Goal: Information Seeking & Learning: Check status

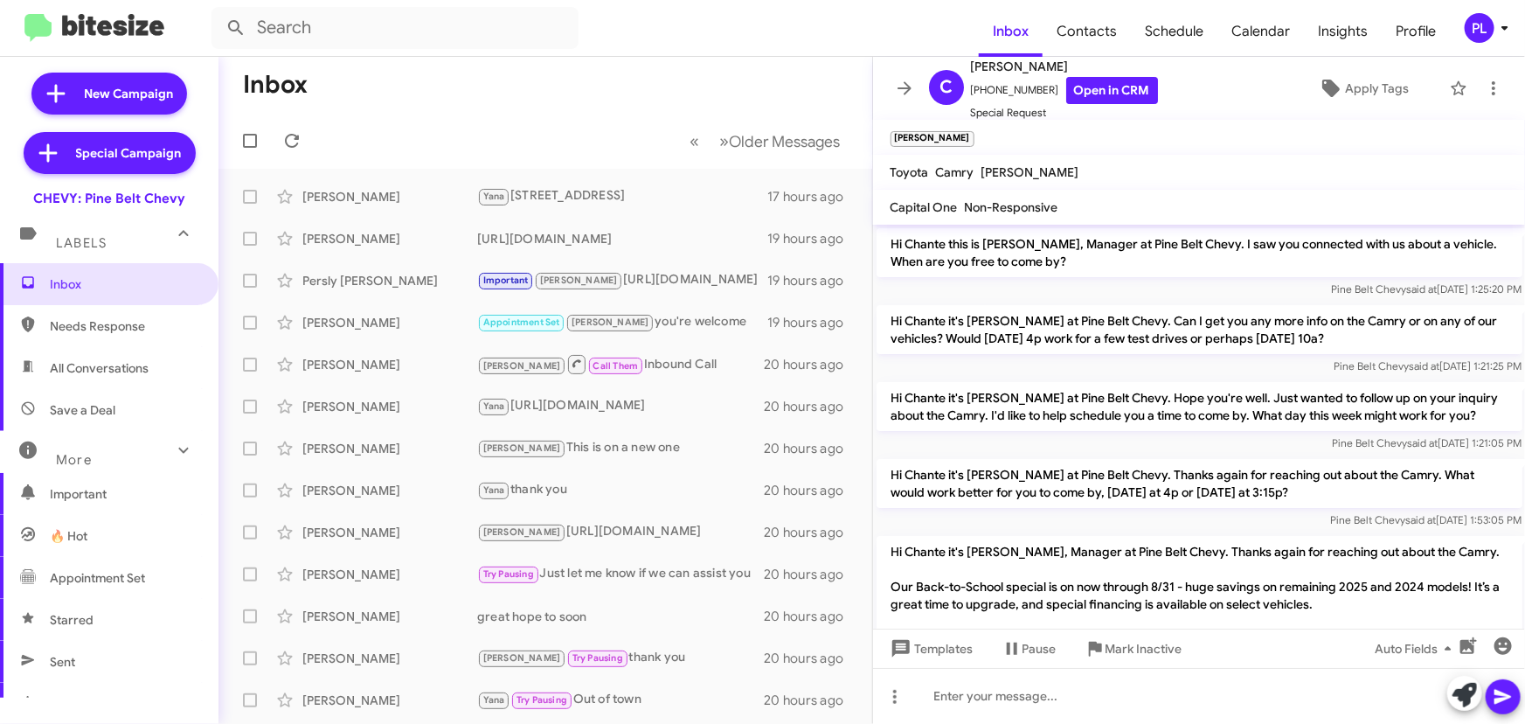
scroll to position [300, 0]
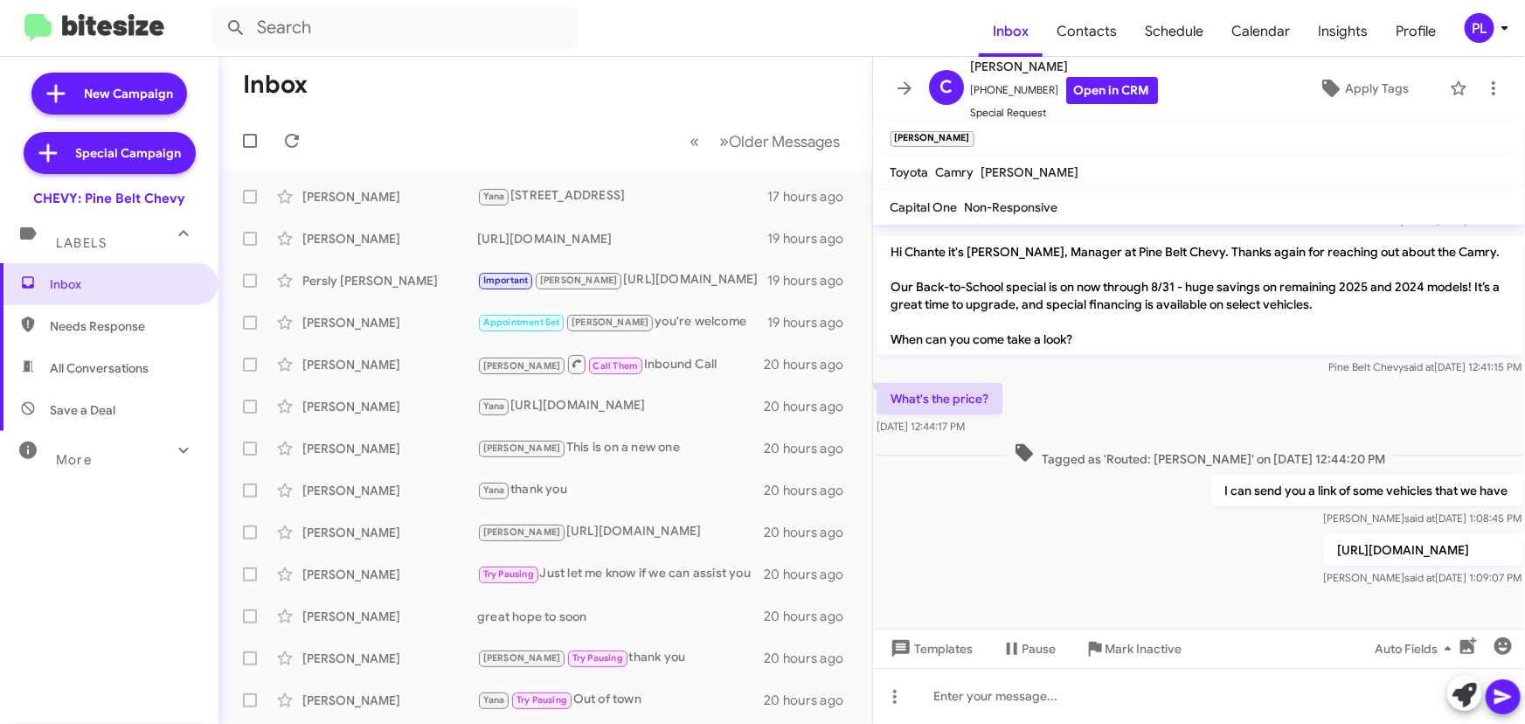
click at [1505, 22] on icon at bounding box center [1504, 27] width 21 height 21
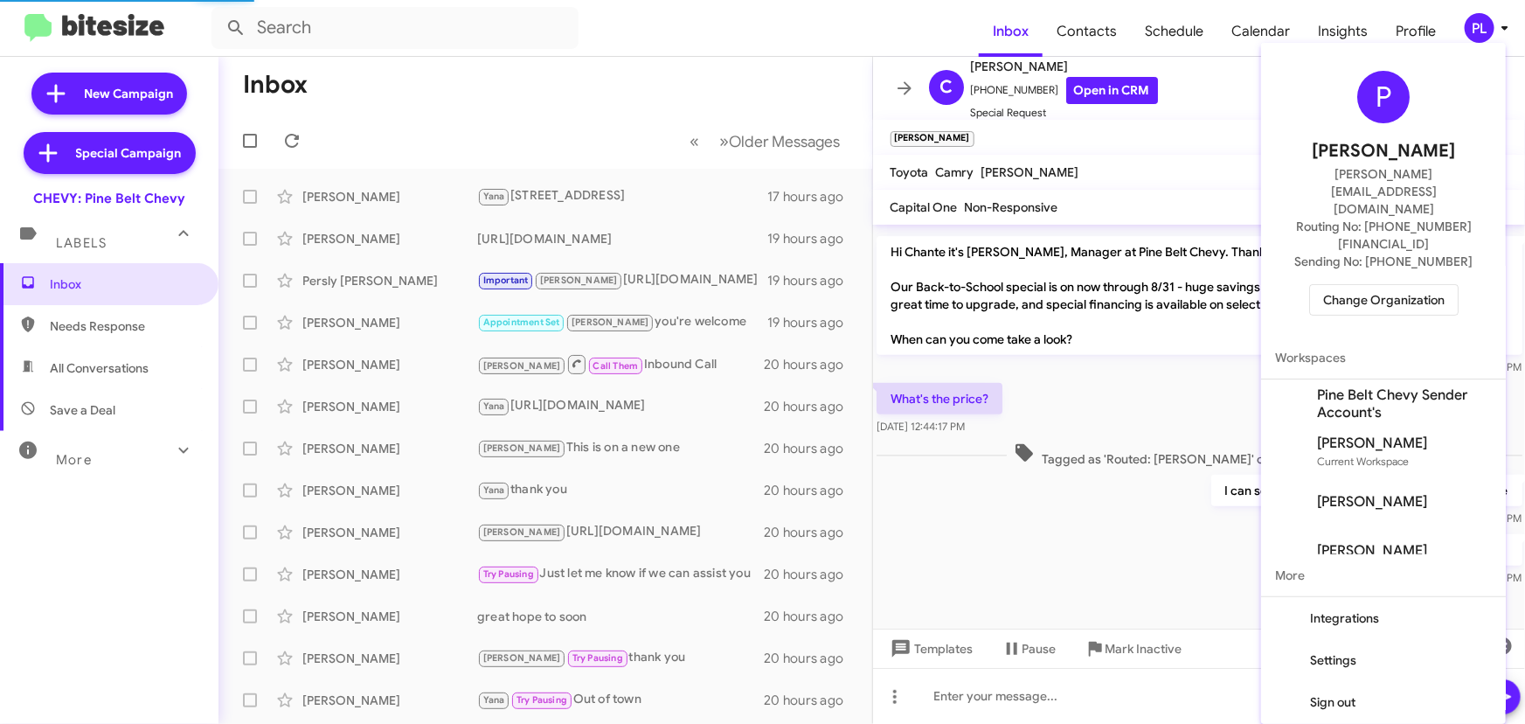
click at [1375, 285] on span "Change Organization" at bounding box center [1383, 300] width 121 height 30
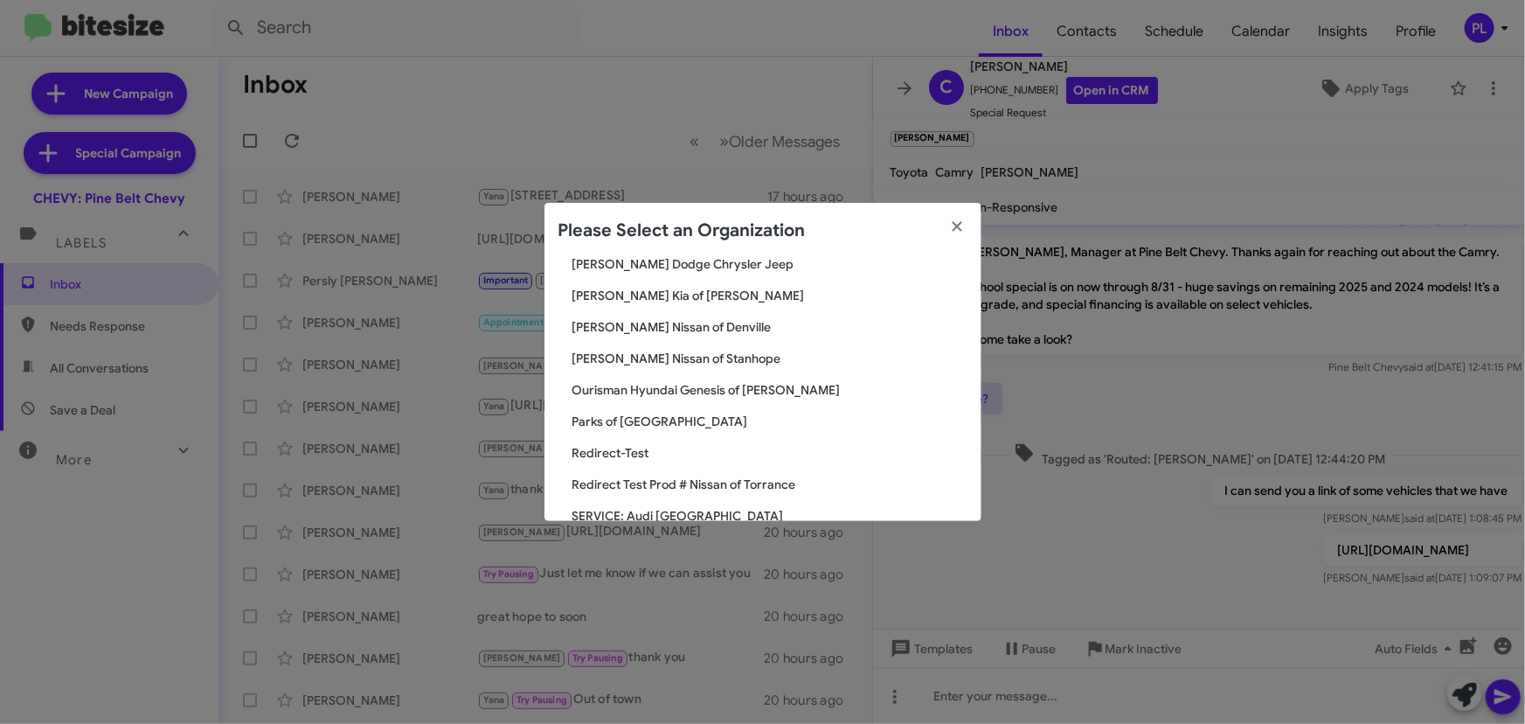
scroll to position [1710, 0]
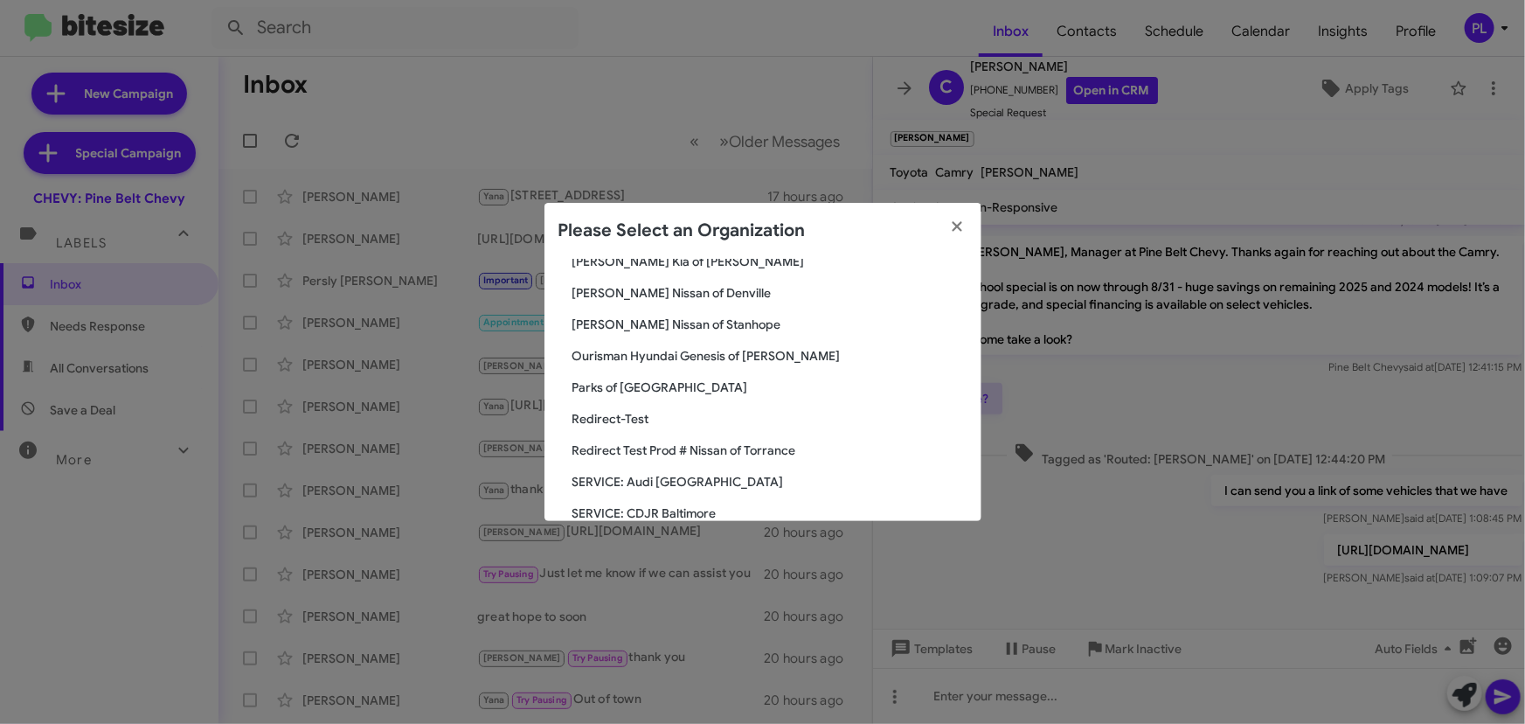
click at [655, 387] on span "Parks of [GEOGRAPHIC_DATA]" at bounding box center [769, 386] width 395 height 17
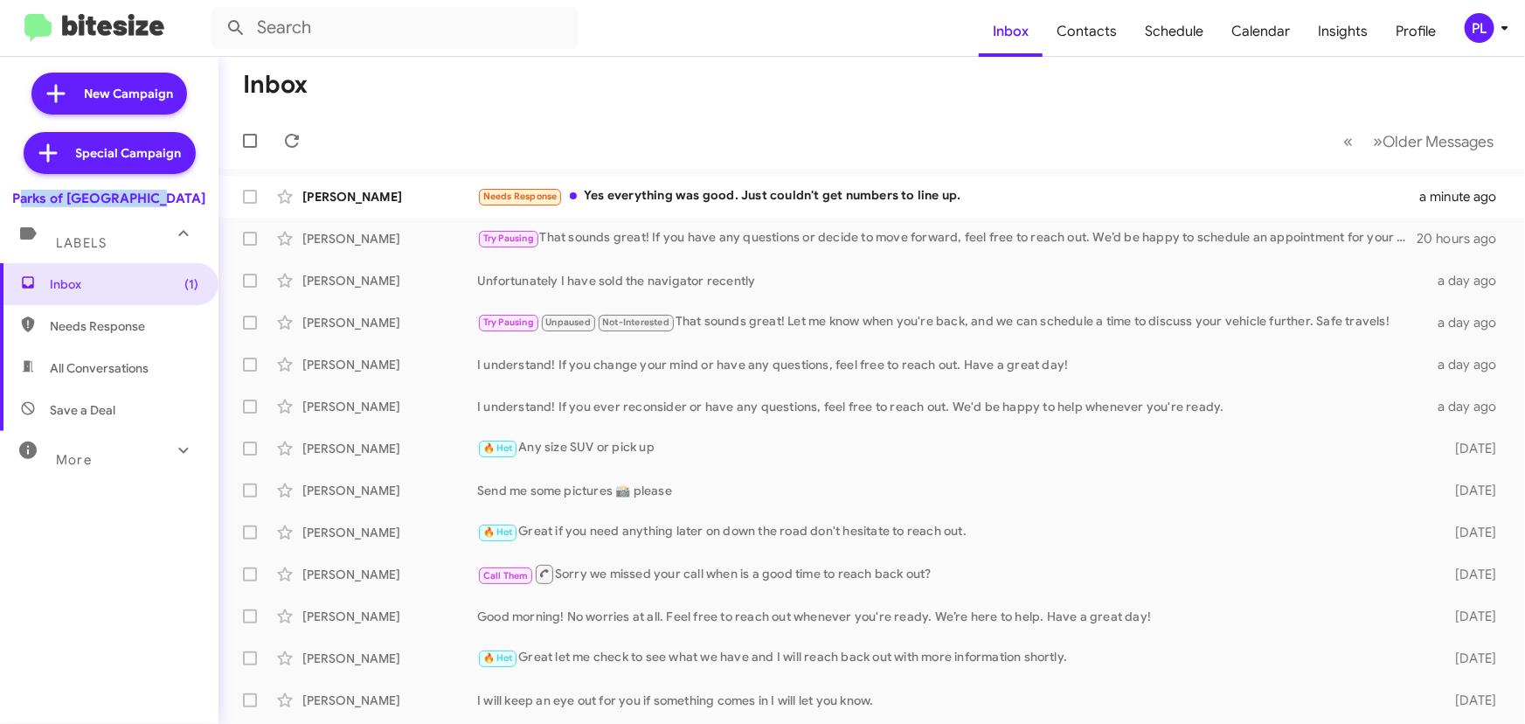
drag, startPoint x: 185, startPoint y: 199, endPoint x: 45, endPoint y: 200, distance: 139.8
click at [45, 200] on div "Parks of Gainesville" at bounding box center [109, 195] width 218 height 24
copy div "Parks of [GEOGRAPHIC_DATA]"
click at [1502, 27] on icon at bounding box center [1504, 28] width 6 height 4
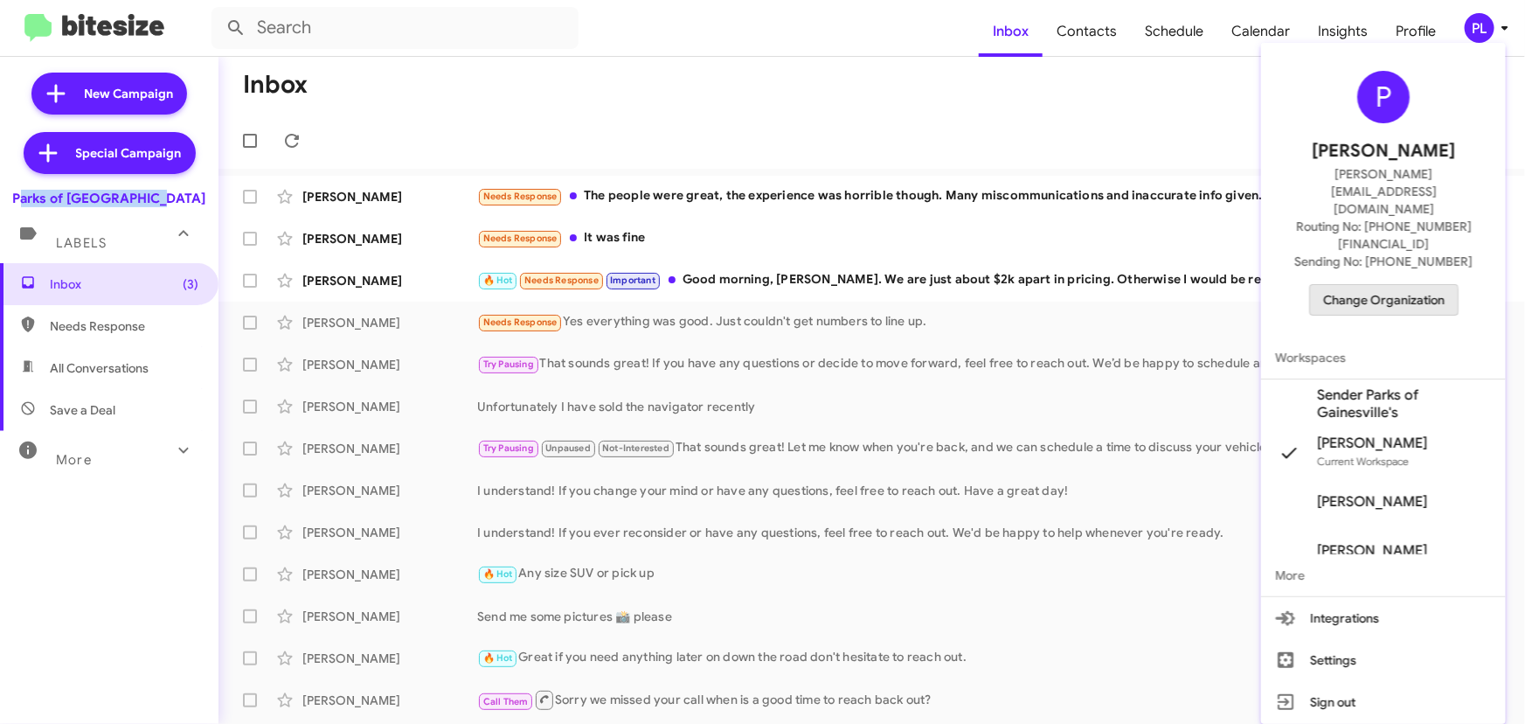
click at [1375, 285] on span "Change Organization" at bounding box center [1383, 300] width 121 height 30
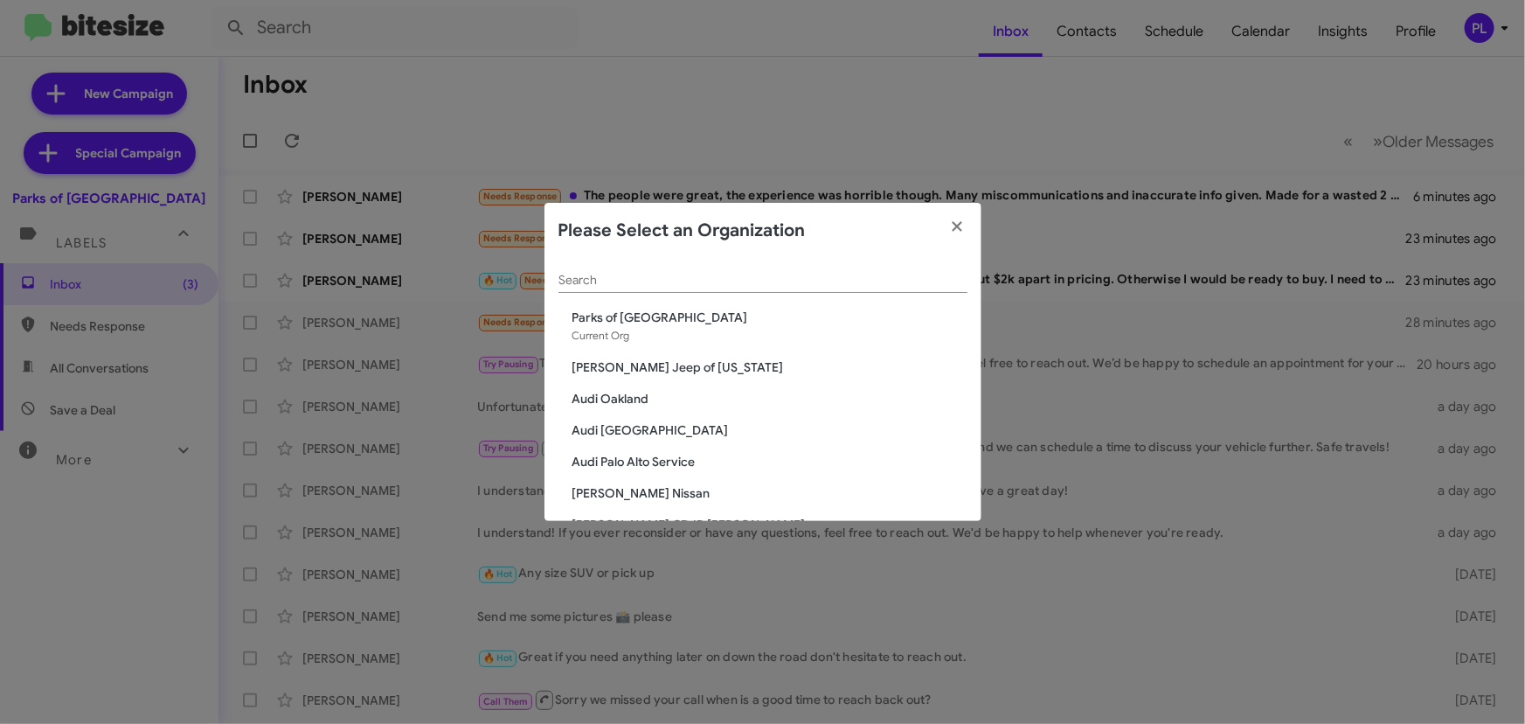
click at [735, 274] on input "Search" at bounding box center [762, 281] width 409 height 14
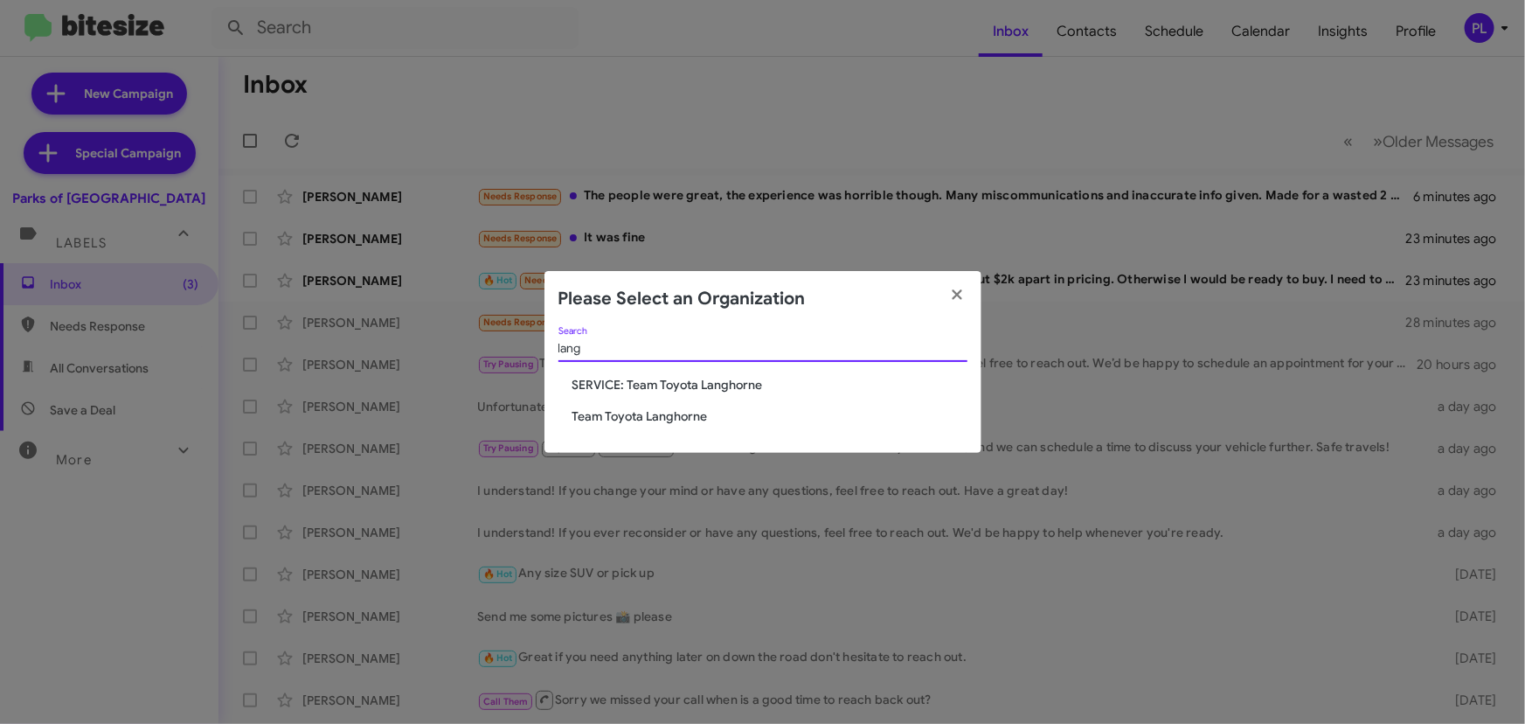
type input "lang"
click at [683, 419] on span "Team Toyota Langhorne" at bounding box center [769, 415] width 395 height 17
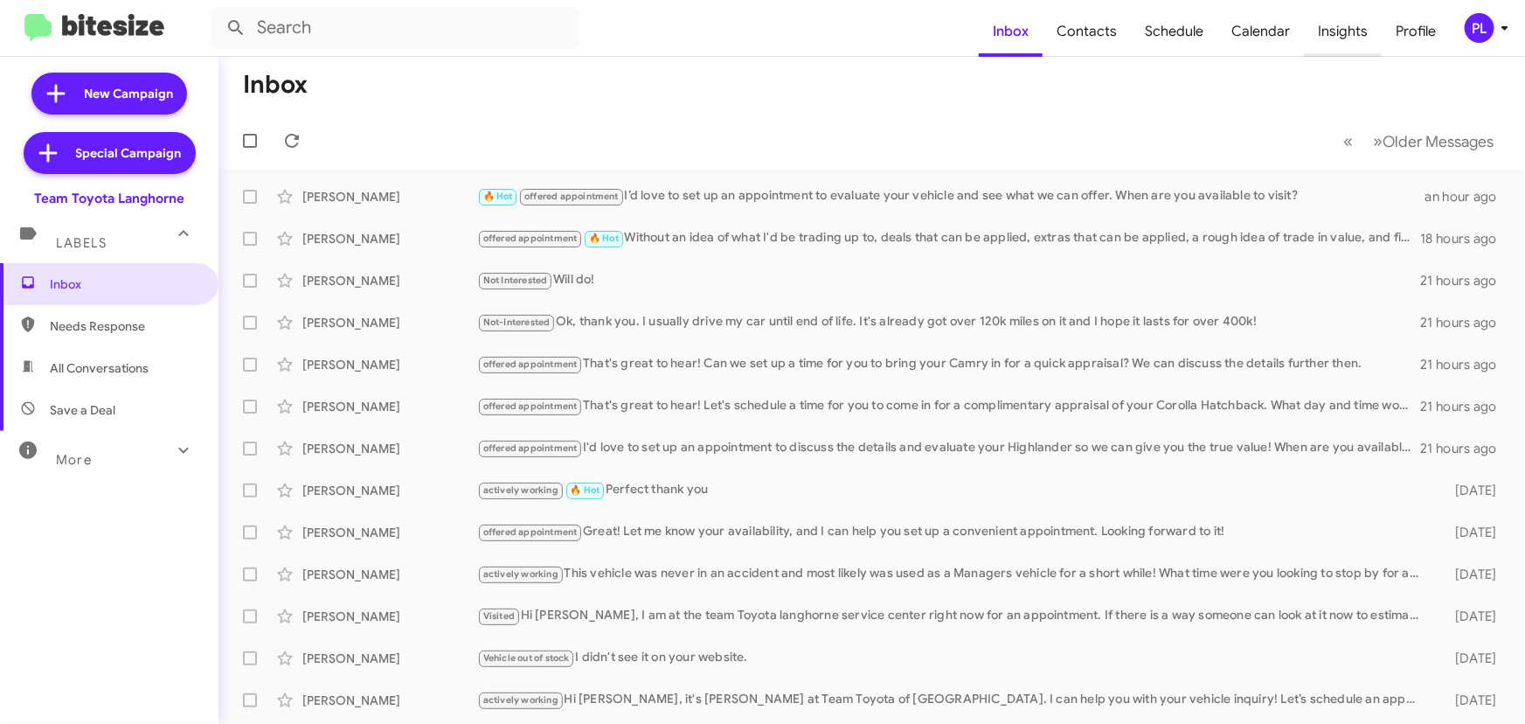
click at [1364, 44] on span "Insights" at bounding box center [1343, 31] width 78 height 51
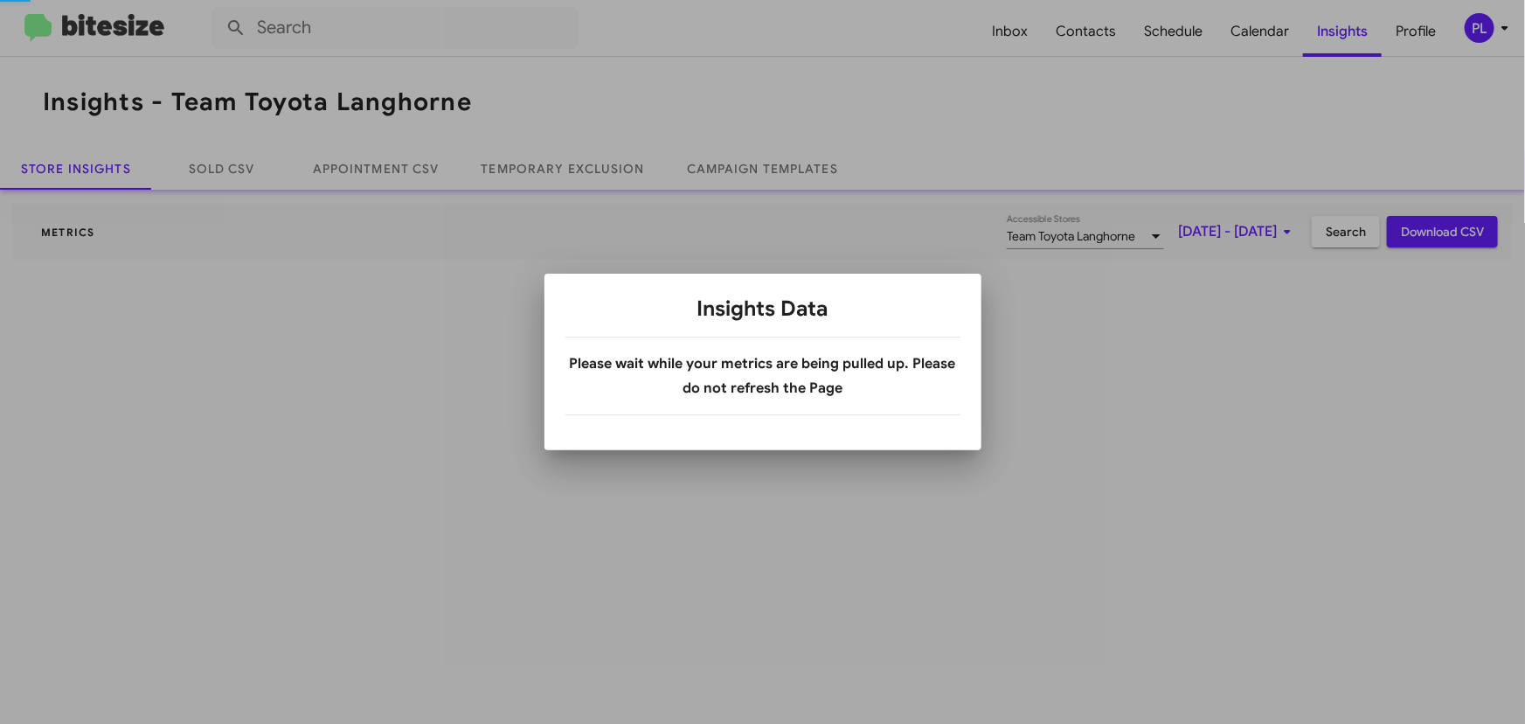
click at [1357, 34] on div at bounding box center [762, 362] width 1525 height 724
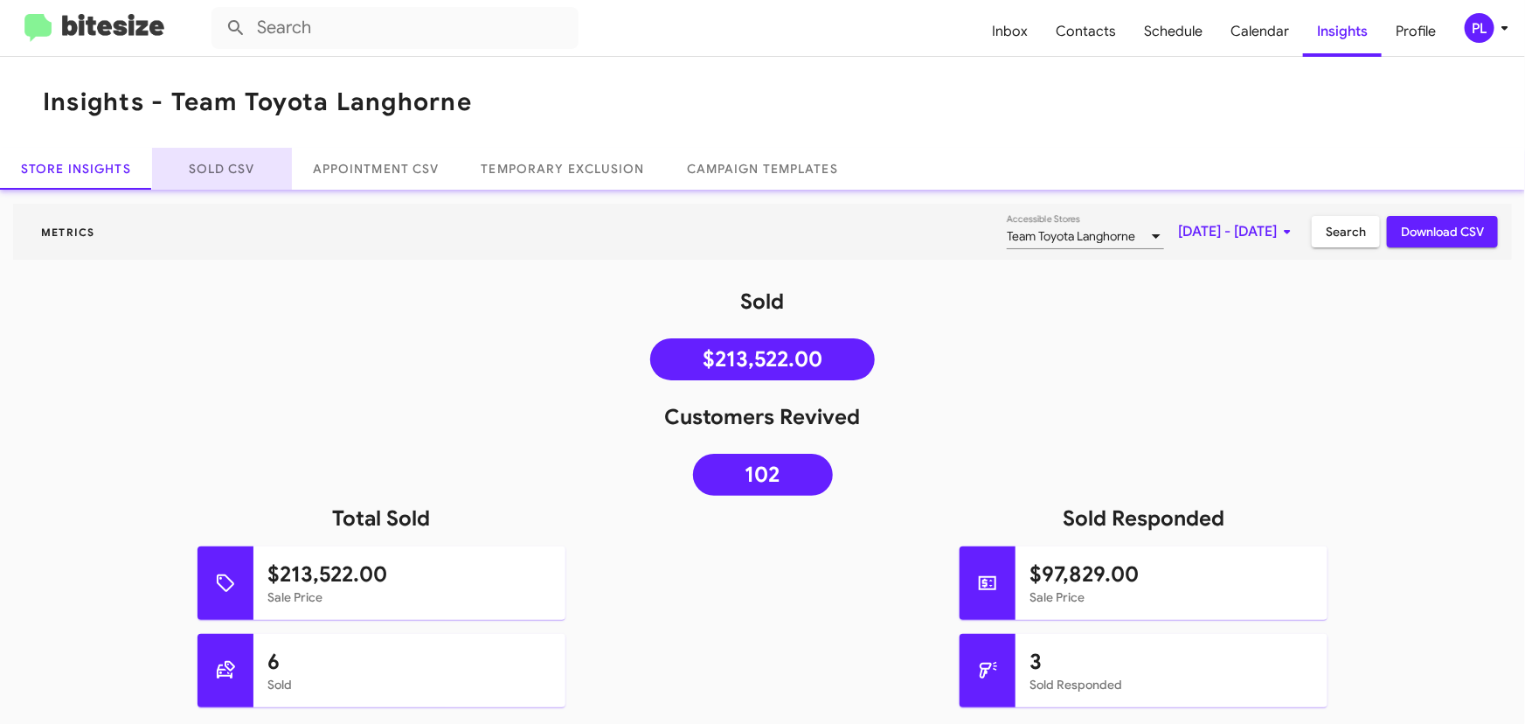
click at [186, 165] on link "Sold CSV" at bounding box center [222, 169] width 140 height 42
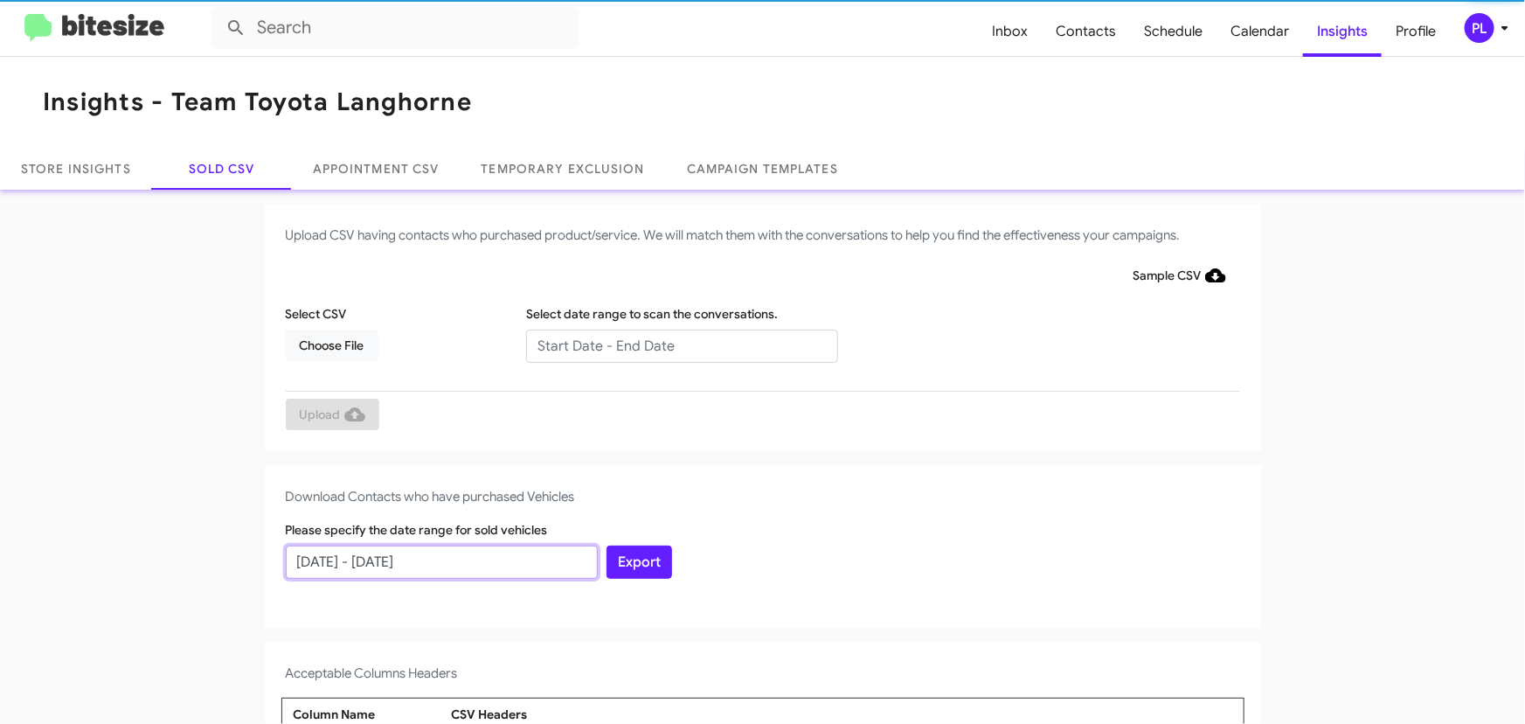
click at [448, 560] on input "[DATE] - [DATE]" at bounding box center [442, 561] width 312 height 33
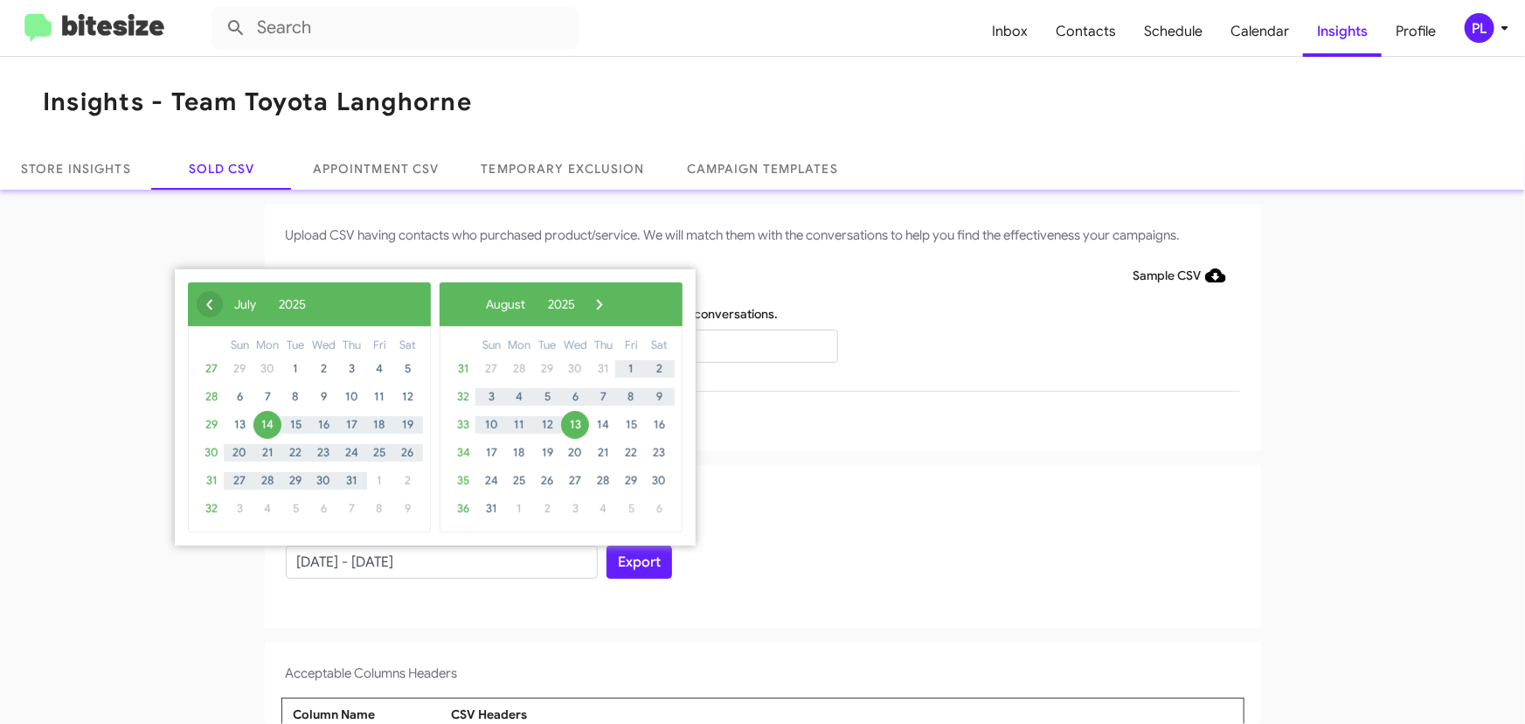
click at [211, 300] on span "‹" at bounding box center [210, 304] width 26 height 26
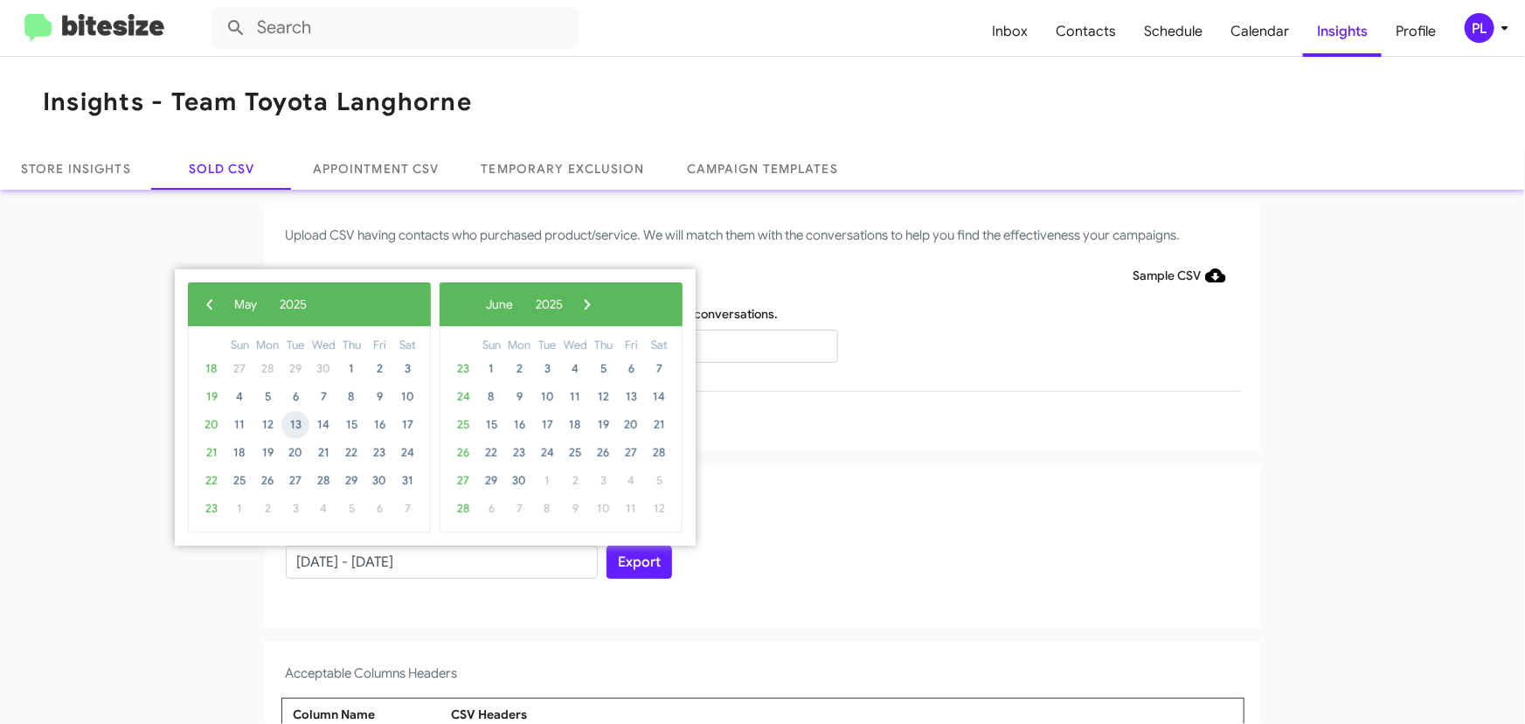
click at [292, 426] on span "13" at bounding box center [295, 425] width 28 height 28
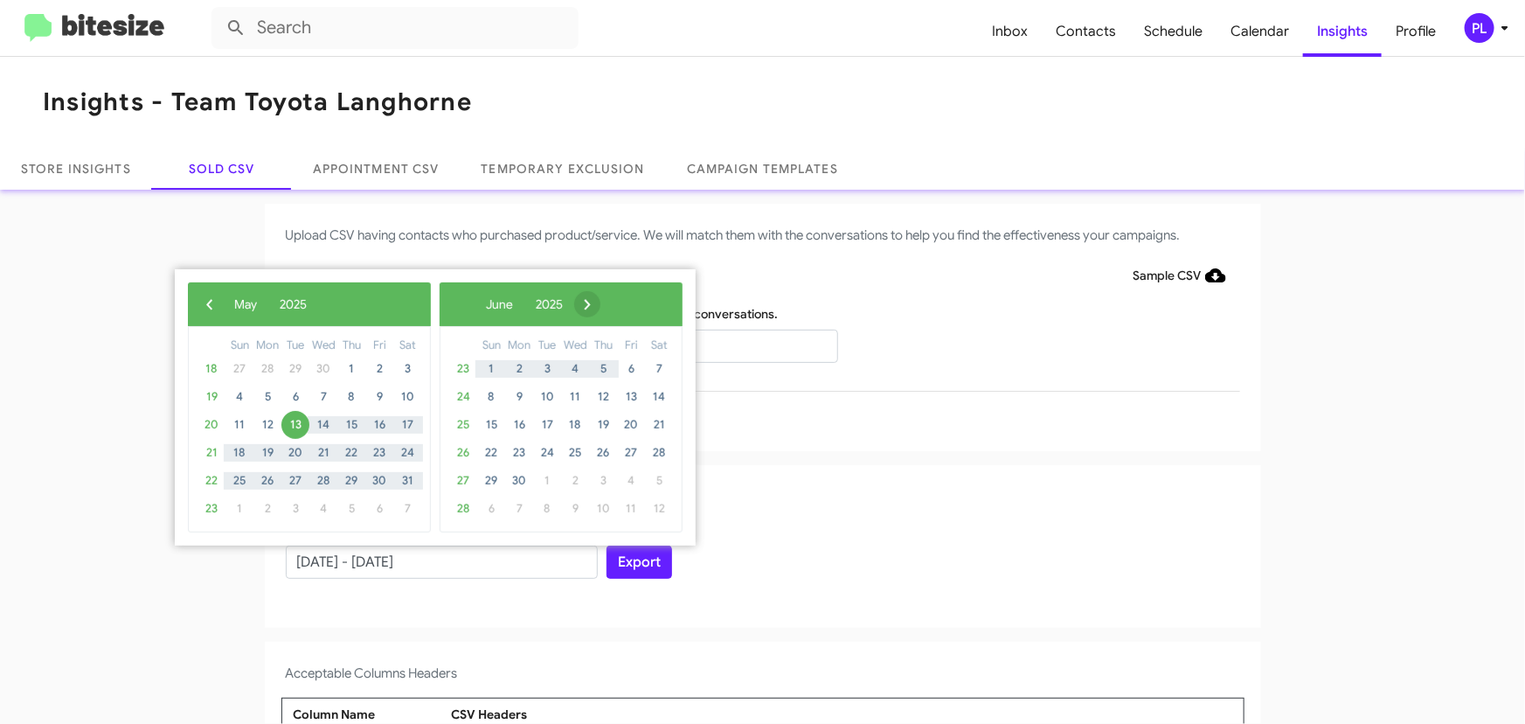
click at [600, 307] on span "›" at bounding box center [587, 304] width 26 height 26
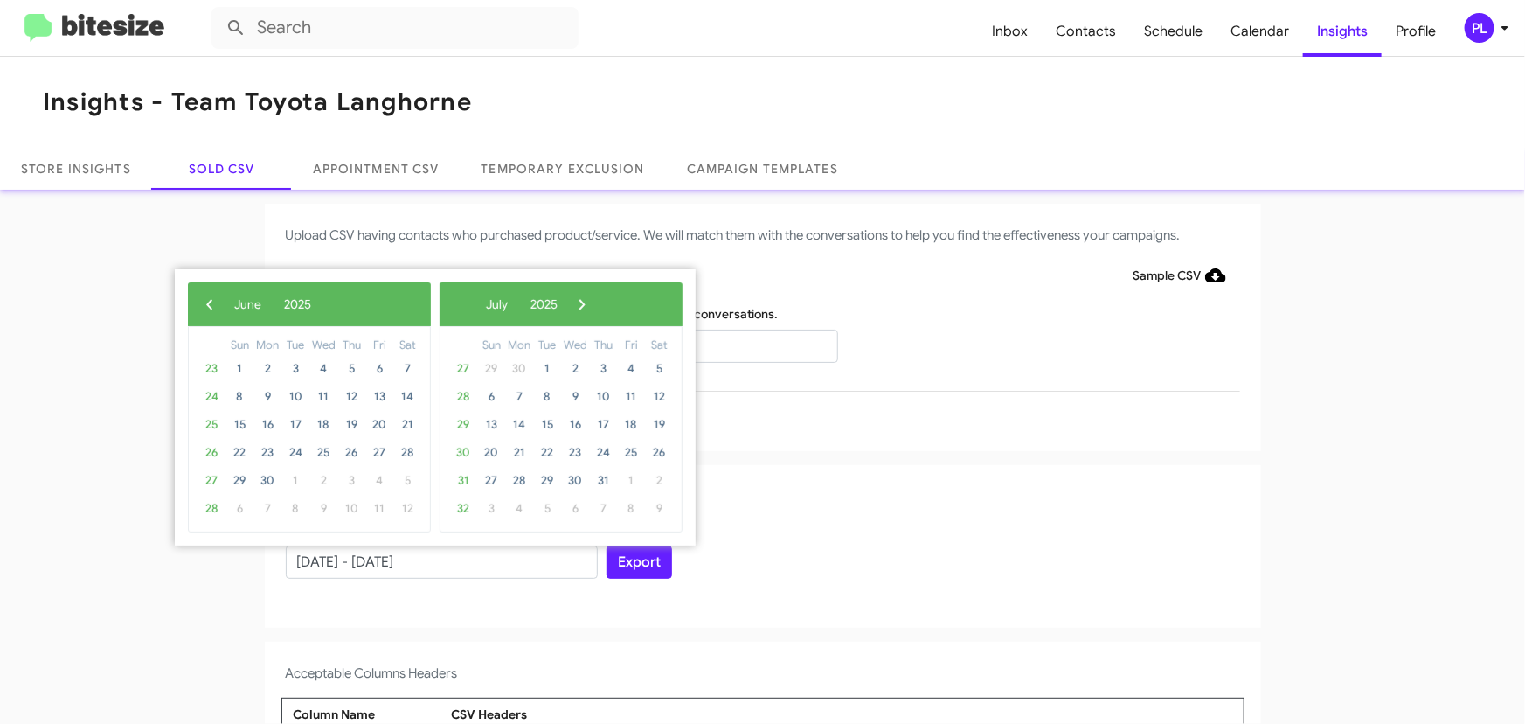
click at [595, 307] on span "›" at bounding box center [582, 304] width 26 height 26
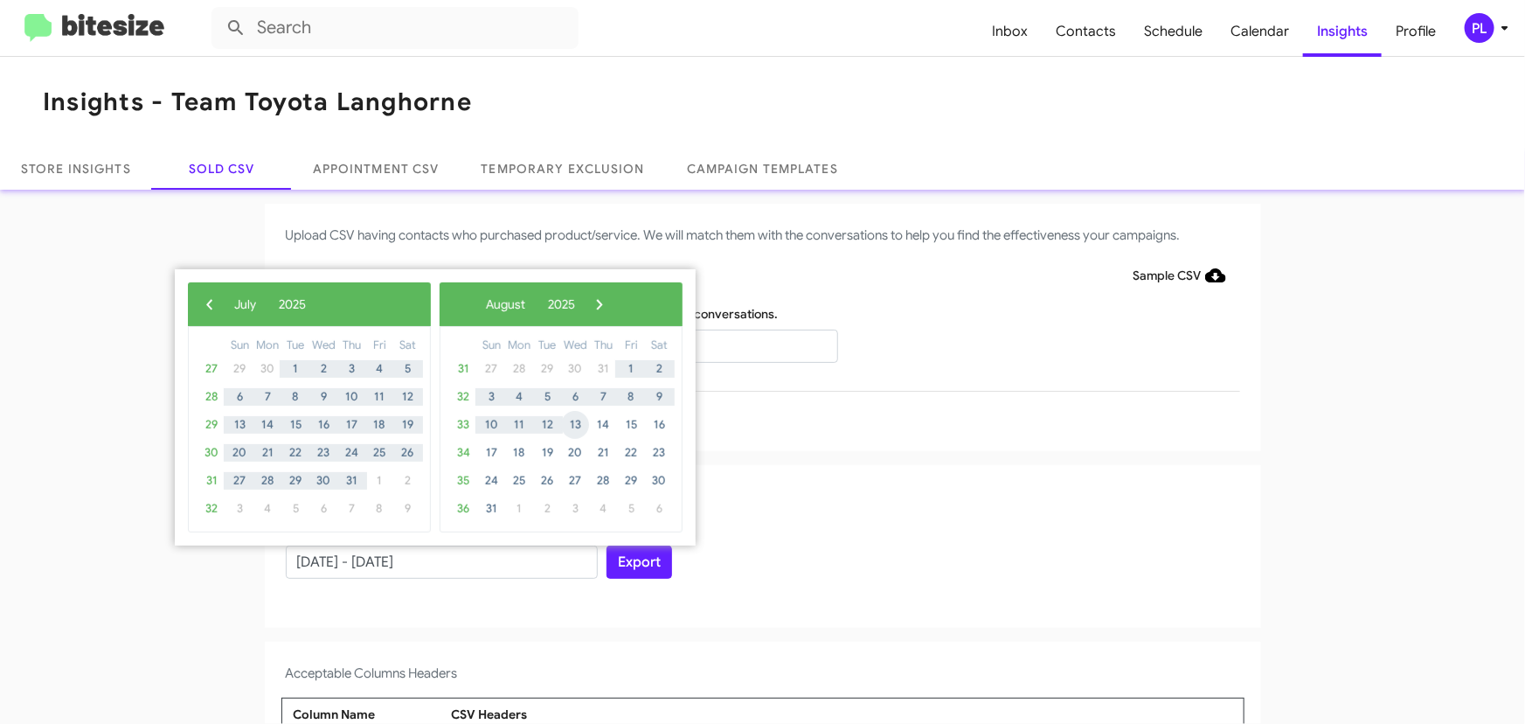
click at [580, 422] on span "13" at bounding box center [575, 425] width 28 height 28
type input "[DATE] - [DATE]"
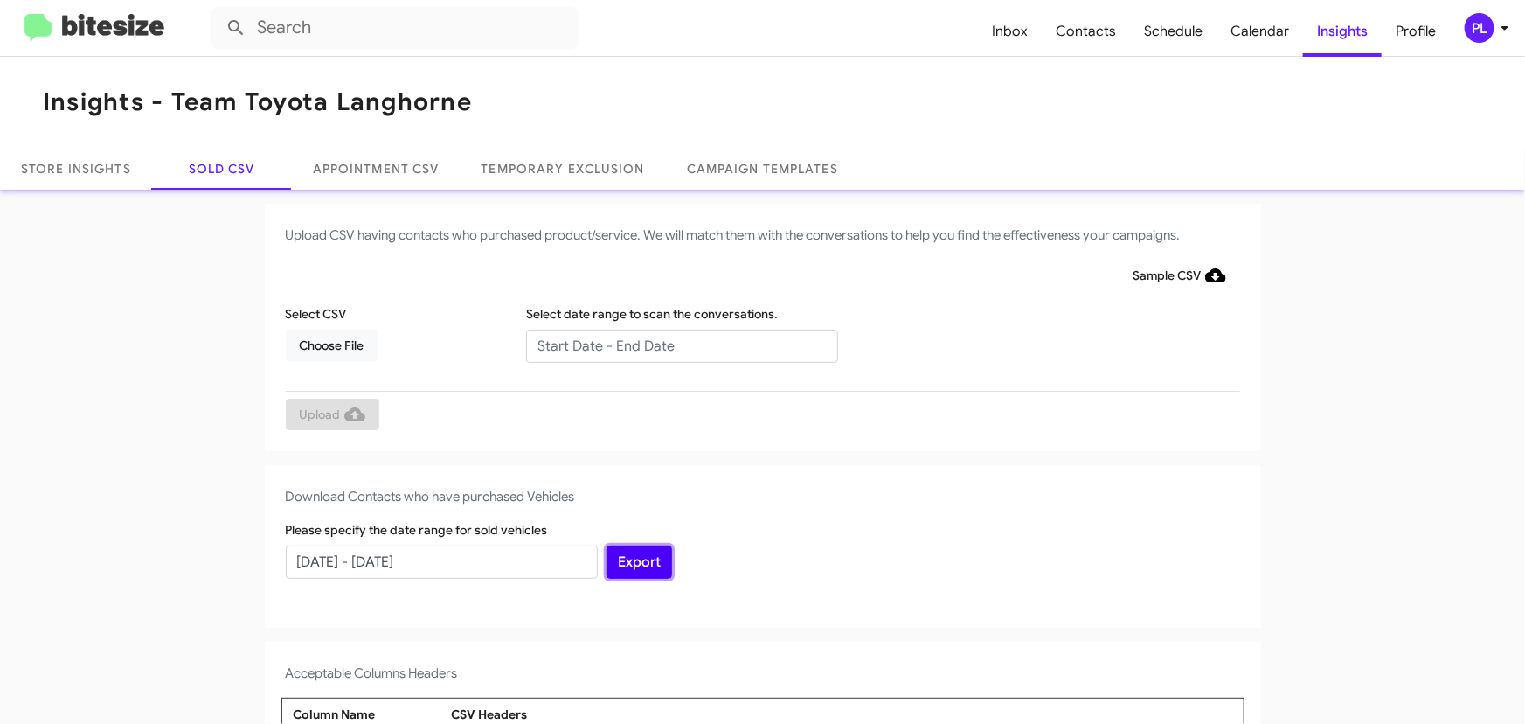
click at [644, 571] on button "Export" at bounding box center [639, 561] width 66 height 33
click at [1498, 34] on icon at bounding box center [1504, 27] width 21 height 21
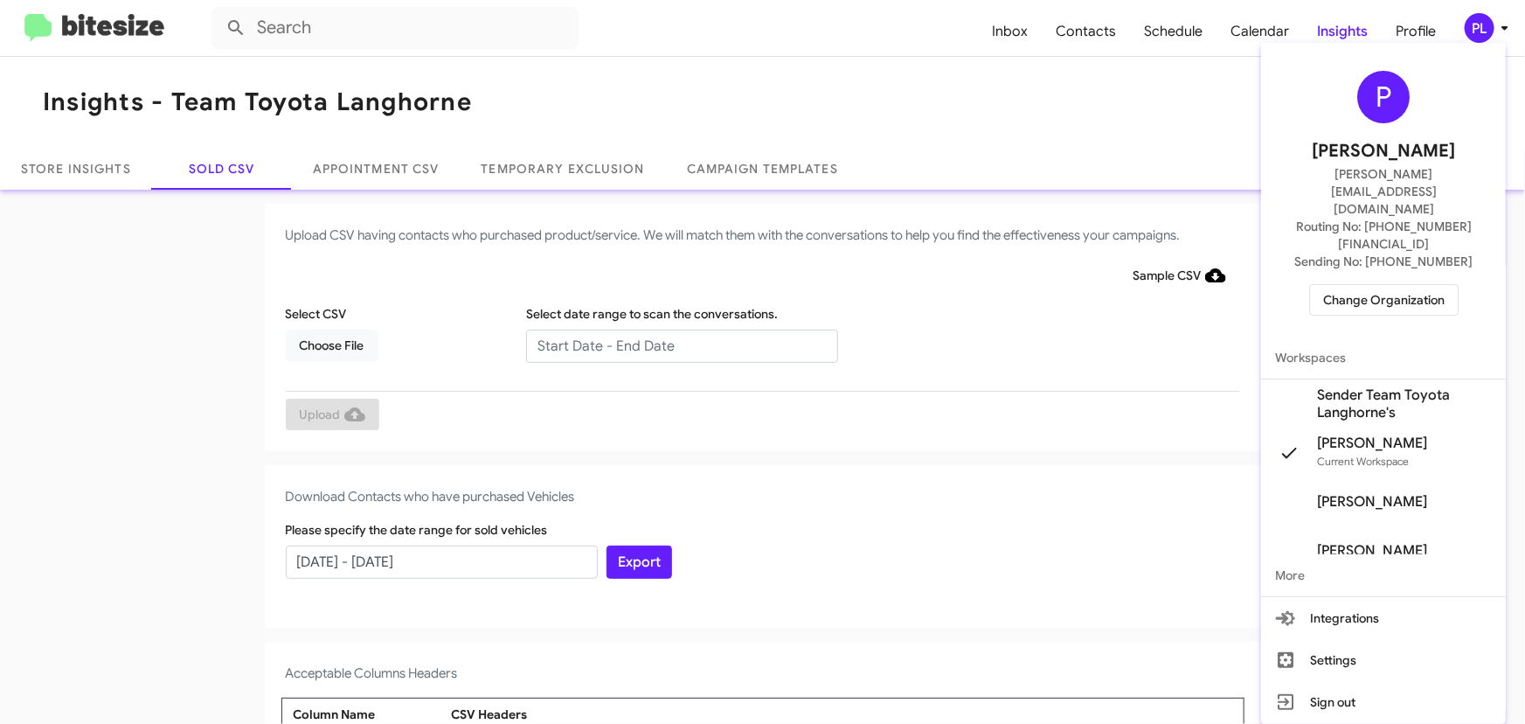
click at [1376, 285] on span "Change Organization" at bounding box center [1383, 300] width 121 height 30
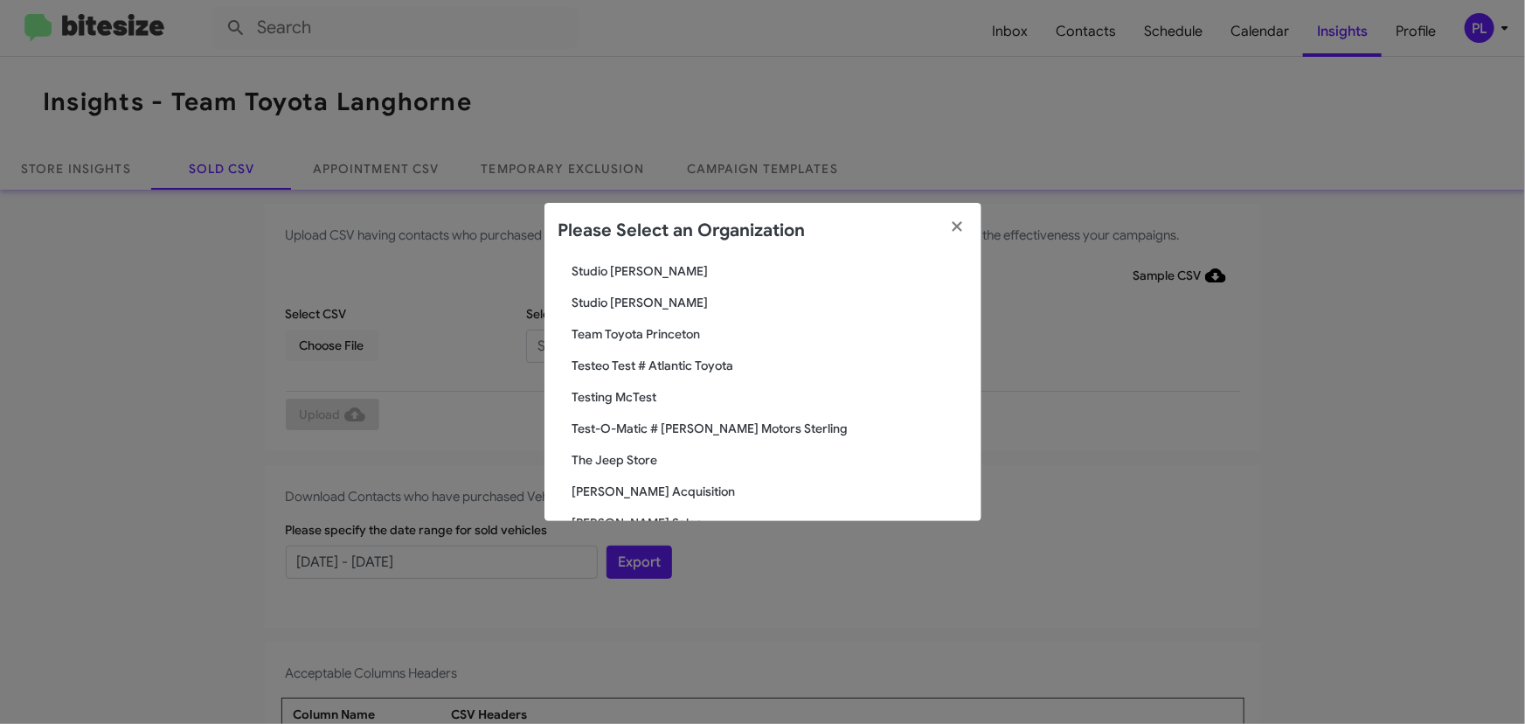
scroll to position [2700, 0]
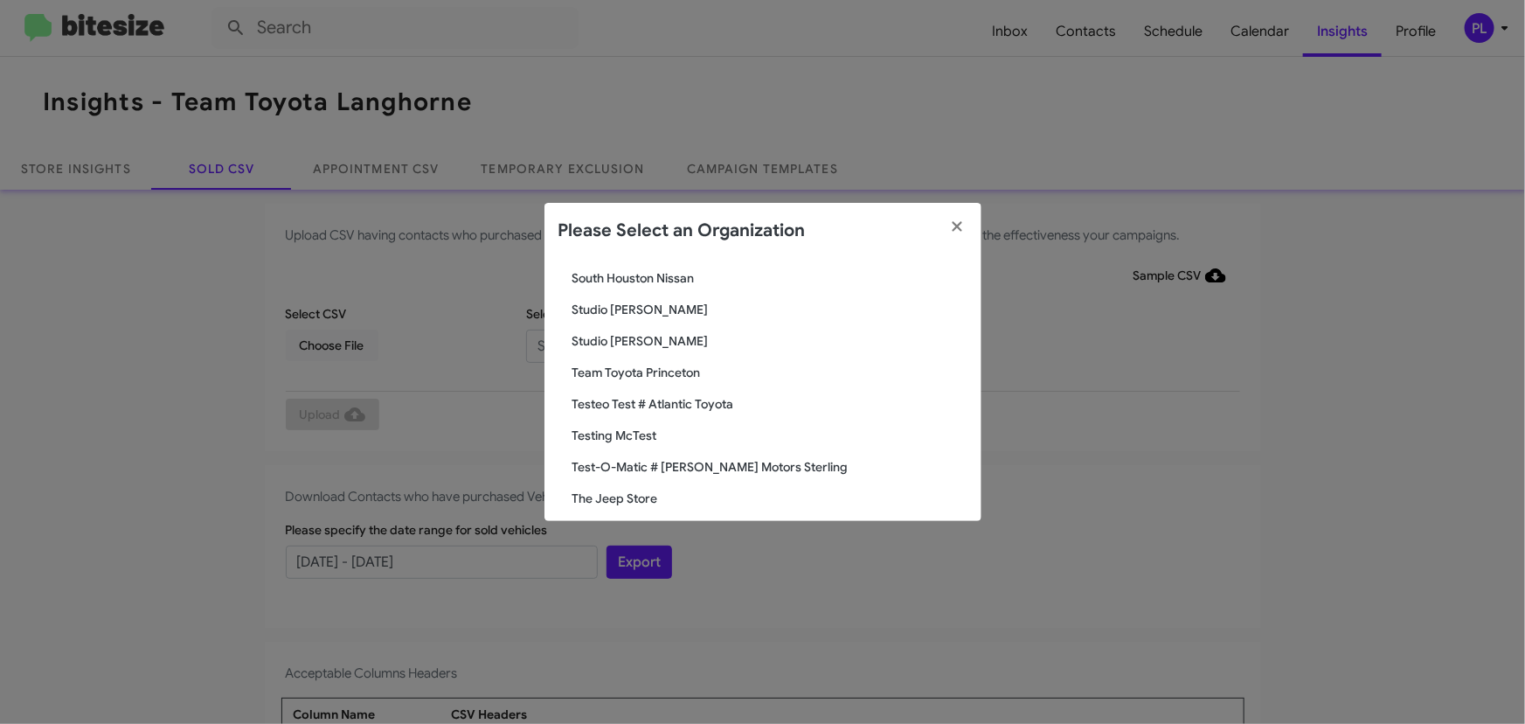
click at [651, 372] on span "Team Toyota Princeton" at bounding box center [769, 372] width 395 height 17
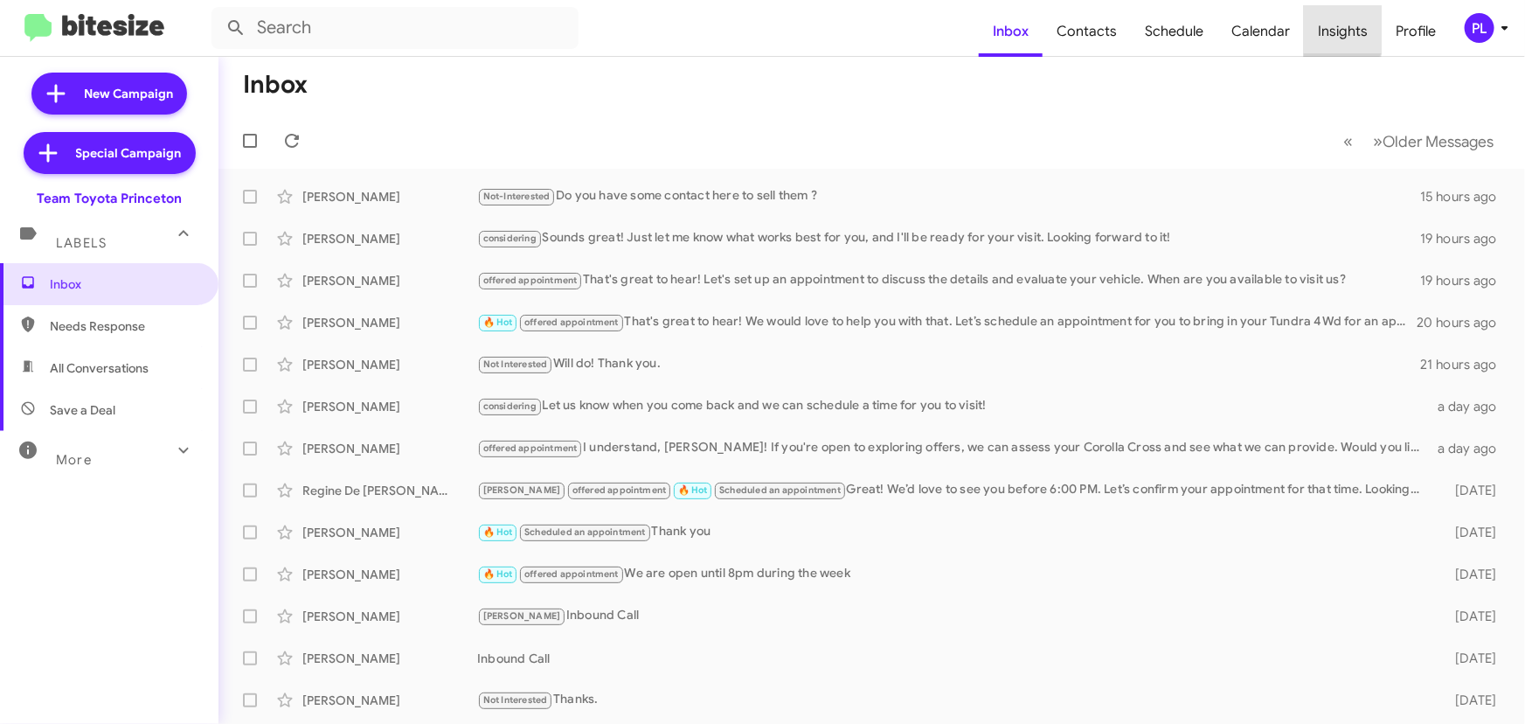
click at [1333, 30] on span "Insights" at bounding box center [1343, 31] width 78 height 51
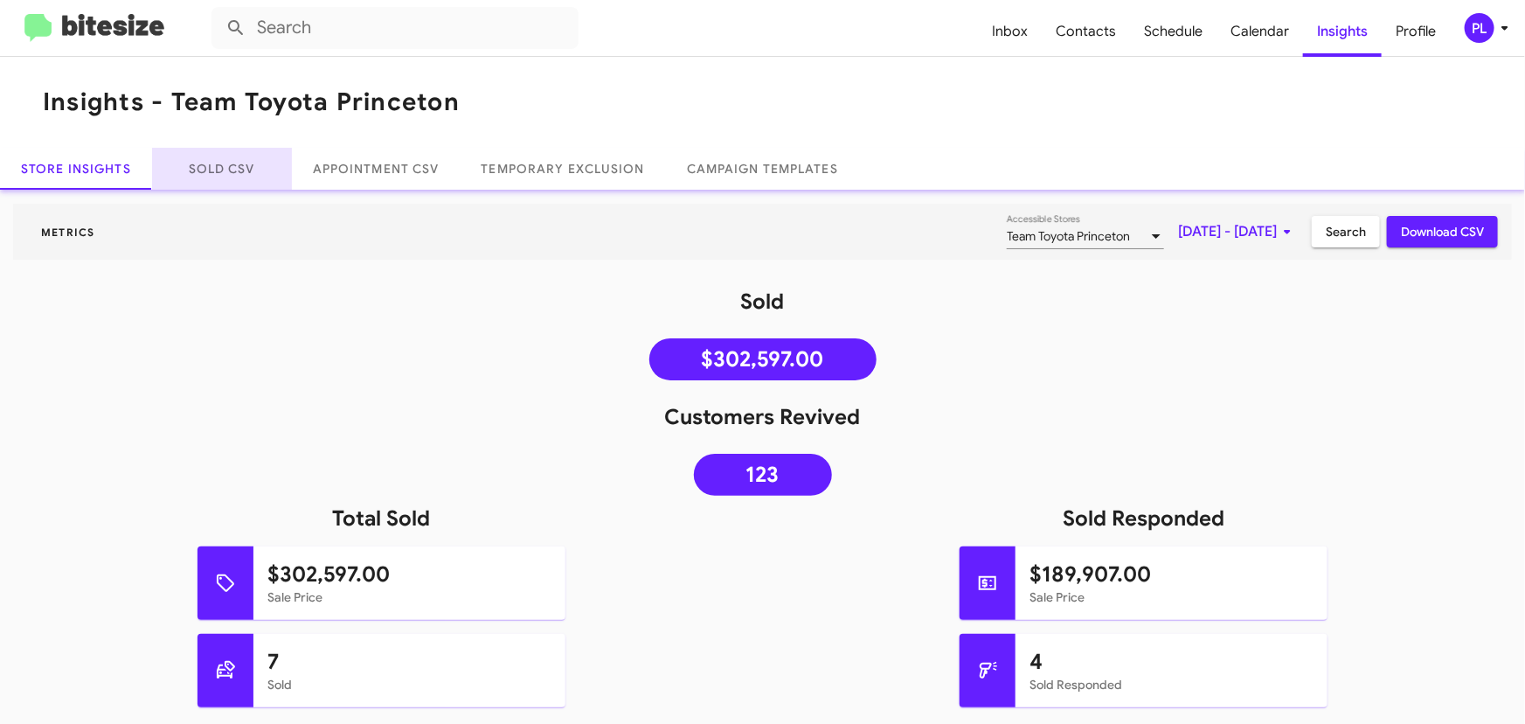
click at [233, 167] on link "Sold CSV" at bounding box center [222, 169] width 140 height 42
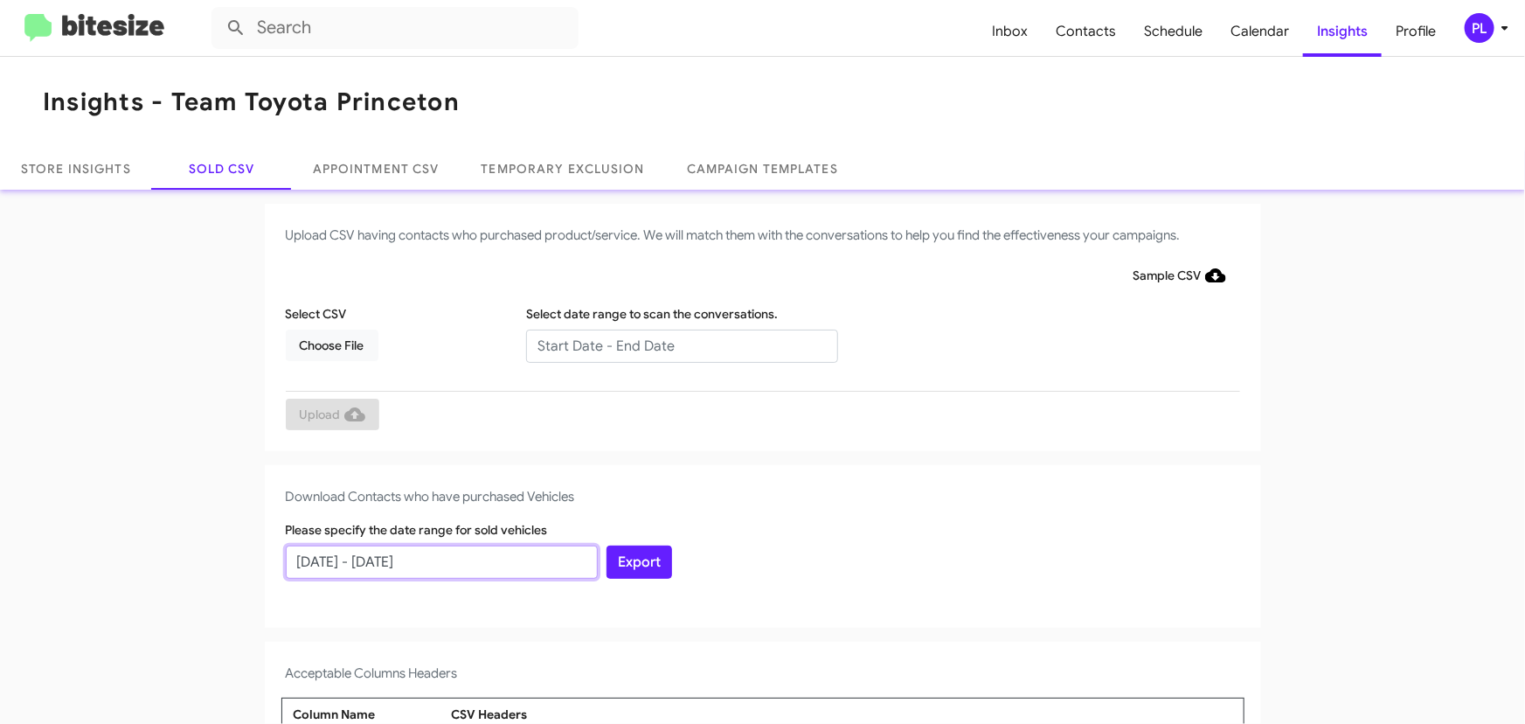
click at [448, 564] on input "[DATE] - [DATE]" at bounding box center [442, 561] width 312 height 33
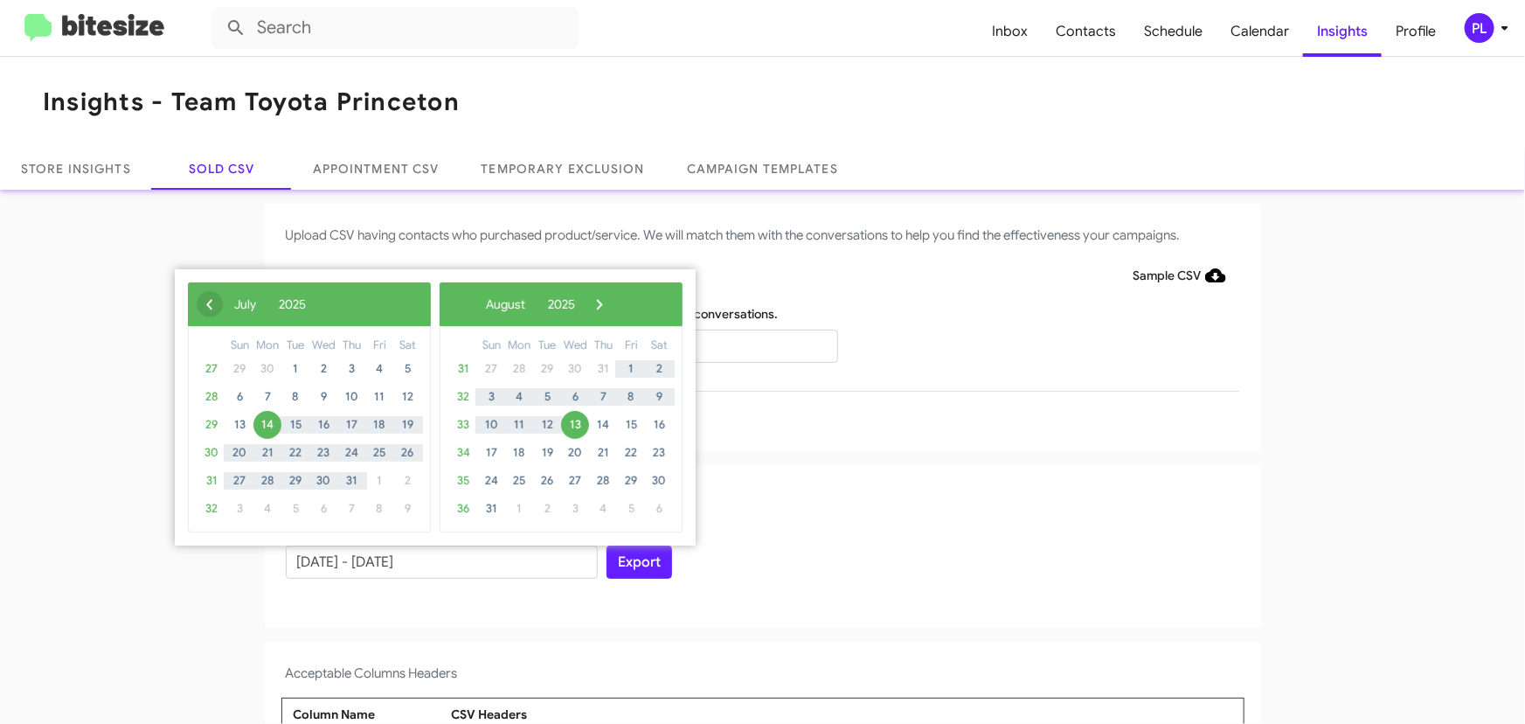
click at [211, 306] on span "‹" at bounding box center [210, 304] width 26 height 26
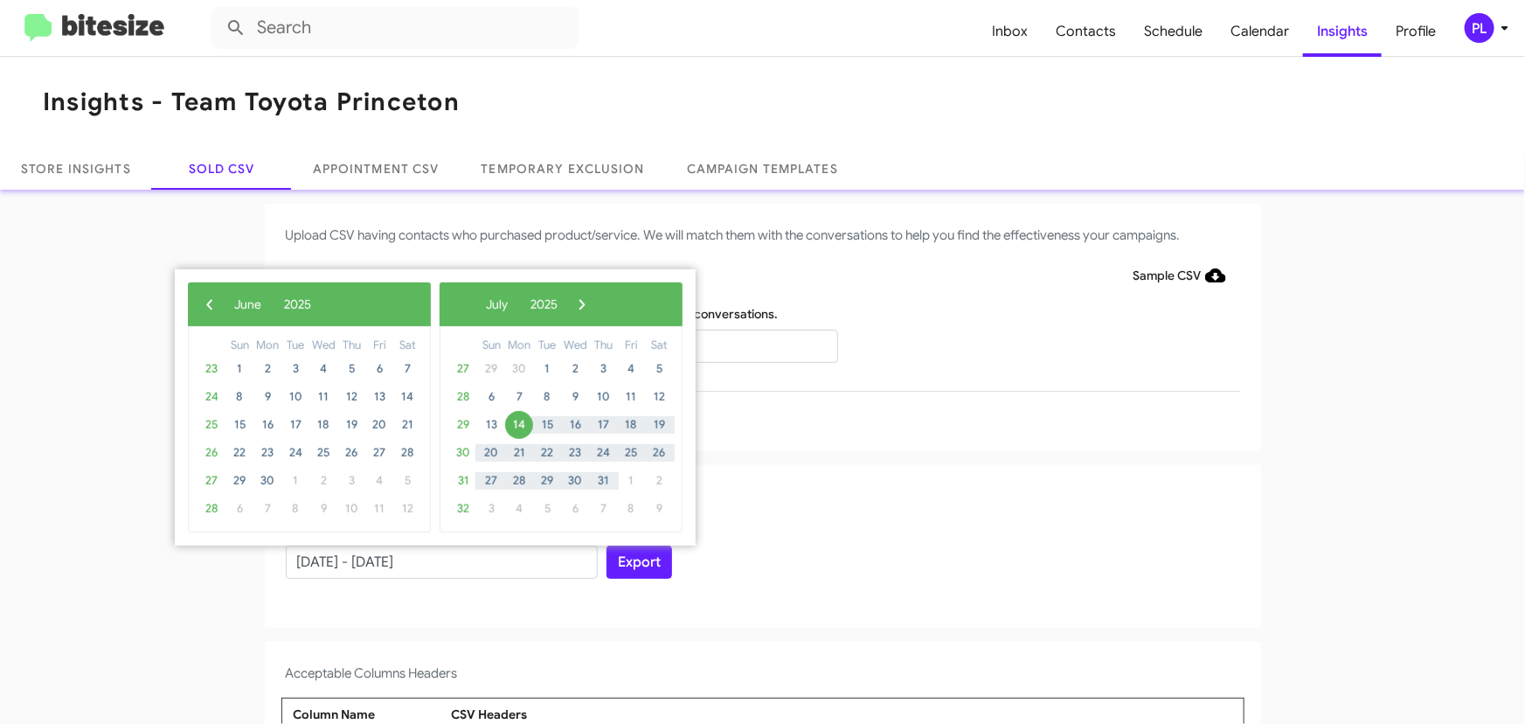
click at [211, 306] on span "‹" at bounding box center [210, 304] width 26 height 26
click at [287, 426] on span "13" at bounding box center [295, 425] width 28 height 28
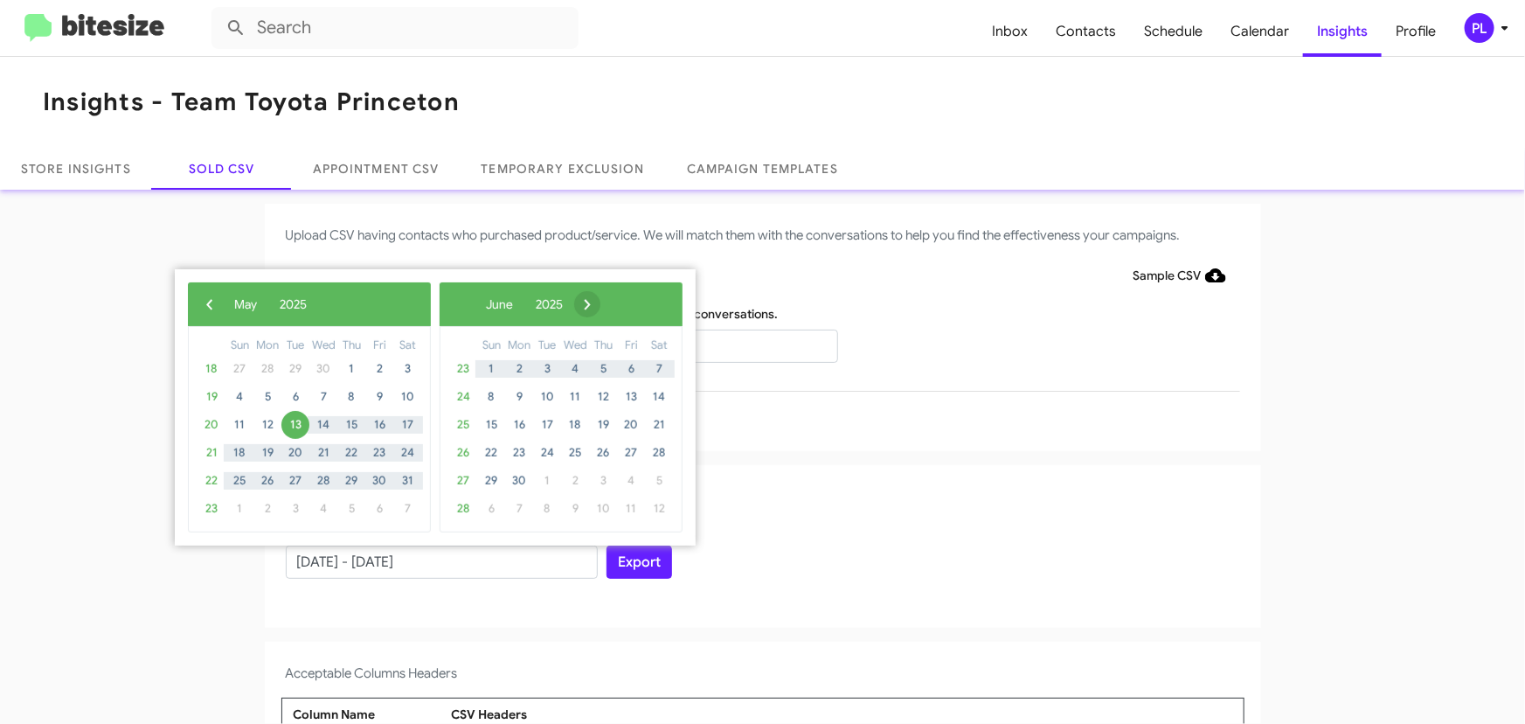
click at [600, 309] on span "›" at bounding box center [587, 304] width 26 height 26
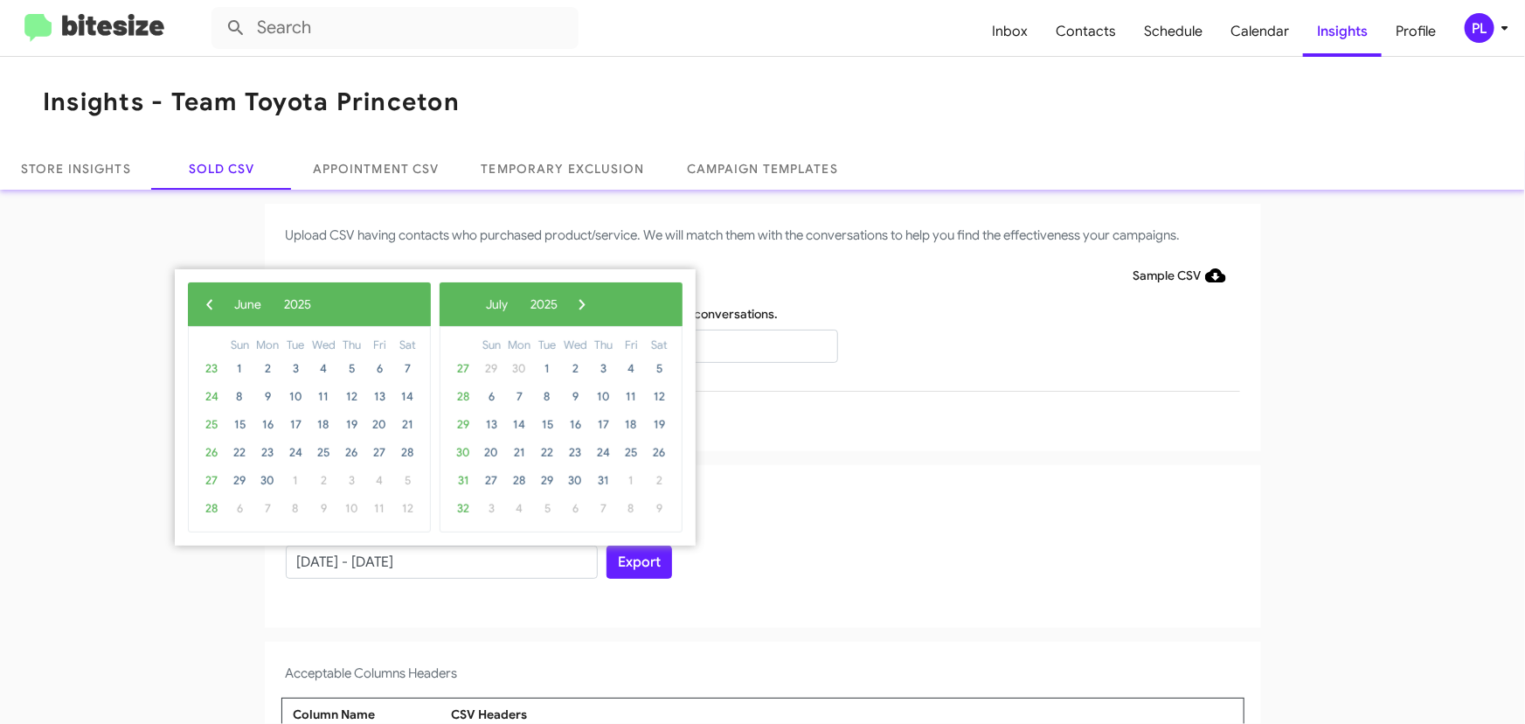
click at [595, 309] on span "›" at bounding box center [582, 304] width 26 height 26
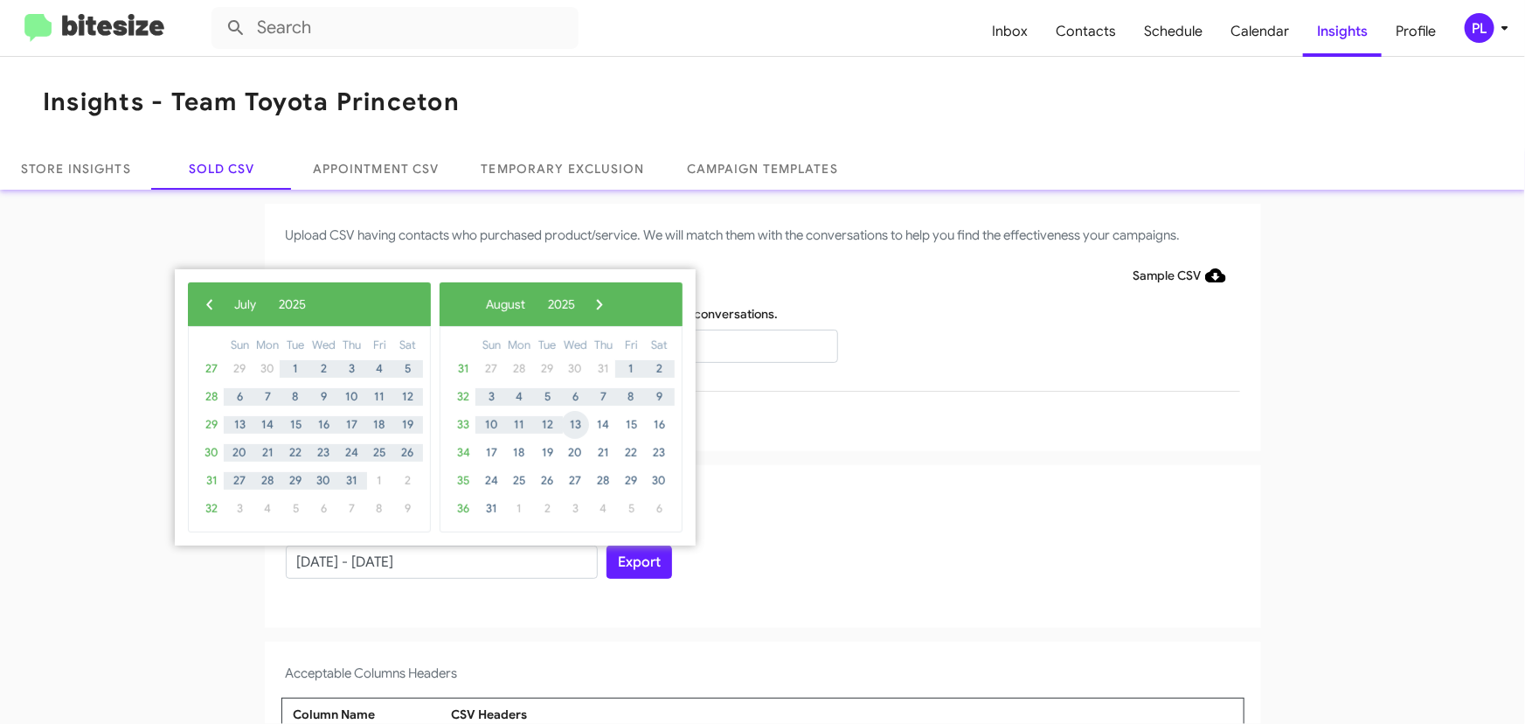
click at [577, 424] on span "13" at bounding box center [575, 425] width 28 height 28
type input "[DATE] - [DATE]"
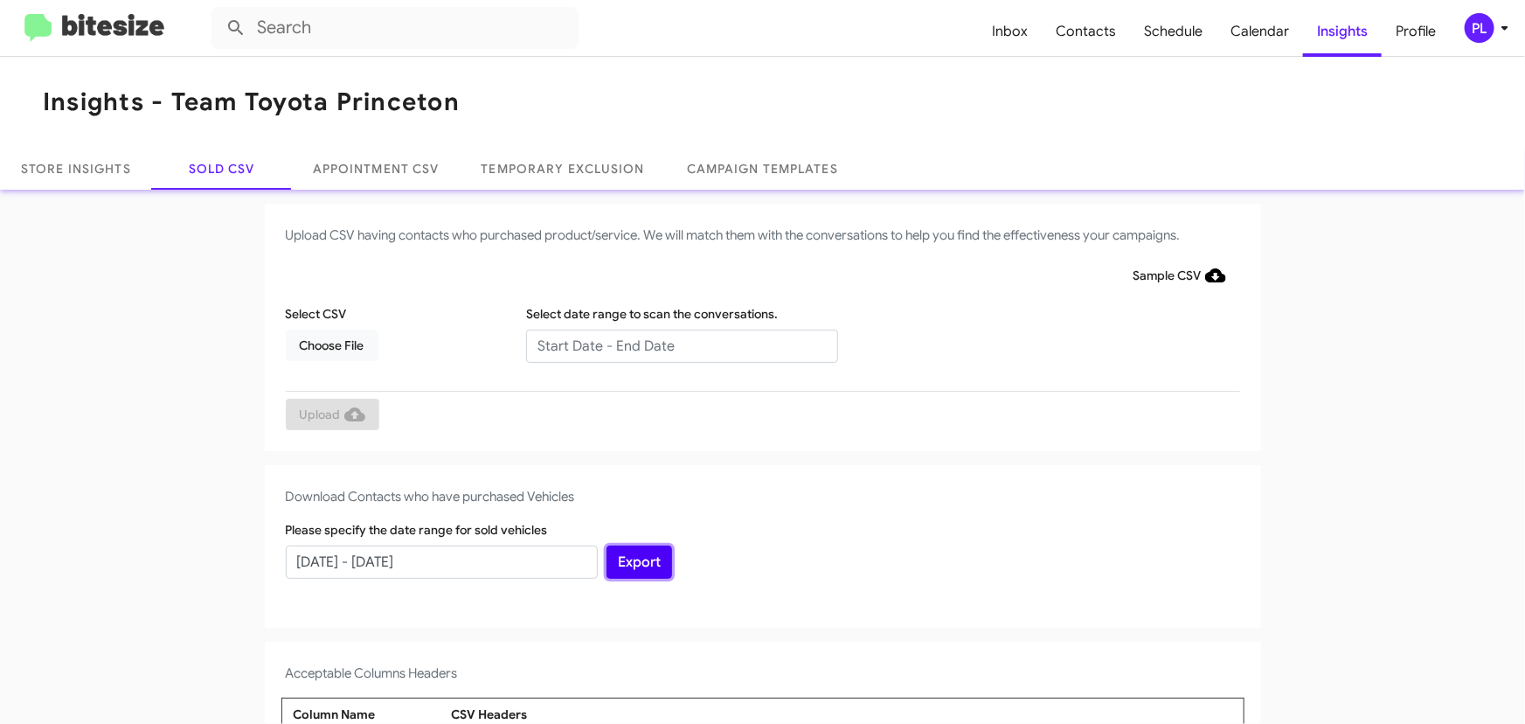
click at [632, 561] on button "Export" at bounding box center [639, 561] width 66 height 33
click at [90, 161] on link "Store Insights" at bounding box center [76, 169] width 152 height 42
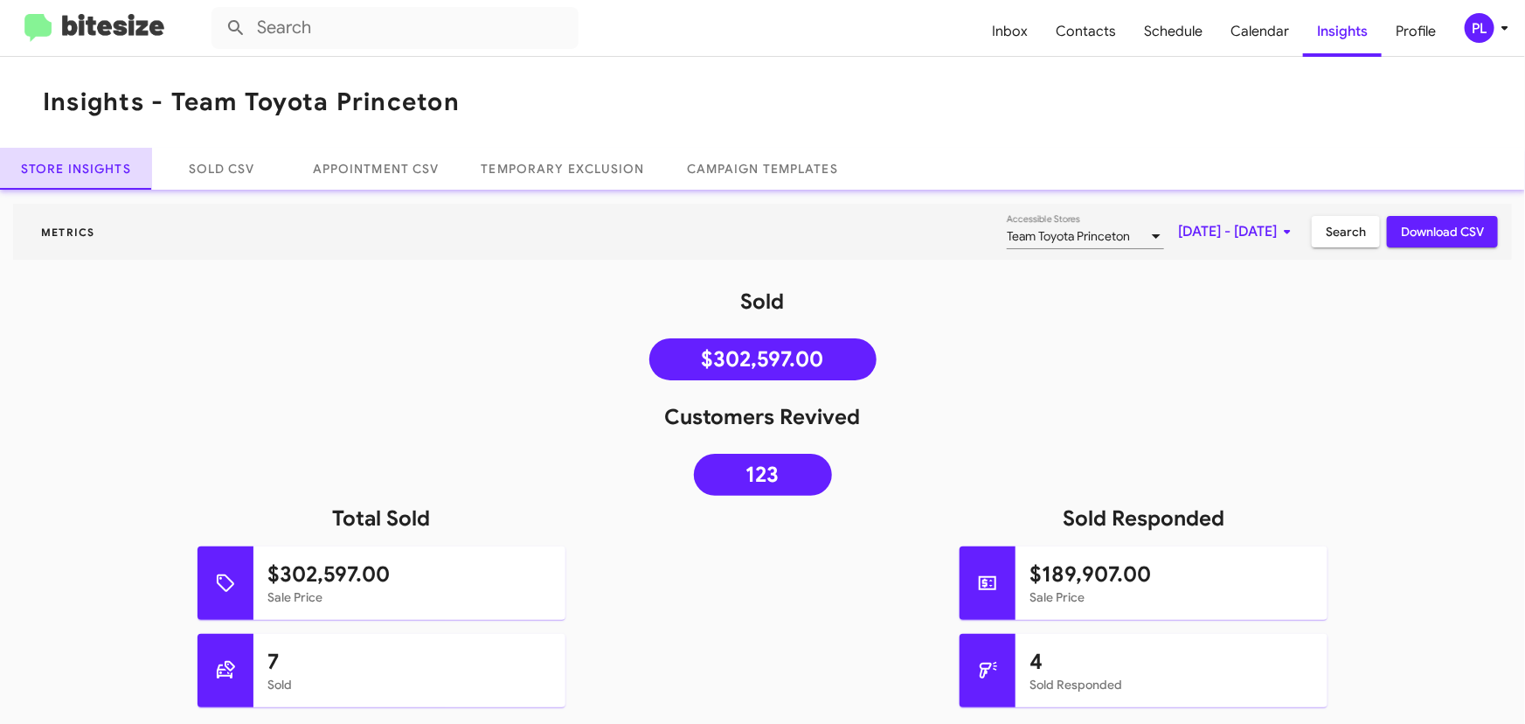
click at [1152, 234] on div at bounding box center [1156, 236] width 9 height 4
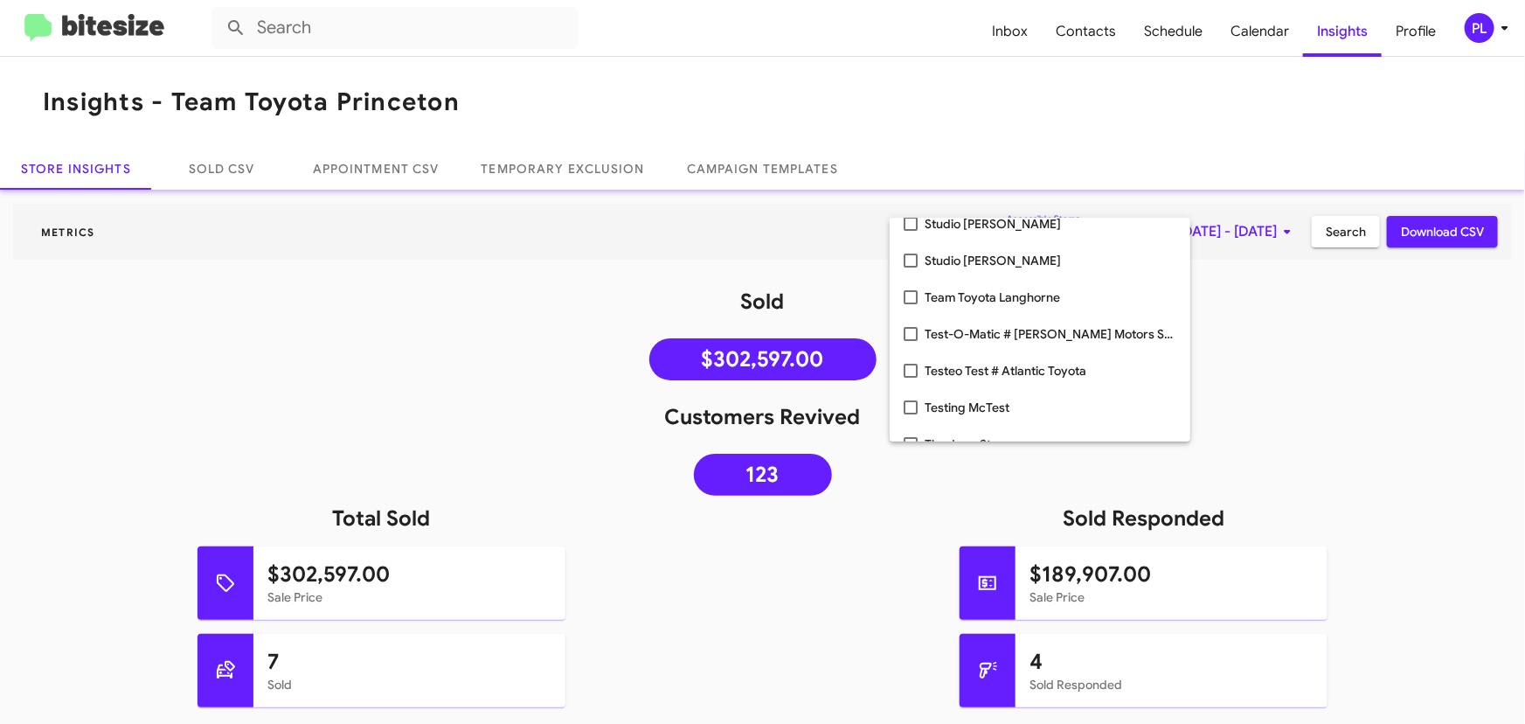
scroll to position [3115, 0]
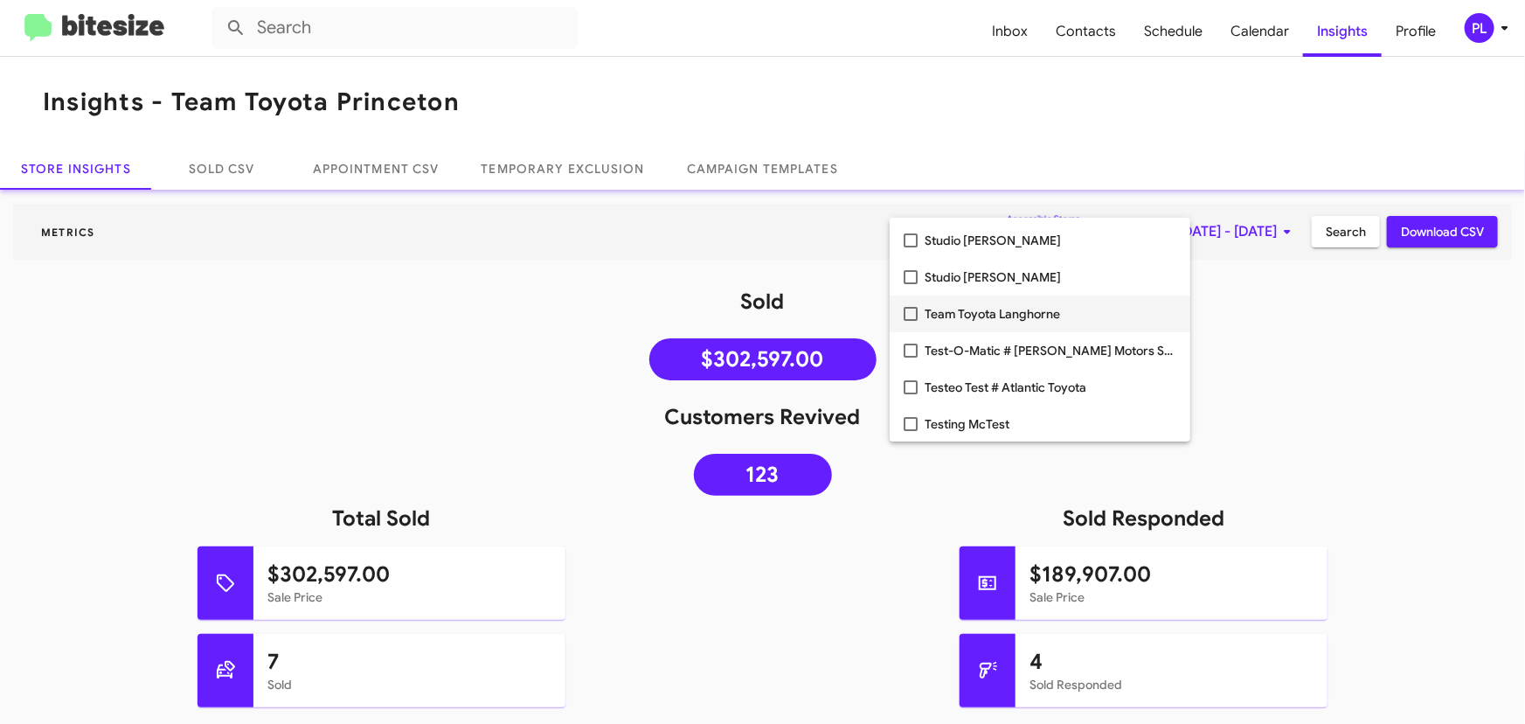
click at [908, 312] on mat-pseudo-checkbox at bounding box center [911, 314] width 14 height 14
click at [1315, 332] on div at bounding box center [762, 362] width 1525 height 724
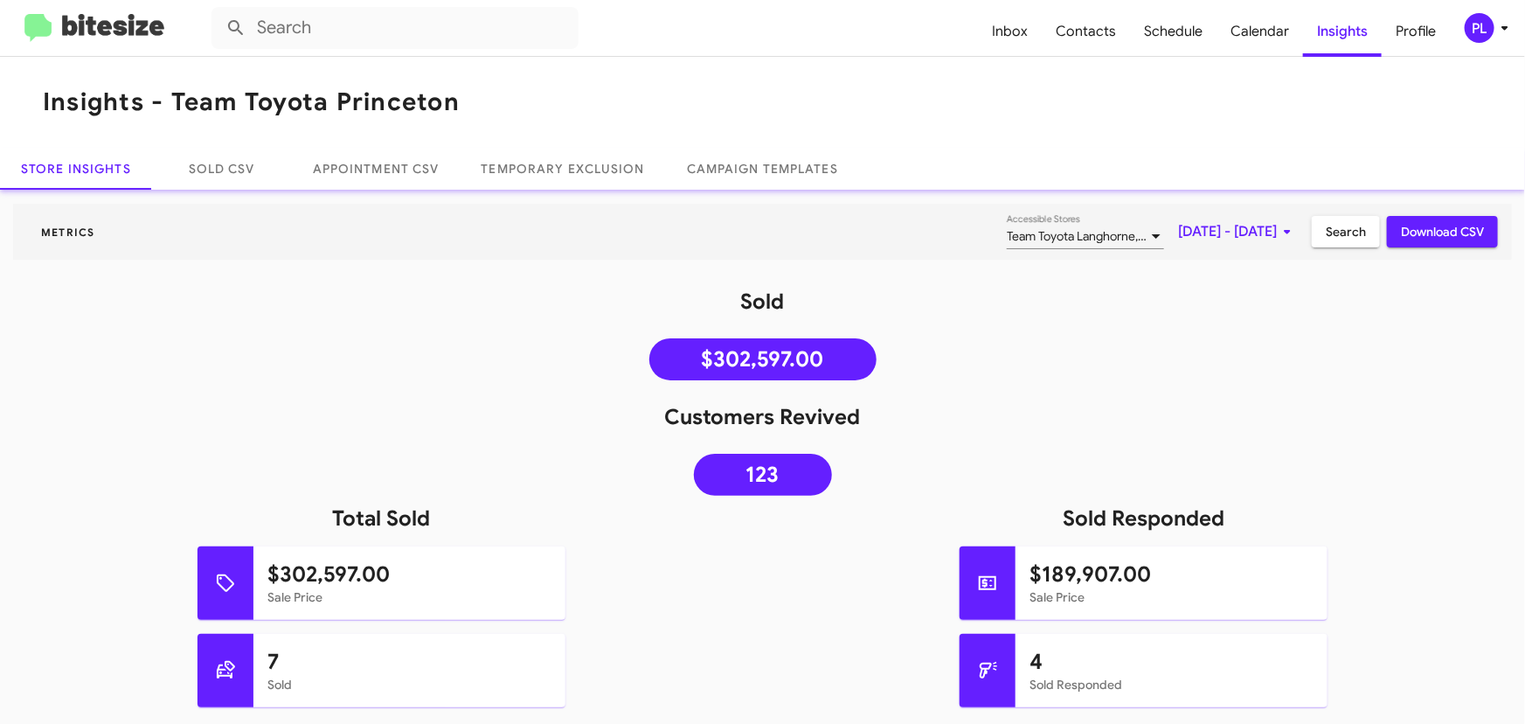
click at [1277, 233] on icon at bounding box center [1287, 231] width 21 height 21
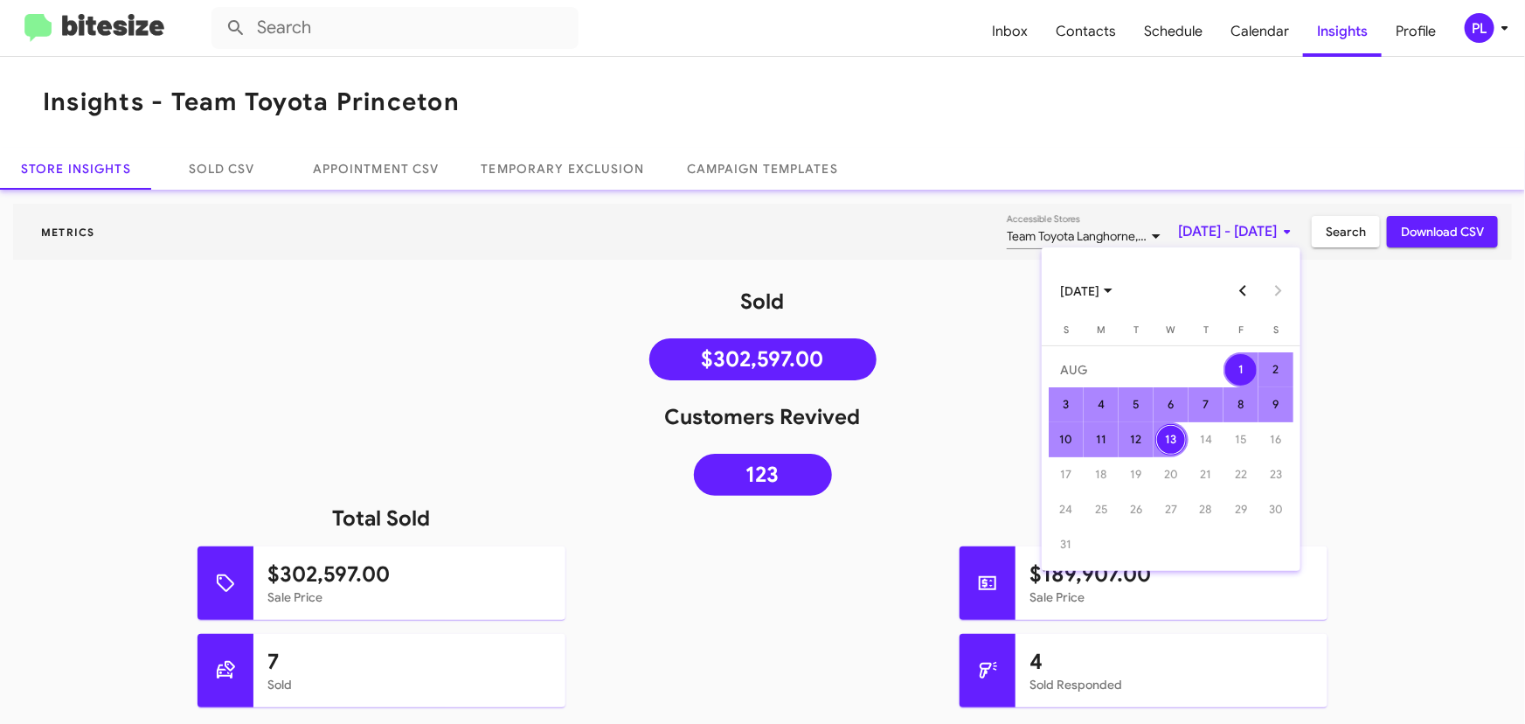
click at [1242, 285] on button "Previous month" at bounding box center [1243, 291] width 35 height 35
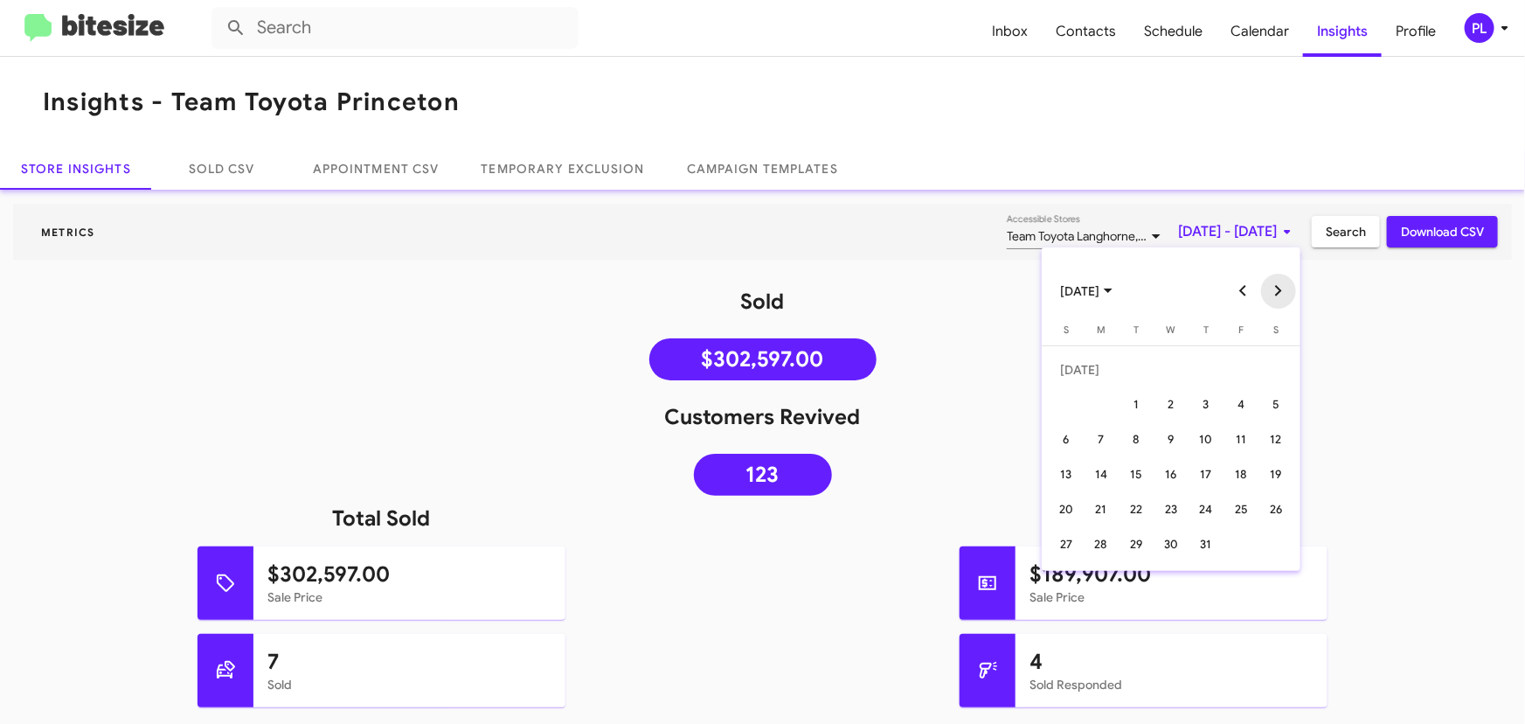
click at [1278, 288] on button "Next month" at bounding box center [1278, 291] width 35 height 35
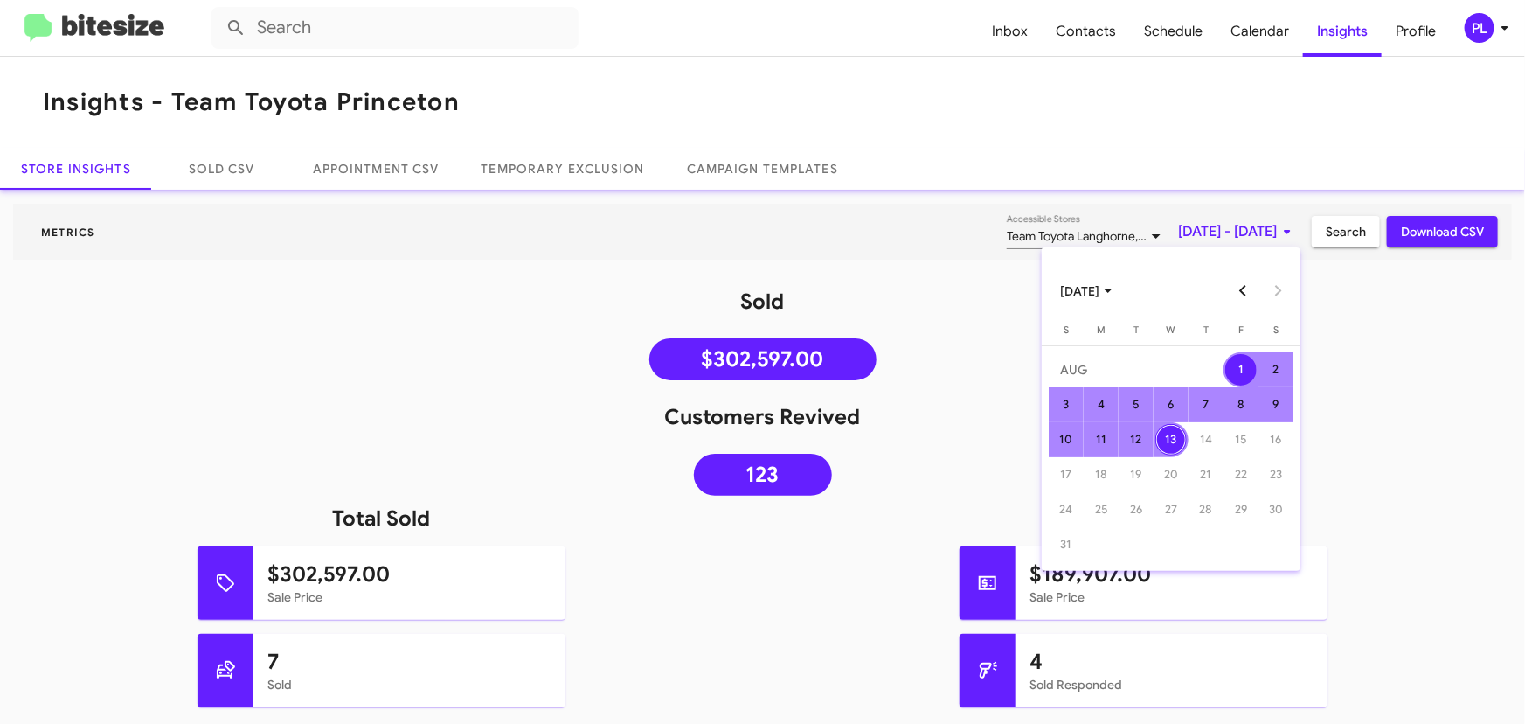
click at [1243, 290] on button "Previous month" at bounding box center [1243, 291] width 35 height 35
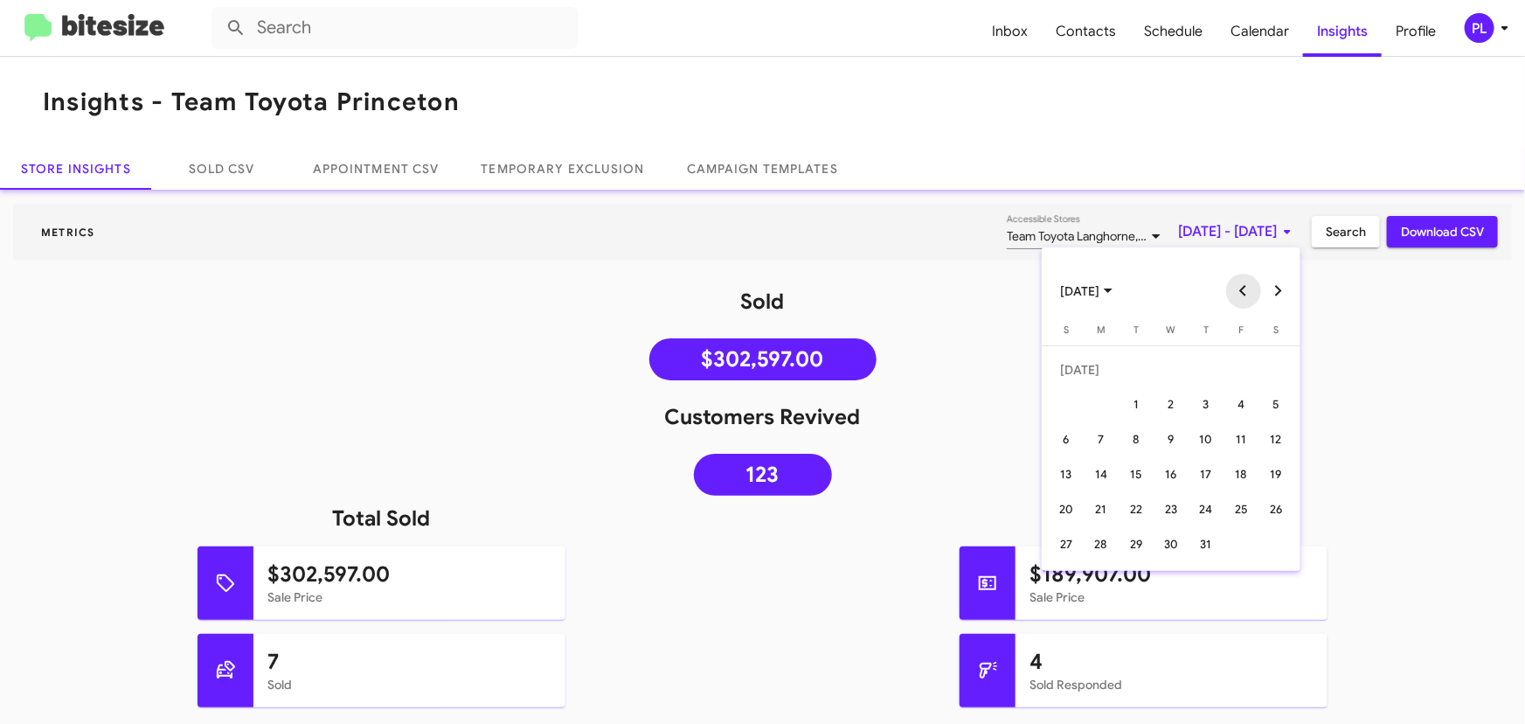
click at [1243, 290] on button "Previous month" at bounding box center [1243, 291] width 35 height 35
click at [1136, 436] on div "13" at bounding box center [1135, 439] width 31 height 31
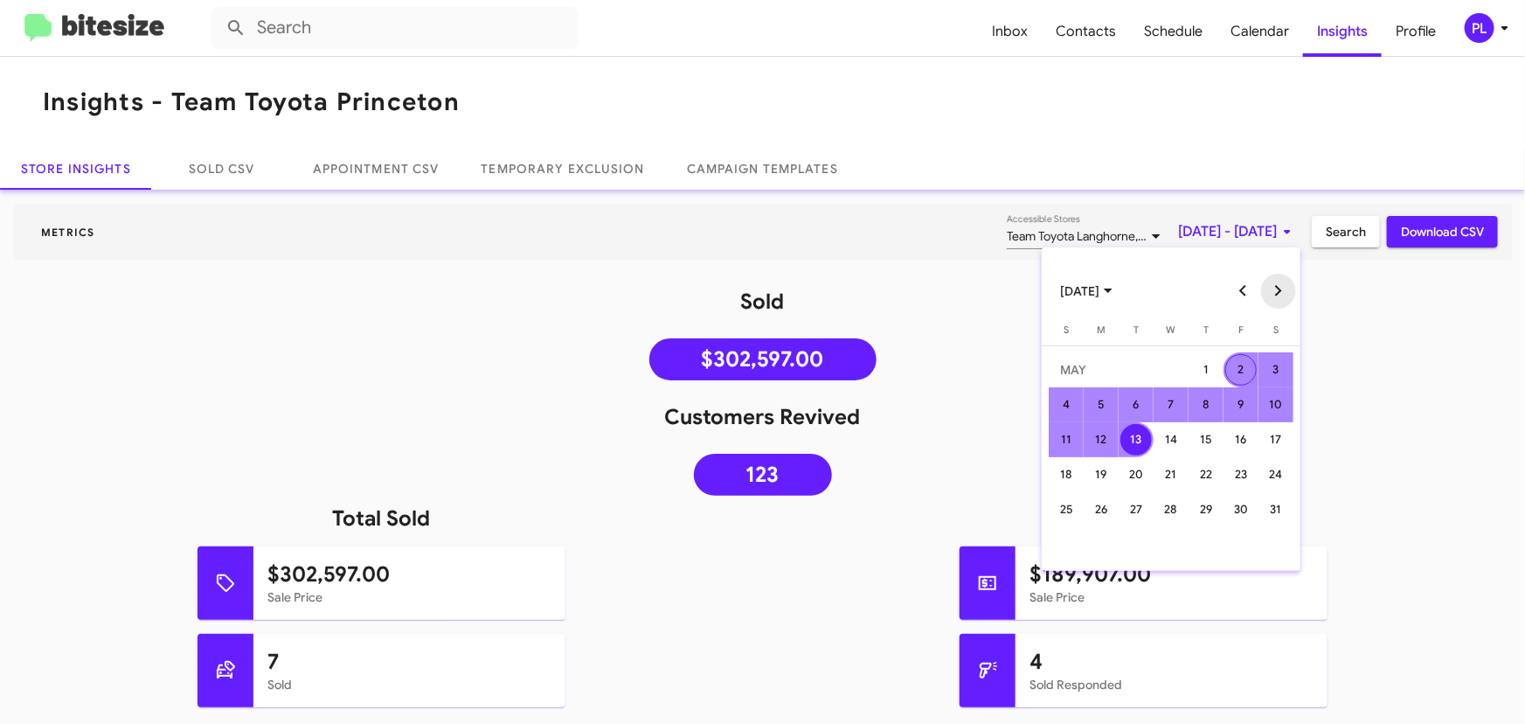
click at [1278, 296] on button "Next month" at bounding box center [1278, 291] width 35 height 35
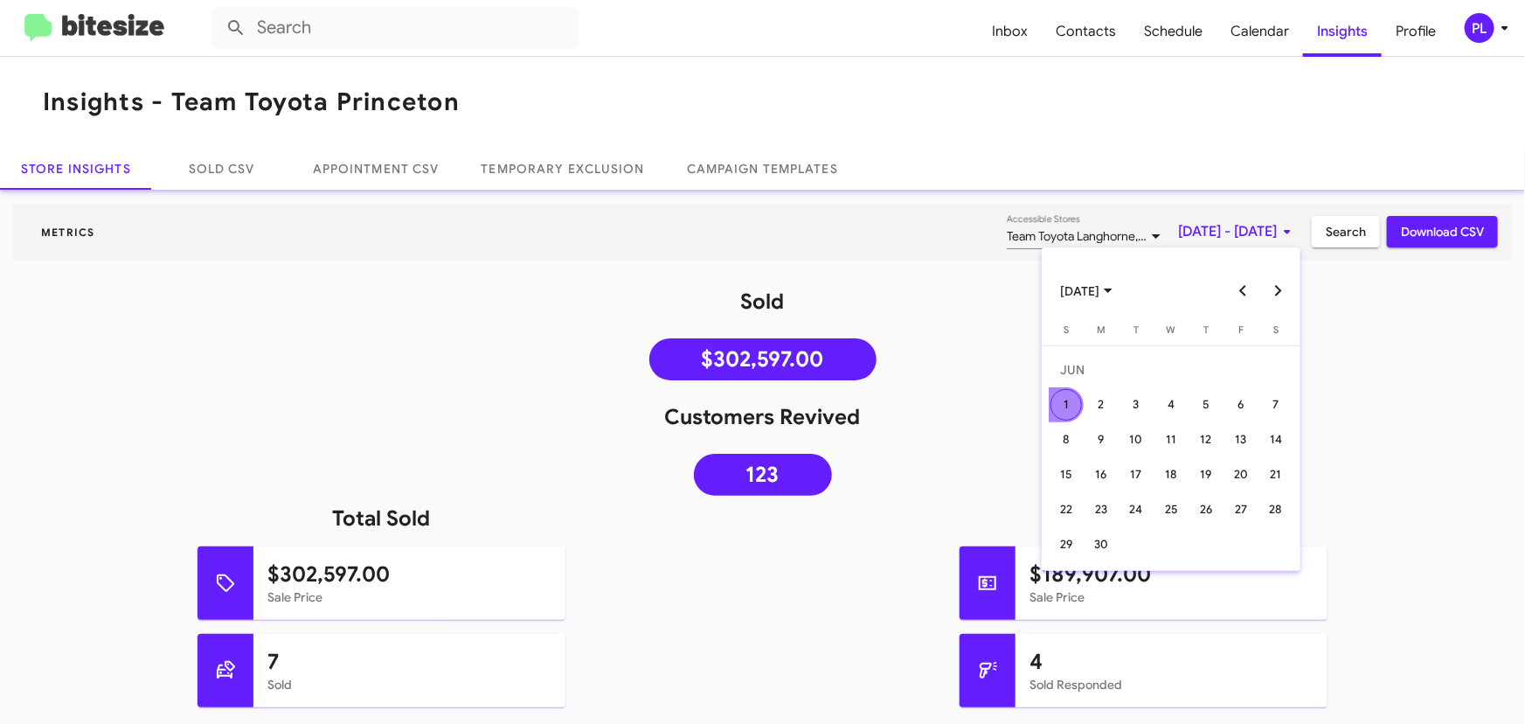
click at [1278, 296] on button "Next month" at bounding box center [1278, 291] width 35 height 35
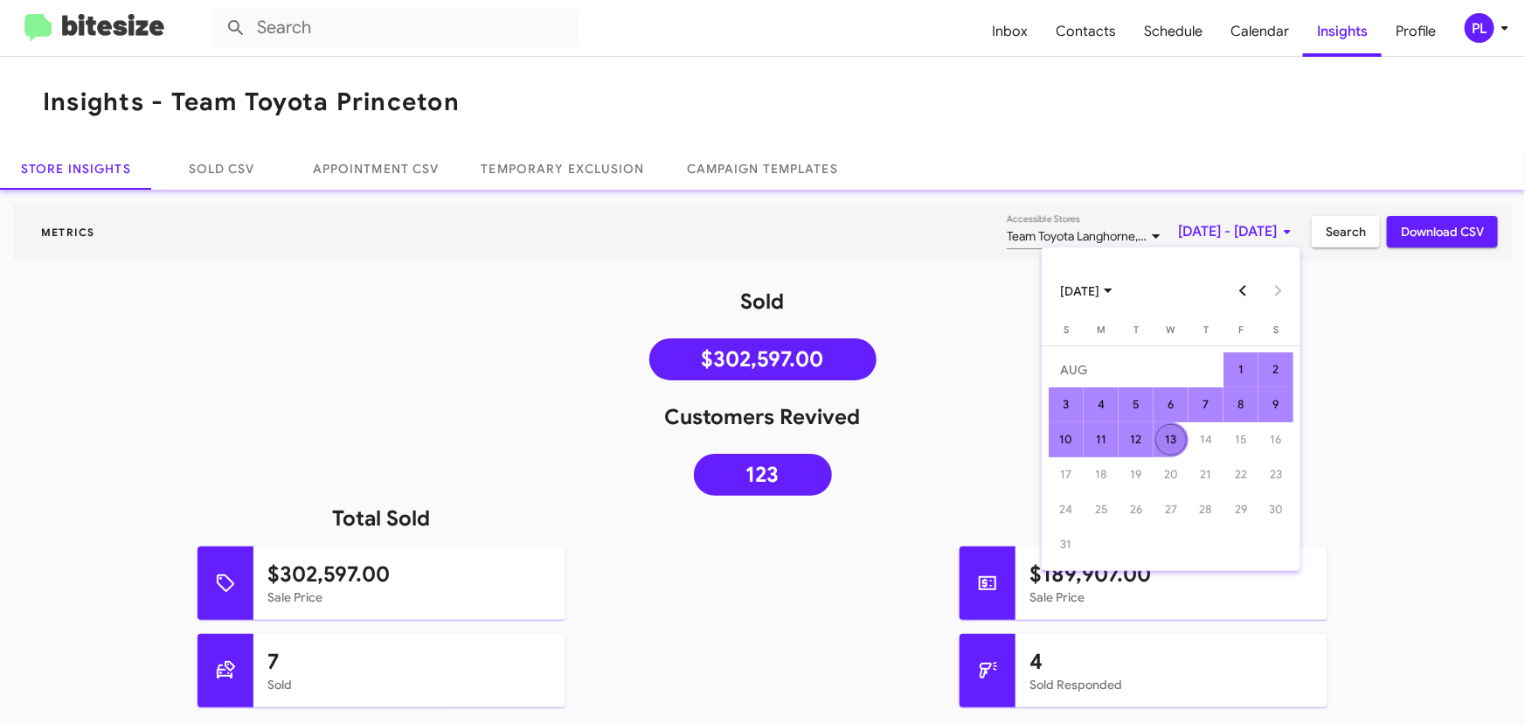
click at [1173, 442] on div "13" at bounding box center [1170, 439] width 31 height 31
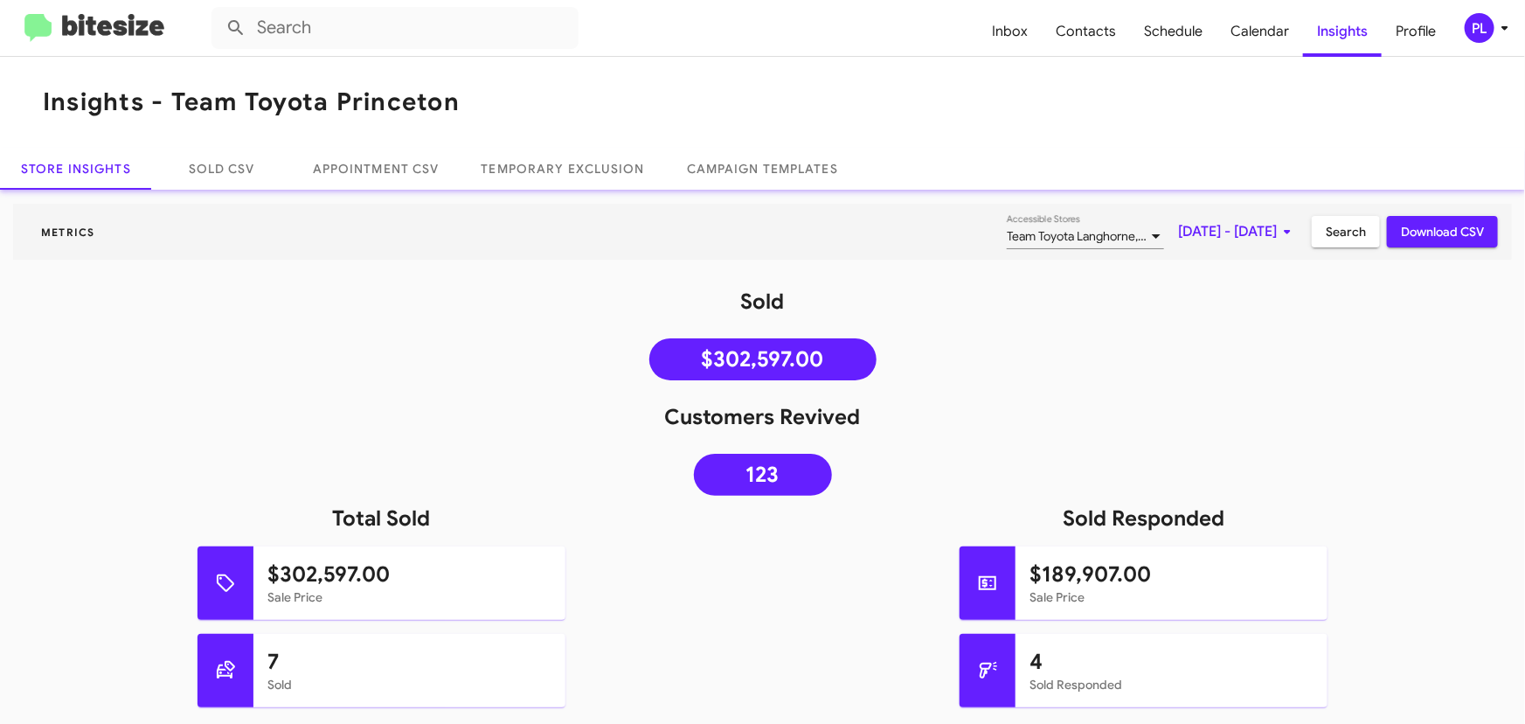
click at [1329, 438] on div "Customers Revived 123" at bounding box center [762, 453] width 1525 height 101
click at [1331, 239] on span "Search" at bounding box center [1346, 231] width 40 height 31
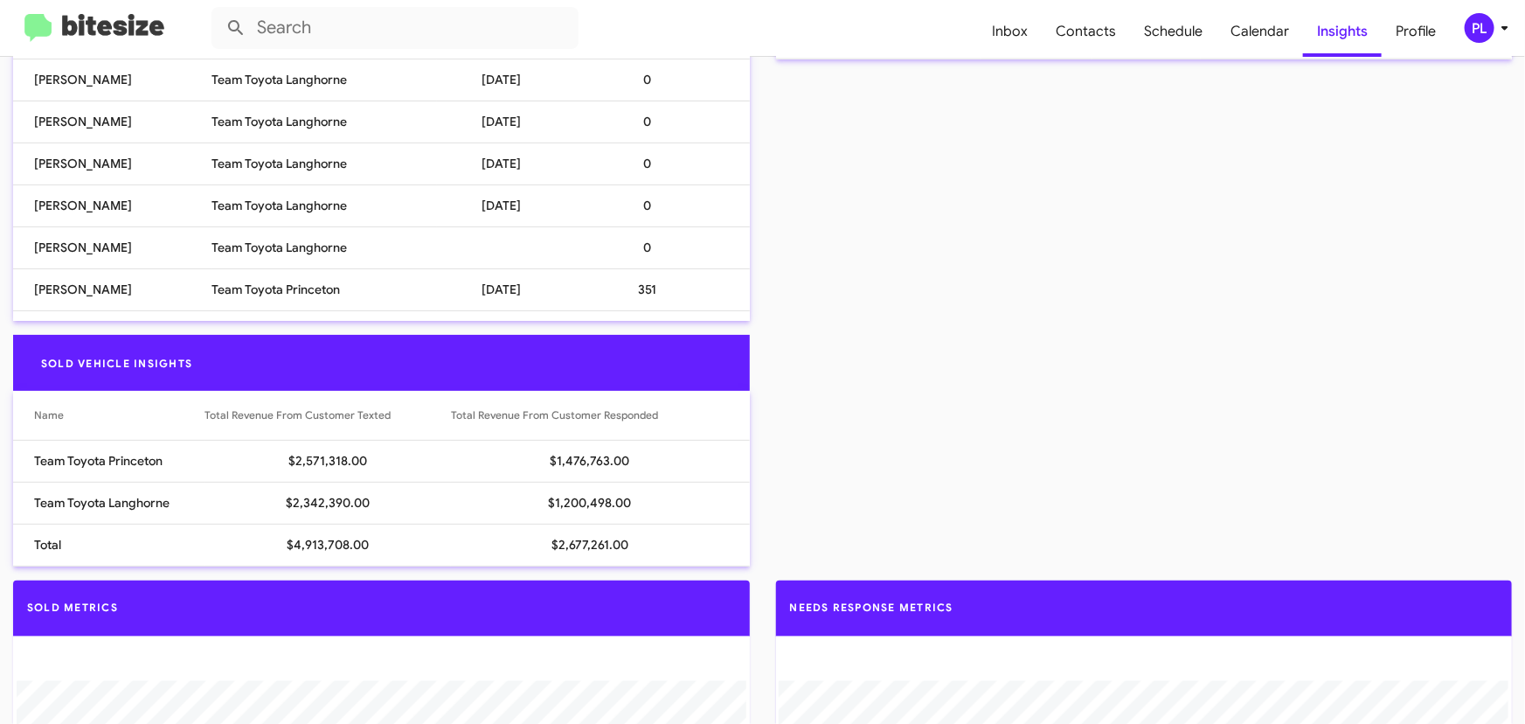
scroll to position [776, 0]
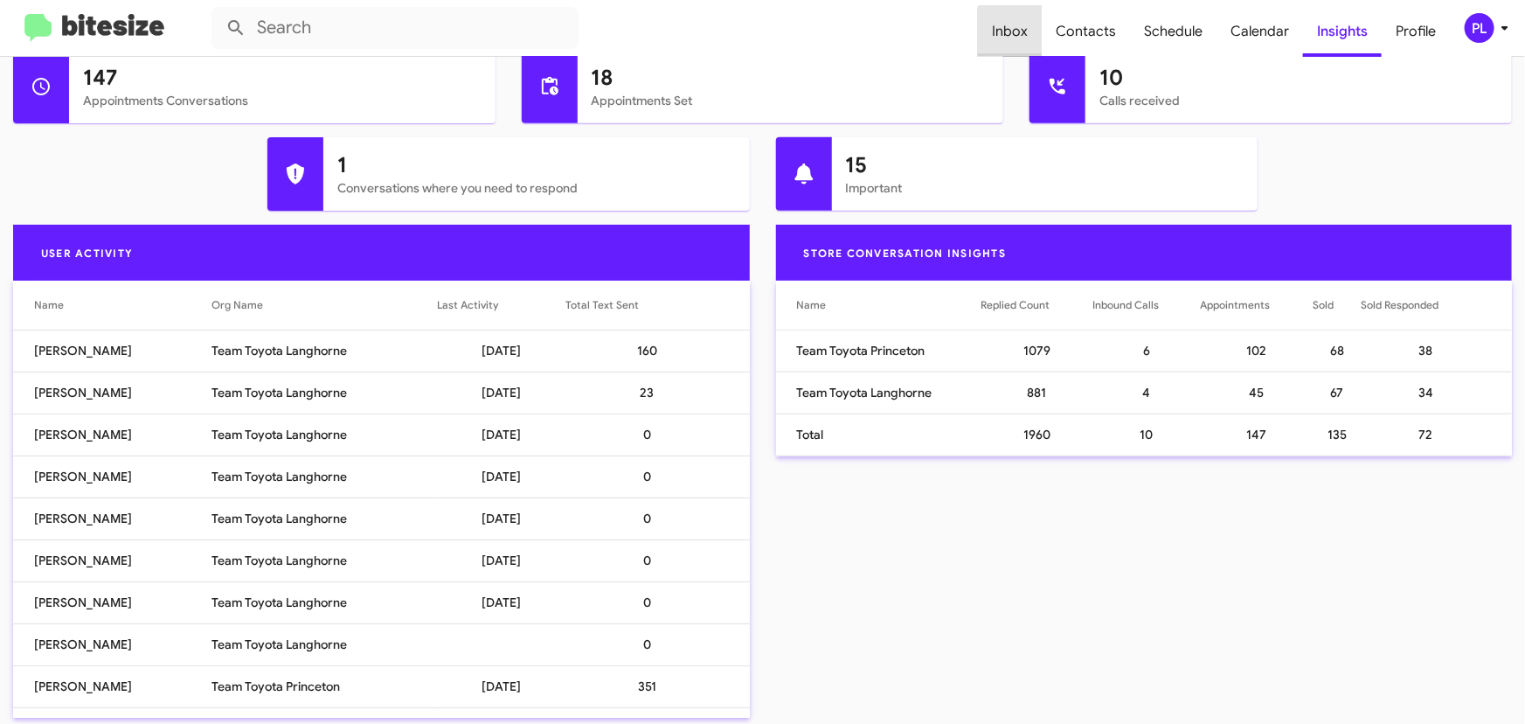
click at [1021, 33] on span "Inbox" at bounding box center [1010, 31] width 64 height 51
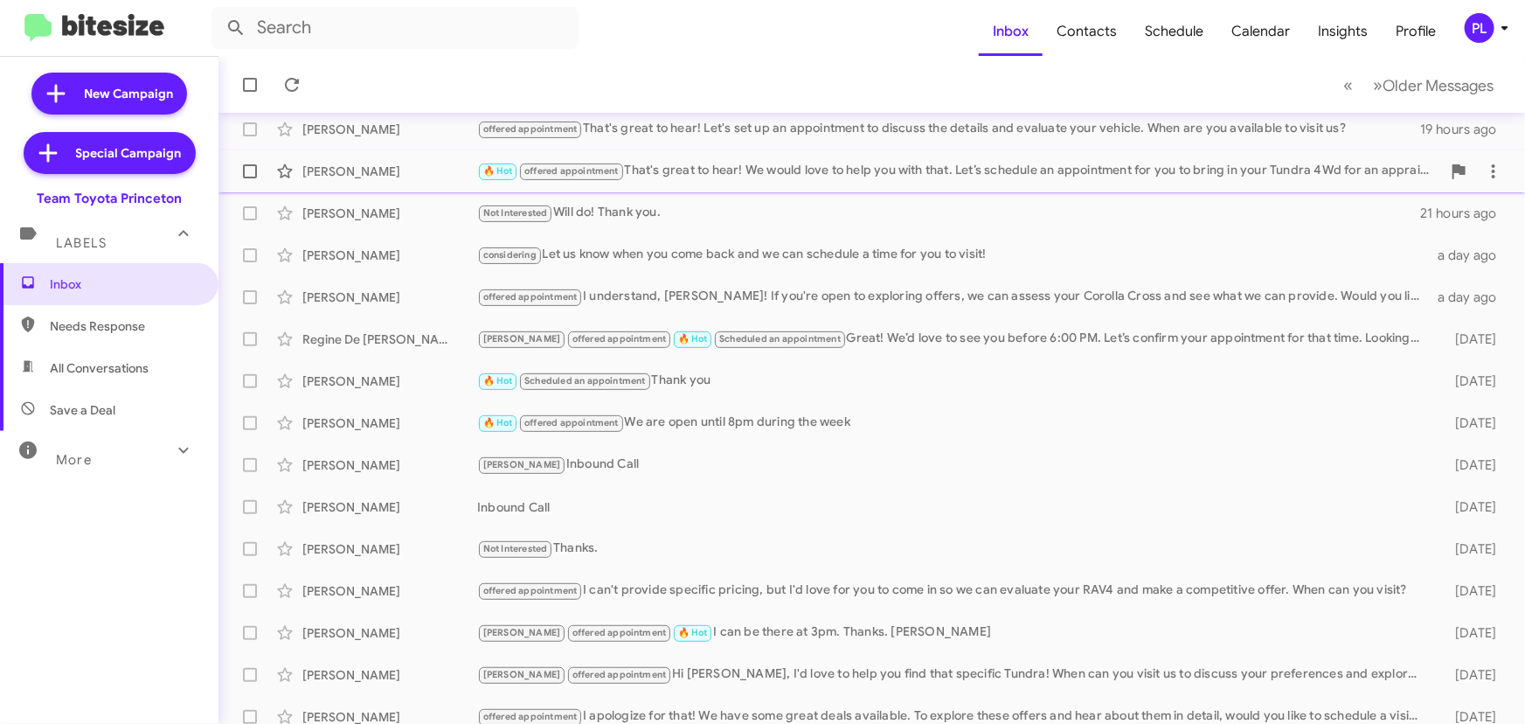
scroll to position [158, 0]
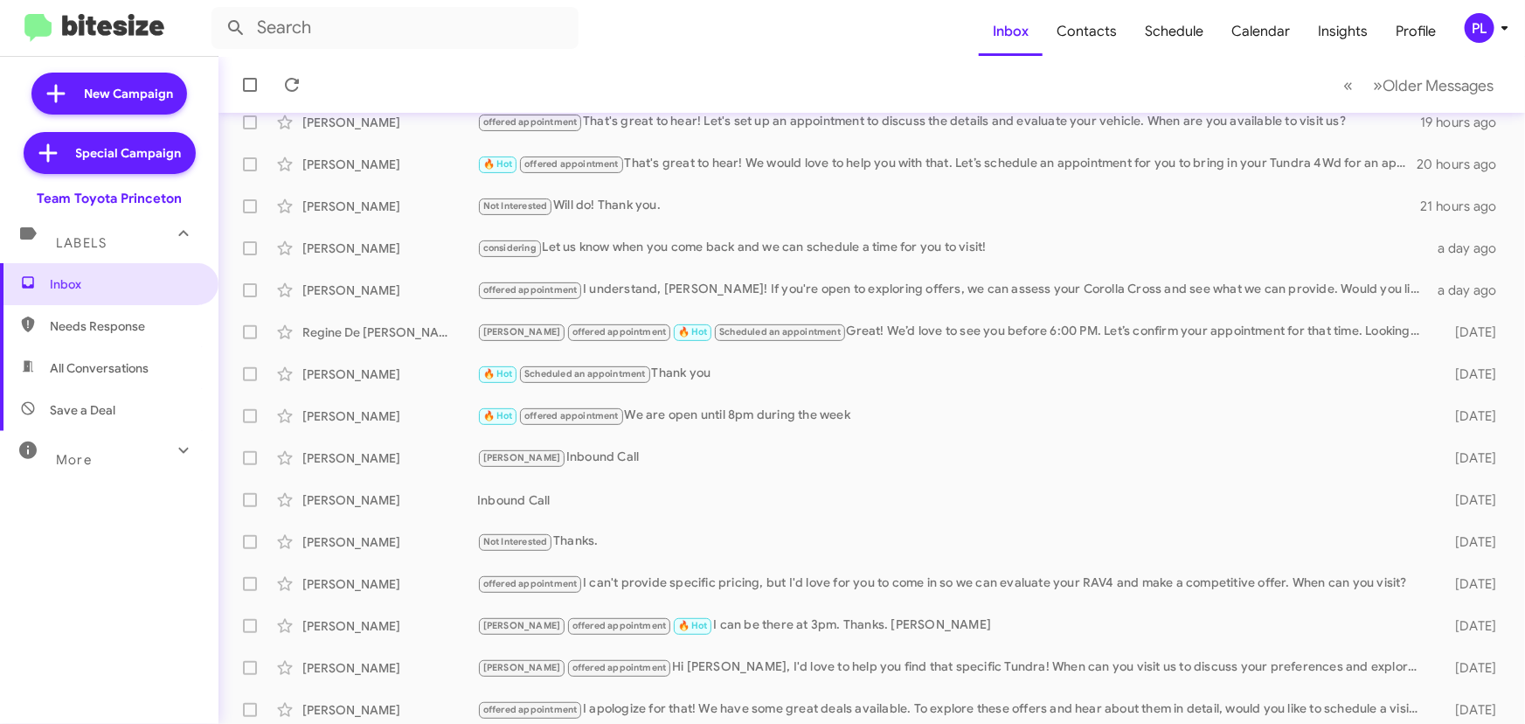
click at [143, 449] on div "More" at bounding box center [92, 452] width 156 height 32
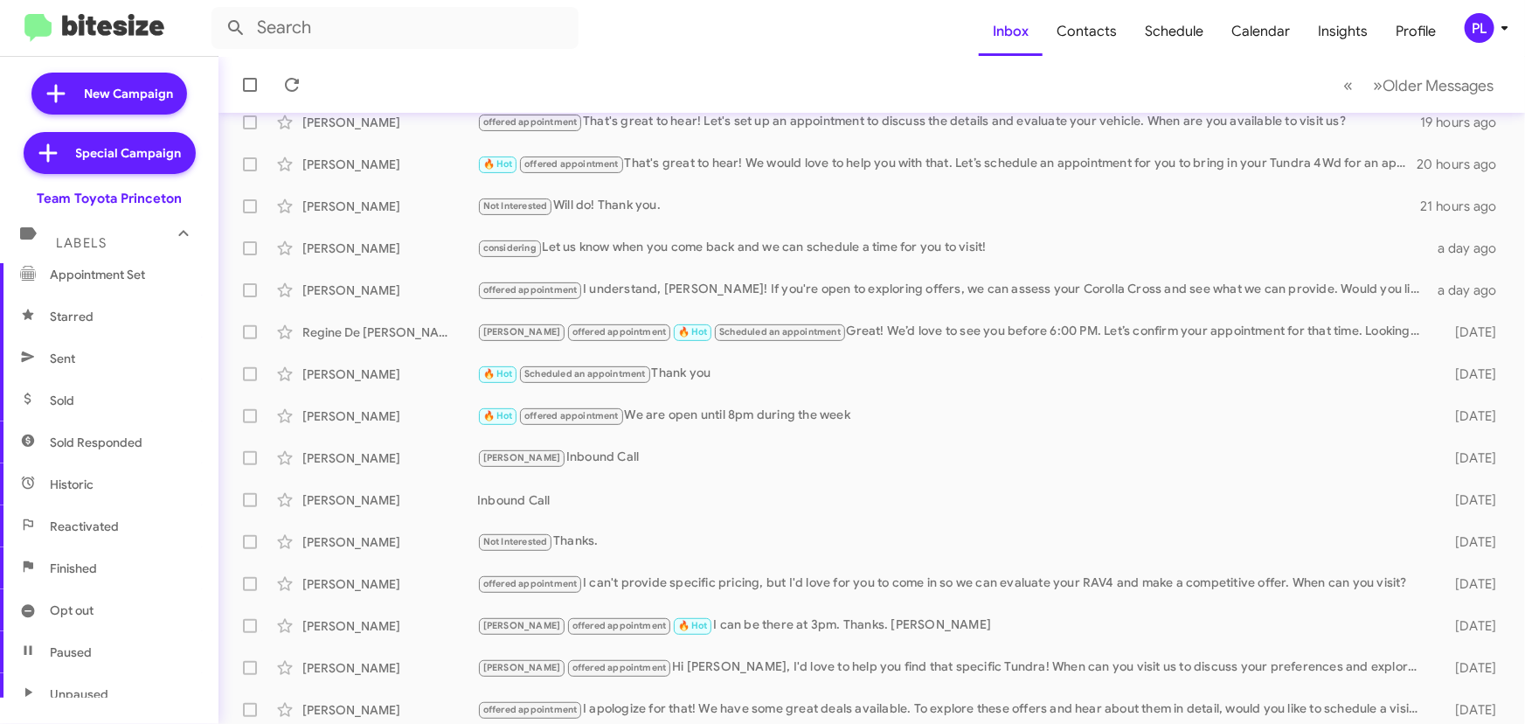
scroll to position [238, 0]
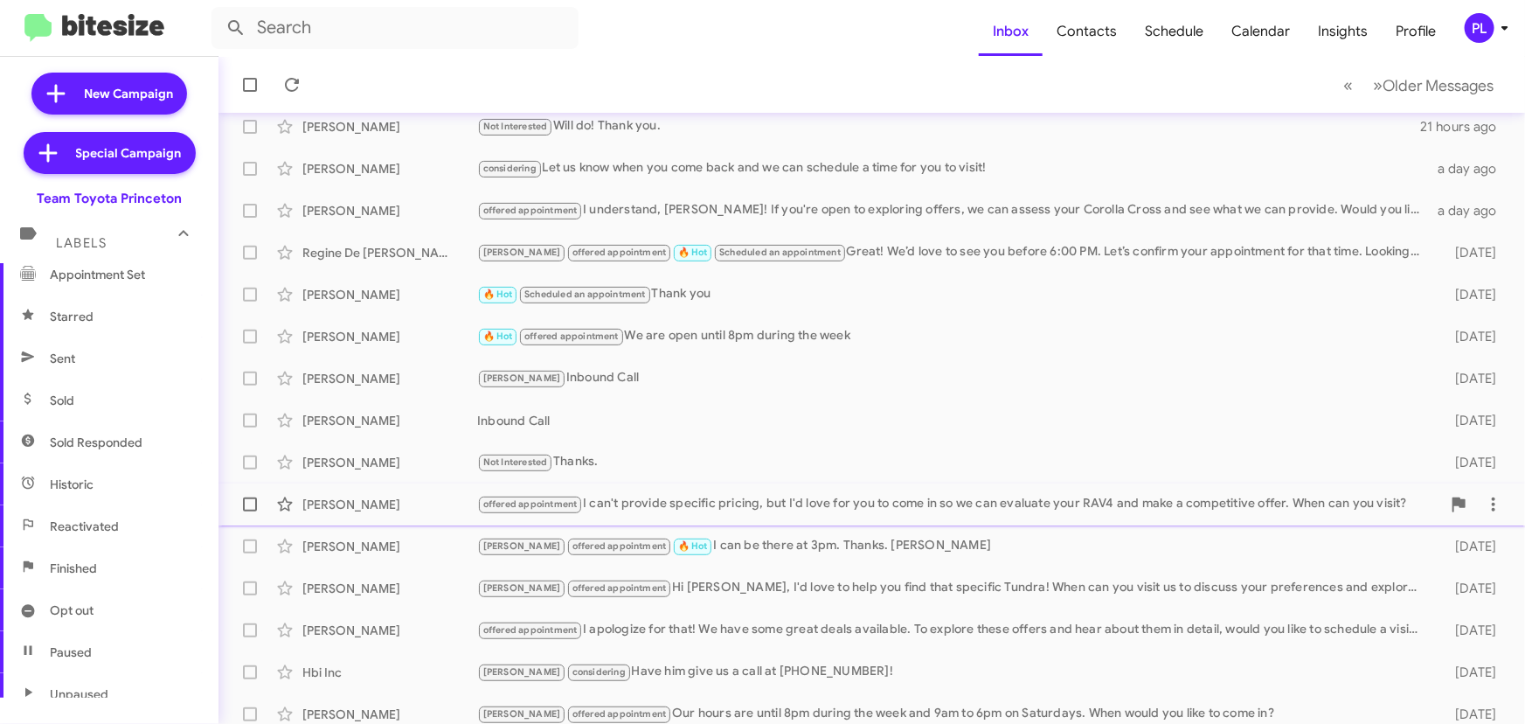
click at [665, 500] on div "offered appointment I can't provide specific pricing, but I'd love for you to c…" at bounding box center [959, 504] width 964 height 20
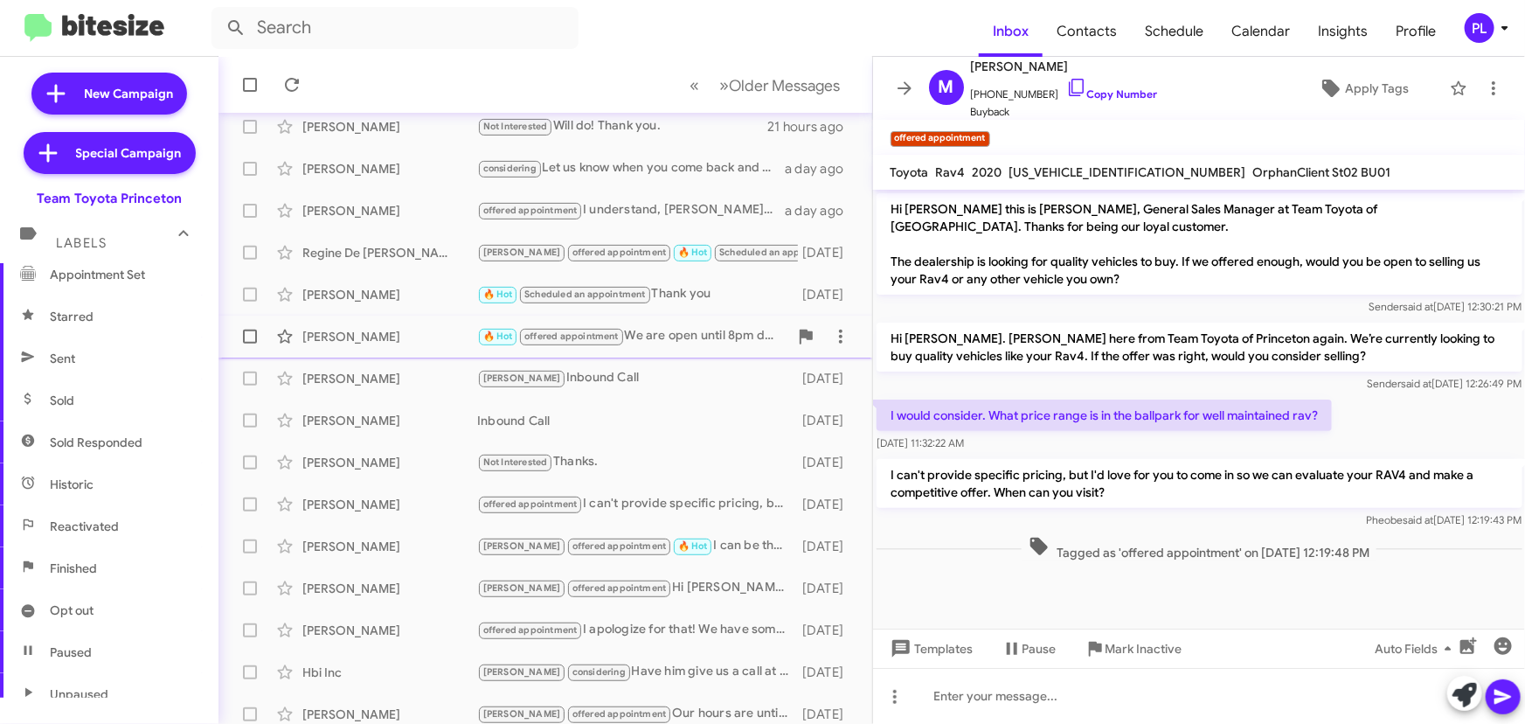
click at [684, 333] on div "🔥 Hot offered appointment We are open until 8pm during the week" at bounding box center [632, 336] width 311 height 20
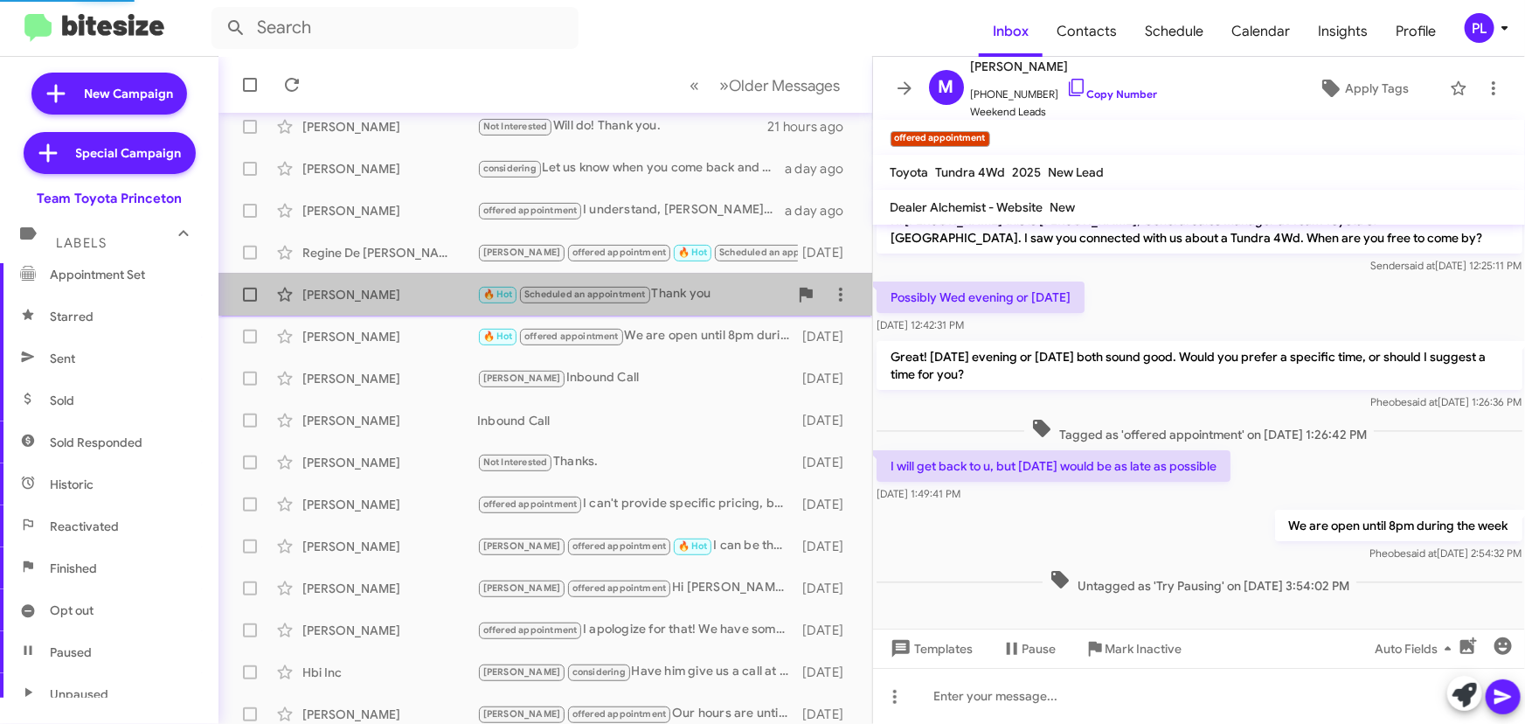
click at [694, 301] on div "🔥 Hot Scheduled an appointment Thank you" at bounding box center [632, 294] width 311 height 20
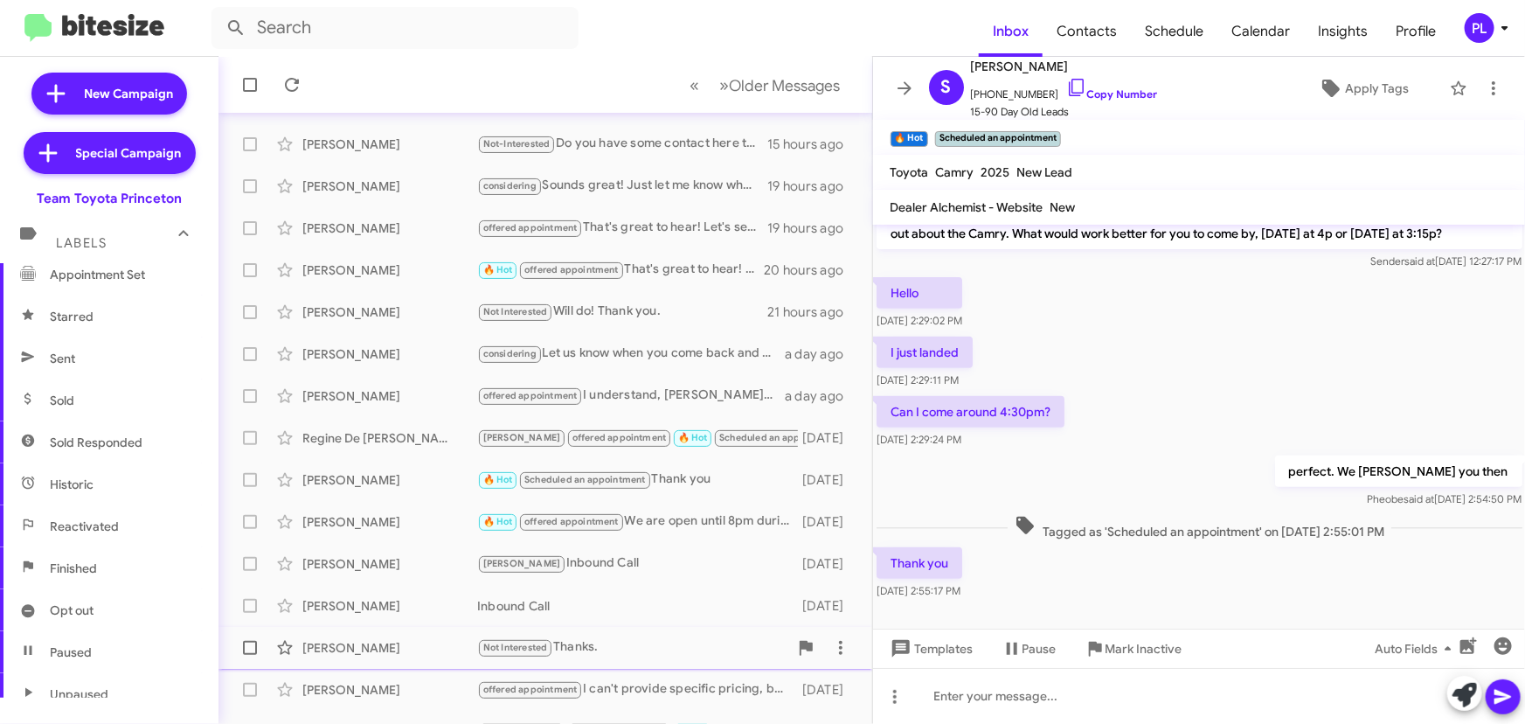
scroll to position [290, 0]
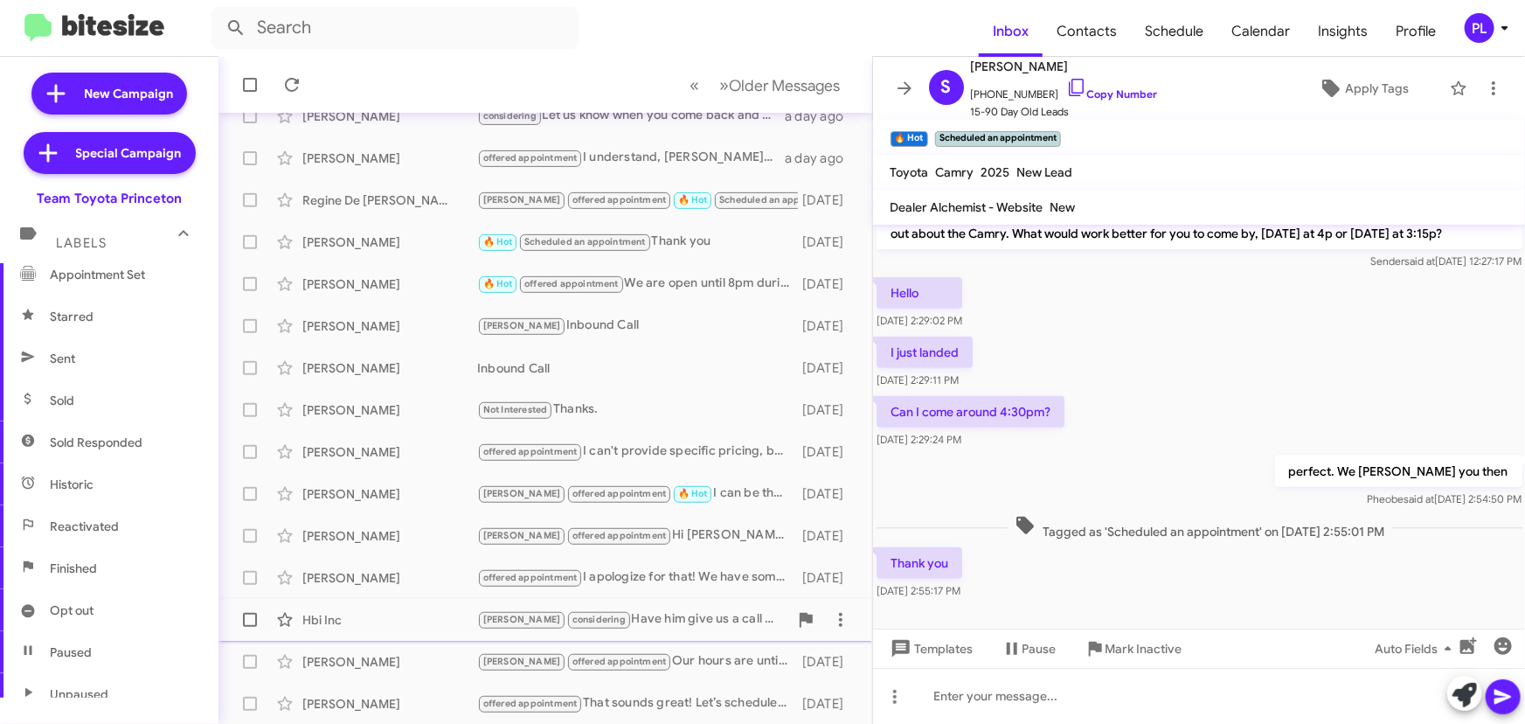
click at [691, 612] on div "Lee considering Have him give us a call at 609-745-6661!" at bounding box center [632, 619] width 311 height 20
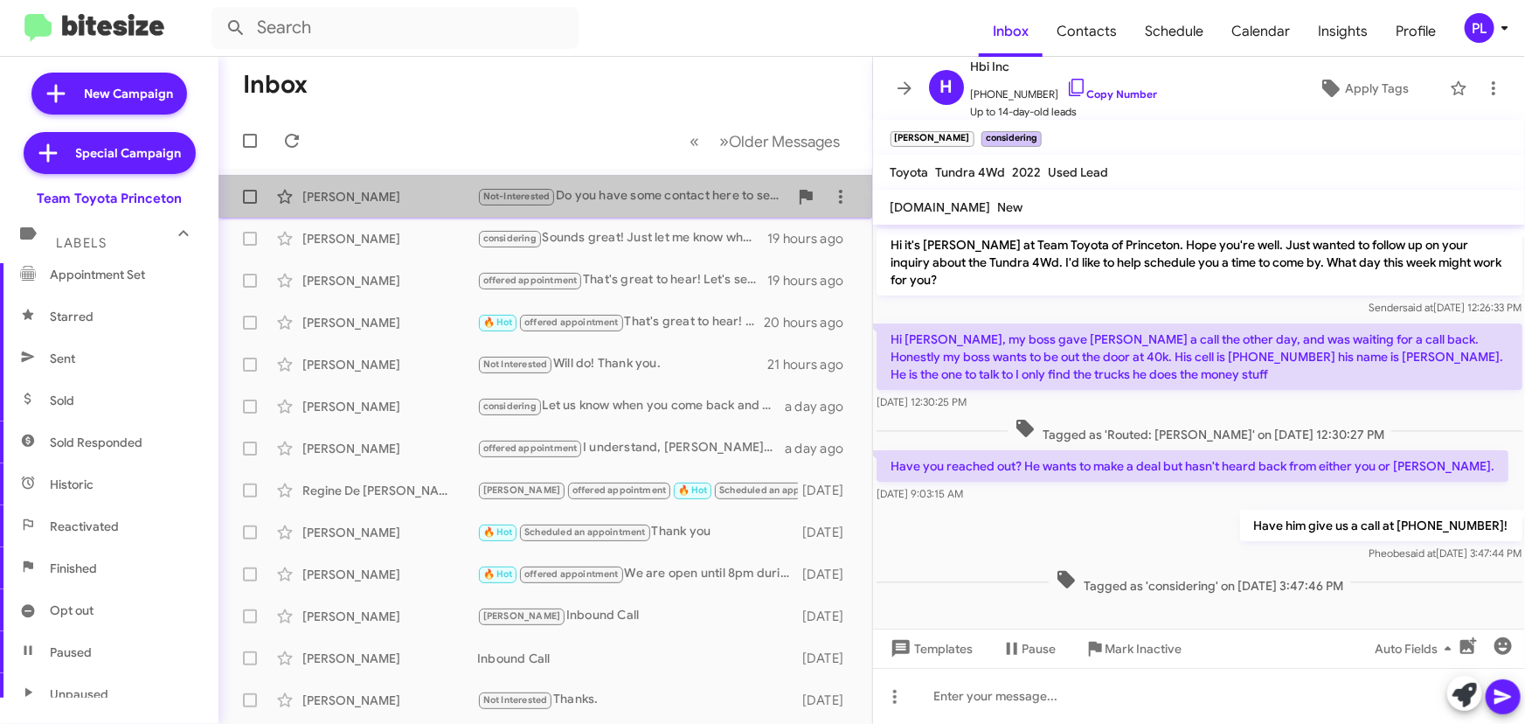
click at [697, 203] on div "Not-Interested Do you have some contact here to sell them ?" at bounding box center [632, 196] width 311 height 20
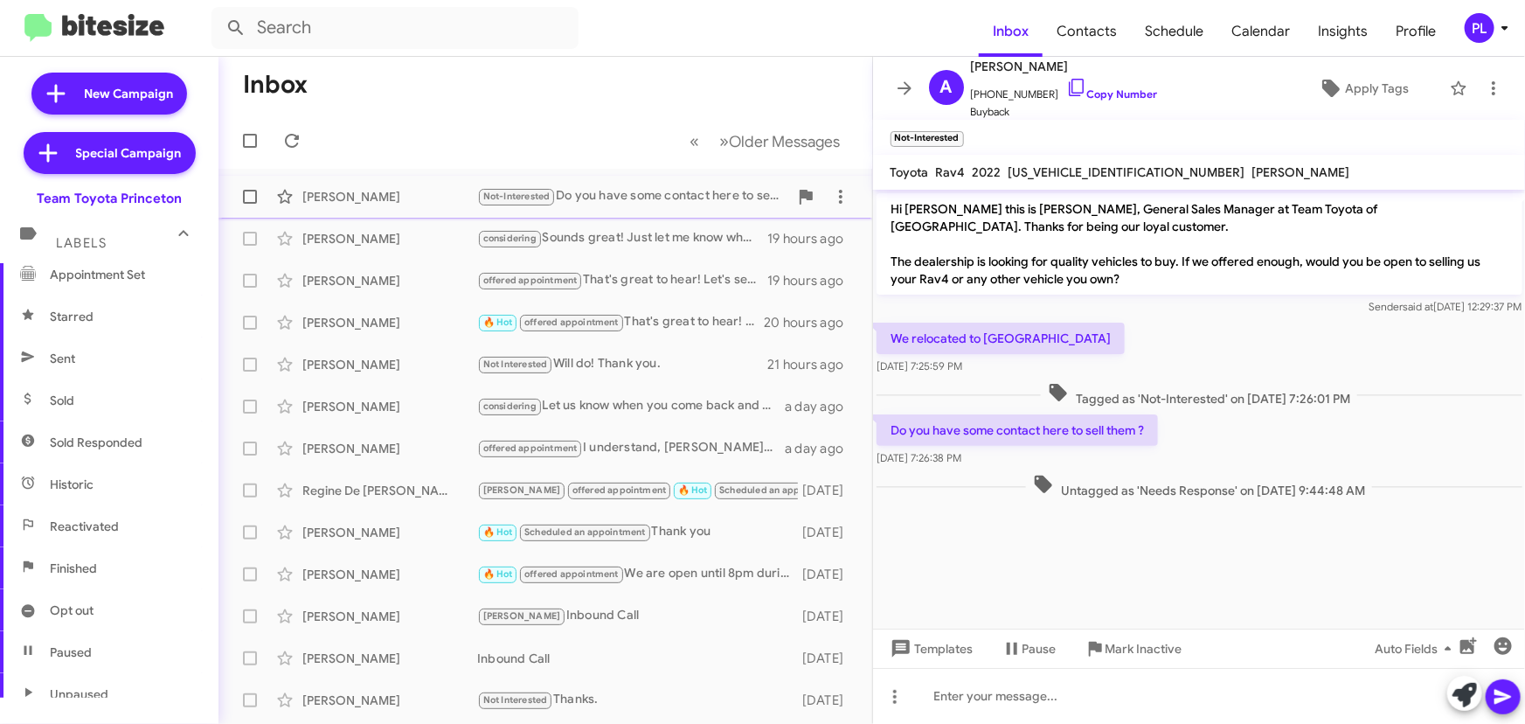
click at [645, 200] on div "Not-Interested Do you have some contact here to sell them ?" at bounding box center [632, 196] width 311 height 20
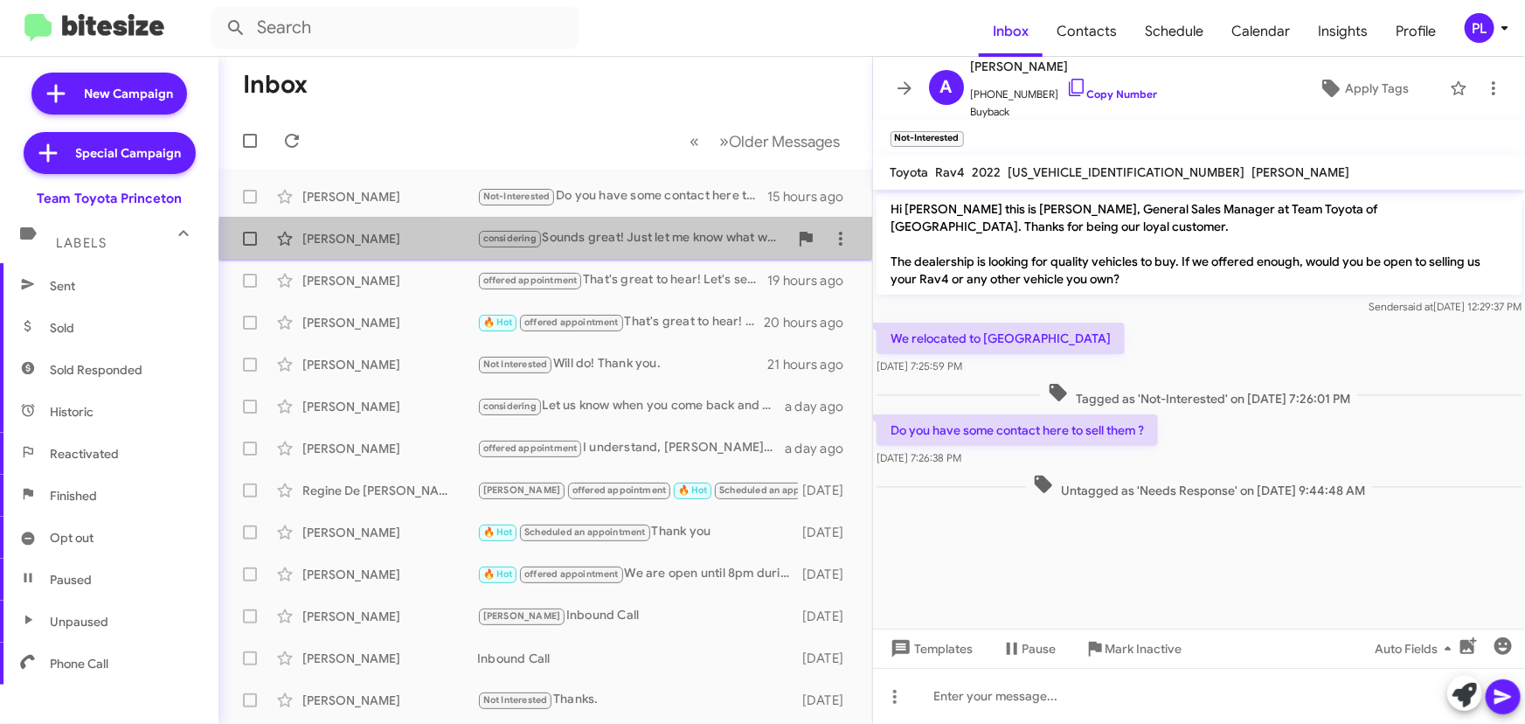
click at [666, 250] on div "Eric Nicolai considering Sounds great! Just let me know what works best for you…" at bounding box center [545, 238] width 626 height 35
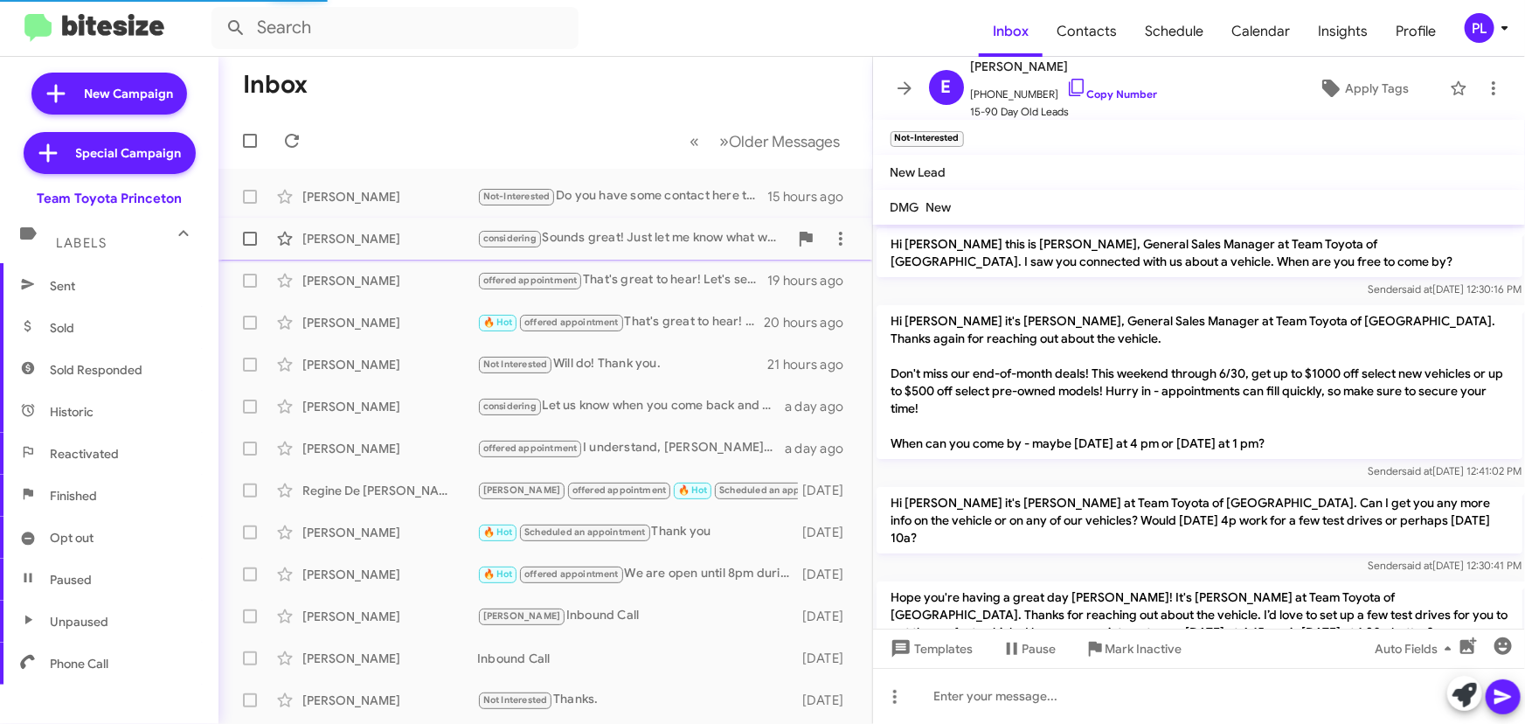
scroll to position [1091, 0]
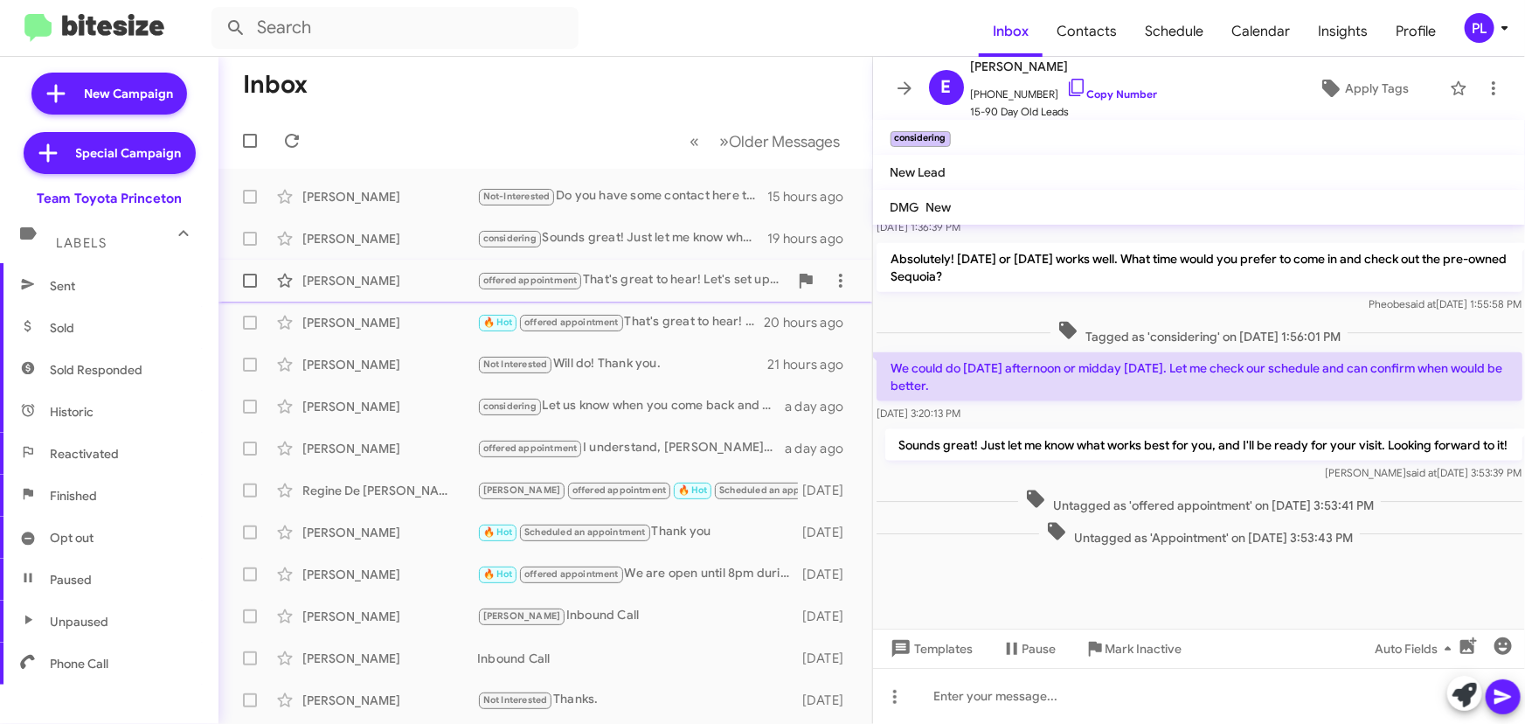
click at [673, 288] on div "offered appointment That's great to hear! Let's set up an appointment to discus…" at bounding box center [632, 280] width 311 height 20
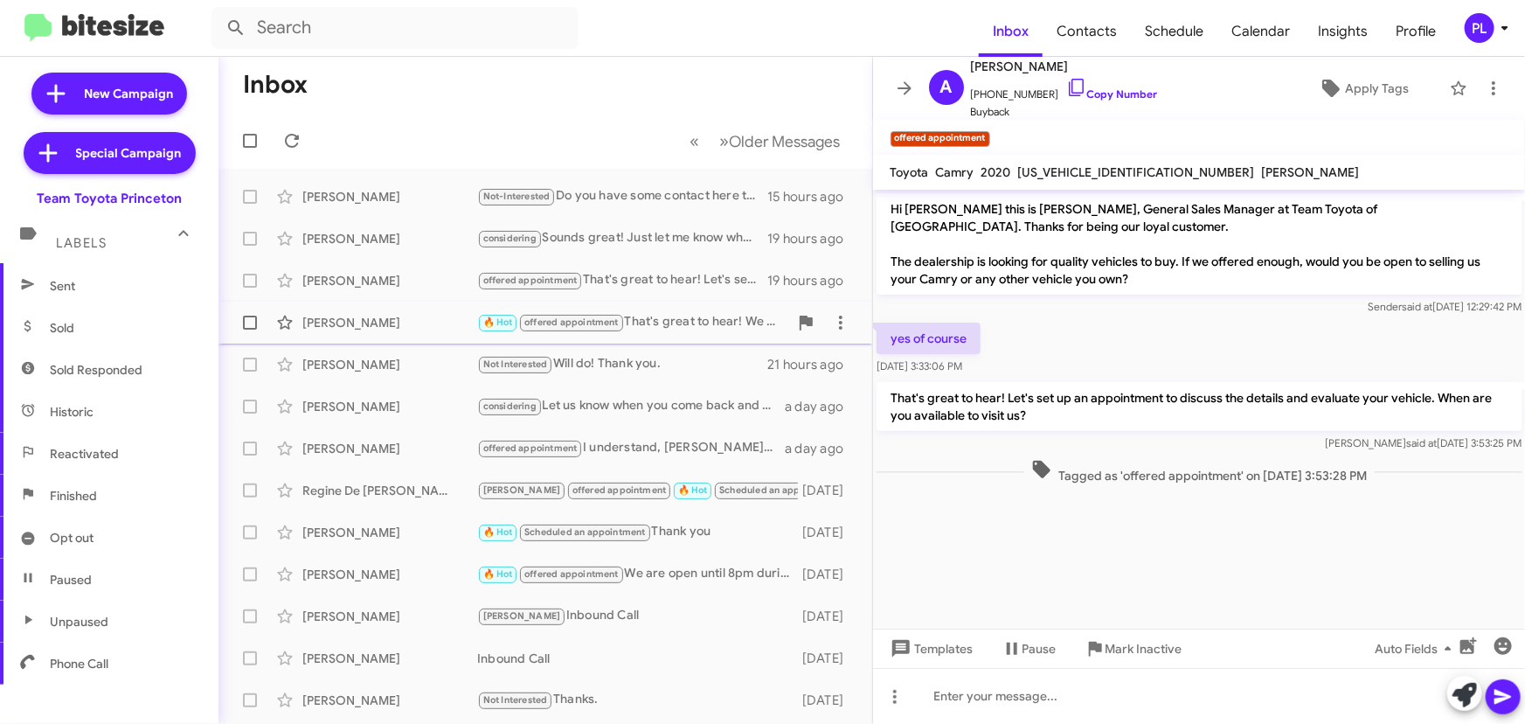
click at [369, 324] on div "[PERSON_NAME]" at bounding box center [389, 322] width 175 height 17
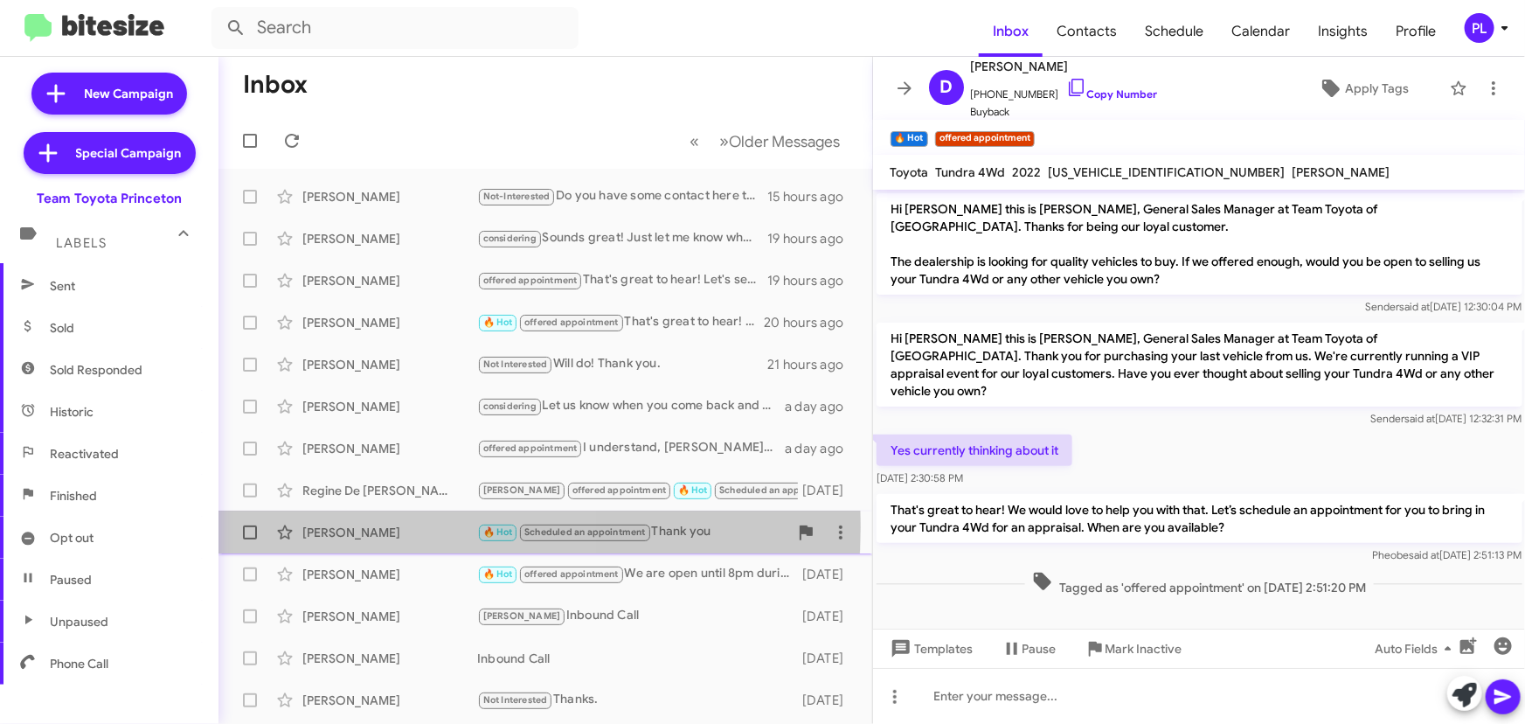
click at [395, 527] on div "[PERSON_NAME]" at bounding box center [389, 531] width 175 height 17
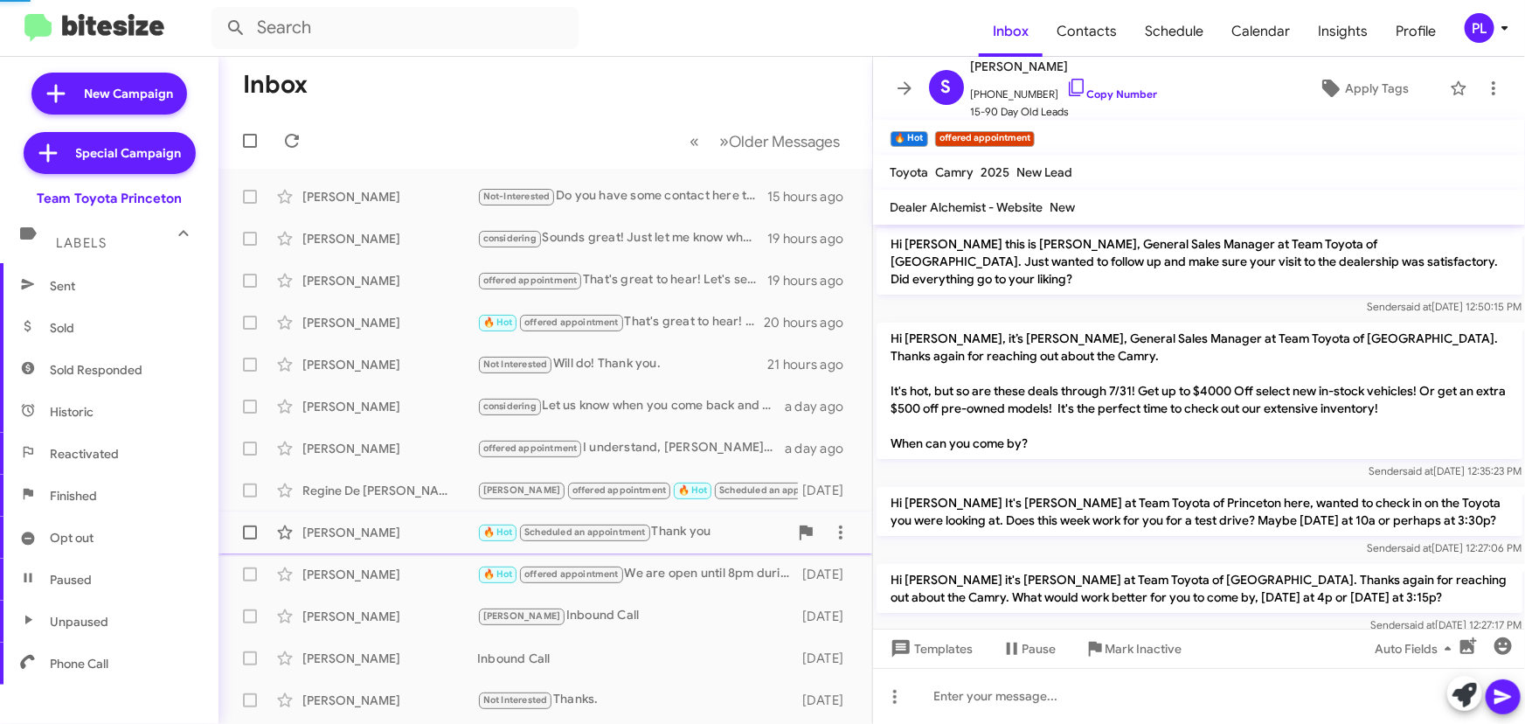
scroll to position [364, 0]
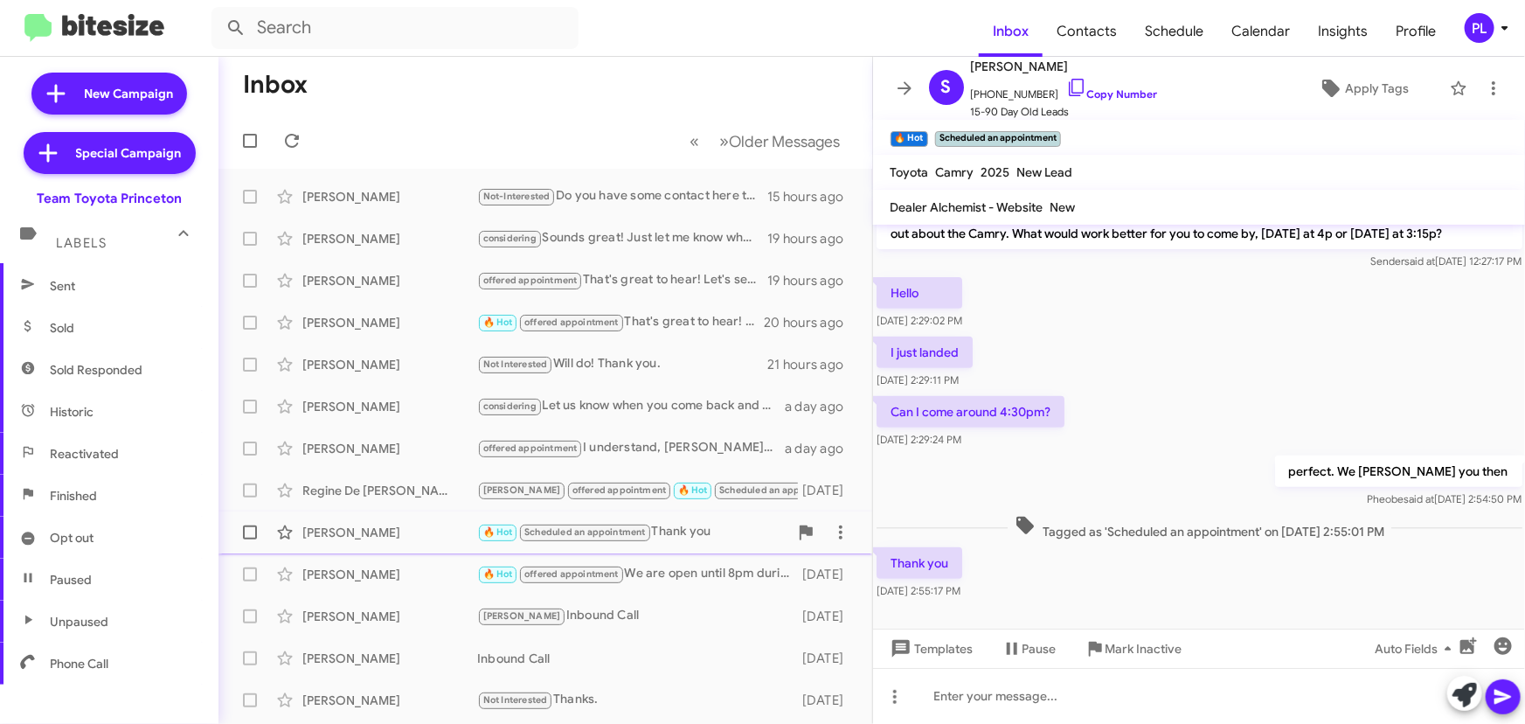
click at [377, 524] on div "[PERSON_NAME]" at bounding box center [389, 531] width 175 height 17
click at [384, 573] on div "[PERSON_NAME]" at bounding box center [389, 573] width 175 height 17
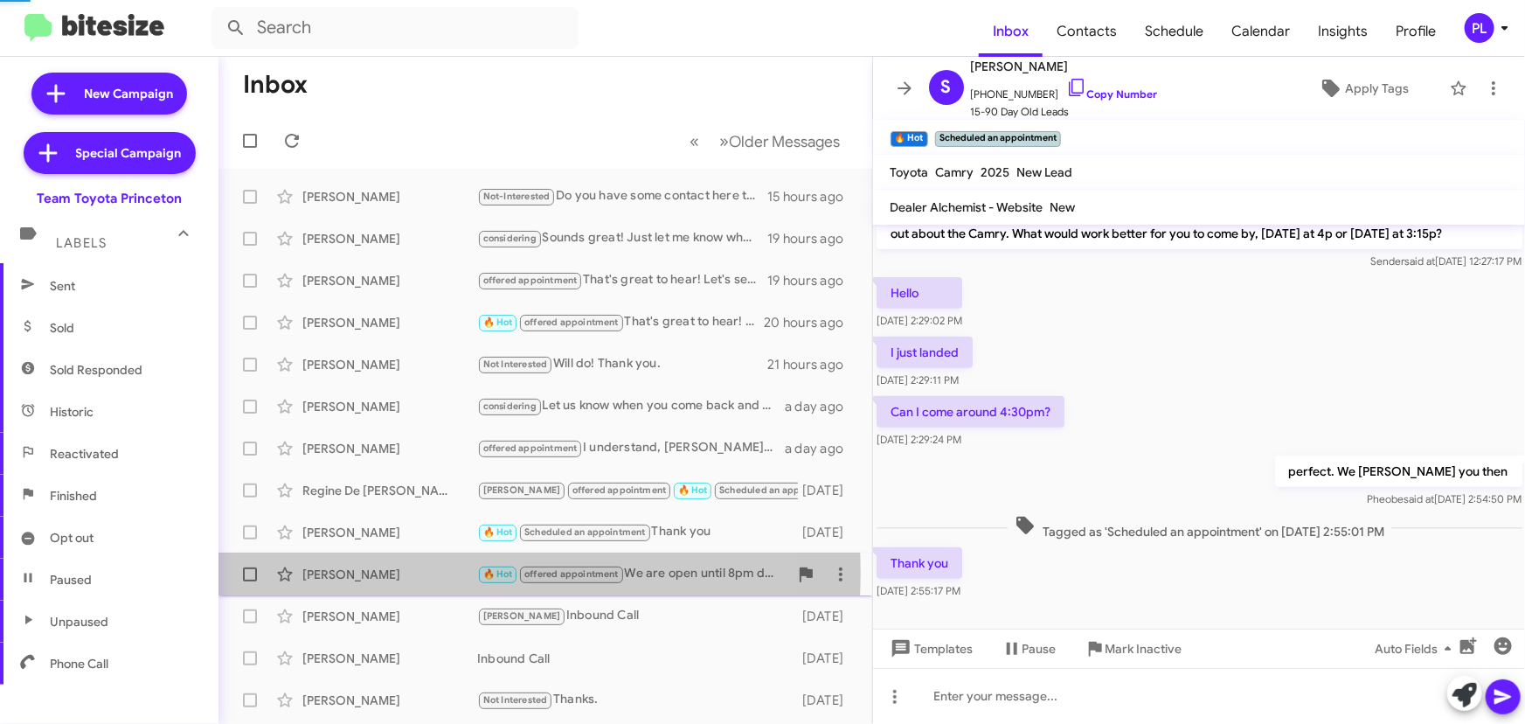
scroll to position [24, 0]
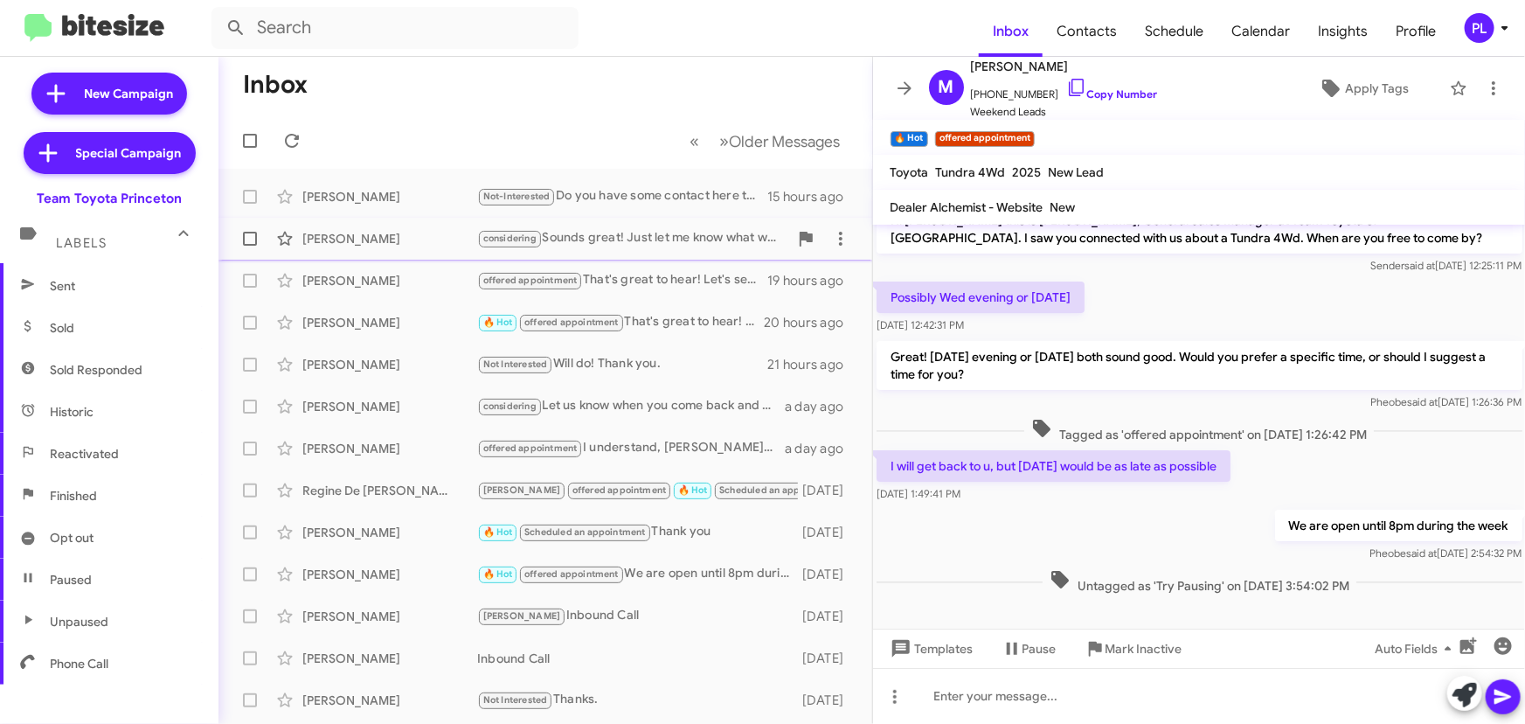
click at [370, 245] on div "[PERSON_NAME]" at bounding box center [389, 238] width 175 height 17
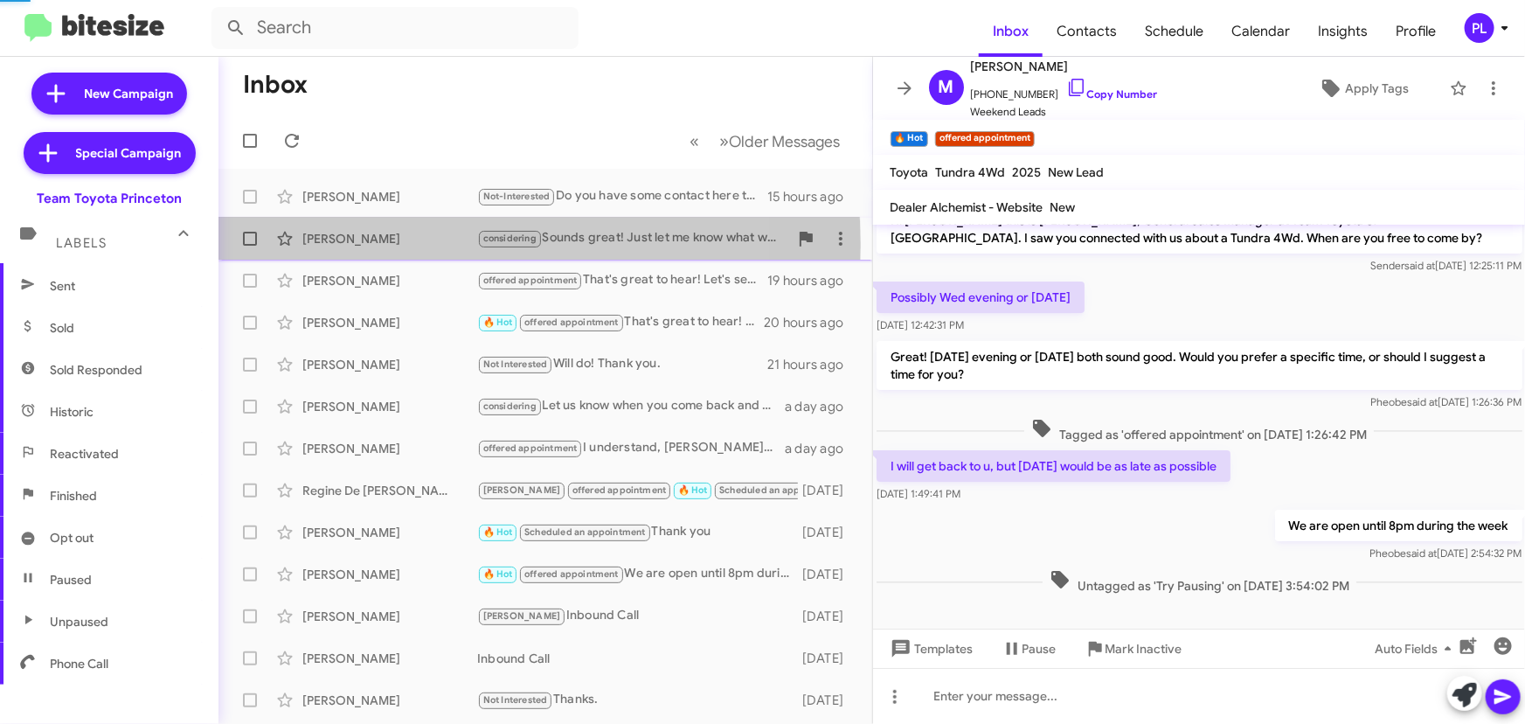
scroll to position [1091, 0]
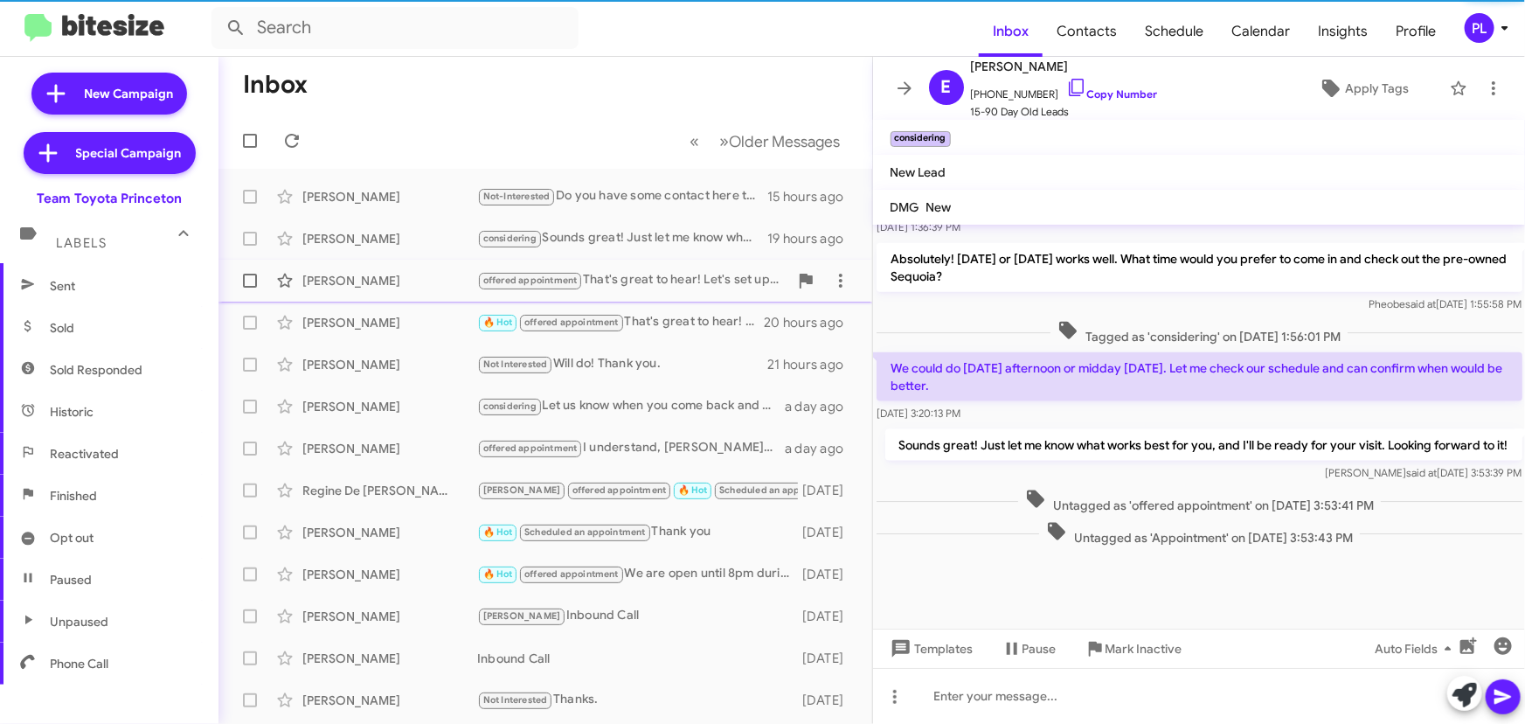
click at [366, 280] on div "[PERSON_NAME]" at bounding box center [389, 280] width 175 height 17
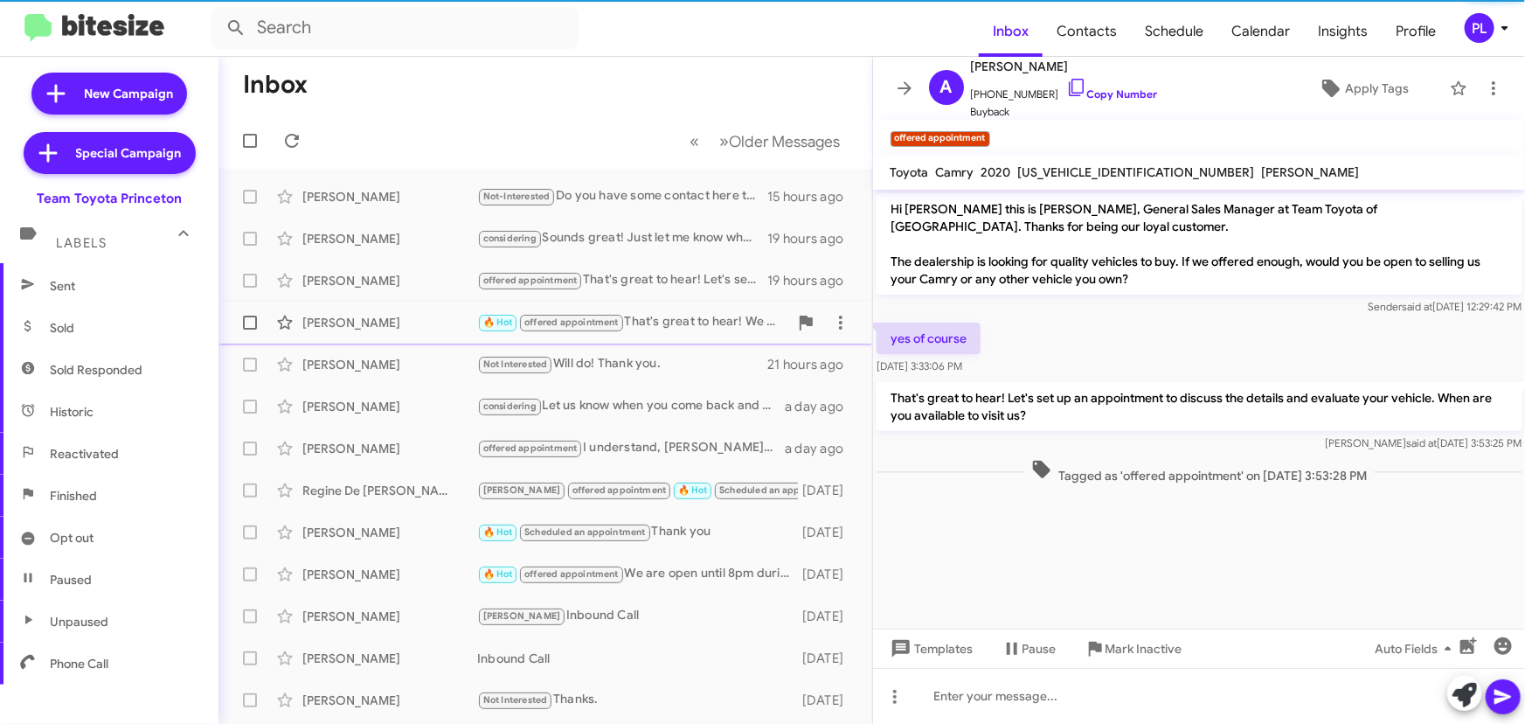
click at [366, 323] on div "[PERSON_NAME]" at bounding box center [389, 322] width 175 height 17
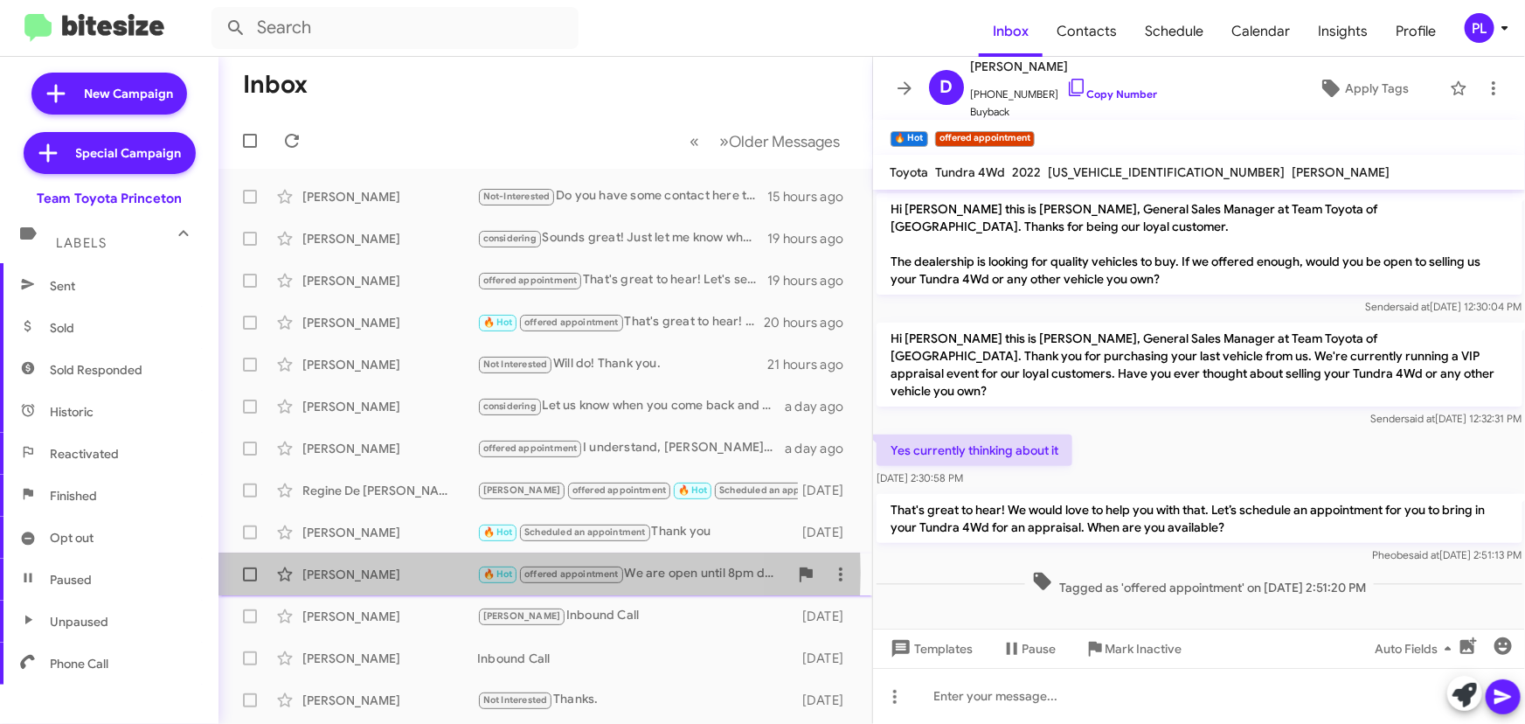
click at [368, 572] on div "[PERSON_NAME]" at bounding box center [389, 573] width 175 height 17
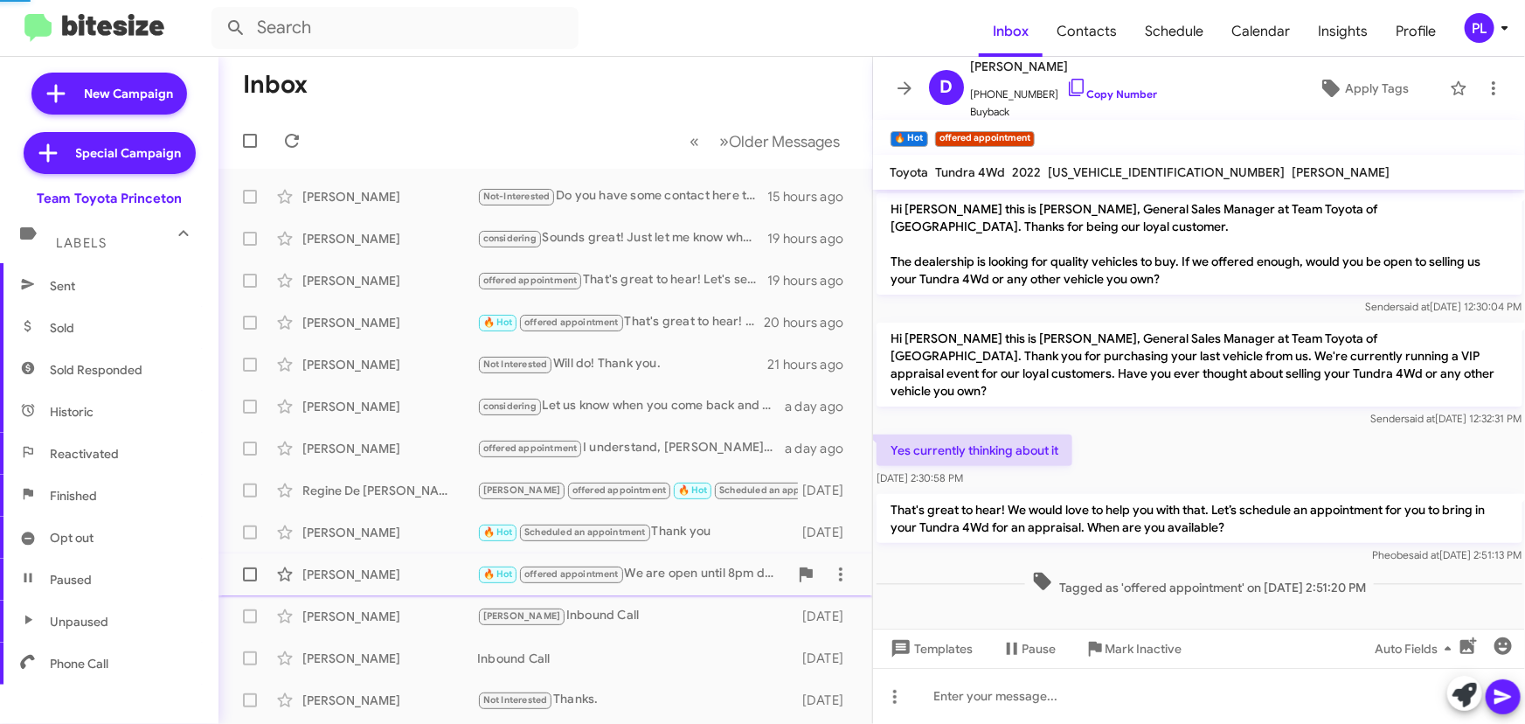
scroll to position [24, 0]
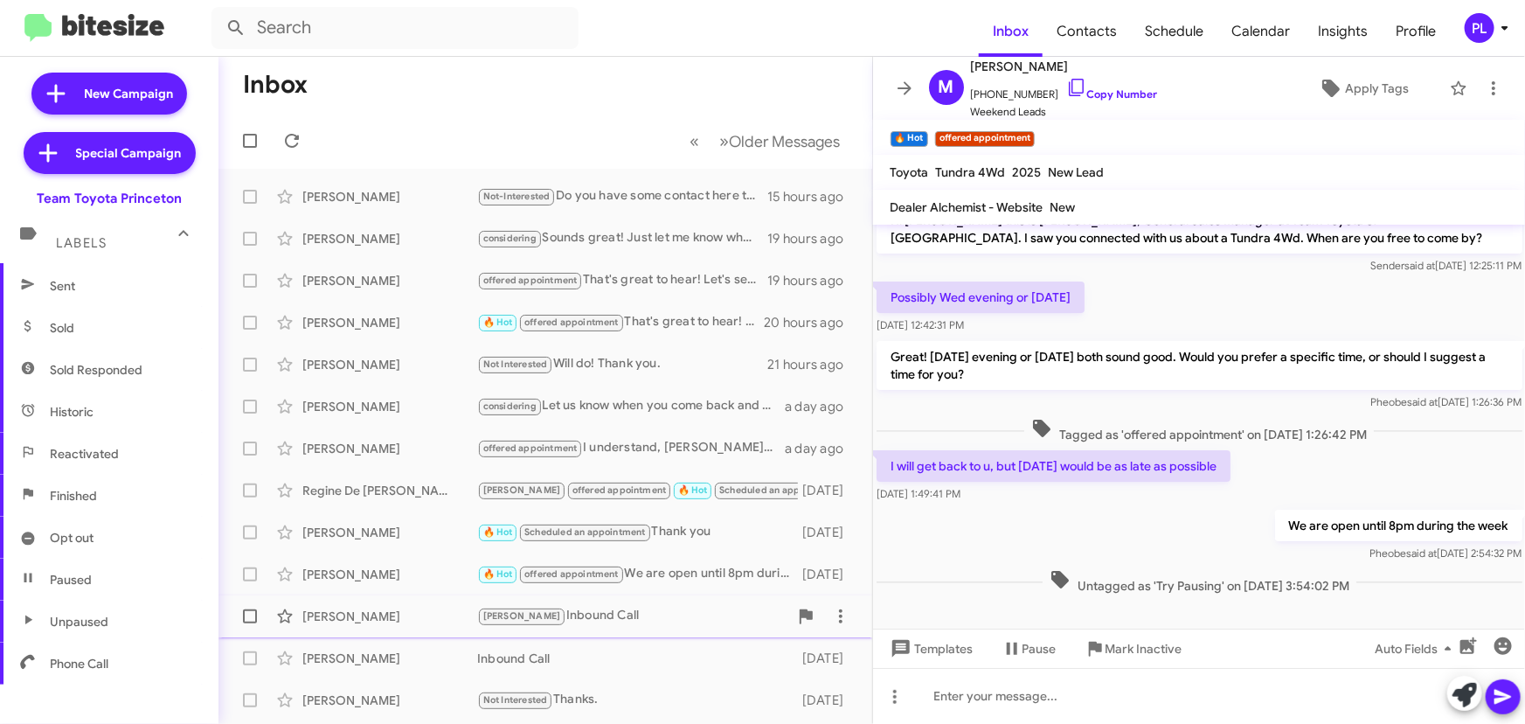
click at [391, 606] on div "Prathyu Talabattula Lee Inbound Call 2 days ago" at bounding box center [545, 616] width 626 height 35
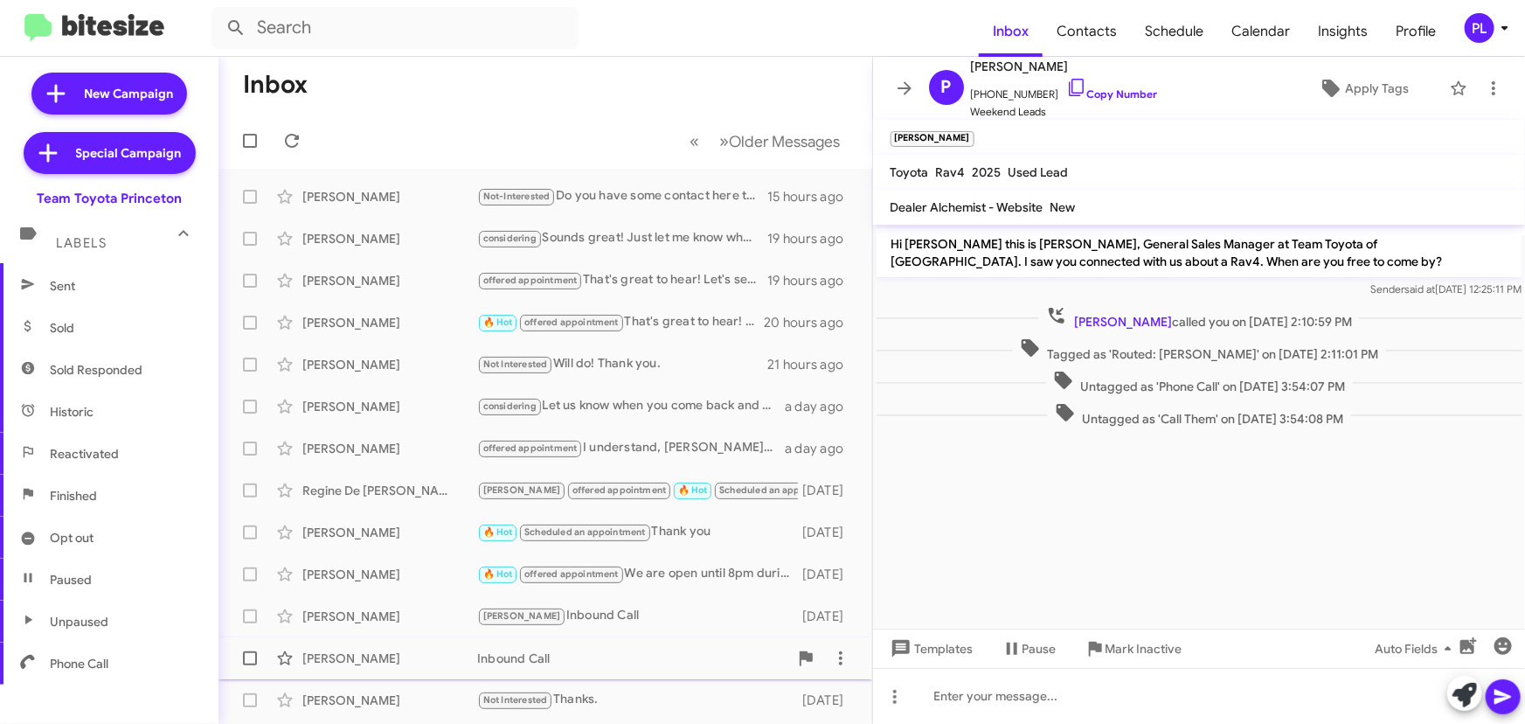
click at [373, 654] on div "[PERSON_NAME]" at bounding box center [389, 657] width 175 height 17
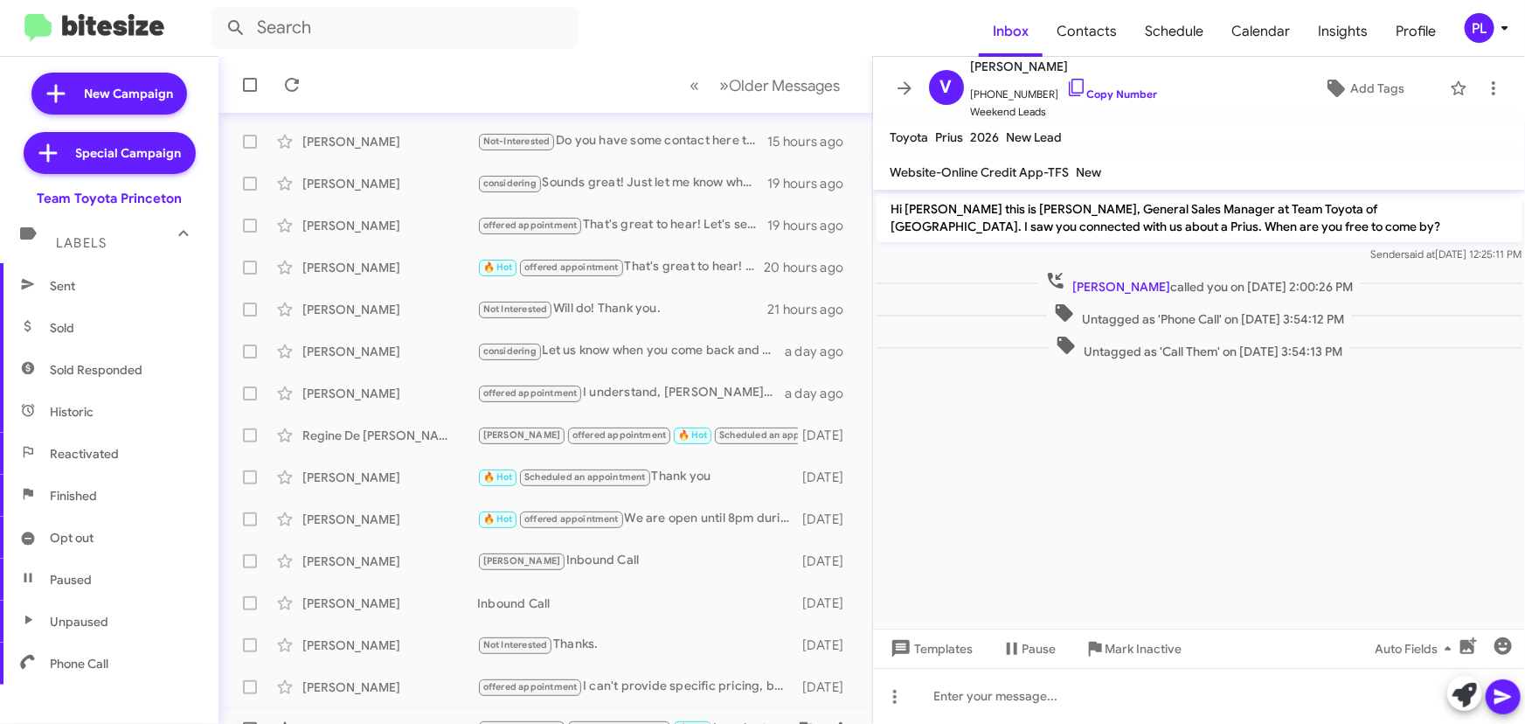
scroll to position [79, 0]
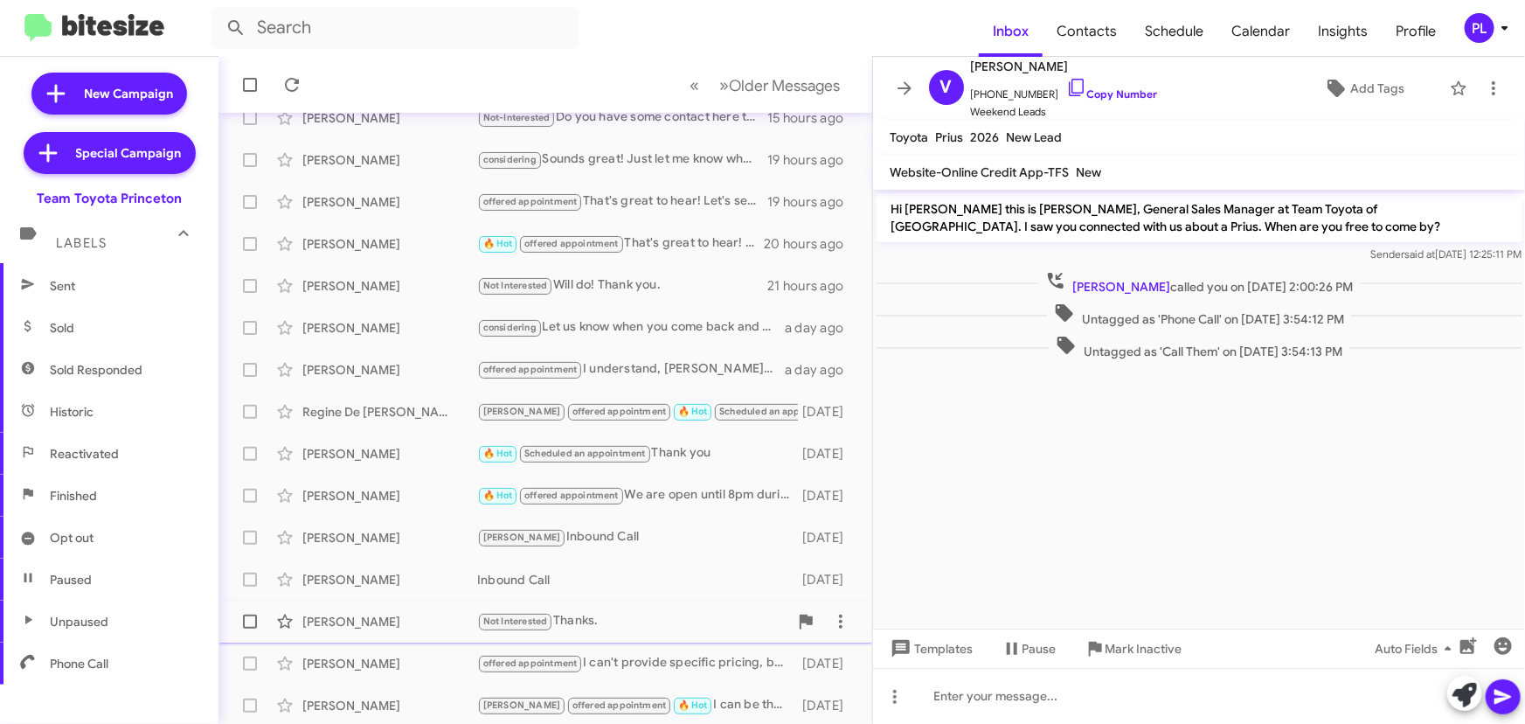
click at [350, 616] on div "[PERSON_NAME]" at bounding box center [389, 621] width 175 height 17
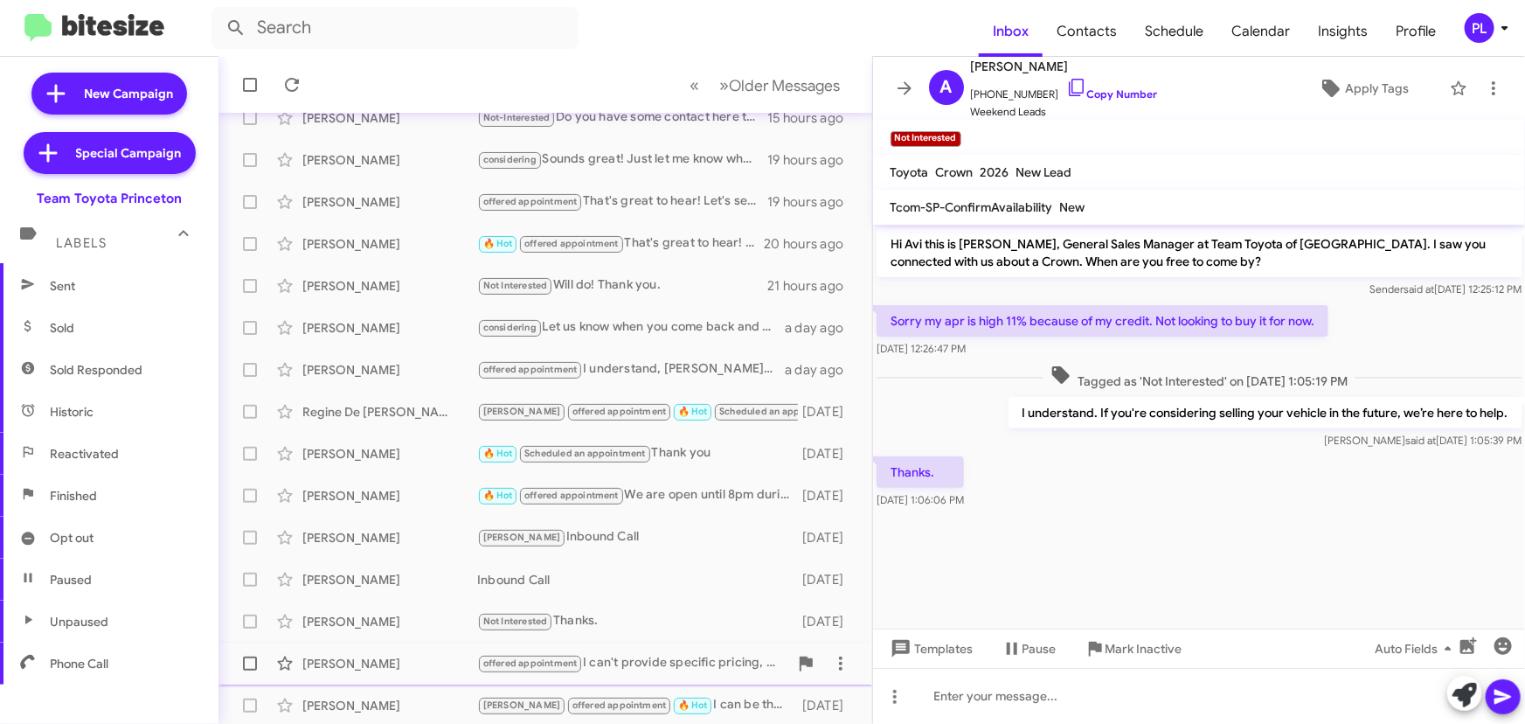
click at [340, 663] on div "[PERSON_NAME]" at bounding box center [389, 662] width 175 height 17
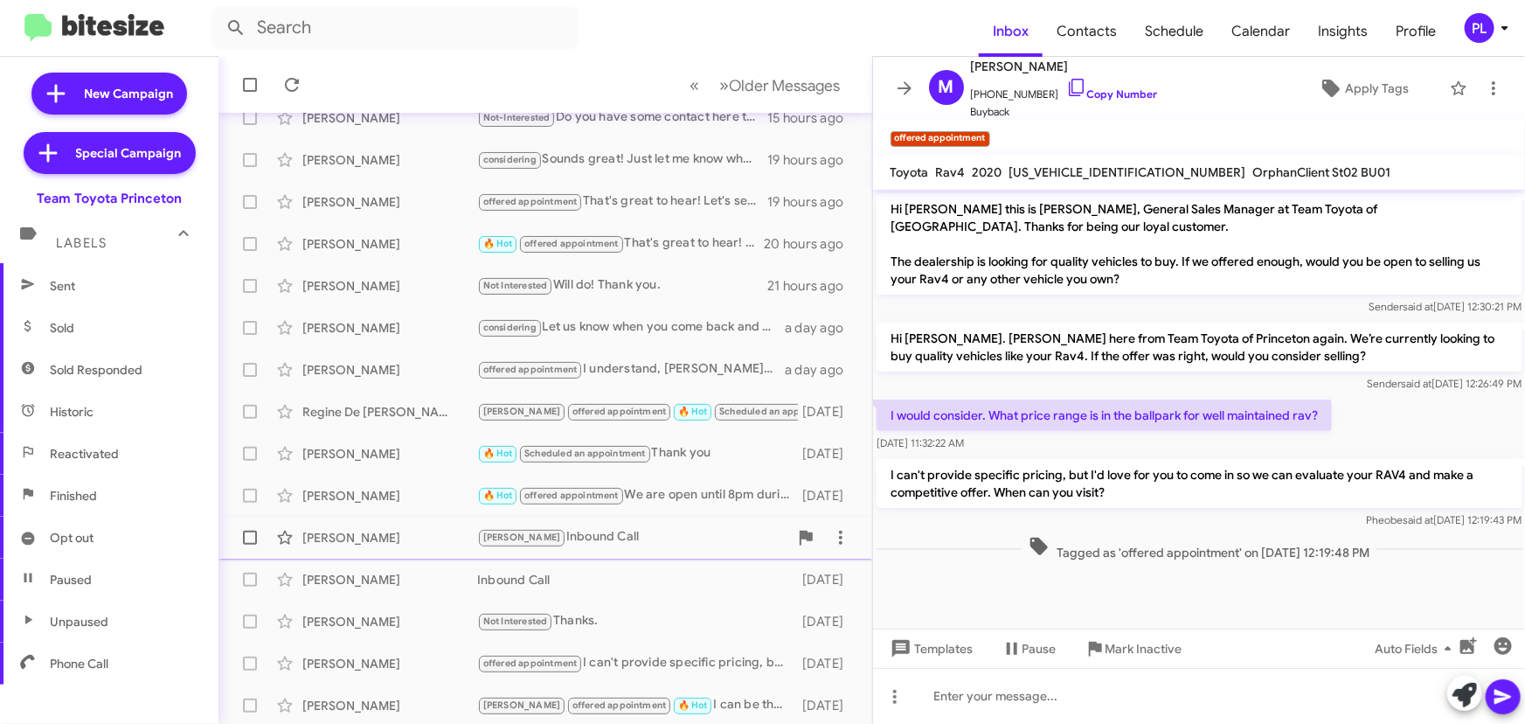
scroll to position [158, 0]
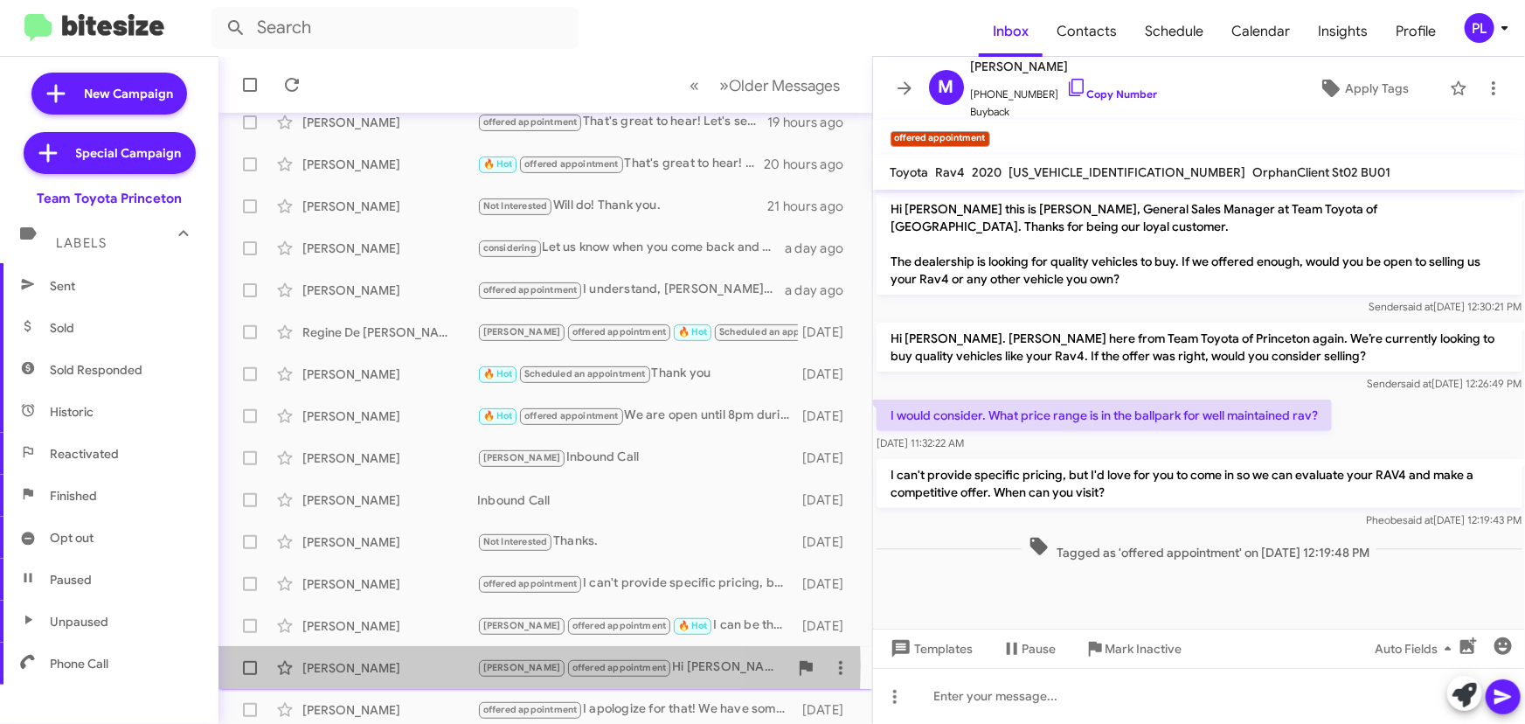
click at [358, 664] on div "[PERSON_NAME]" at bounding box center [389, 667] width 175 height 17
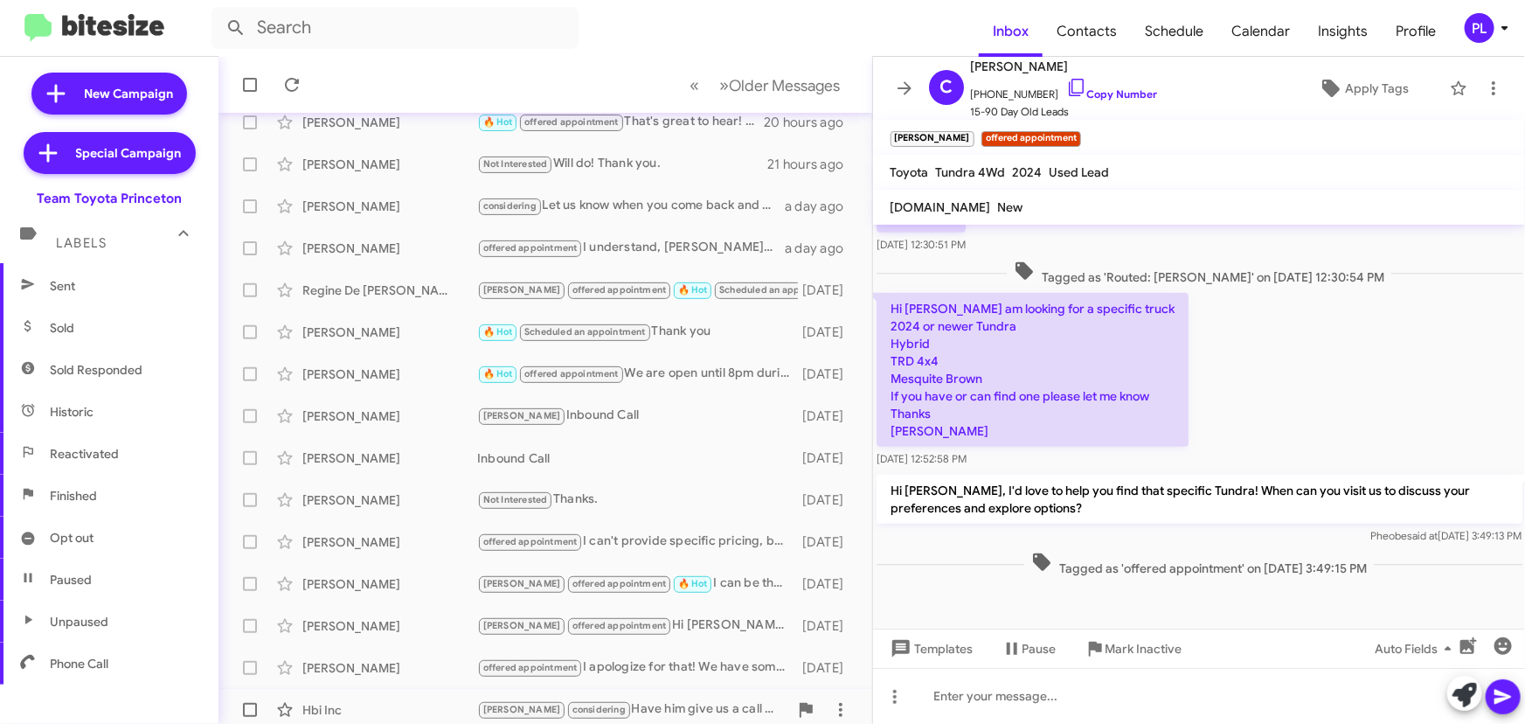
scroll to position [238, 0]
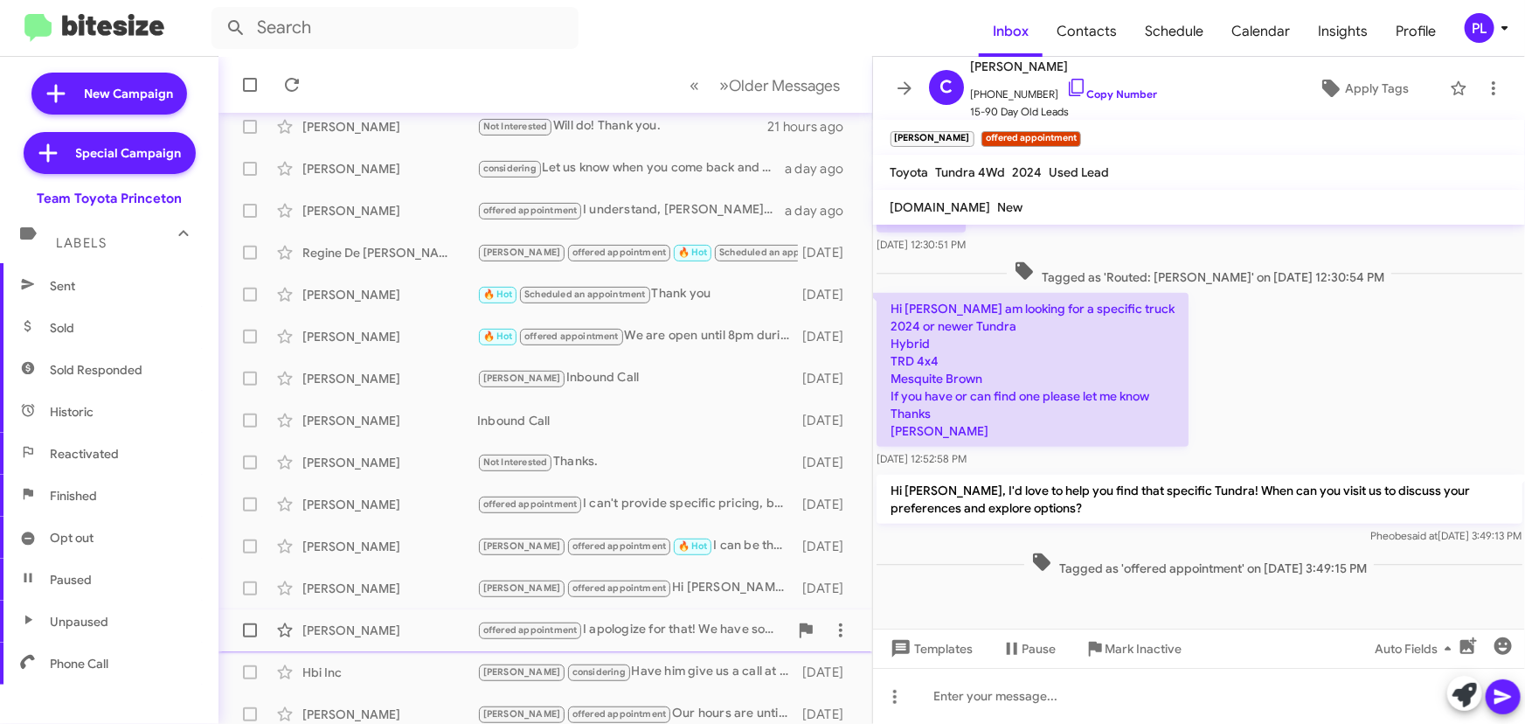
click at [376, 633] on div "[PERSON_NAME]" at bounding box center [389, 629] width 175 height 17
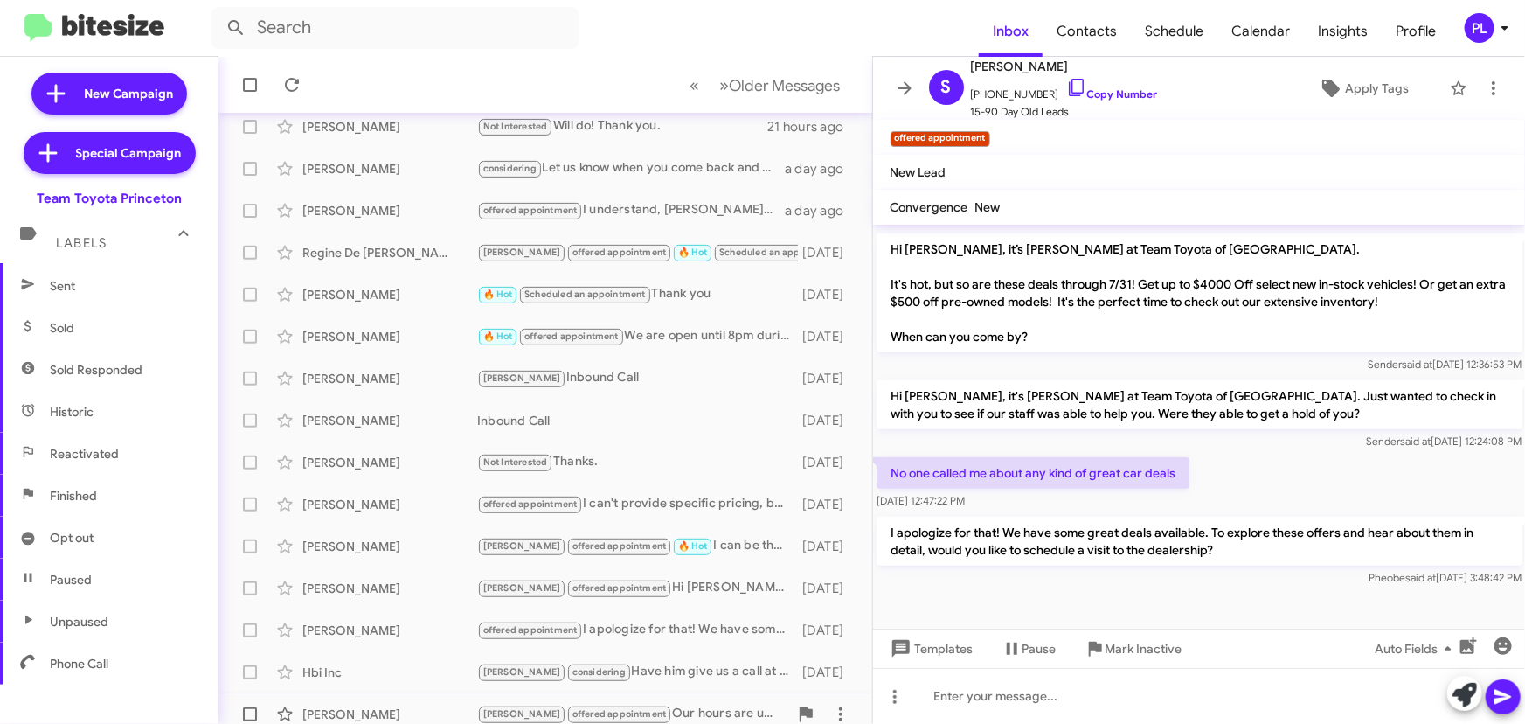
click at [362, 700] on div "Kris Kmiec Lee offered appointment Our hours are until 8pm during the week and …" at bounding box center [545, 713] width 626 height 35
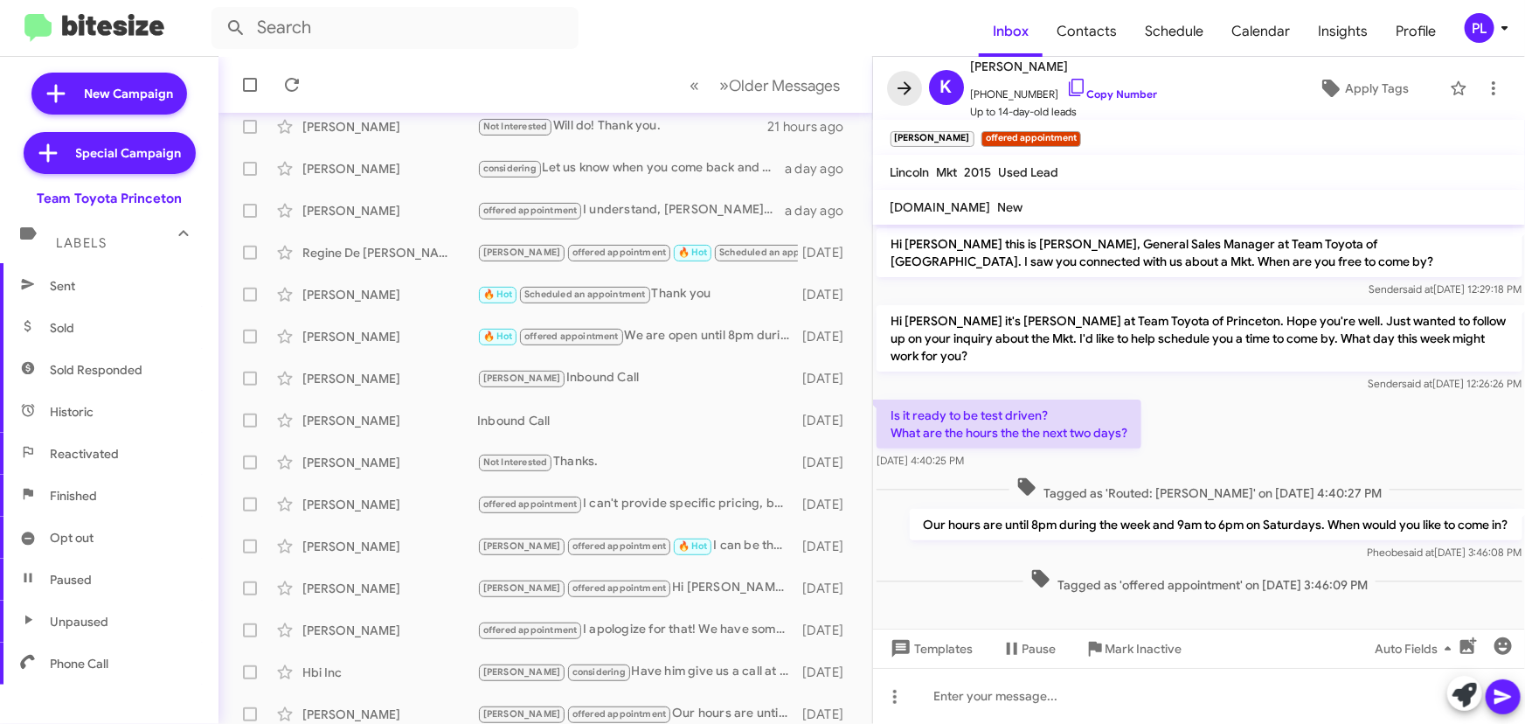
click at [911, 88] on icon at bounding box center [904, 88] width 21 height 21
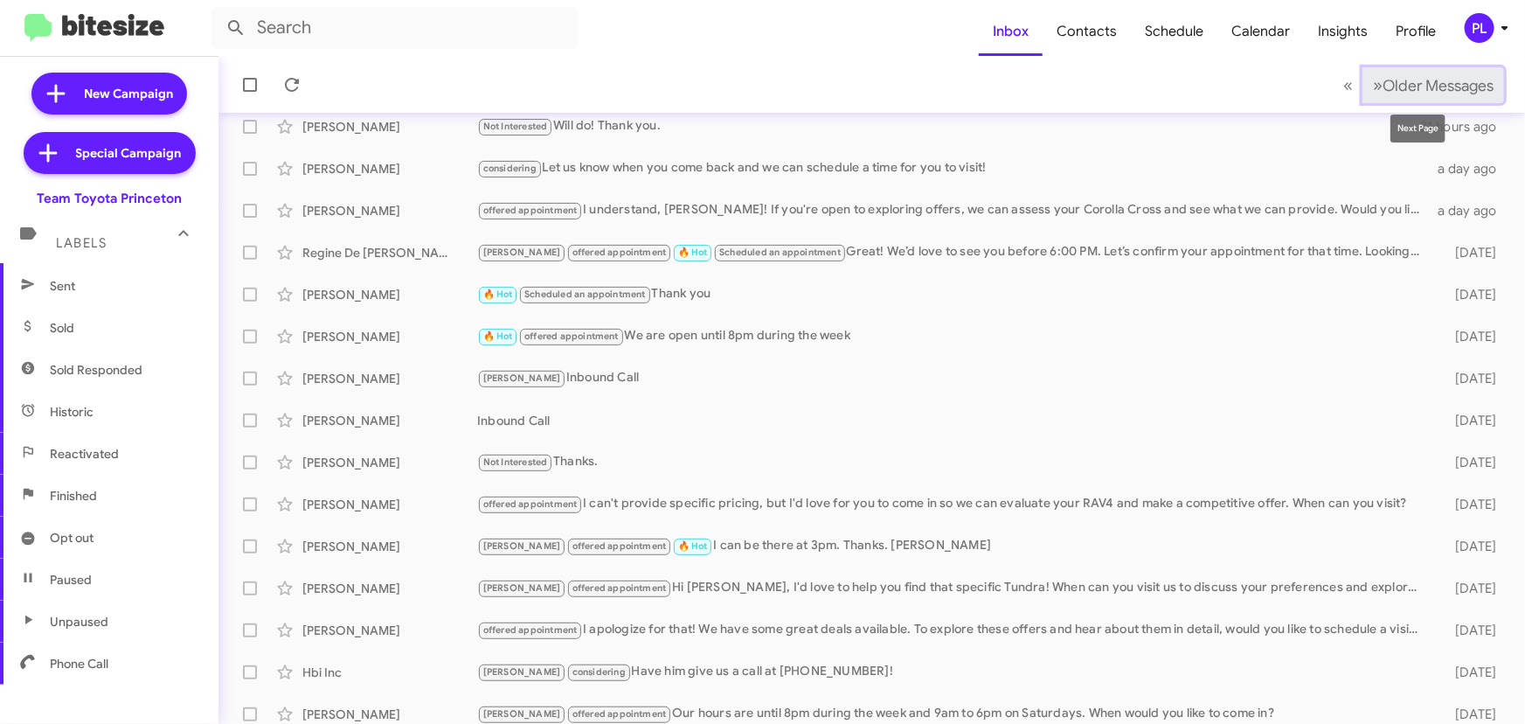
click at [1373, 84] on span "»" at bounding box center [1378, 85] width 10 height 22
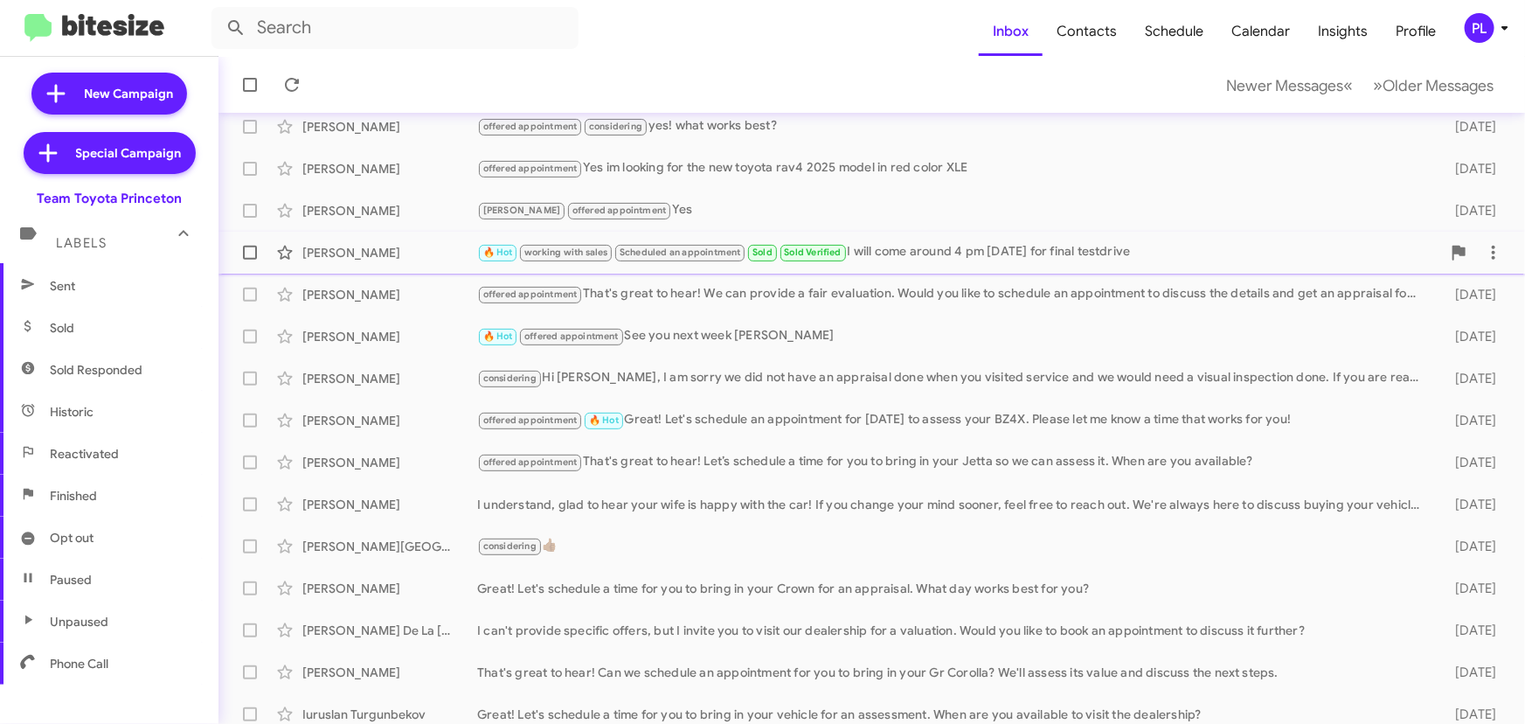
click at [841, 251] on span "Sold Verified" at bounding box center [813, 251] width 58 height 11
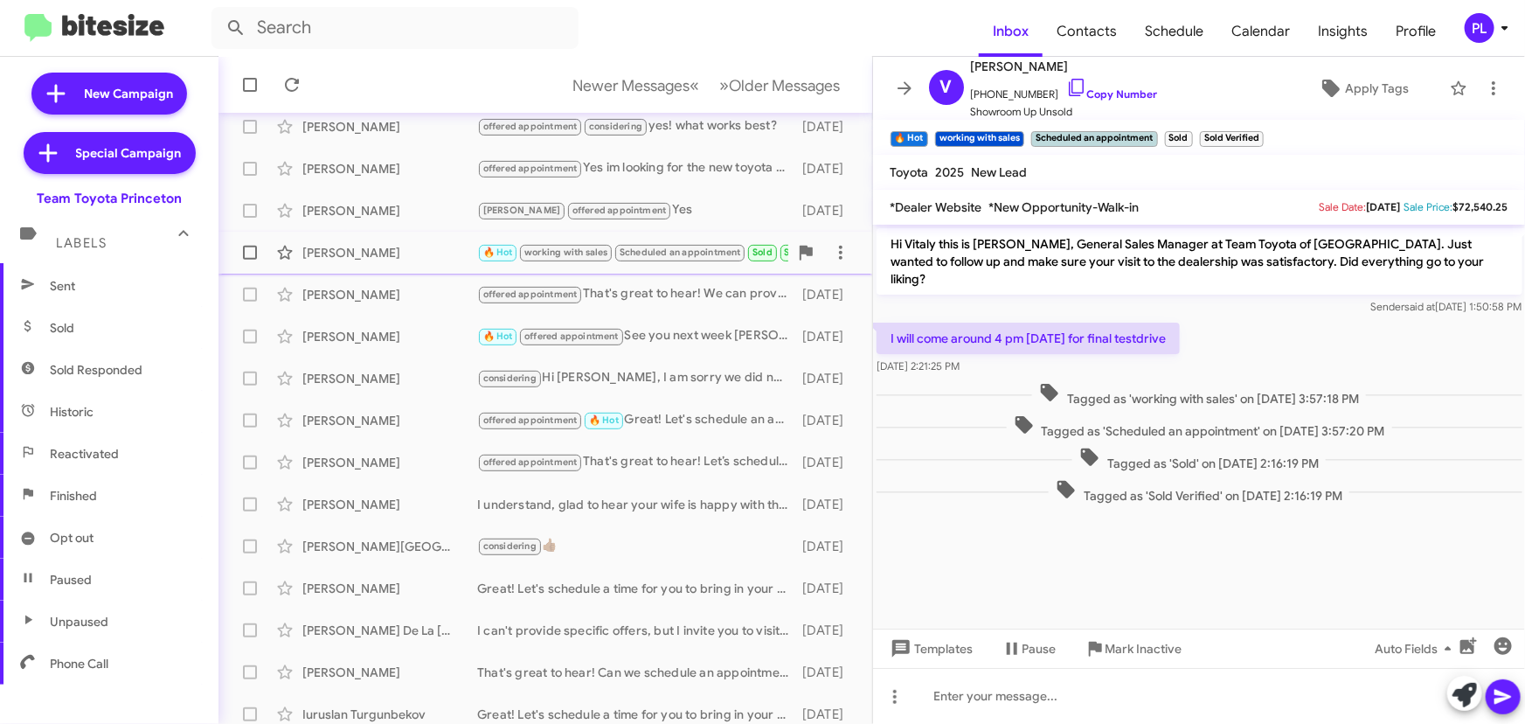
click at [367, 252] on div "[PERSON_NAME]" at bounding box center [389, 252] width 175 height 17
click at [391, 289] on div "[PERSON_NAME]" at bounding box center [389, 294] width 175 height 17
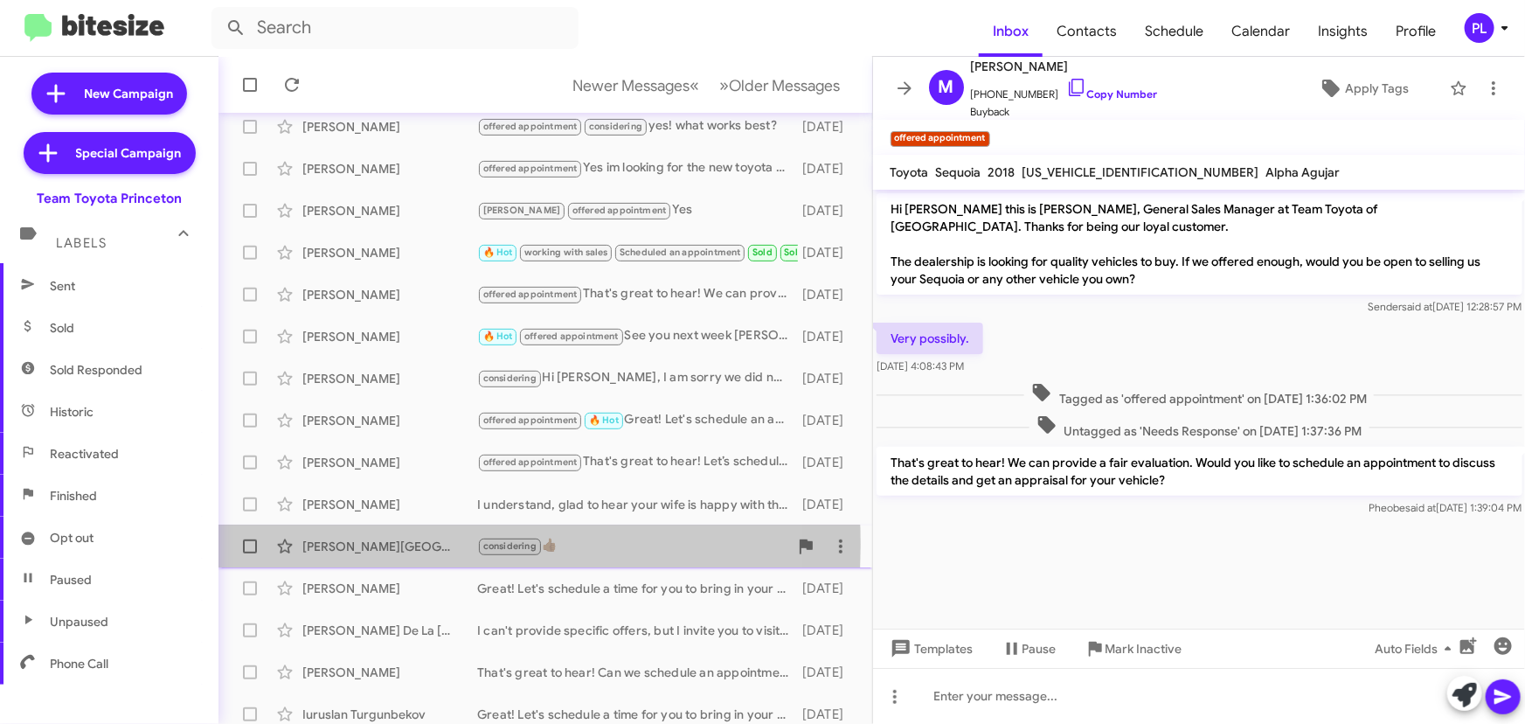
click at [387, 544] on div "[PERSON_NAME][GEOGRAPHIC_DATA]" at bounding box center [389, 545] width 175 height 17
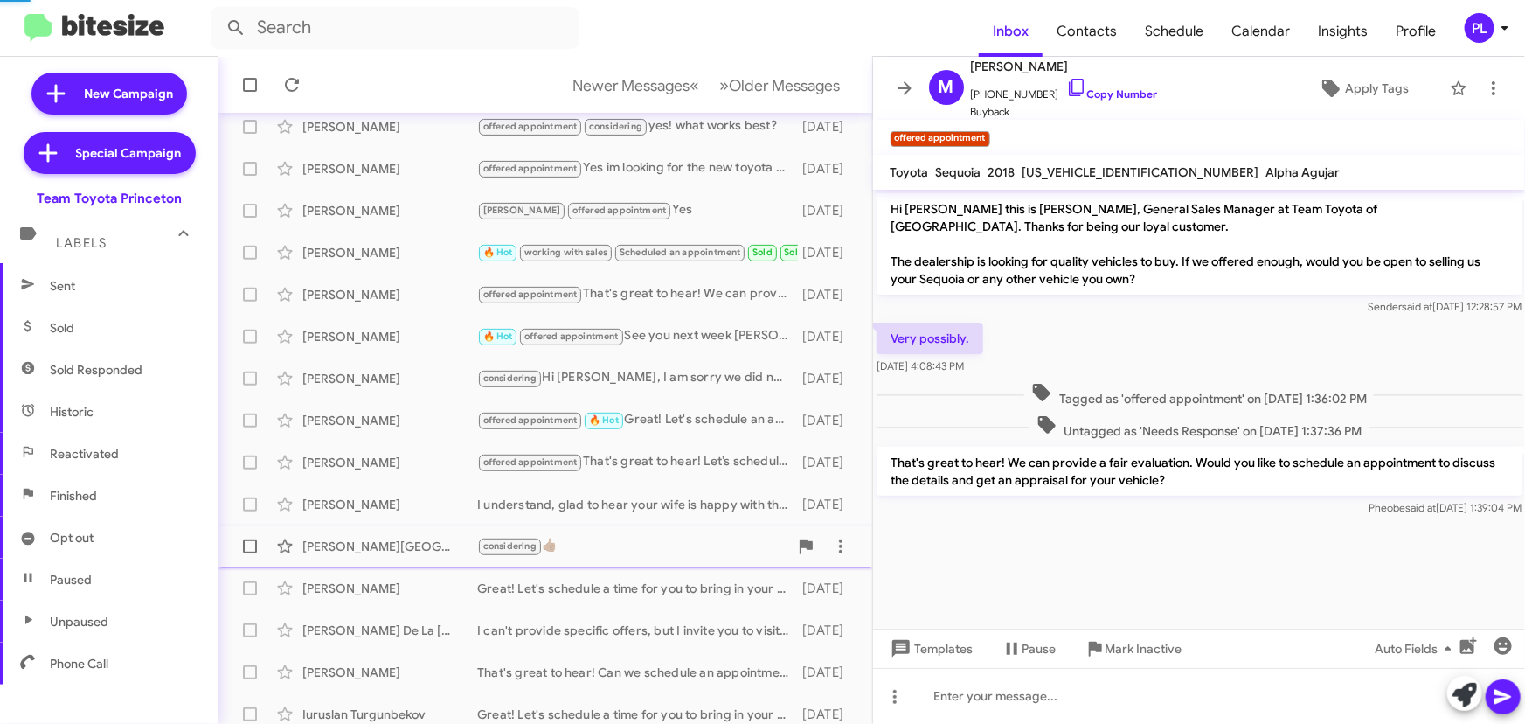
scroll to position [105, 0]
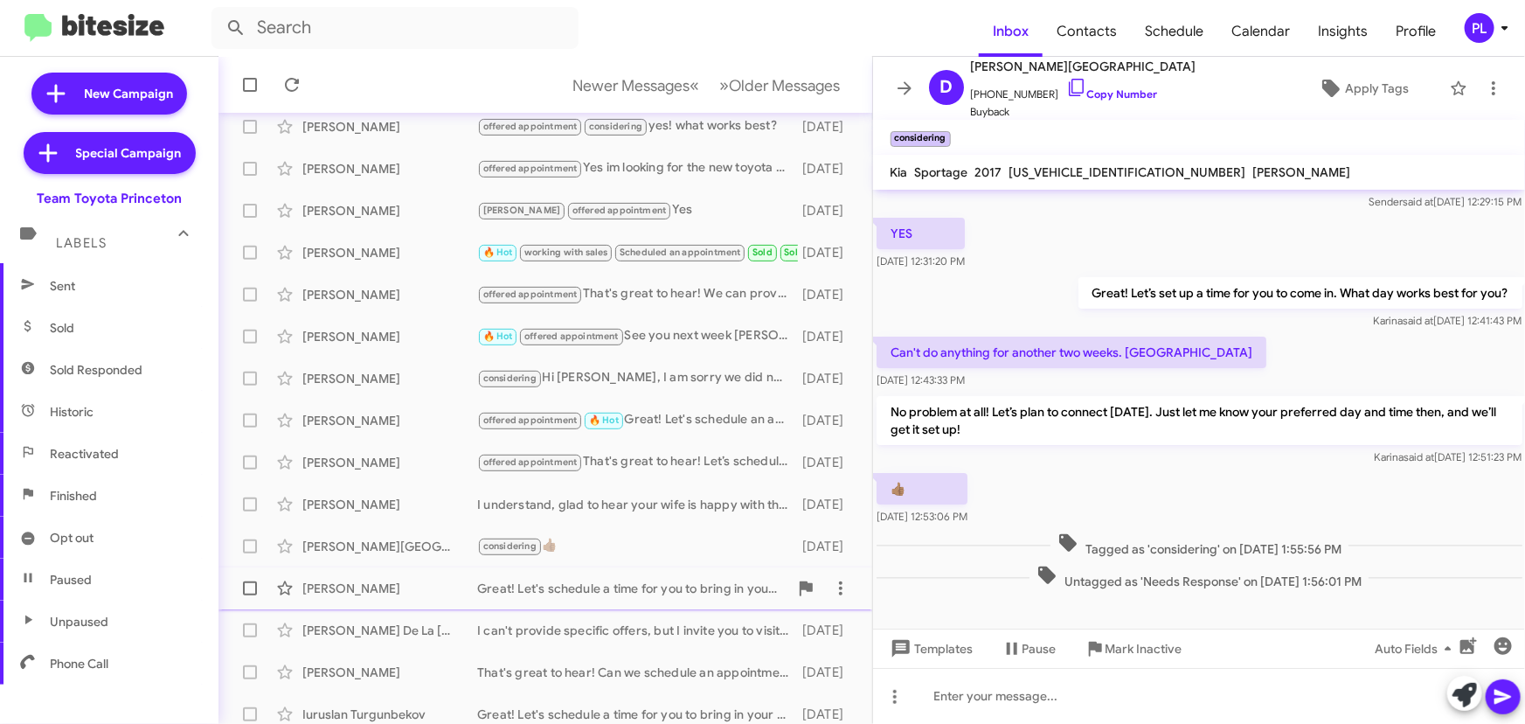
click at [327, 584] on div "[PERSON_NAME]" at bounding box center [389, 587] width 175 height 17
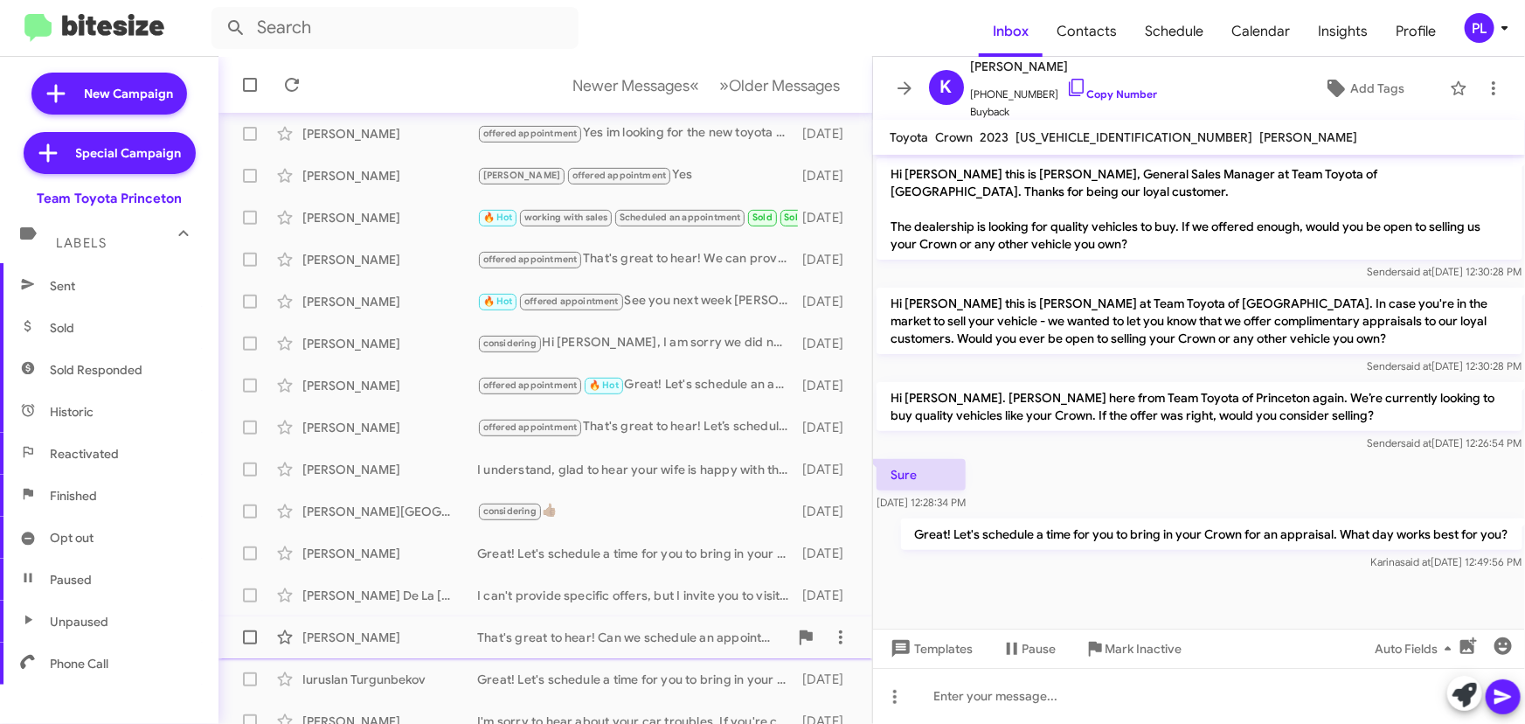
scroll to position [290, 0]
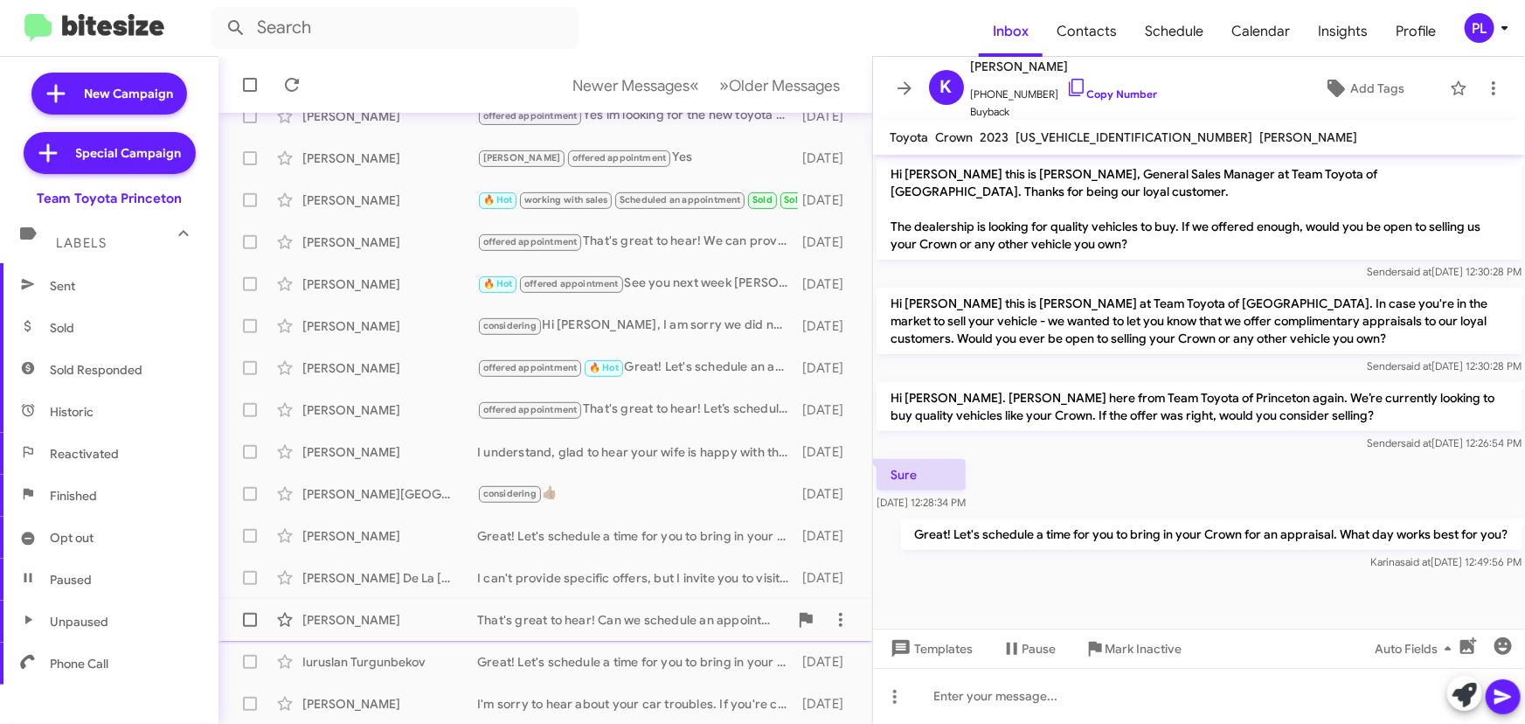
click at [415, 625] on div "[PERSON_NAME]" at bounding box center [389, 619] width 175 height 17
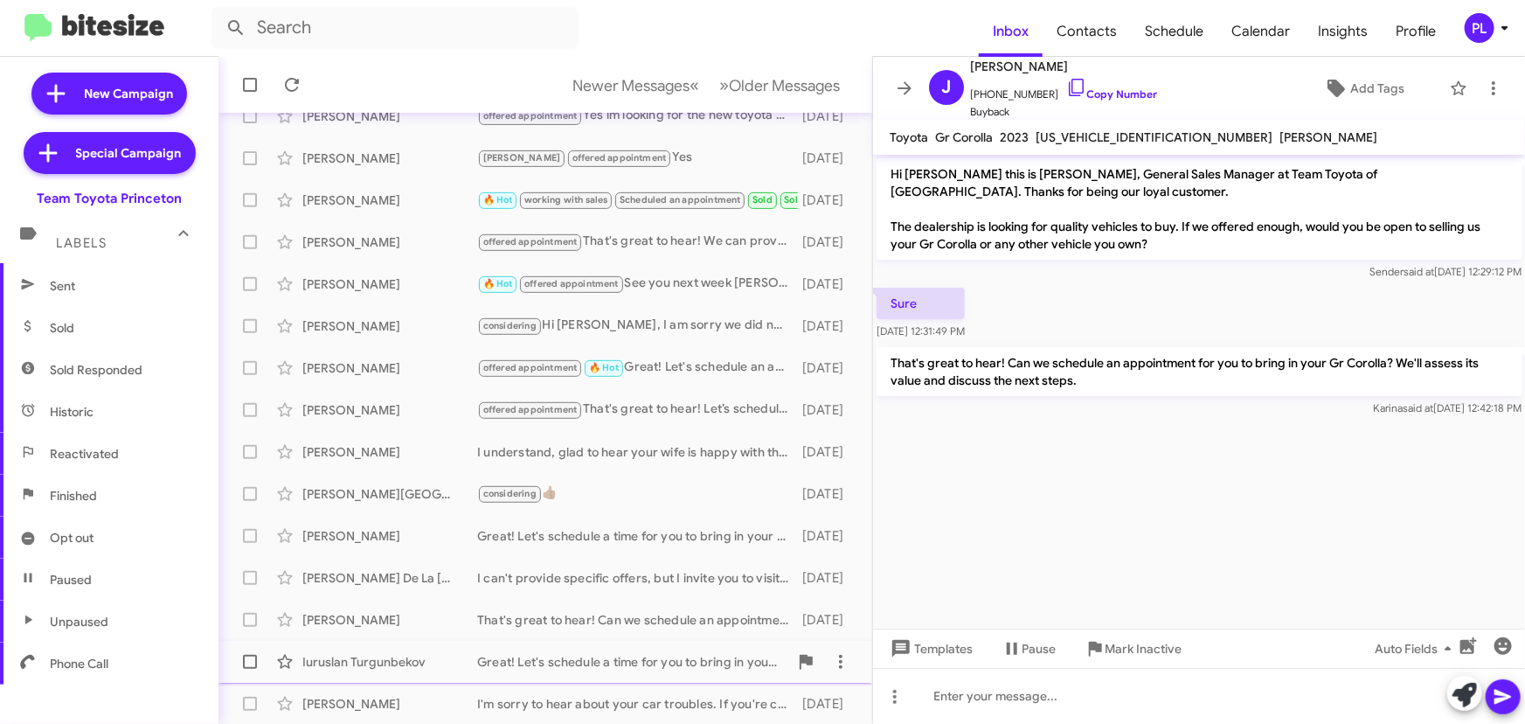
click at [346, 661] on div "Iuruslan Turgunbekov" at bounding box center [389, 661] width 175 height 17
click at [331, 699] on div "[PERSON_NAME]" at bounding box center [389, 703] width 175 height 17
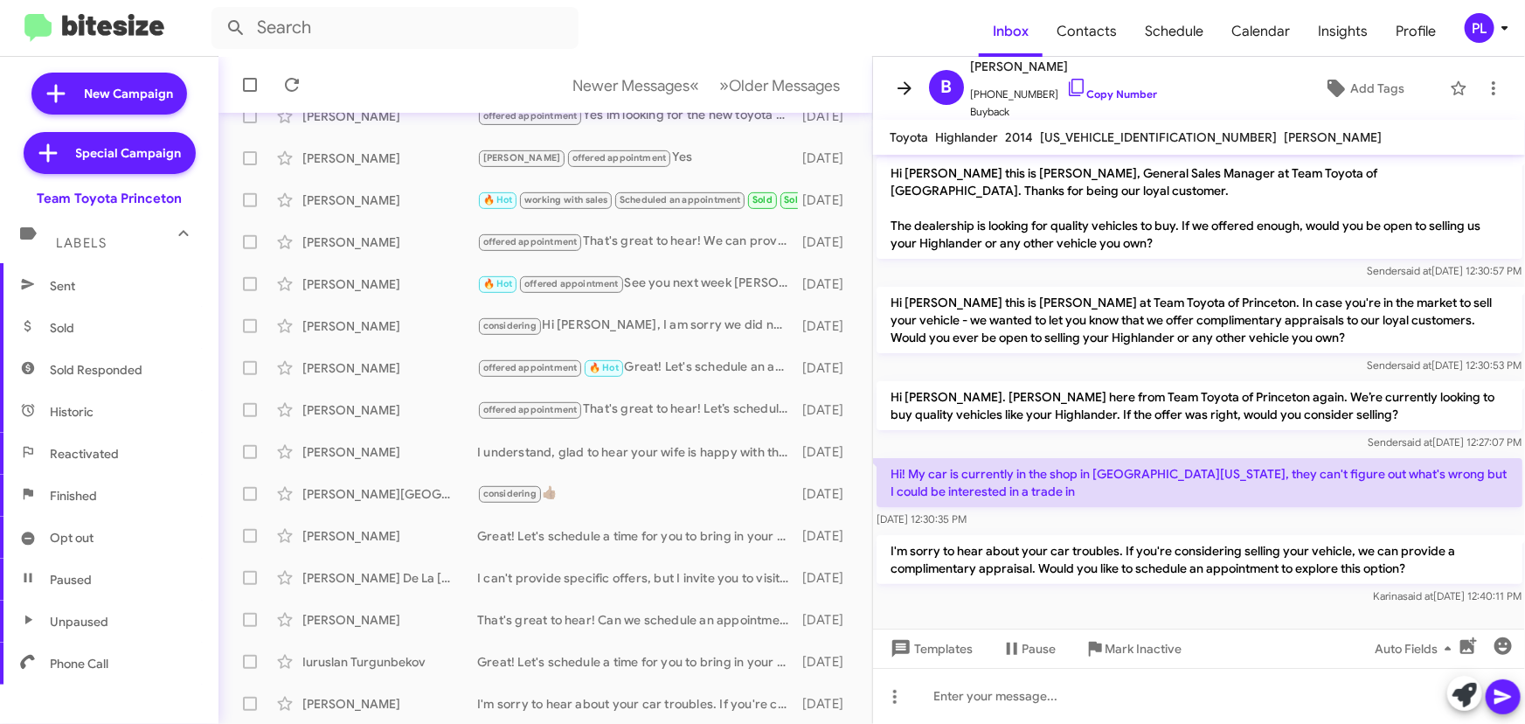
click at [903, 89] on icon at bounding box center [904, 88] width 21 height 21
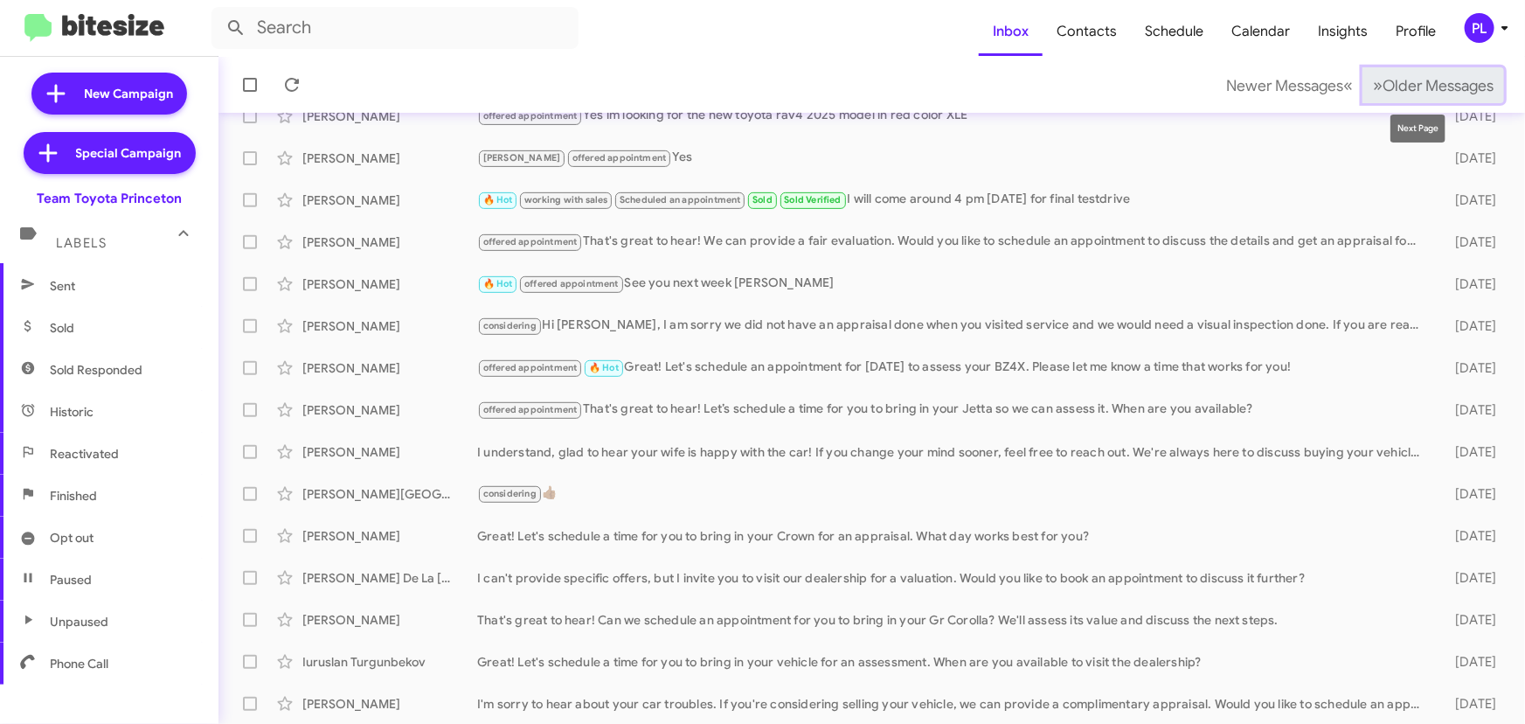
click at [1440, 84] on span "Older Messages" at bounding box center [1437, 85] width 111 height 19
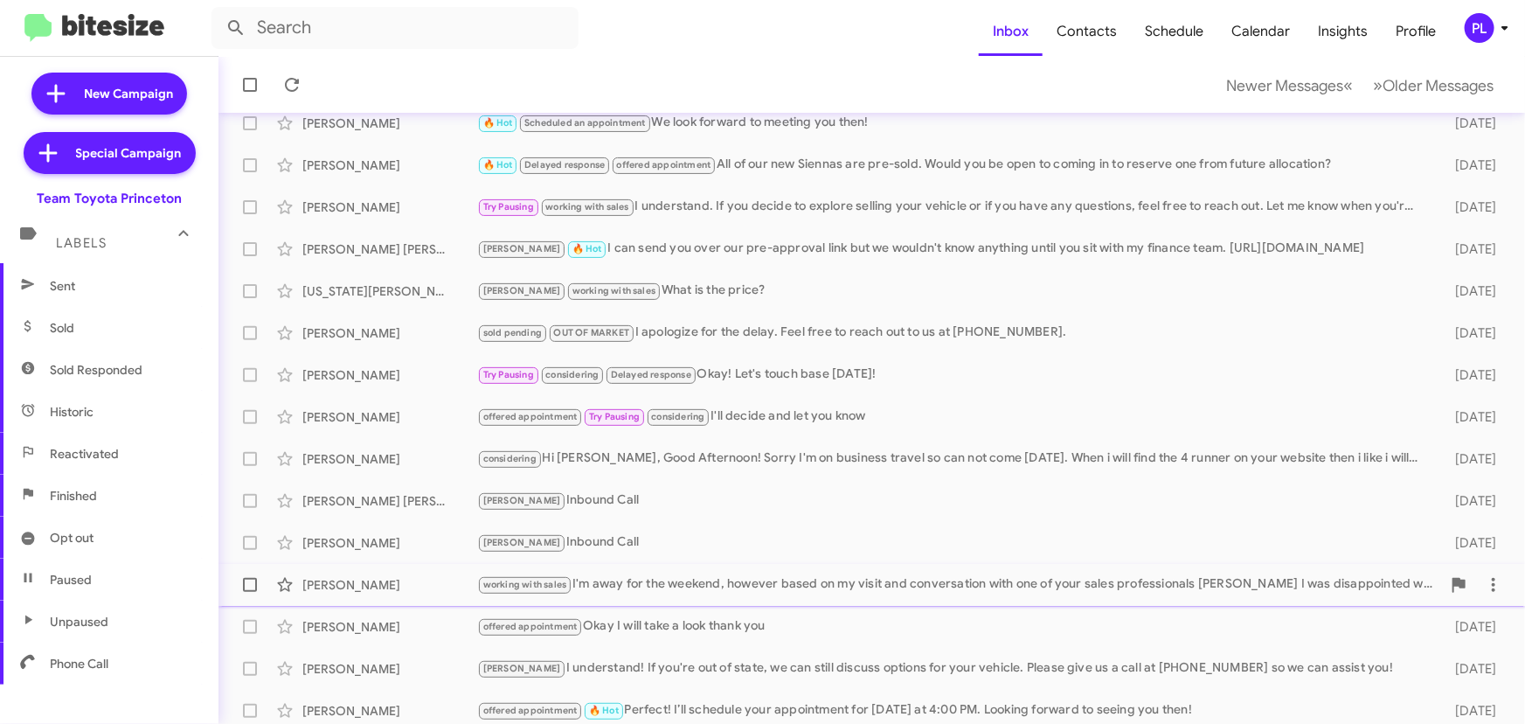
scroll to position [158, 0]
click at [696, 582] on div "working with sales I'm away for the weekend, however based on my visit and conv…" at bounding box center [959, 583] width 964 height 20
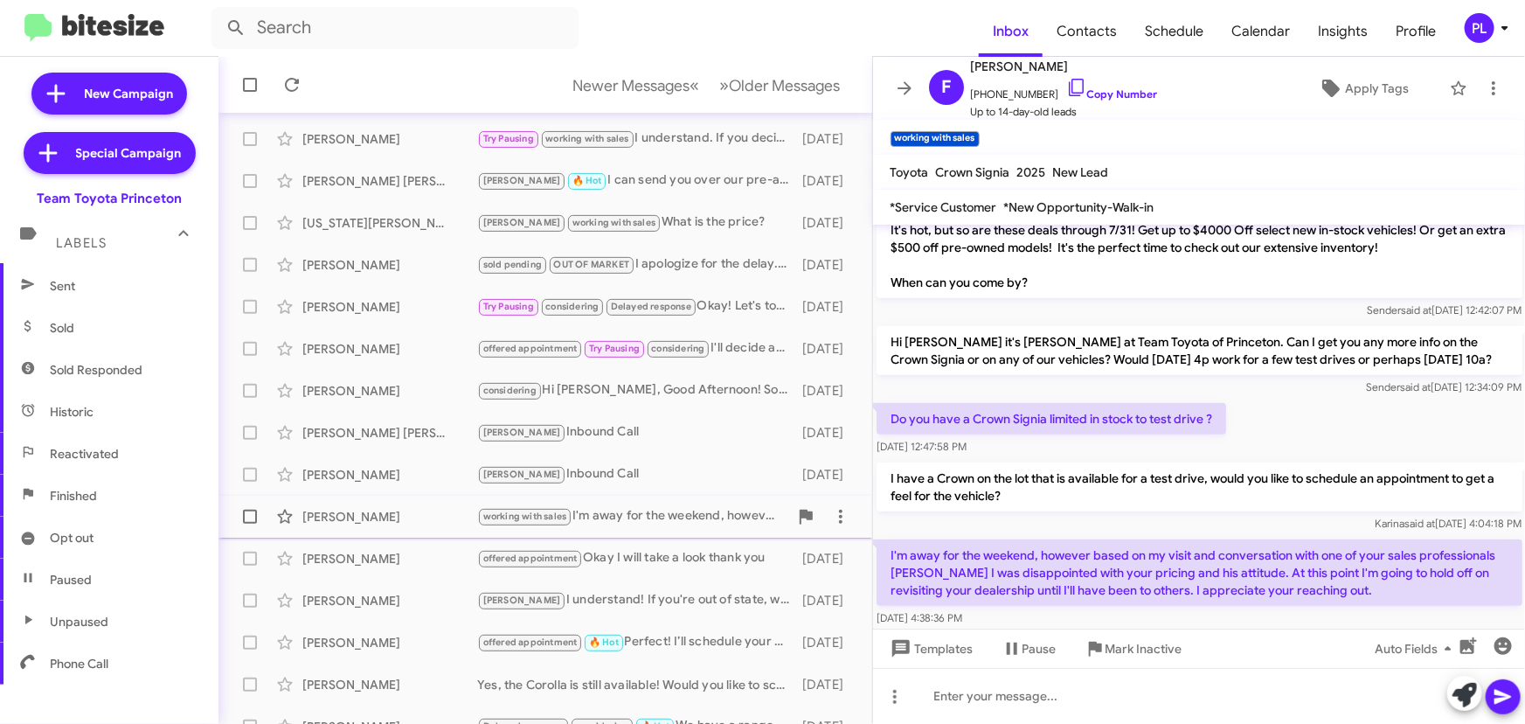
scroll to position [290, 0]
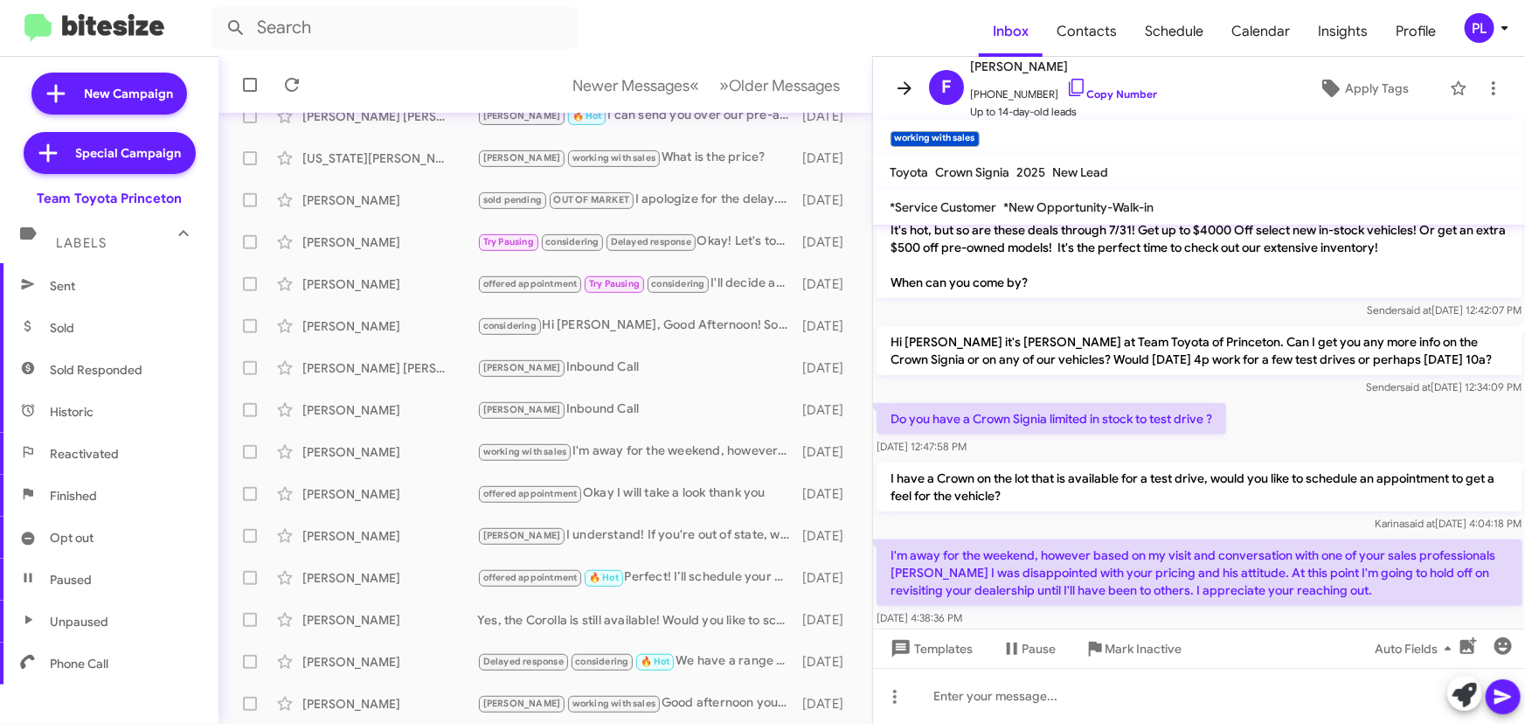
click at [902, 92] on icon at bounding box center [904, 88] width 21 height 21
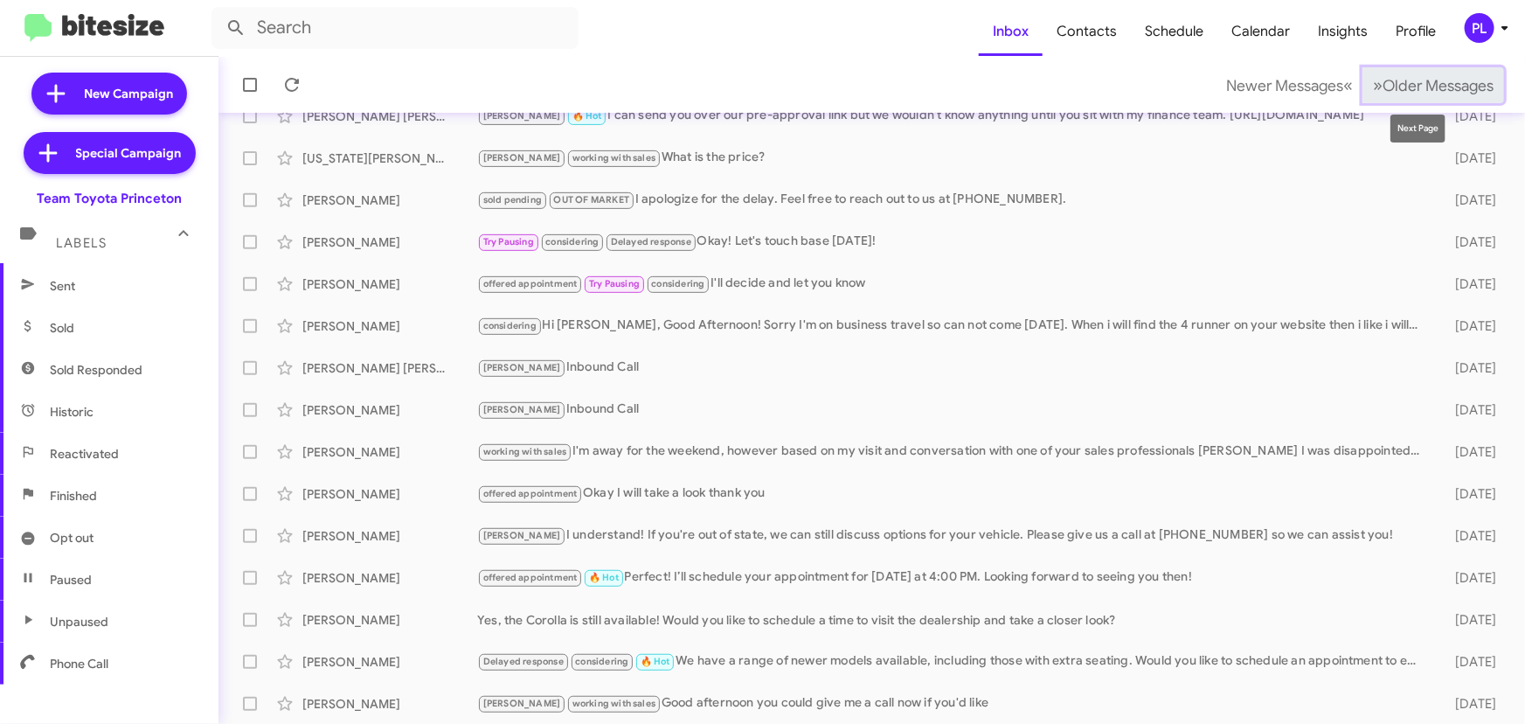
click at [1442, 79] on span "Older Messages" at bounding box center [1437, 85] width 111 height 19
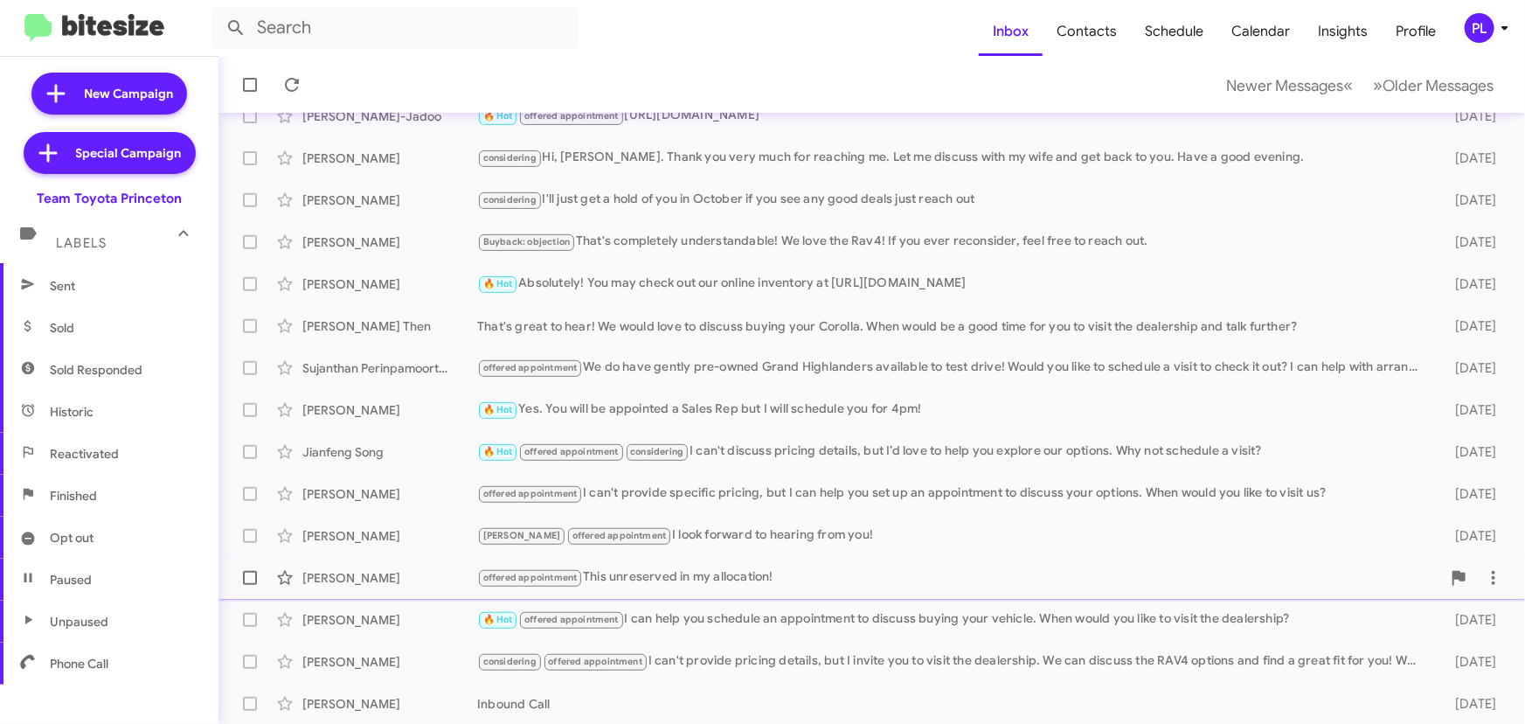
click at [721, 573] on div "offered appointment This unreserved in my allocation!" at bounding box center [959, 577] width 964 height 20
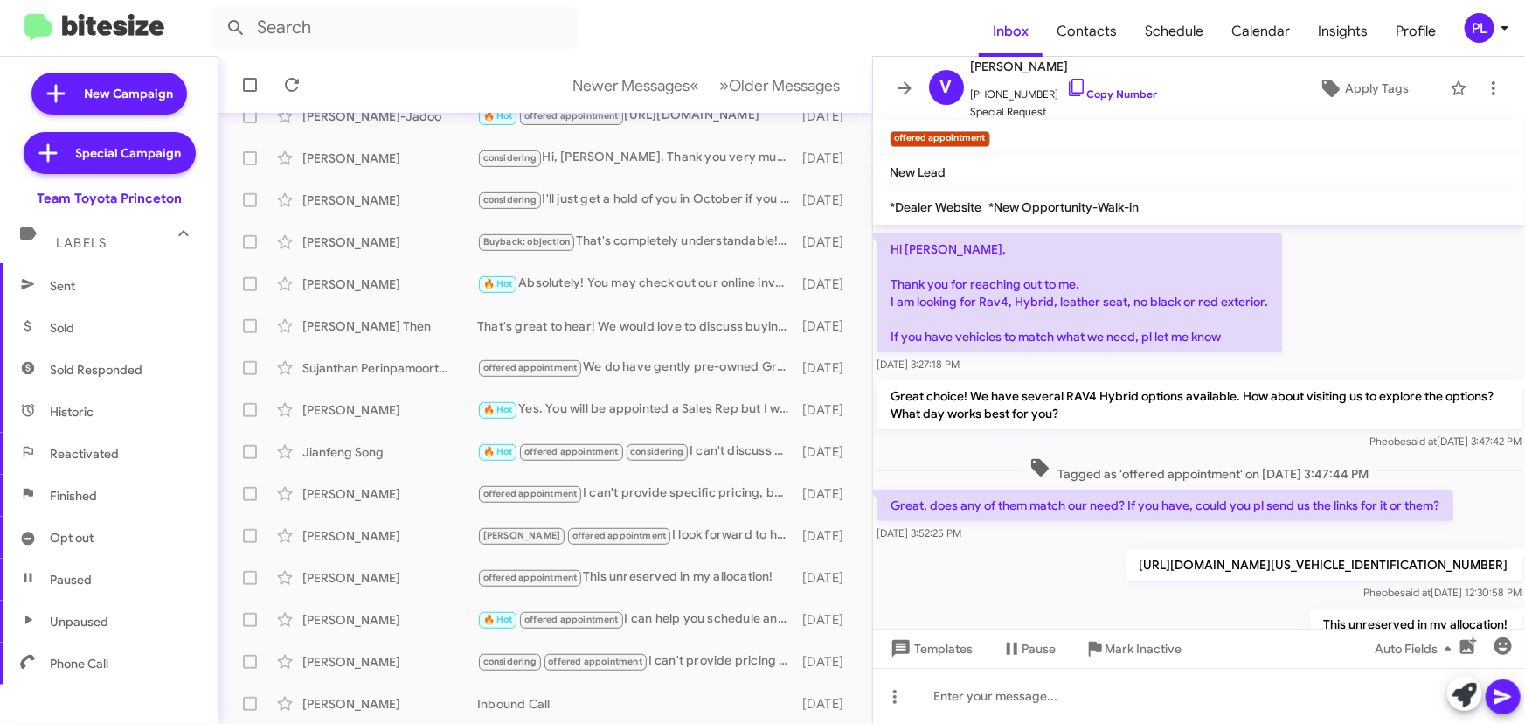
scroll to position [306, 0]
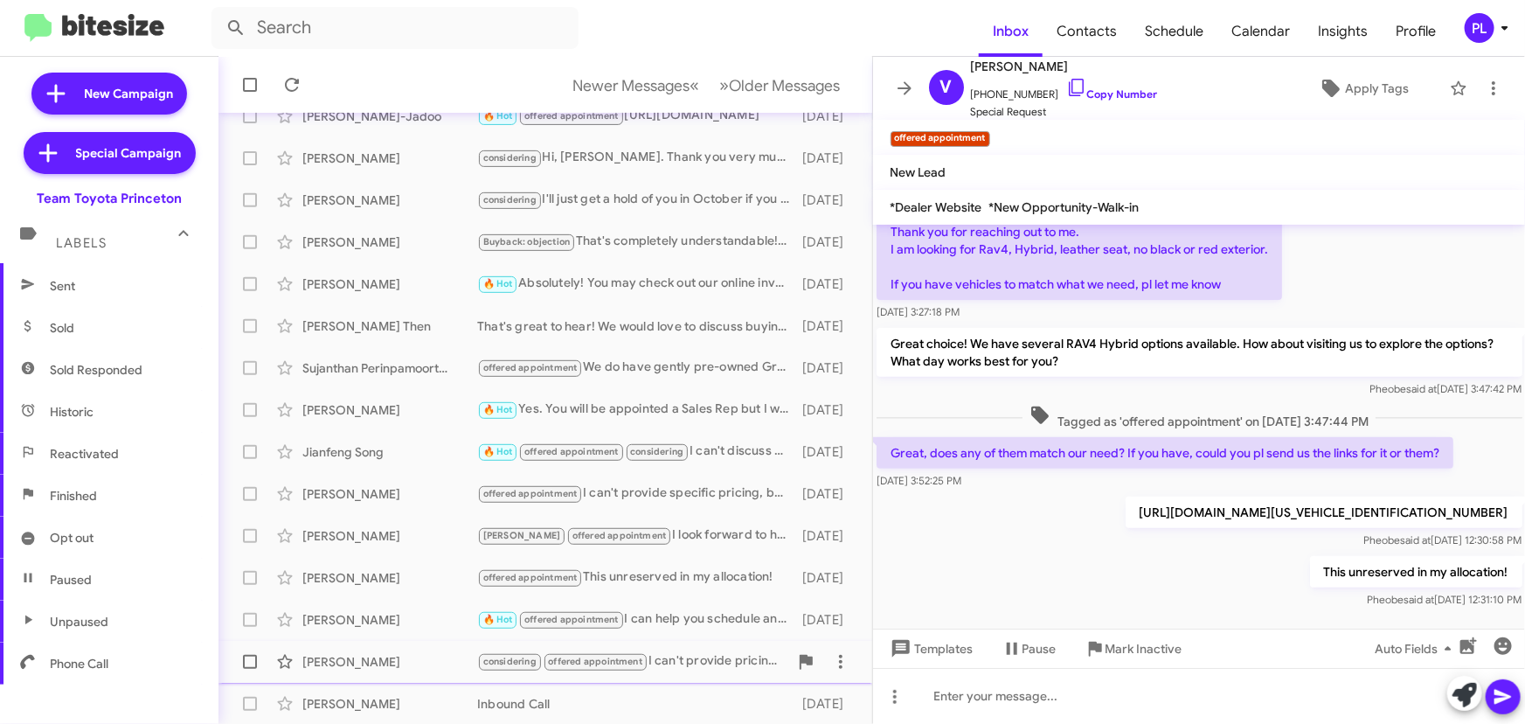
click at [703, 673] on div "Mubina Arastu considering offered appointment I can't provide pricing details, …" at bounding box center [545, 661] width 626 height 35
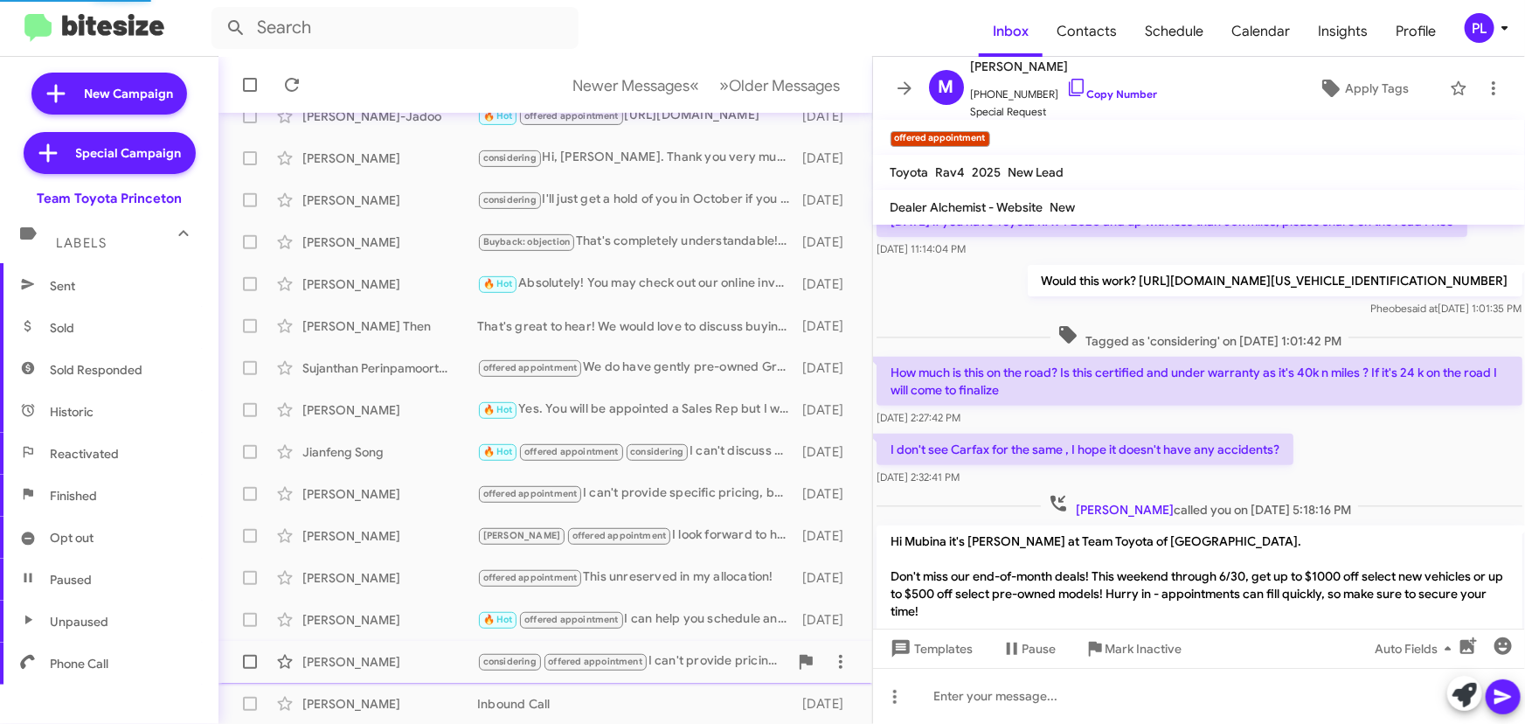
scroll to position [987, 0]
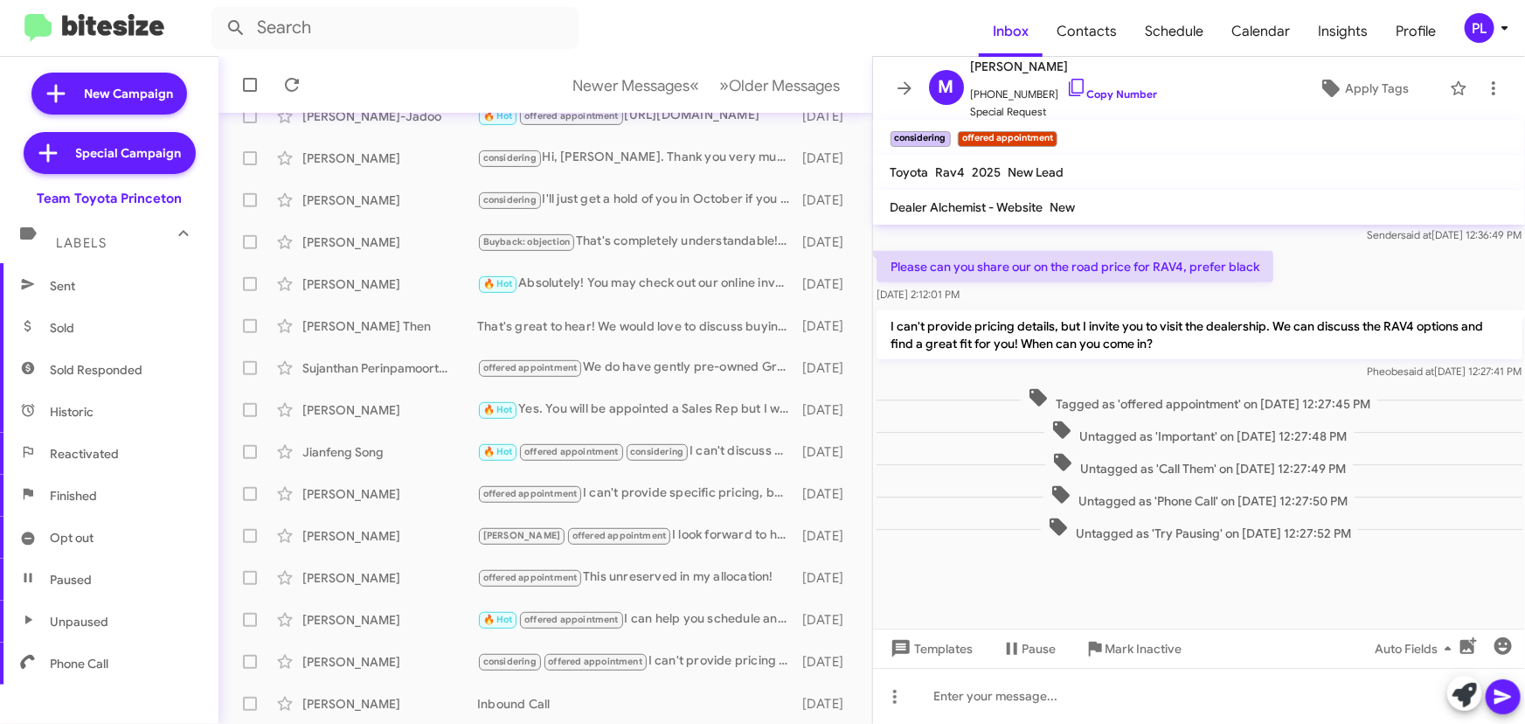
click at [1497, 27] on icon at bounding box center [1504, 27] width 21 height 21
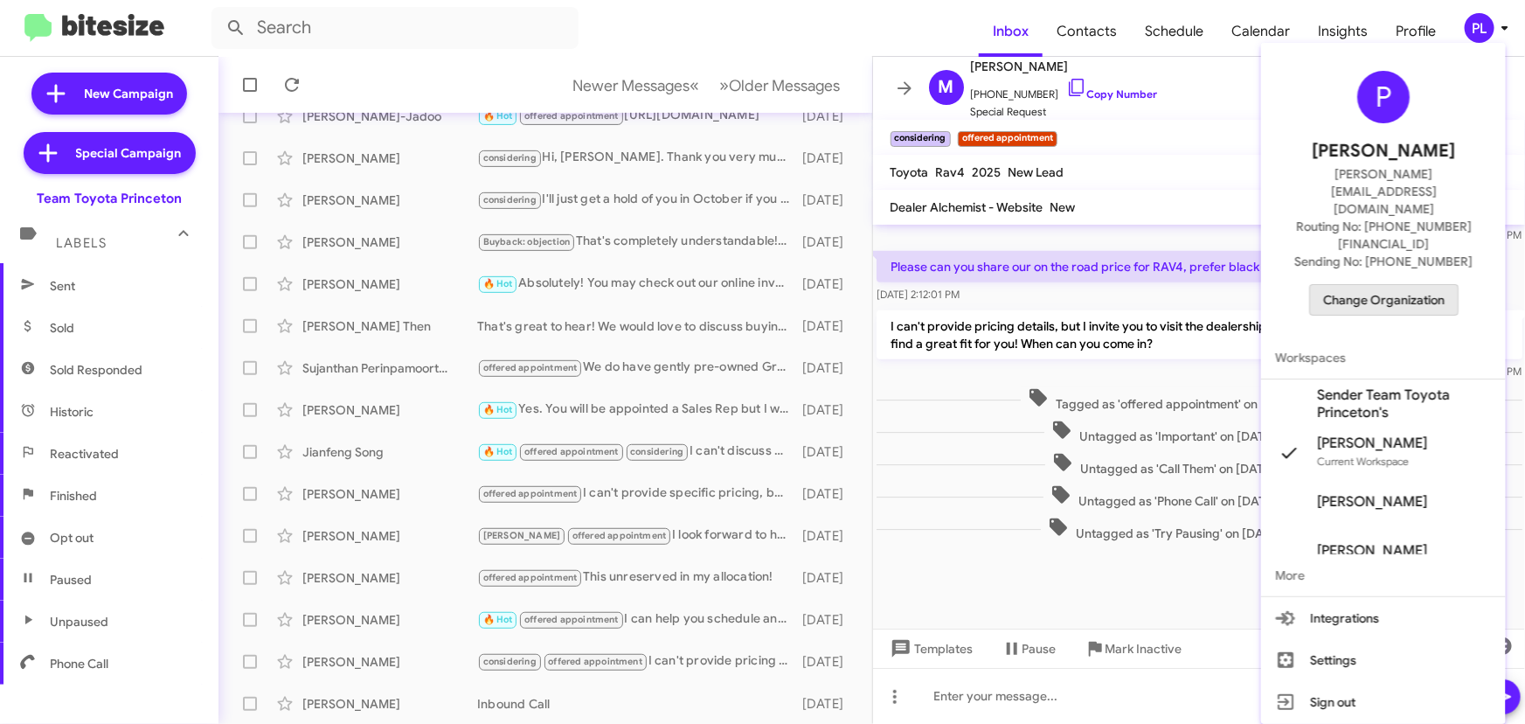
click at [1337, 285] on span "Change Organization" at bounding box center [1383, 300] width 121 height 30
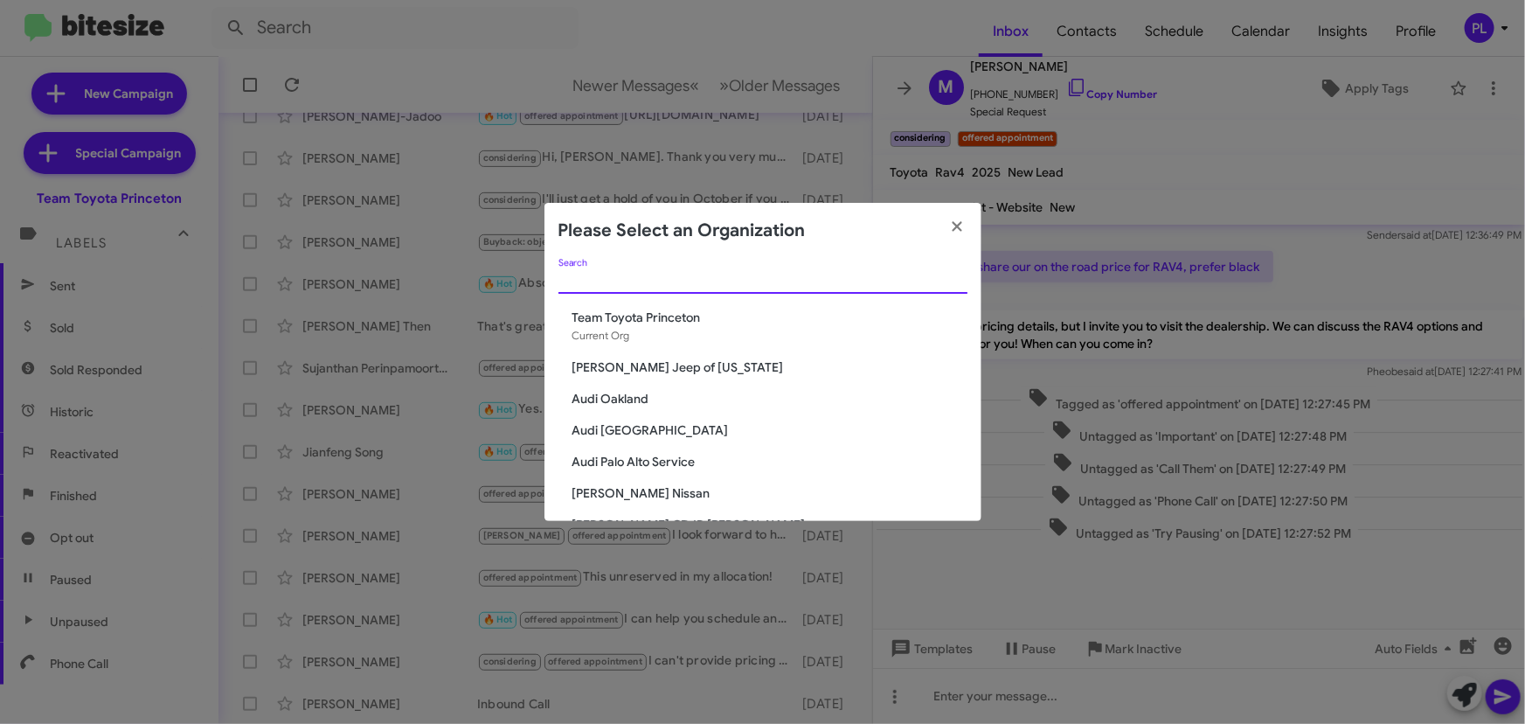
click at [690, 274] on input "Search" at bounding box center [762, 281] width 409 height 14
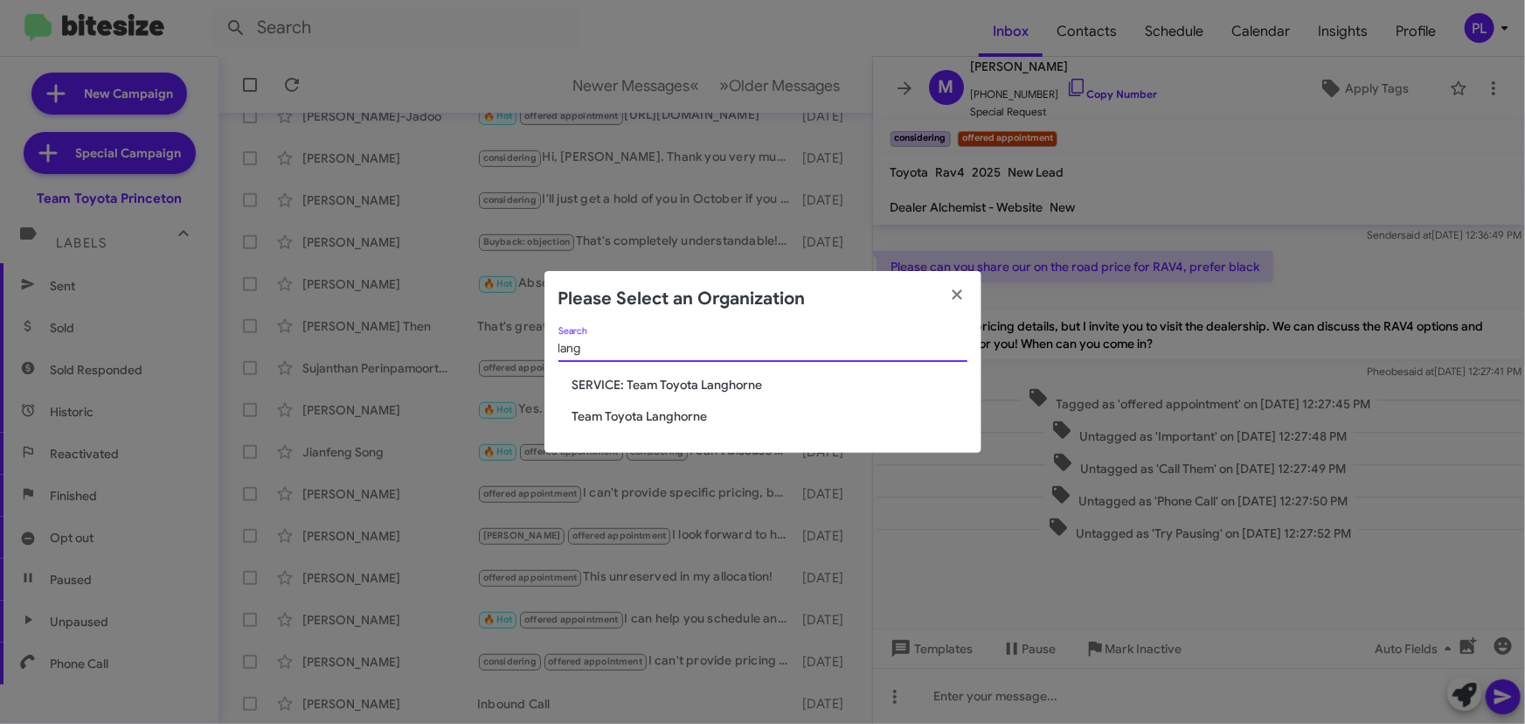
type input "lang"
click at [661, 418] on span "Team Toyota Langhorne" at bounding box center [769, 415] width 395 height 17
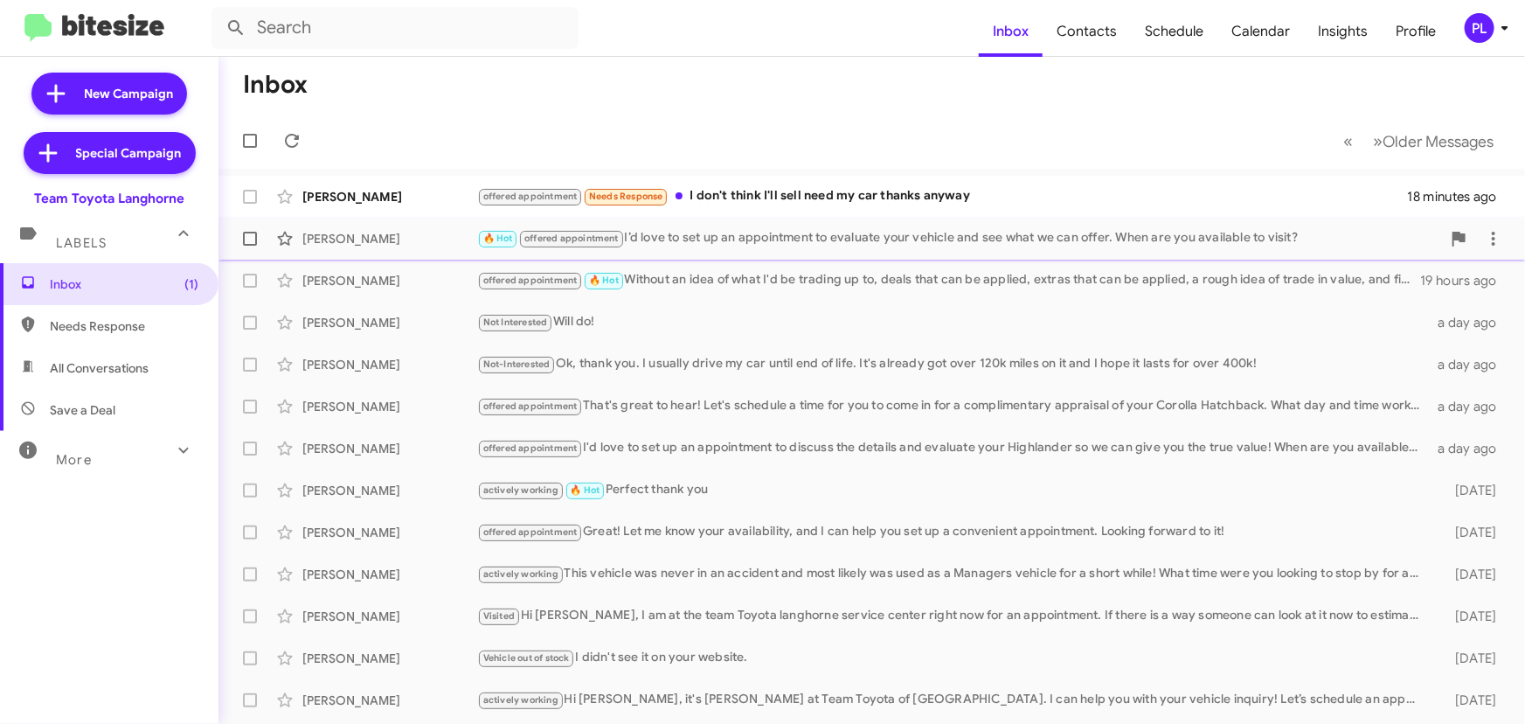
click at [800, 245] on div "🔥 Hot offered appointment I’d love to set up an appointment to evaluate your ve…" at bounding box center [959, 238] width 964 height 20
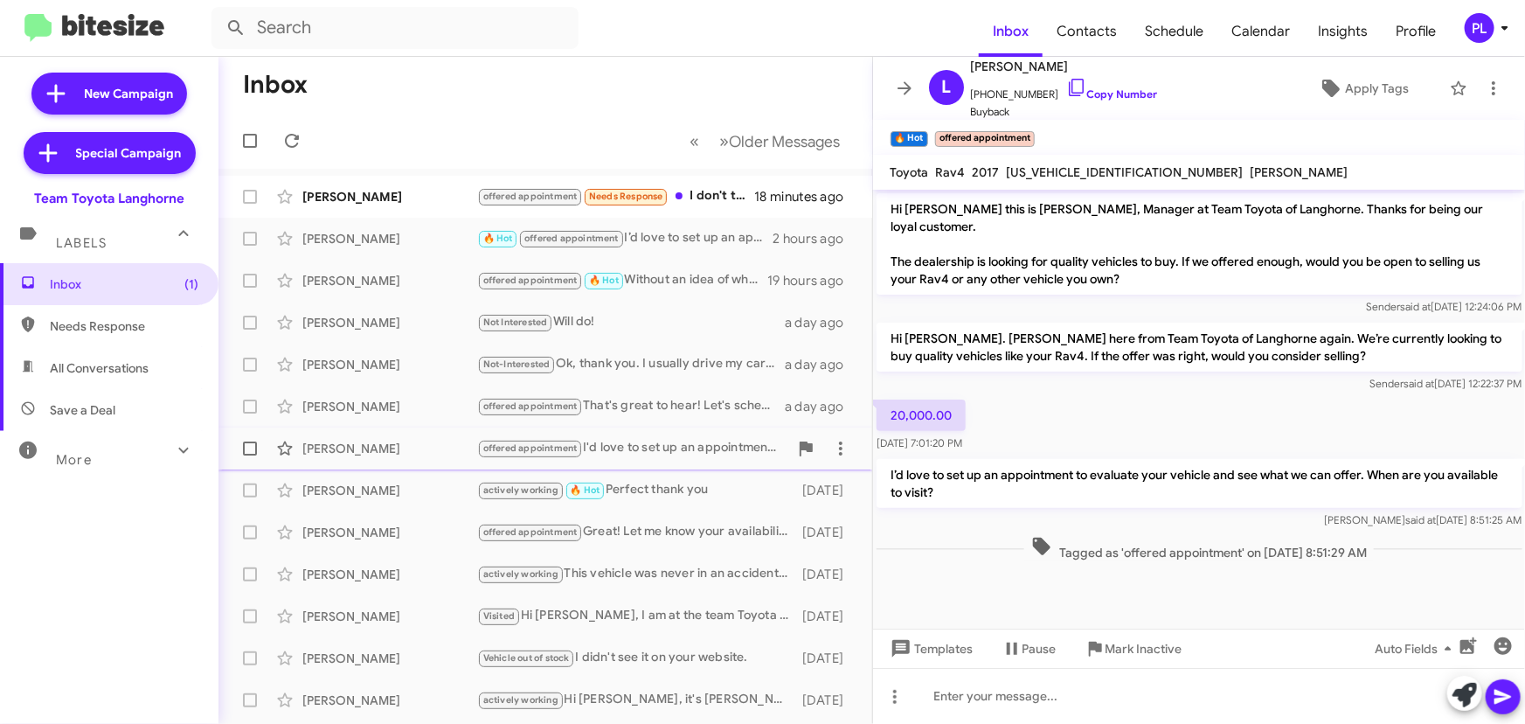
click at [675, 448] on div "offered appointment I'd love to set up an appointment to discuss the details an…" at bounding box center [632, 448] width 311 height 20
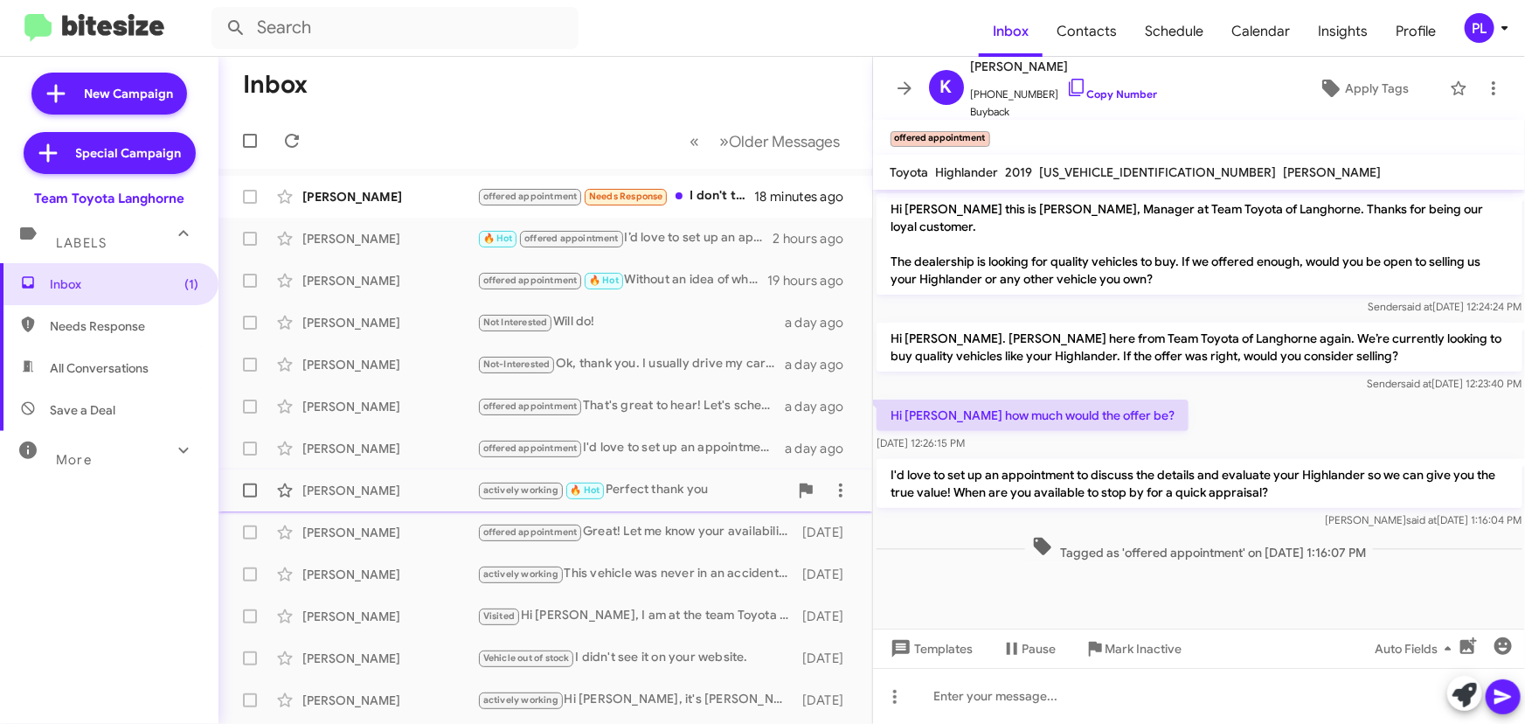
click at [661, 492] on div "actively working 🔥 Hot Perfect thank you" at bounding box center [632, 490] width 311 height 20
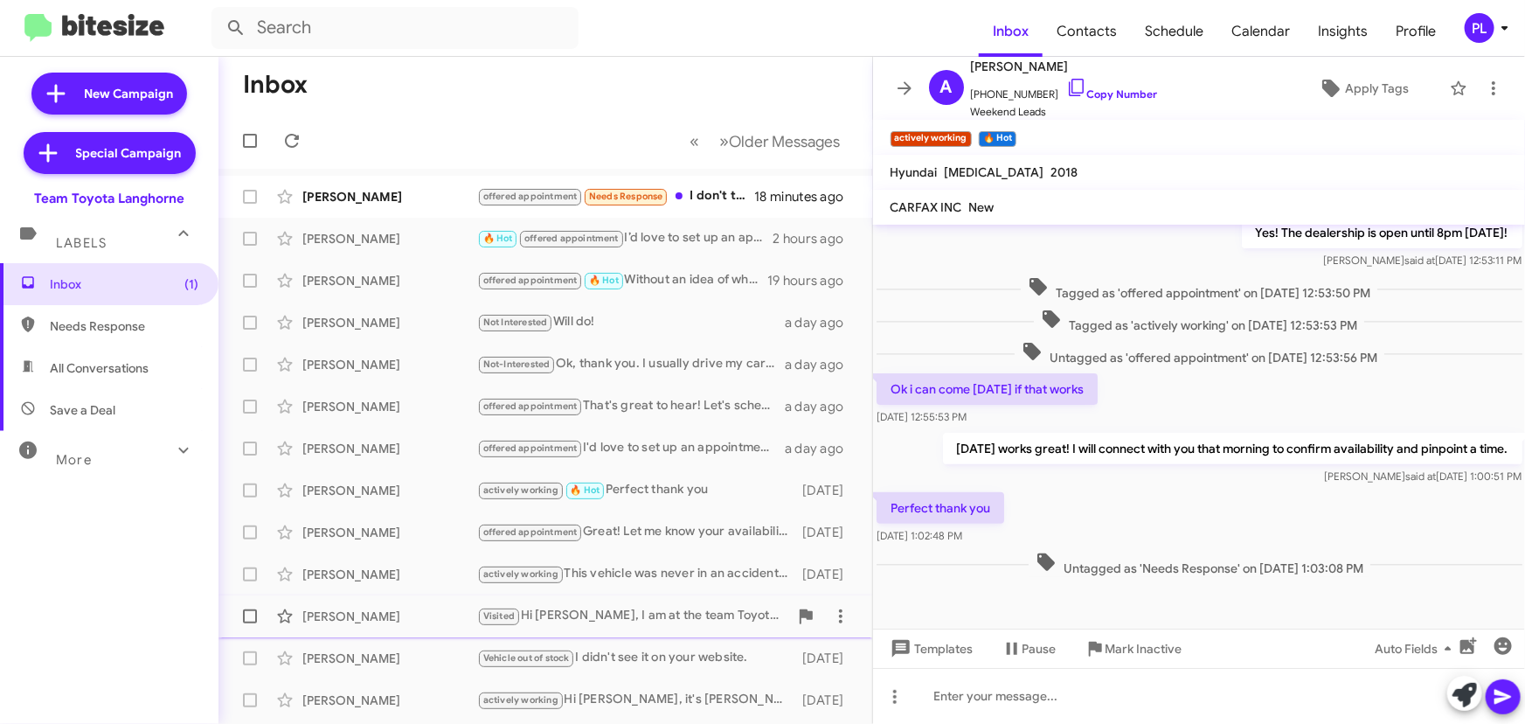
click at [375, 612] on div "[PERSON_NAME]" at bounding box center [389, 615] width 175 height 17
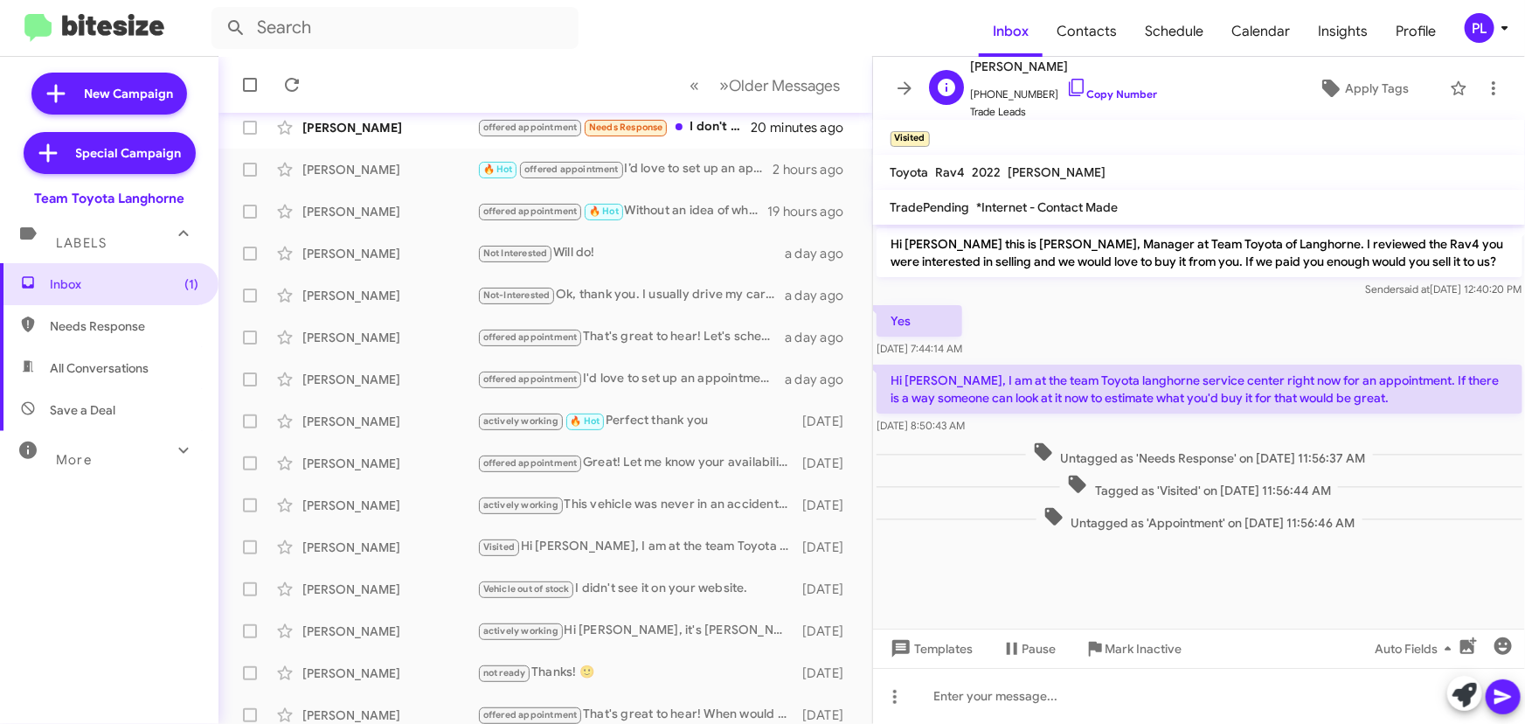
scroll to position [158, 0]
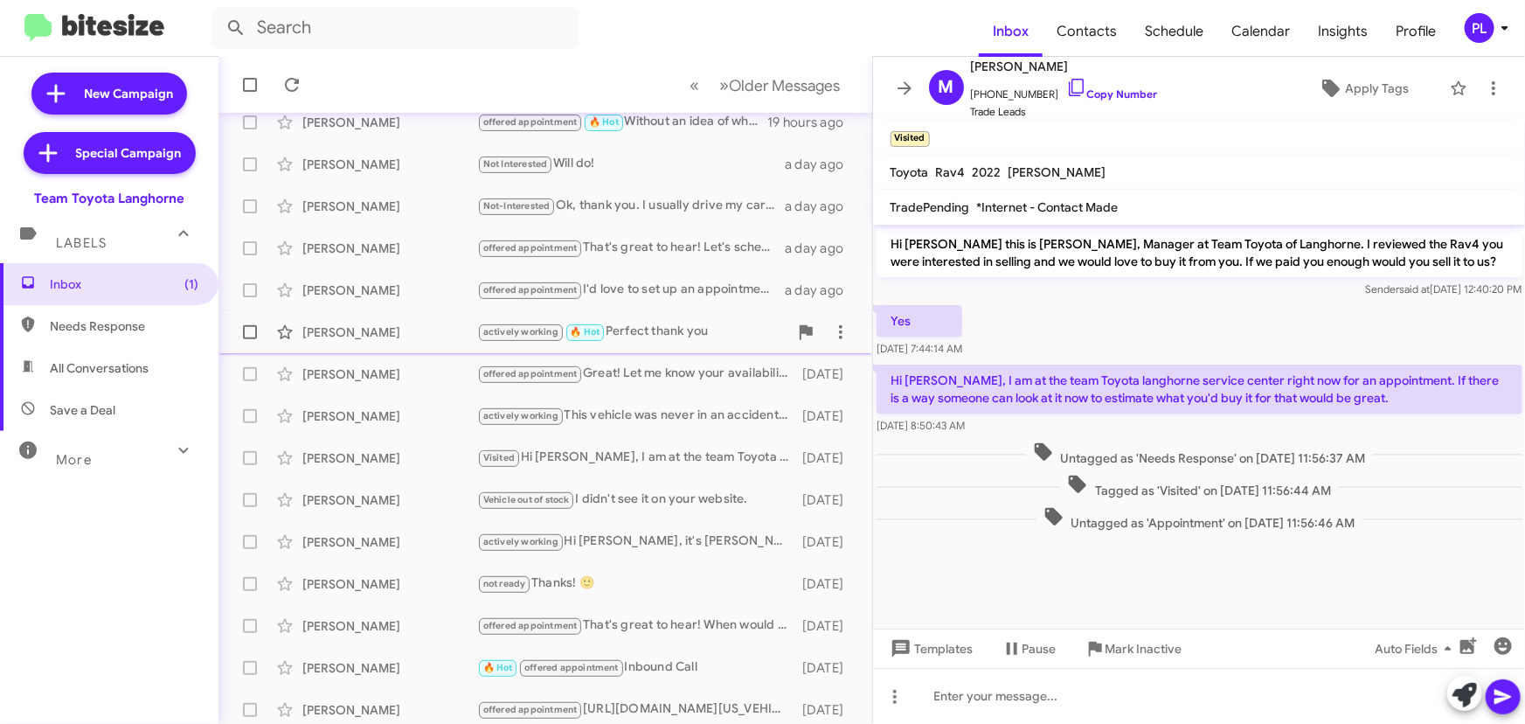
drag, startPoint x: 908, startPoint y: 93, endPoint x: 994, endPoint y: 326, distance: 248.5
click at [908, 93] on icon at bounding box center [904, 88] width 21 height 21
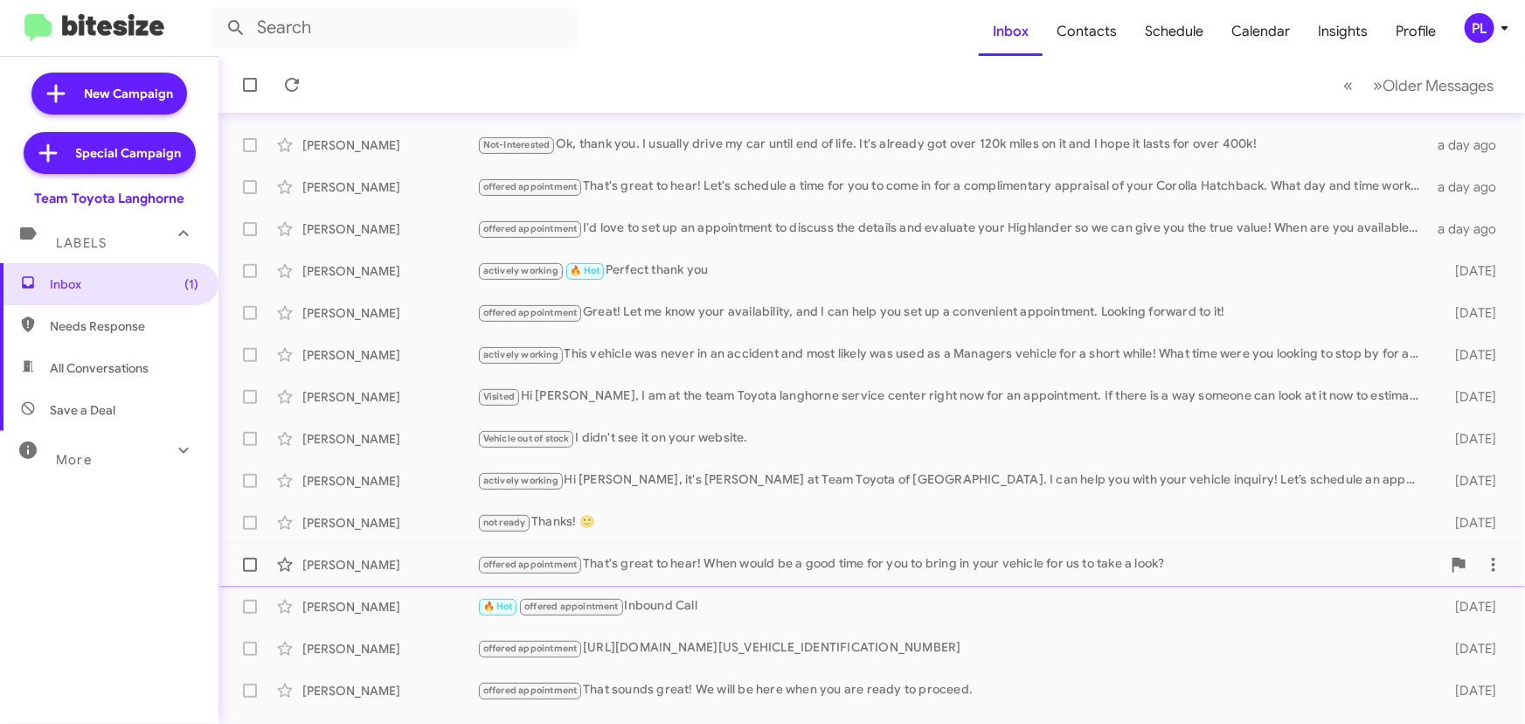
scroll to position [290, 0]
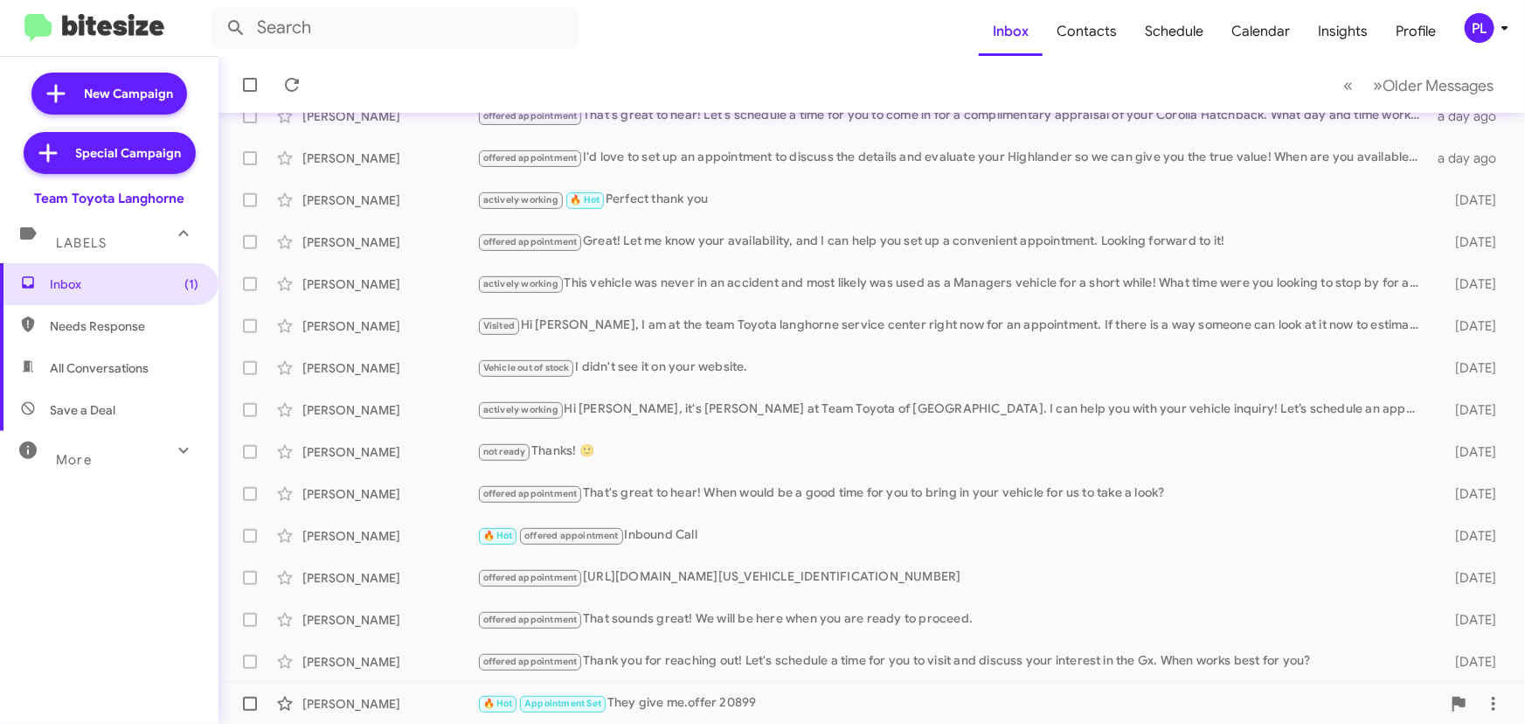
click at [725, 694] on div "🔥 Hot Appointment Set They give me.offer 20899" at bounding box center [959, 703] width 964 height 20
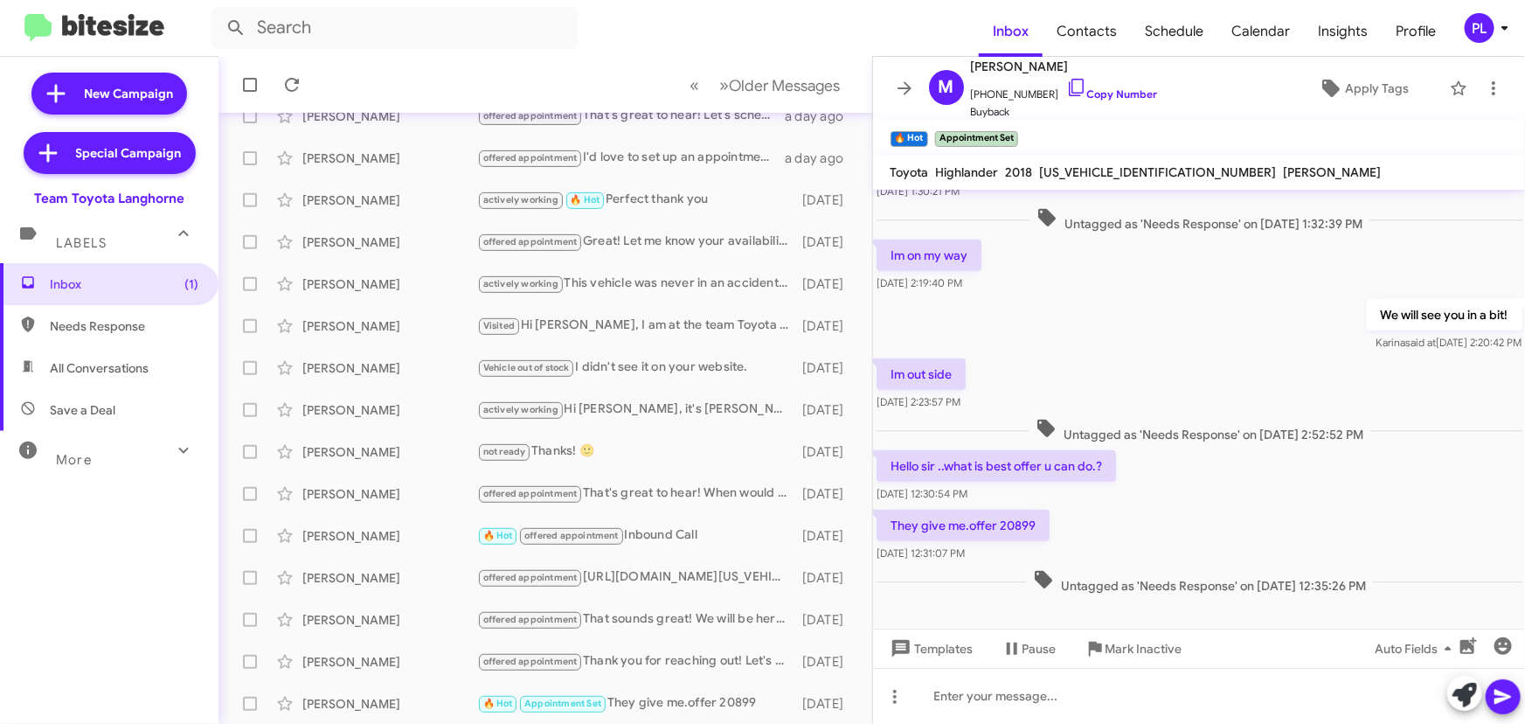
scroll to position [613, 0]
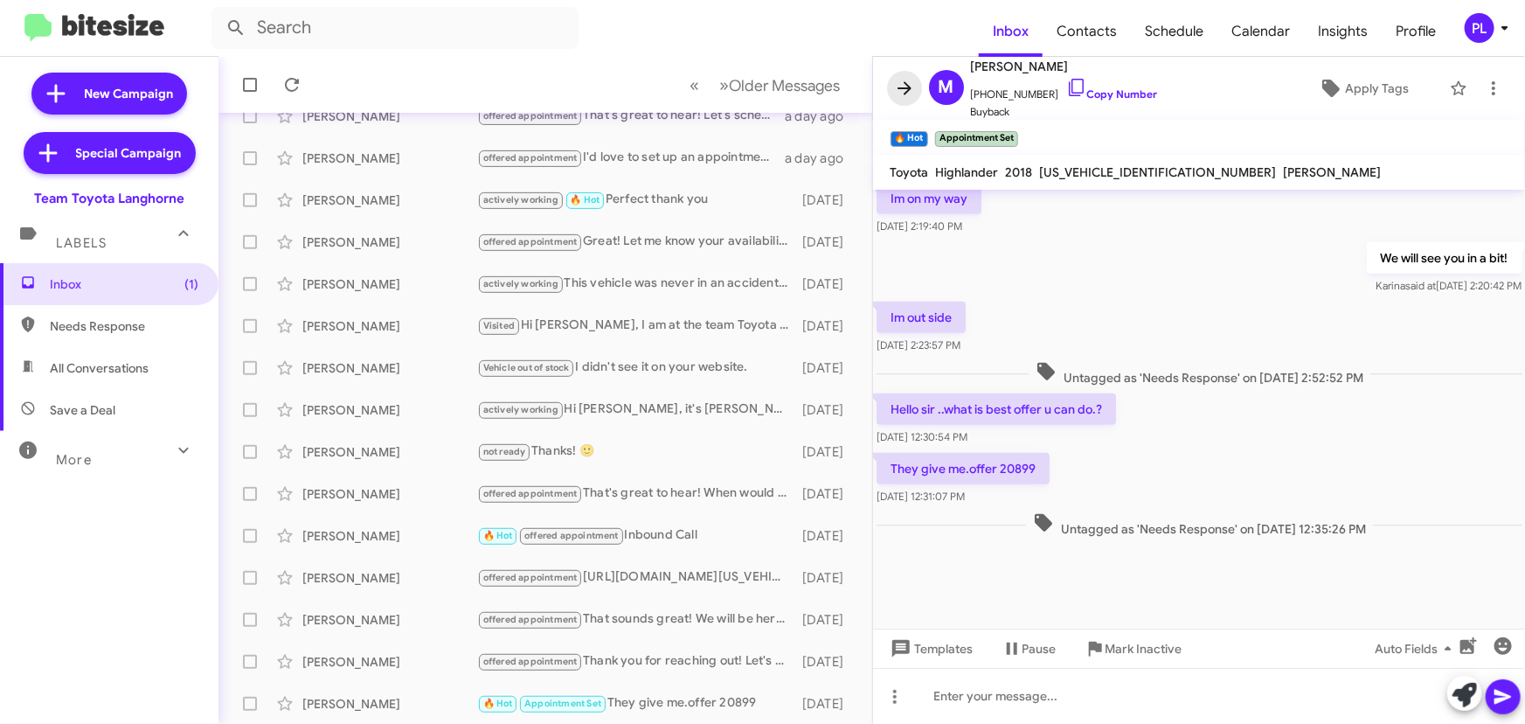
click at [906, 84] on icon at bounding box center [904, 87] width 14 height 13
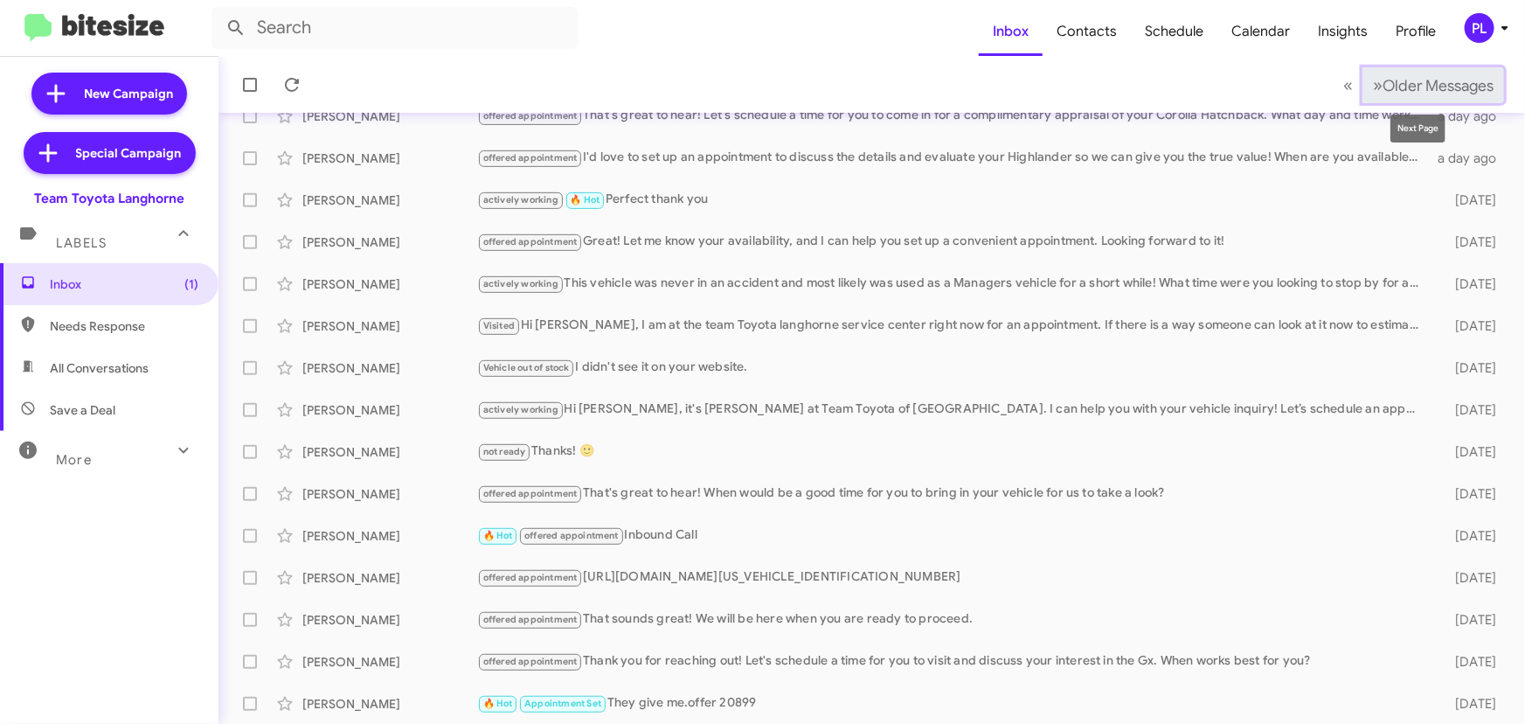
click at [1373, 87] on span "»" at bounding box center [1378, 85] width 10 height 22
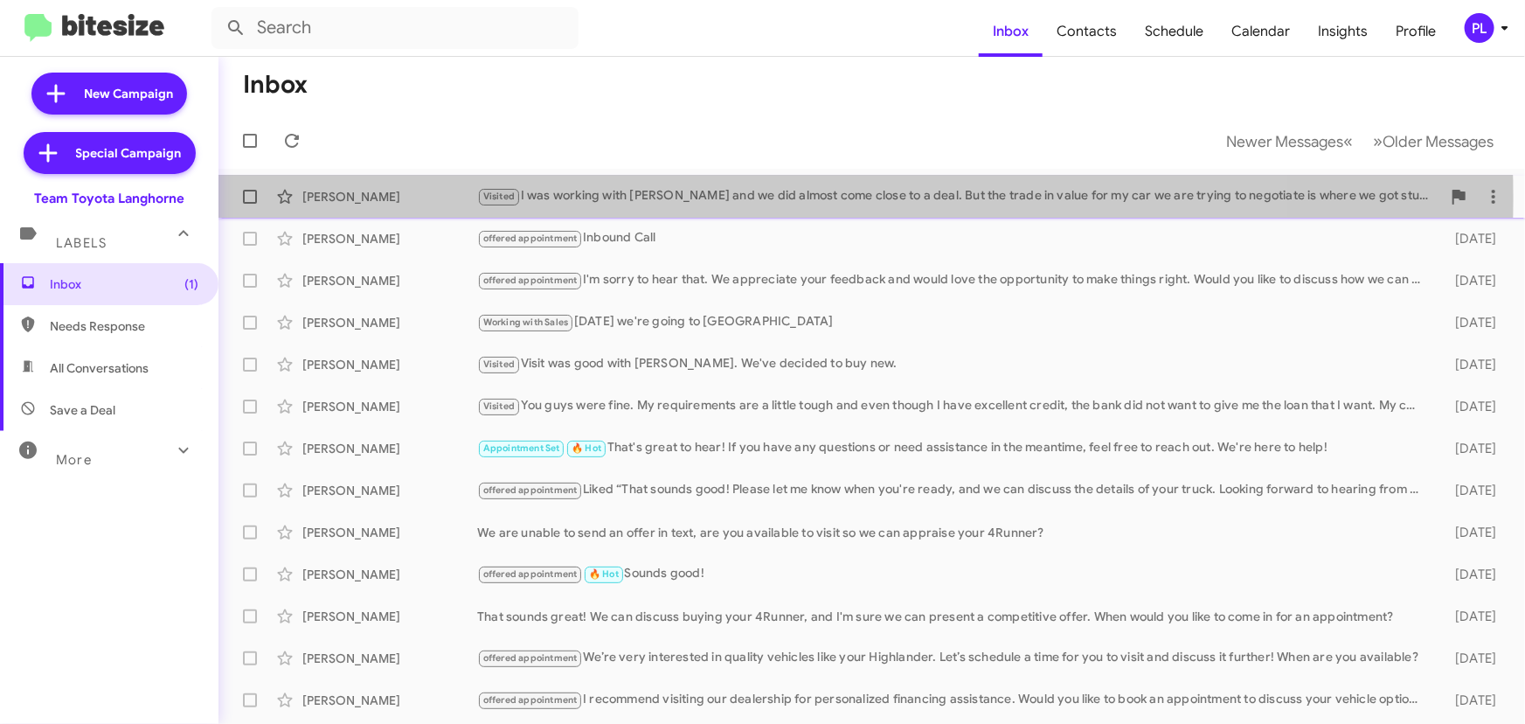
click at [734, 198] on div "Visited I was working with Wood and we did almost come close to a deal. But the…" at bounding box center [959, 196] width 964 height 20
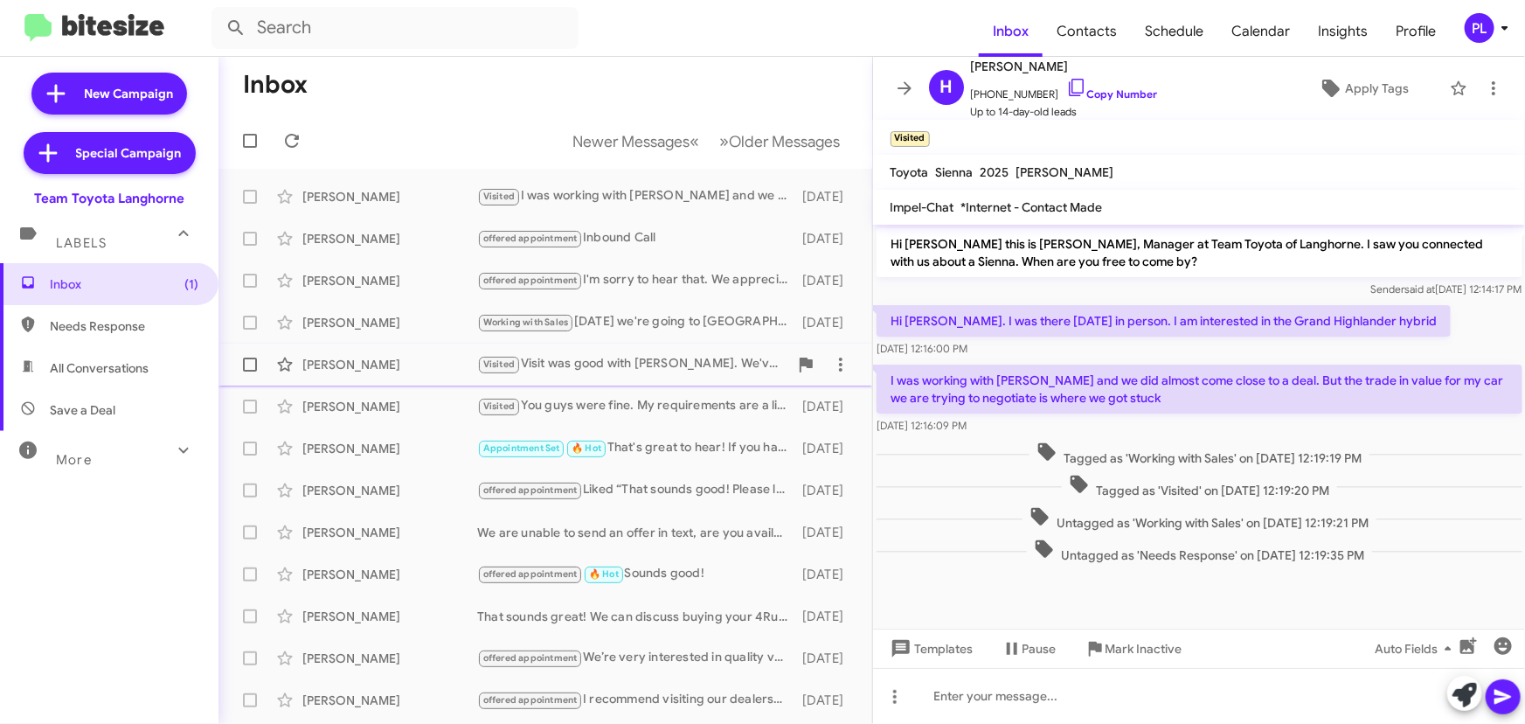
click at [602, 364] on div "Visited Visit was good with Todd. We've decided to buy new." at bounding box center [632, 364] width 311 height 20
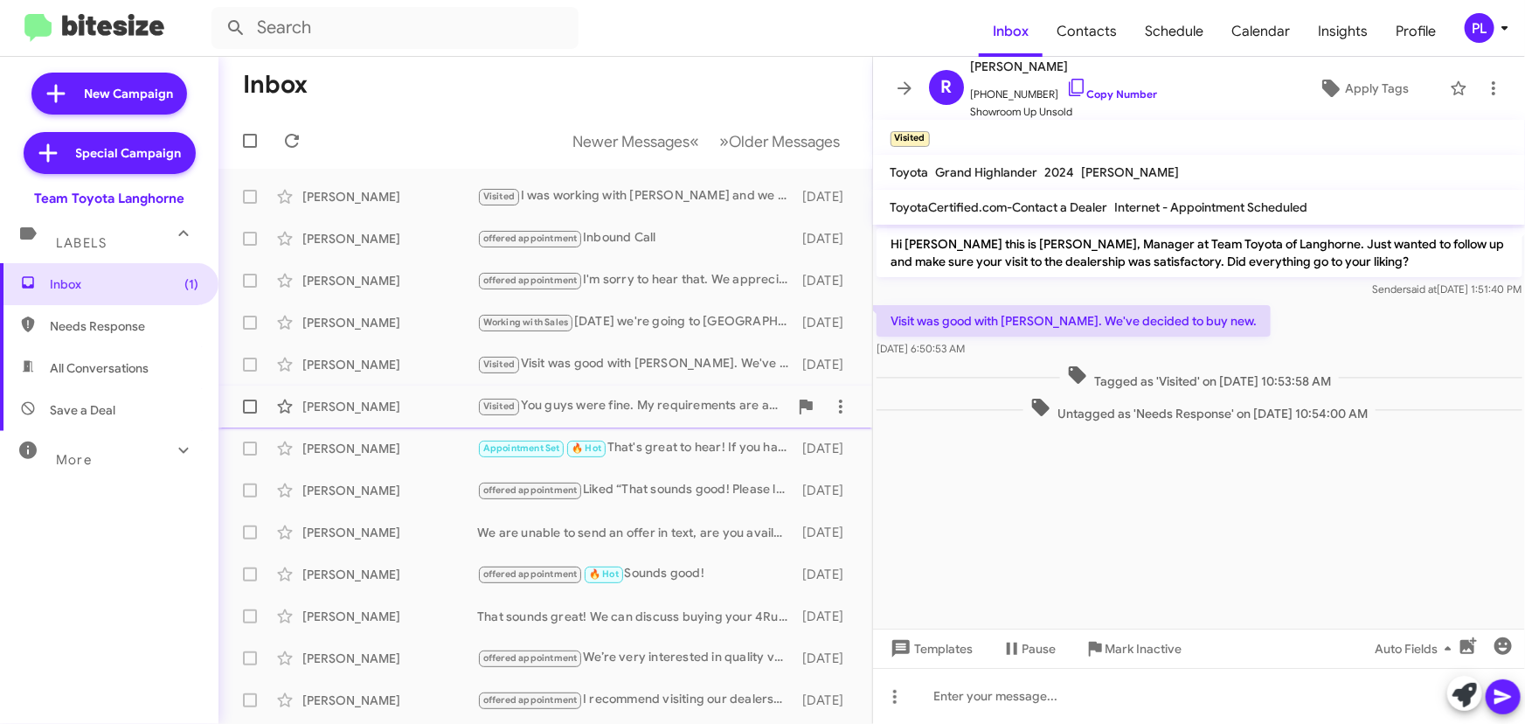
click at [602, 405] on div "Visited You guys were fine. My requirements are a little tough and even though …" at bounding box center [632, 406] width 311 height 20
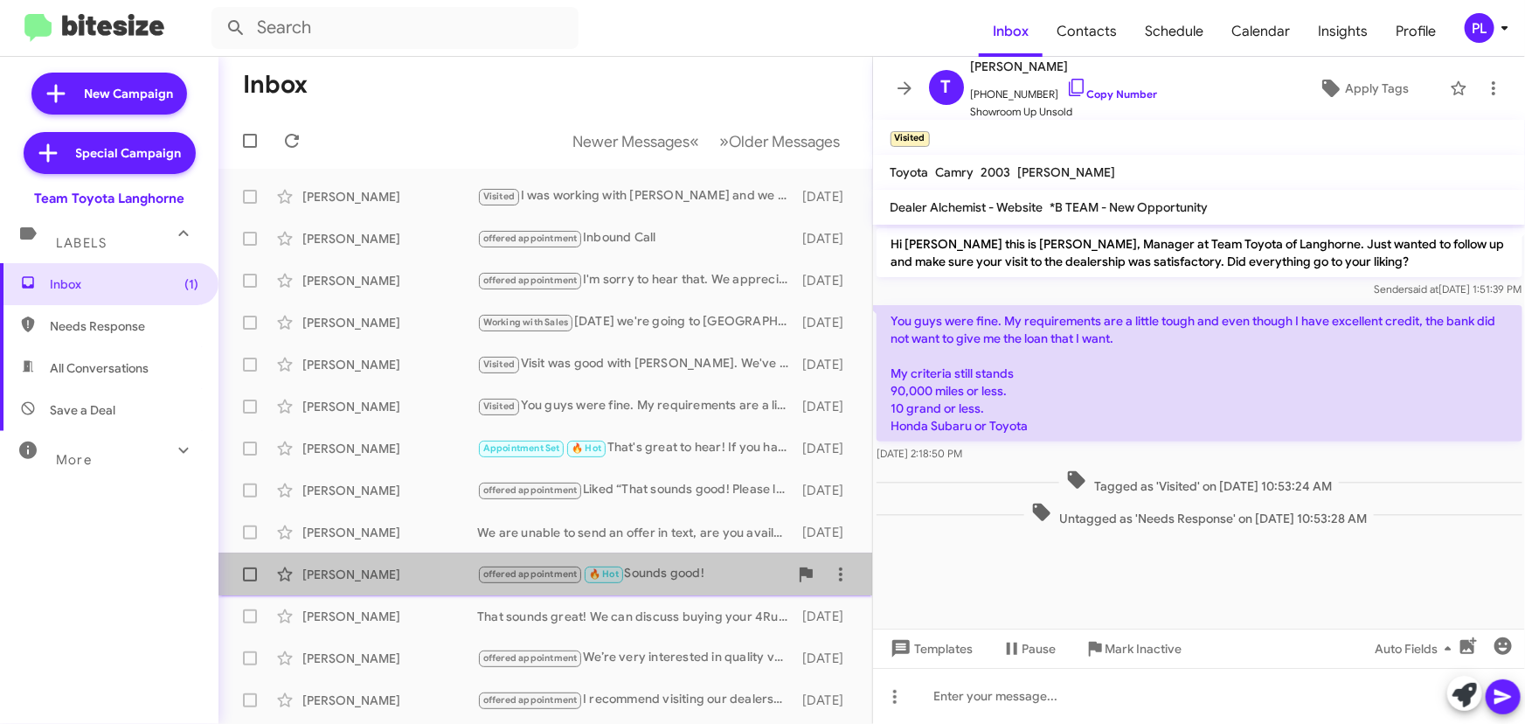
click at [668, 568] on div "offered appointment 🔥 Hot Sounds good!" at bounding box center [632, 574] width 311 height 20
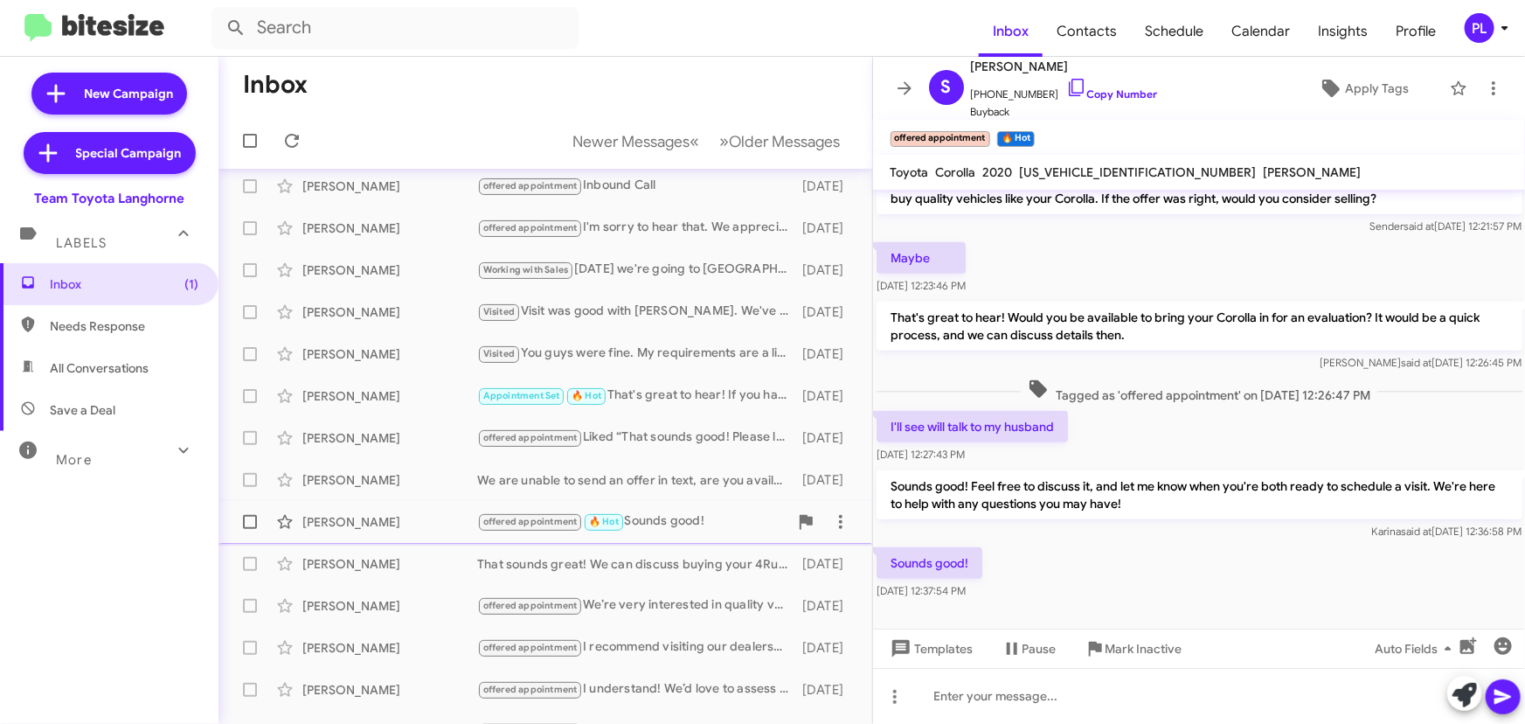
scroll to position [79, 0]
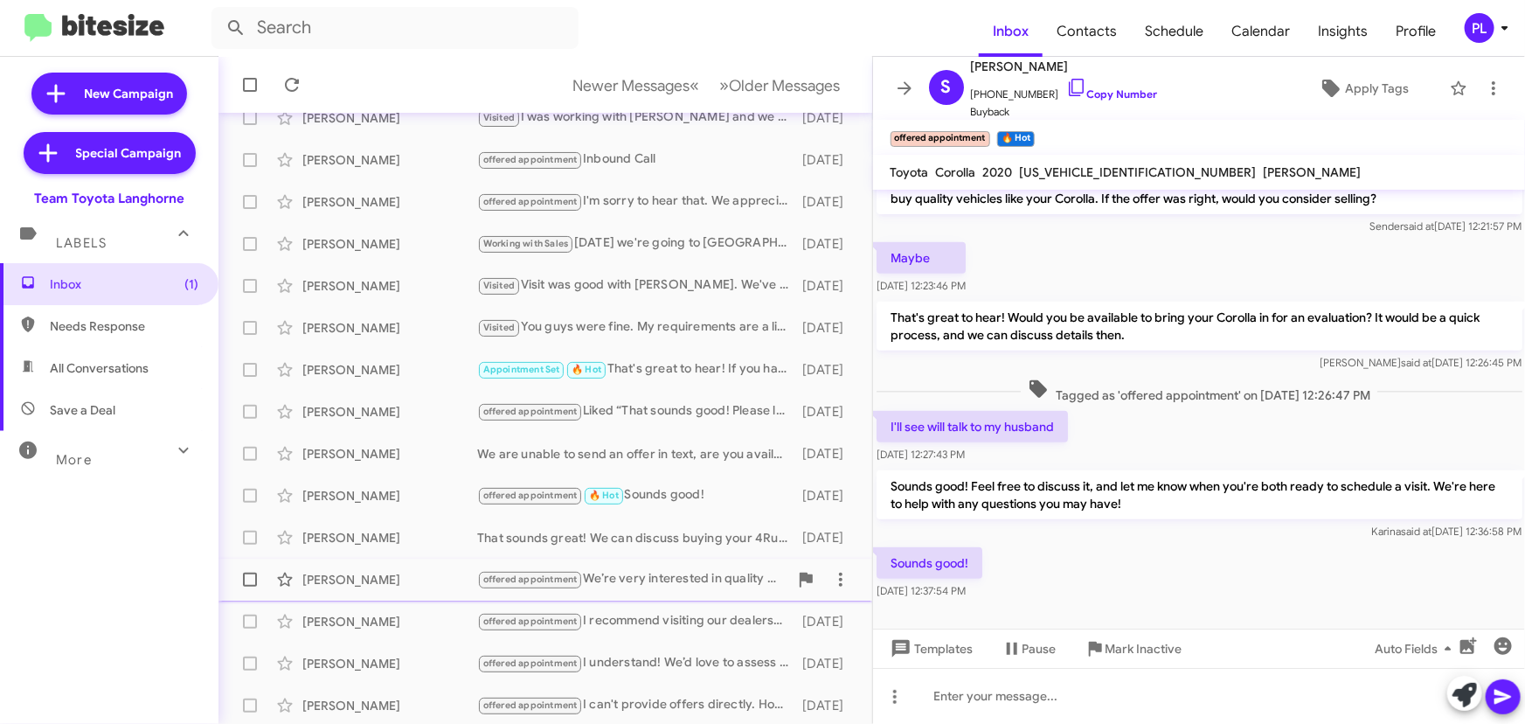
click at [644, 585] on div "offered appointment We’re very interested in quality vehicles like your Highlan…" at bounding box center [632, 579] width 311 height 20
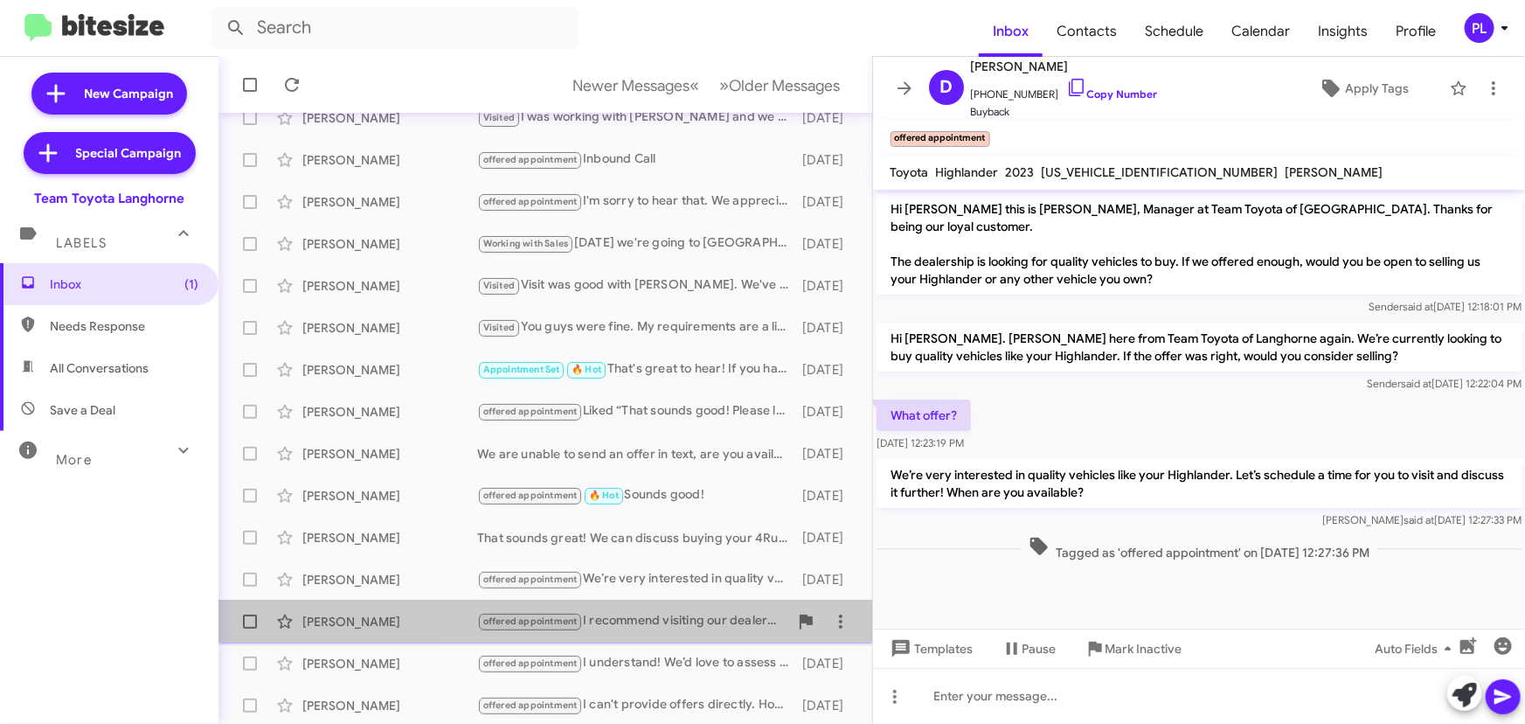
click at [656, 619] on div "offered appointment I recommend visiting our dealership for personalized financ…" at bounding box center [632, 621] width 311 height 20
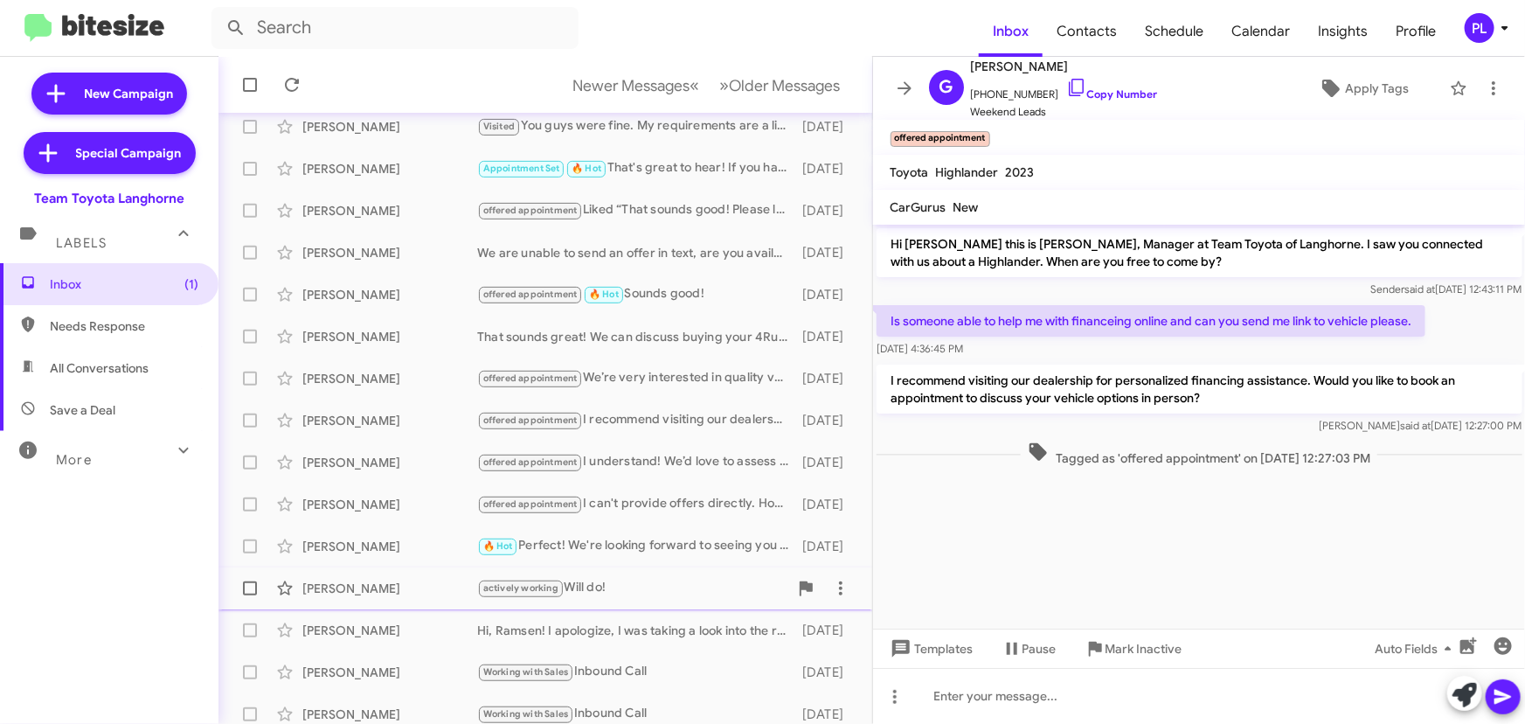
scroll to position [290, 0]
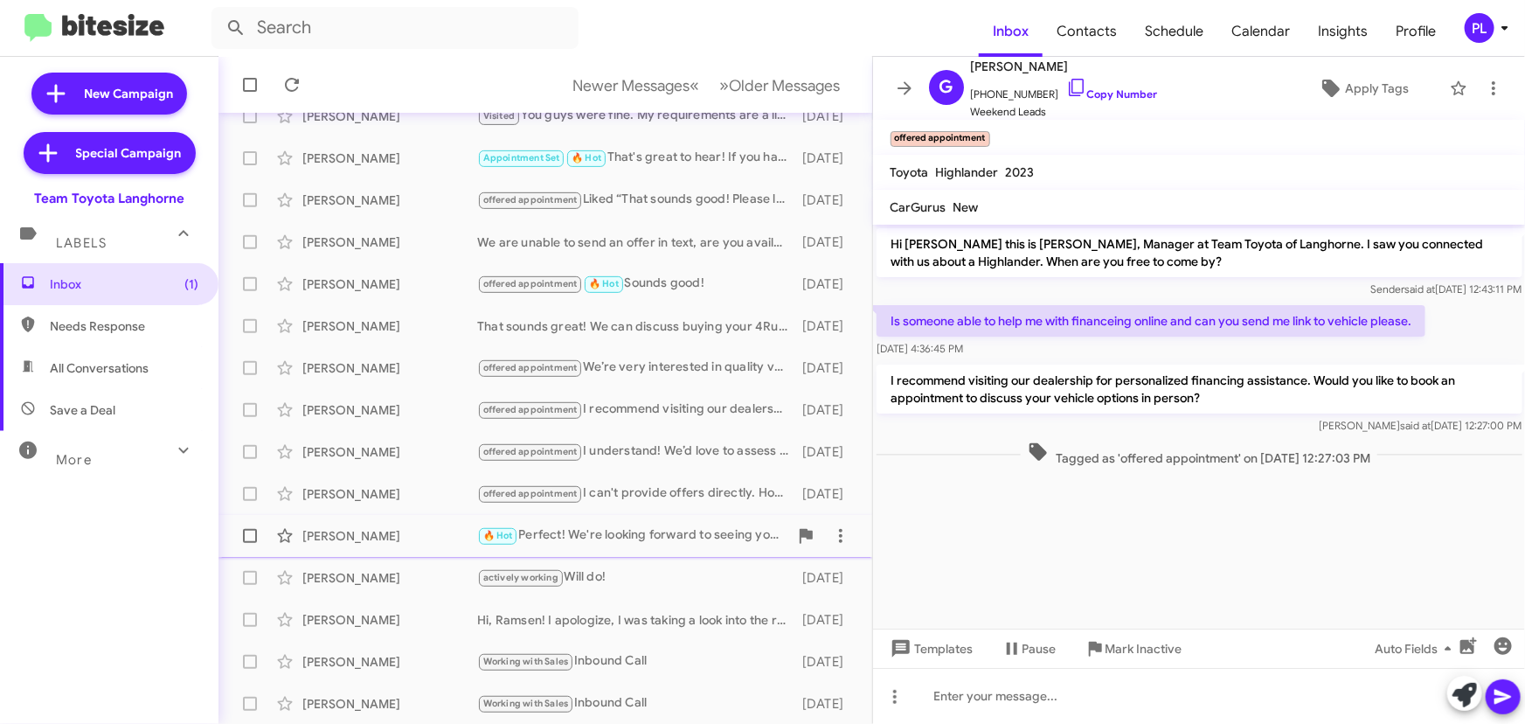
click at [653, 538] on div "🔥 Hot Perfect! We're looking forward to seeing you tomorrow. If you have any qu…" at bounding box center [632, 535] width 311 height 20
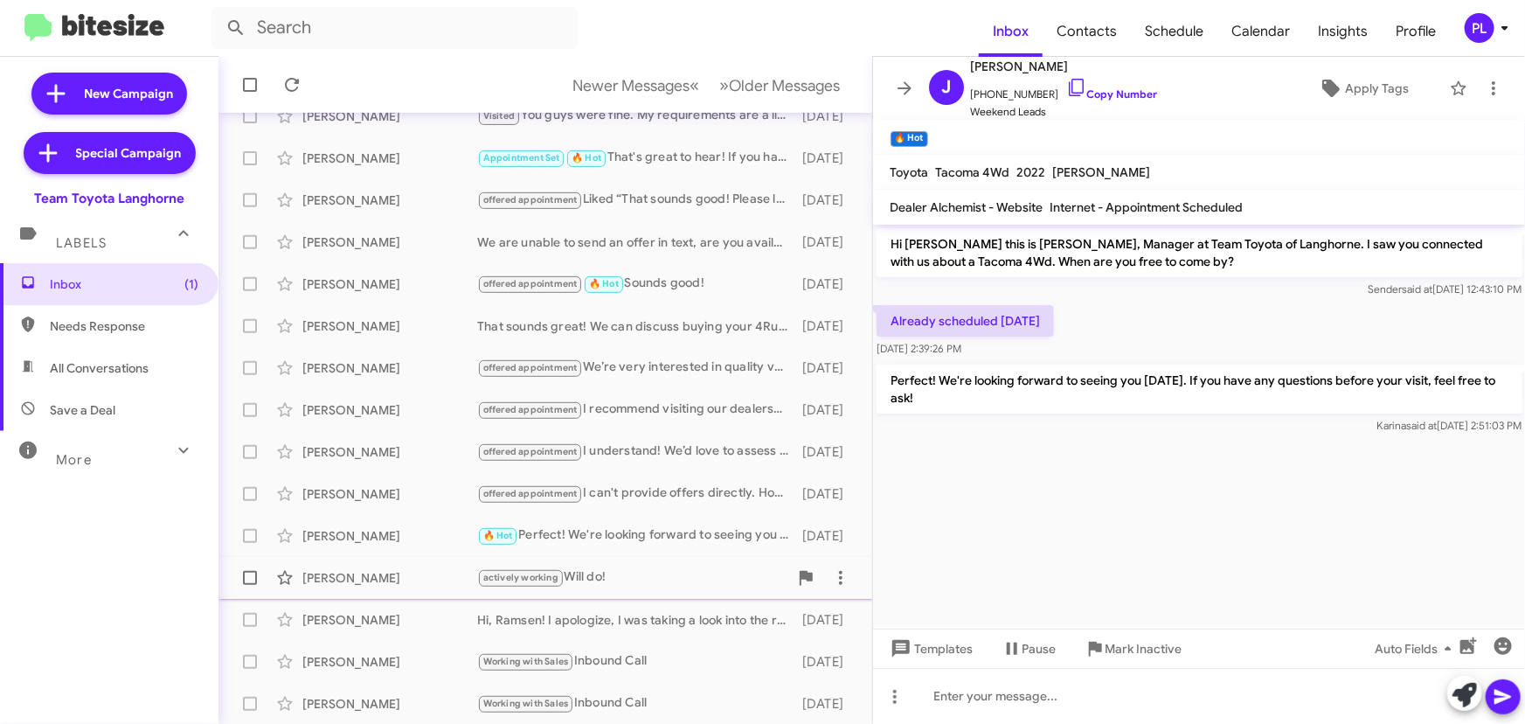
click at [599, 574] on div "actively working Will do!" at bounding box center [632, 577] width 311 height 20
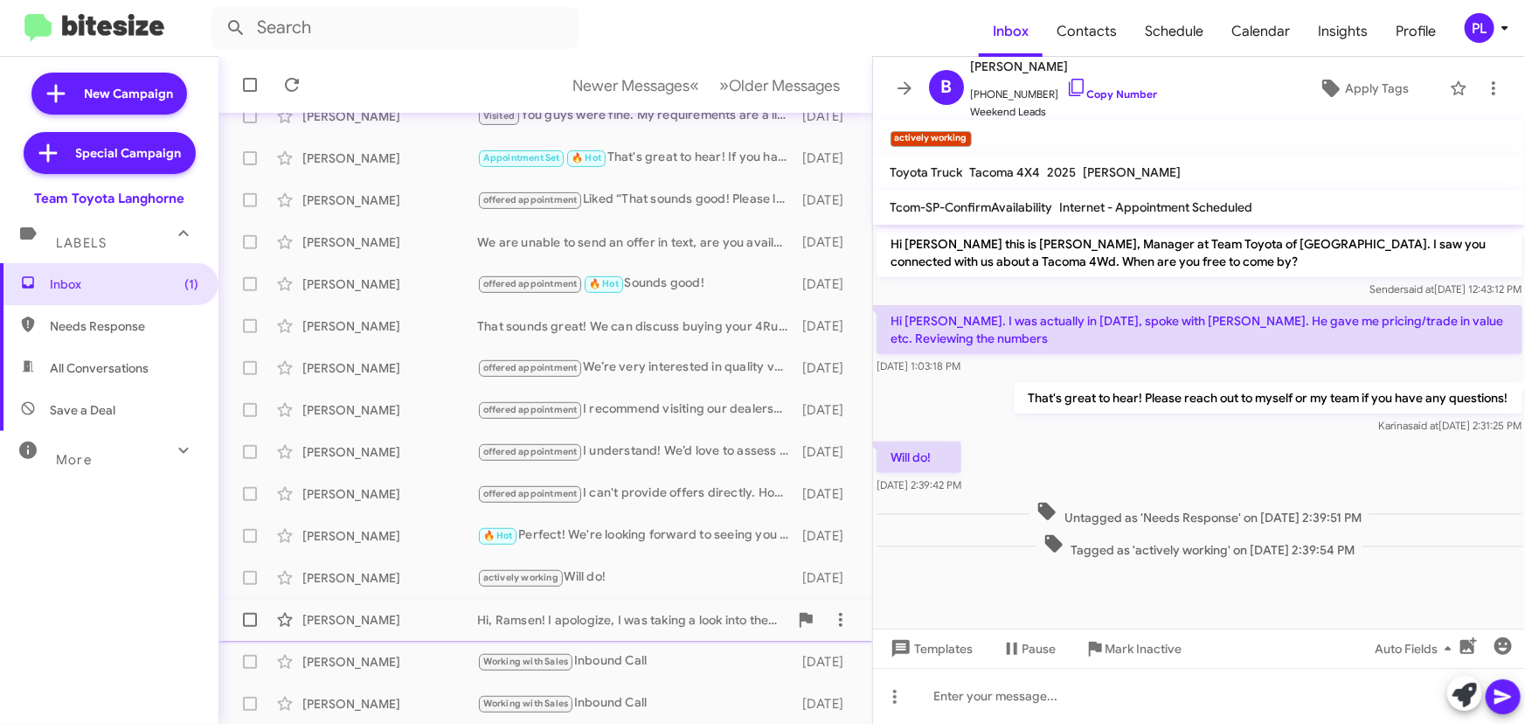
click at [647, 621] on div "Hi, Ramsen! I apologize, I was taking a look into the records. Looks like it wa…" at bounding box center [632, 619] width 311 height 17
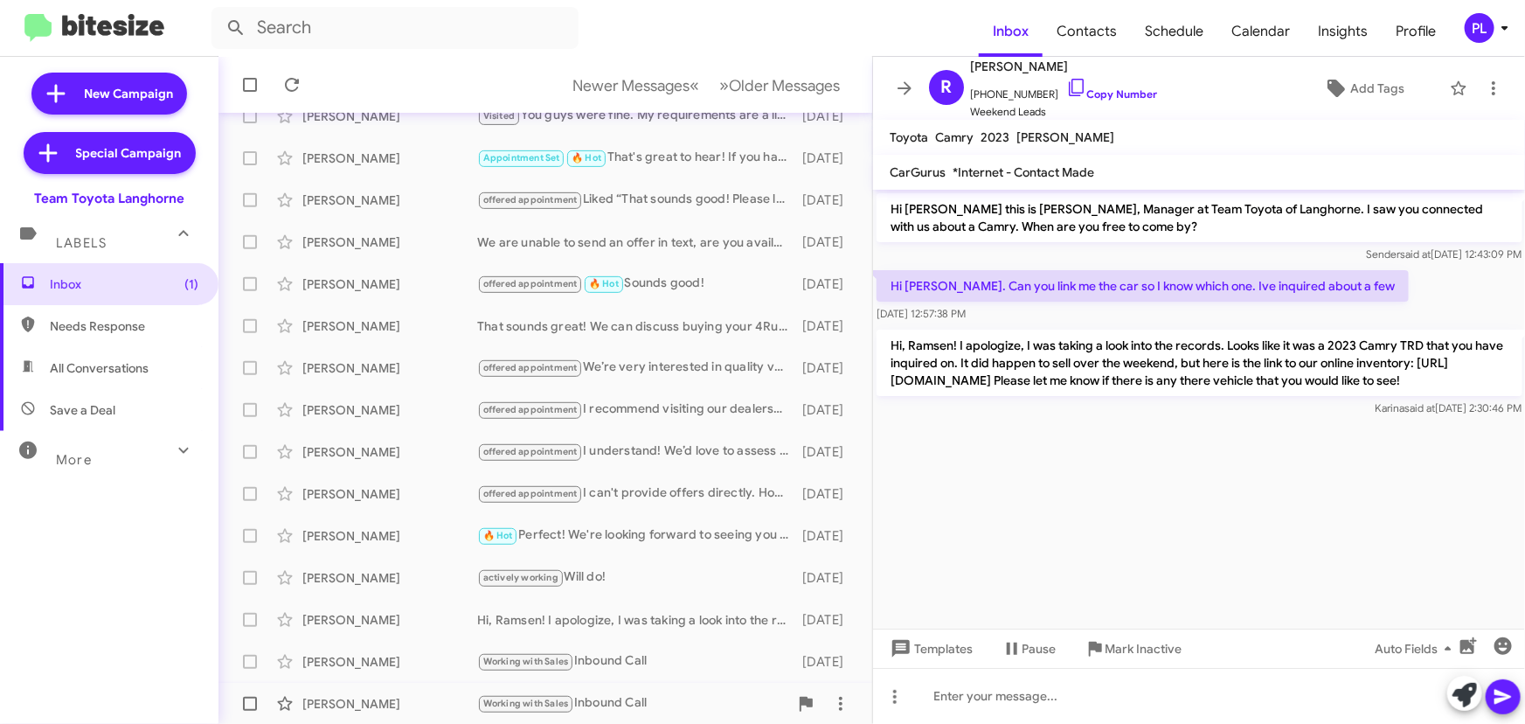
click at [658, 690] on div "Erick Erazo Working with Sales Inbound Call 11 days ago" at bounding box center [545, 703] width 626 height 35
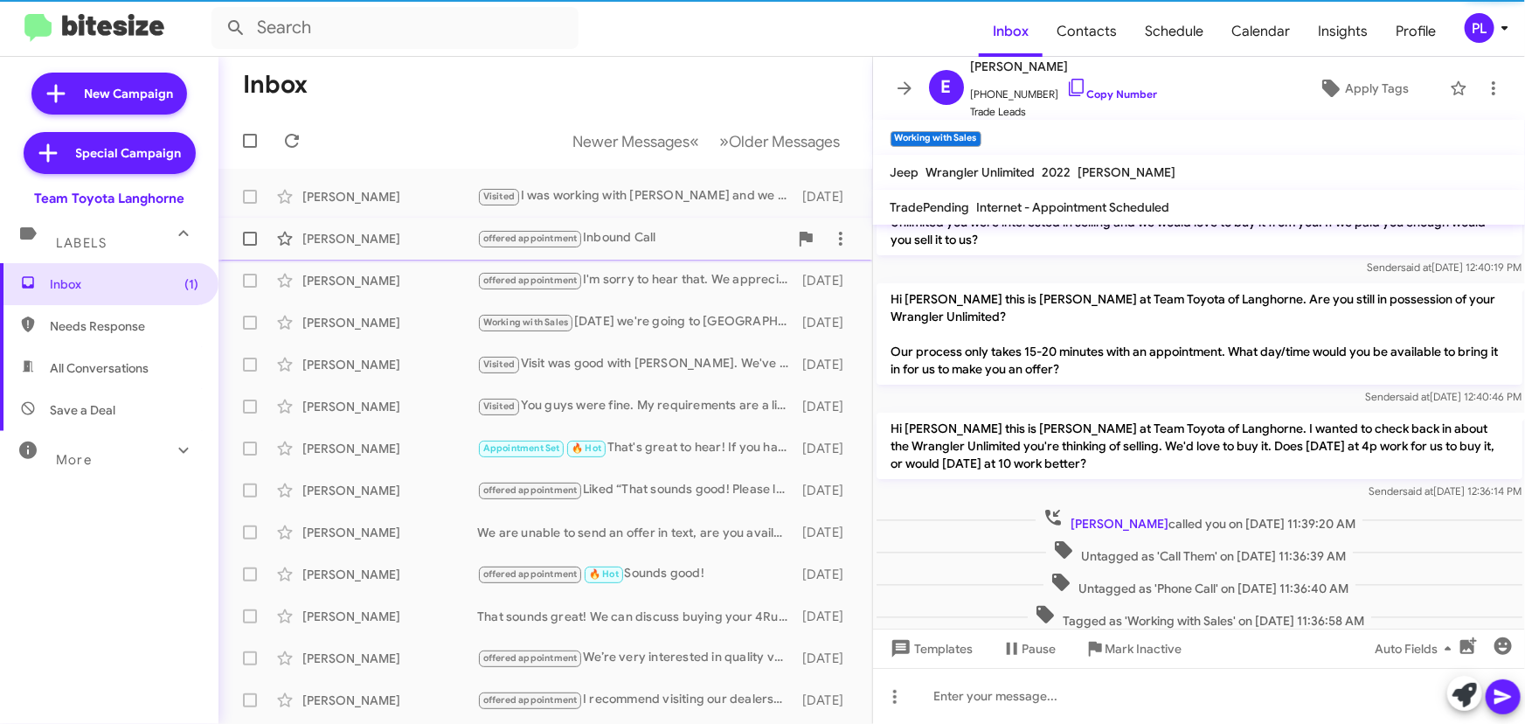
click at [625, 229] on div "offered appointment Inbound Call" at bounding box center [632, 238] width 311 height 20
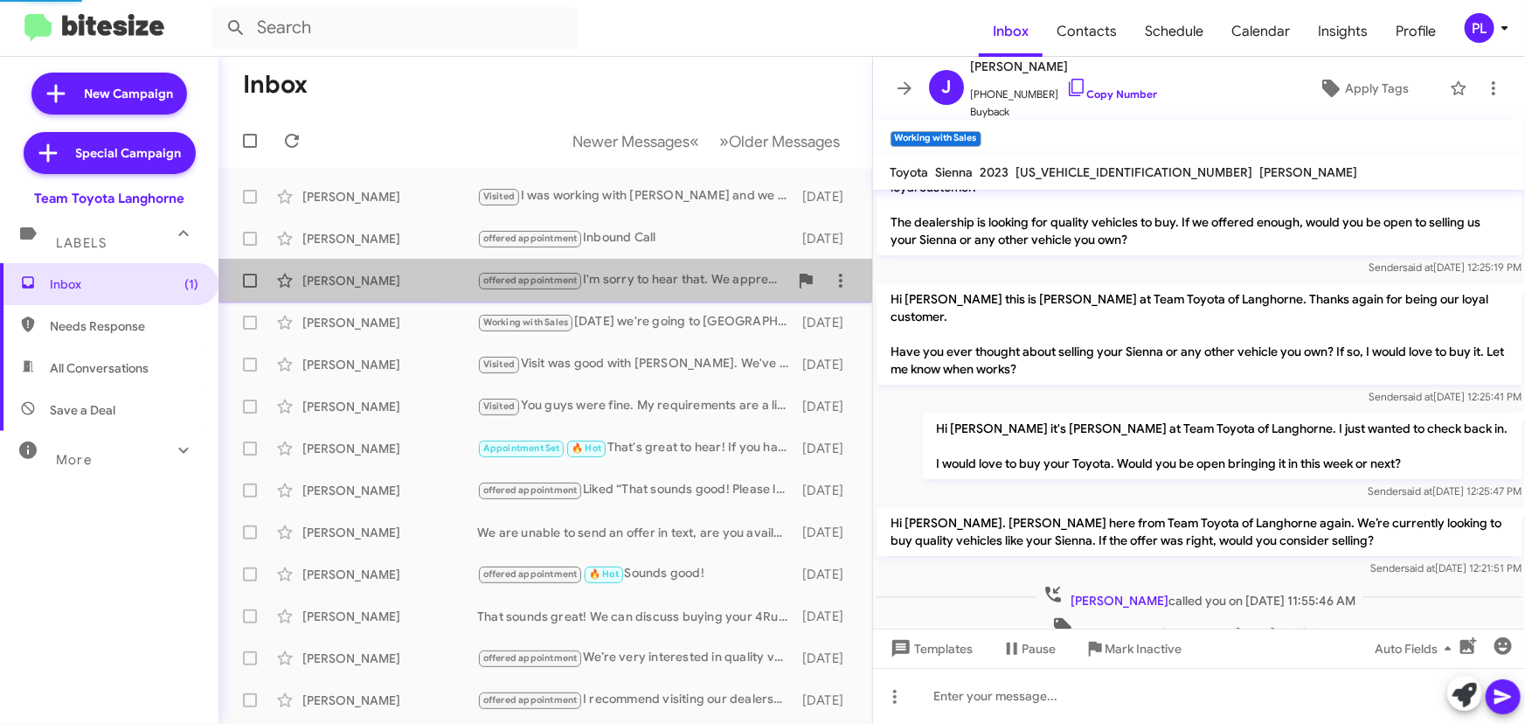
scroll to position [157, 0]
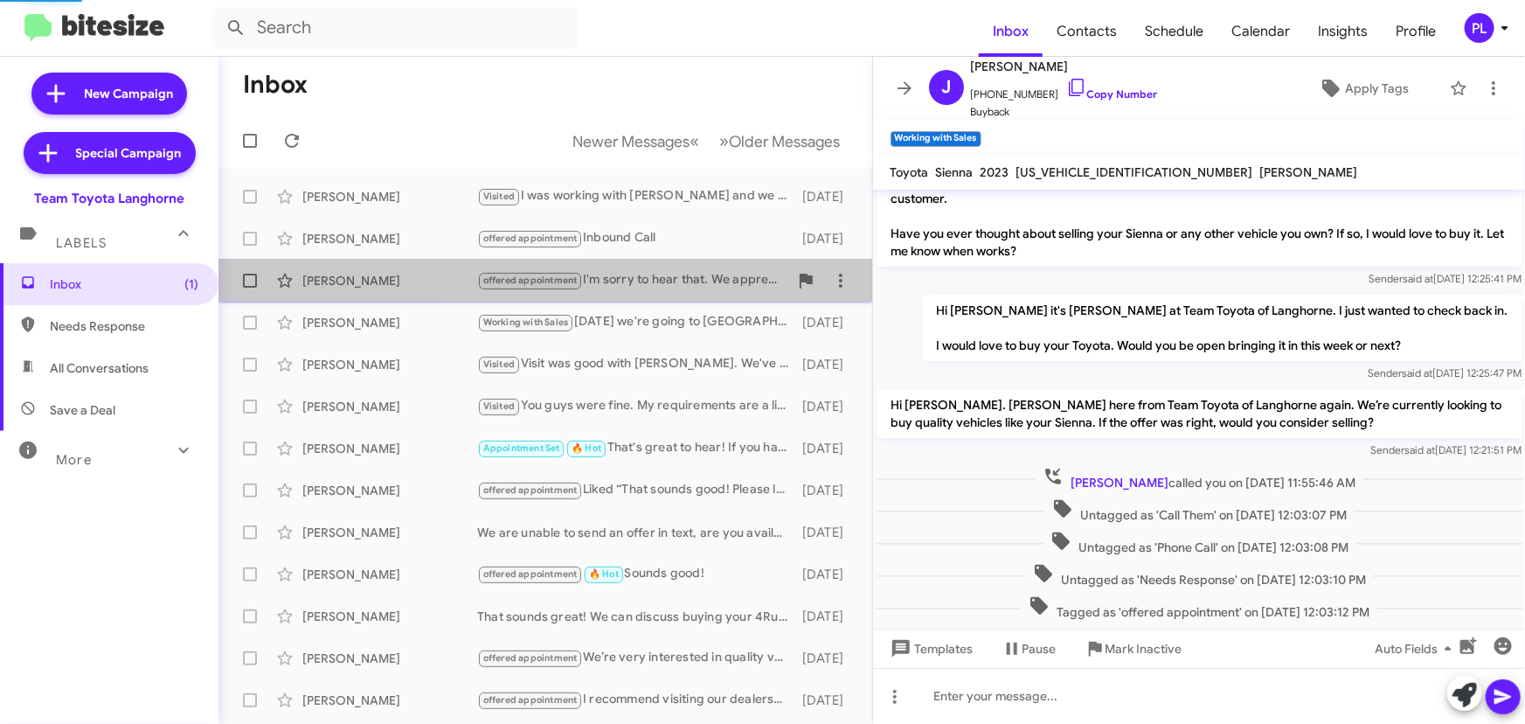
click at [635, 276] on div "offered appointment I'm sorry to hear that. We appreciate your feedback and wou…" at bounding box center [632, 280] width 311 height 20
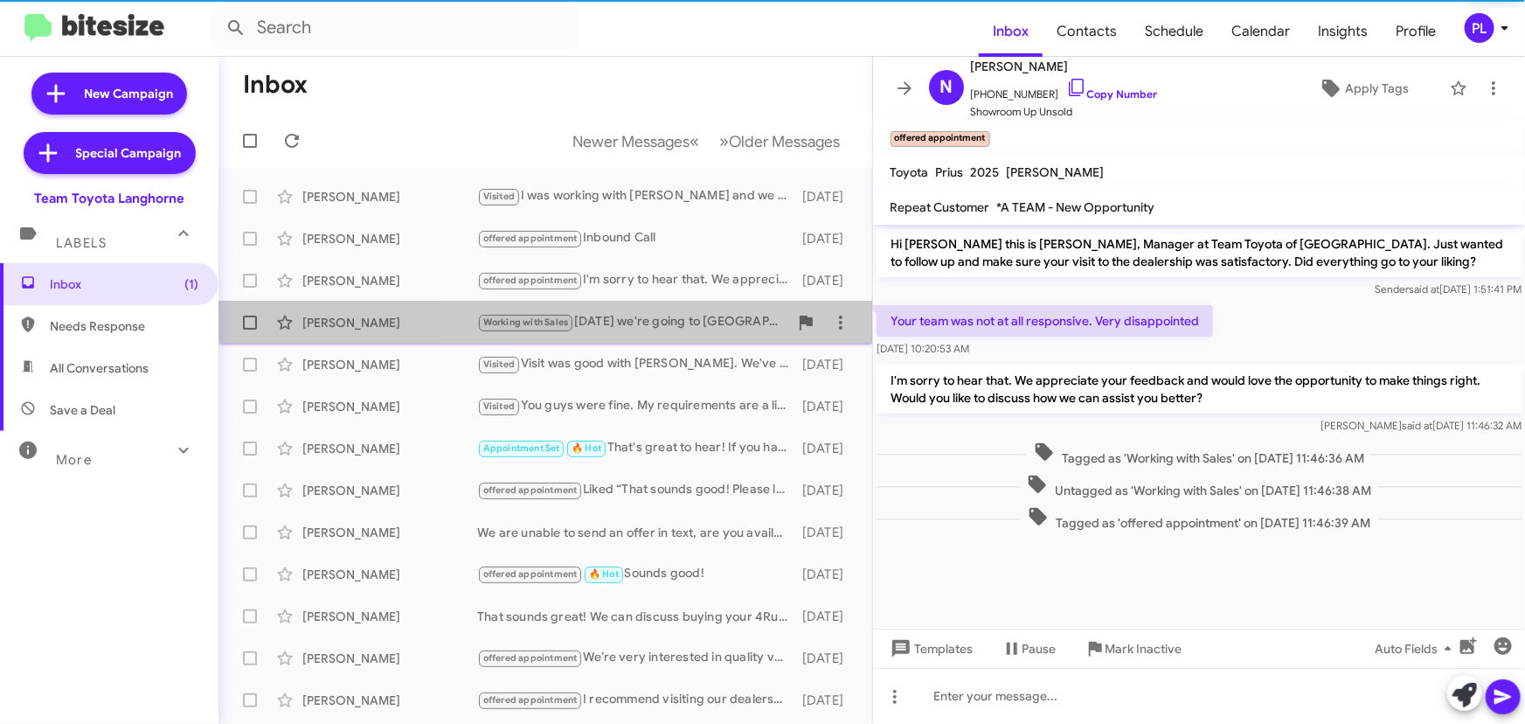
click at [638, 312] on div "Working with Sales Friday we're going to NJ" at bounding box center [632, 322] width 311 height 20
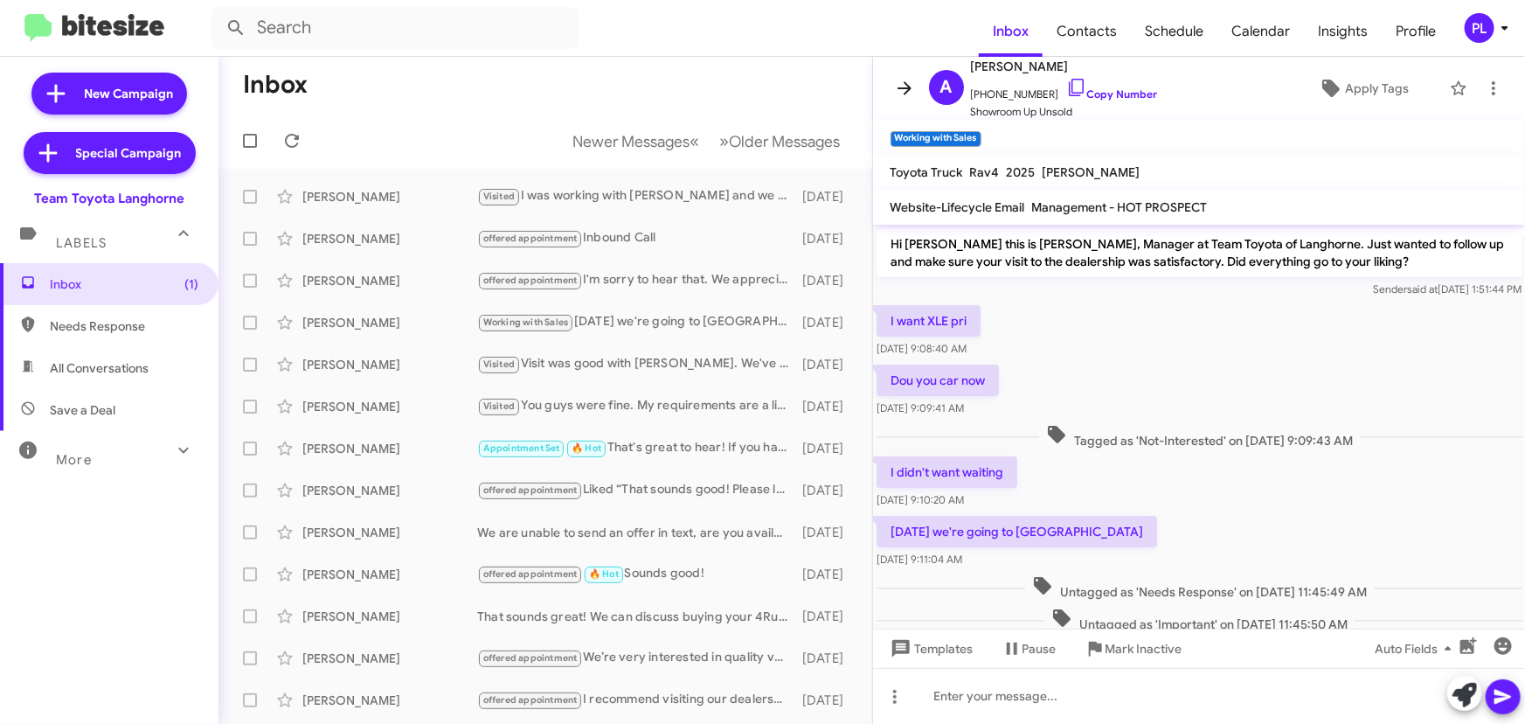
click at [903, 79] on icon at bounding box center [904, 88] width 21 height 21
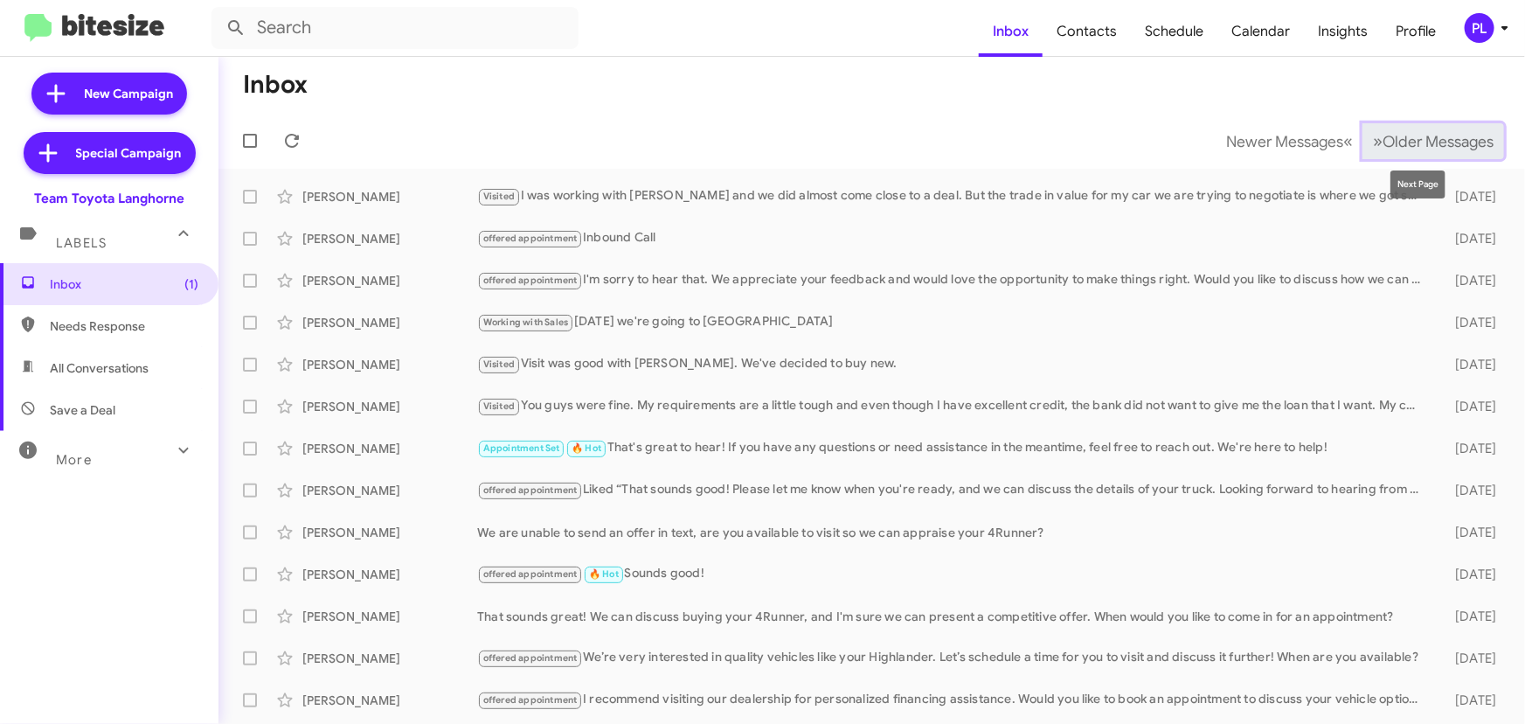
click at [1429, 143] on span "Older Messages" at bounding box center [1437, 141] width 111 height 19
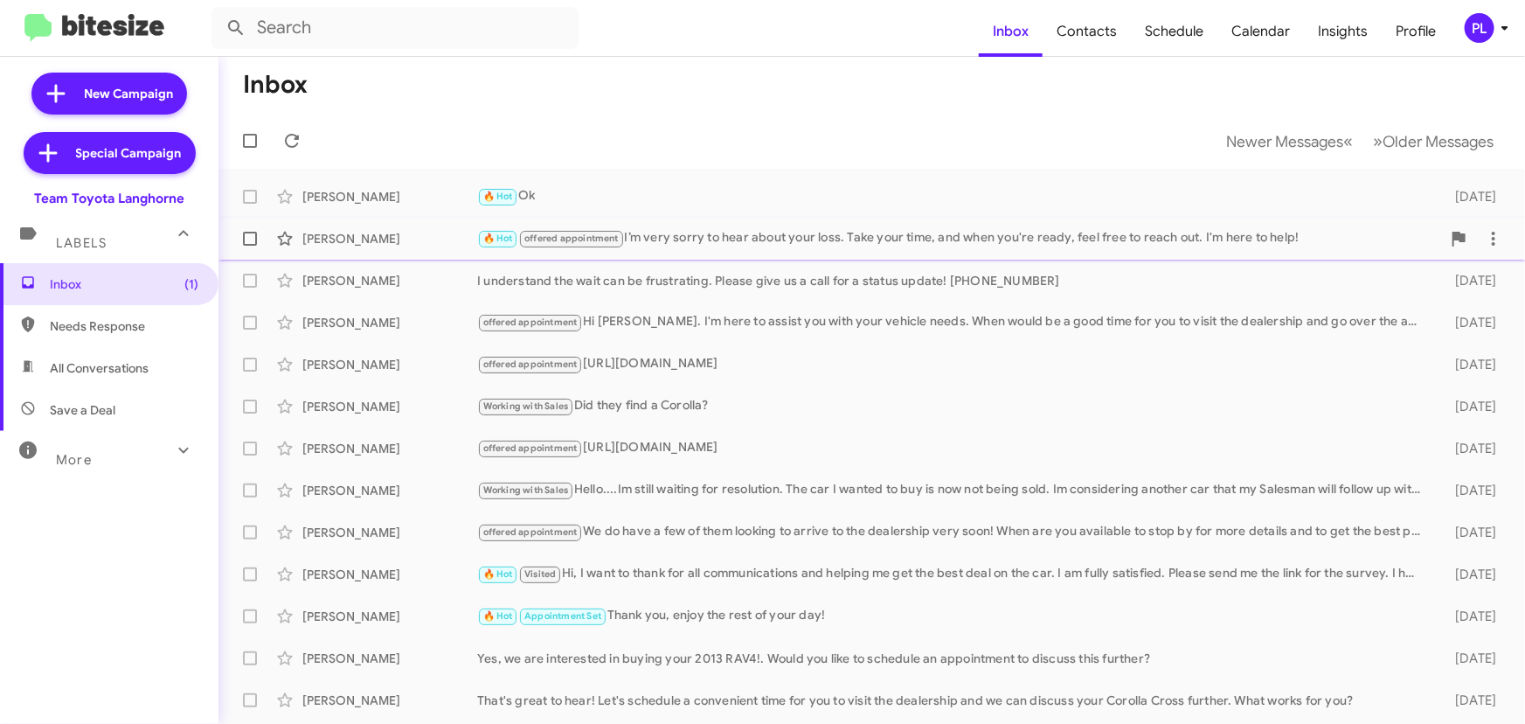
click at [718, 237] on div "🔥 Hot offered appointment I’m very sorry to hear about your loss. Take your tim…" at bounding box center [959, 238] width 964 height 20
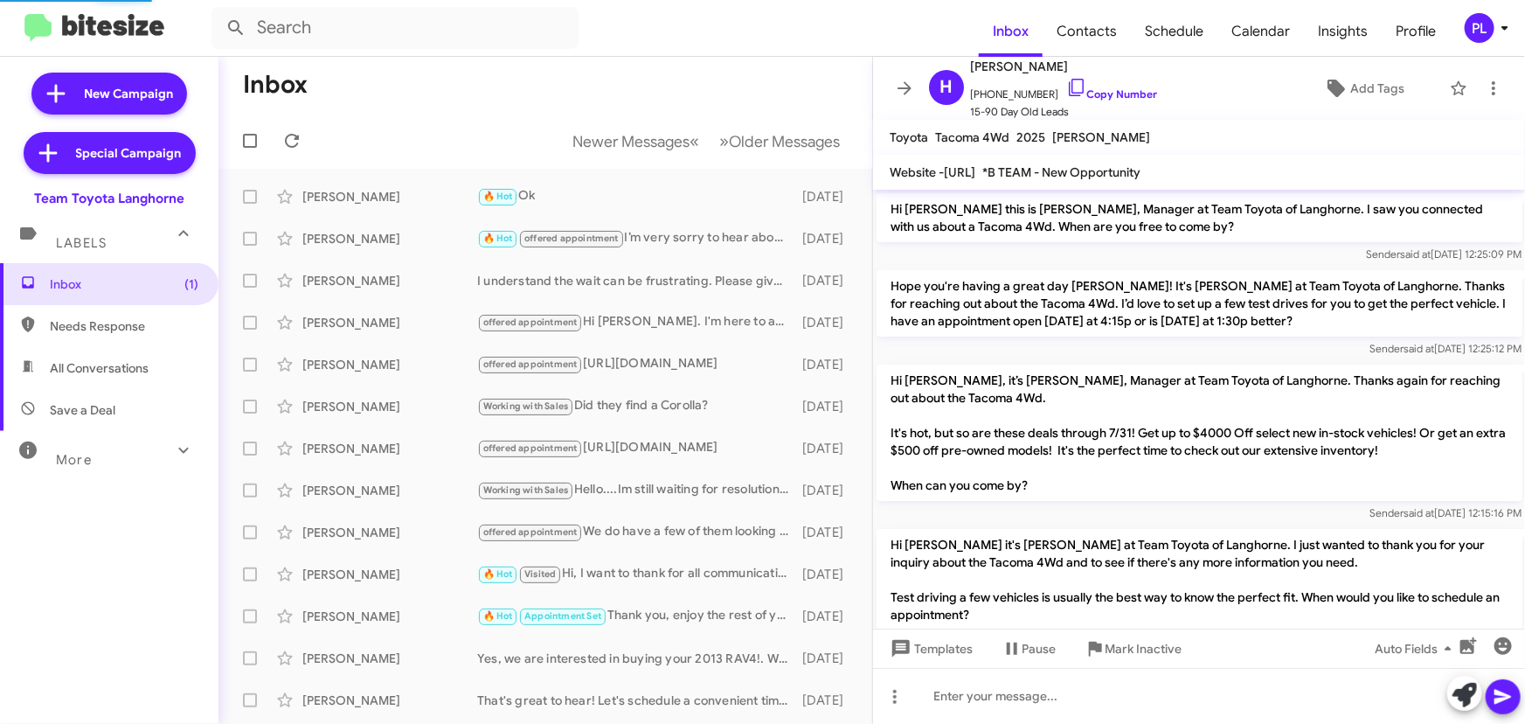
scroll to position [454, 0]
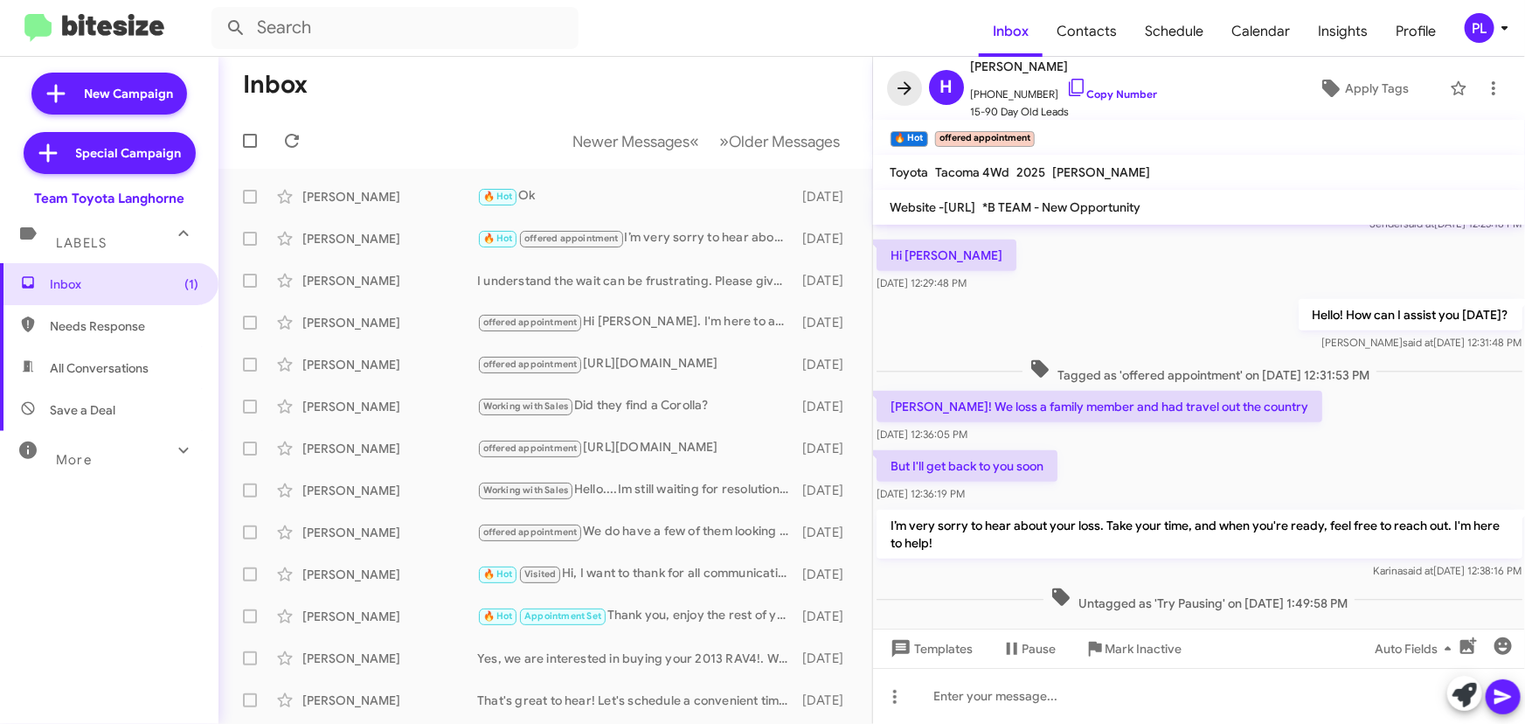
click at [903, 90] on icon at bounding box center [904, 88] width 21 height 21
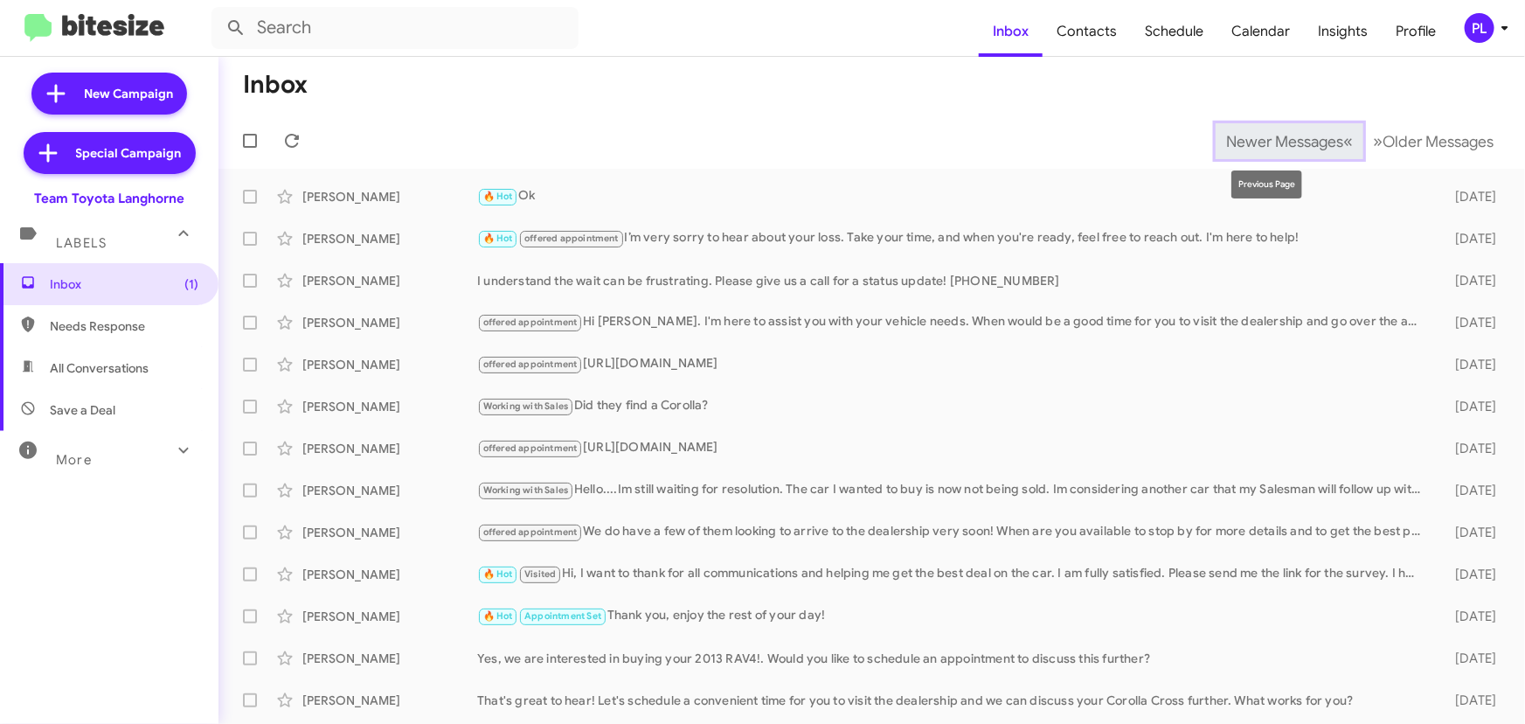
click at [1257, 144] on span "Newer Messages" at bounding box center [1284, 141] width 117 height 19
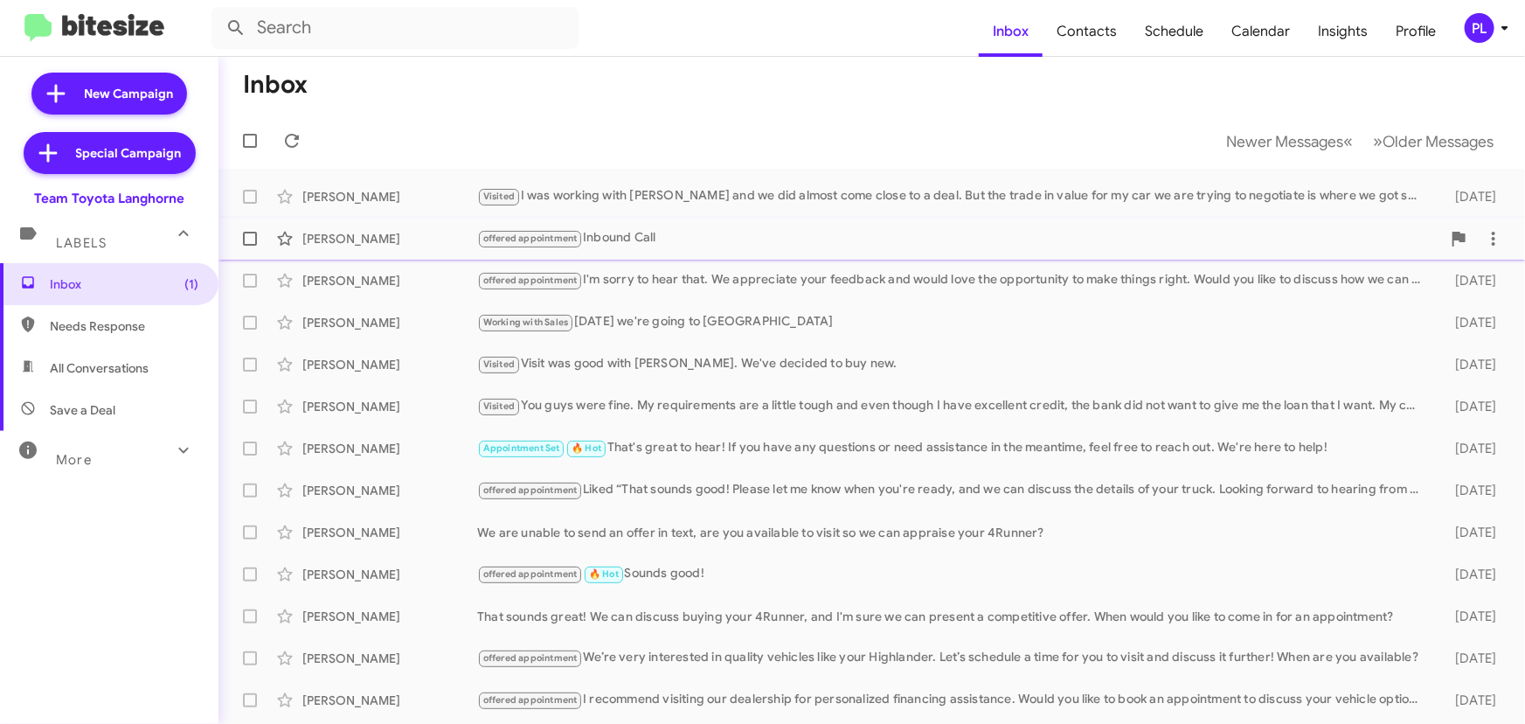
click at [701, 234] on div "offered appointment Inbound Call" at bounding box center [959, 238] width 964 height 20
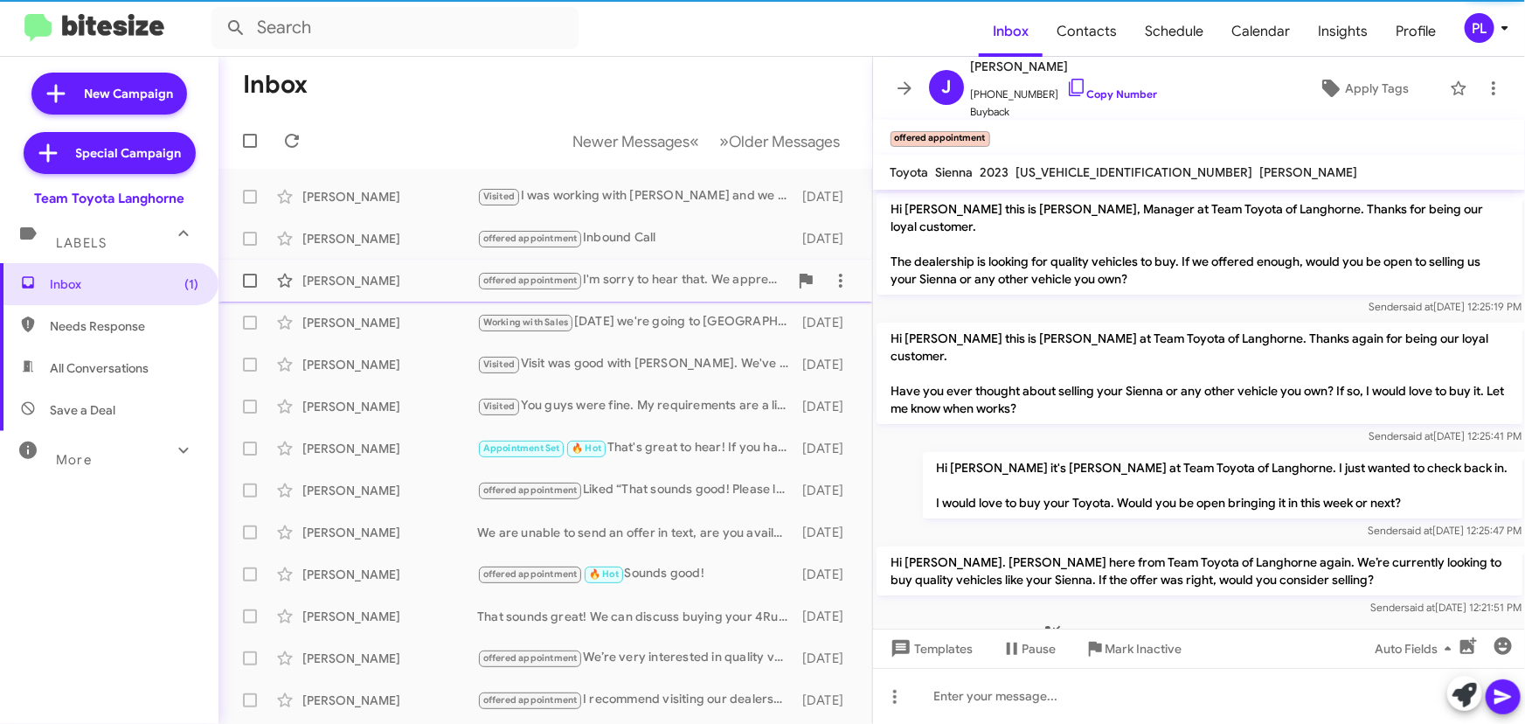
scroll to position [157, 0]
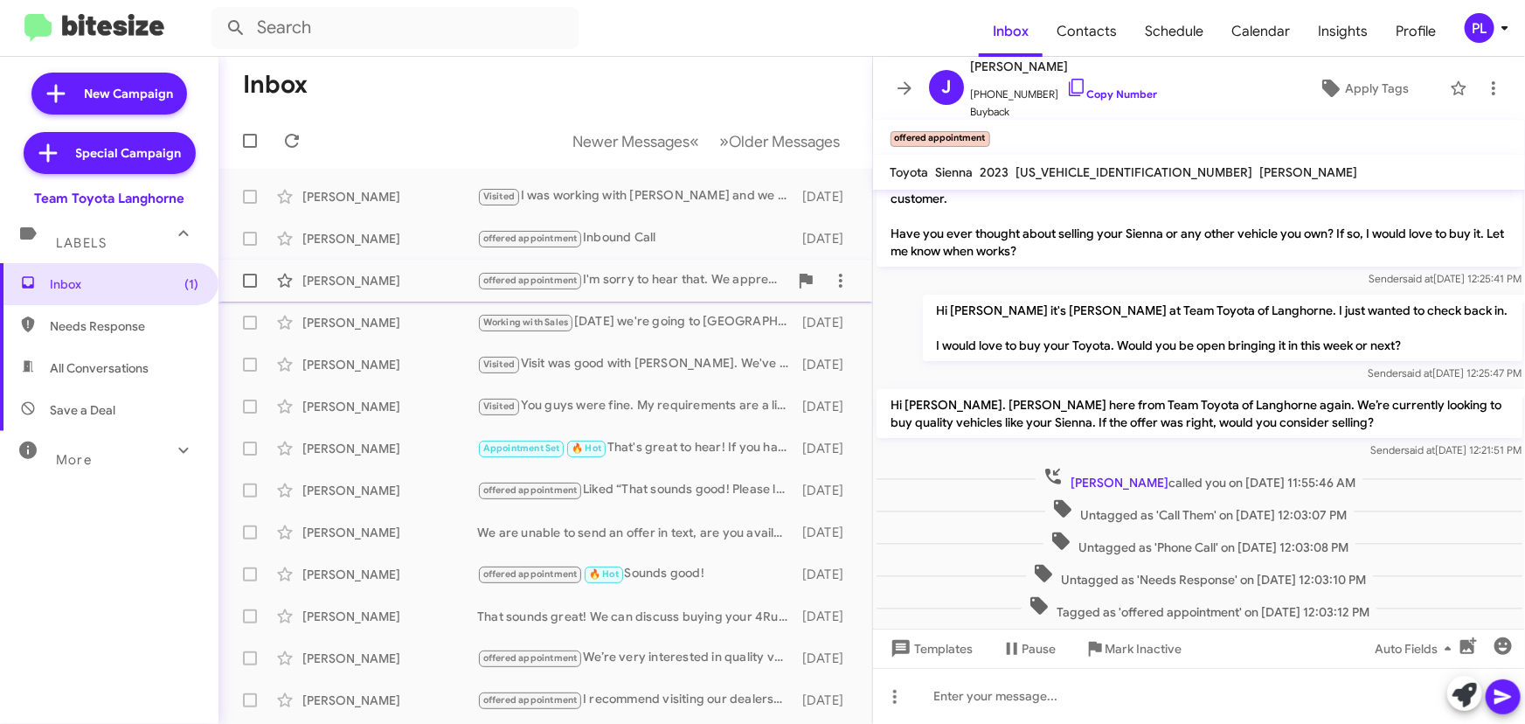
click at [708, 288] on div "offered appointment I'm sorry to hear that. We appreciate your feedback and wou…" at bounding box center [632, 280] width 311 height 20
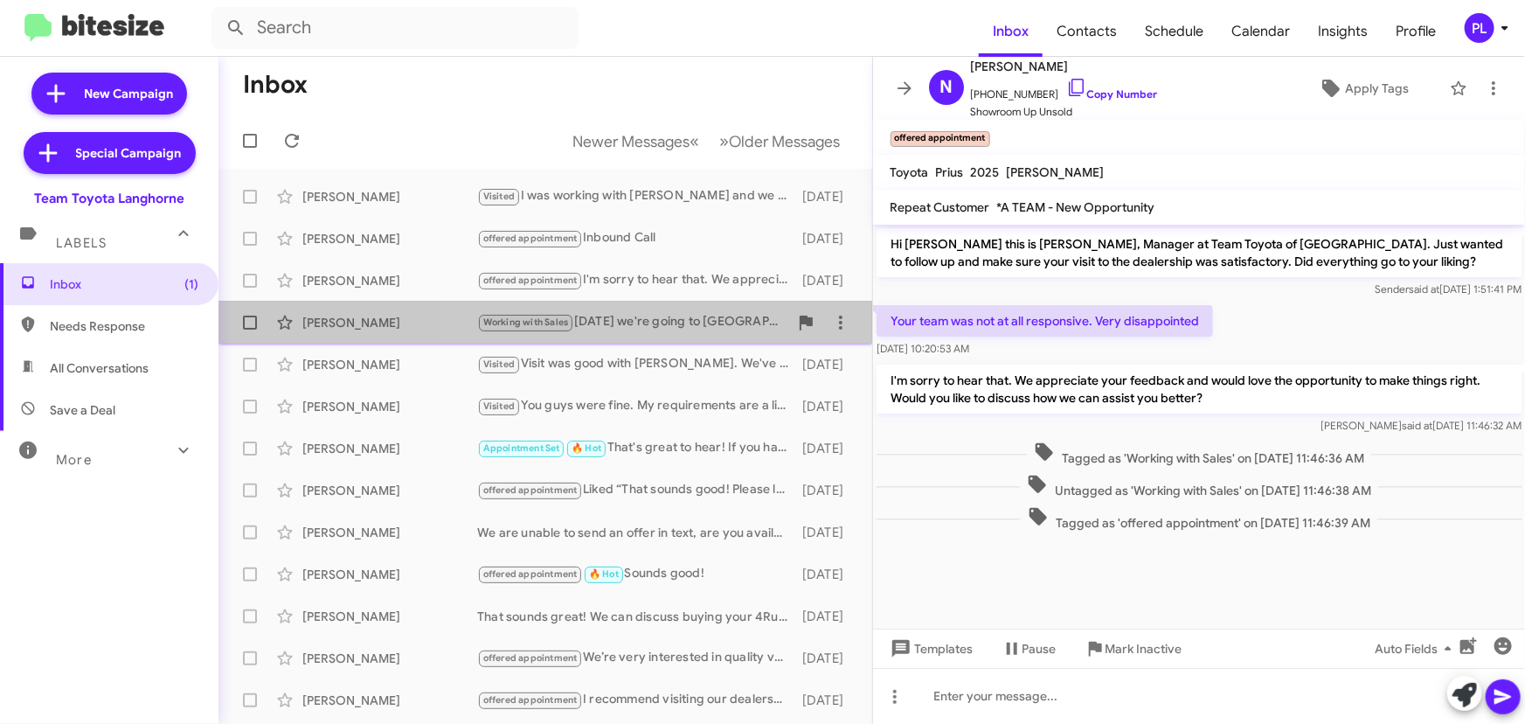
click at [691, 326] on div "Working with Sales Friday we're going to NJ" at bounding box center [632, 322] width 311 height 20
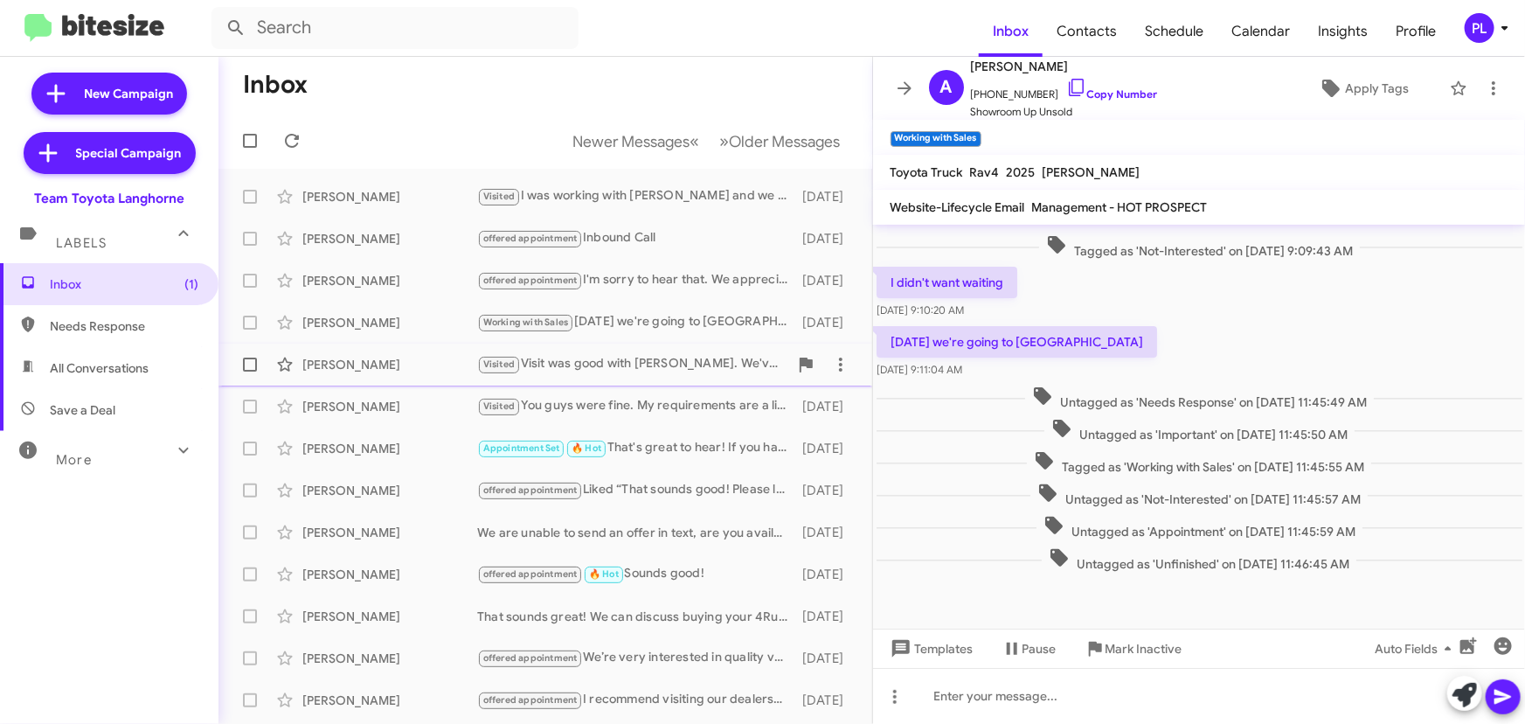
click at [698, 371] on div "Visited Visit was good with Todd. We've decided to buy new." at bounding box center [632, 364] width 311 height 20
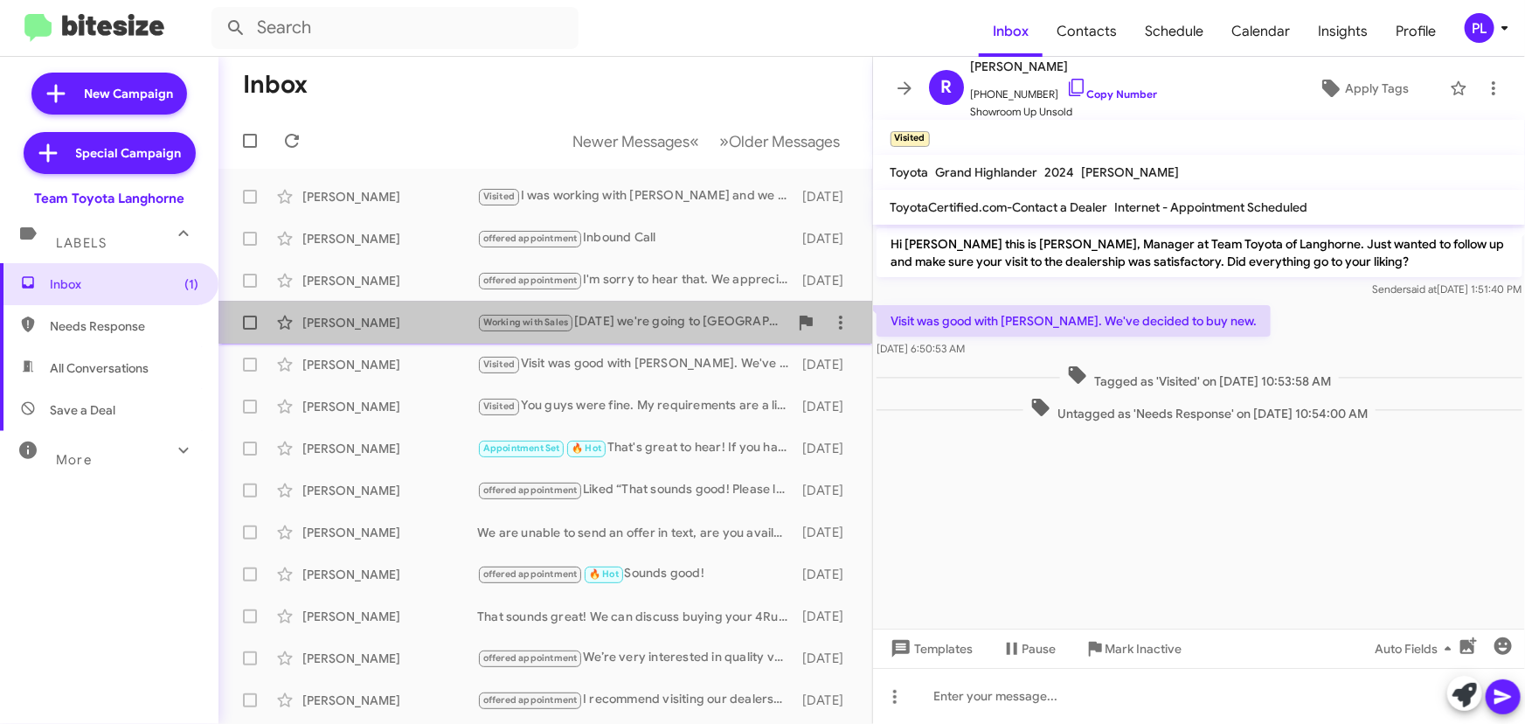
click at [673, 322] on div "Working with Sales Friday we're going to NJ" at bounding box center [632, 322] width 311 height 20
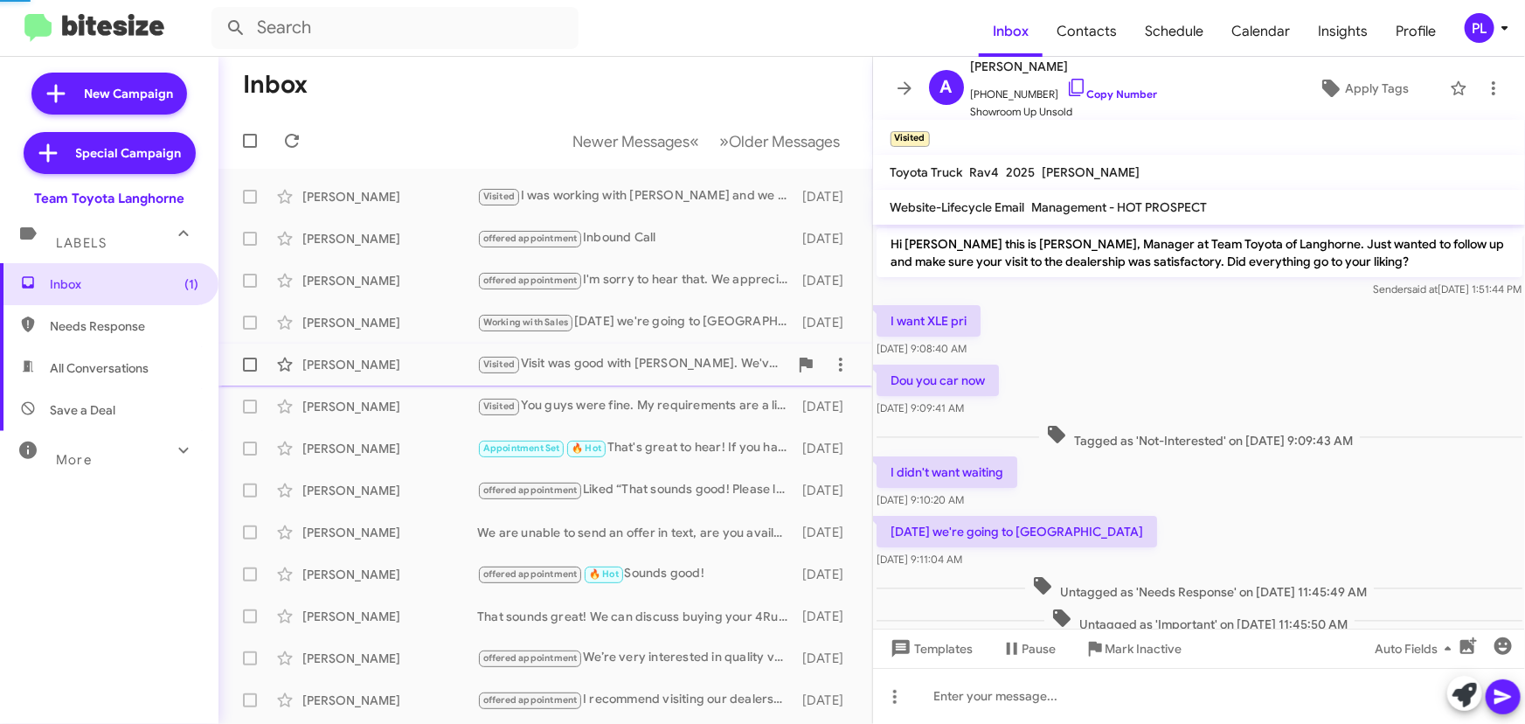
scroll to position [191, 0]
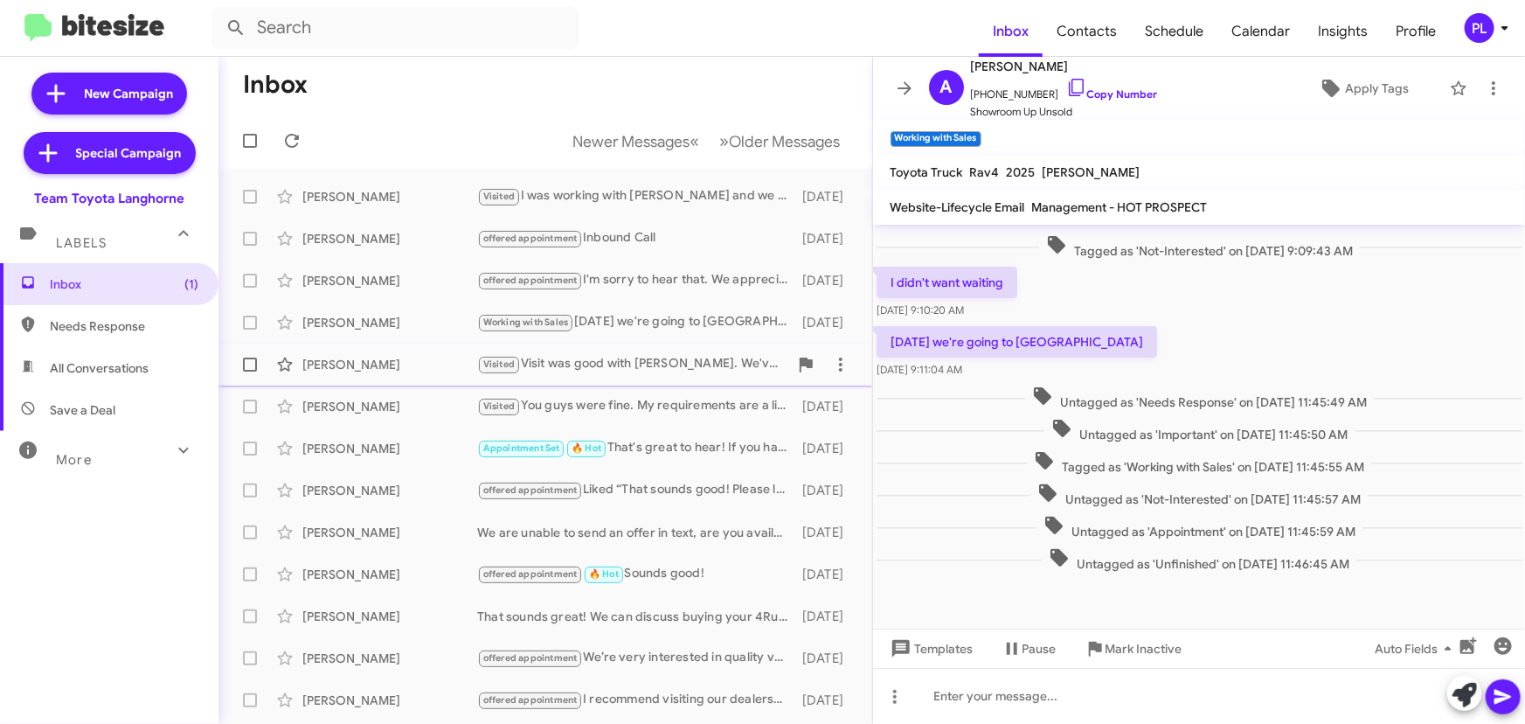
click at [667, 363] on div "Visited Visit was good with Todd. We've decided to buy new." at bounding box center [632, 364] width 311 height 20
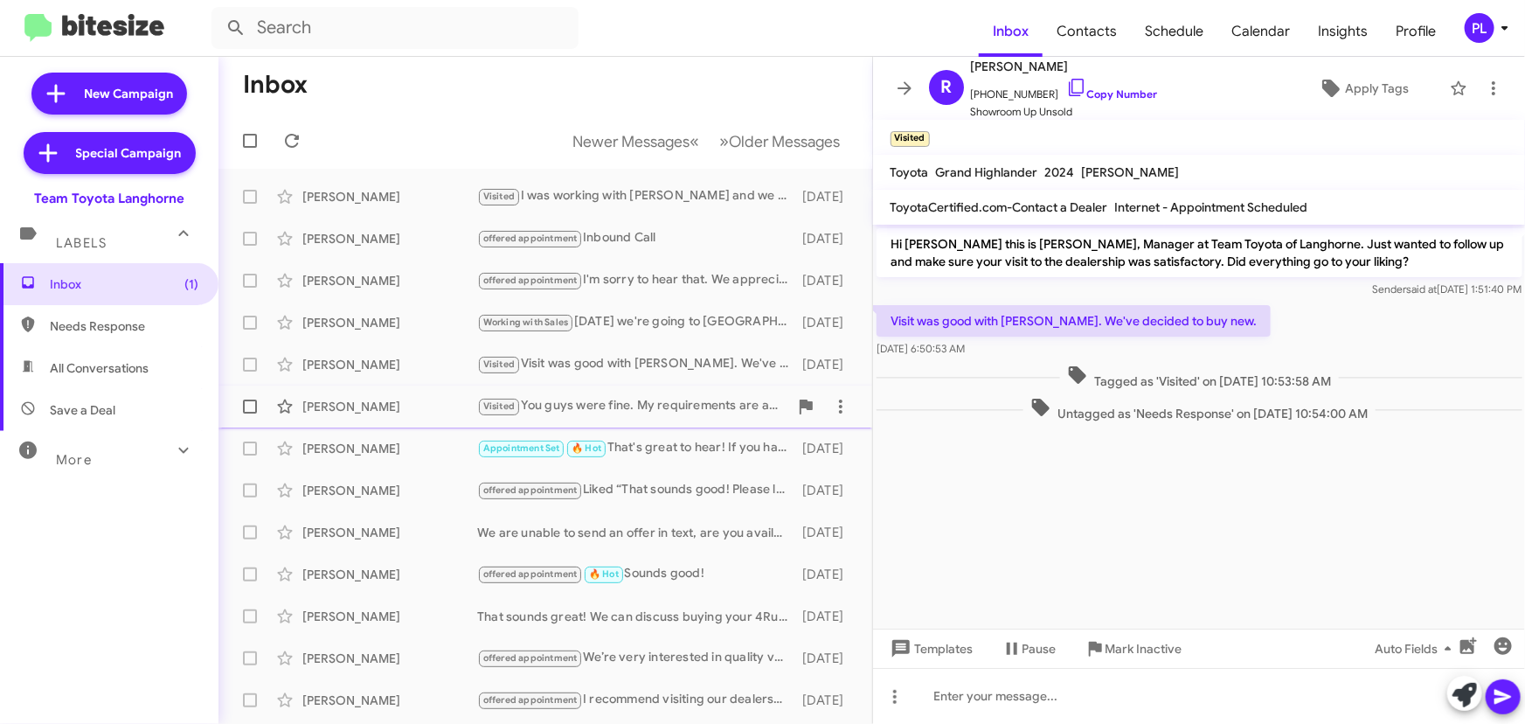
click at [647, 403] on div "Visited You guys were fine. My requirements are a little tough and even though …" at bounding box center [632, 406] width 311 height 20
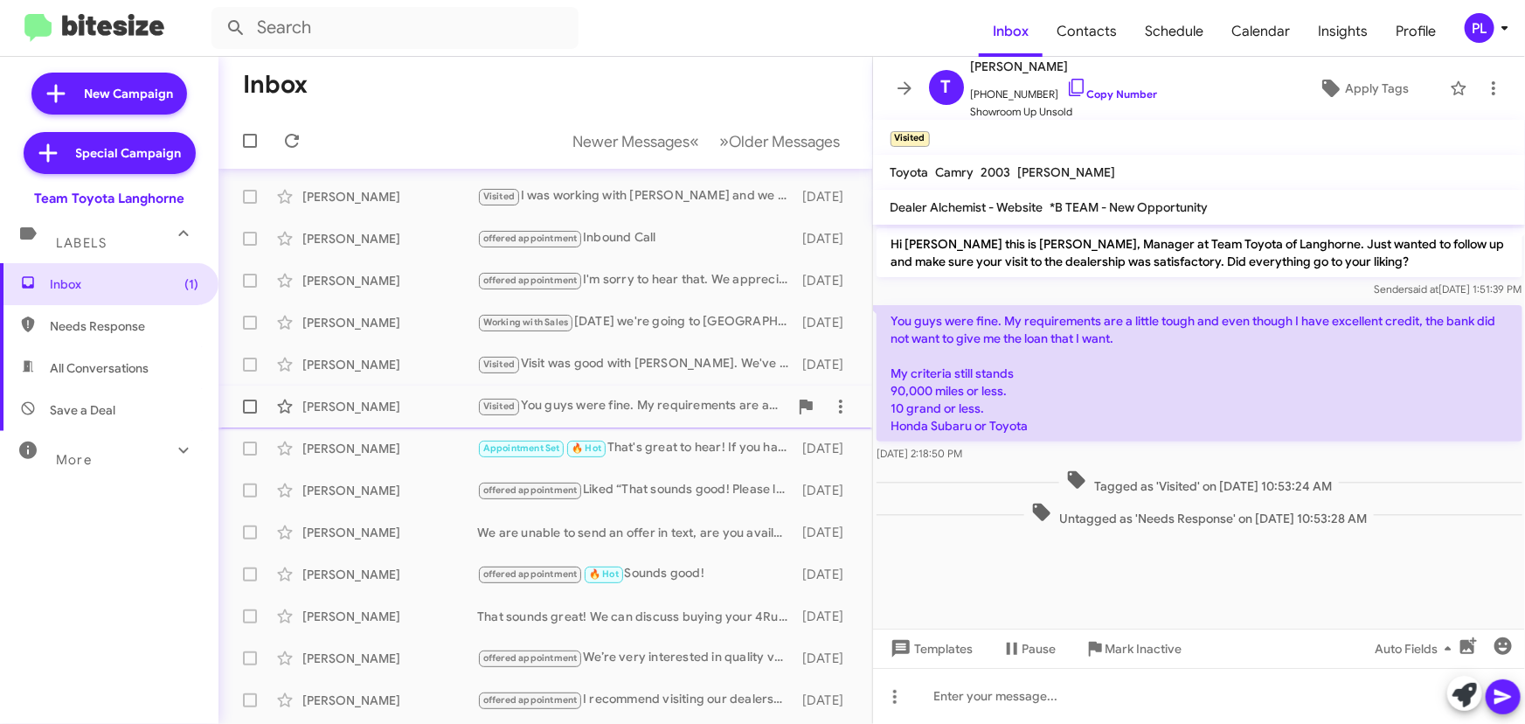
scroll to position [79, 0]
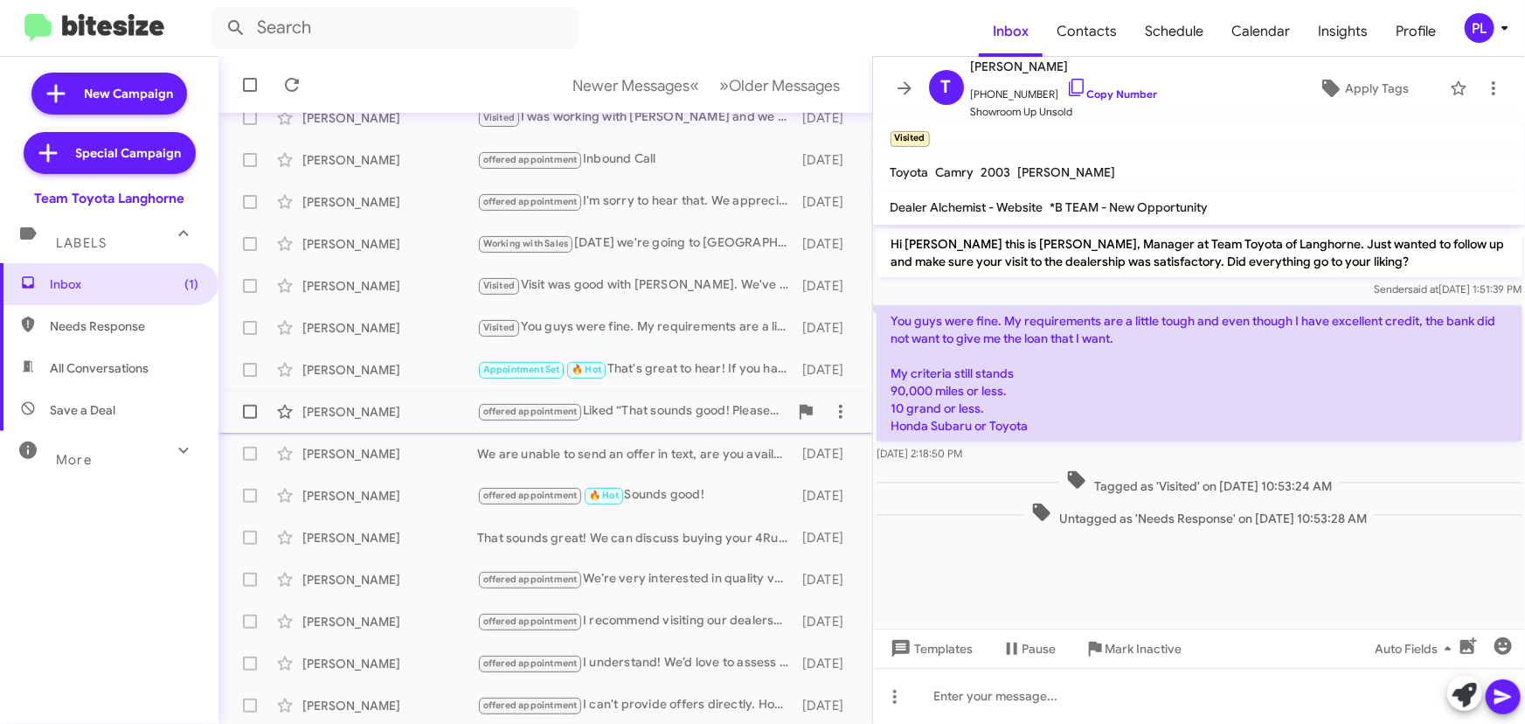
click at [643, 409] on div "offered appointment Liked “That sounds good! Please let me know when you're rea…" at bounding box center [632, 411] width 311 height 20
click at [635, 454] on div "We are unable to send an offer in text, are you available to visit so we can ap…" at bounding box center [632, 453] width 311 height 17
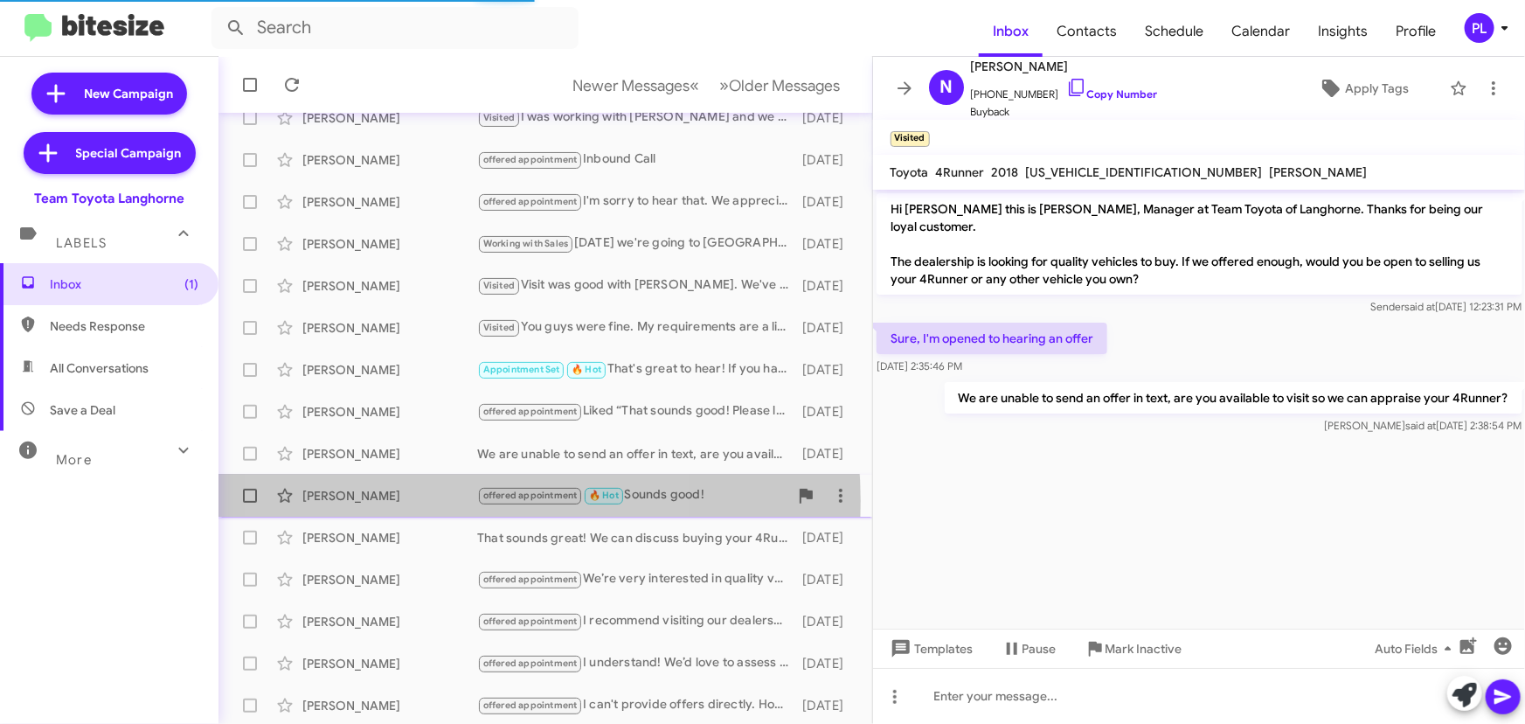
click at [441, 500] on div "Sandra Horton" at bounding box center [389, 495] width 175 height 17
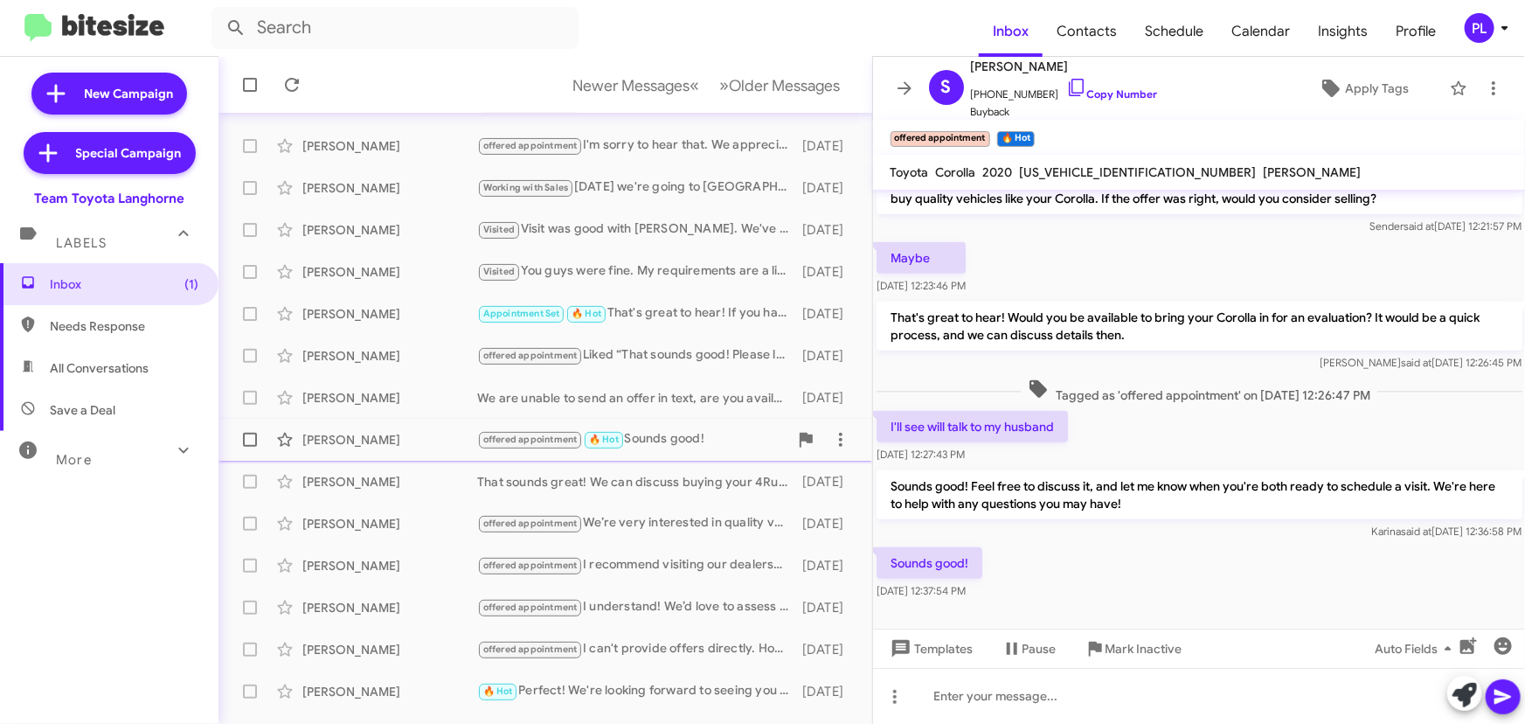
scroll to position [158, 0]
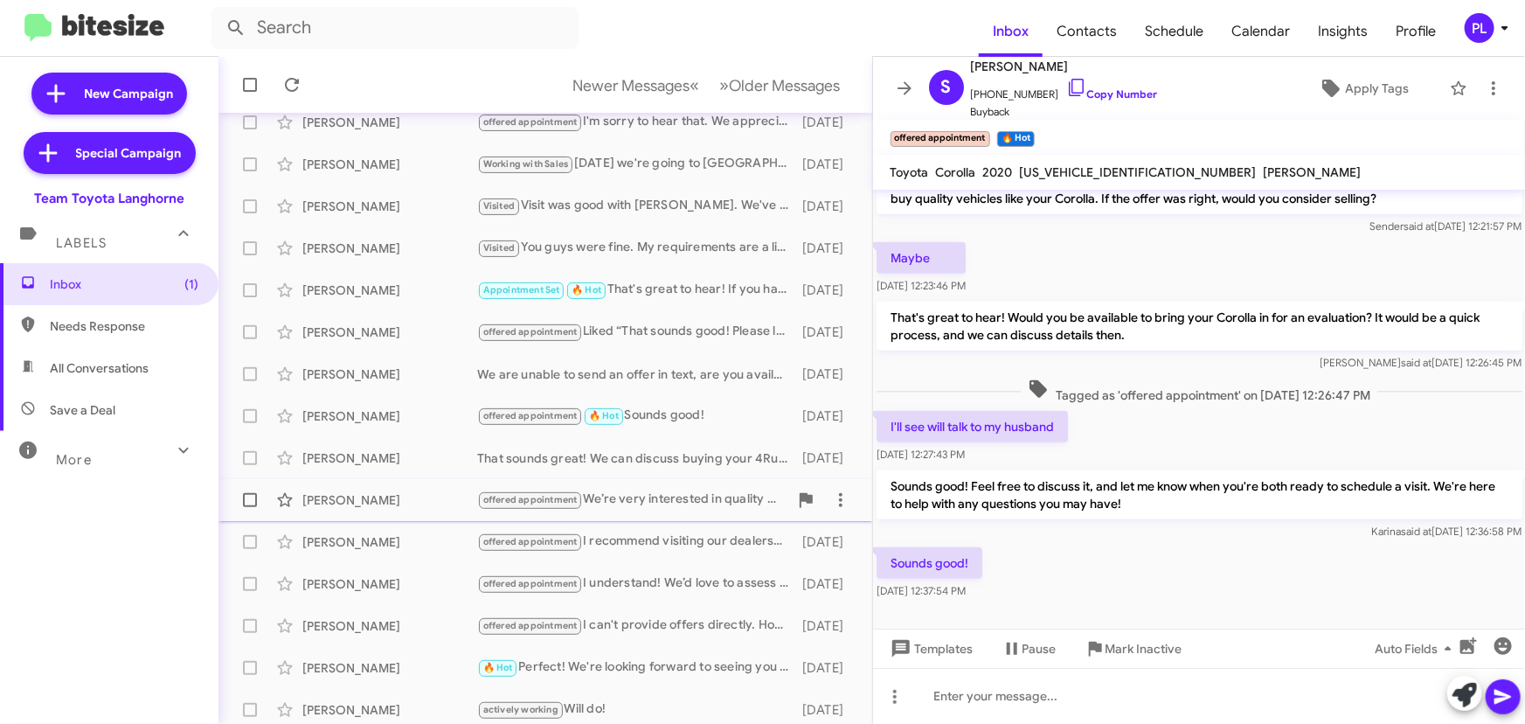
click at [443, 491] on div "Denise Leedom" at bounding box center [389, 499] width 175 height 17
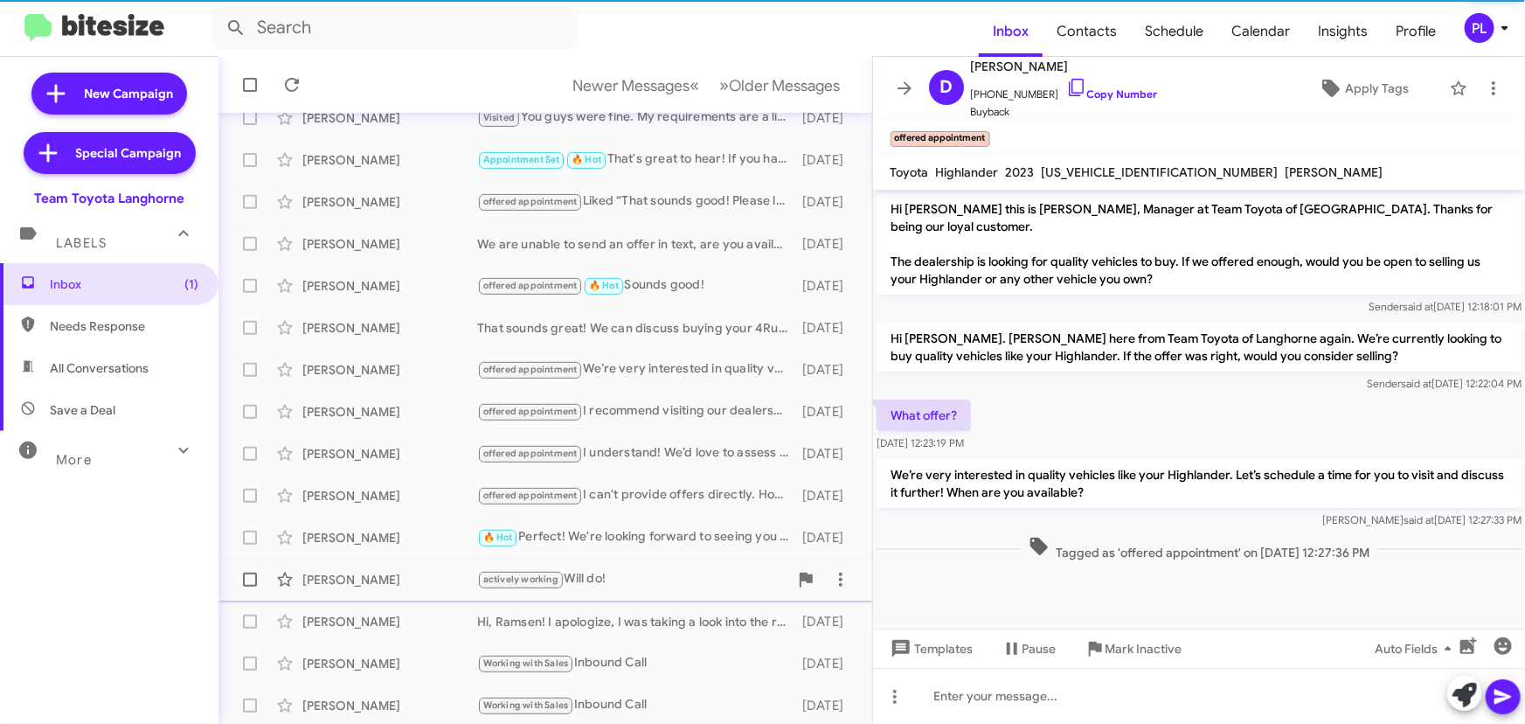
scroll to position [290, 0]
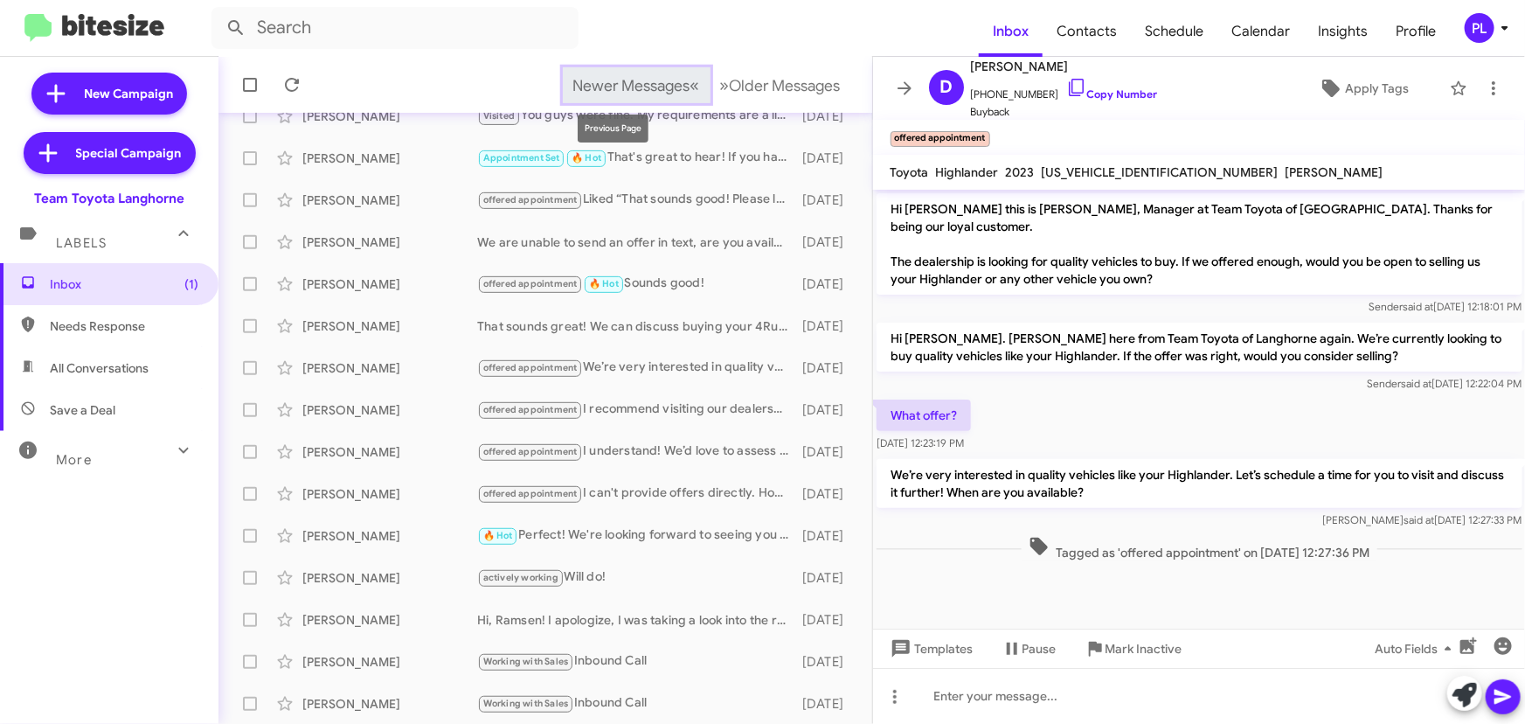
click at [615, 89] on span "Newer Messages" at bounding box center [631, 85] width 117 height 19
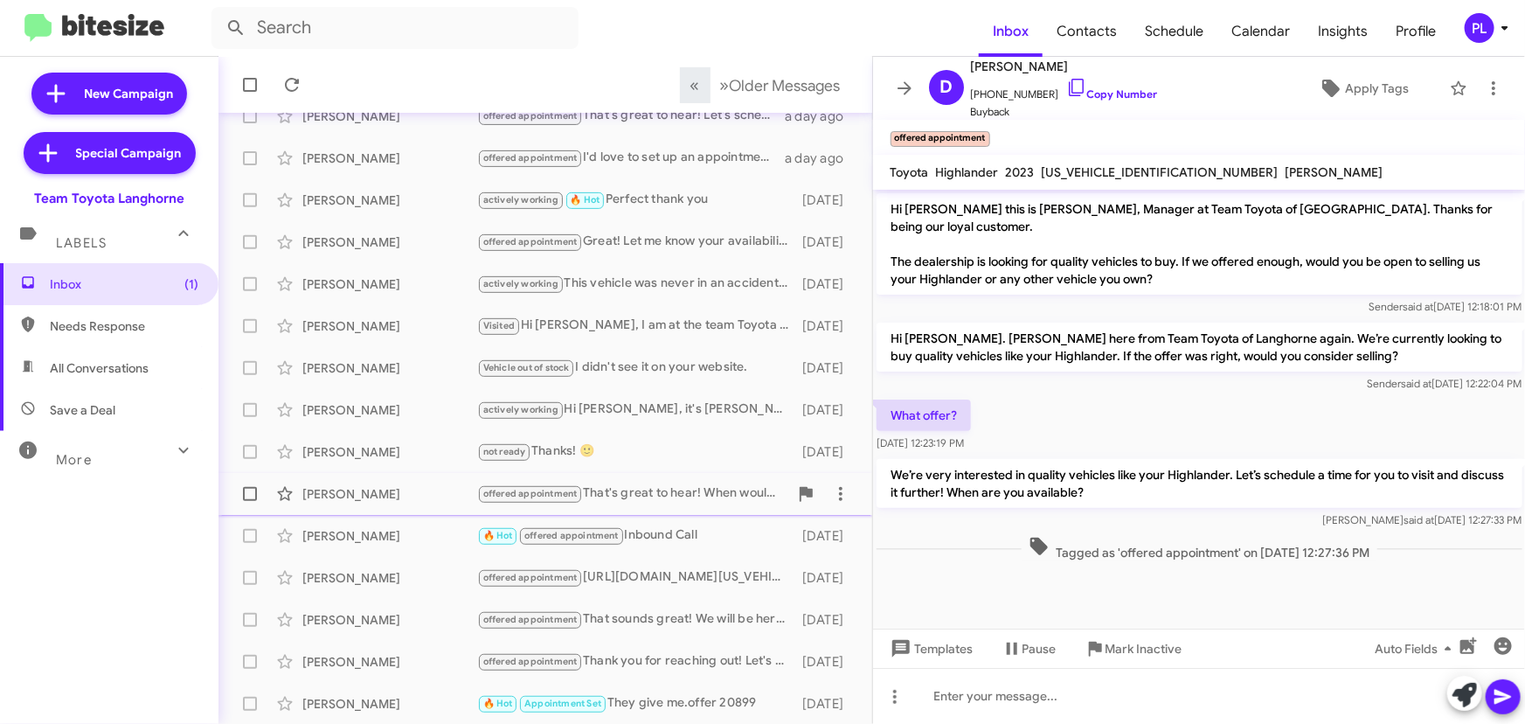
click at [388, 498] on div "Linda Mcclure" at bounding box center [389, 493] width 175 height 17
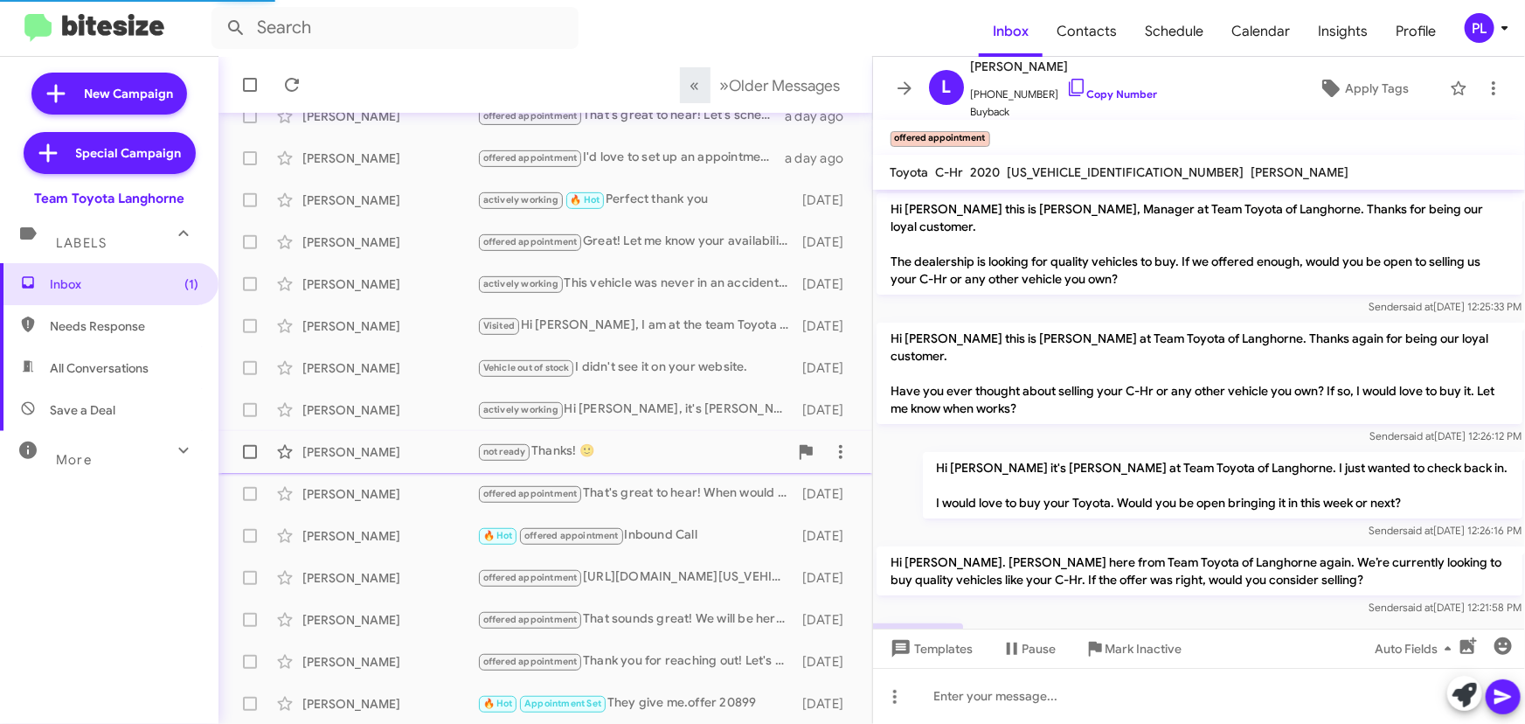
scroll to position [137, 0]
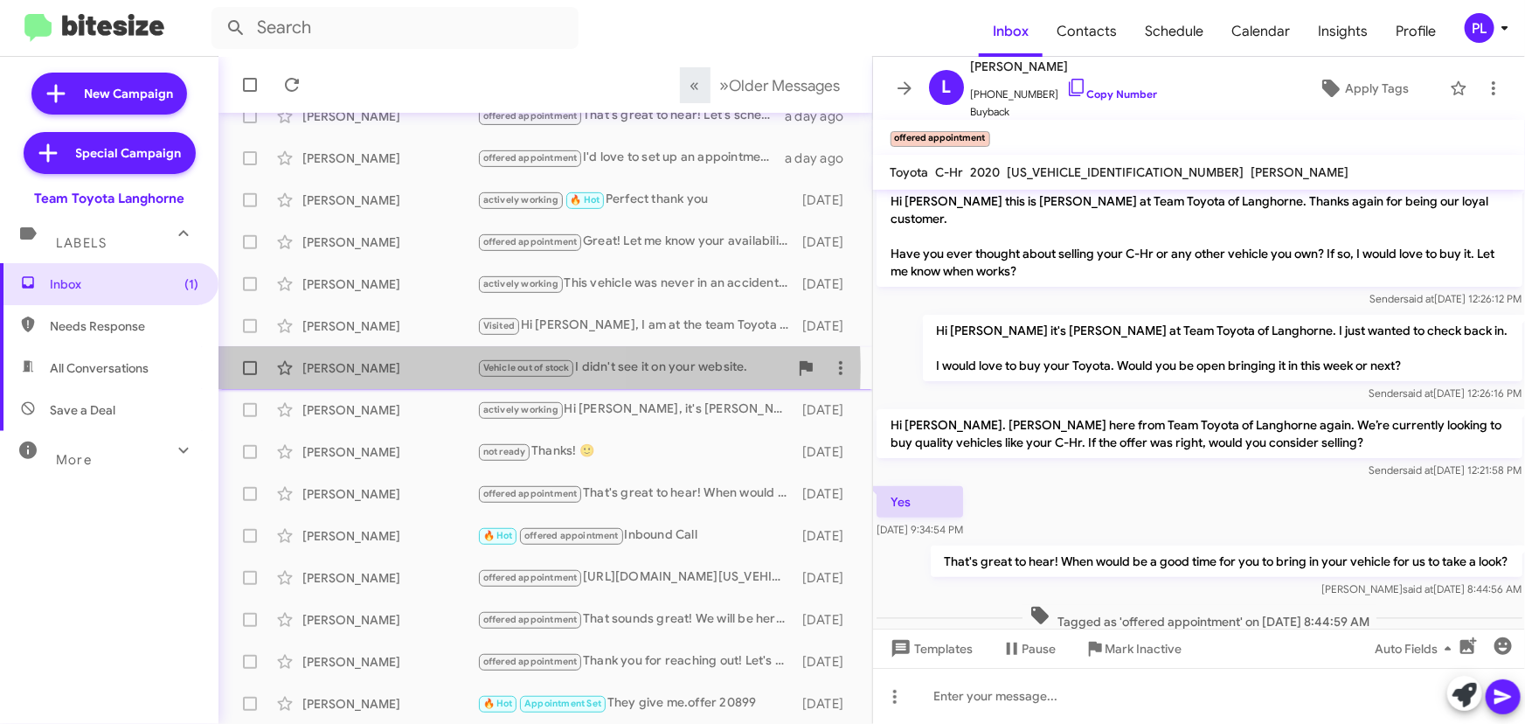
click at [410, 368] on div "Debbie Beer" at bounding box center [389, 367] width 175 height 17
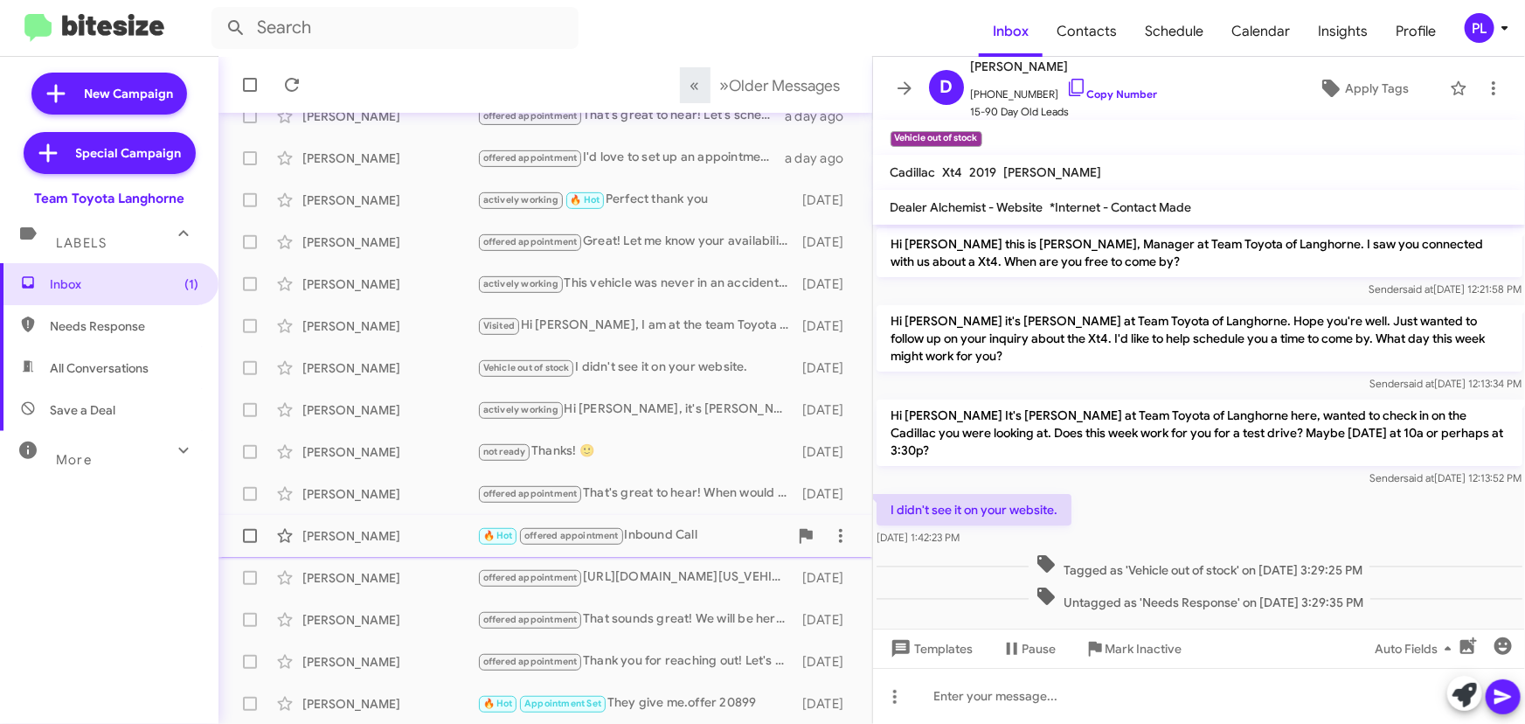
click at [367, 538] on div "Jorge Cruz" at bounding box center [389, 535] width 175 height 17
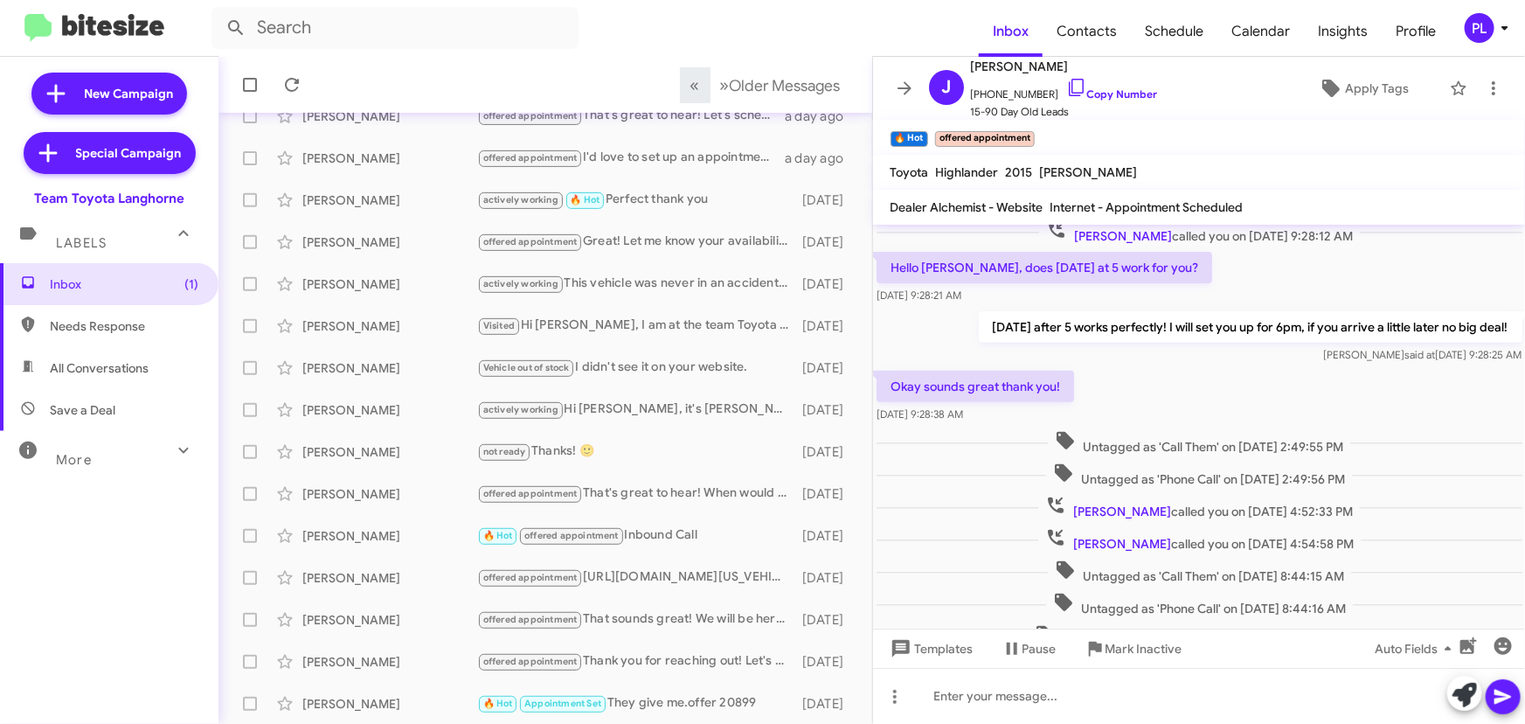
scroll to position [252, 0]
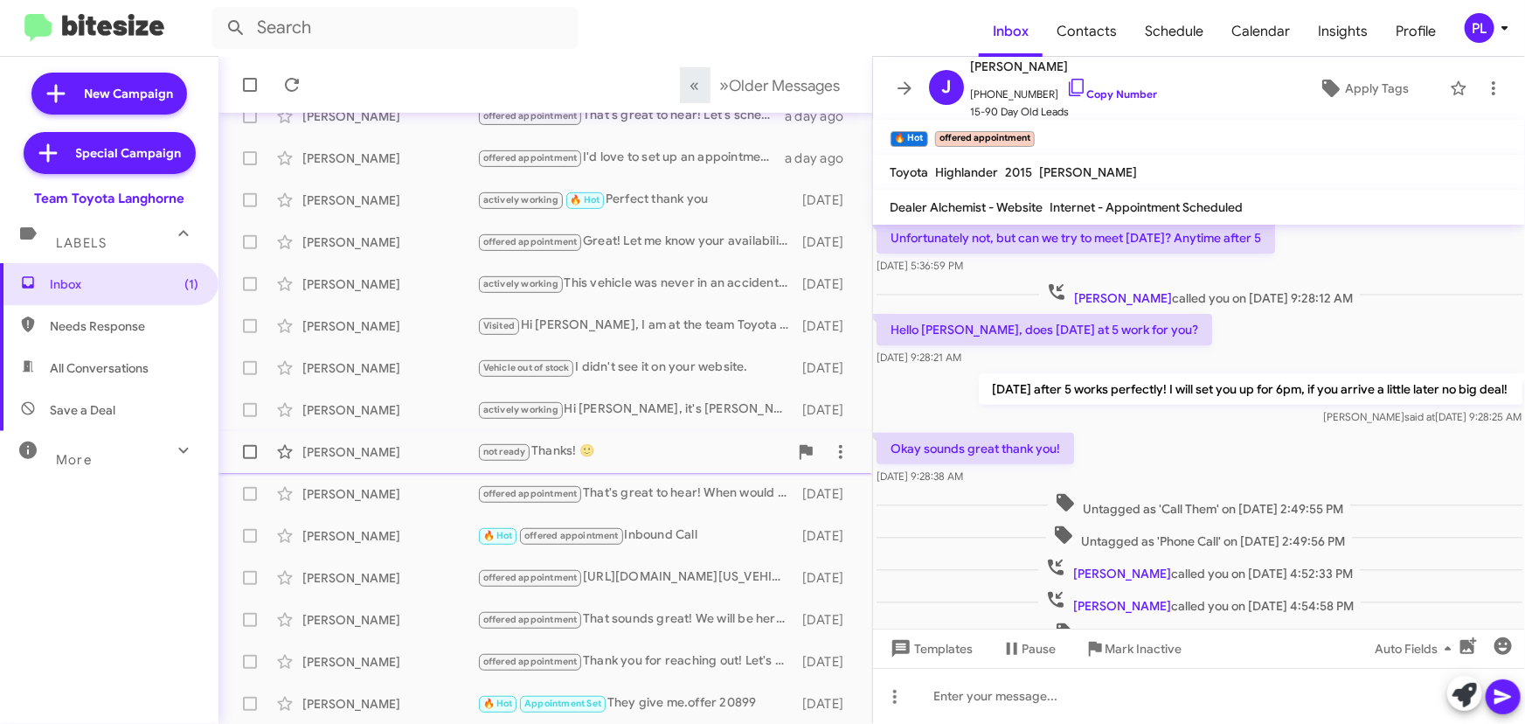
click at [396, 445] on div "Angelina Mundy" at bounding box center [389, 451] width 175 height 17
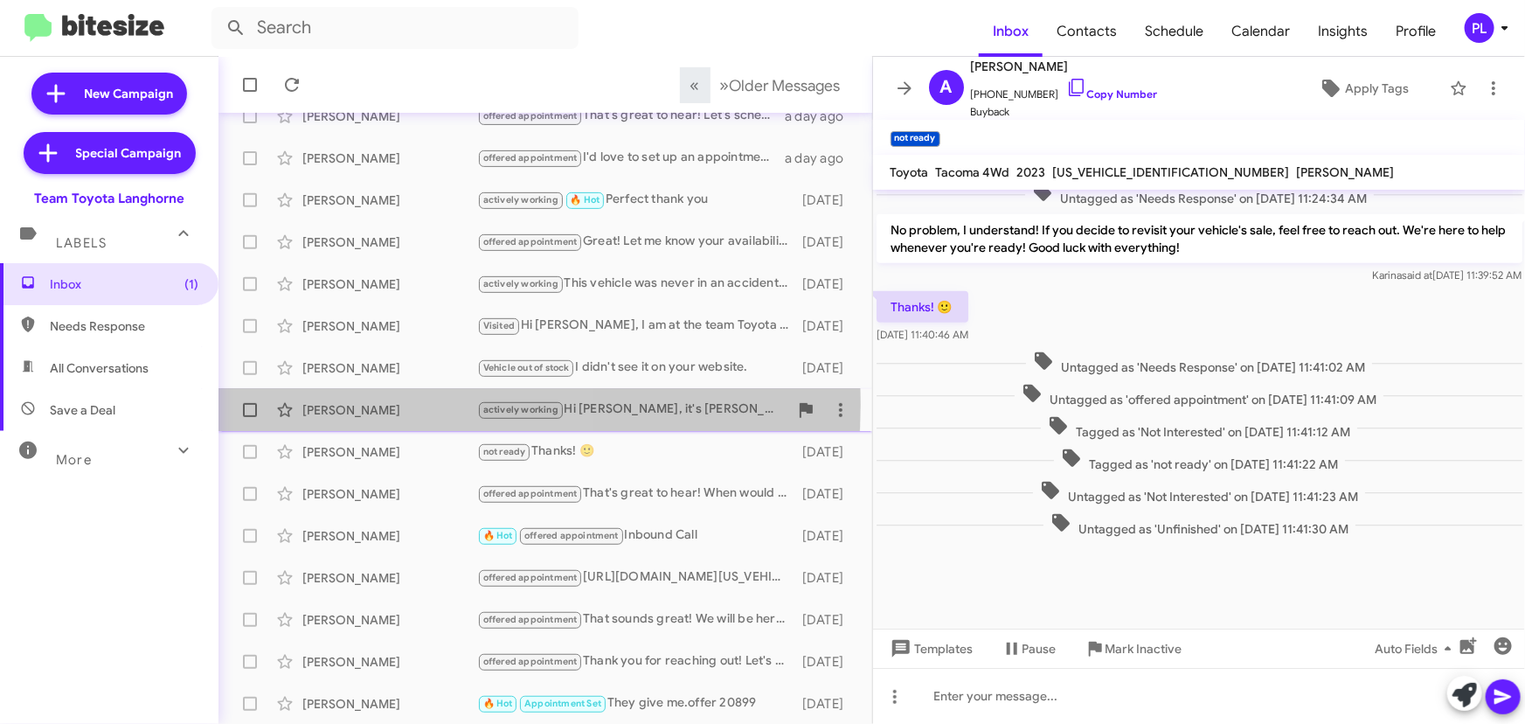
click at [393, 404] on div "Ian Grossman" at bounding box center [389, 409] width 175 height 17
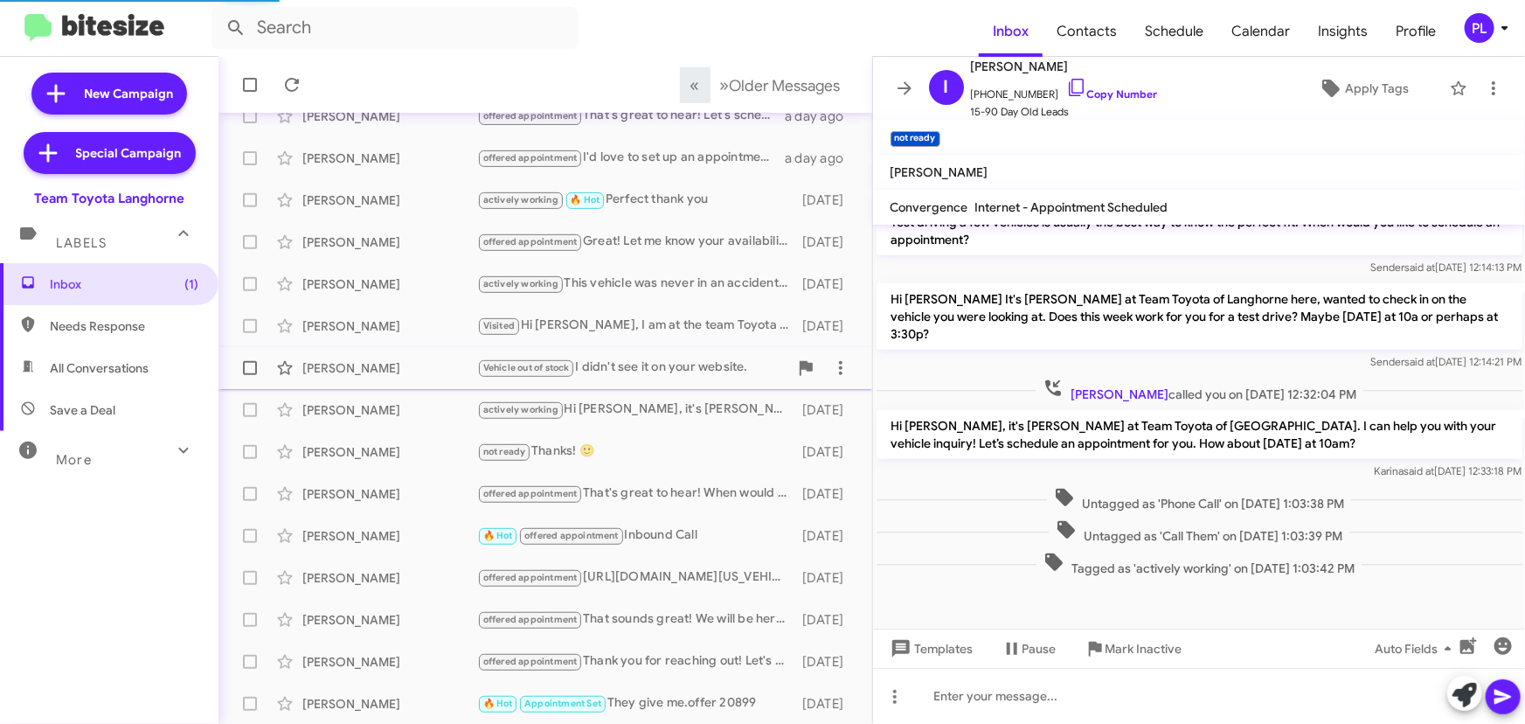
scroll to position [470, 0]
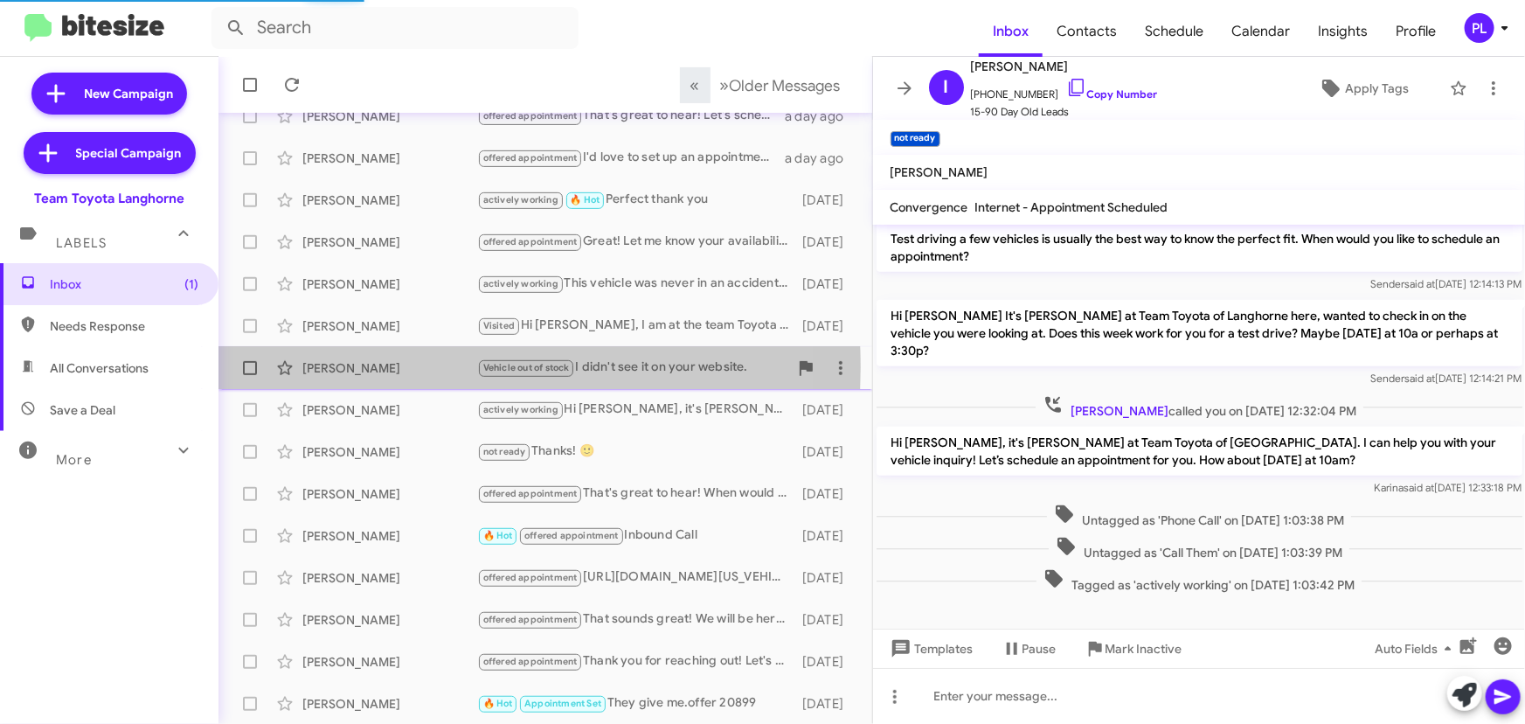
click at [392, 366] on div "Debbie Beer" at bounding box center [389, 367] width 175 height 17
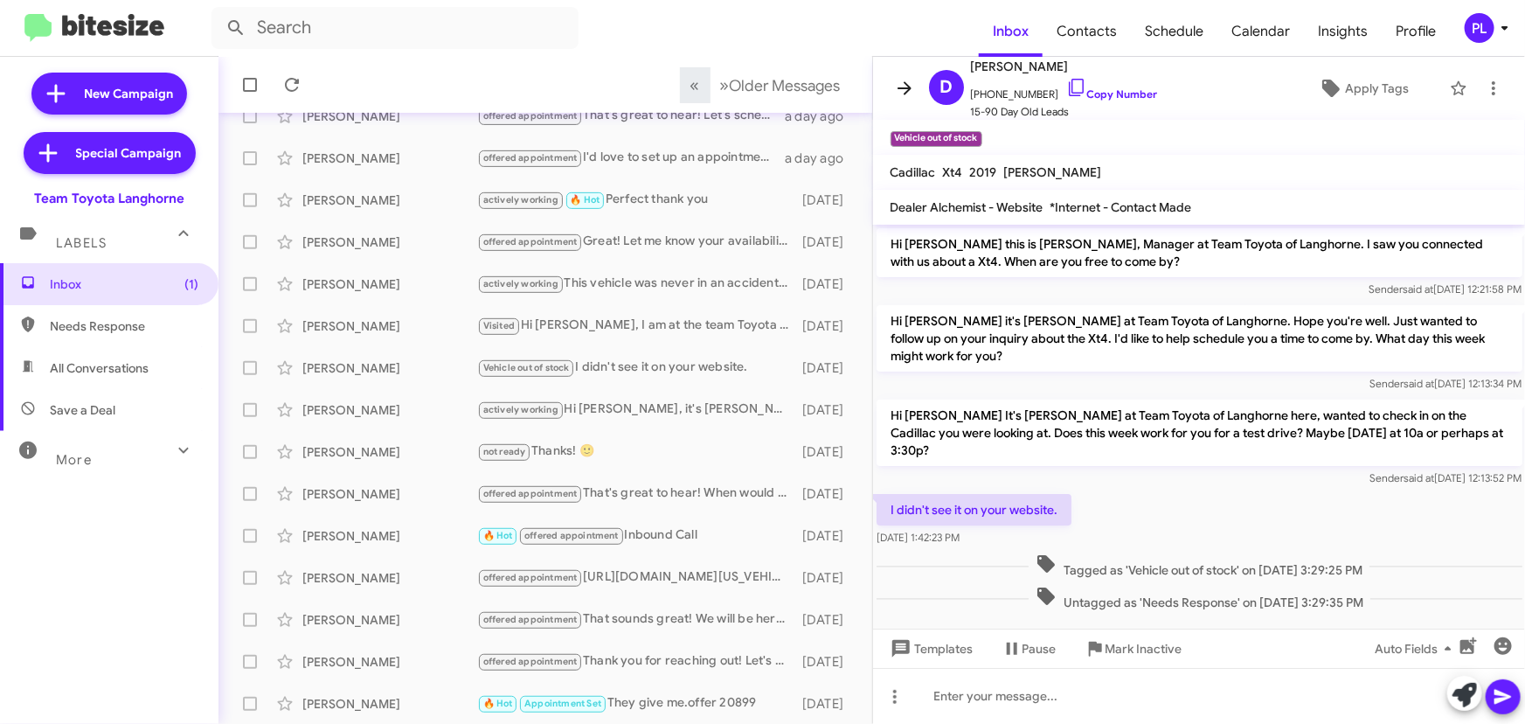
drag, startPoint x: 911, startPoint y: 83, endPoint x: 916, endPoint y: 308, distance: 224.6
click at [911, 83] on icon at bounding box center [904, 88] width 21 height 21
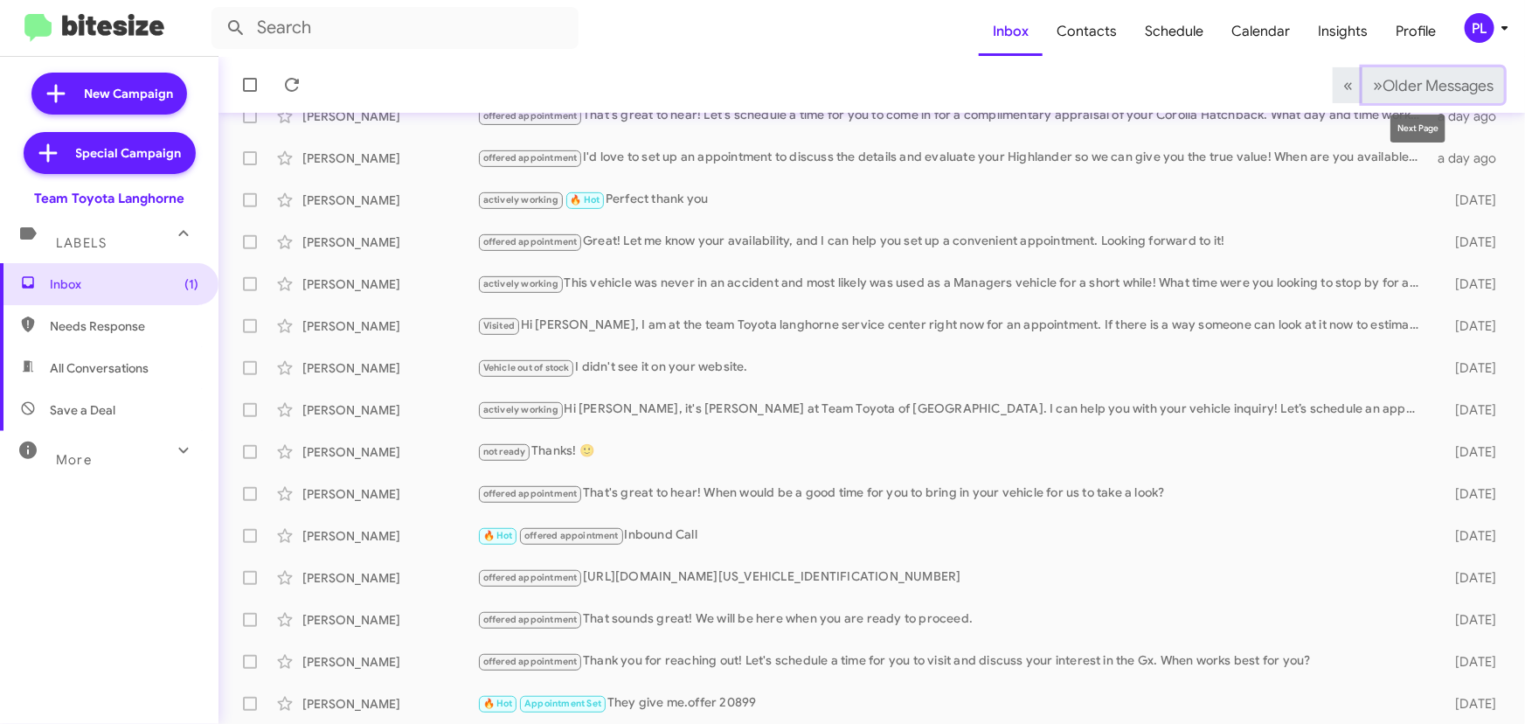
click at [1440, 94] on span "Older Messages" at bounding box center [1437, 85] width 111 height 19
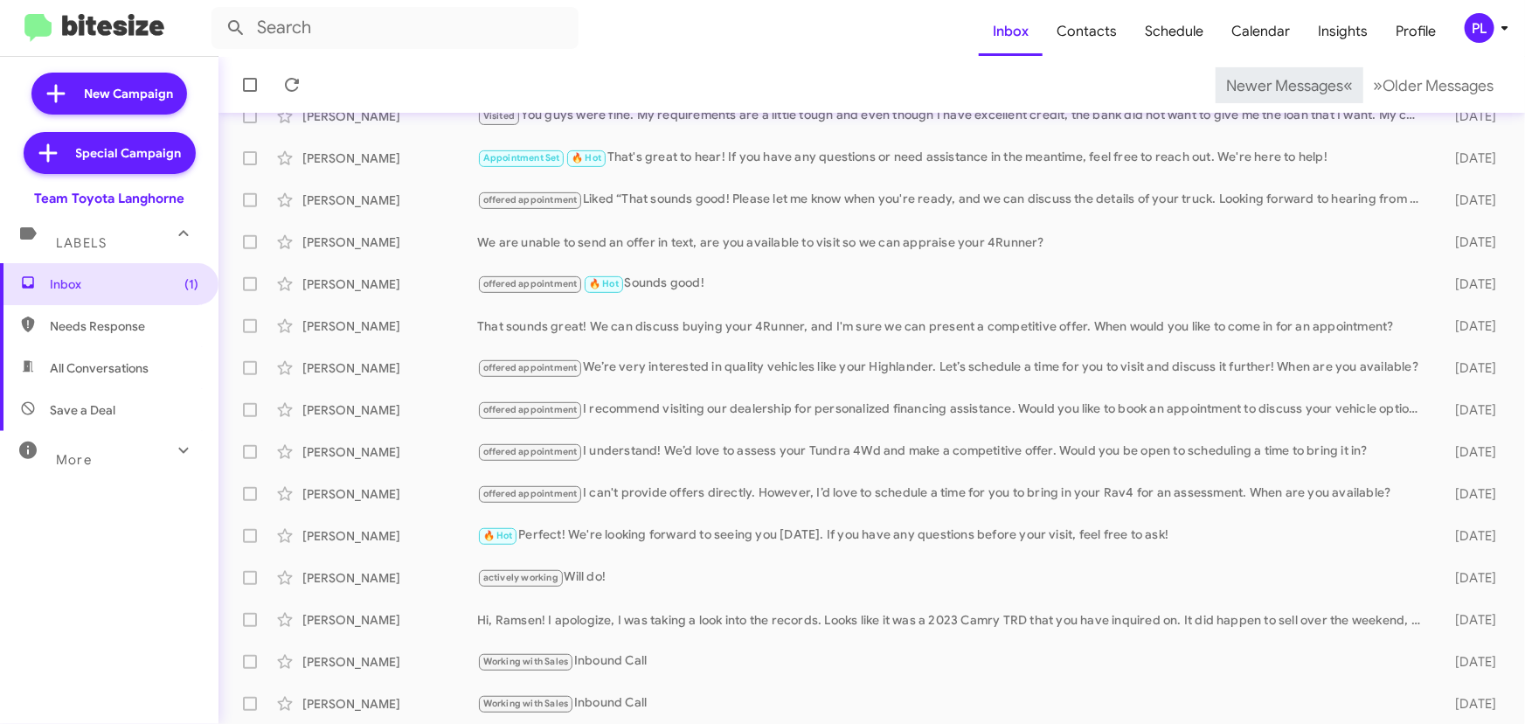
click at [1407, 62] on mat-toolbar-row "Newer Messages « Previous » Next Older Messages" at bounding box center [871, 85] width 1306 height 56
click at [1395, 92] on span "Older Messages" at bounding box center [1437, 85] width 111 height 19
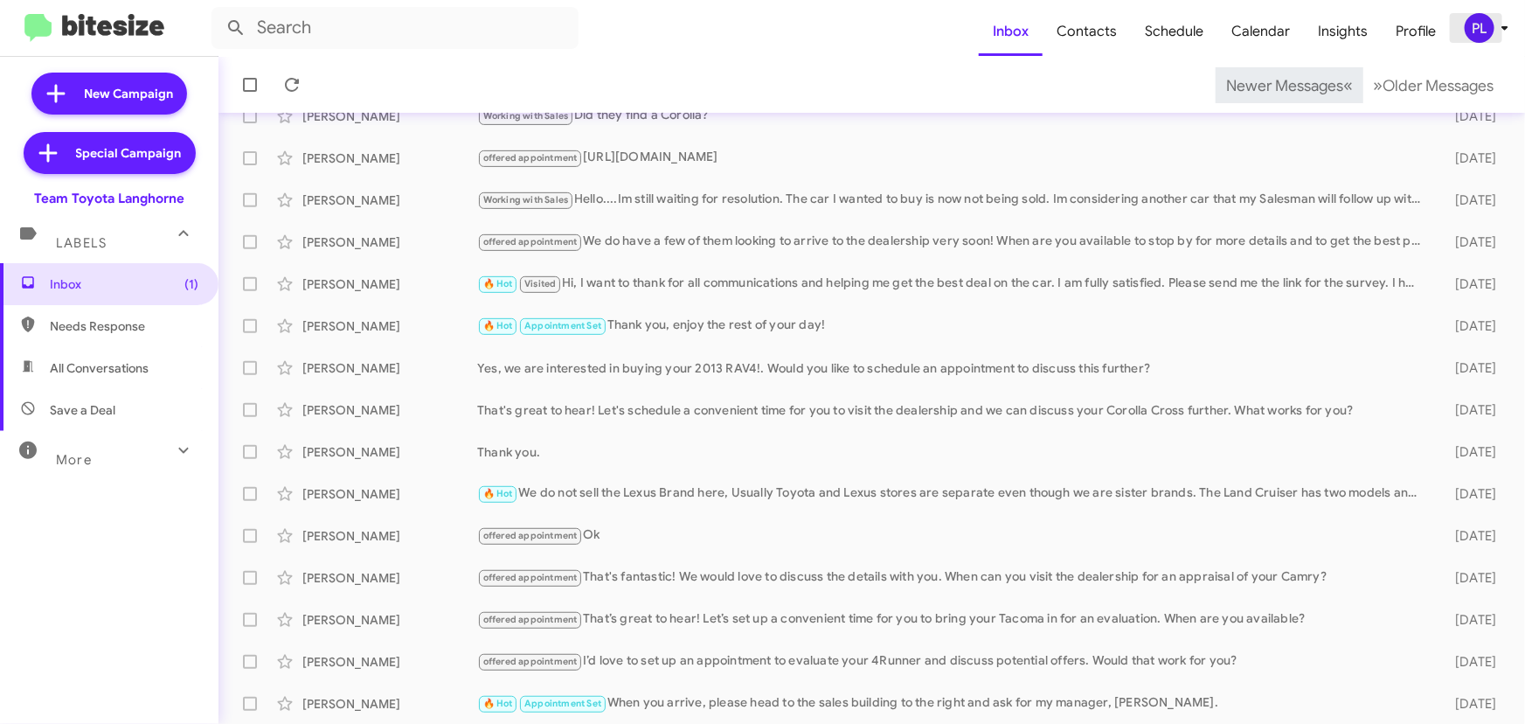
click at [1503, 23] on icon at bounding box center [1504, 27] width 21 height 21
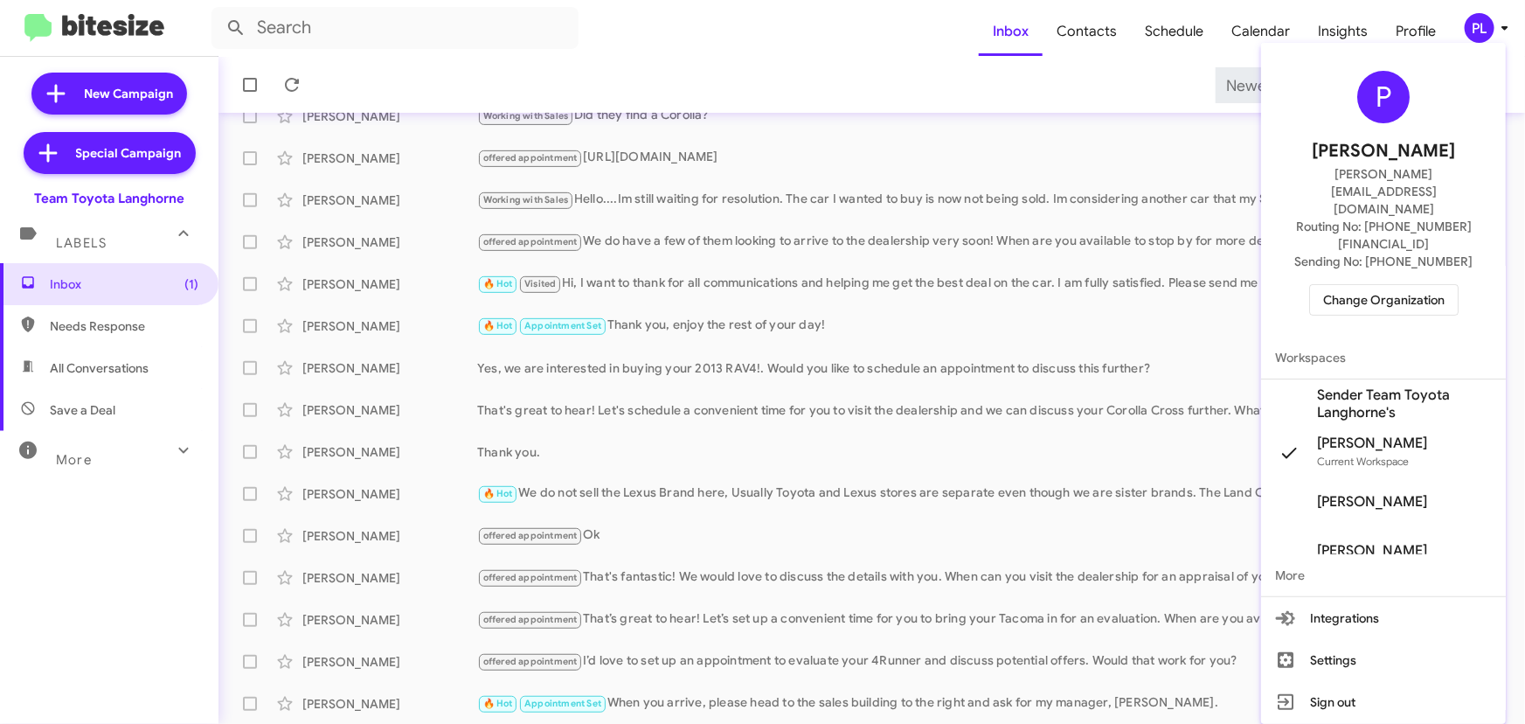
click at [1387, 285] on span "Change Organization" at bounding box center [1383, 300] width 121 height 30
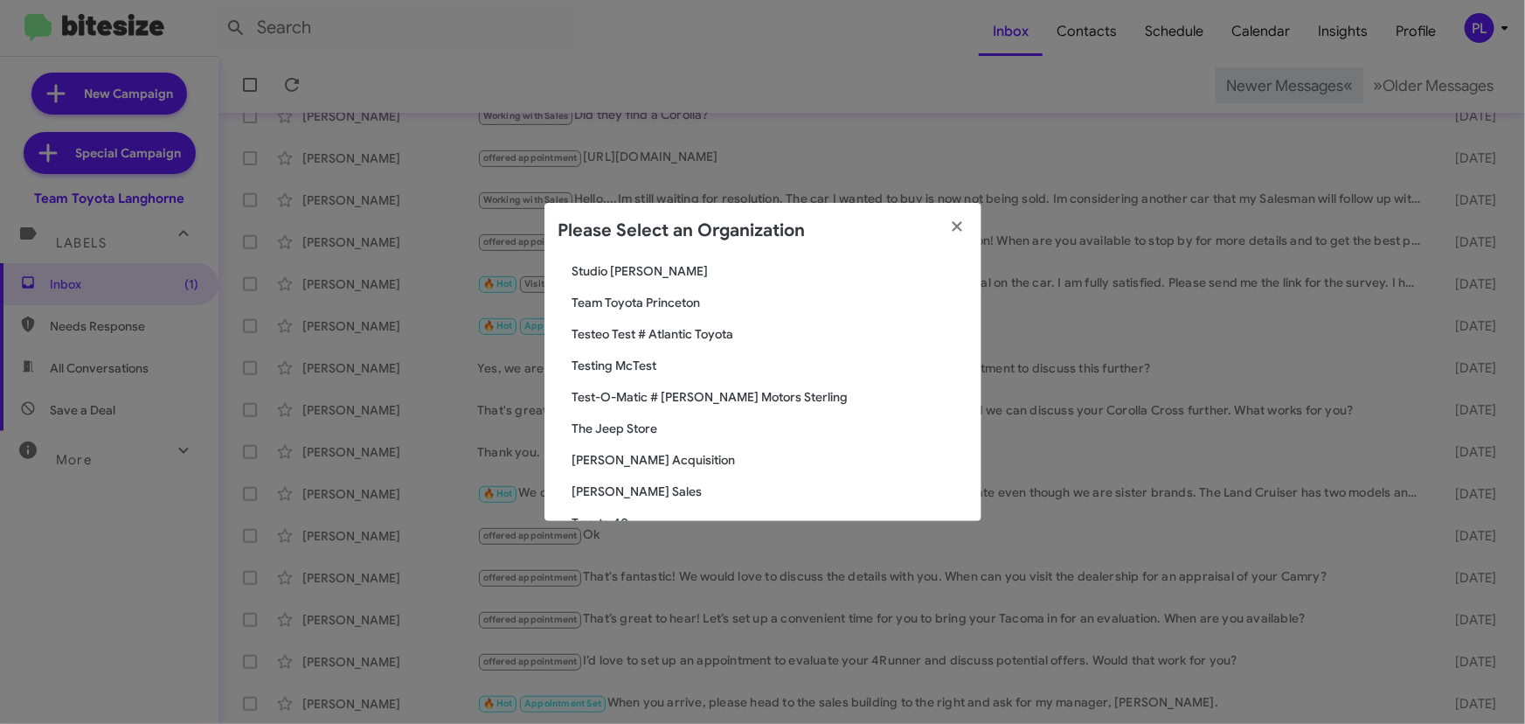
scroll to position [2794, 0]
click at [688, 277] on span "Team Toyota Princeton" at bounding box center [769, 278] width 395 height 17
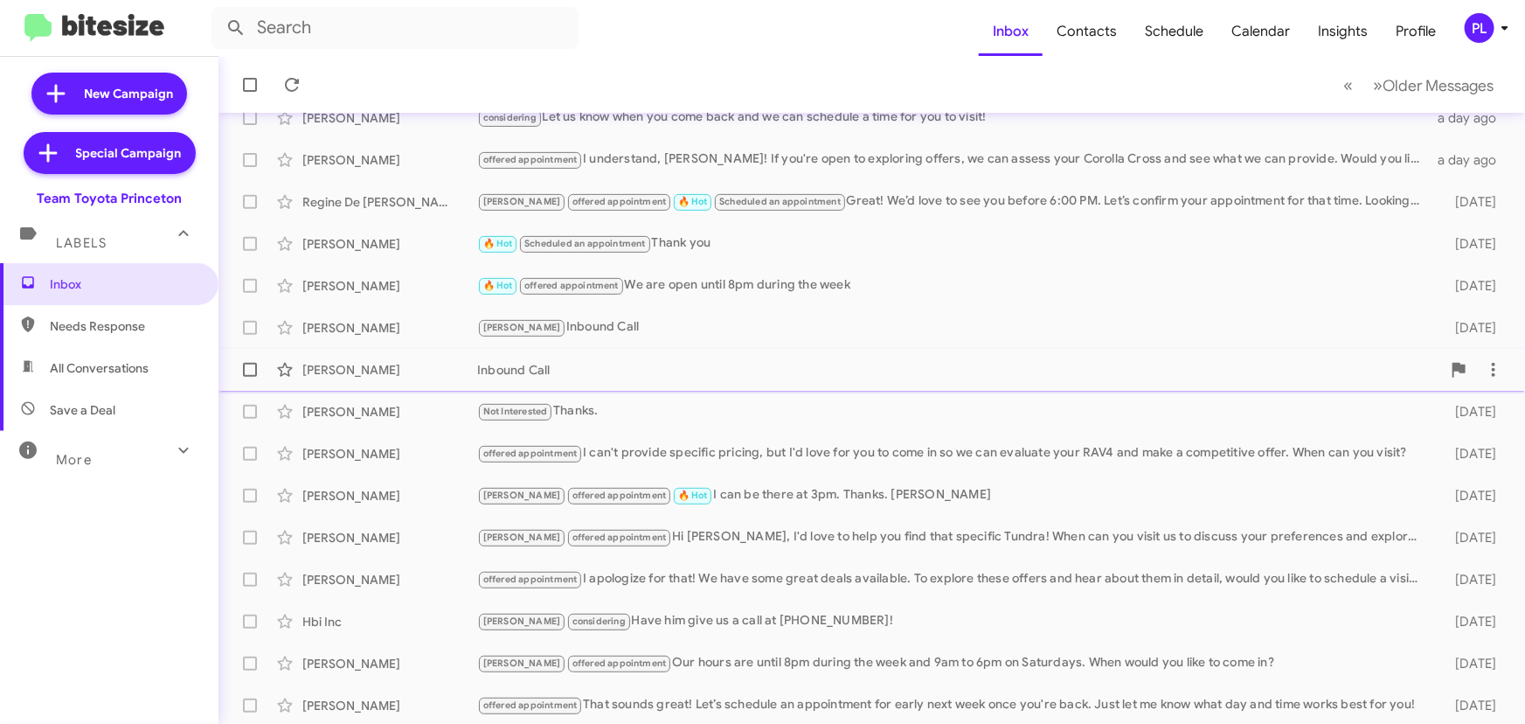
scroll to position [290, 0]
click at [1382, 89] on span "Older Messages" at bounding box center [1437, 85] width 111 height 19
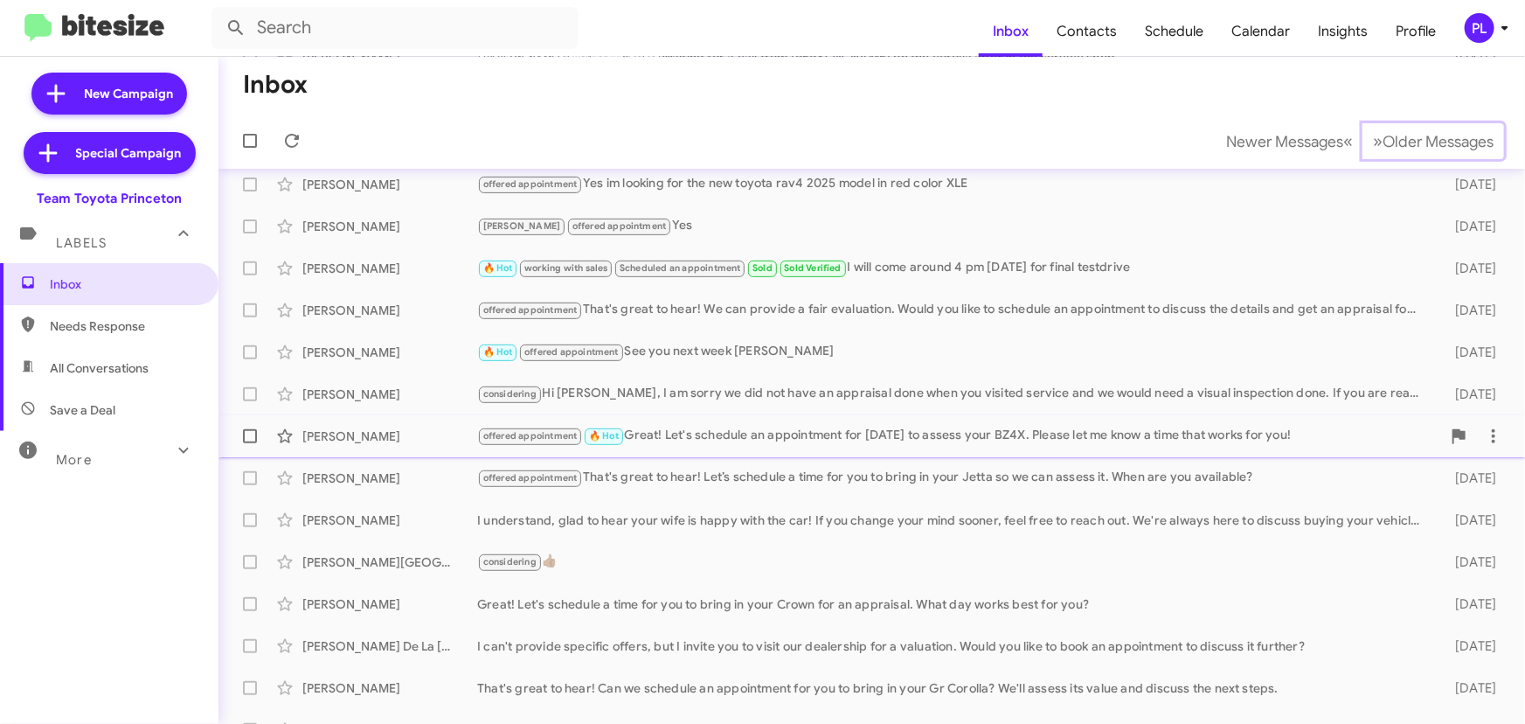
scroll to position [131, 0]
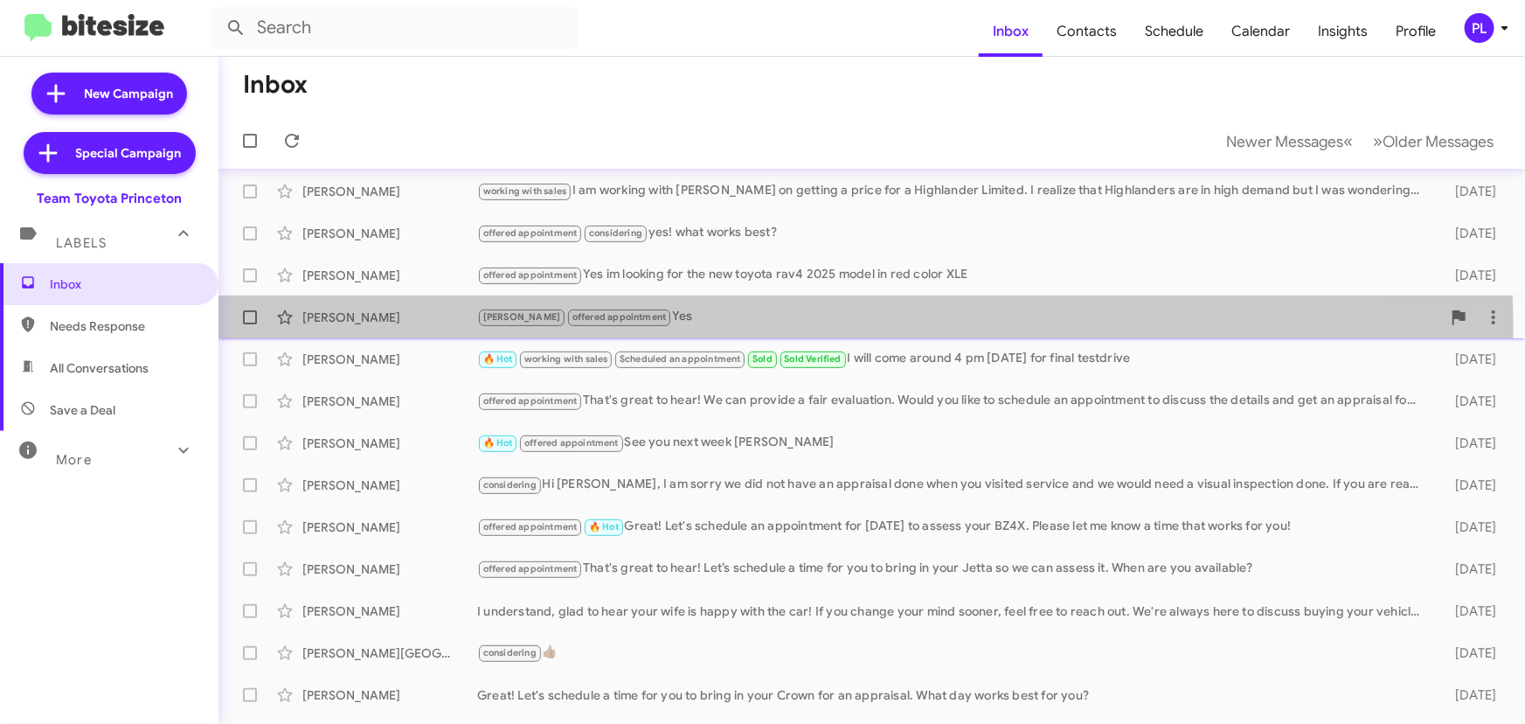
click at [671, 327] on div "[PERSON_NAME] [PERSON_NAME] offered appointment Yes [DATE]" at bounding box center [871, 317] width 1278 height 35
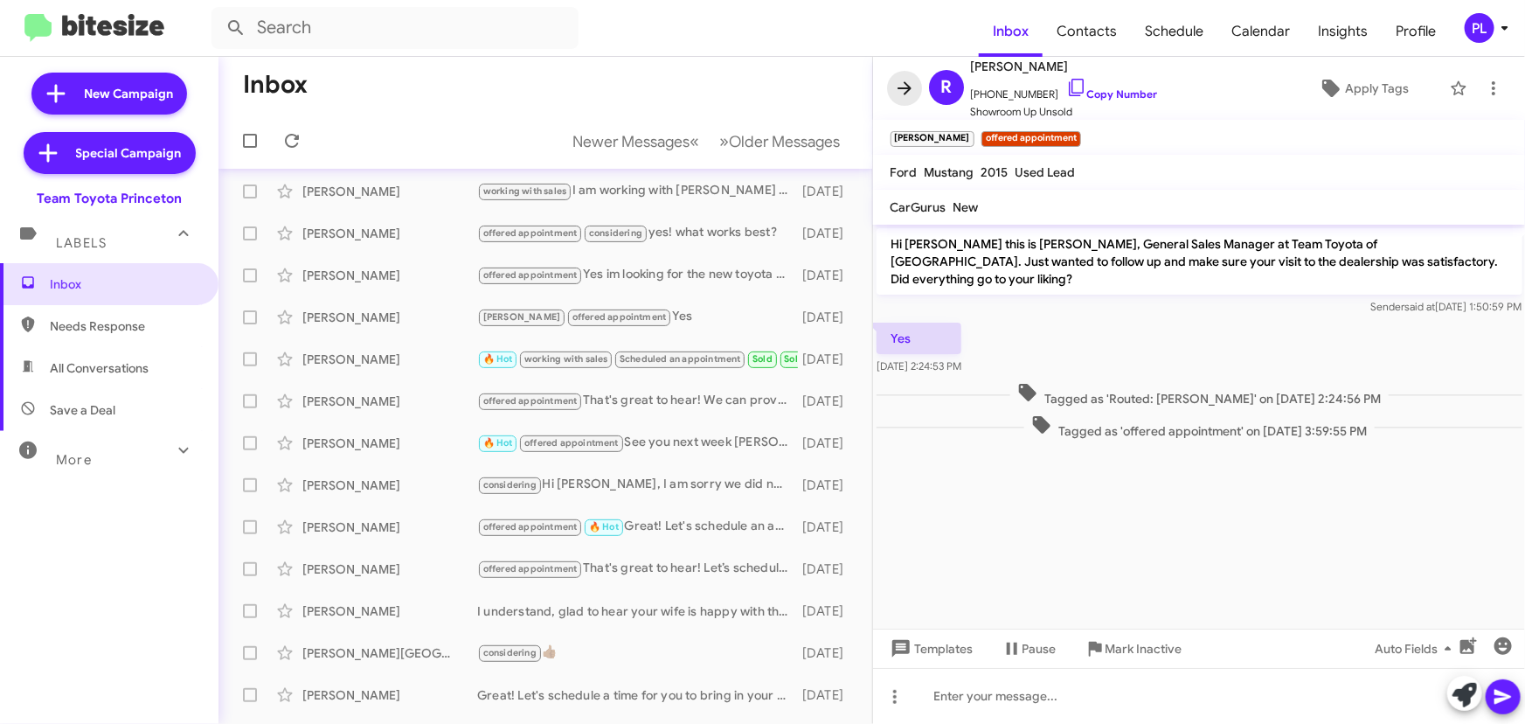
click at [910, 82] on icon at bounding box center [904, 88] width 21 height 21
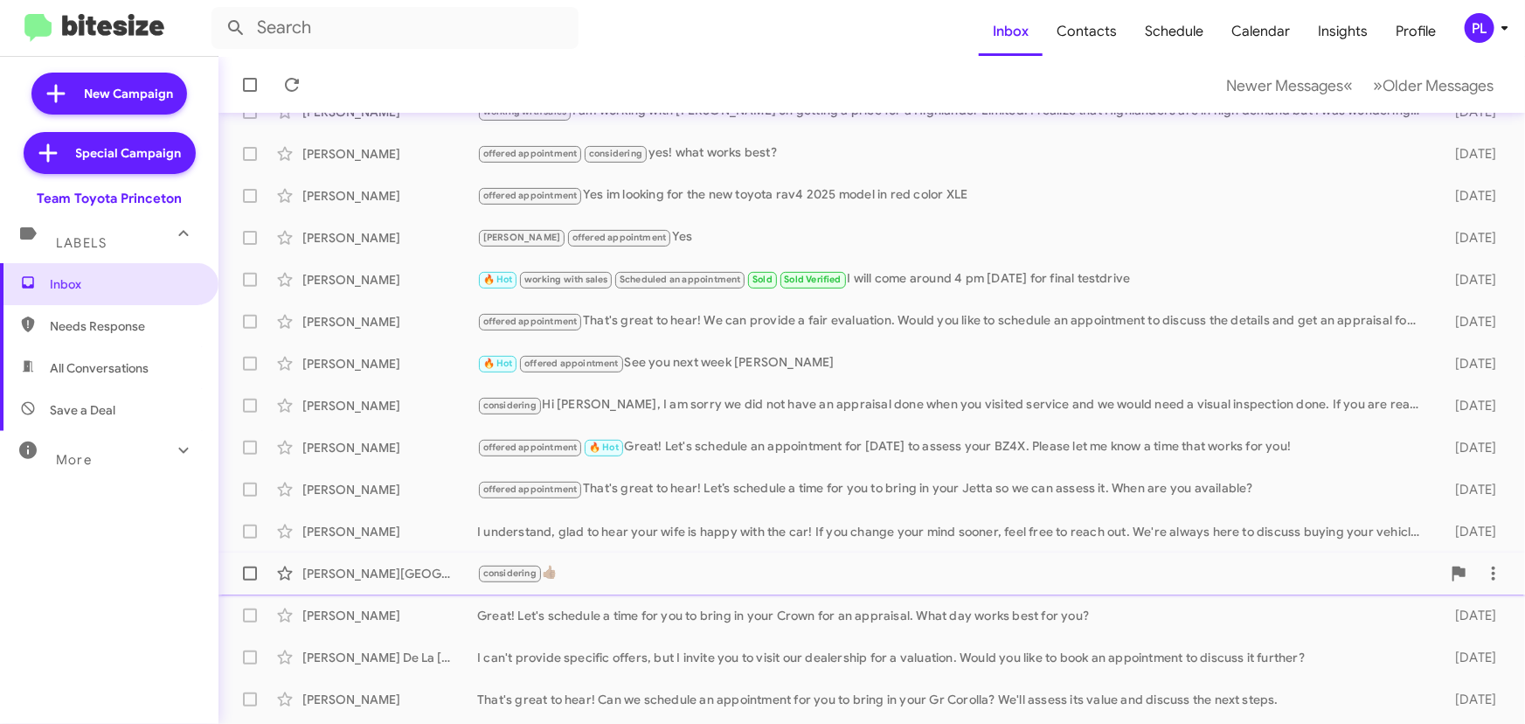
scroll to position [290, 0]
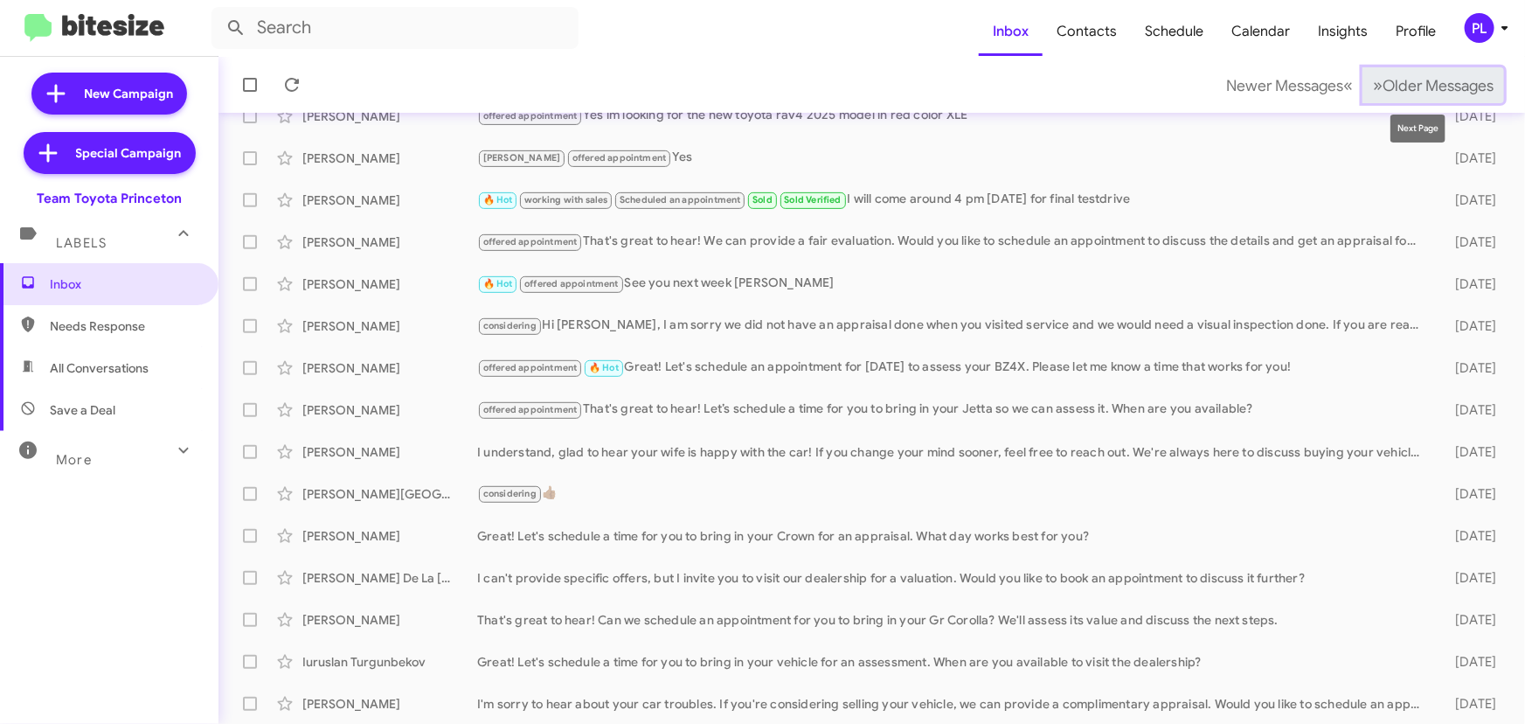
click at [1395, 78] on span "Older Messages" at bounding box center [1437, 85] width 111 height 19
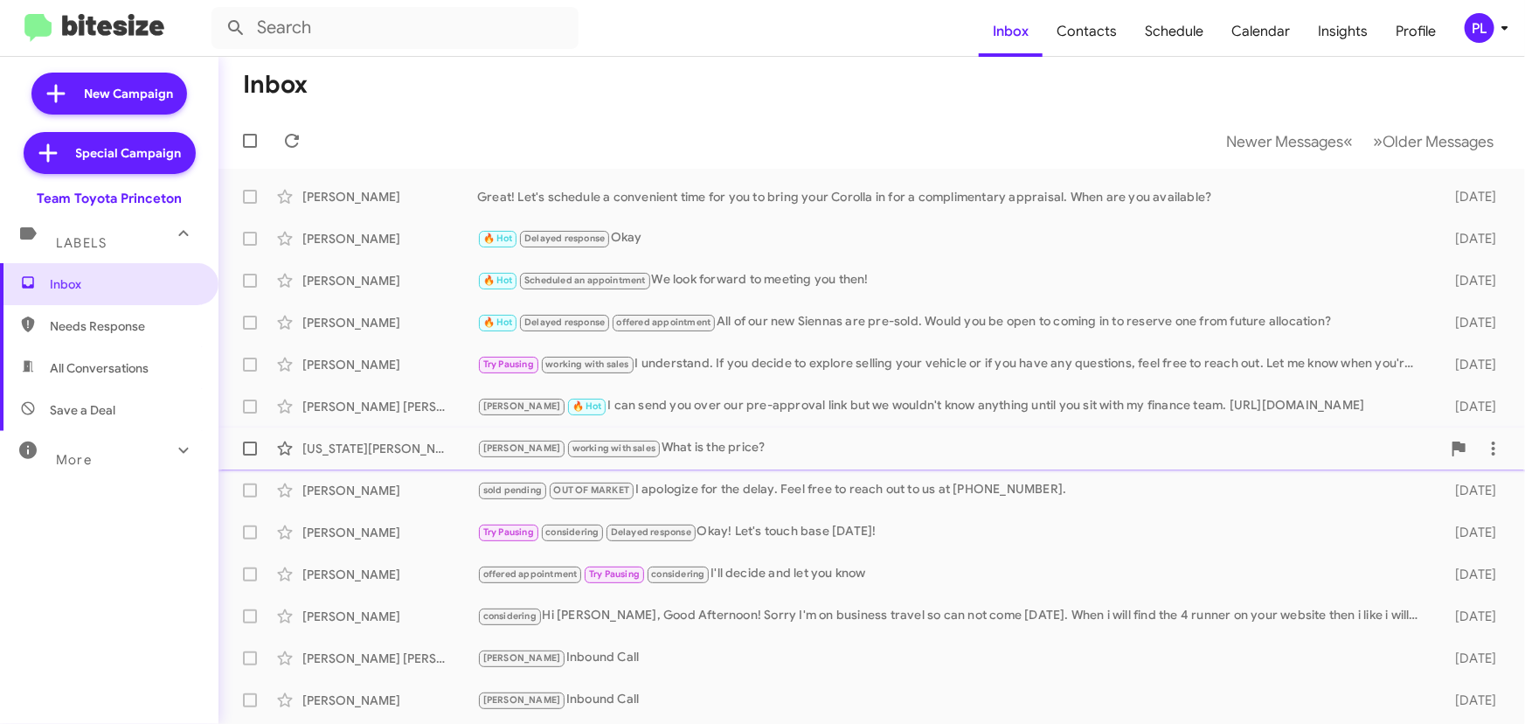
click at [720, 439] on div "[PERSON_NAME] working with sales What is the price?" at bounding box center [959, 448] width 964 height 20
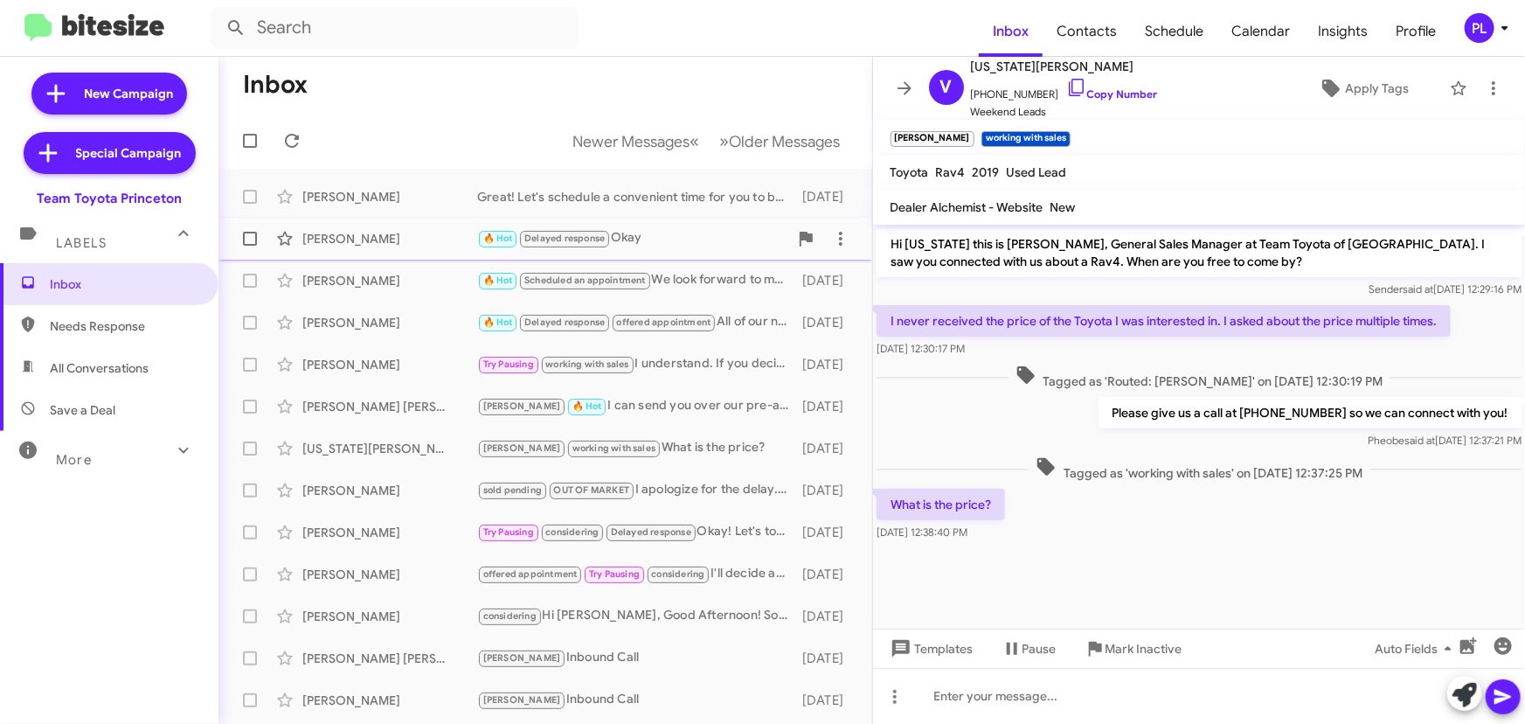
click at [662, 241] on div "🔥 Hot Delayed response Okay" at bounding box center [632, 238] width 311 height 20
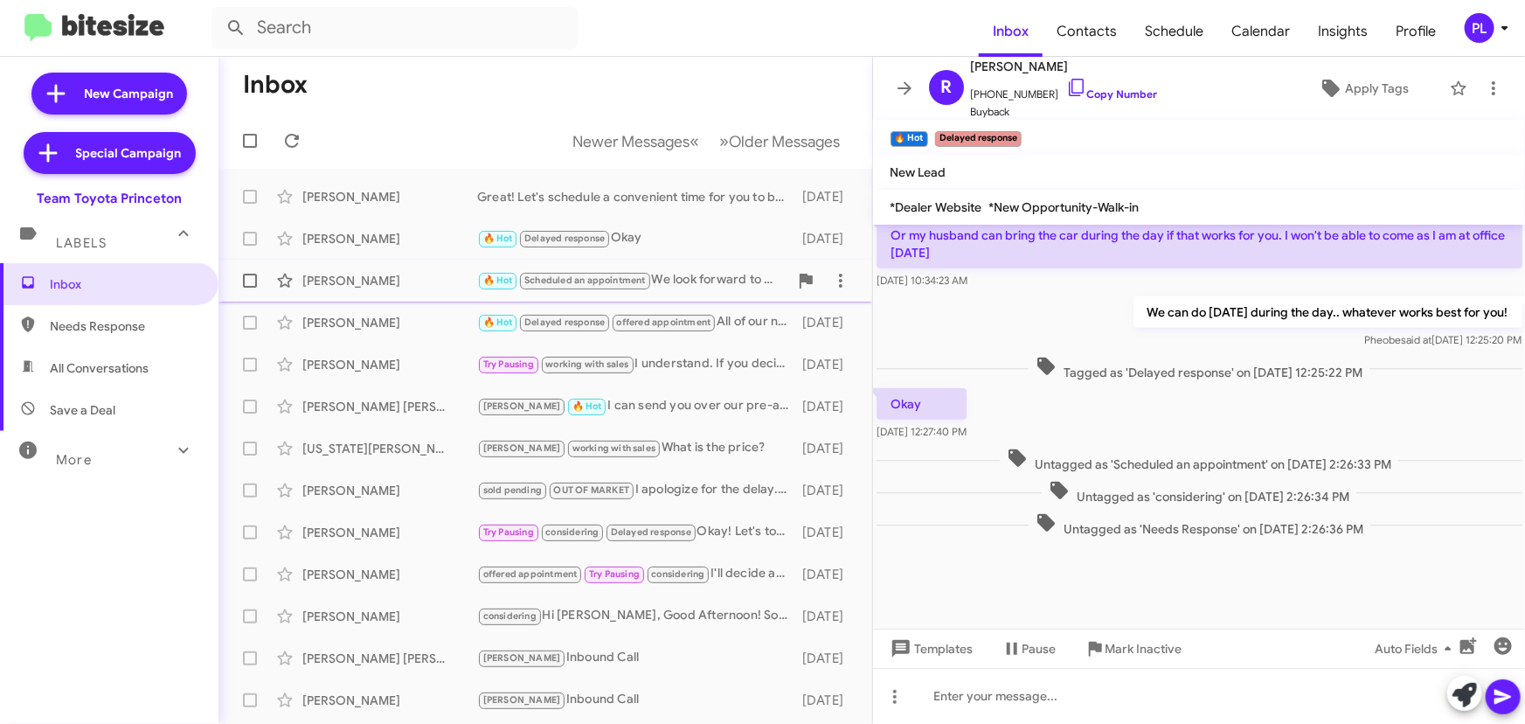
click at [690, 273] on div "🔥 Hot Scheduled an appointment We look forward to meeting you then!" at bounding box center [632, 280] width 311 height 20
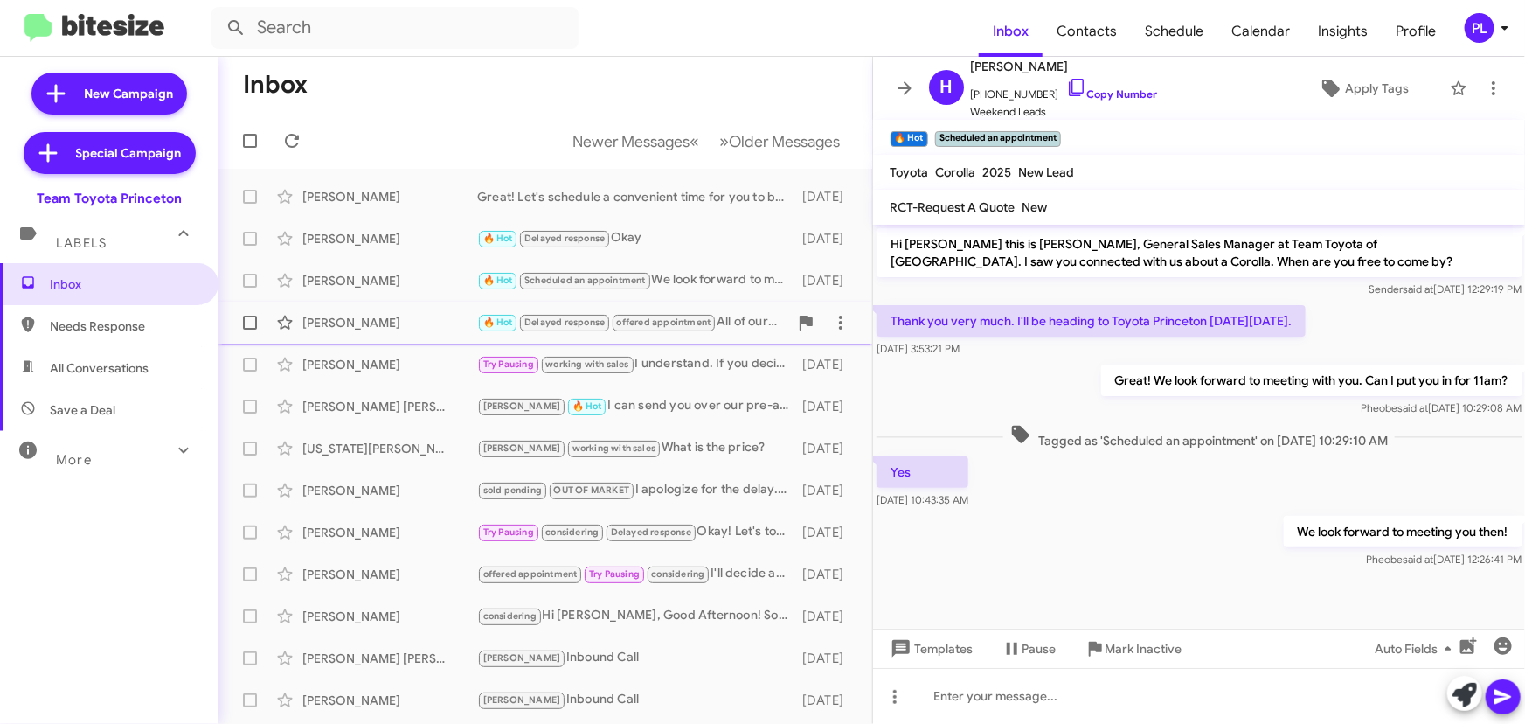
click at [389, 322] on div "[PERSON_NAME]" at bounding box center [389, 322] width 175 height 17
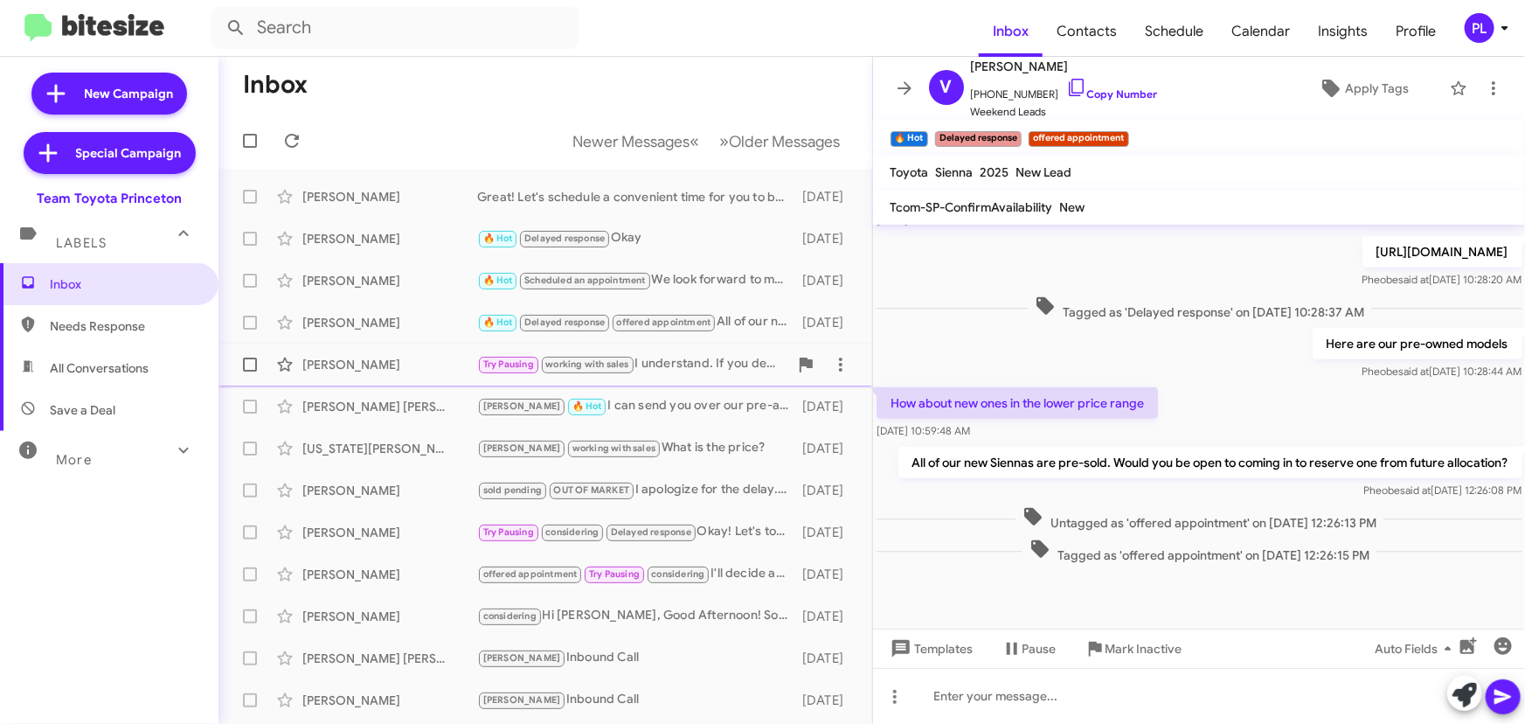
click at [351, 366] on div "[PERSON_NAME]" at bounding box center [389, 364] width 175 height 17
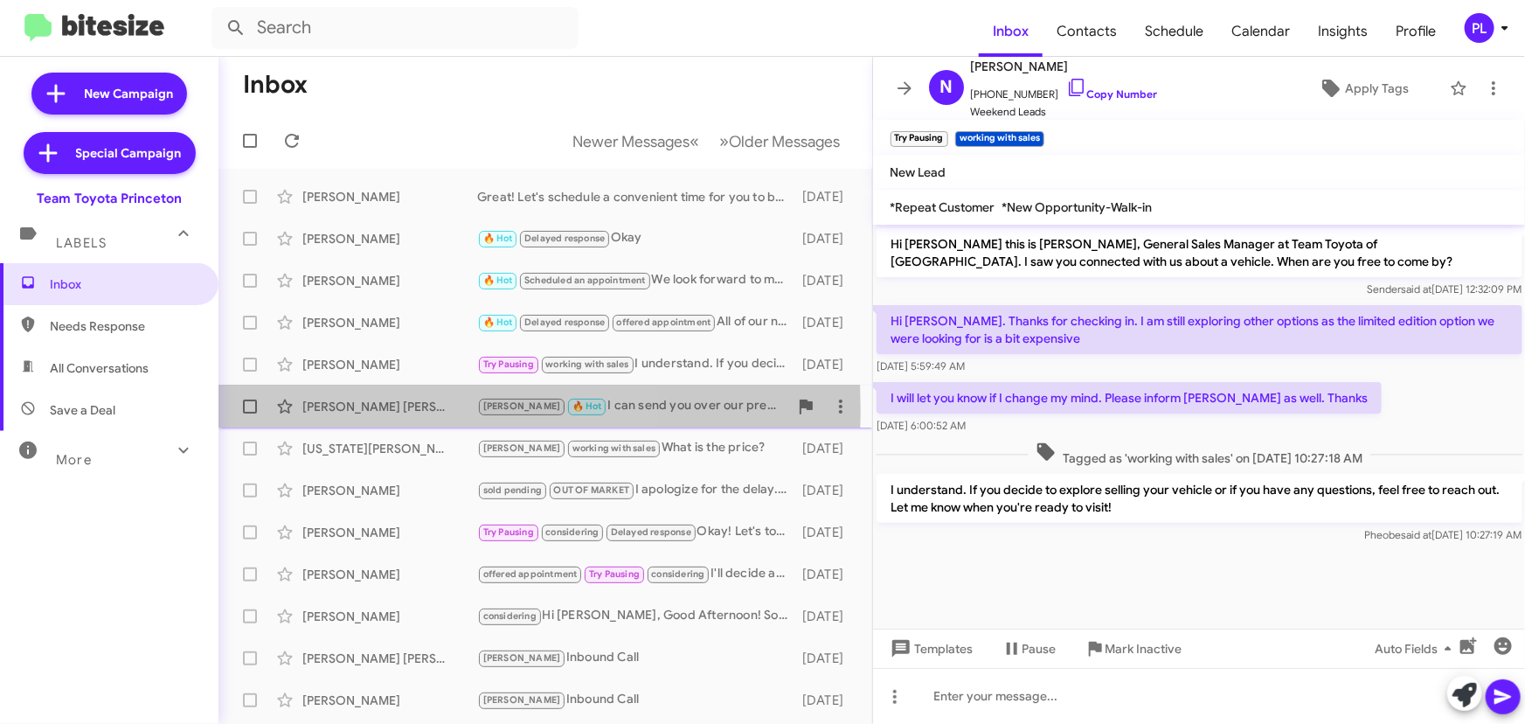
click at [315, 411] on div "[PERSON_NAME] [PERSON_NAME]" at bounding box center [389, 406] width 175 height 17
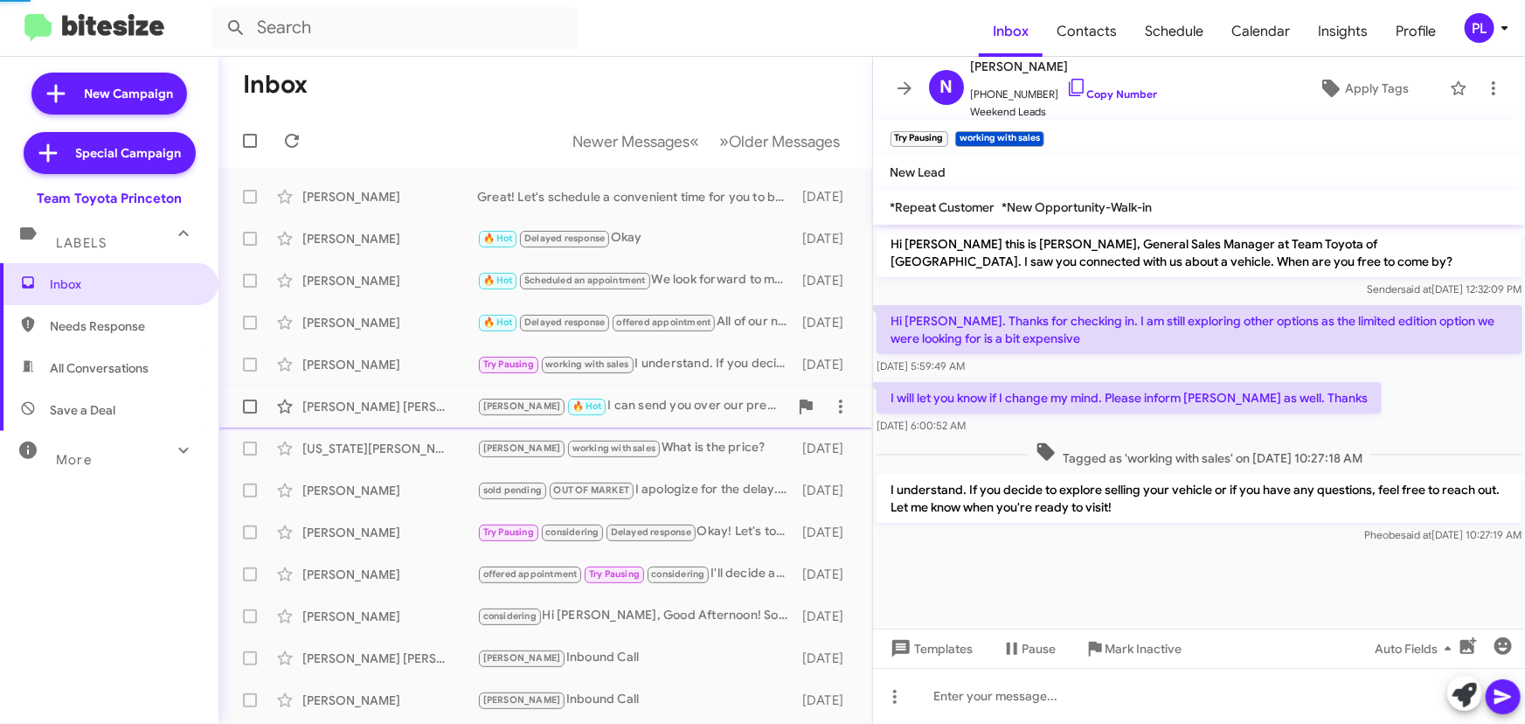
scroll to position [305, 0]
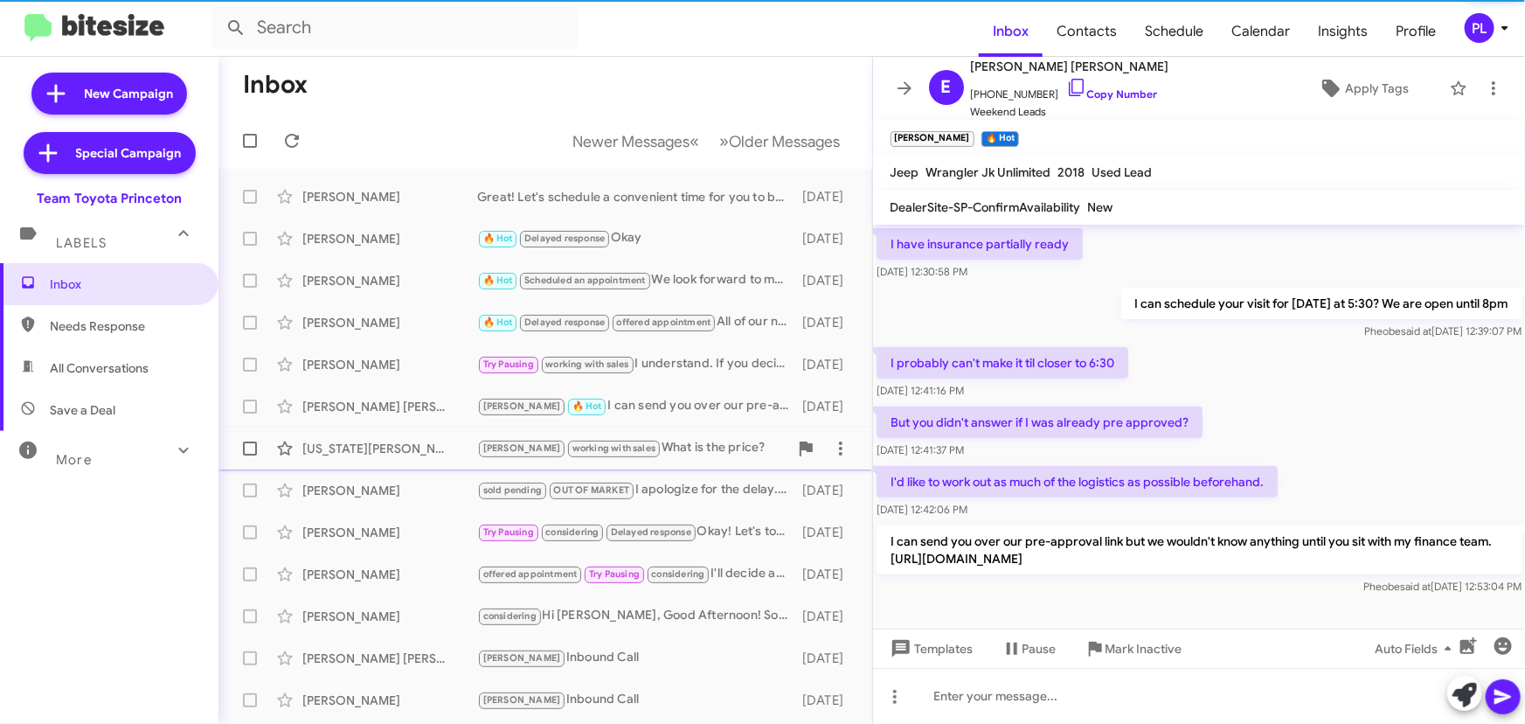
click at [308, 447] on div "[US_STATE][PERSON_NAME]" at bounding box center [389, 448] width 175 height 17
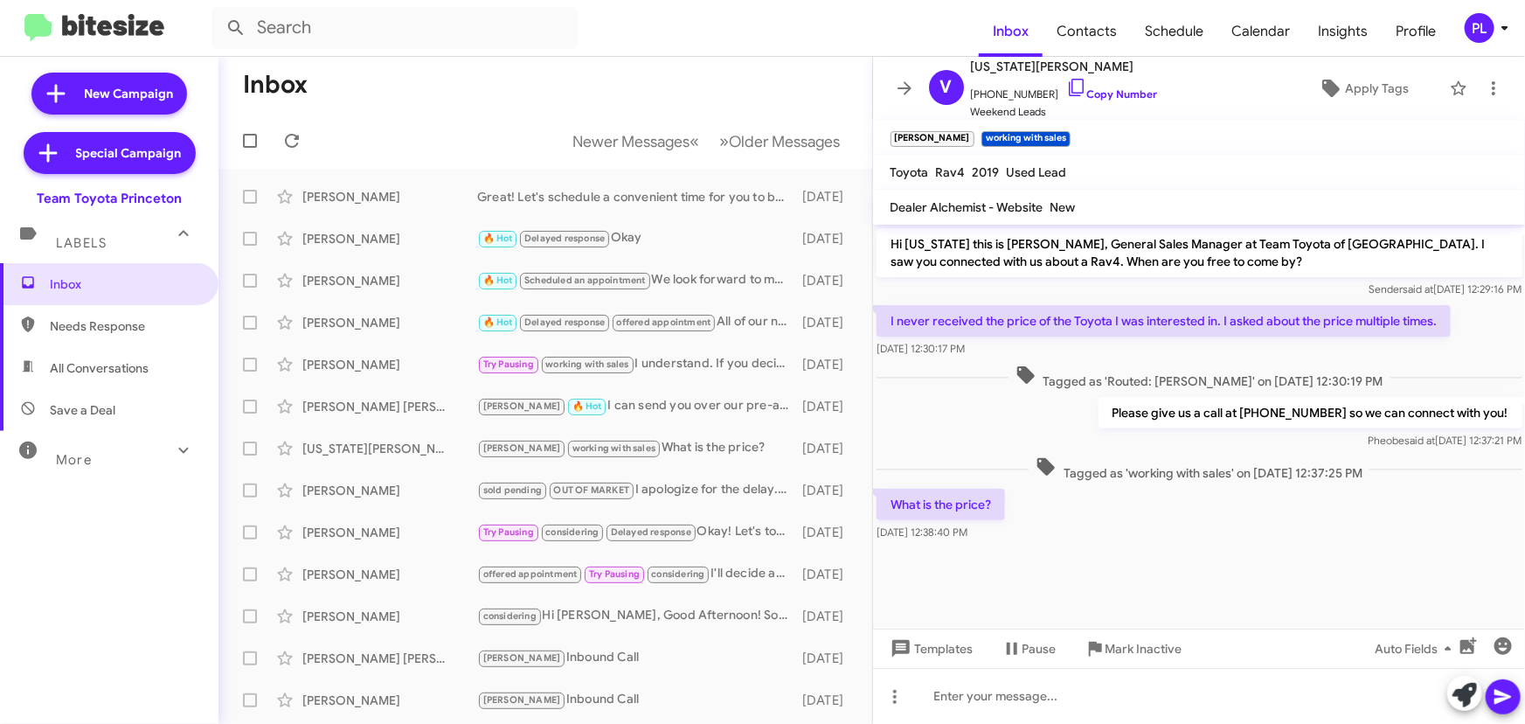
drag, startPoint x: 904, startPoint y: 86, endPoint x: 904, endPoint y: 94, distance: 8.8
click at [904, 86] on icon at bounding box center [904, 88] width 21 height 21
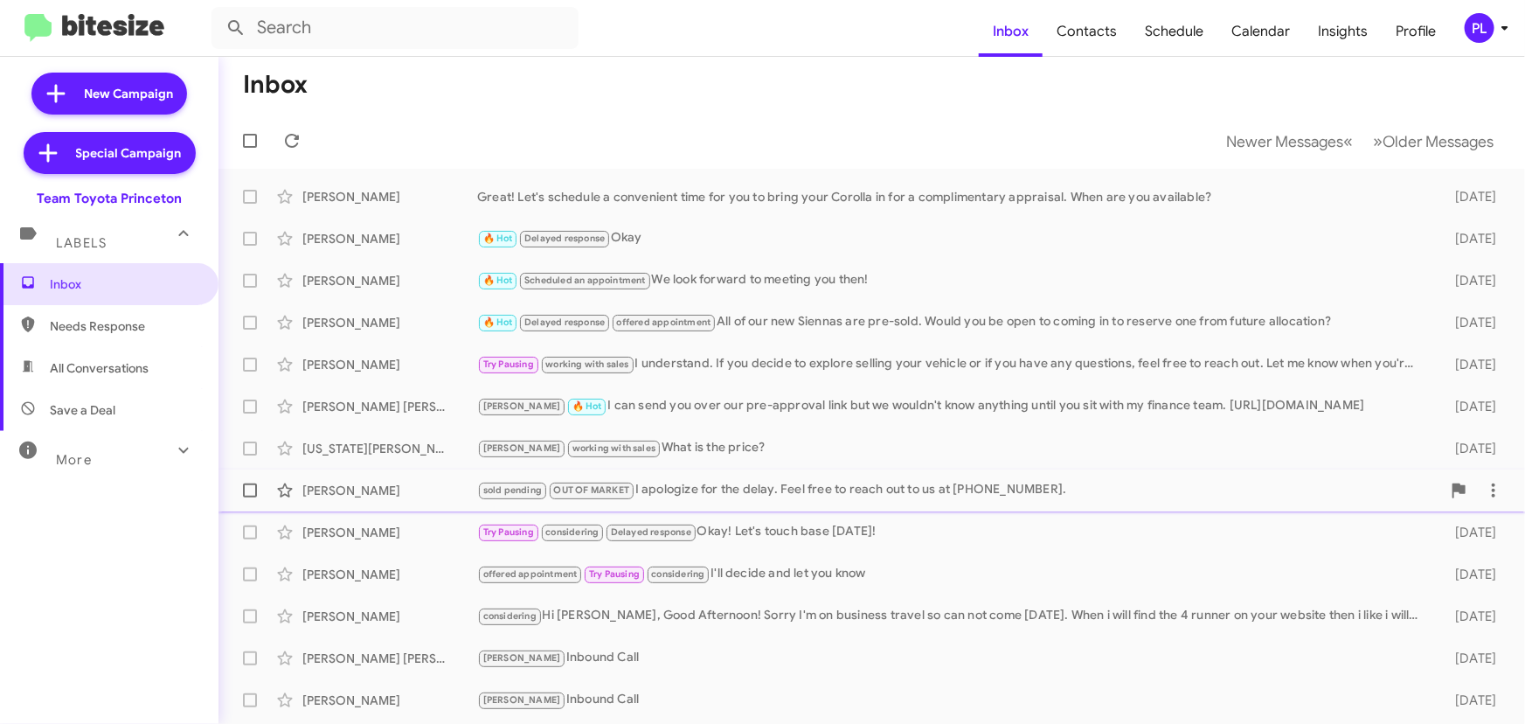
click at [343, 498] on div "[PERSON_NAME] sold pending OUT OF MARKET I apologize for the delay. Feel free t…" at bounding box center [871, 490] width 1278 height 35
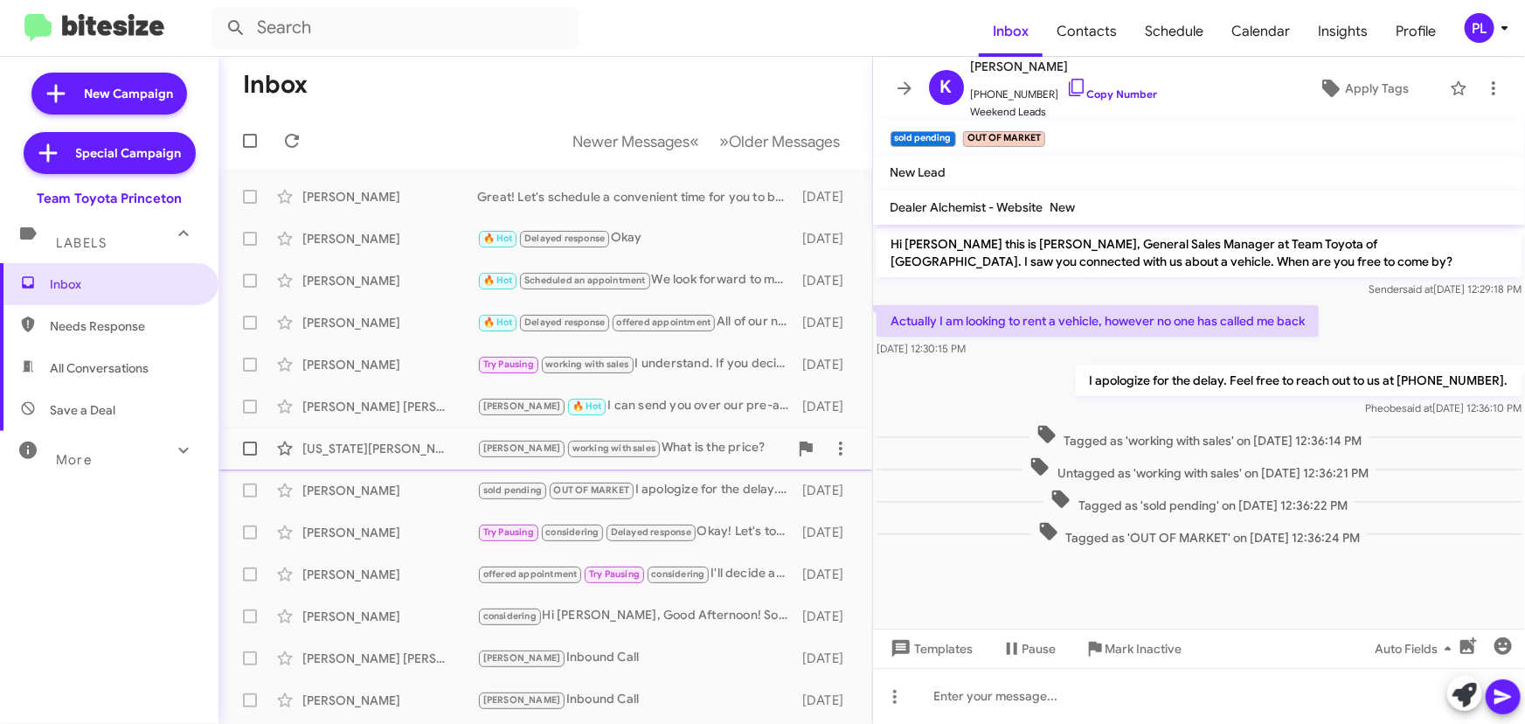
click at [365, 449] on div "[US_STATE][PERSON_NAME]" at bounding box center [389, 448] width 175 height 17
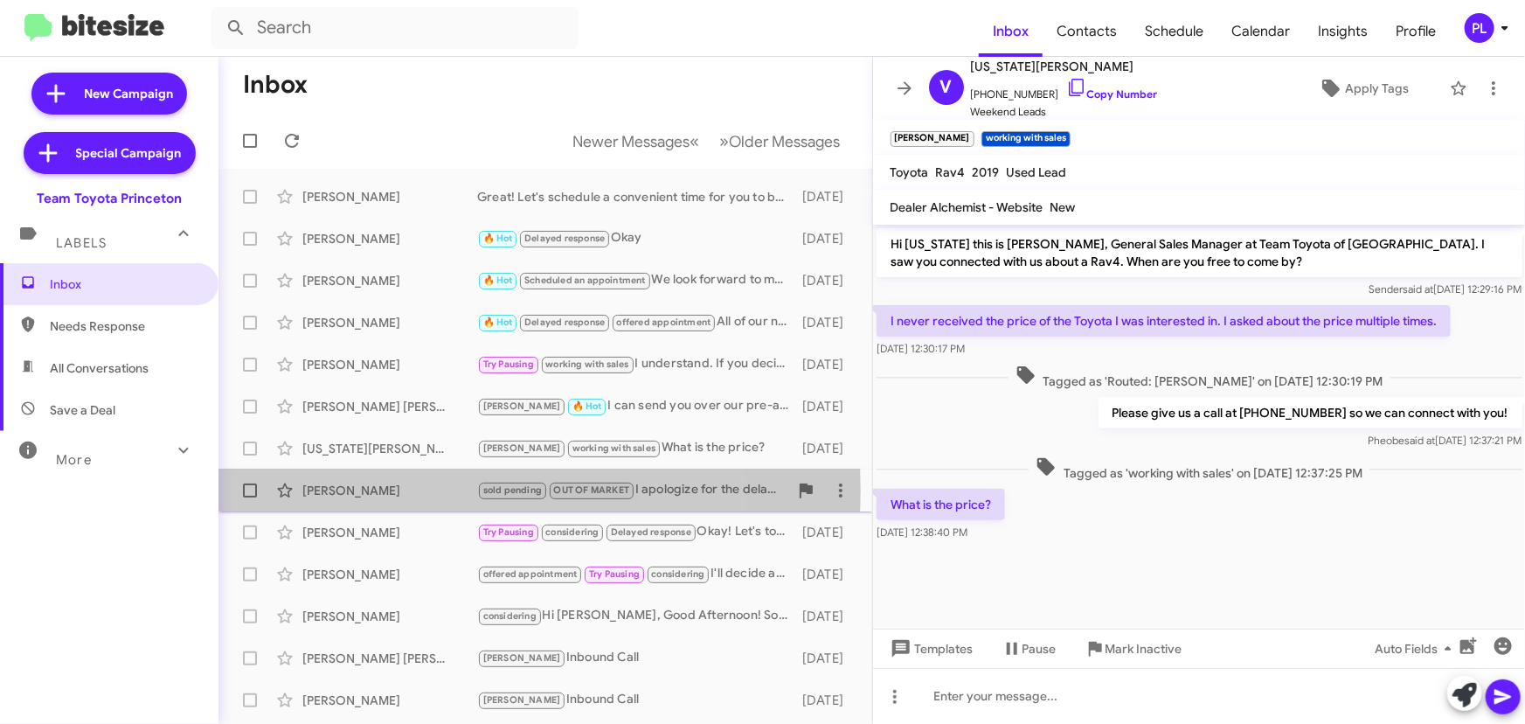
click at [358, 490] on div "[PERSON_NAME]" at bounding box center [389, 489] width 175 height 17
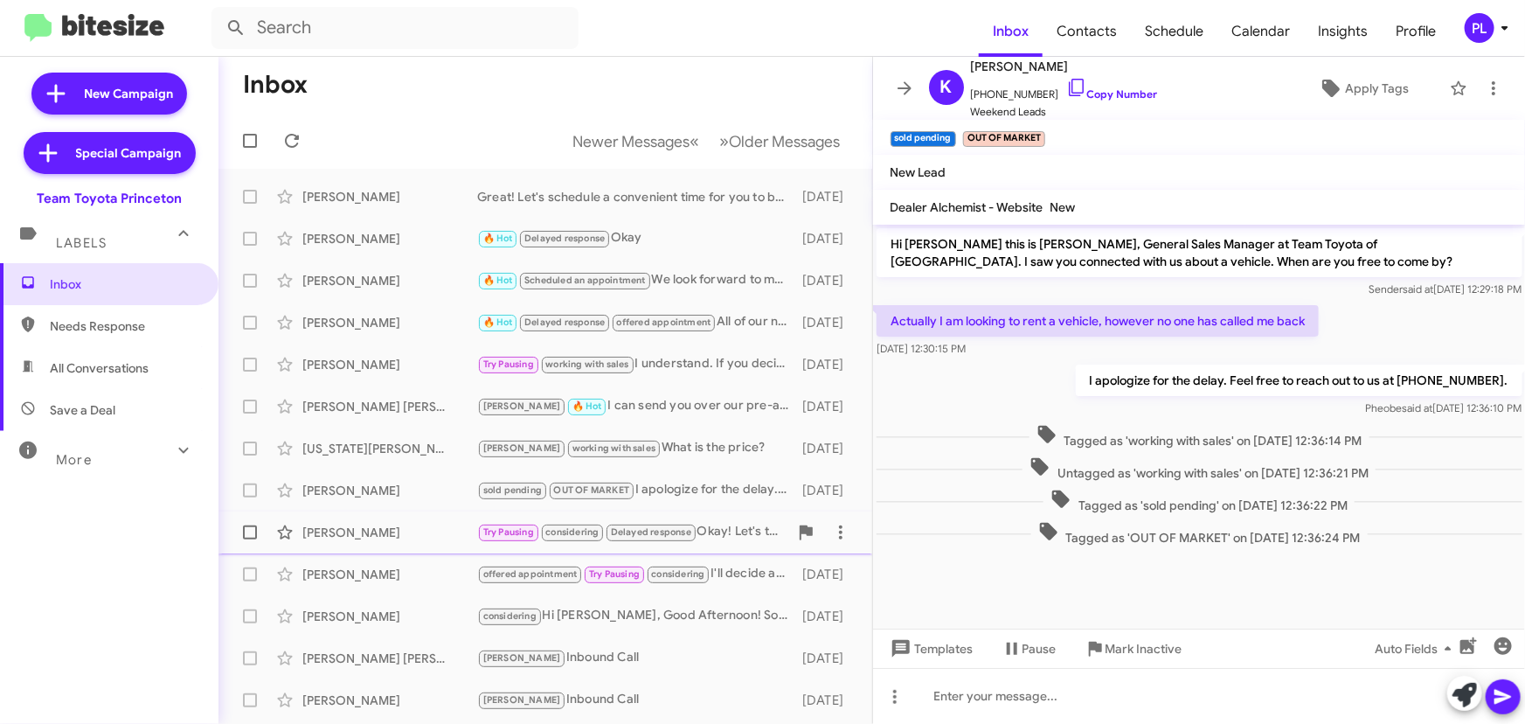
click at [343, 540] on div "[PERSON_NAME]" at bounding box center [389, 531] width 175 height 17
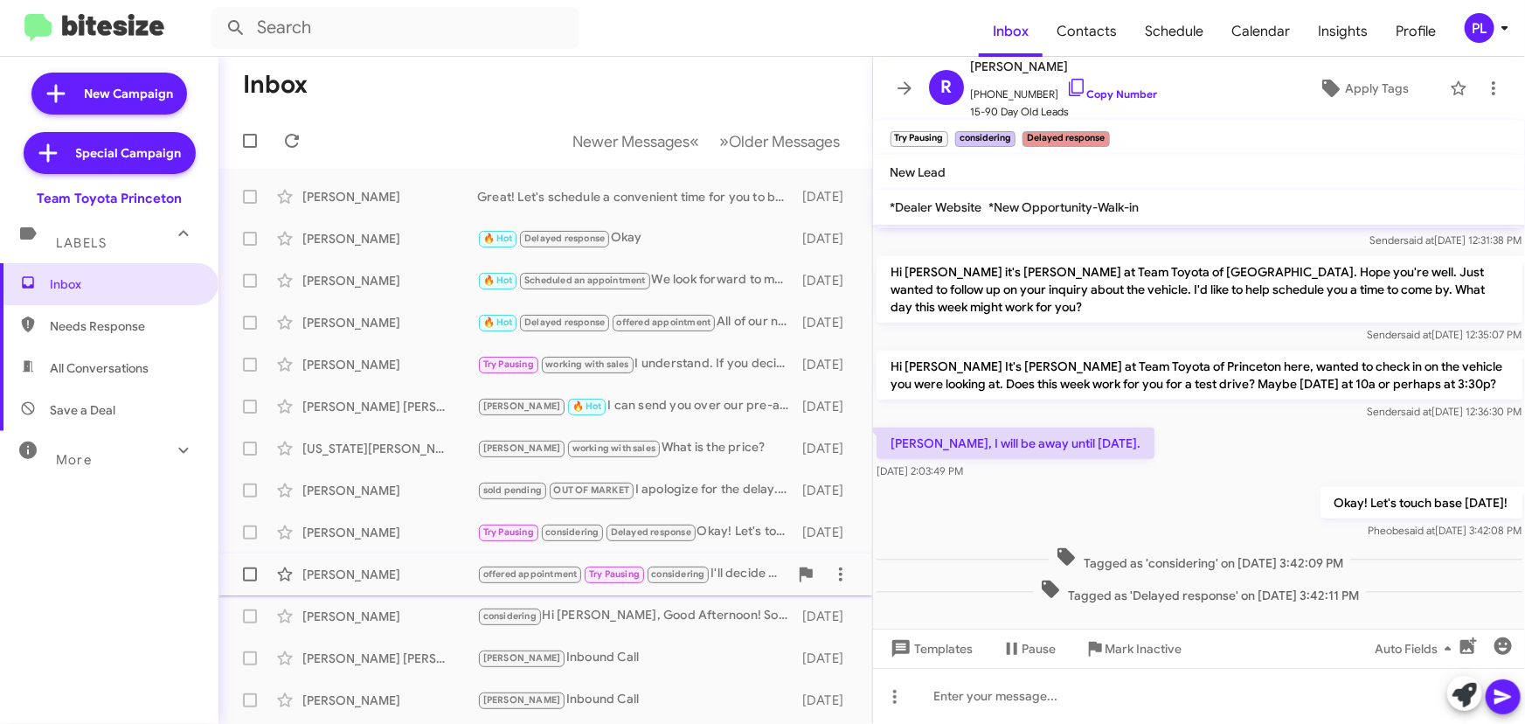
click at [332, 565] on div "[PERSON_NAME]" at bounding box center [389, 573] width 175 height 17
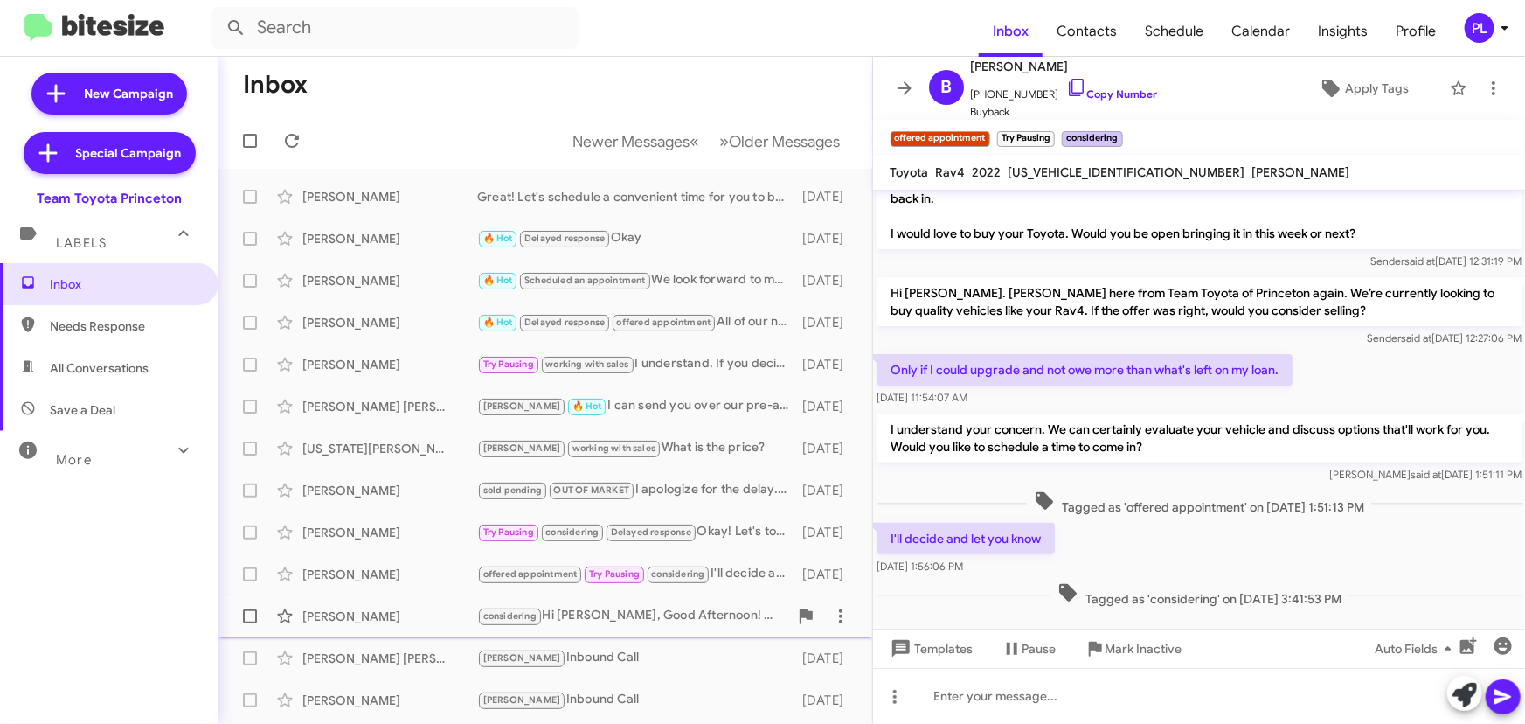
click at [338, 609] on div "[PERSON_NAME]" at bounding box center [389, 615] width 175 height 17
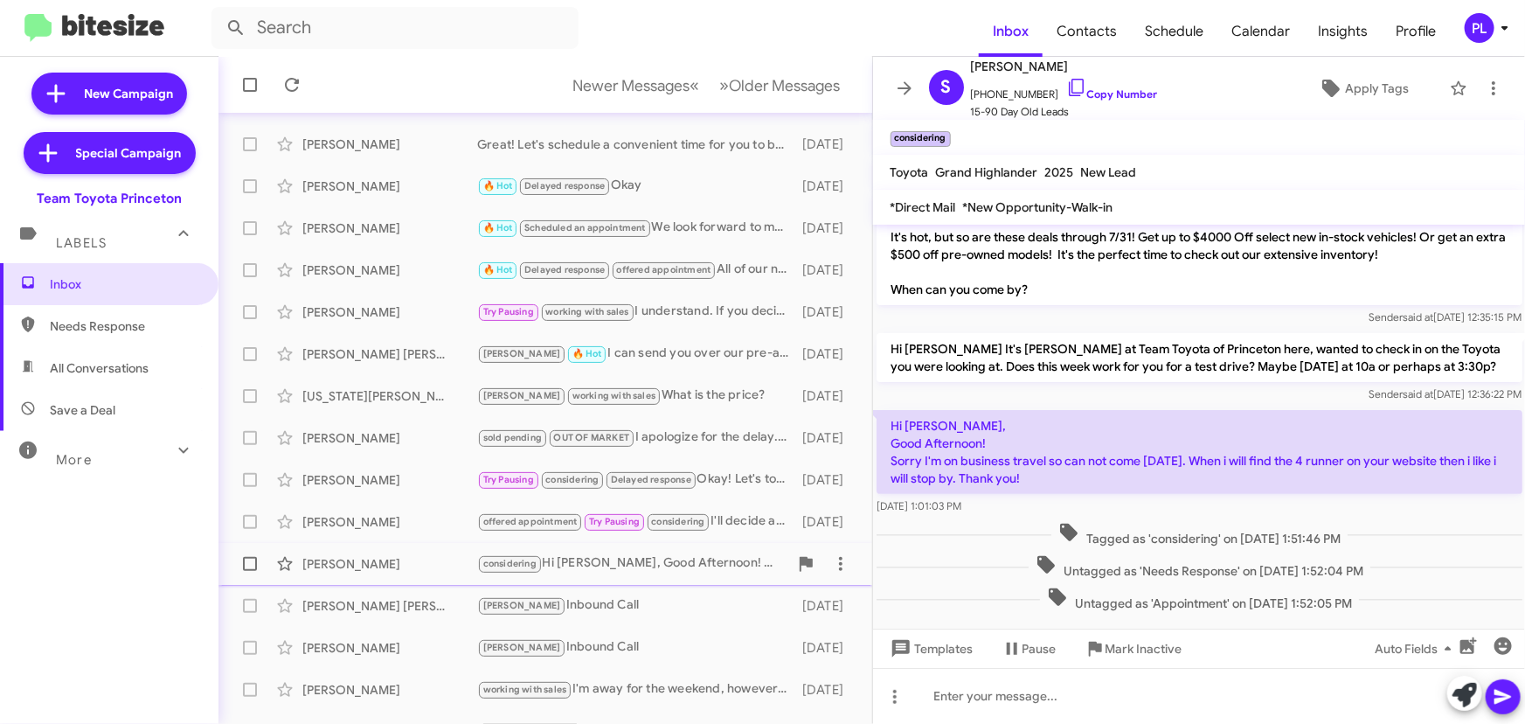
scroll to position [79, 0]
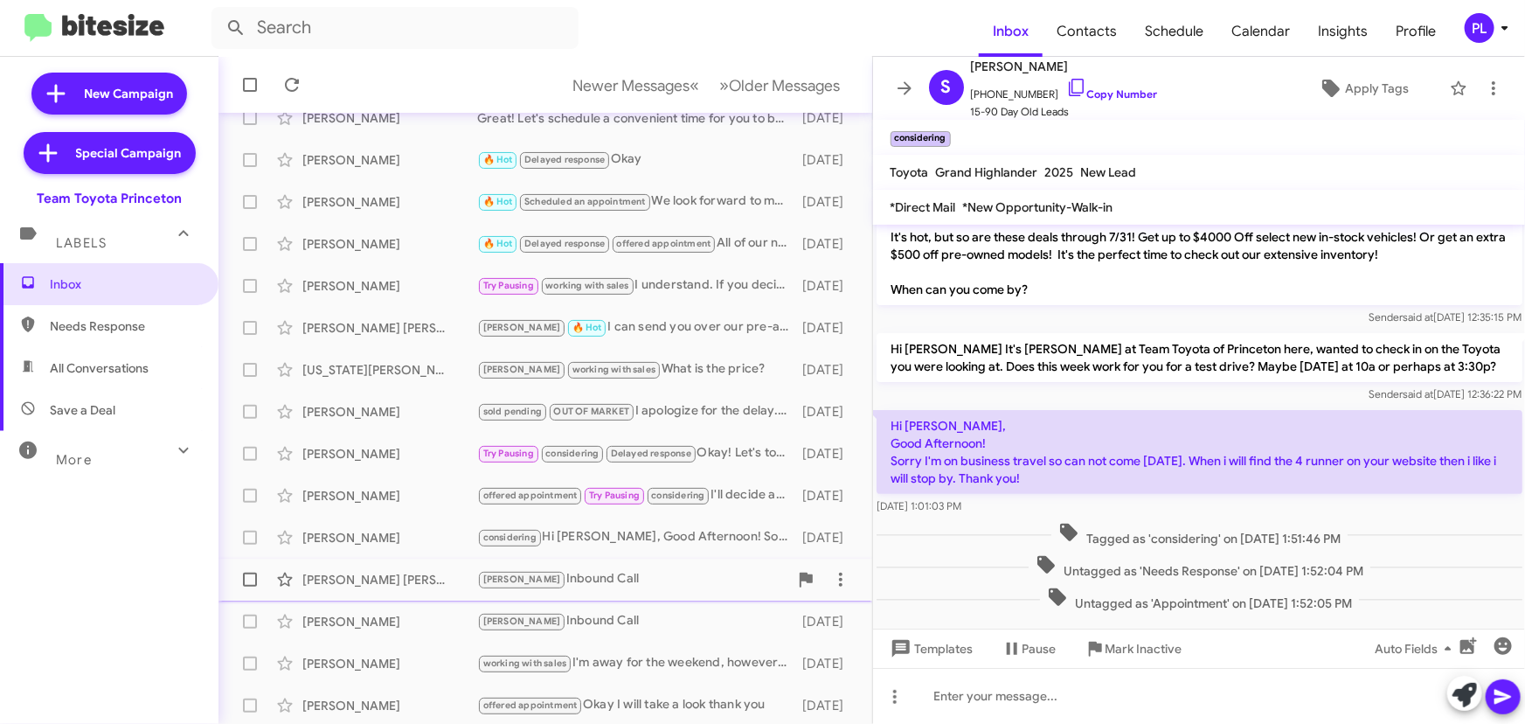
click at [341, 576] on div "[PERSON_NAME] [PERSON_NAME]" at bounding box center [389, 579] width 175 height 17
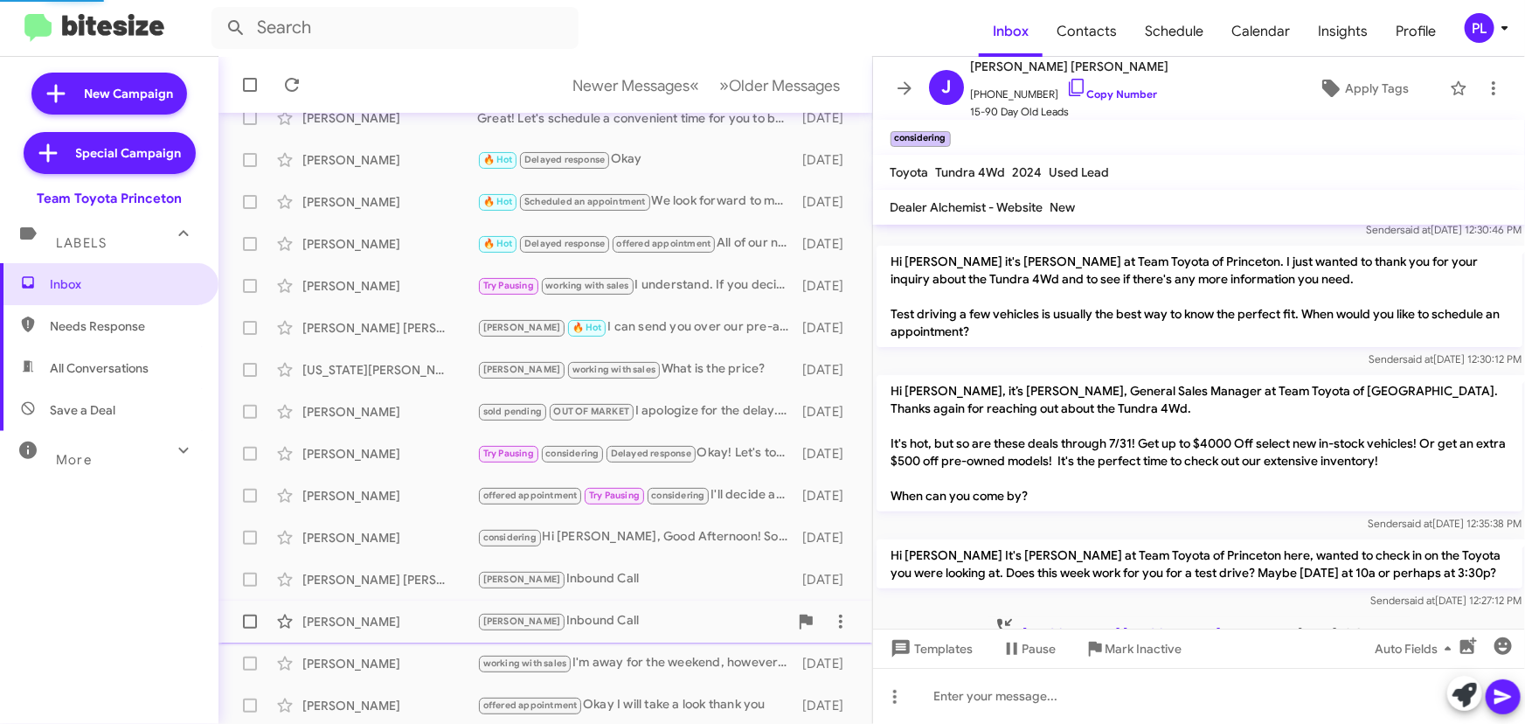
scroll to position [344, 0]
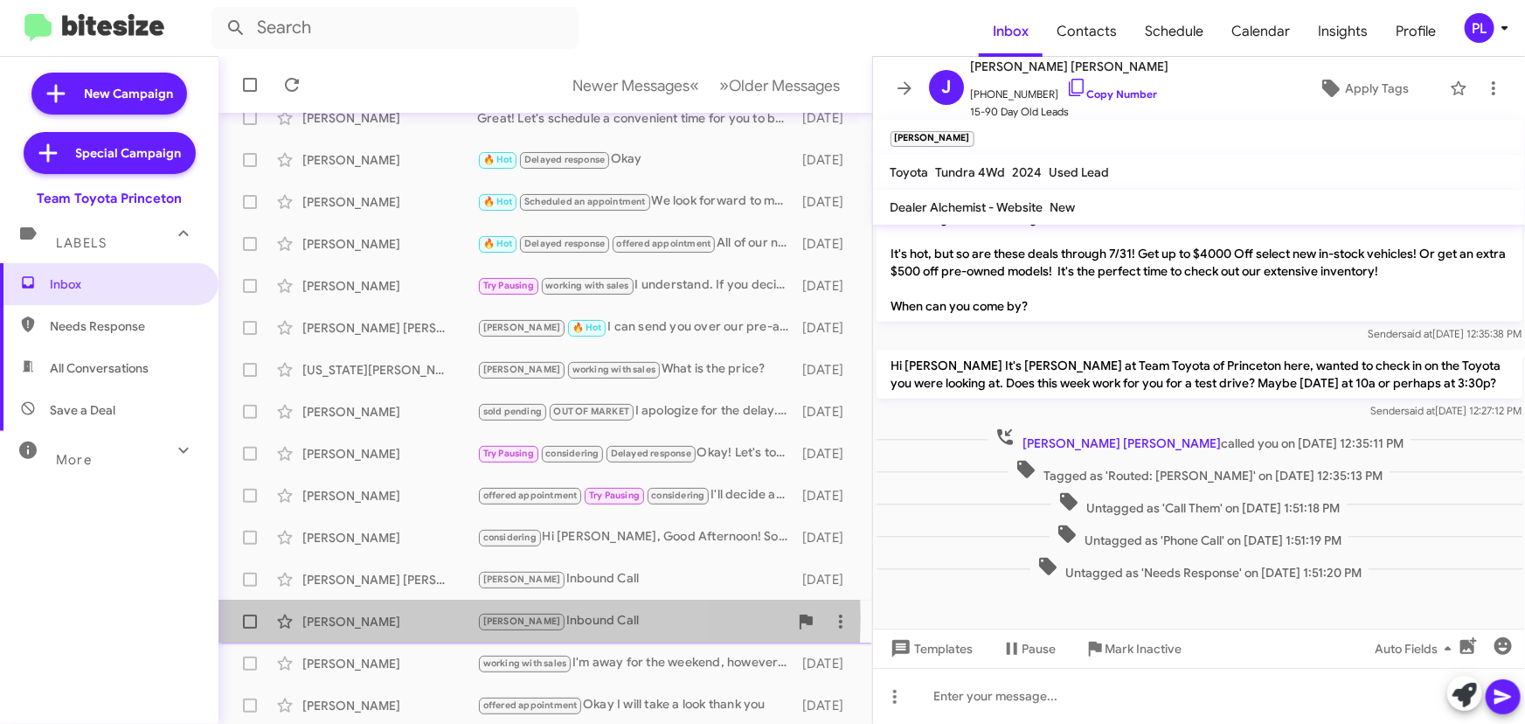
click at [341, 617] on div "[PERSON_NAME]" at bounding box center [389, 621] width 175 height 17
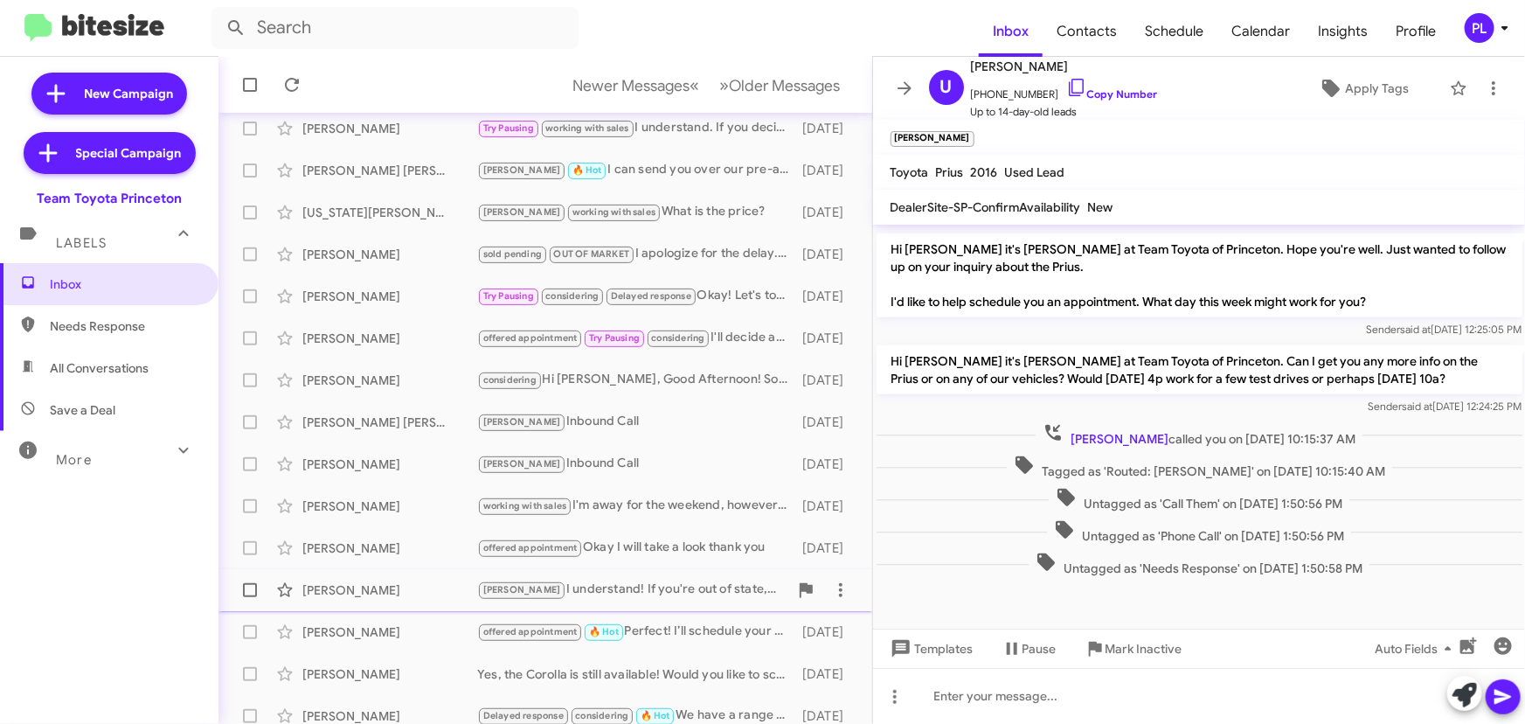
scroll to position [238, 0]
click at [392, 497] on div "[PERSON_NAME]" at bounding box center [389, 503] width 175 height 17
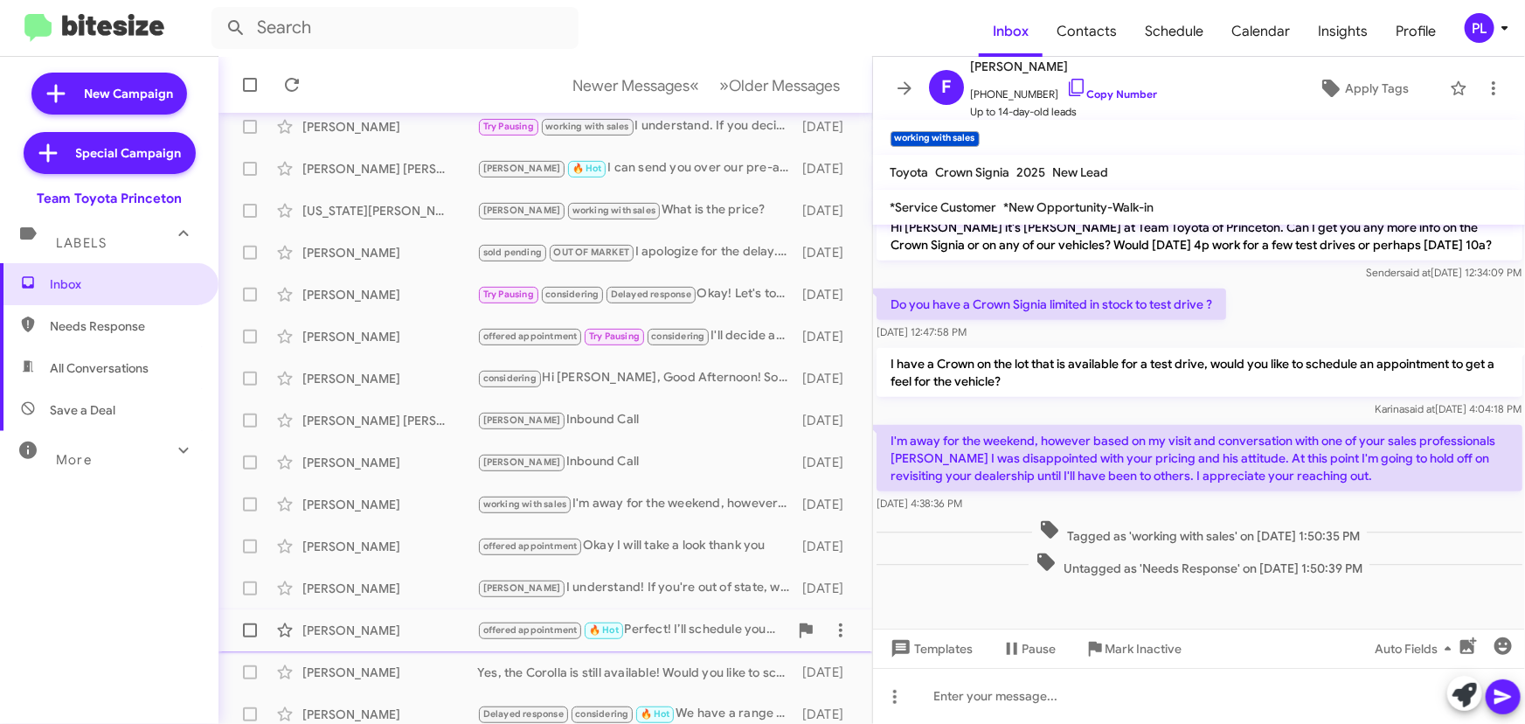
scroll to position [290, 0]
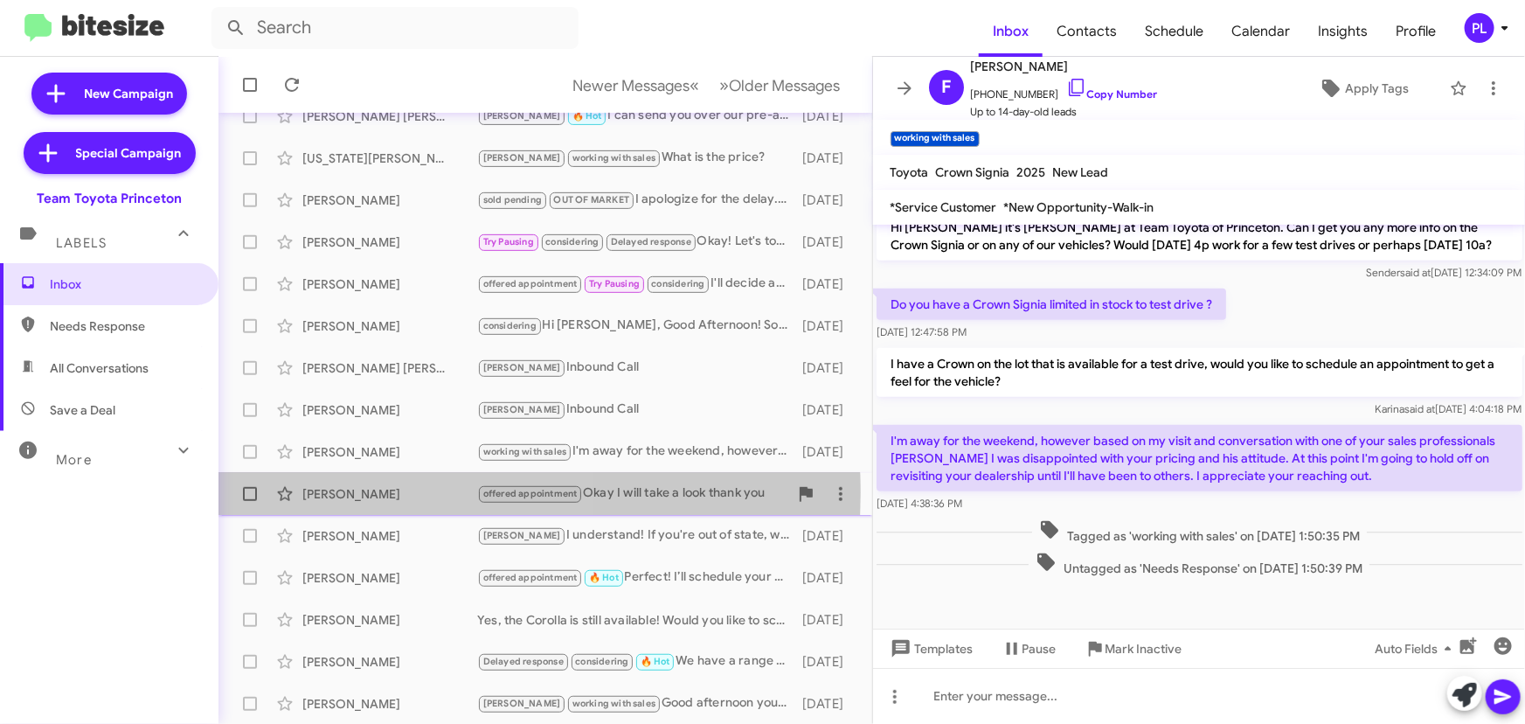
click at [393, 492] on div "[PERSON_NAME]" at bounding box center [389, 493] width 175 height 17
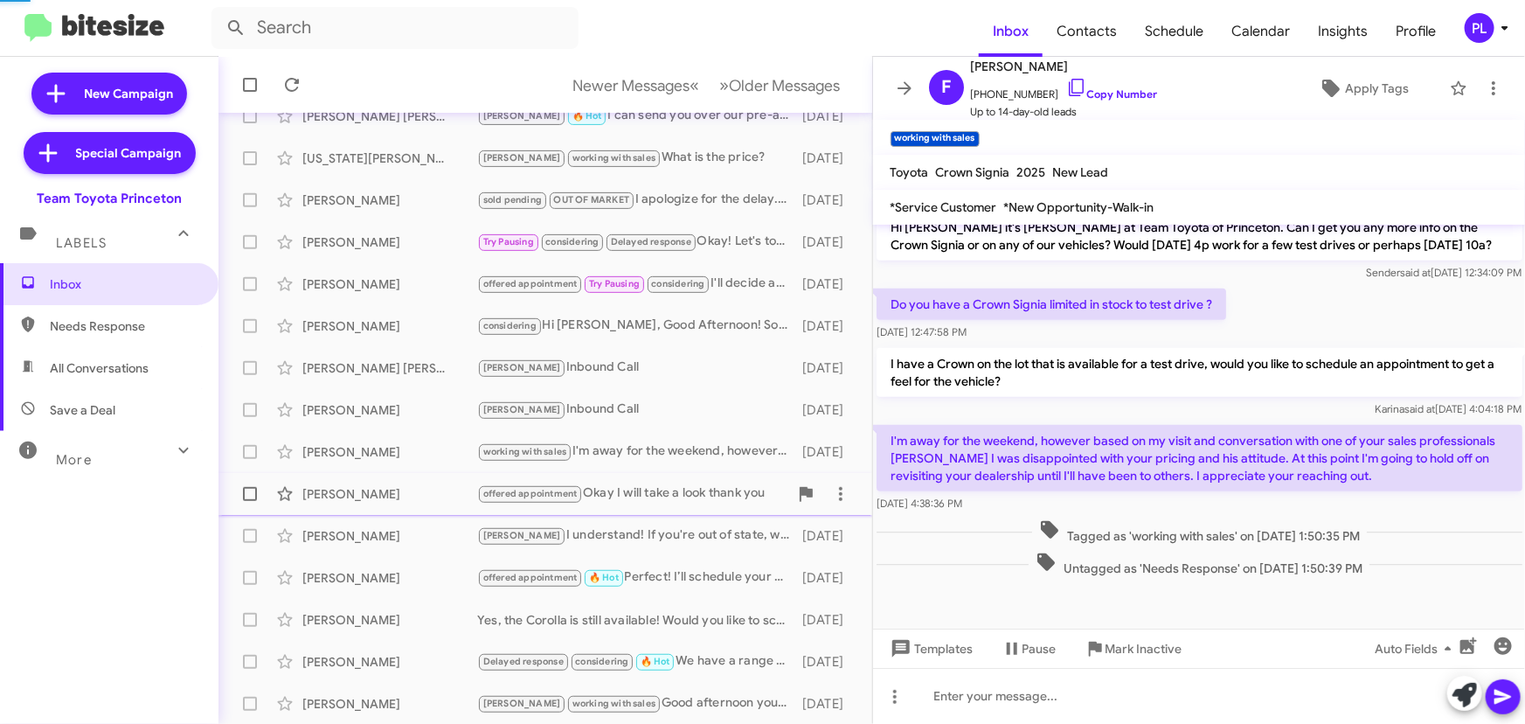
scroll to position [290, 0]
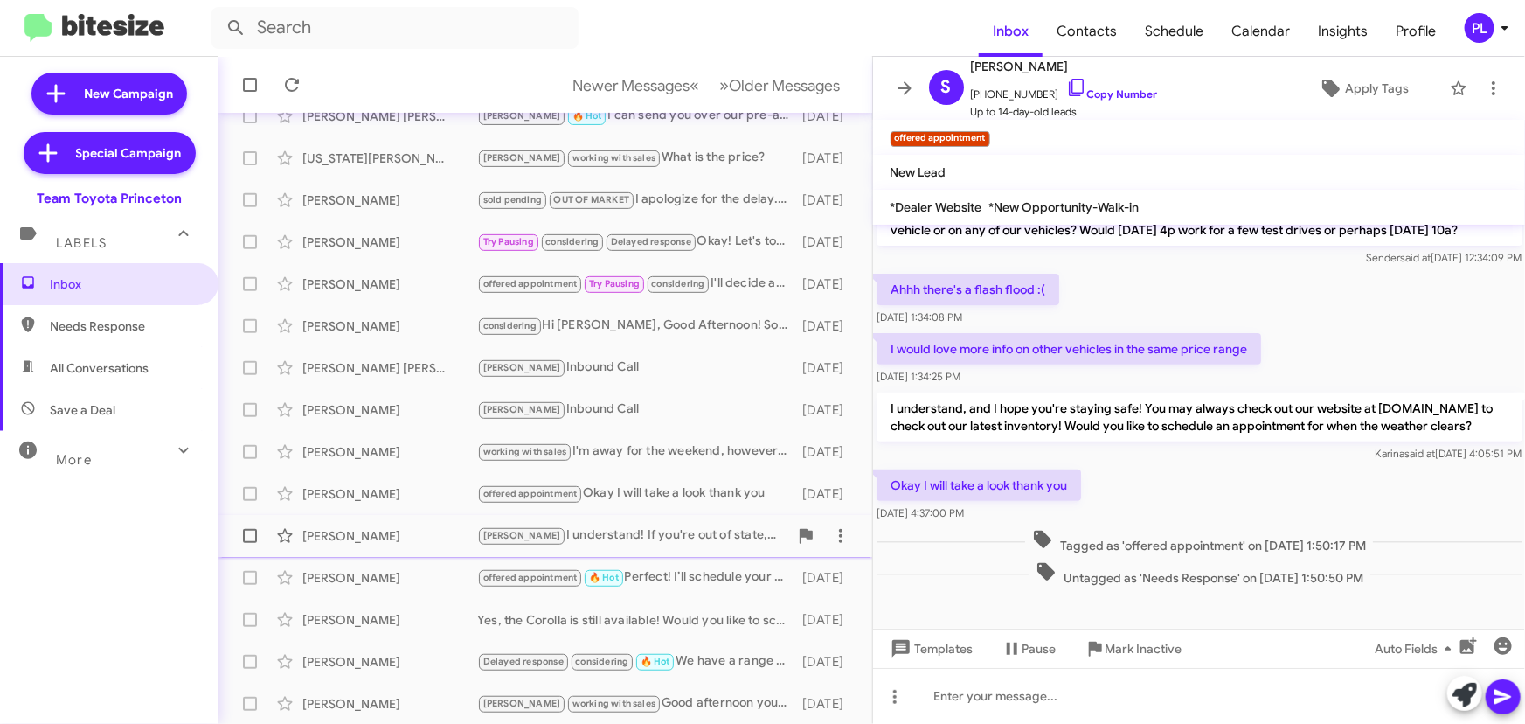
click at [383, 529] on div "[PERSON_NAME]" at bounding box center [389, 535] width 175 height 17
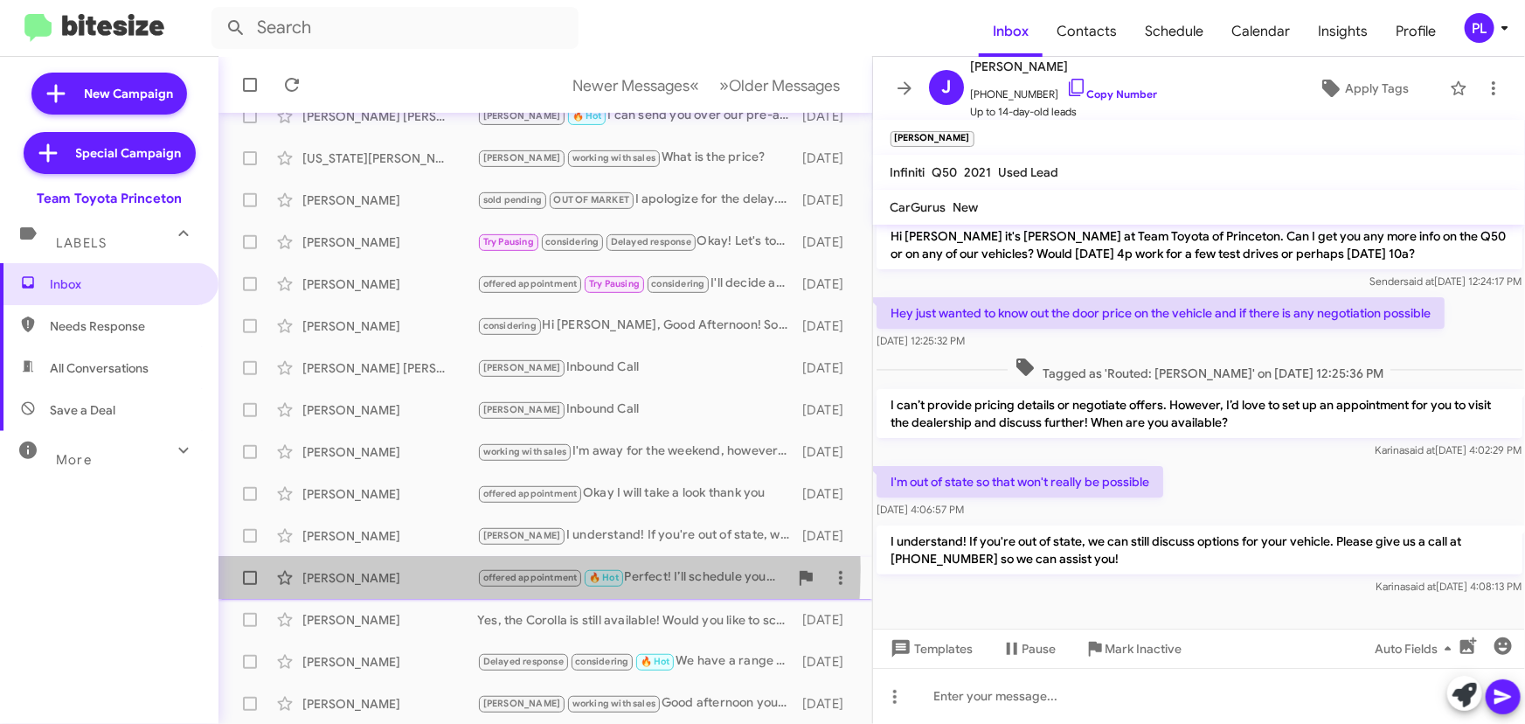
click at [381, 569] on div "[PERSON_NAME]" at bounding box center [389, 577] width 175 height 17
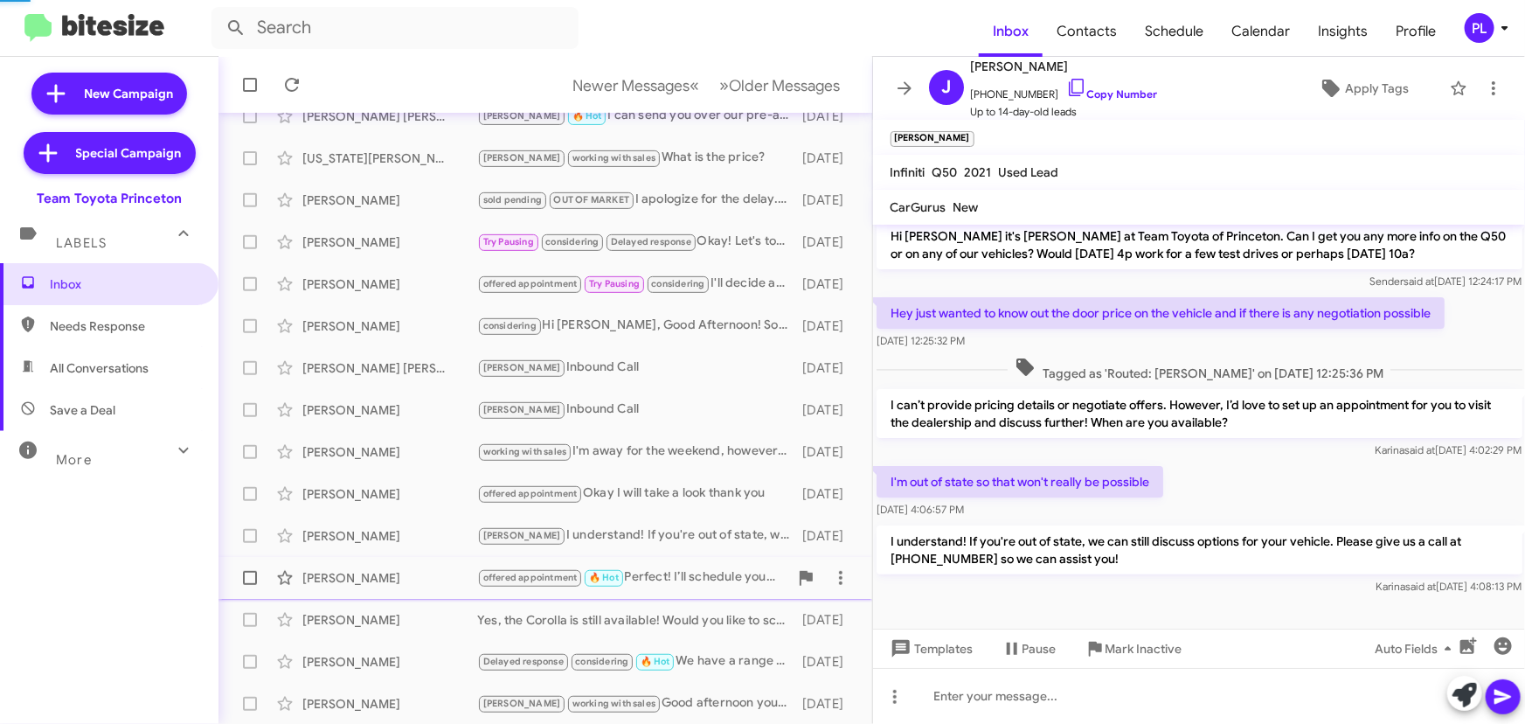
scroll to position [787, 0]
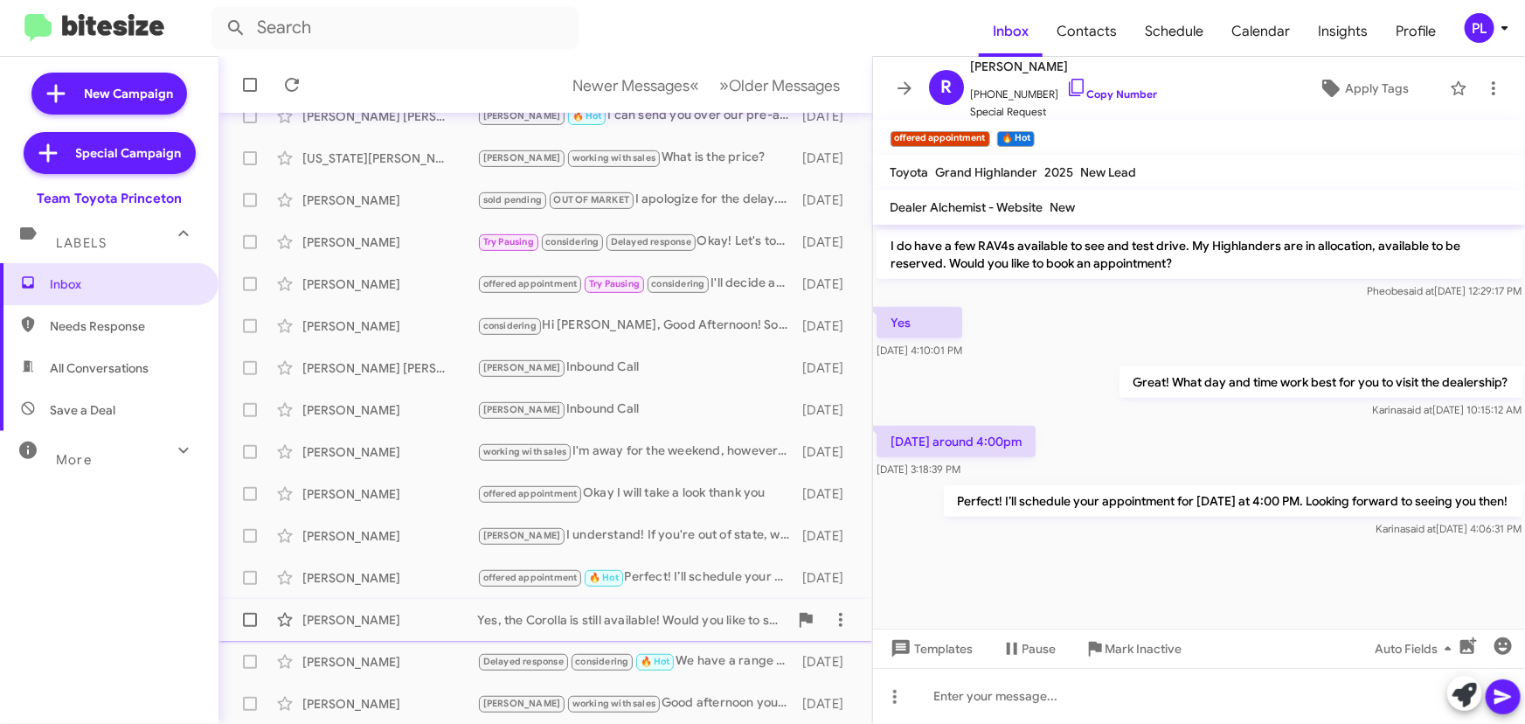
click at [380, 617] on div "[PERSON_NAME]" at bounding box center [389, 619] width 175 height 17
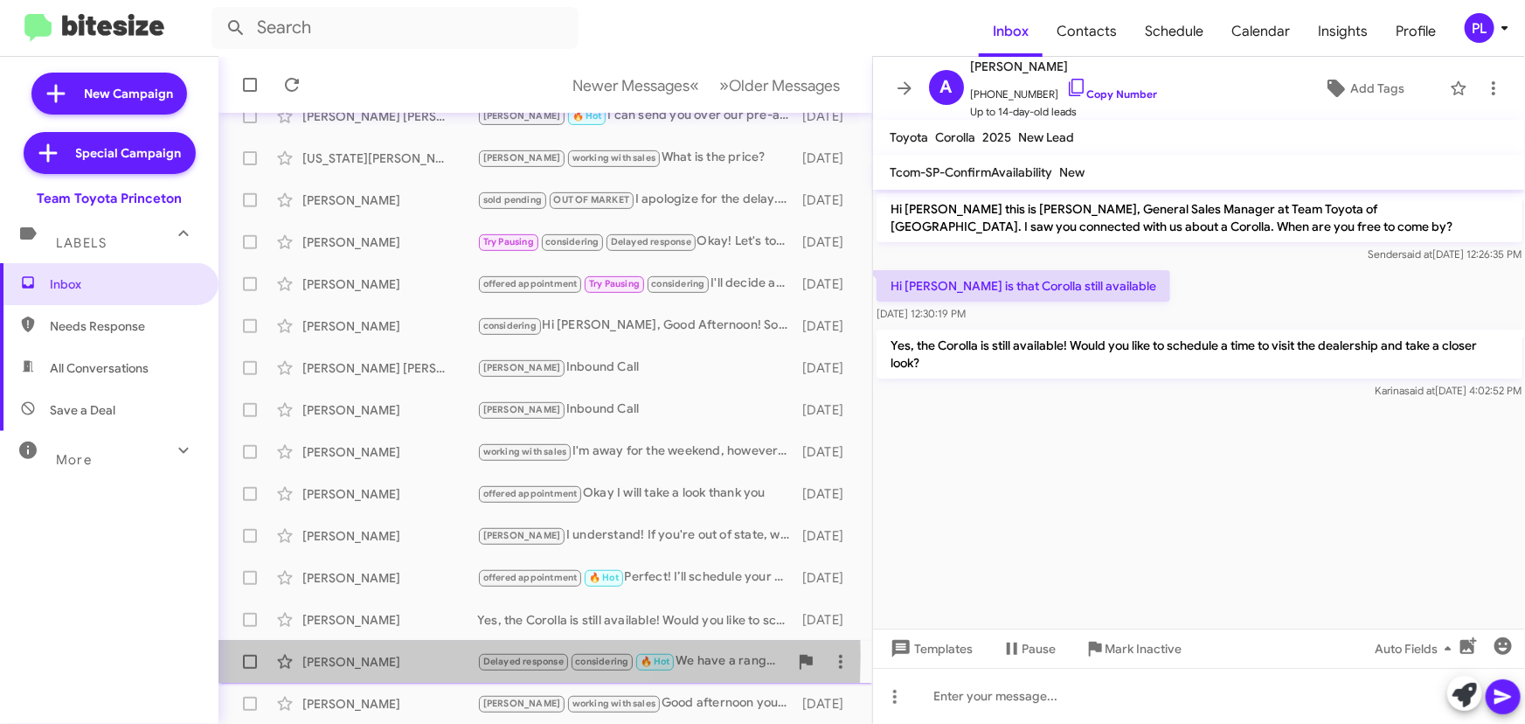
click at [312, 654] on div "[PERSON_NAME]" at bounding box center [389, 661] width 175 height 17
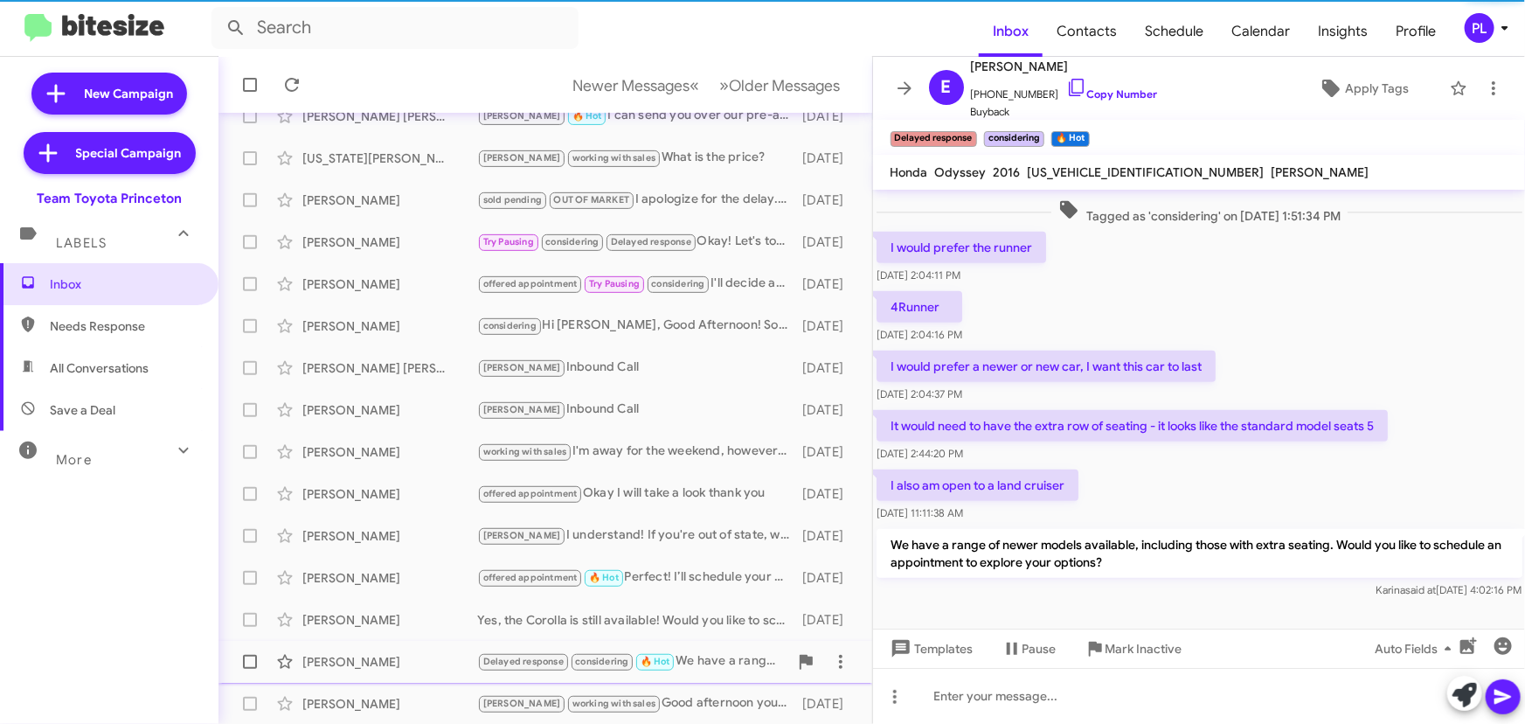
scroll to position [540, 0]
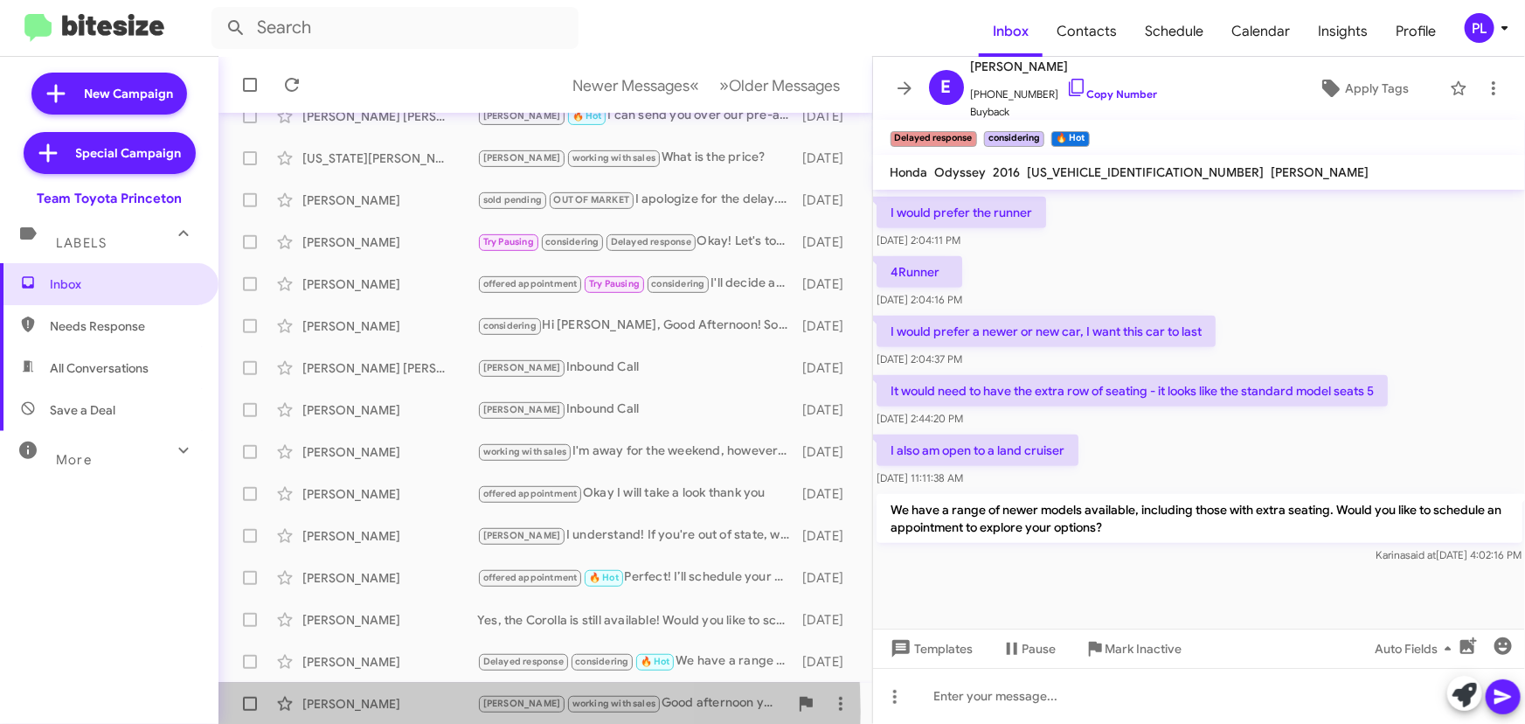
click at [333, 710] on div "[PERSON_NAME]" at bounding box center [389, 703] width 175 height 17
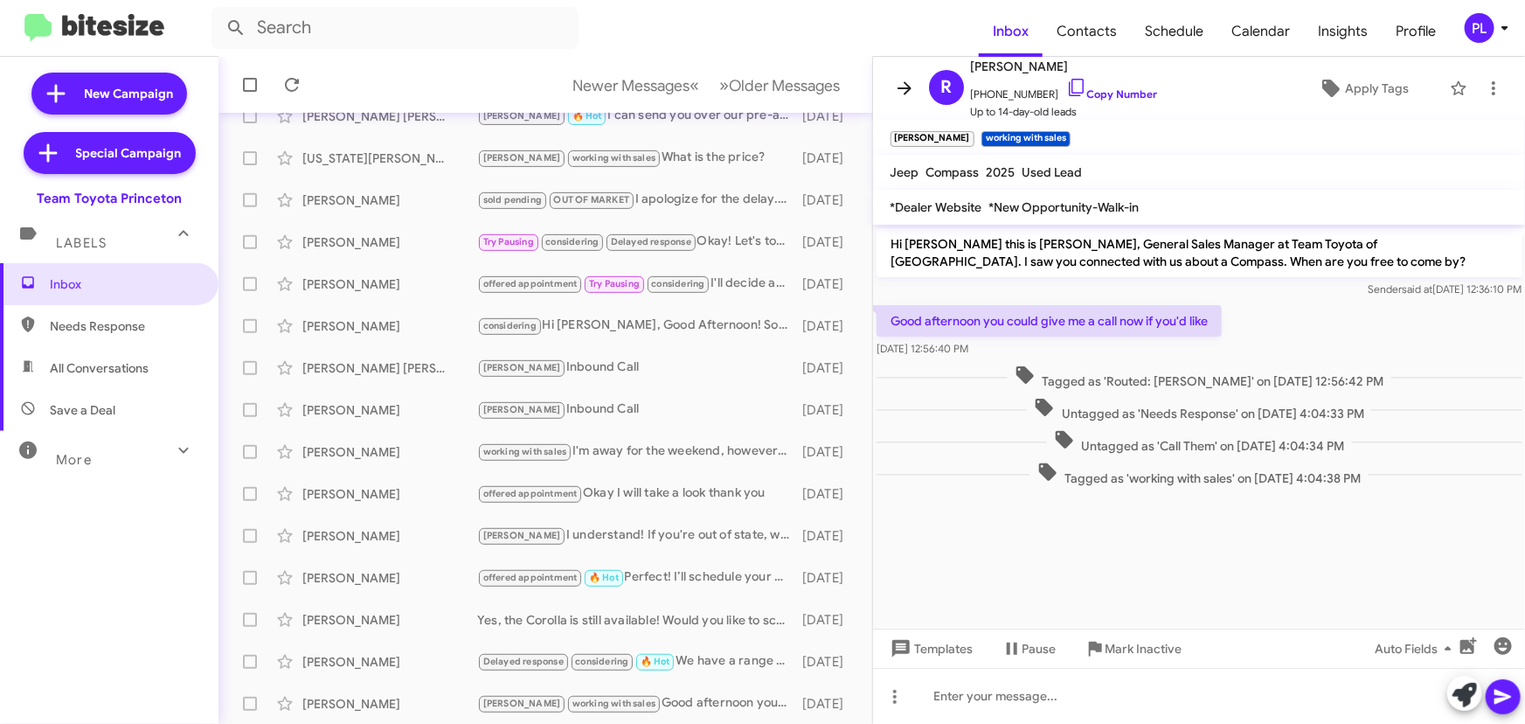
click at [896, 92] on icon at bounding box center [904, 88] width 21 height 21
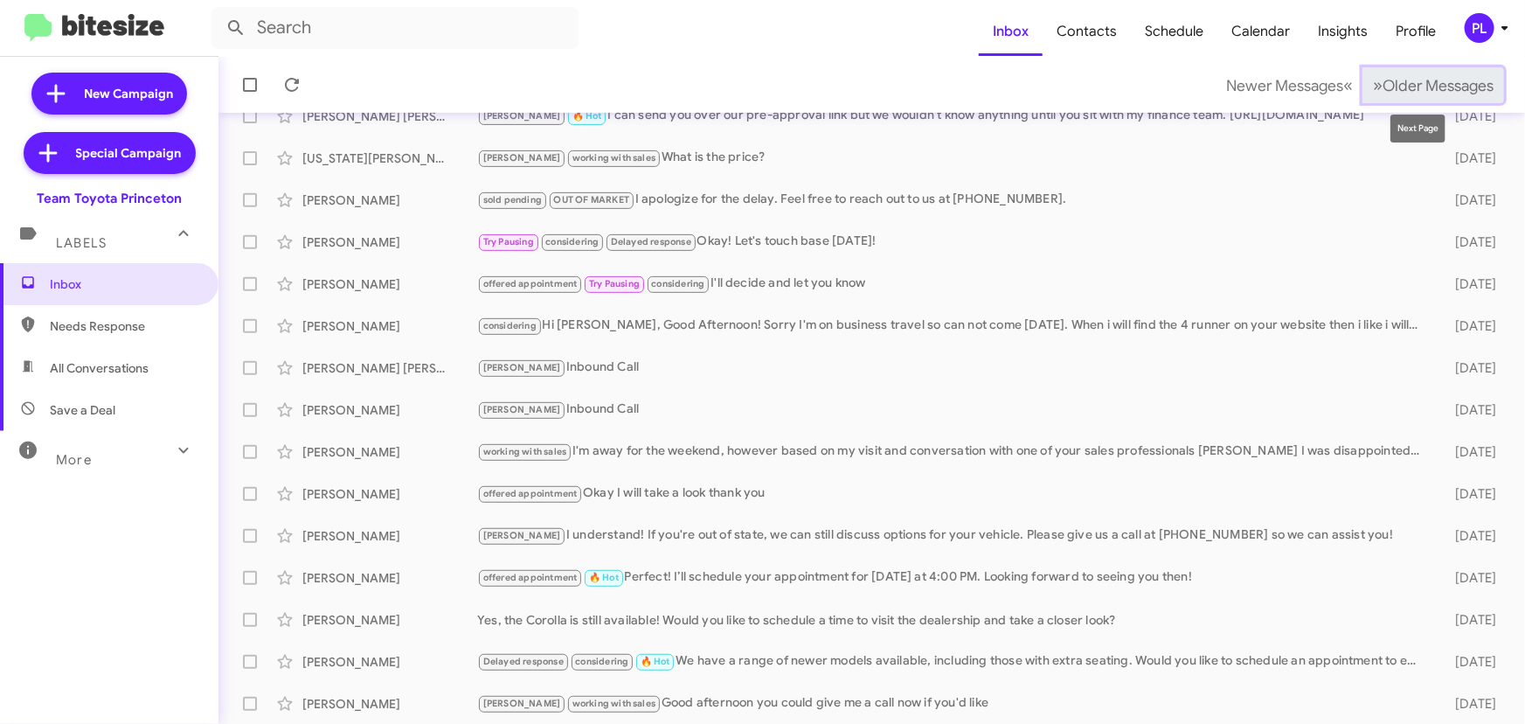
click at [1373, 80] on span "»" at bounding box center [1378, 85] width 10 height 22
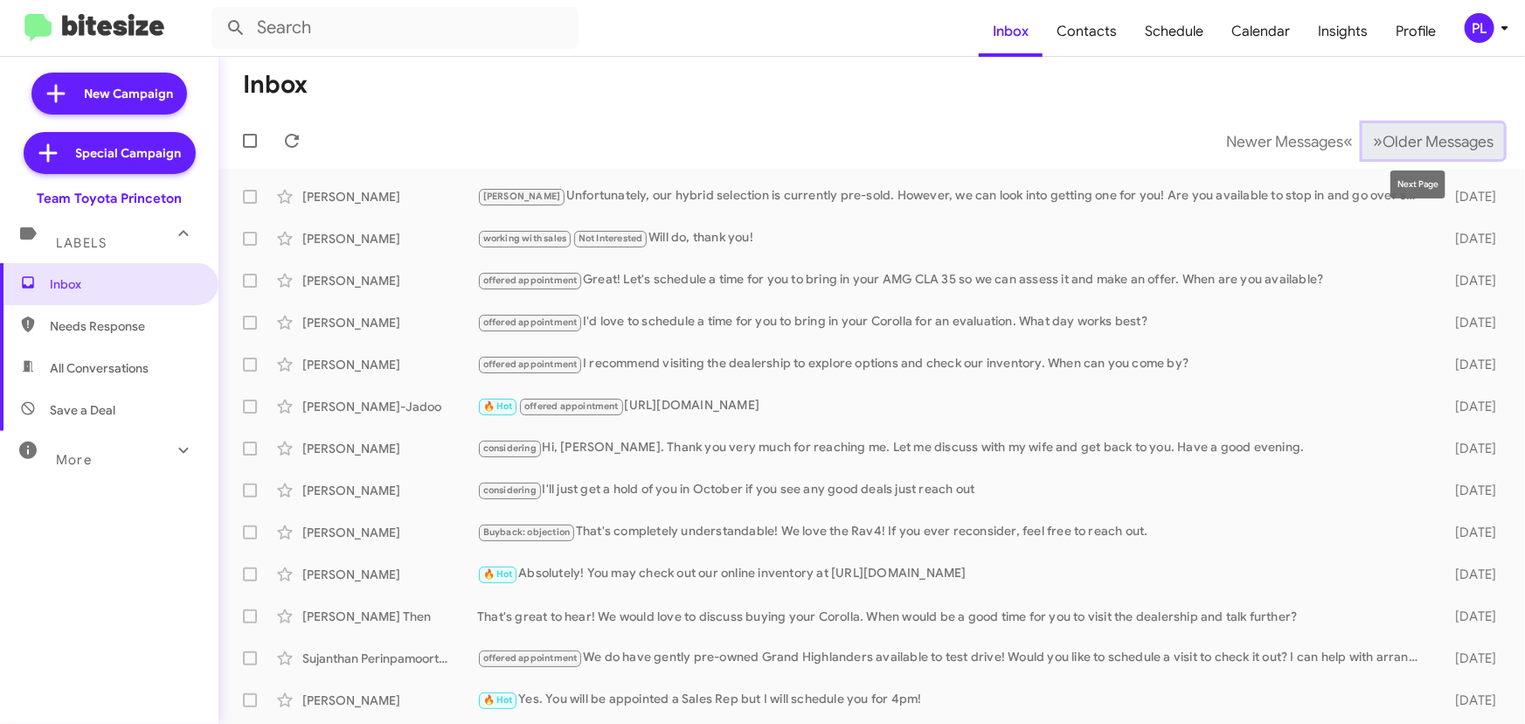
click at [1407, 134] on span "Older Messages" at bounding box center [1437, 141] width 111 height 19
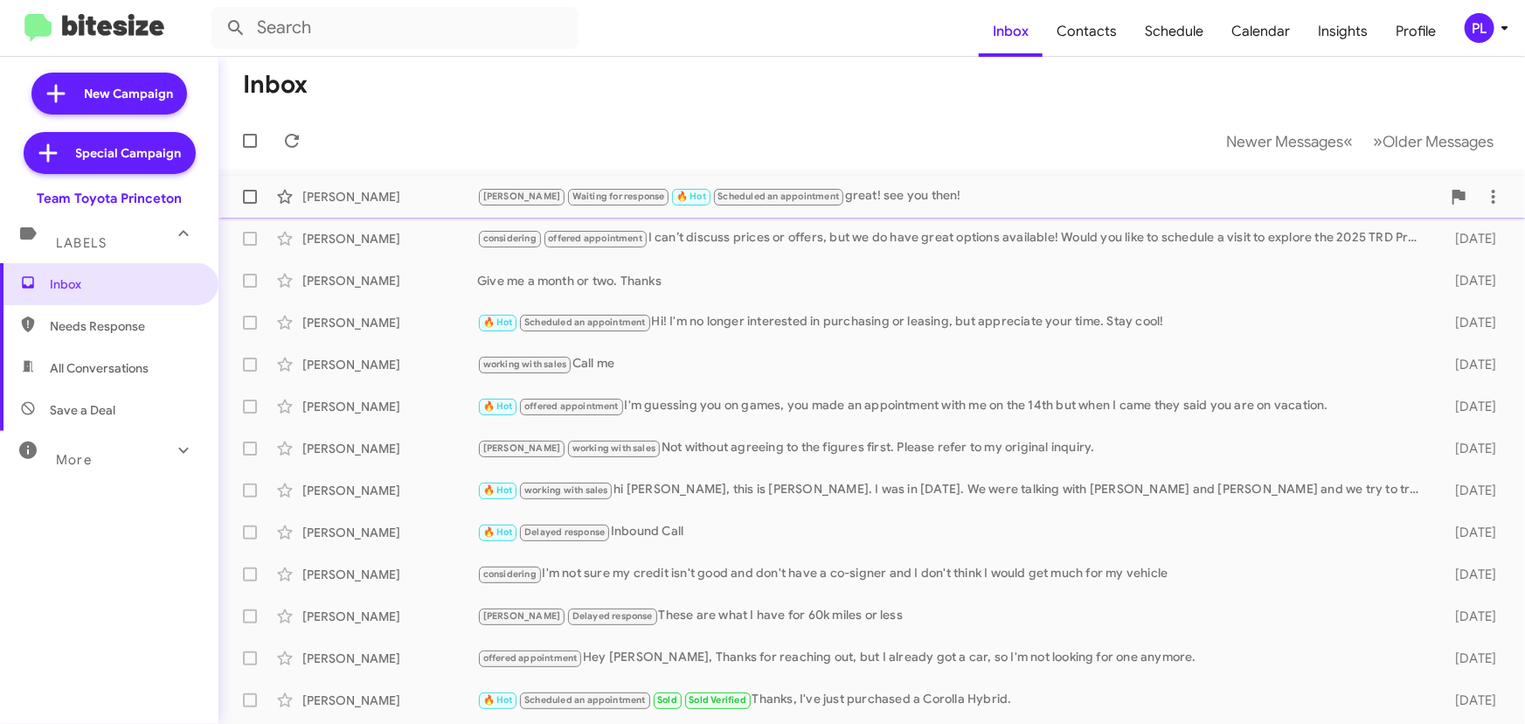
click at [399, 197] on div "[PERSON_NAME]" at bounding box center [389, 196] width 175 height 17
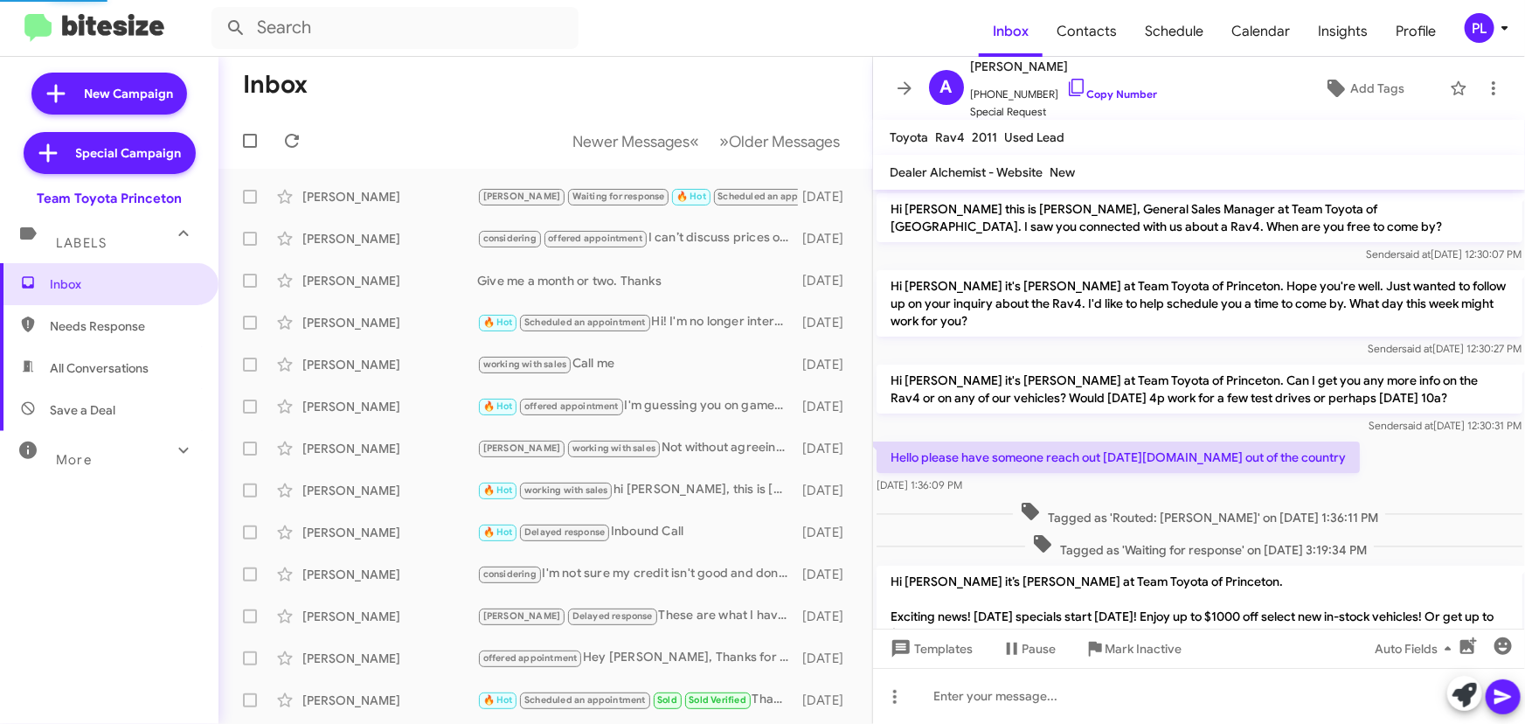
scroll to position [781, 0]
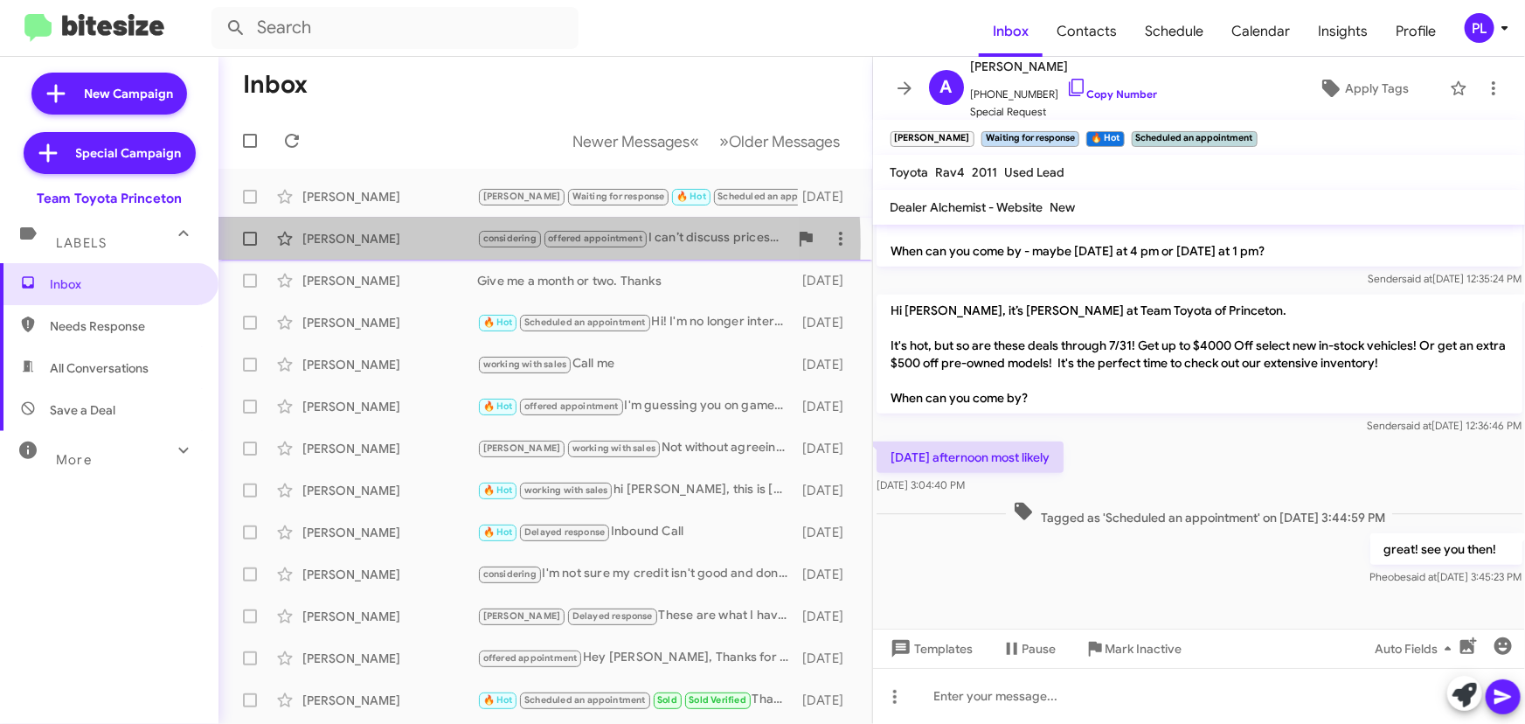
click at [385, 245] on div "[PERSON_NAME]" at bounding box center [389, 238] width 175 height 17
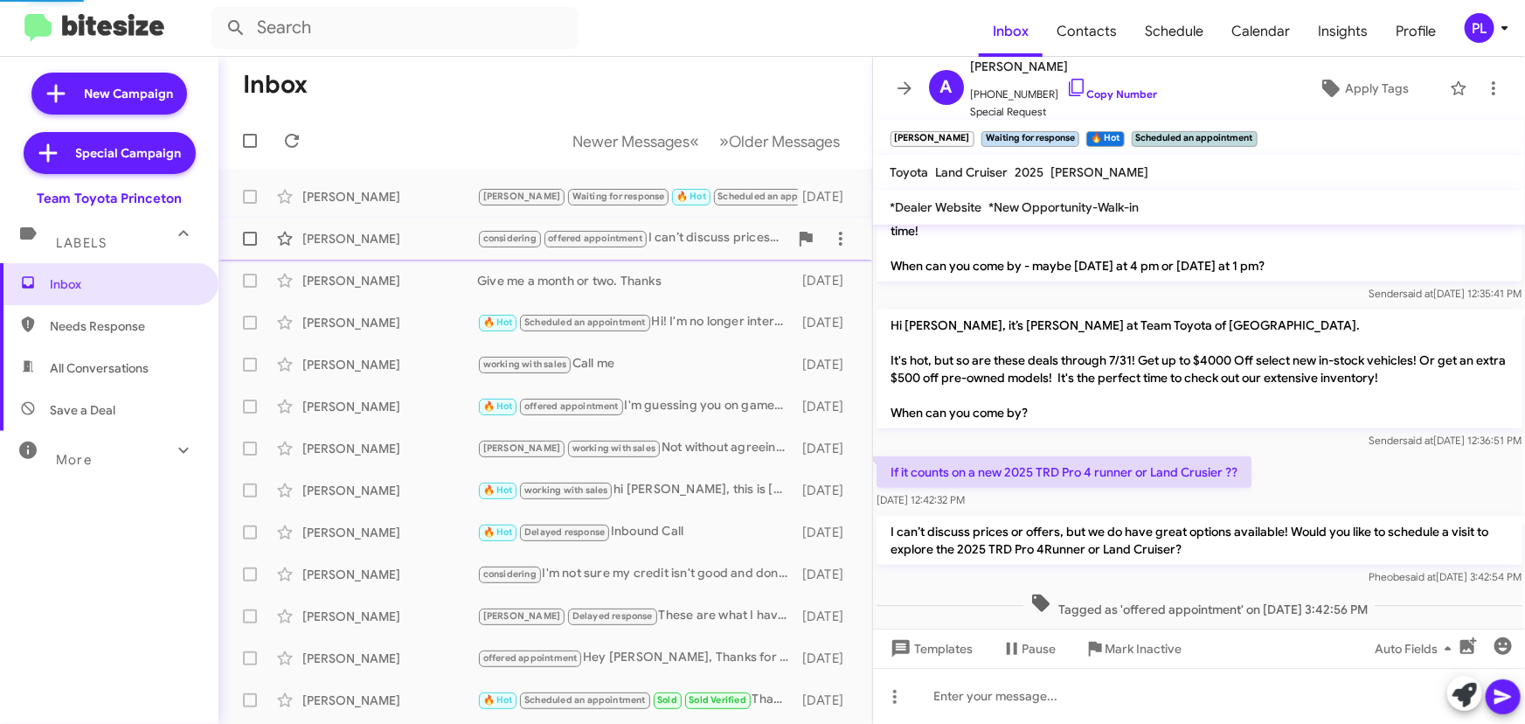
scroll to position [853, 0]
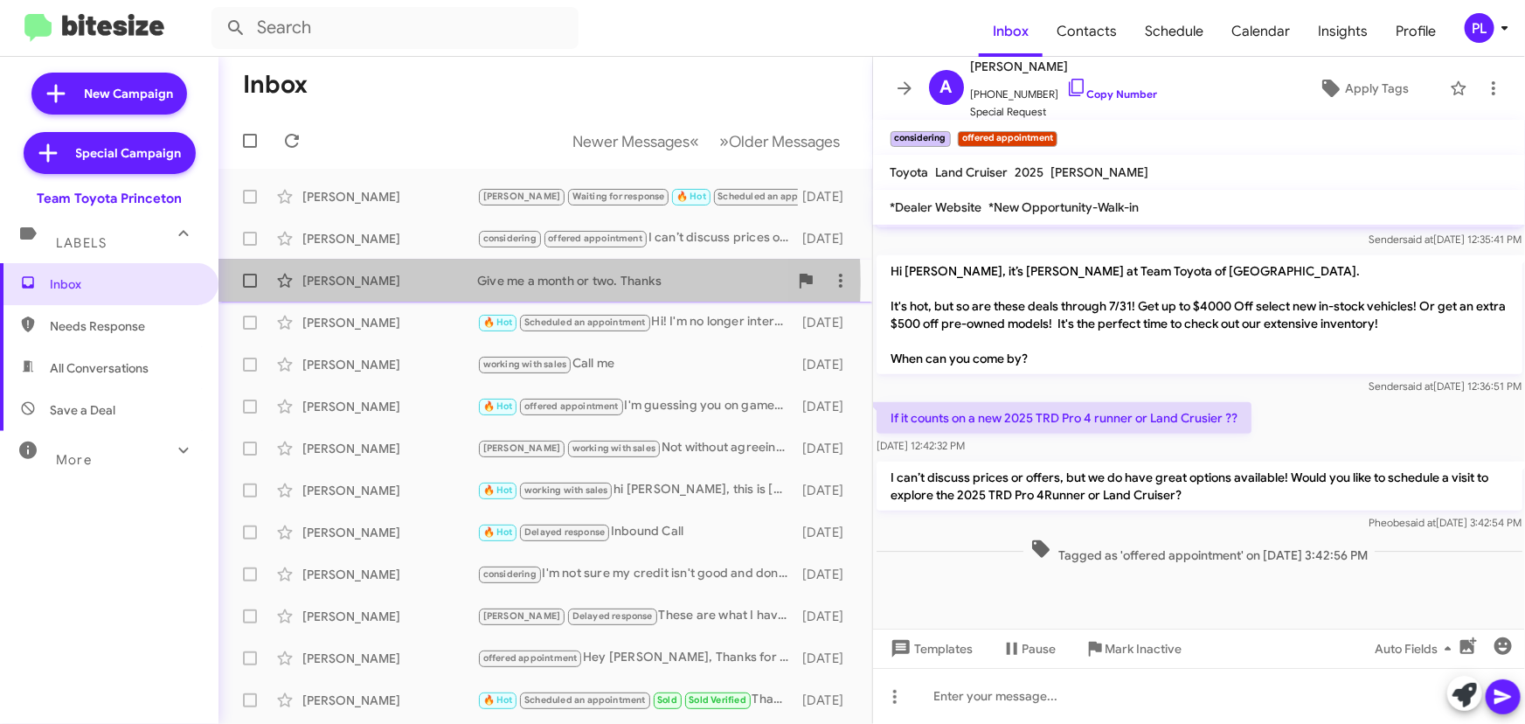
click at [380, 283] on div "[PERSON_NAME]" at bounding box center [389, 280] width 175 height 17
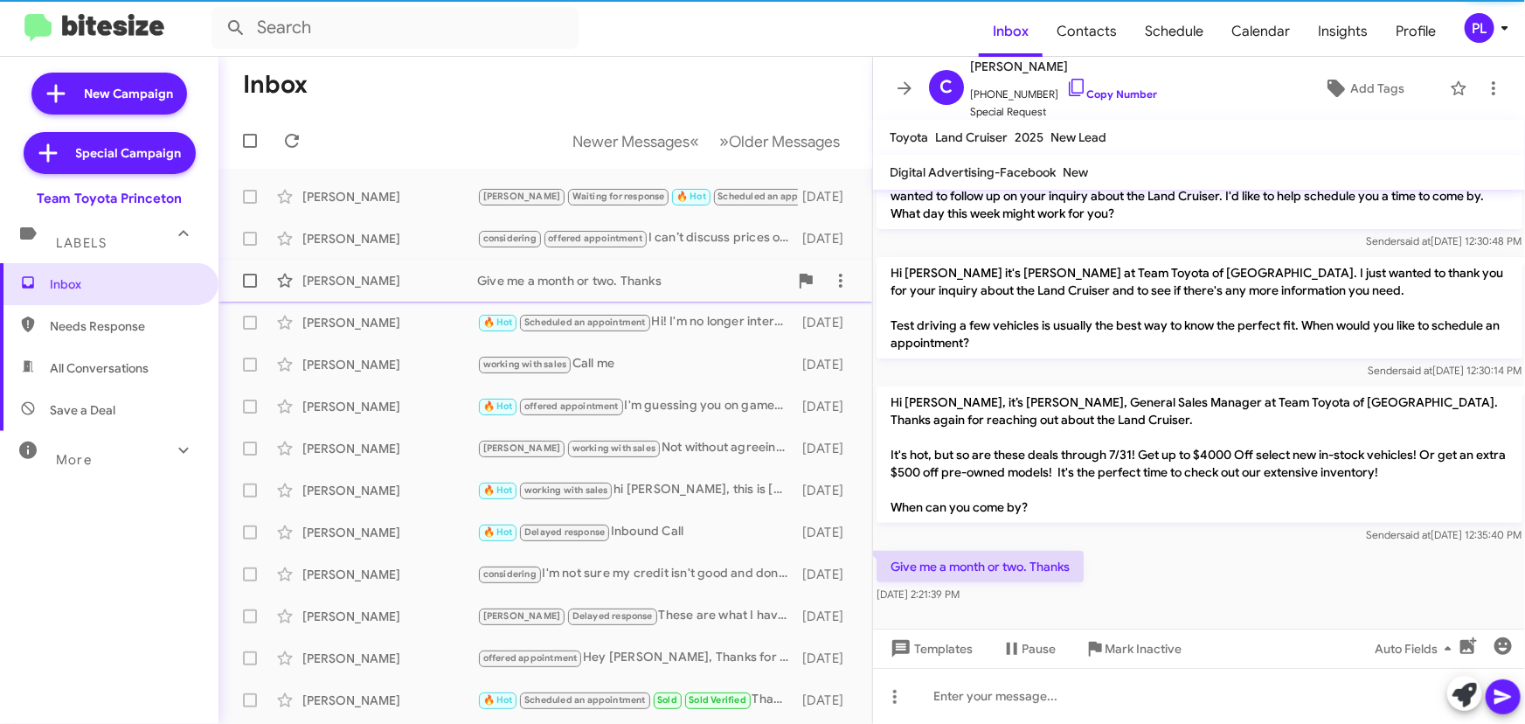
scroll to position [106, 0]
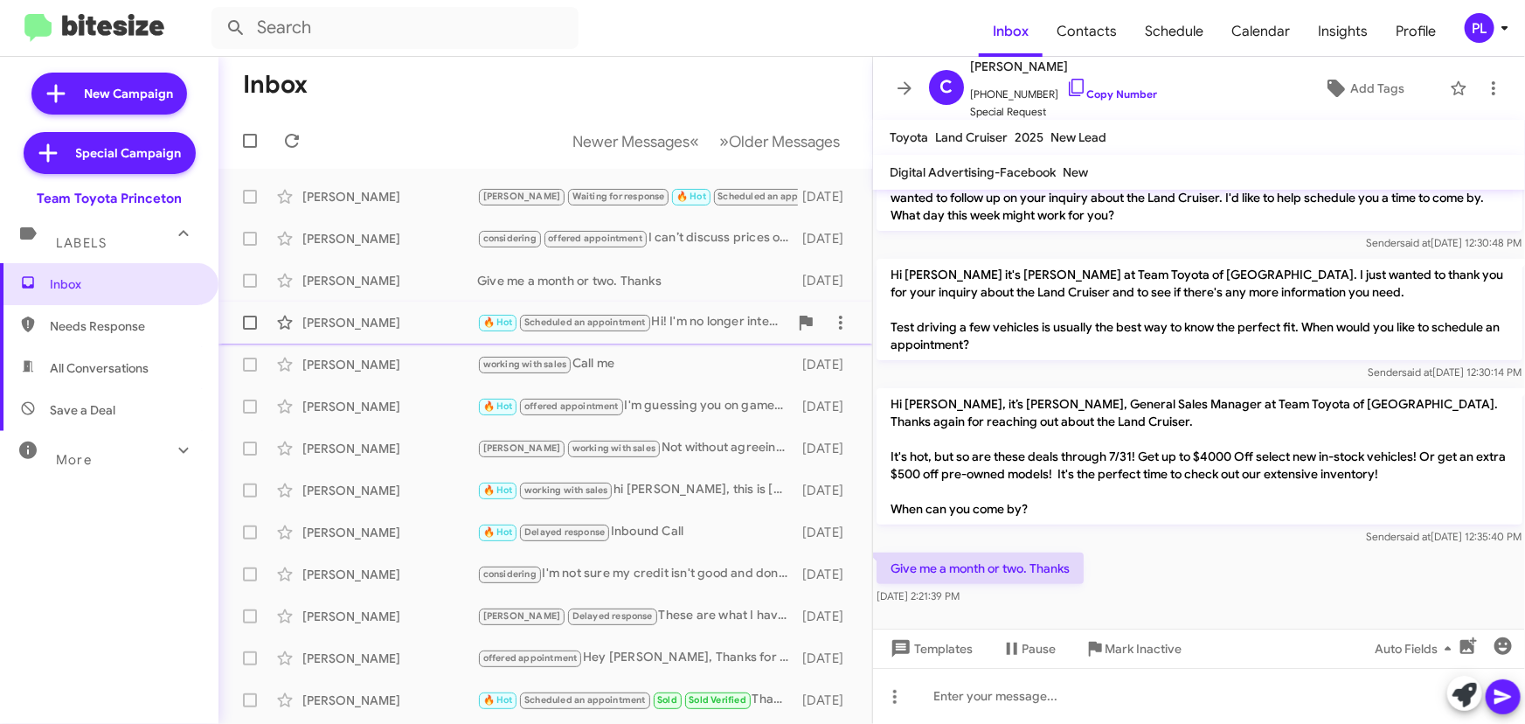
click at [364, 322] on div "[PERSON_NAME]" at bounding box center [389, 322] width 175 height 17
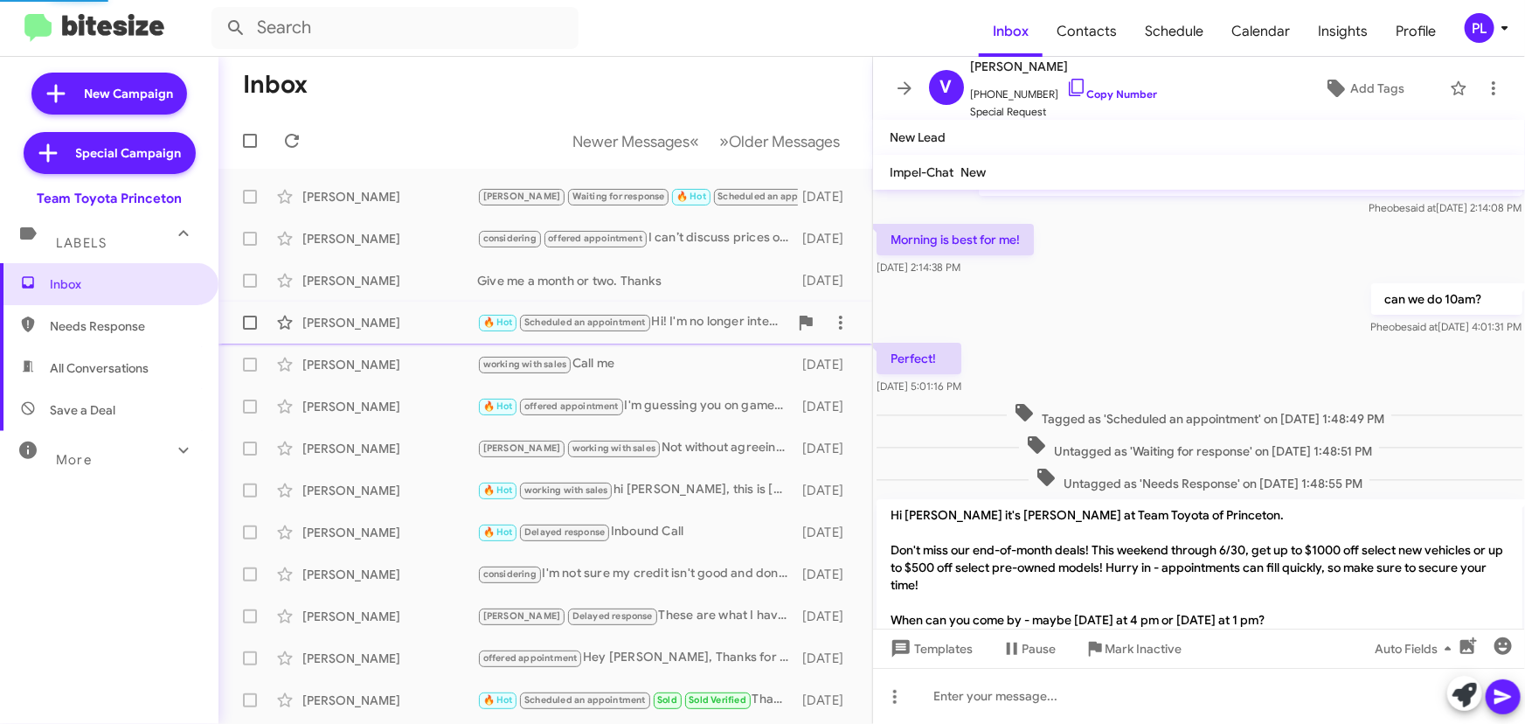
scroll to position [391, 0]
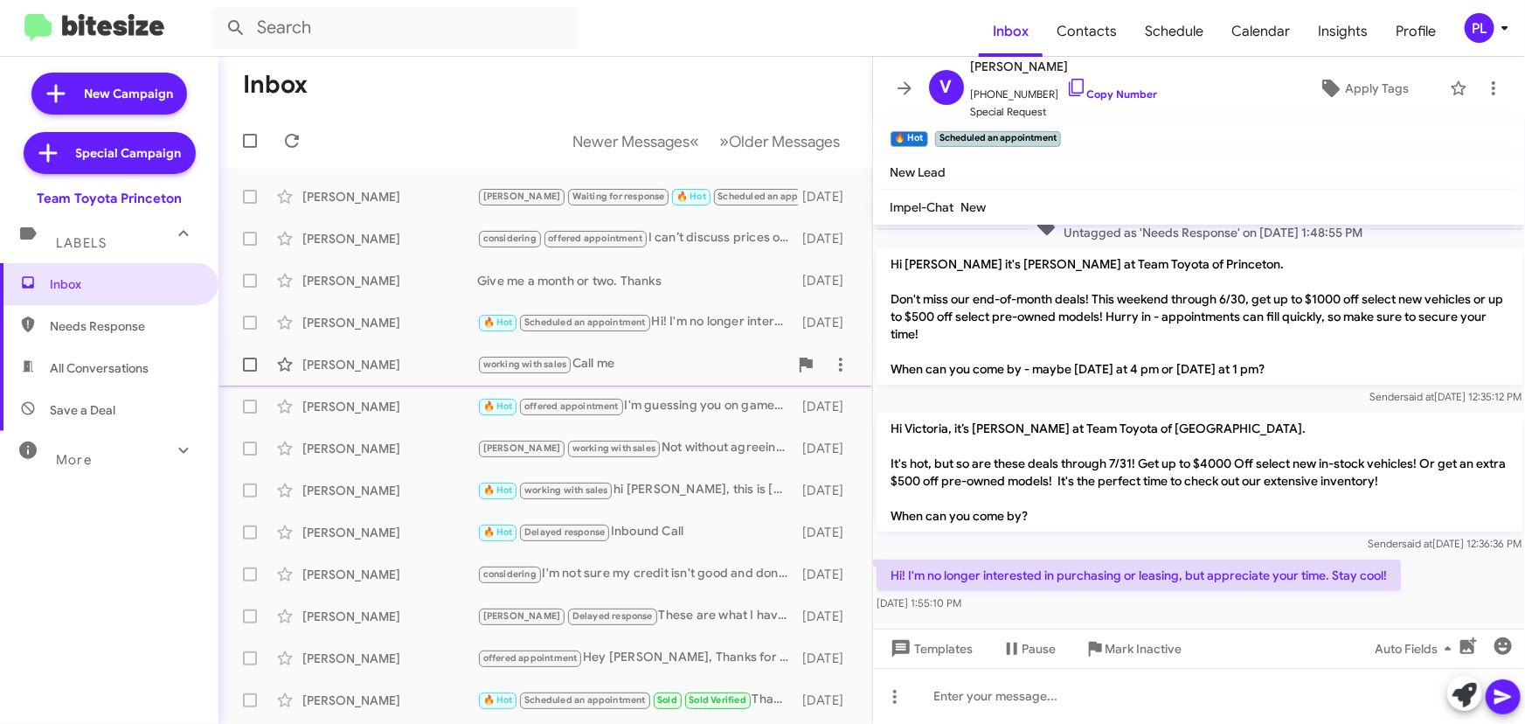
click at [343, 353] on div "[PERSON_NAME] working with sales Call me [DATE]" at bounding box center [545, 364] width 626 height 35
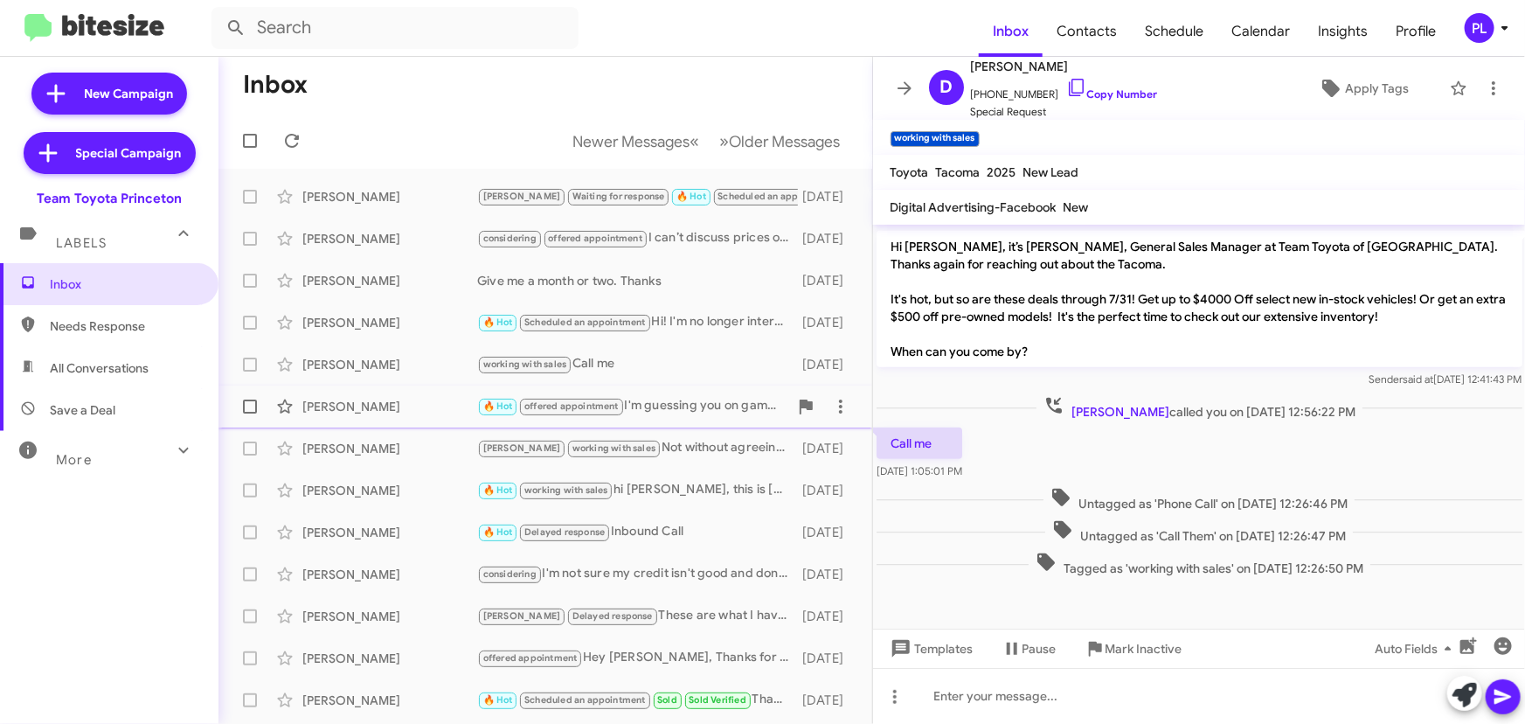
click at [350, 396] on div "[PERSON_NAME] 🔥 Hot offered appointment I'm guessing you on games, you made an …" at bounding box center [545, 406] width 626 height 35
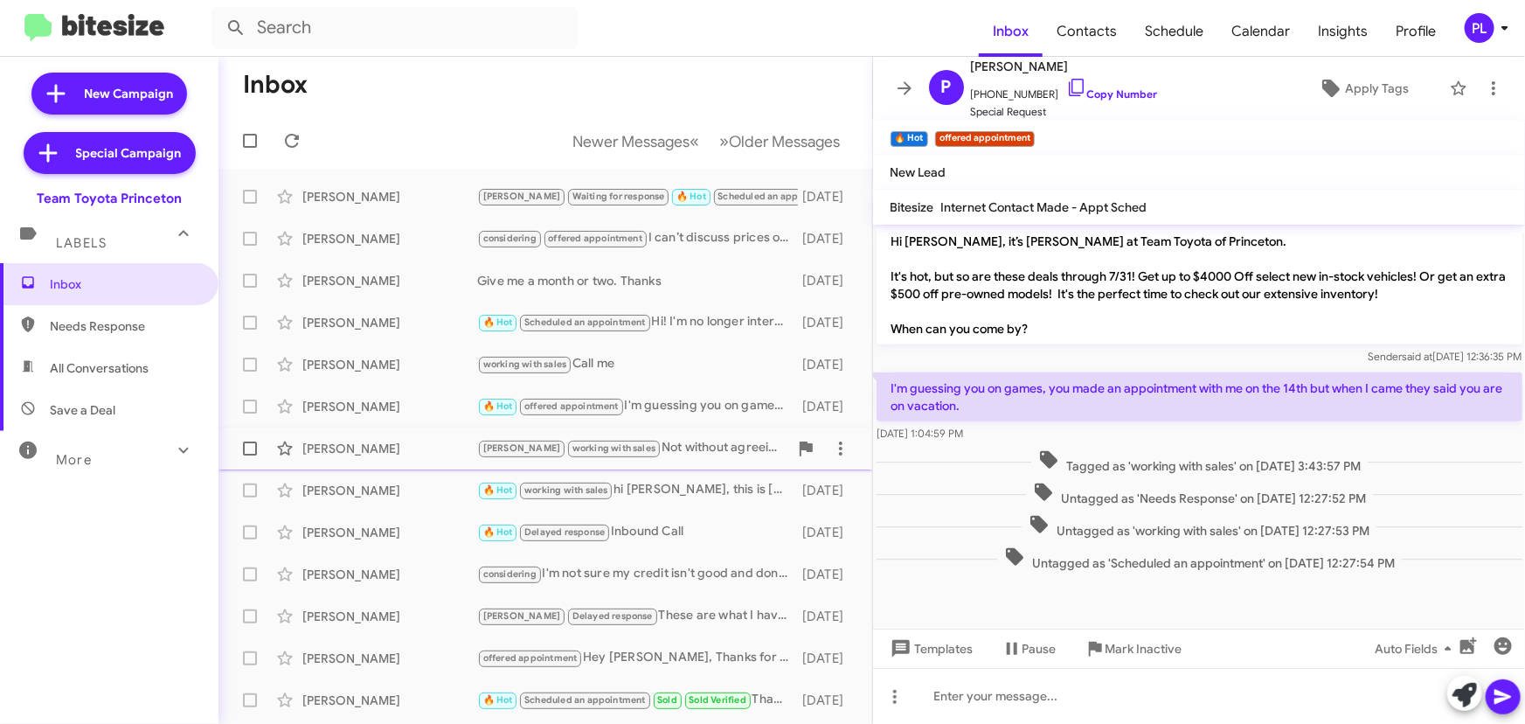
click at [353, 441] on div "[PERSON_NAME]" at bounding box center [389, 448] width 175 height 17
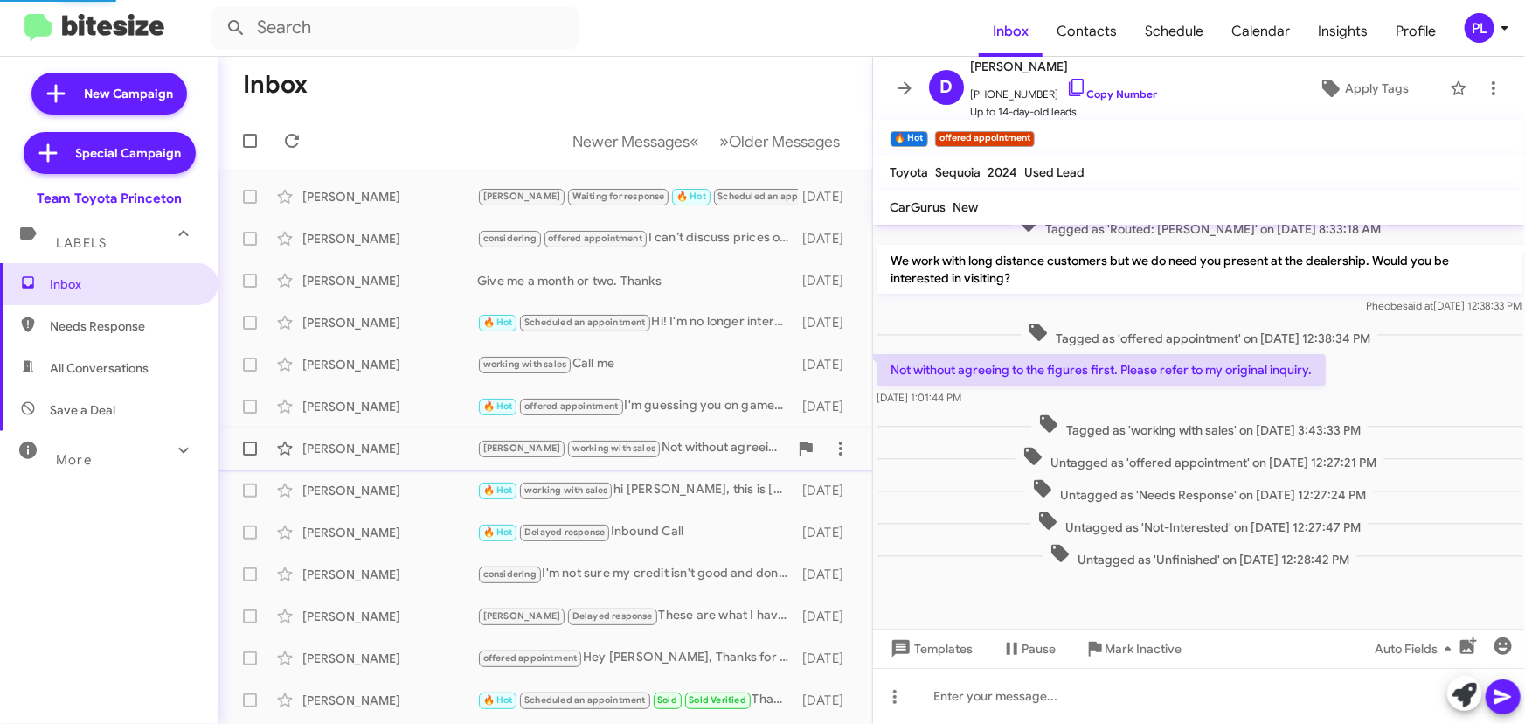
scroll to position [246, 0]
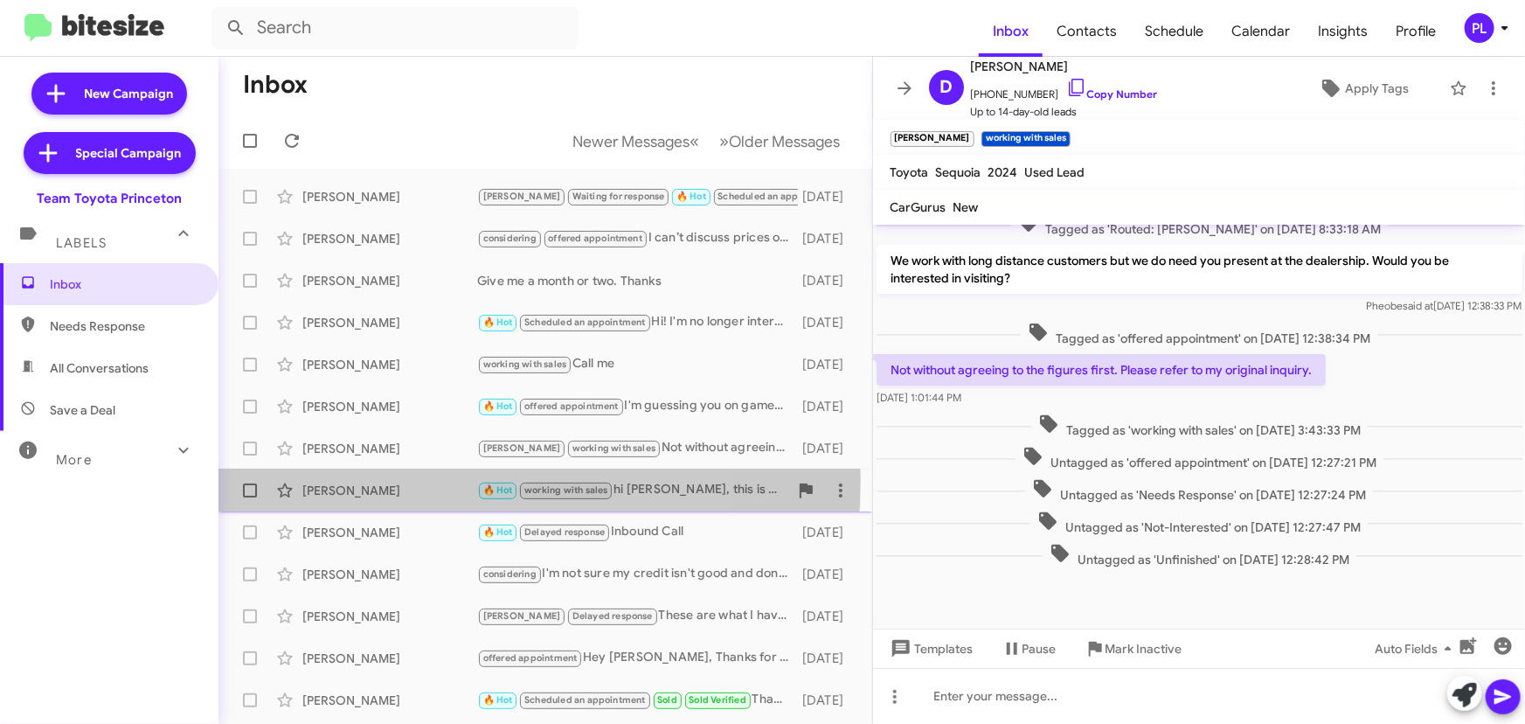
click at [352, 480] on div "[PERSON_NAME] 🔥 Hot working with sales hi [PERSON_NAME], this is [PERSON_NAME].…" at bounding box center [545, 490] width 626 height 35
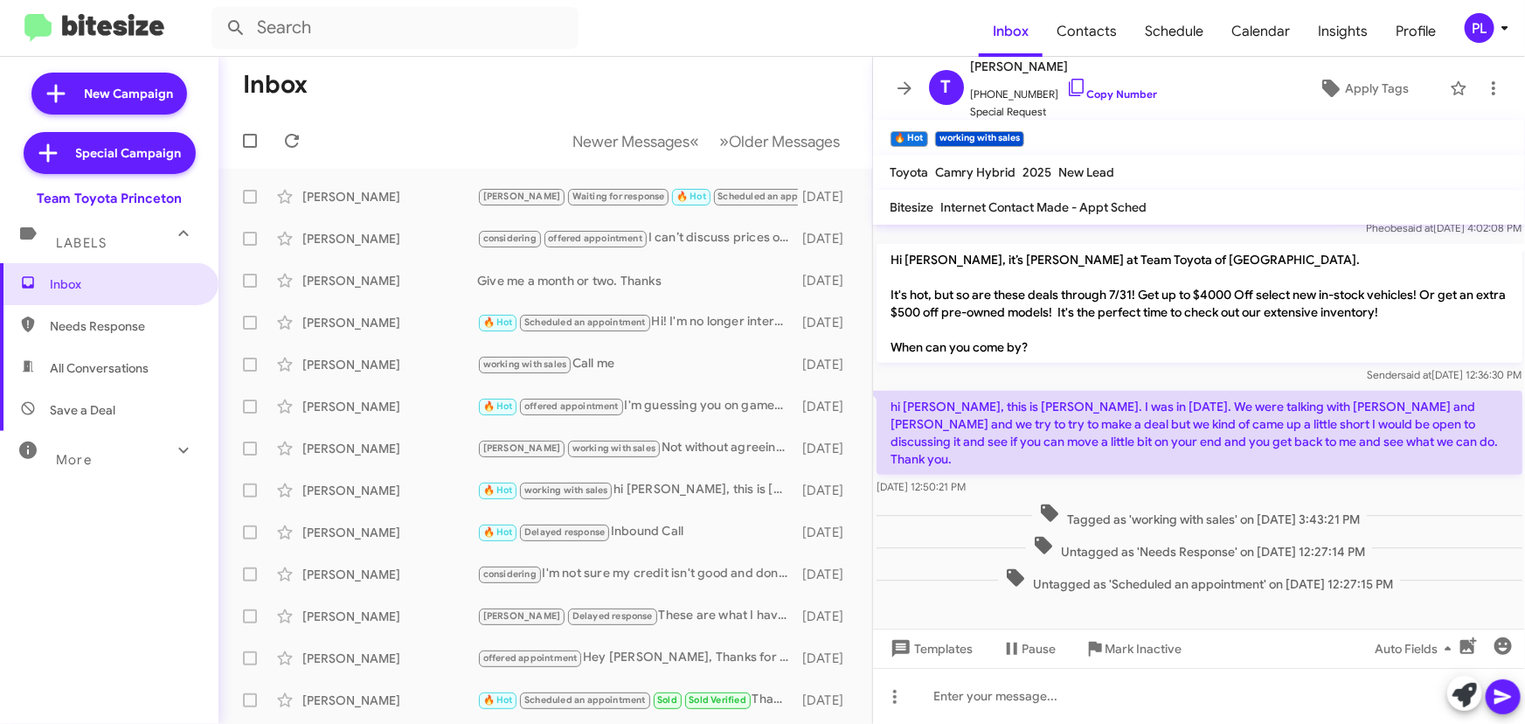
scroll to position [771, 0]
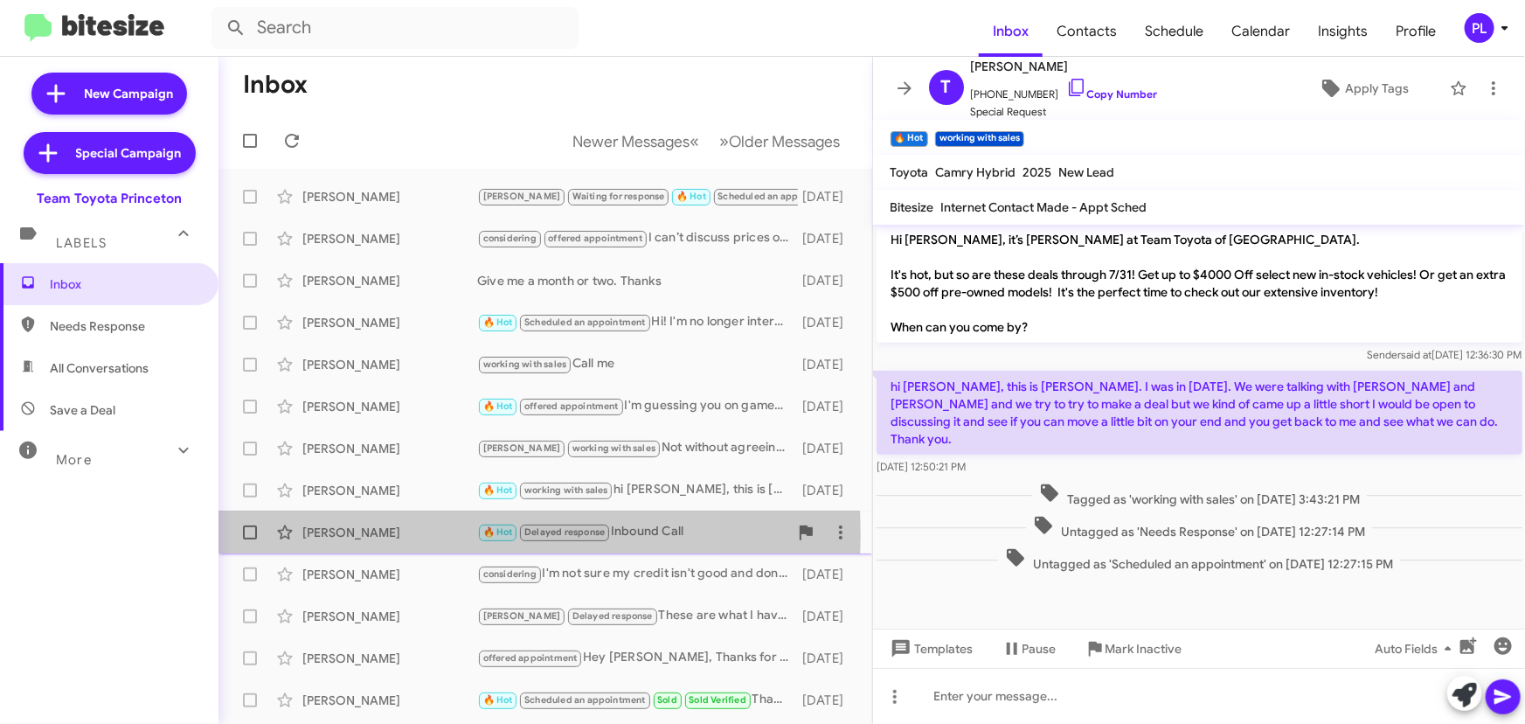
click at [346, 535] on div "[PERSON_NAME]" at bounding box center [389, 531] width 175 height 17
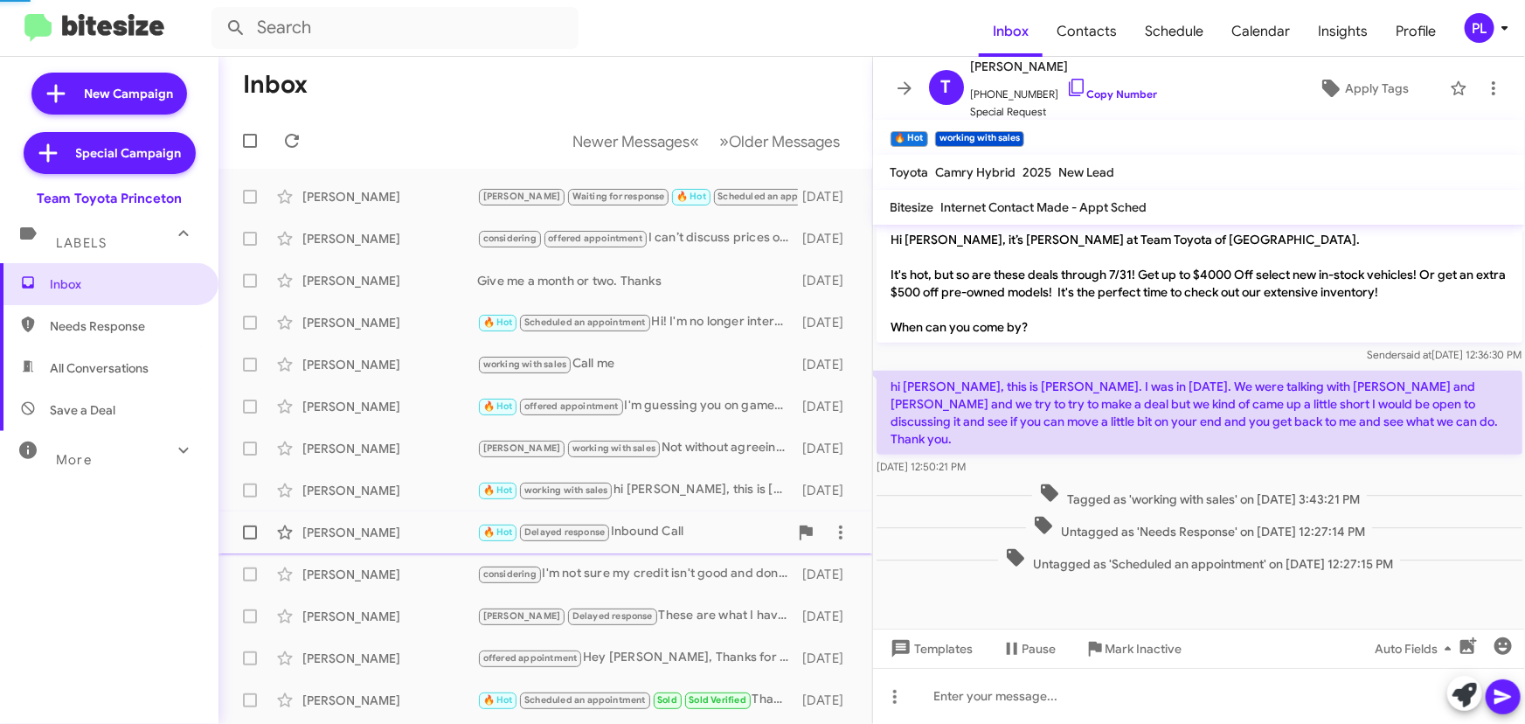
scroll to position [706, 0]
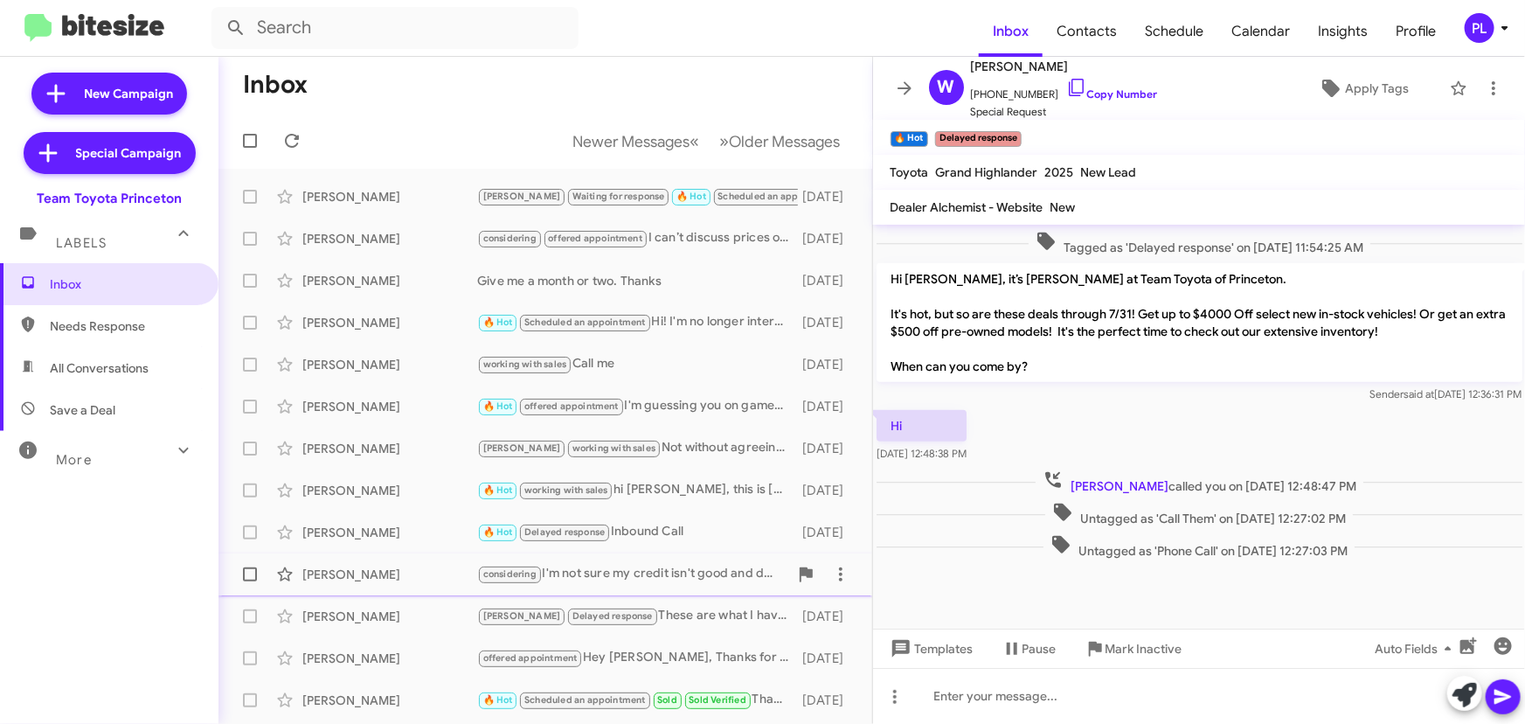
click at [356, 577] on div "[PERSON_NAME]" at bounding box center [389, 573] width 175 height 17
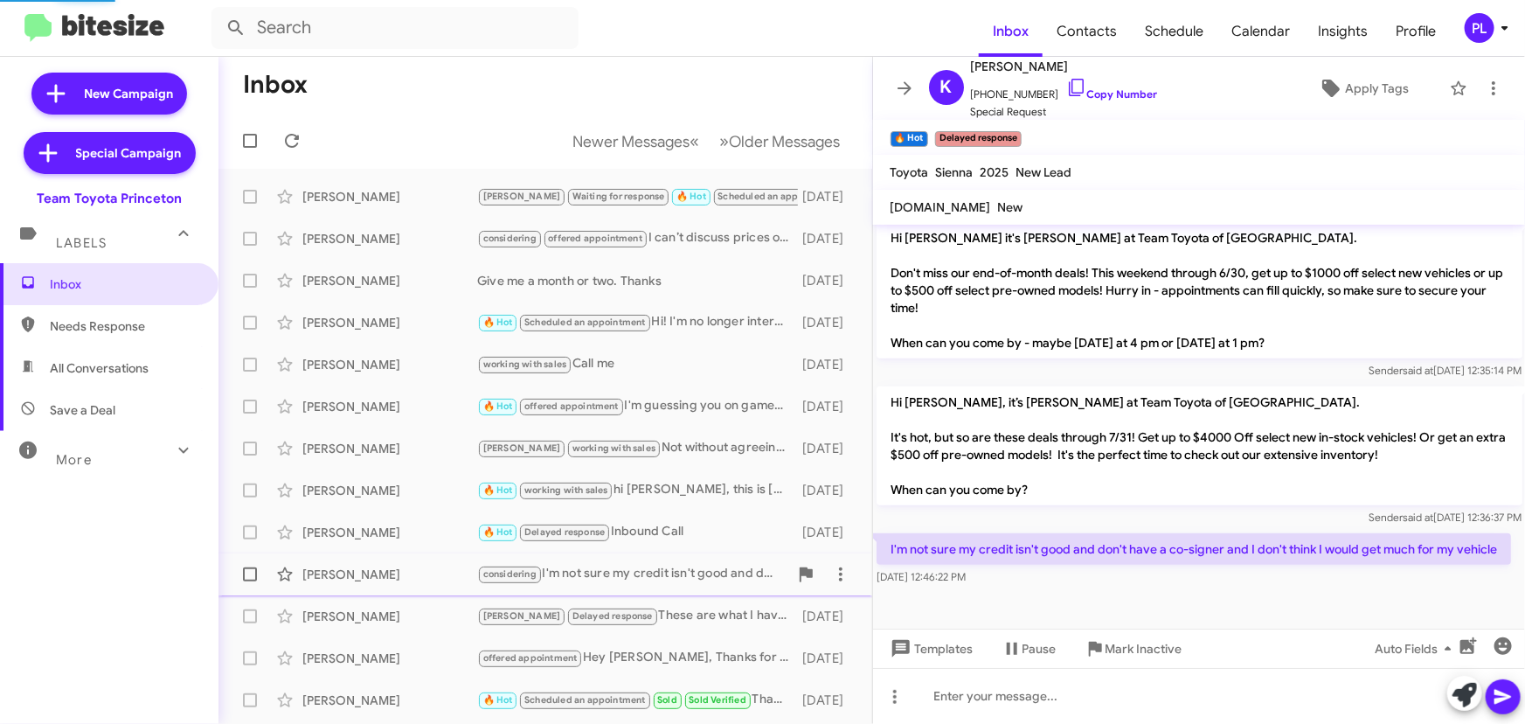
scroll to position [430, 0]
click at [350, 614] on div "[PERSON_NAME]" at bounding box center [389, 615] width 175 height 17
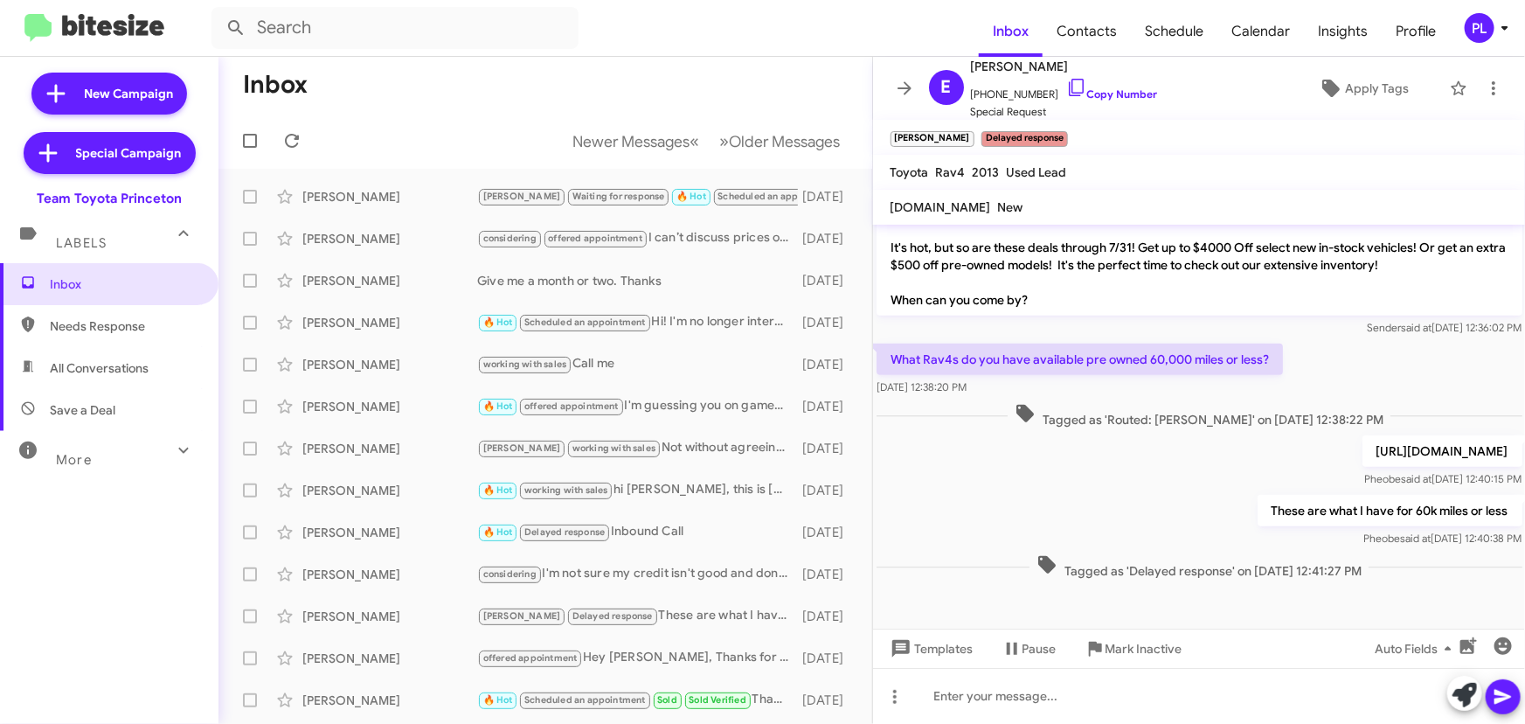
scroll to position [611, 0]
click at [332, 659] on div "[PERSON_NAME]" at bounding box center [389, 657] width 175 height 17
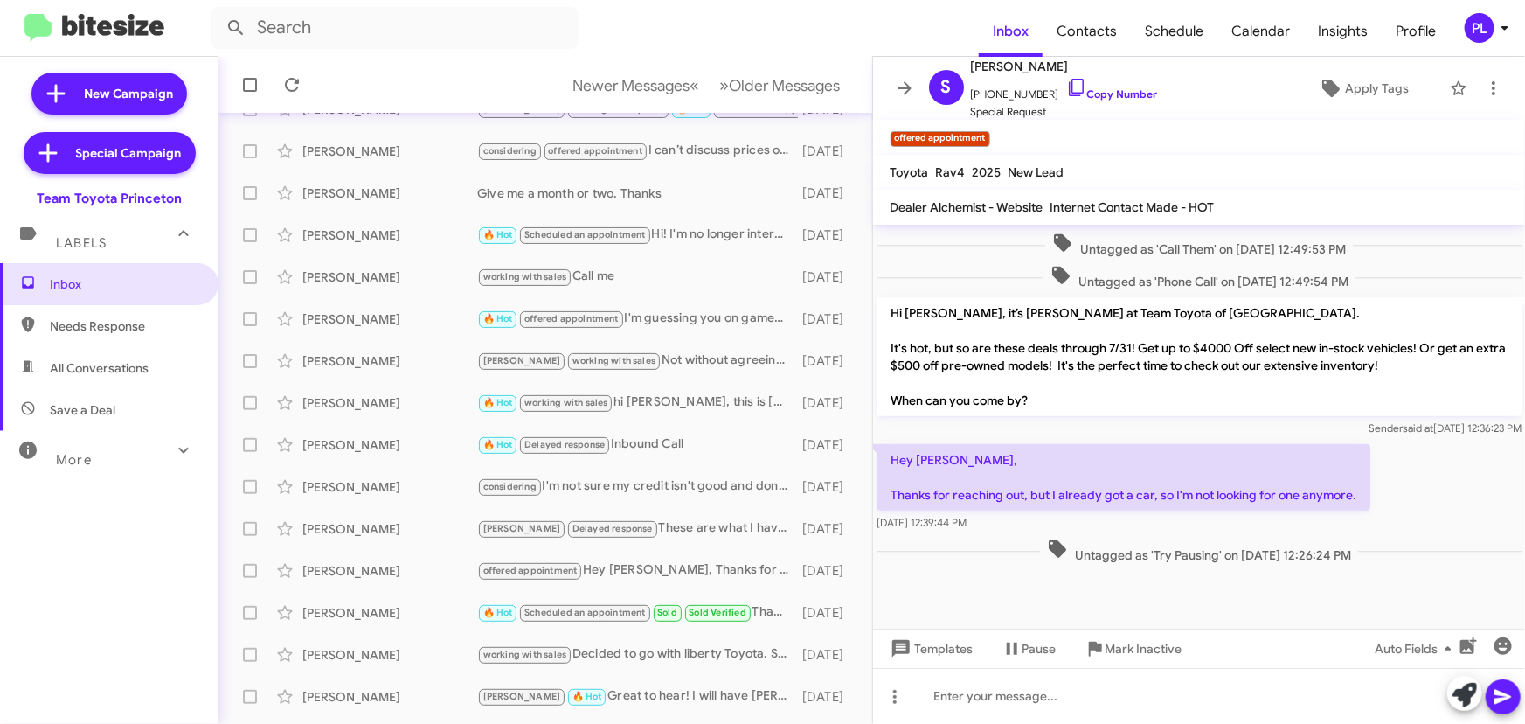
scroll to position [238, 0]
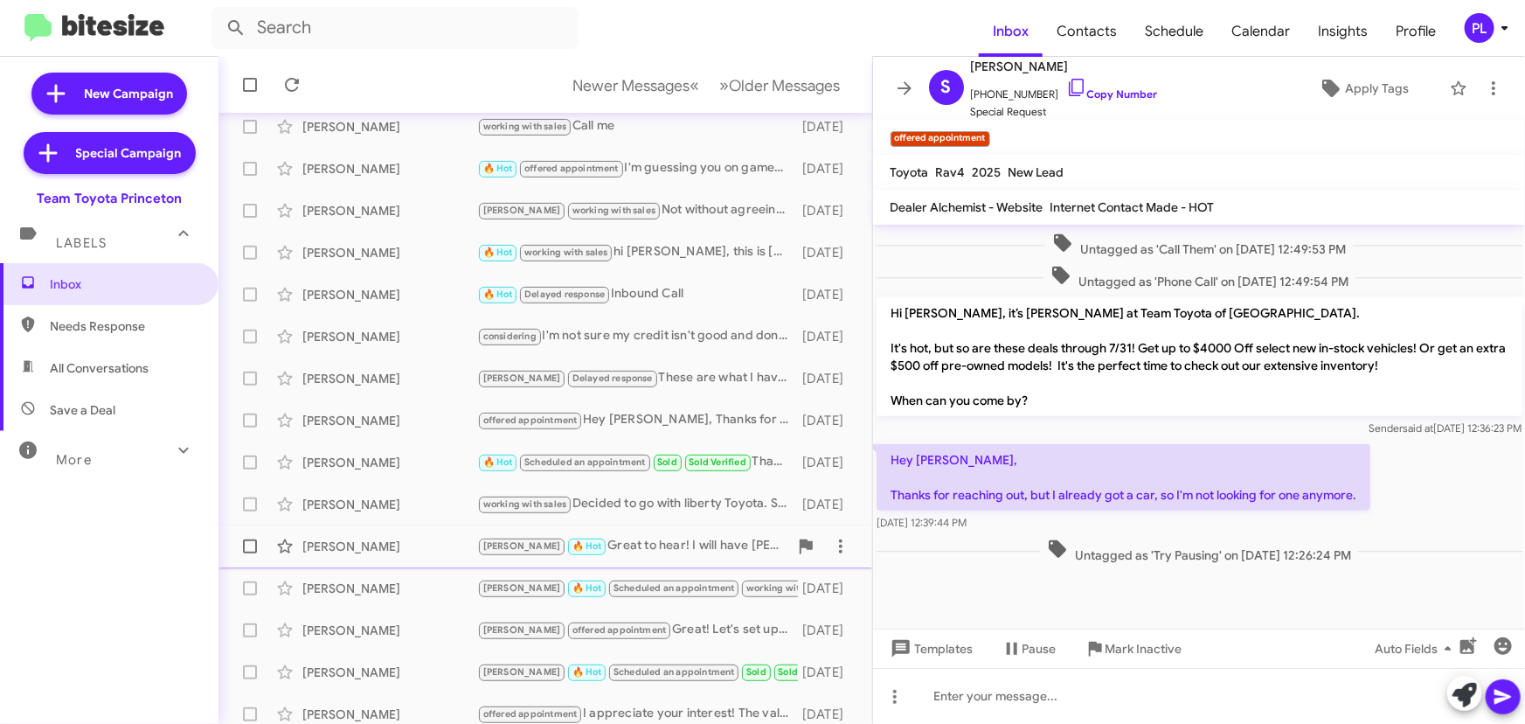
click at [361, 537] on div "[PERSON_NAME]" at bounding box center [389, 545] width 175 height 17
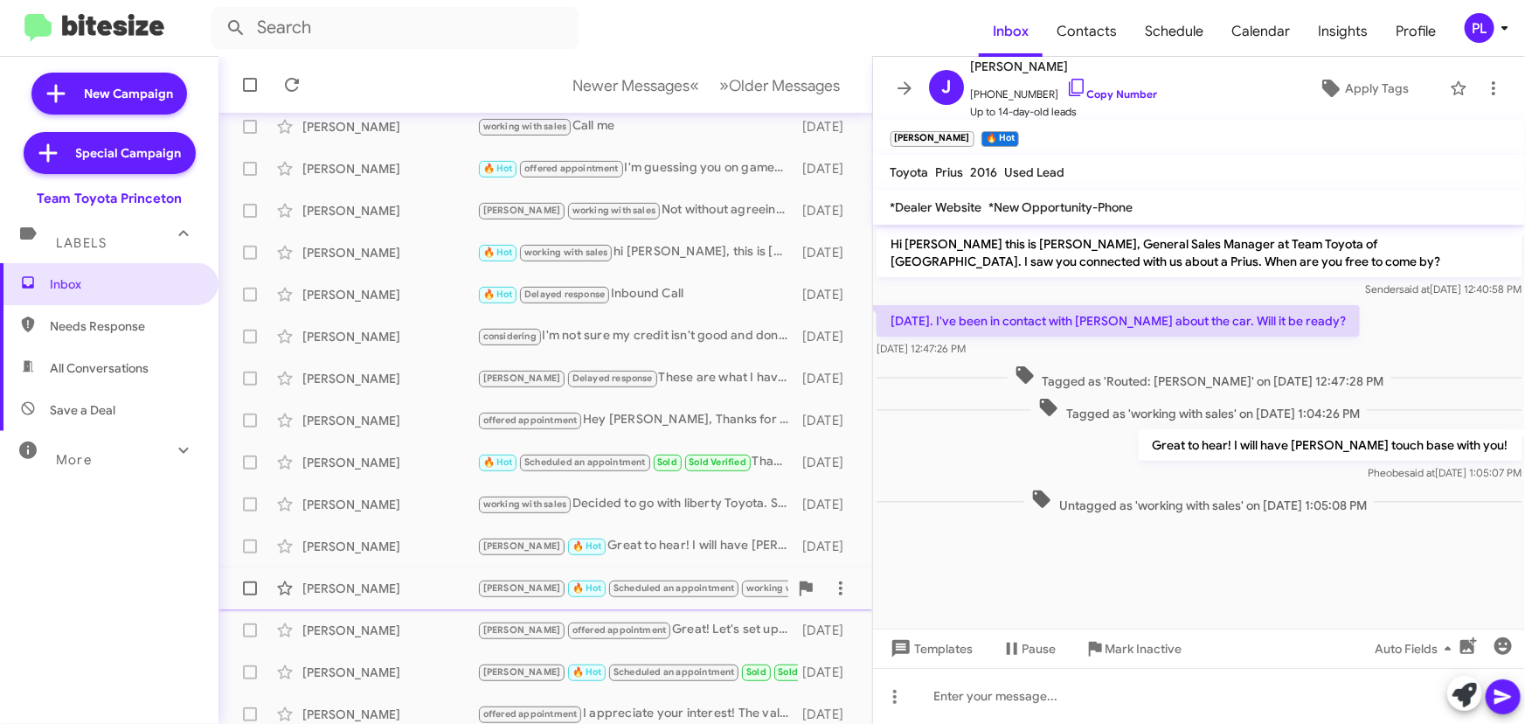
click at [356, 576] on div "[PERSON_NAME] 🔥 Hot Scheduled an appointment working with sales Thank you [DATE]" at bounding box center [545, 588] width 626 height 35
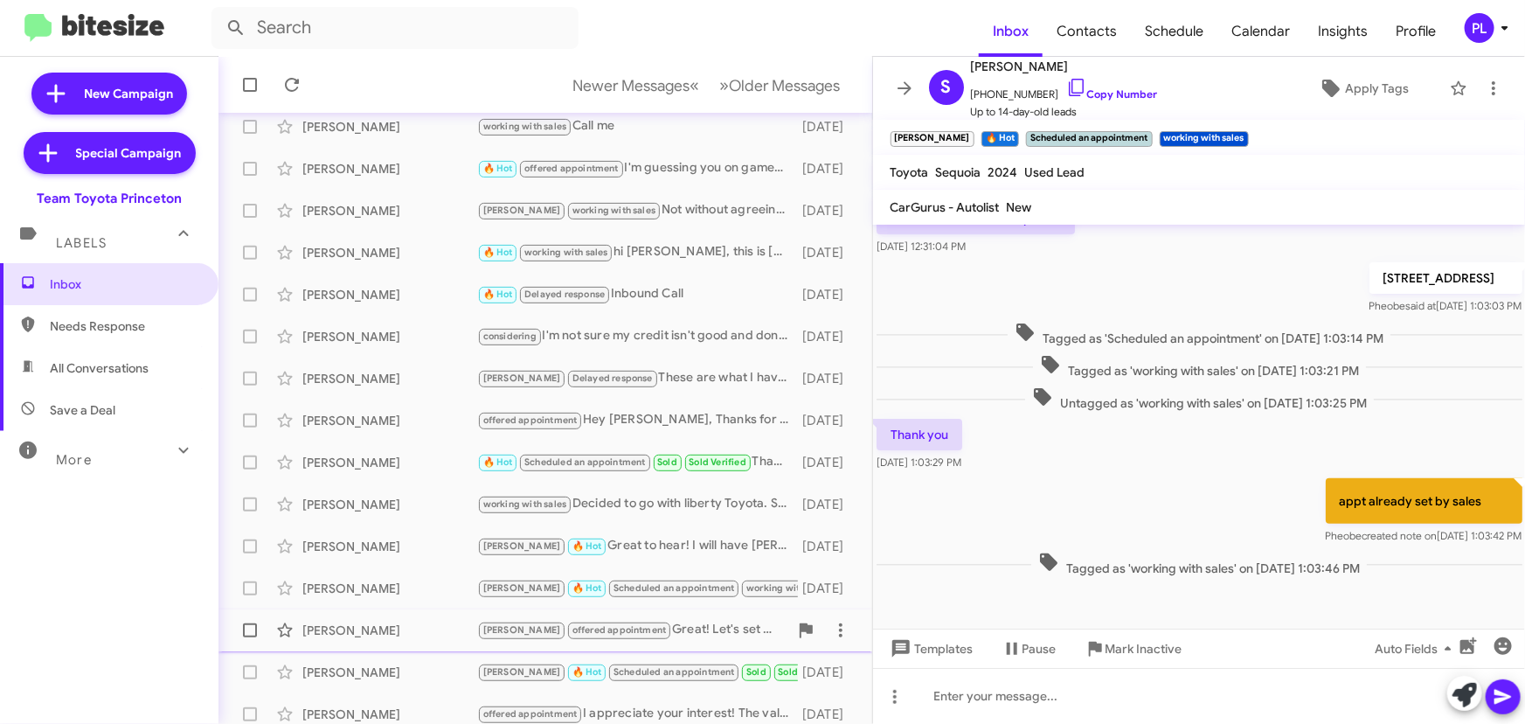
click at [368, 613] on div "[PERSON_NAME] offered appointment Great! Let's set up an appointment for you. W…" at bounding box center [545, 630] width 626 height 35
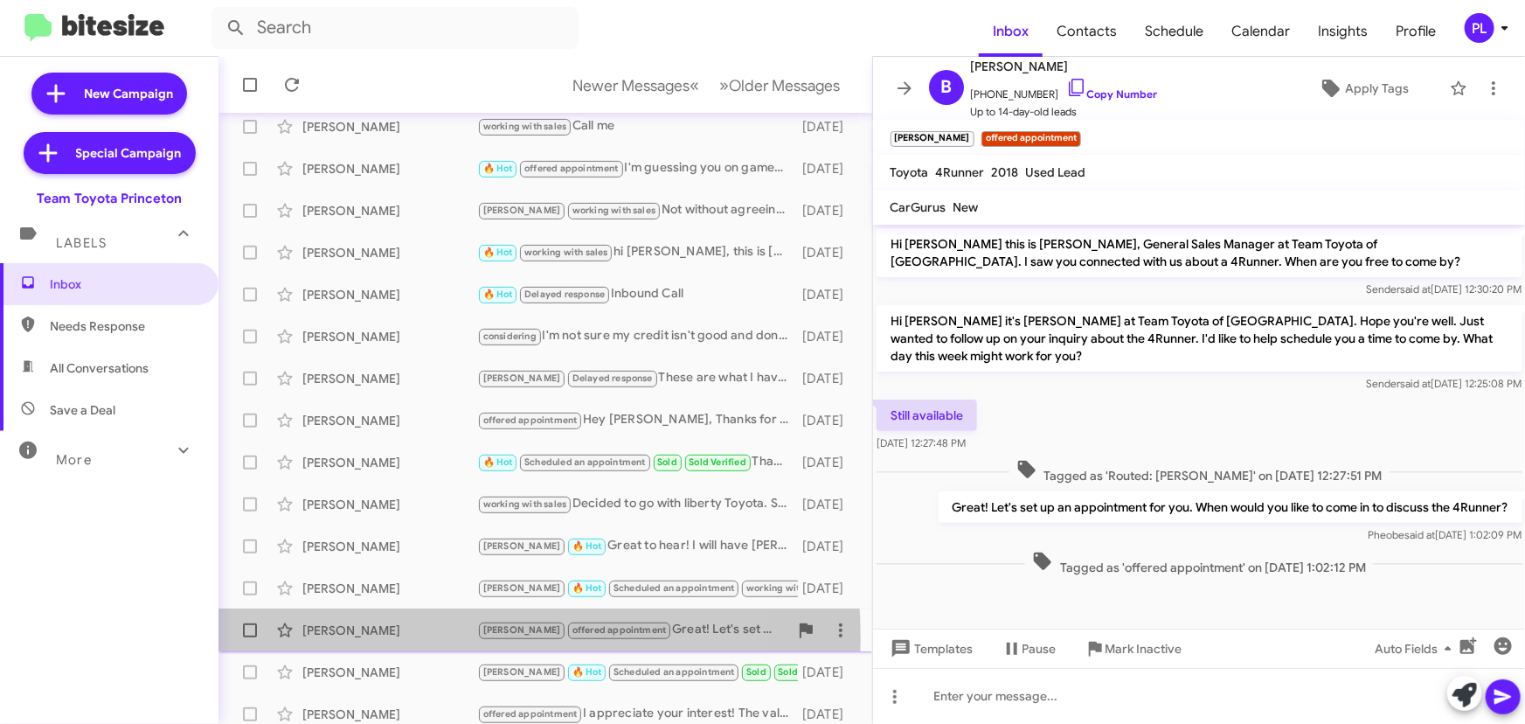
click at [370, 638] on div "[PERSON_NAME] offered appointment Great! Let's set up an appointment for you. W…" at bounding box center [545, 630] width 626 height 35
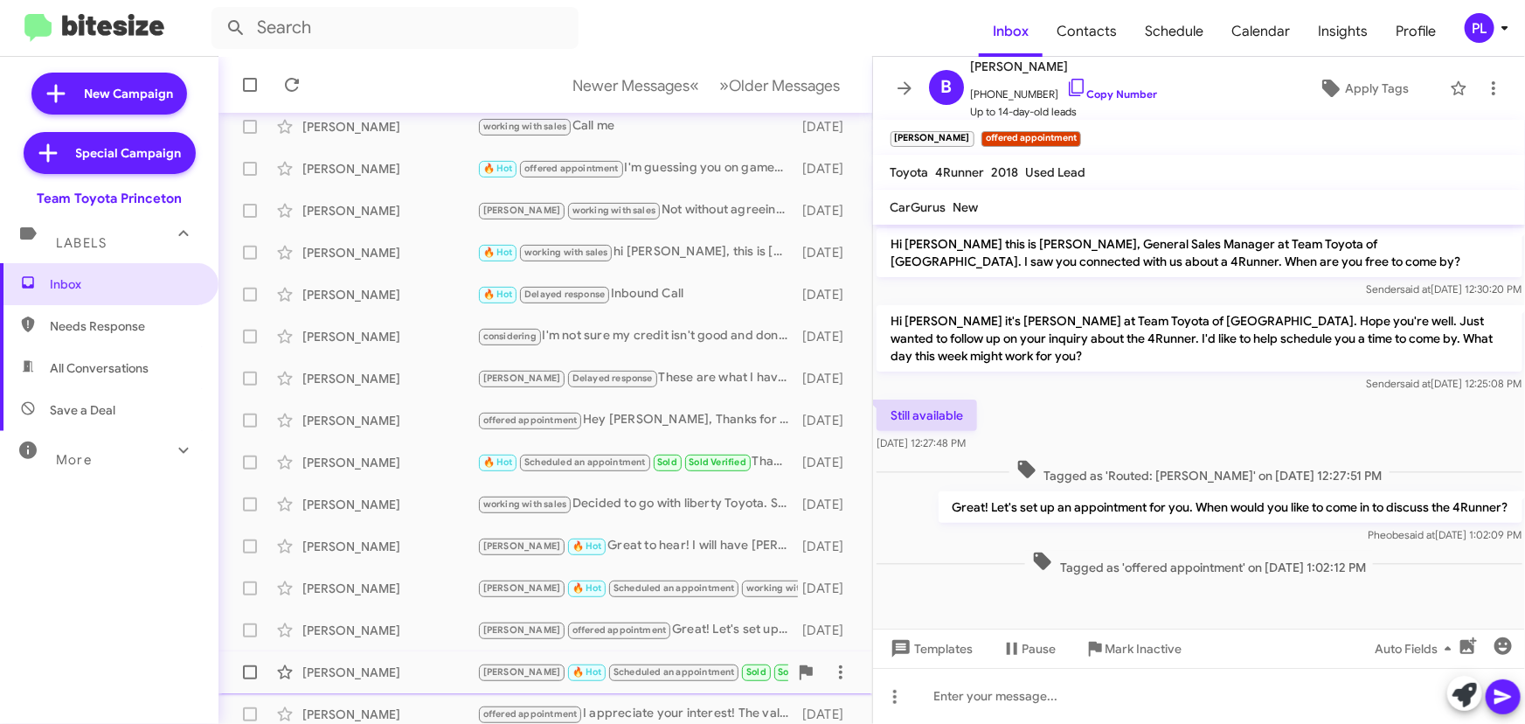
click at [358, 658] on div "[PERSON_NAME] 🔥 Hot Scheduled an appointment Sold Sold Verified Hi [PERSON_NAME…" at bounding box center [545, 671] width 626 height 35
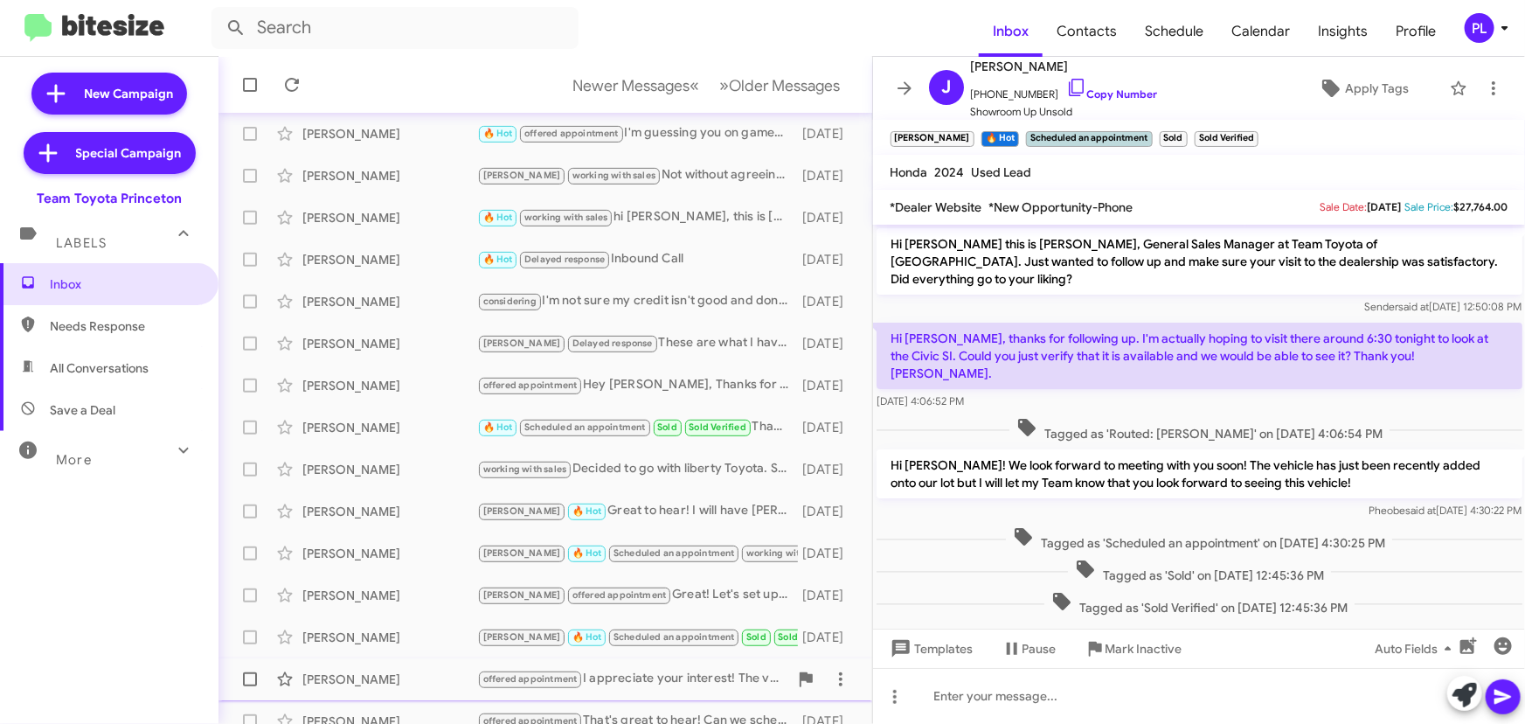
scroll to position [290, 0]
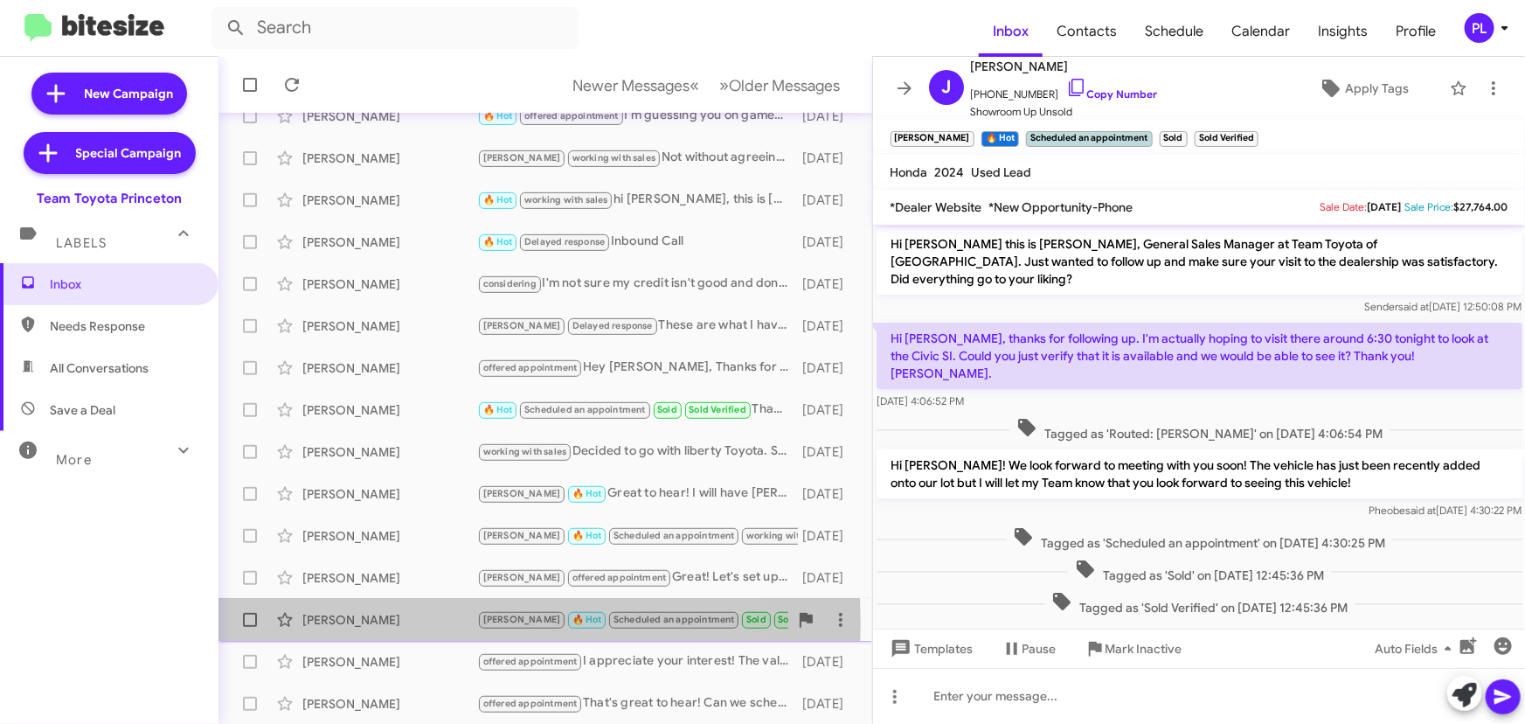
click at [369, 623] on div "[PERSON_NAME]" at bounding box center [389, 619] width 175 height 17
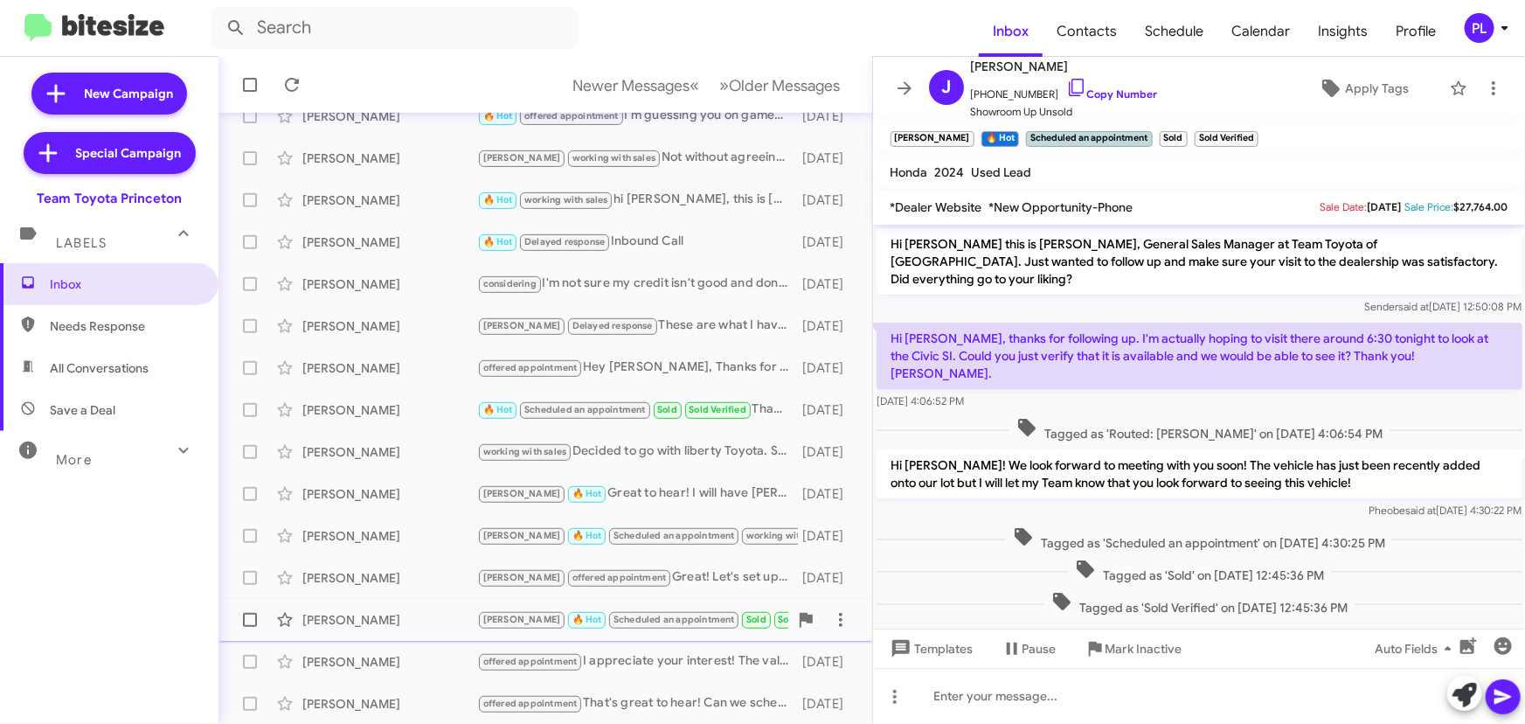
click at [360, 620] on div "[PERSON_NAME]" at bounding box center [389, 619] width 175 height 17
click at [368, 613] on div "[PERSON_NAME]" at bounding box center [389, 619] width 175 height 17
click at [364, 666] on div "[PERSON_NAME]" at bounding box center [389, 661] width 175 height 17
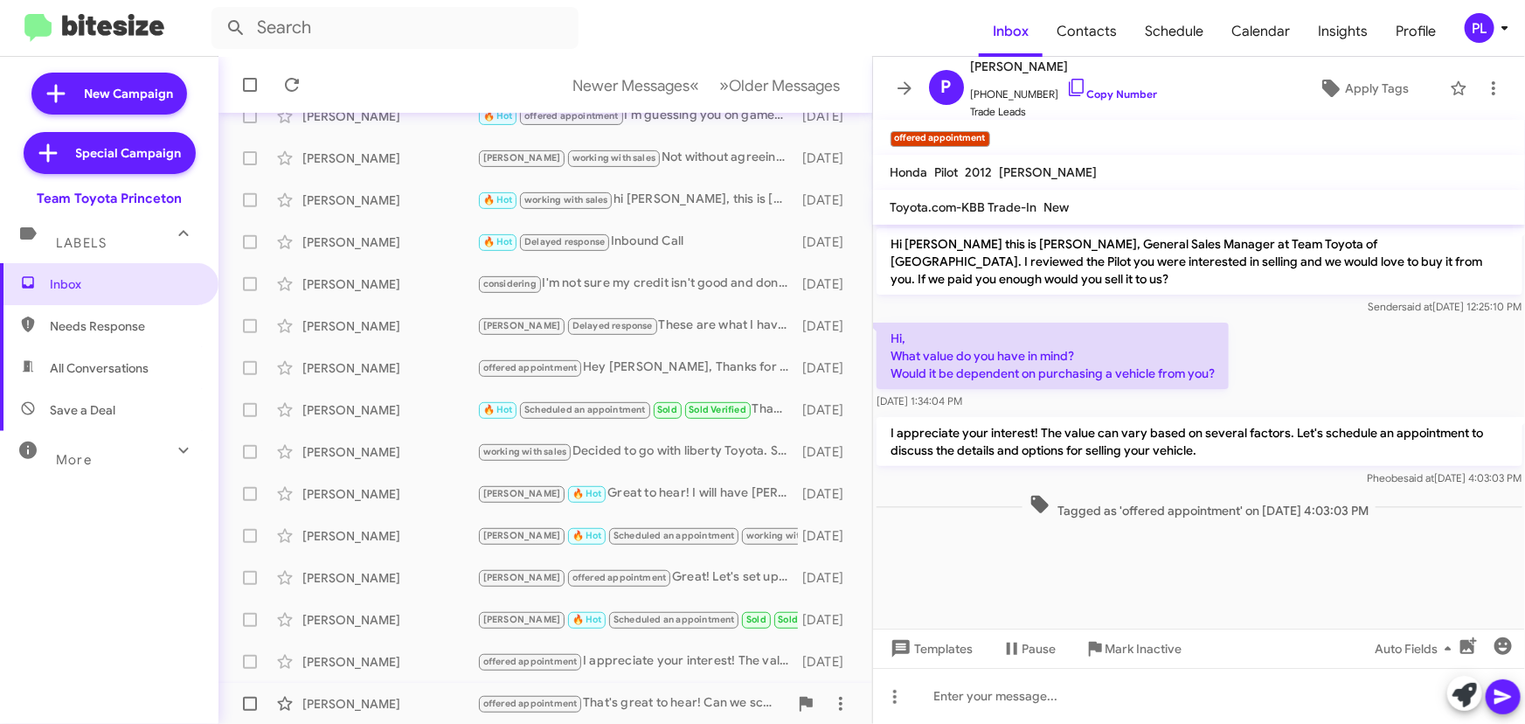
click at [367, 708] on div "[PERSON_NAME]" at bounding box center [389, 703] width 175 height 17
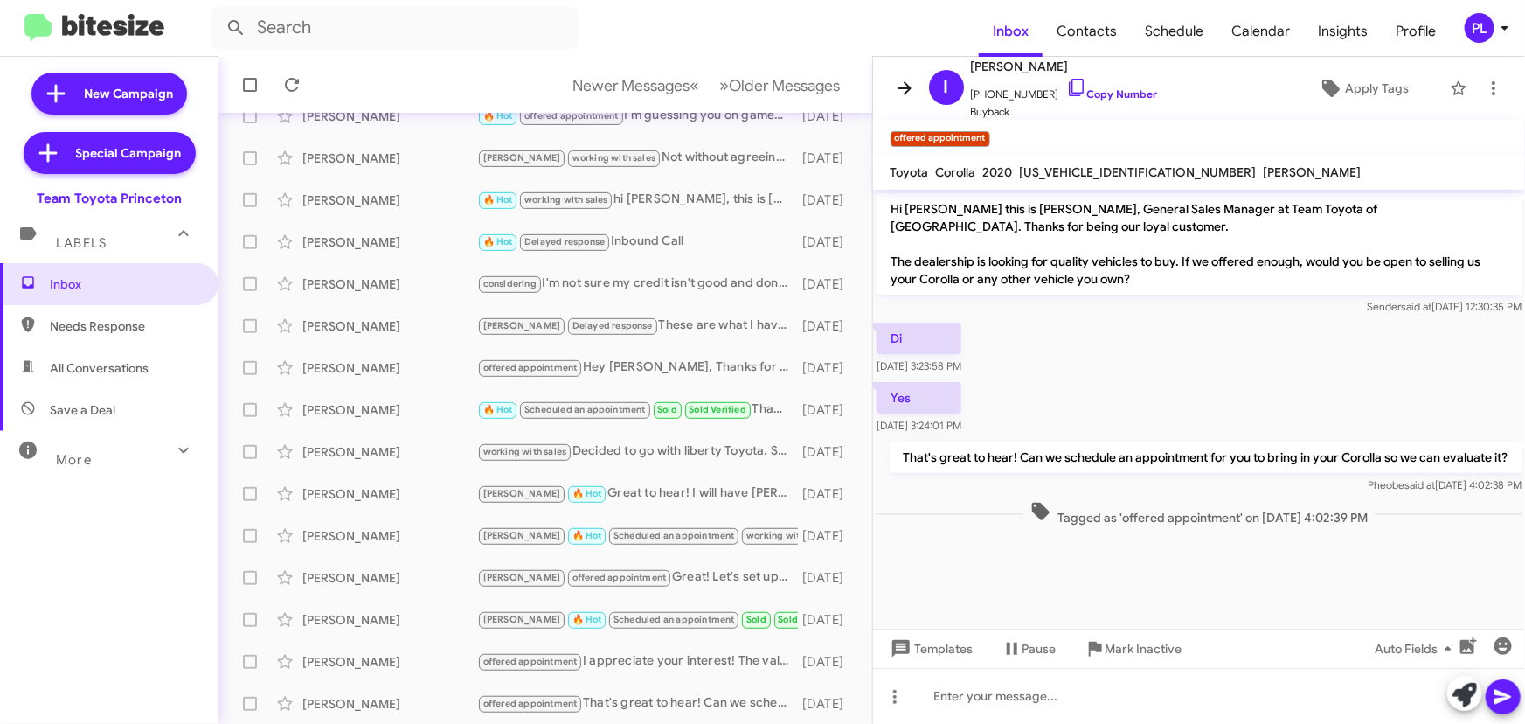
click at [897, 79] on icon at bounding box center [904, 88] width 21 height 21
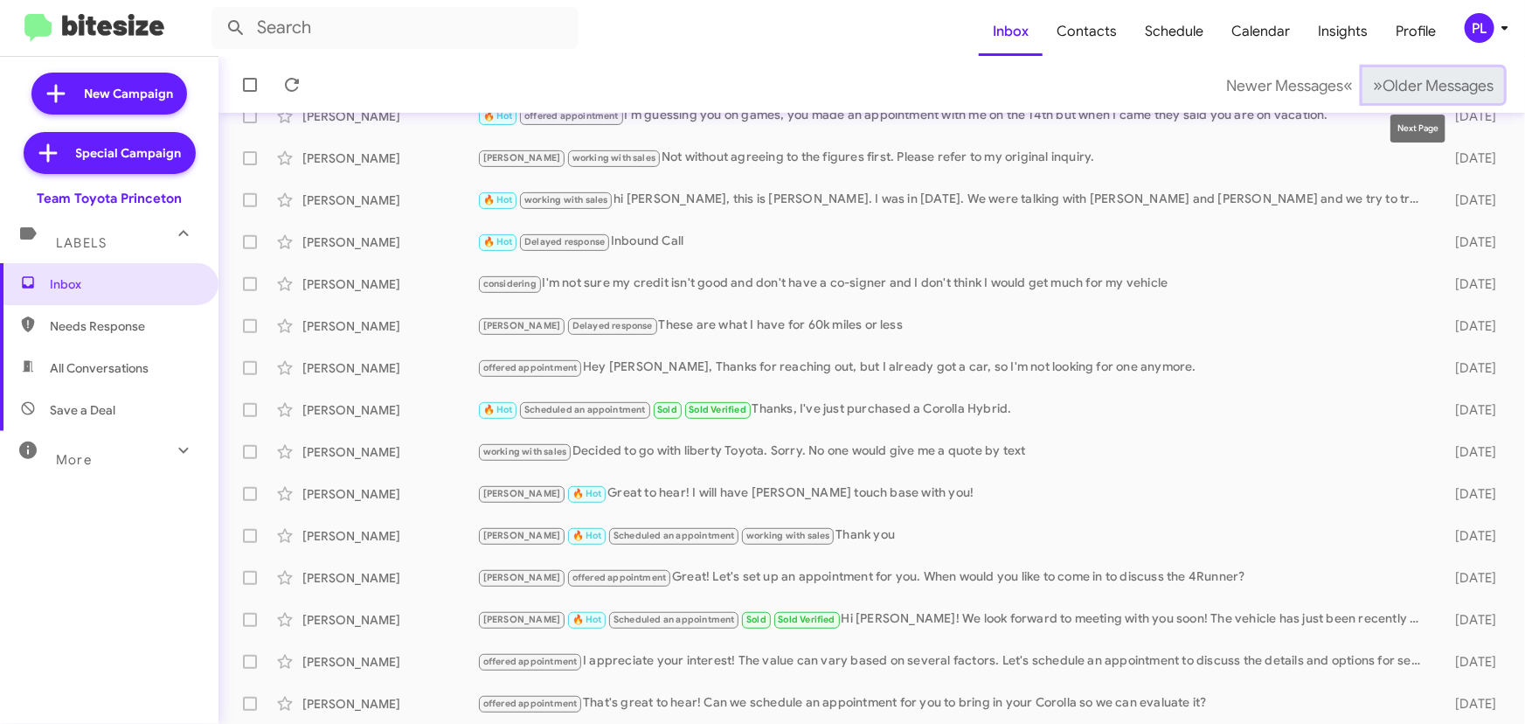
click at [1418, 92] on span "Older Messages" at bounding box center [1437, 85] width 111 height 19
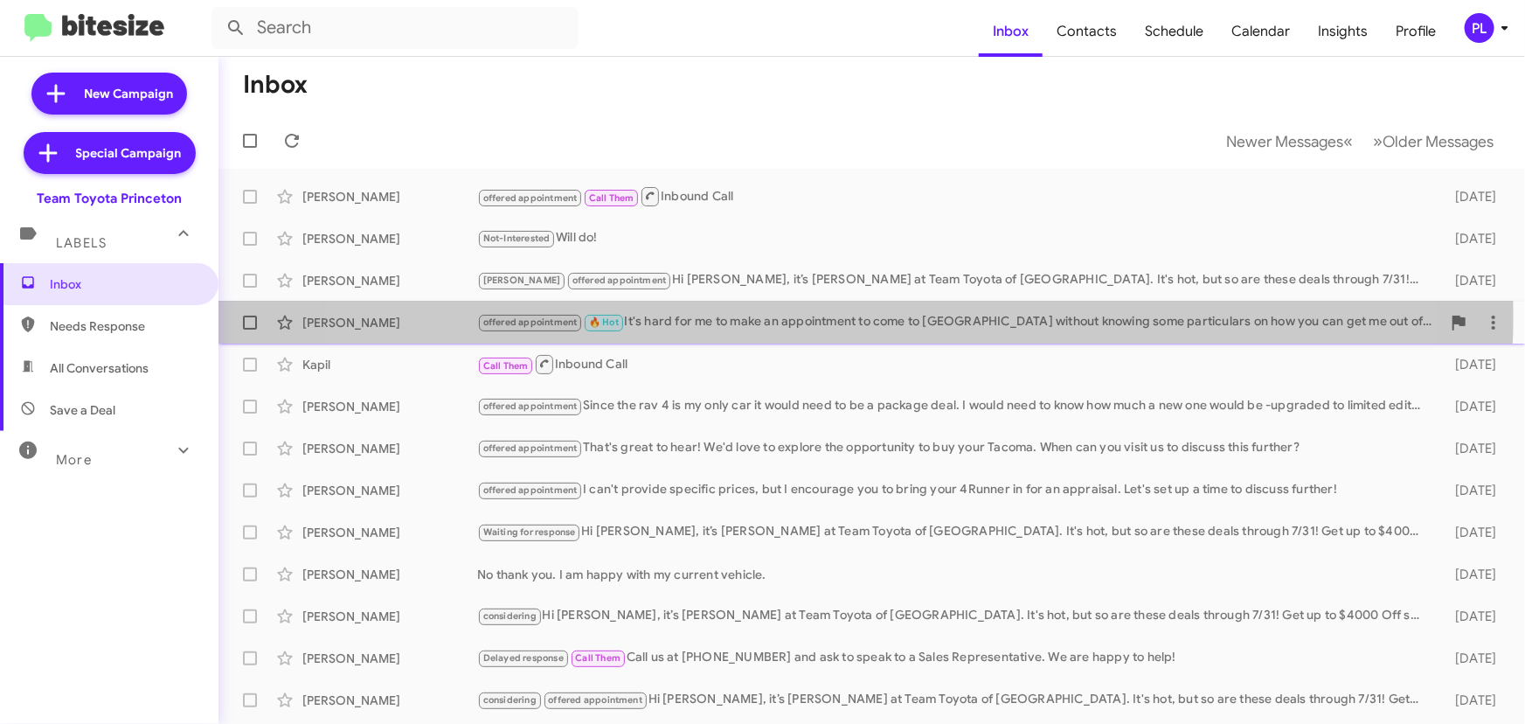
click at [808, 315] on div "offered appointment 🔥 Hot It's hard for me to make an appointment to come to [G…" at bounding box center [959, 322] width 964 height 20
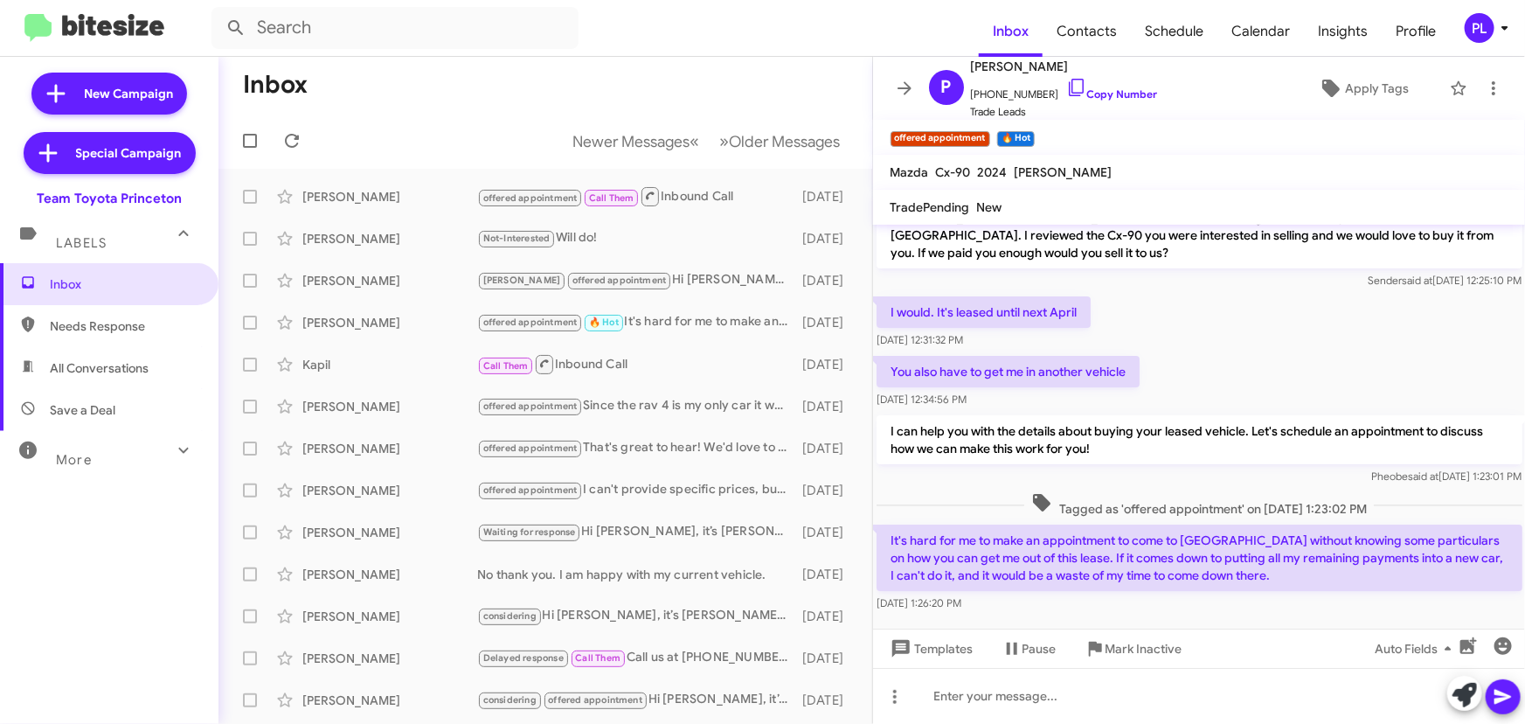
scroll to position [38, 0]
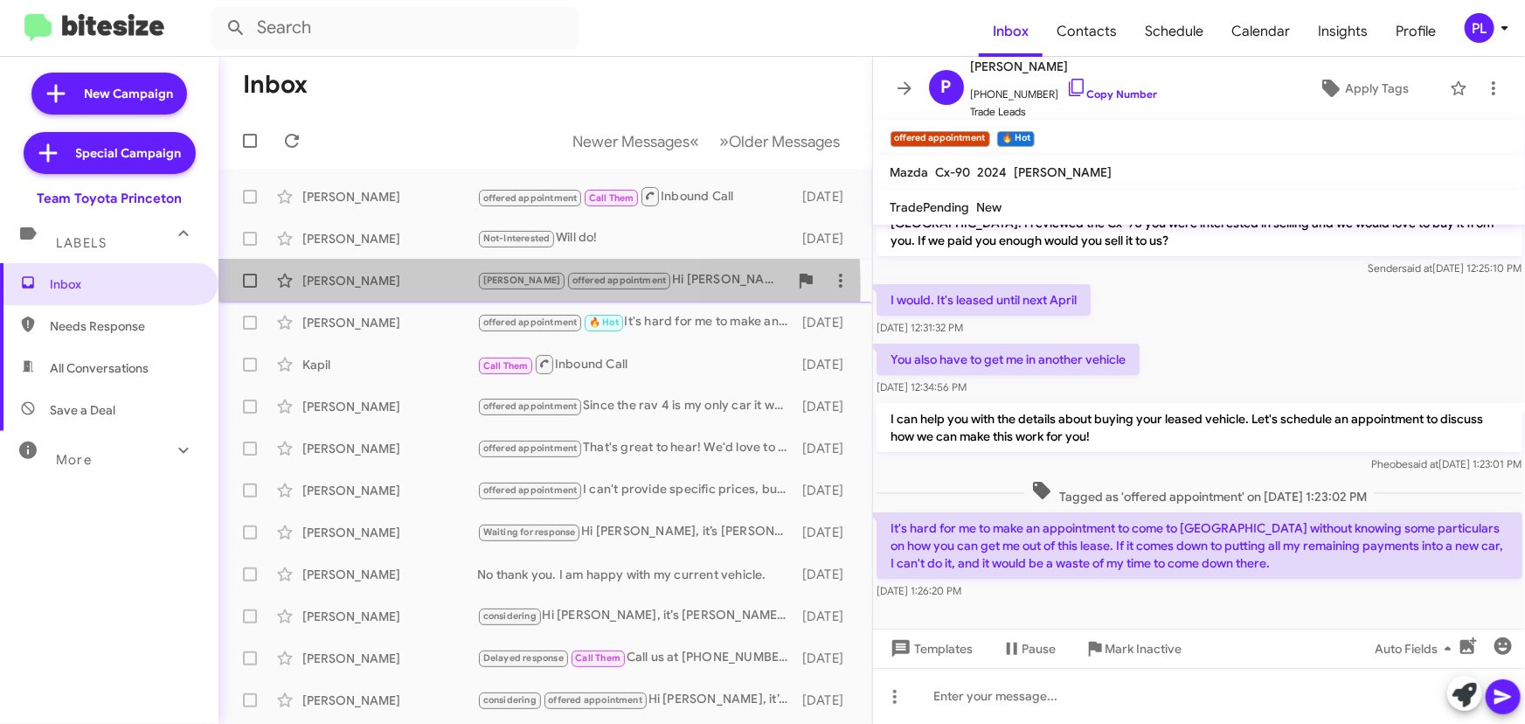
click at [336, 289] on div "[PERSON_NAME] offered appointment Hi [PERSON_NAME], it’s [PERSON_NAME] at Team …" at bounding box center [545, 280] width 626 height 35
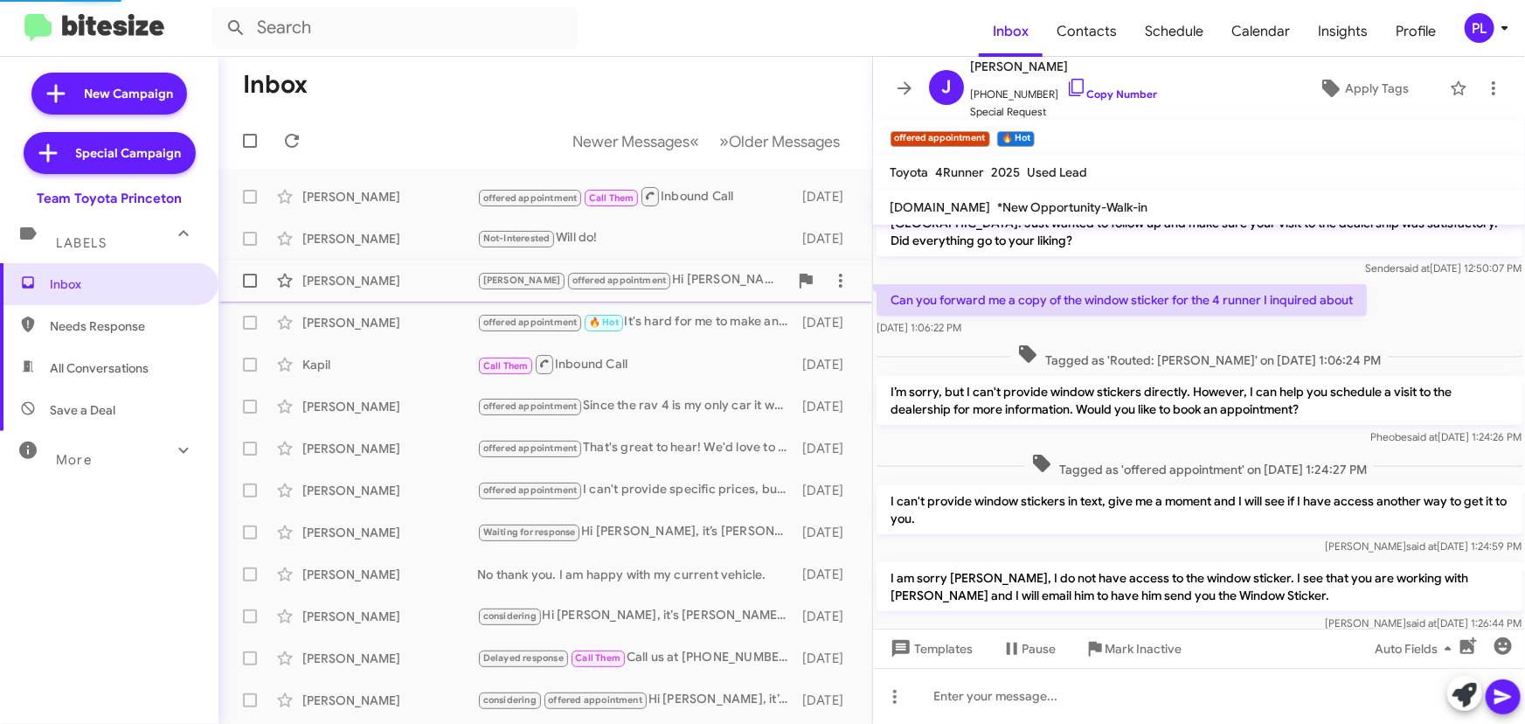
scroll to position [210, 0]
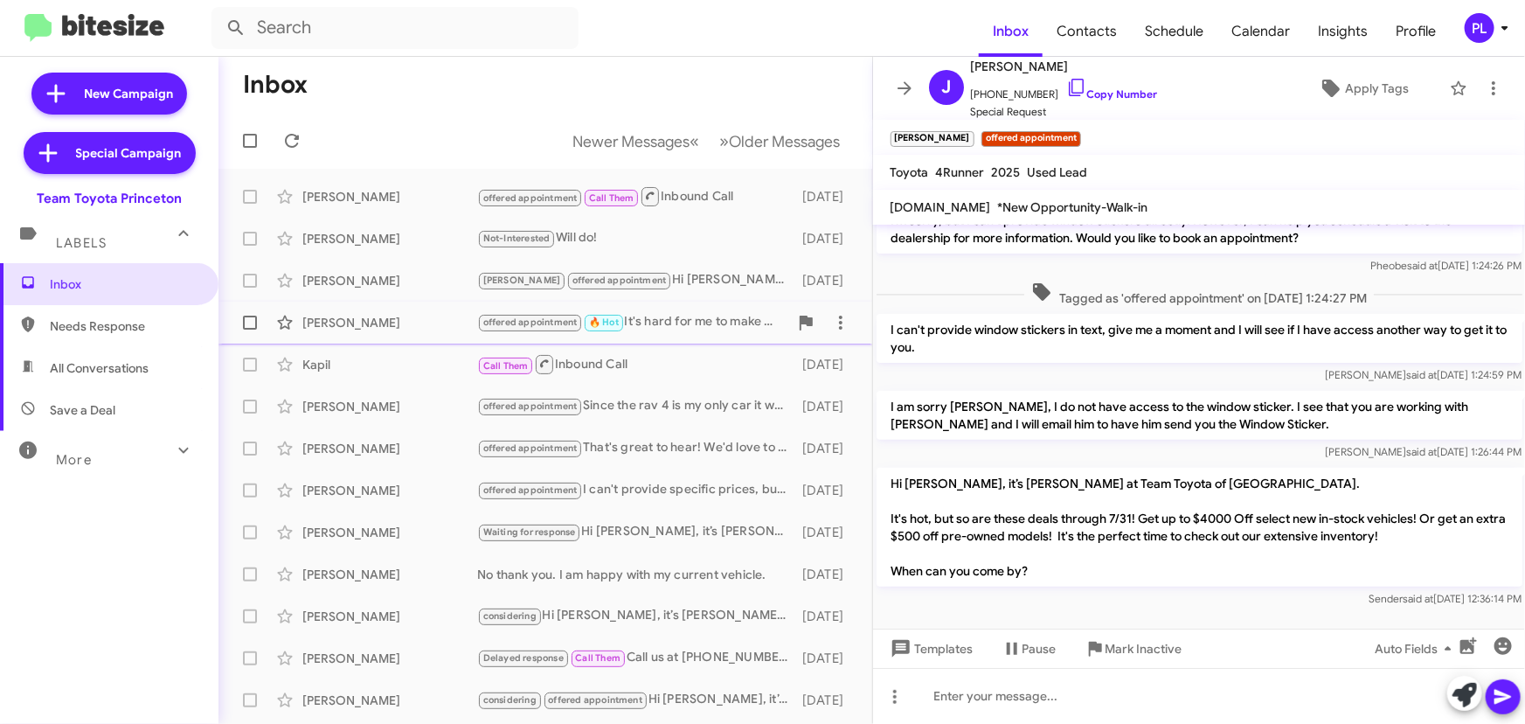
click at [406, 325] on div "[PERSON_NAME]" at bounding box center [389, 322] width 175 height 17
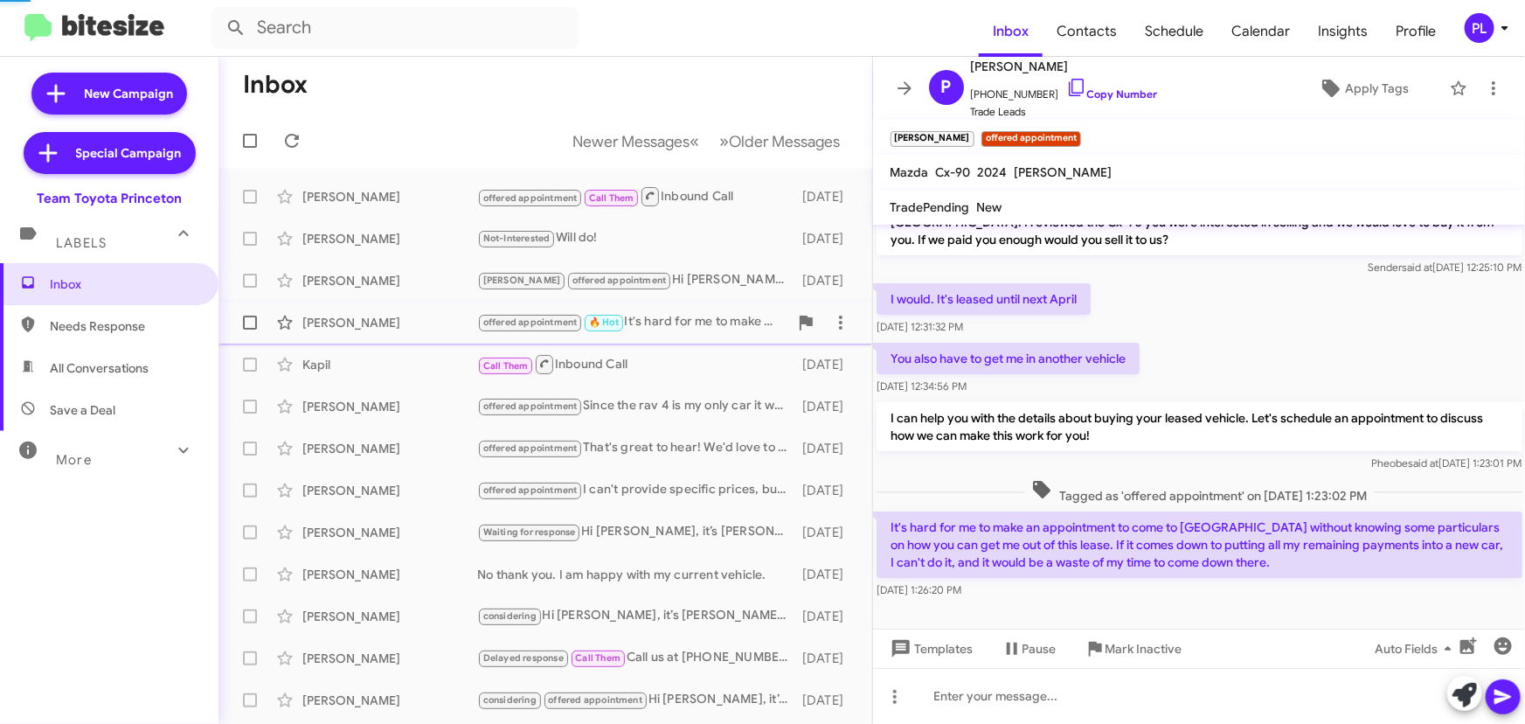
scroll to position [38, 0]
click at [398, 372] on div "Kapil" at bounding box center [389, 364] width 175 height 17
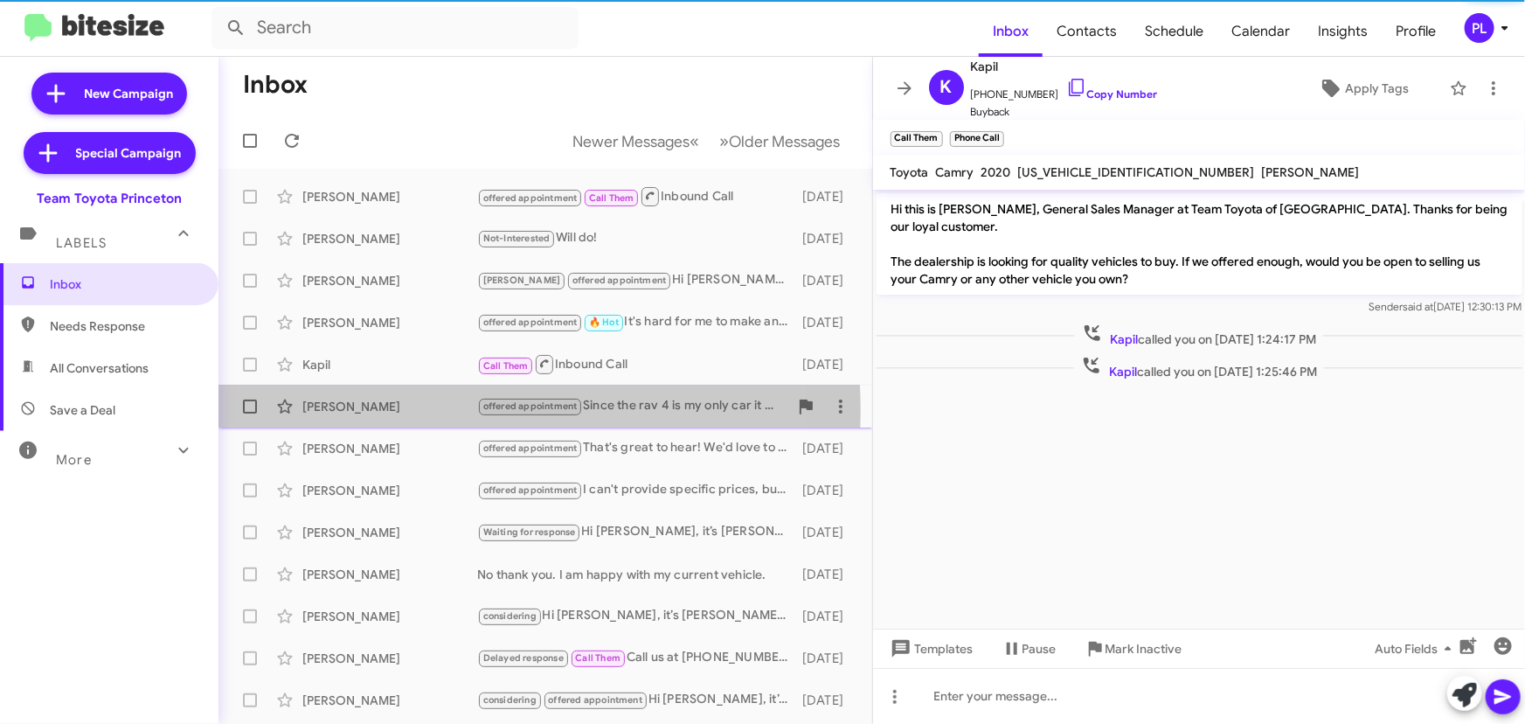
click at [389, 412] on div "[PERSON_NAME]" at bounding box center [389, 406] width 175 height 17
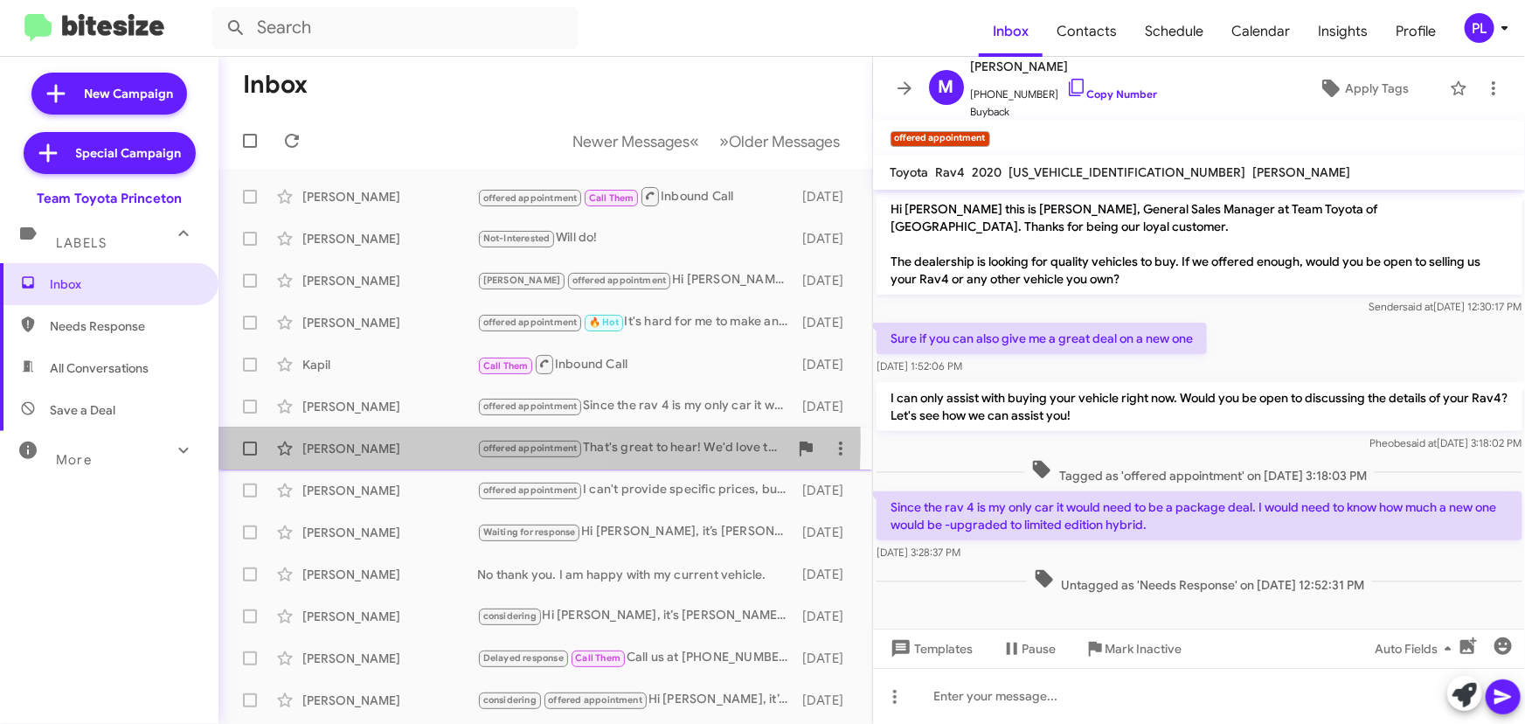
click at [401, 442] on div "[PERSON_NAME]" at bounding box center [389, 448] width 175 height 17
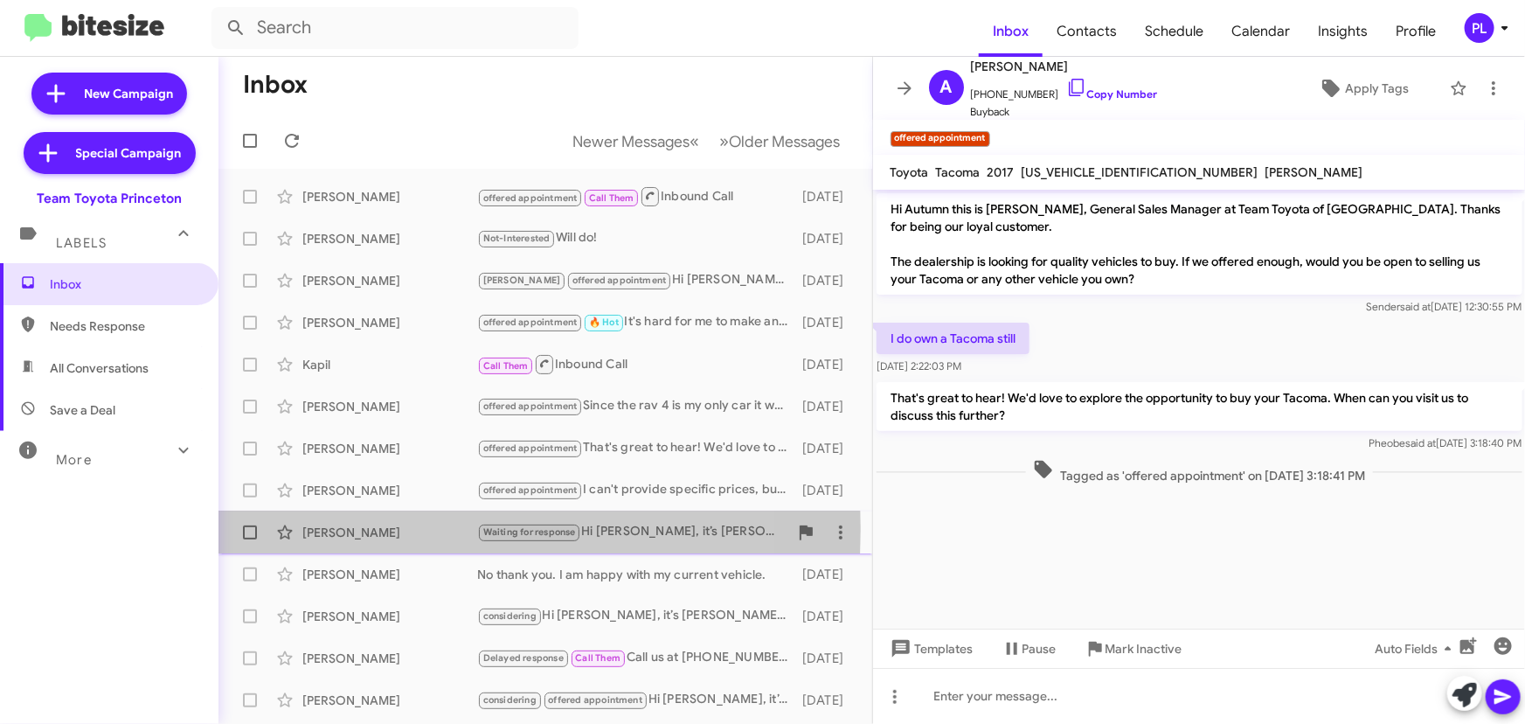
click at [373, 529] on div "[PERSON_NAME]" at bounding box center [389, 531] width 175 height 17
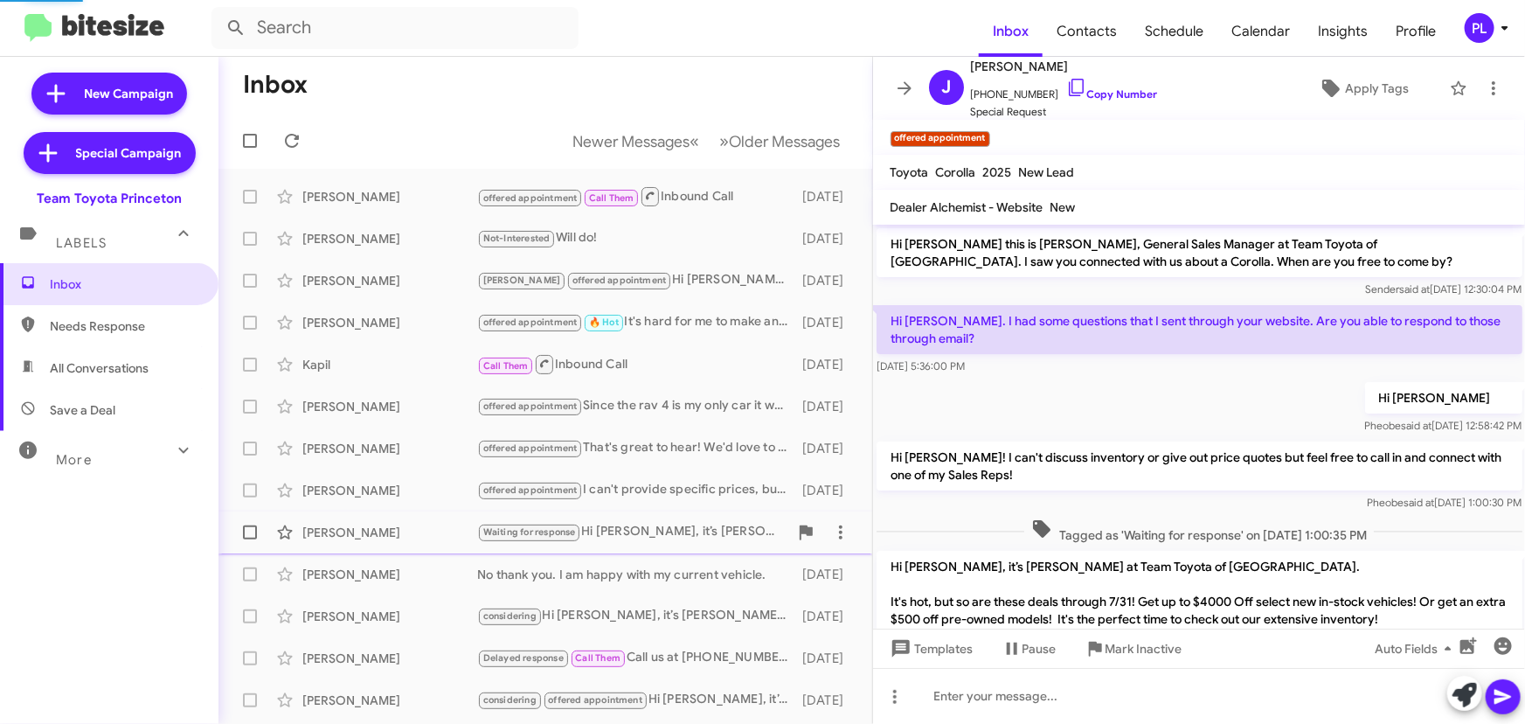
scroll to position [91, 0]
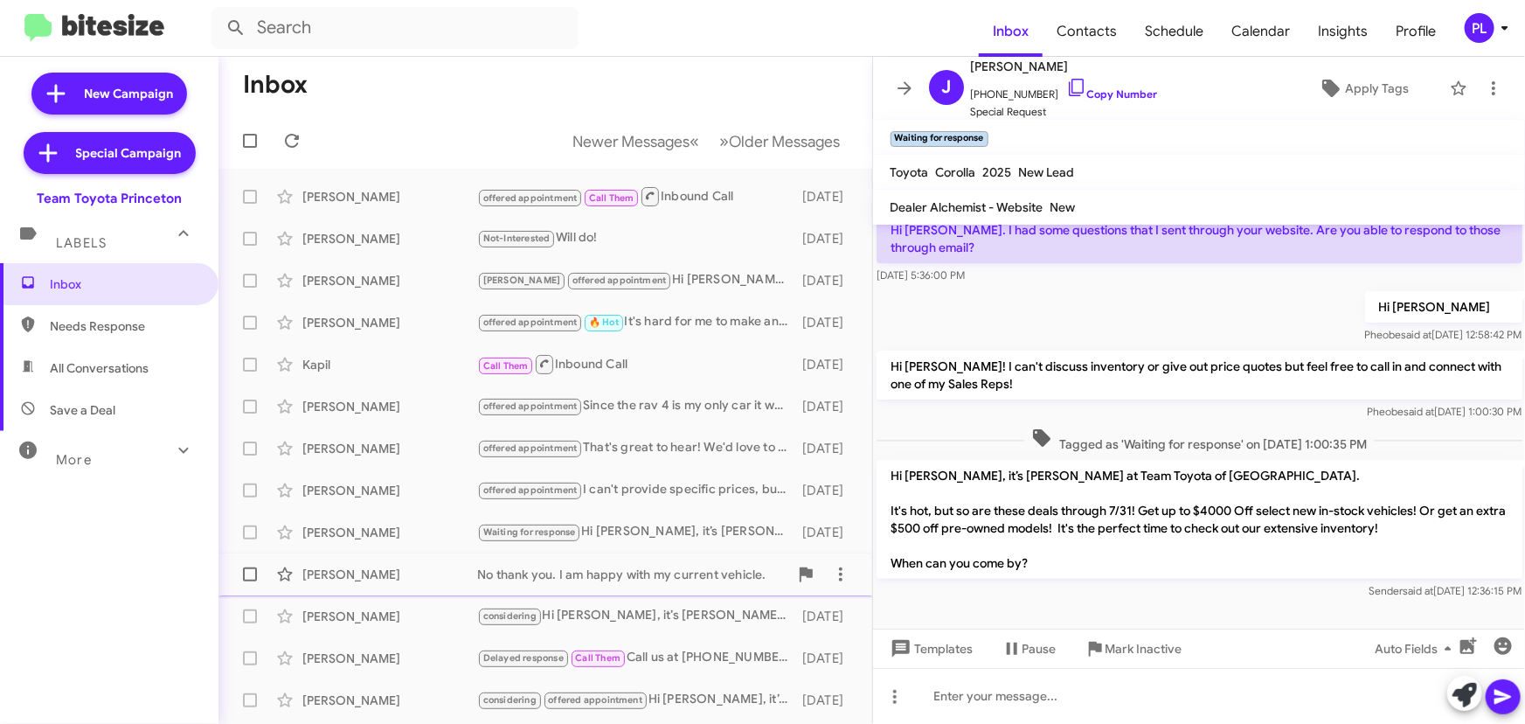
click at [380, 572] on div "[PERSON_NAME]" at bounding box center [389, 573] width 175 height 17
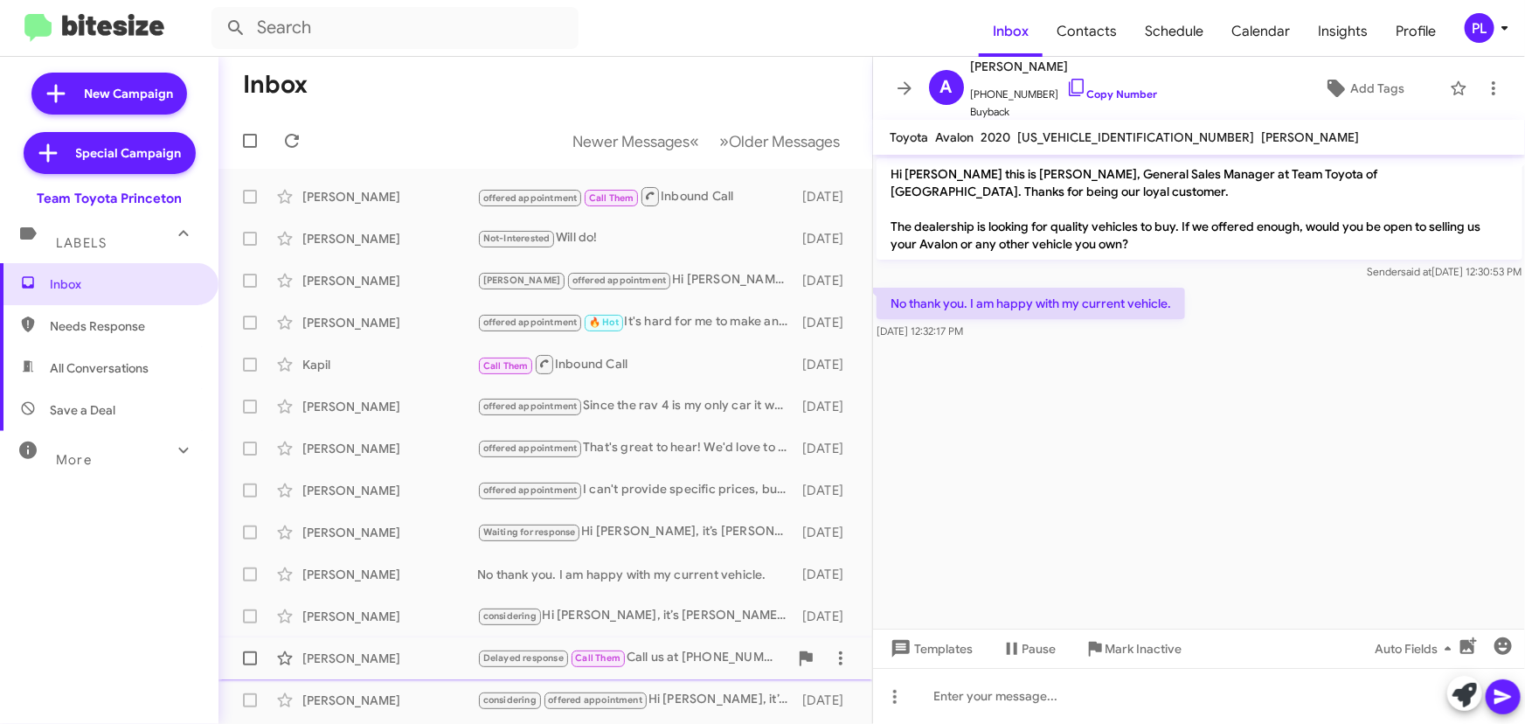
click at [367, 661] on div "[PERSON_NAME]" at bounding box center [389, 657] width 175 height 17
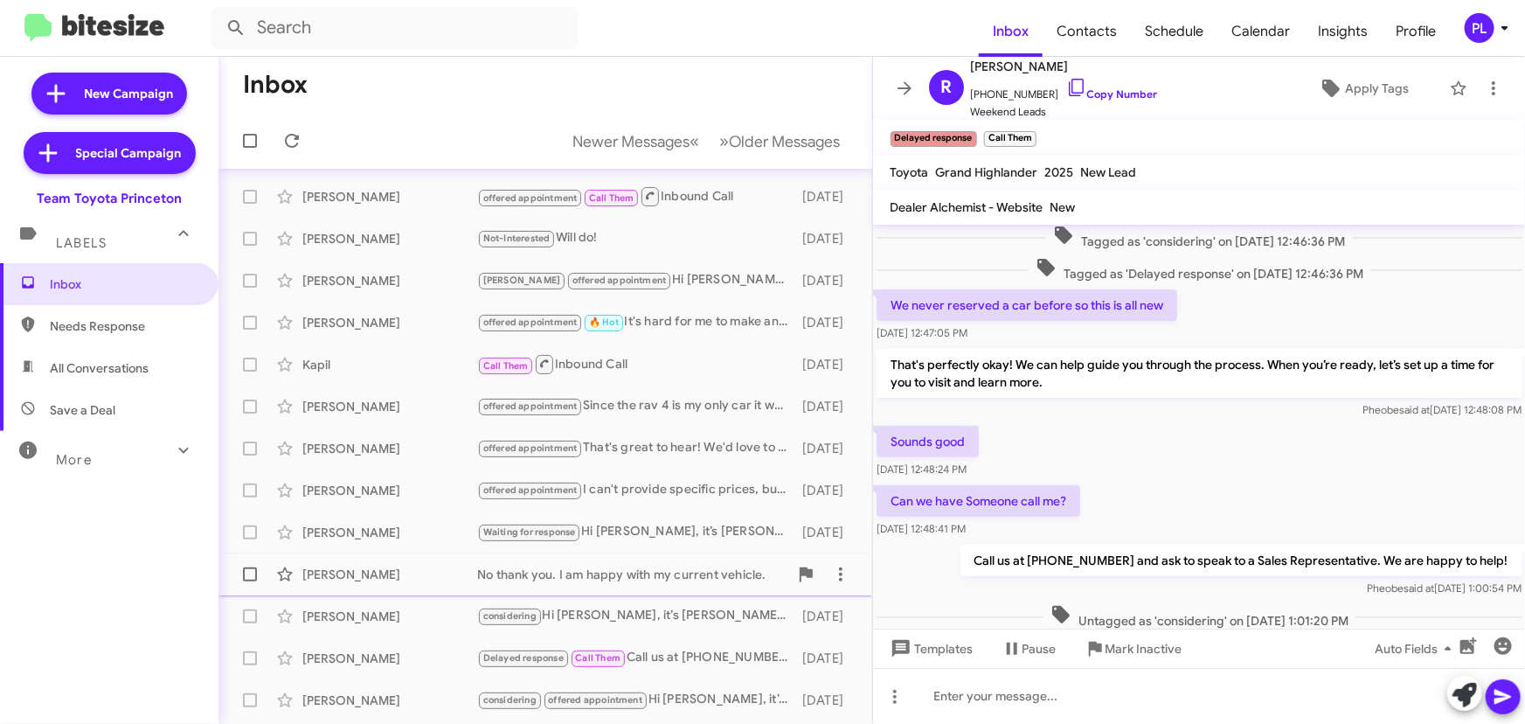
scroll to position [79, 0]
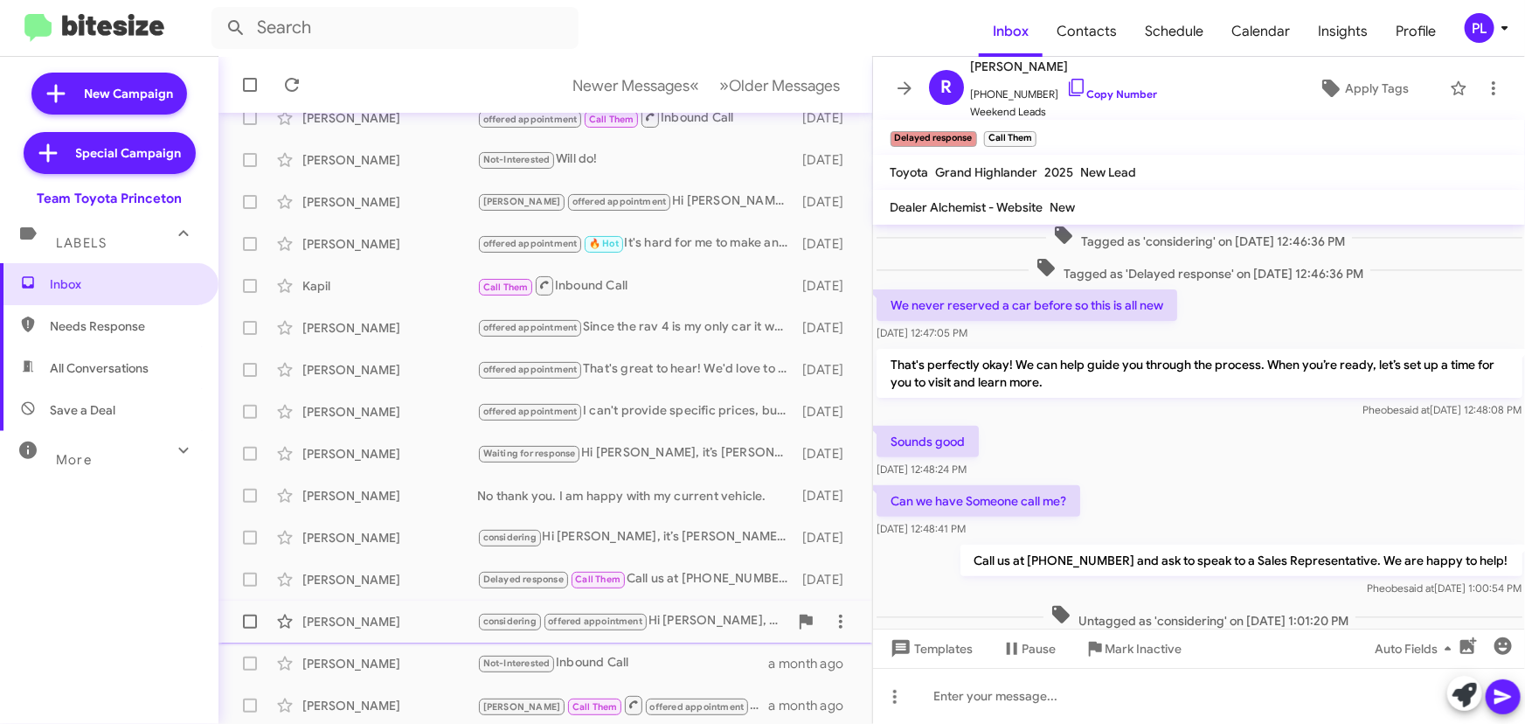
click at [353, 629] on div "[PERSON_NAME] considering offered appointment Hi [PERSON_NAME], it’s [PERSON_NA…" at bounding box center [545, 621] width 626 height 35
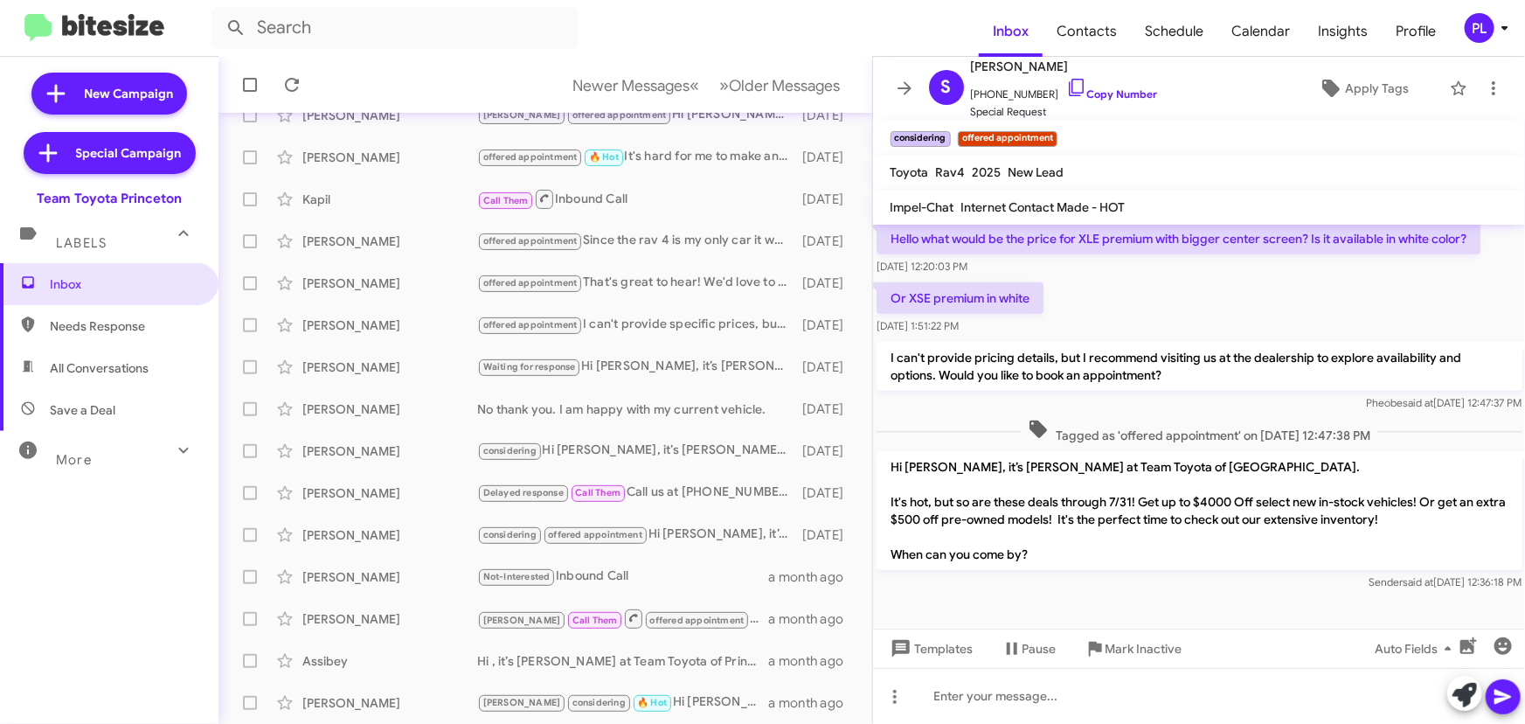
scroll to position [290, 0]
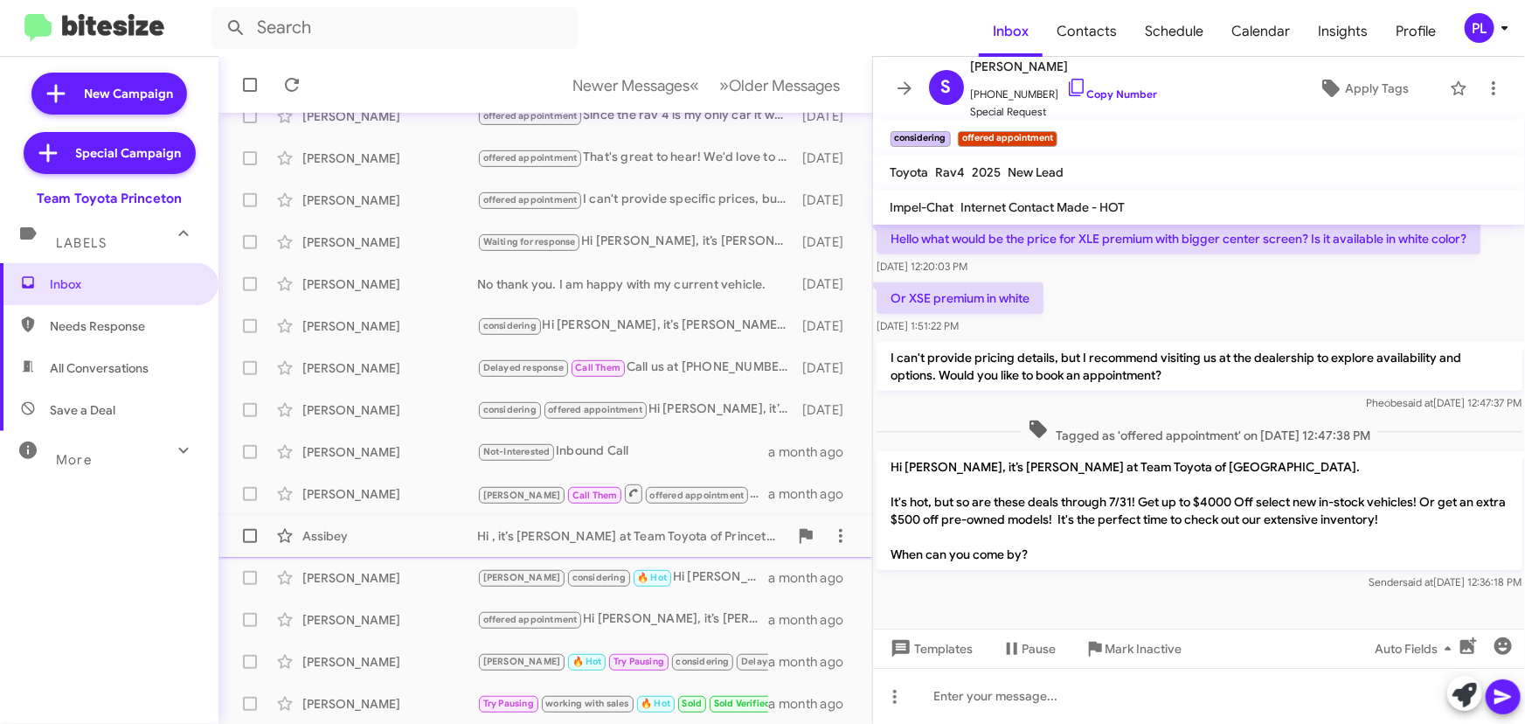
click at [343, 538] on div "Assibey" at bounding box center [389, 535] width 175 height 17
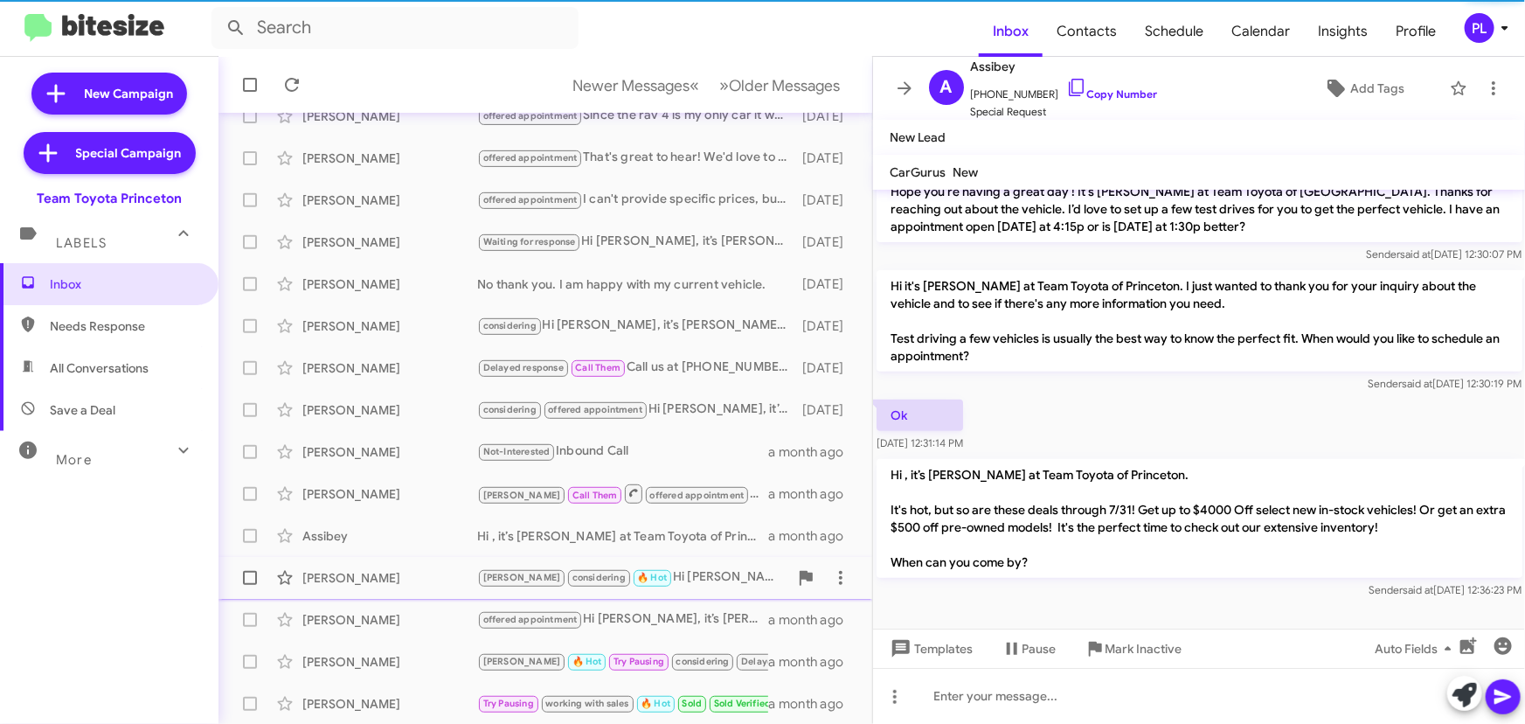
scroll to position [275, 0]
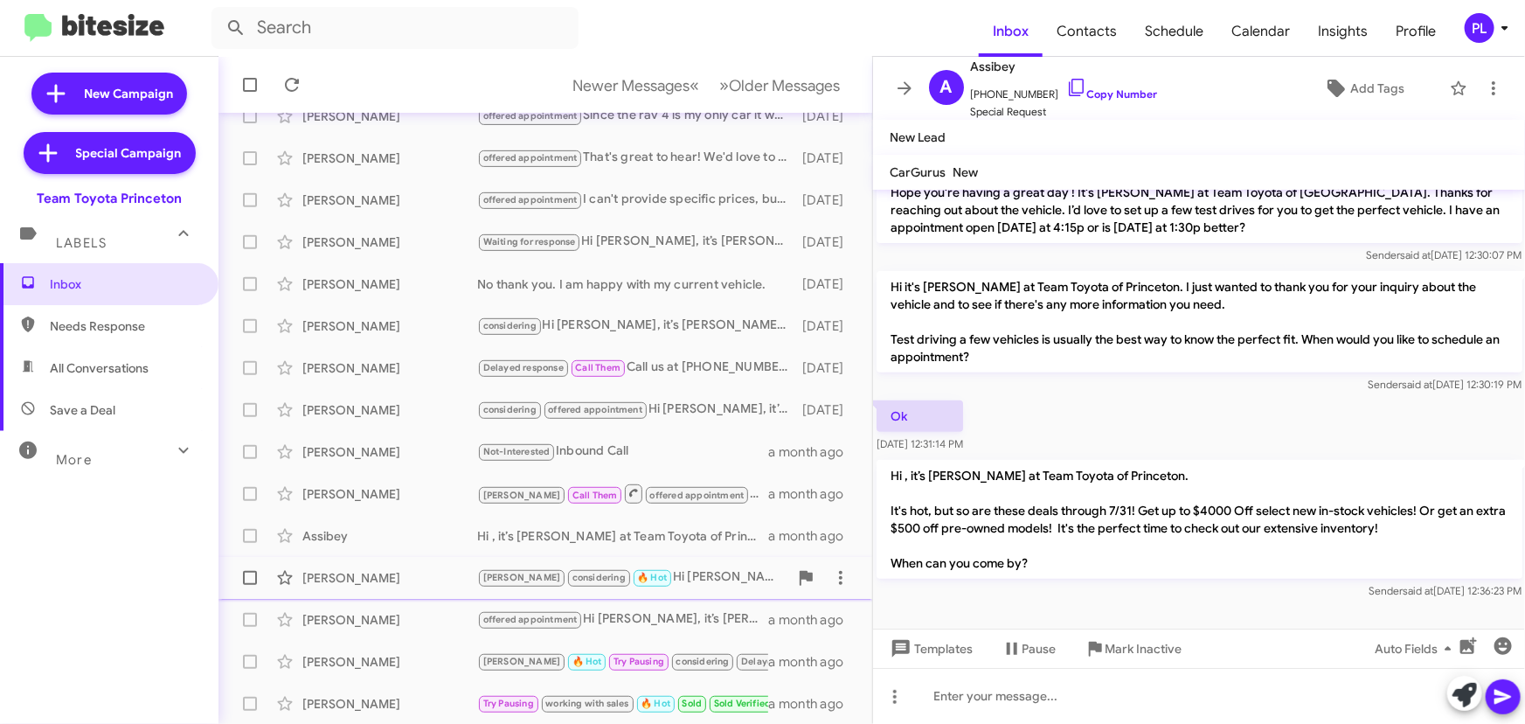
click at [348, 579] on div "[PERSON_NAME]" at bounding box center [389, 577] width 175 height 17
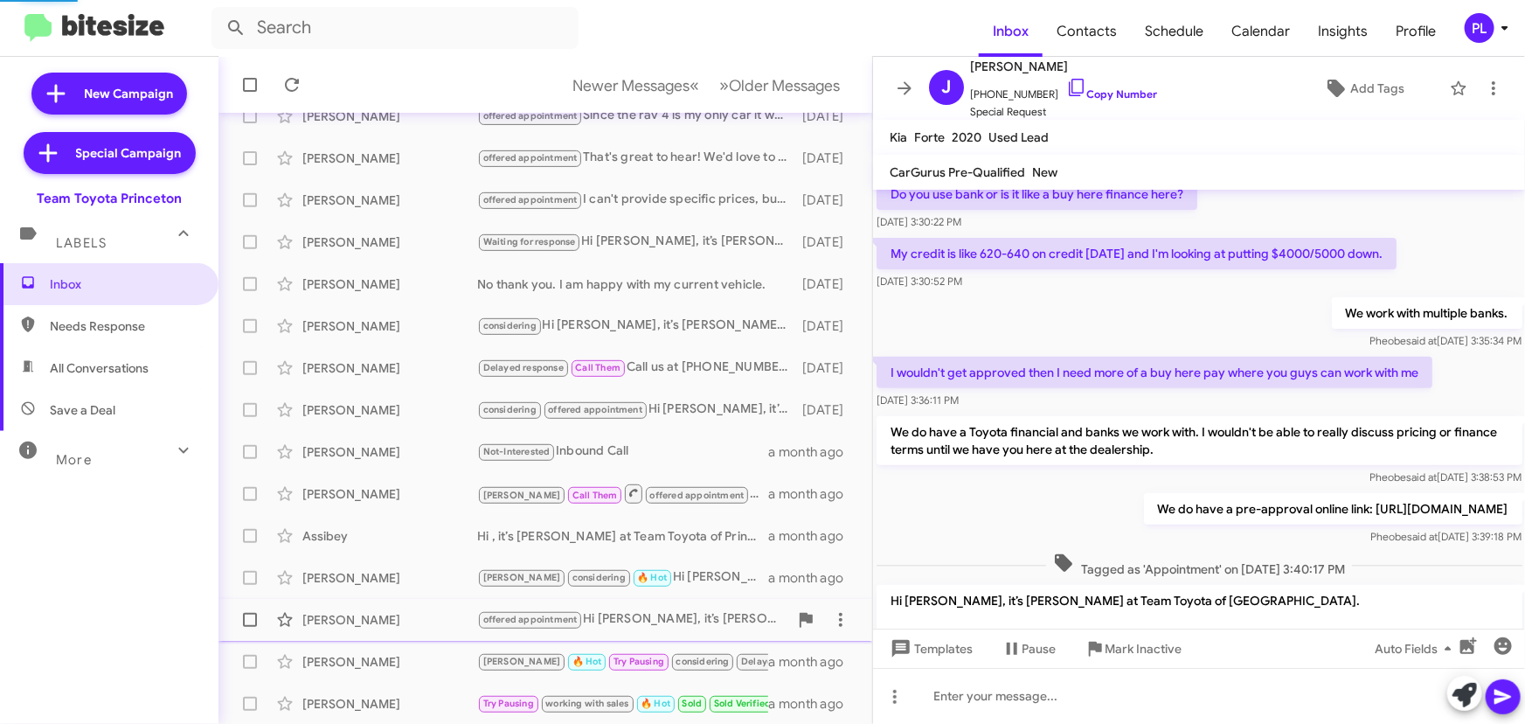
scroll to position [432, 0]
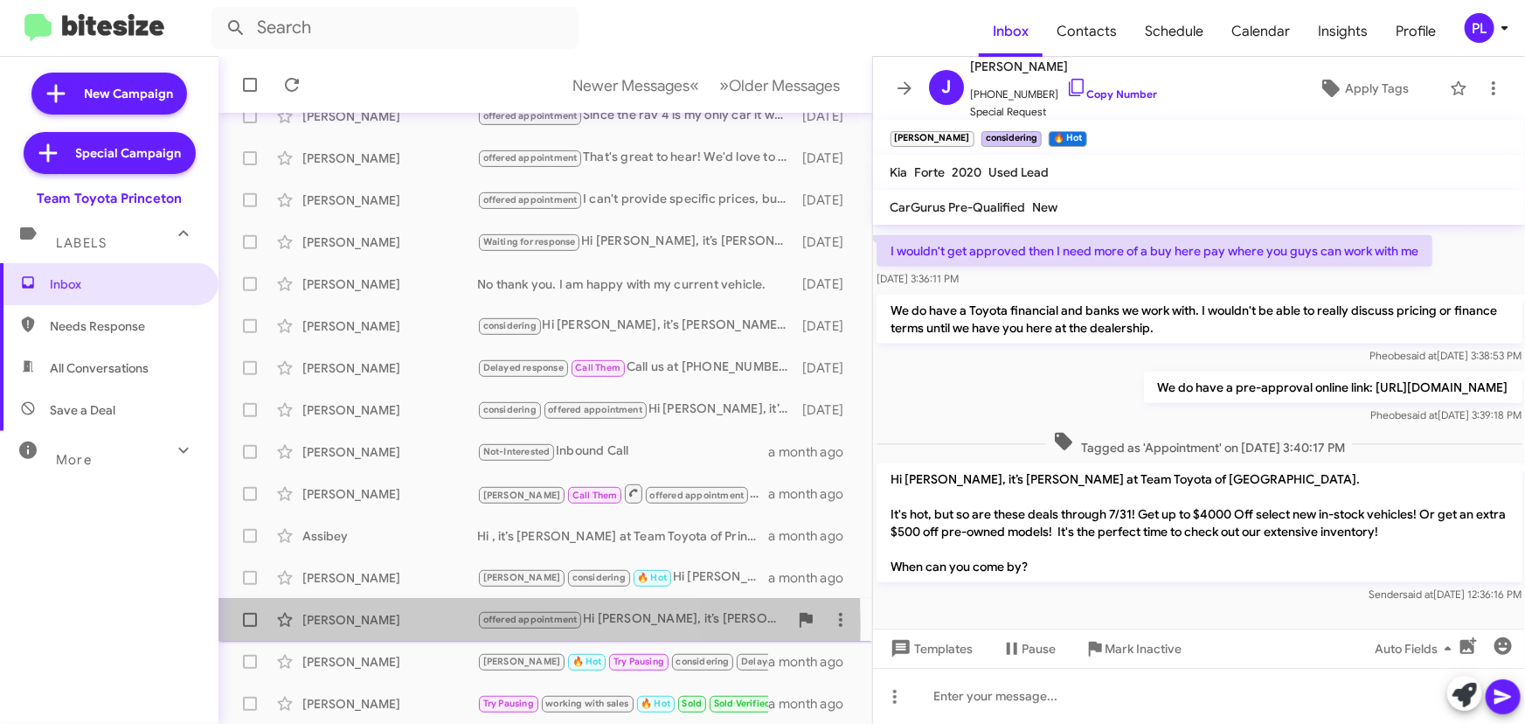
click at [336, 625] on div "[PERSON_NAME]" at bounding box center [389, 619] width 175 height 17
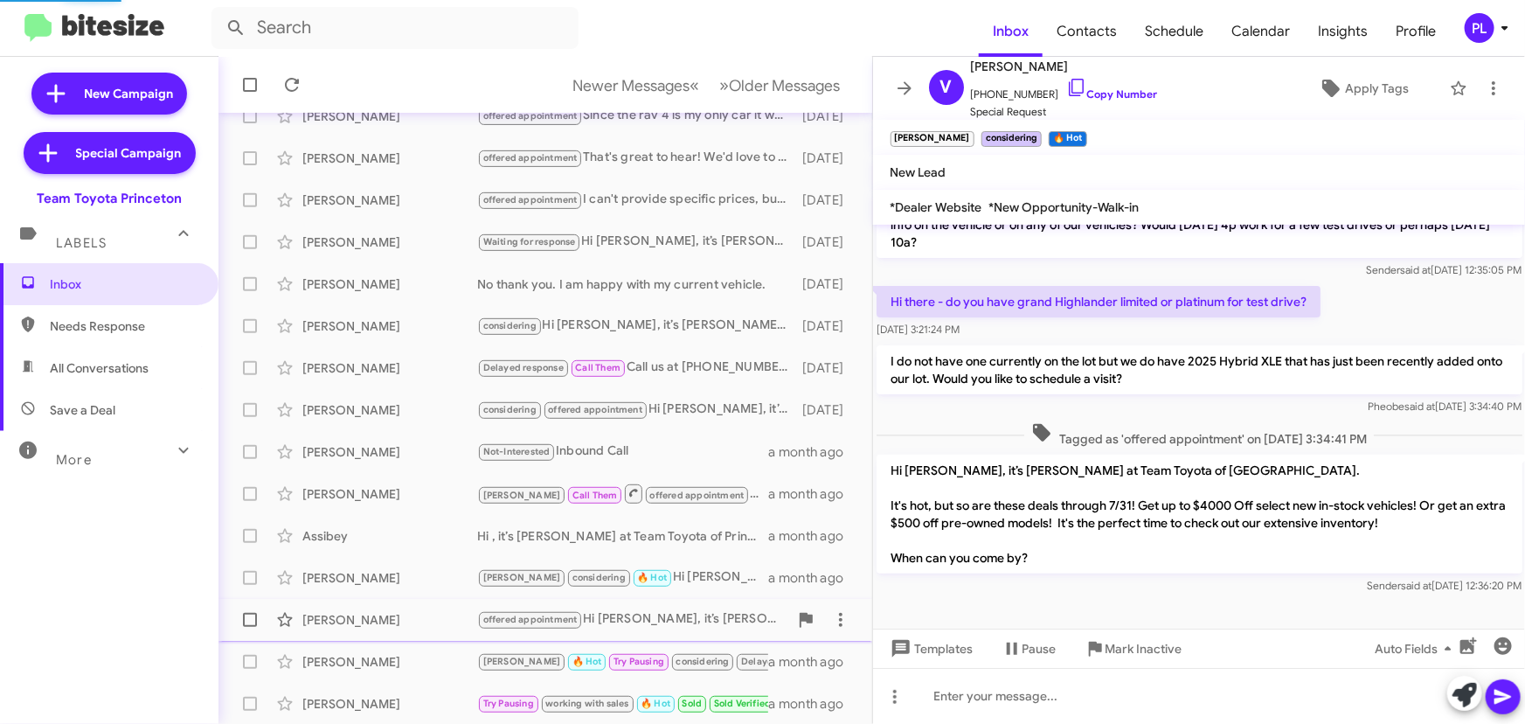
scroll to position [225, 0]
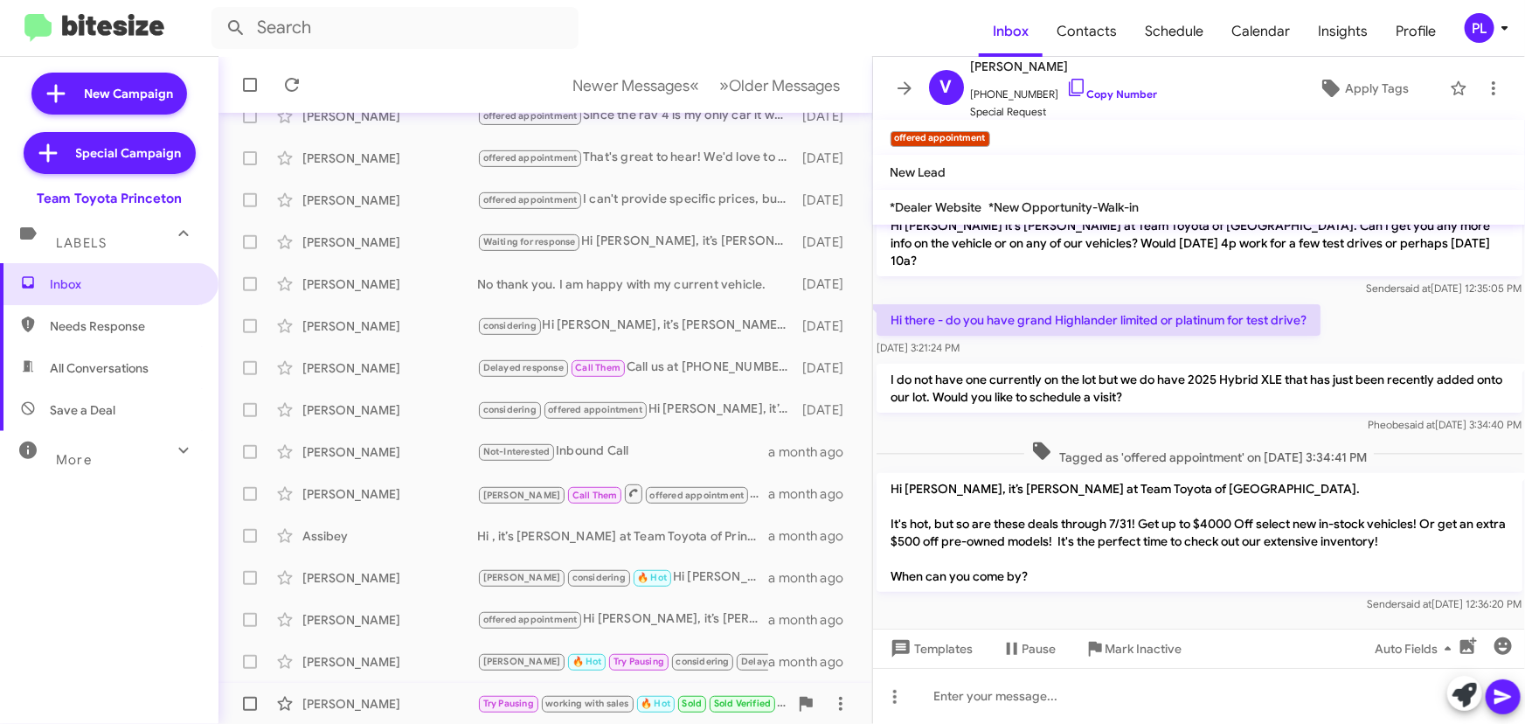
click at [385, 695] on div "[PERSON_NAME]" at bounding box center [389, 703] width 175 height 17
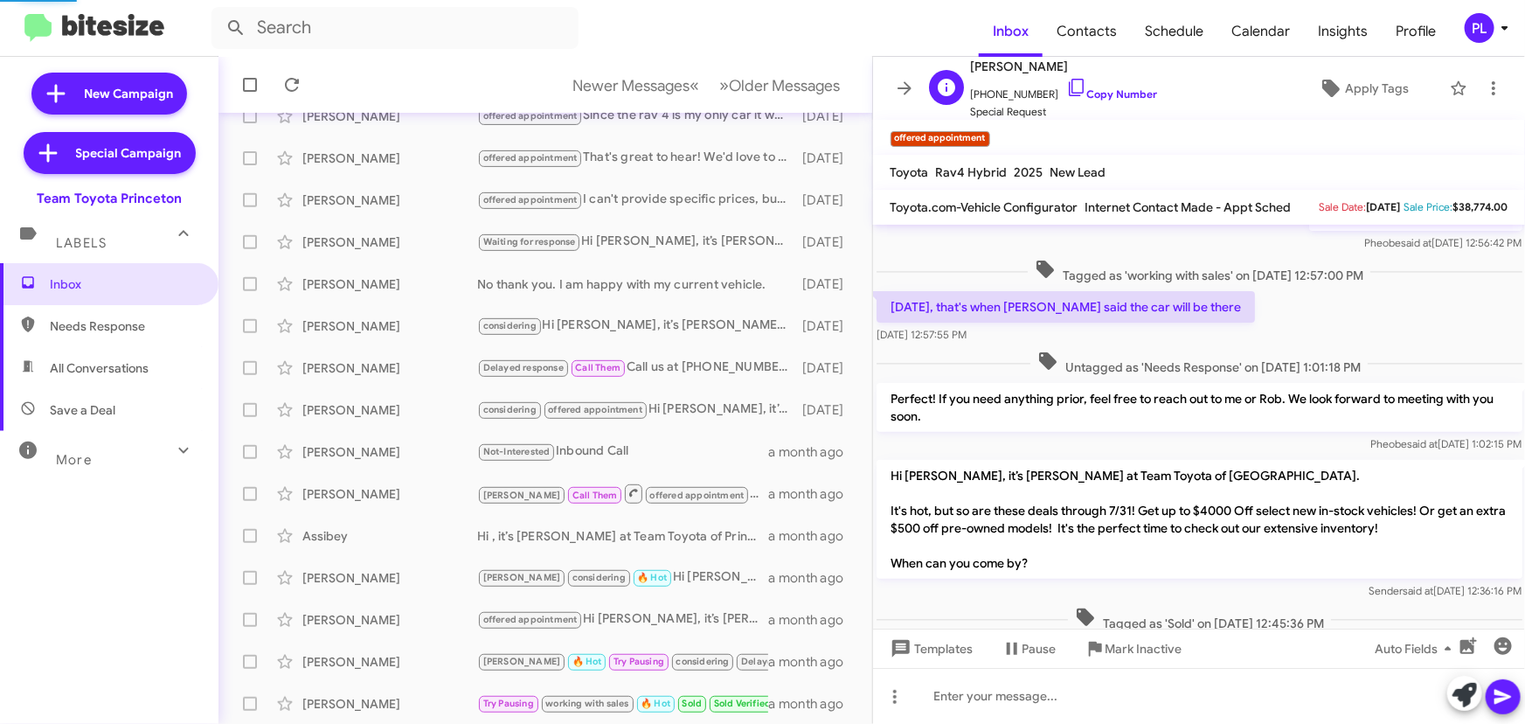
scroll to position [313, 0]
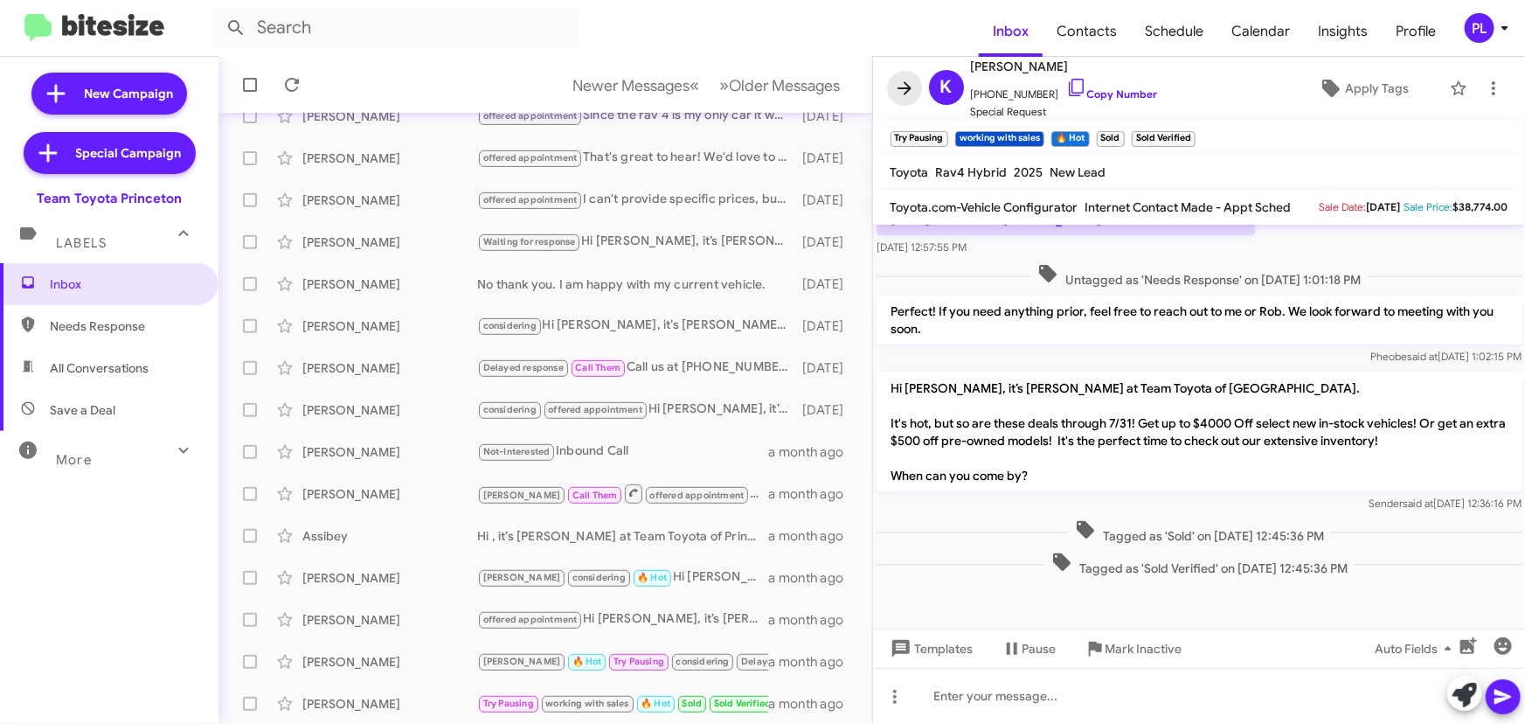
click at [904, 93] on icon at bounding box center [904, 87] width 14 height 13
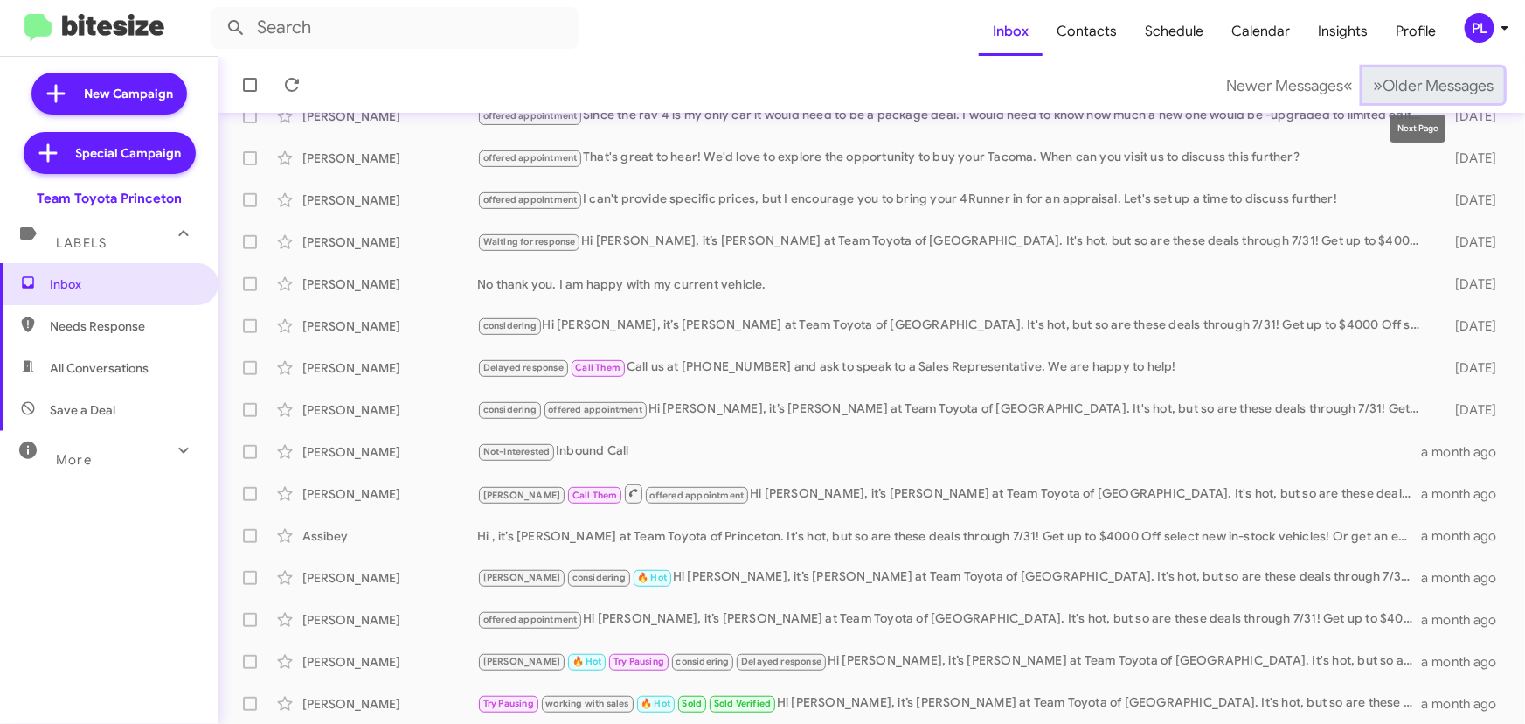
click at [1439, 76] on span "Older Messages" at bounding box center [1437, 85] width 111 height 19
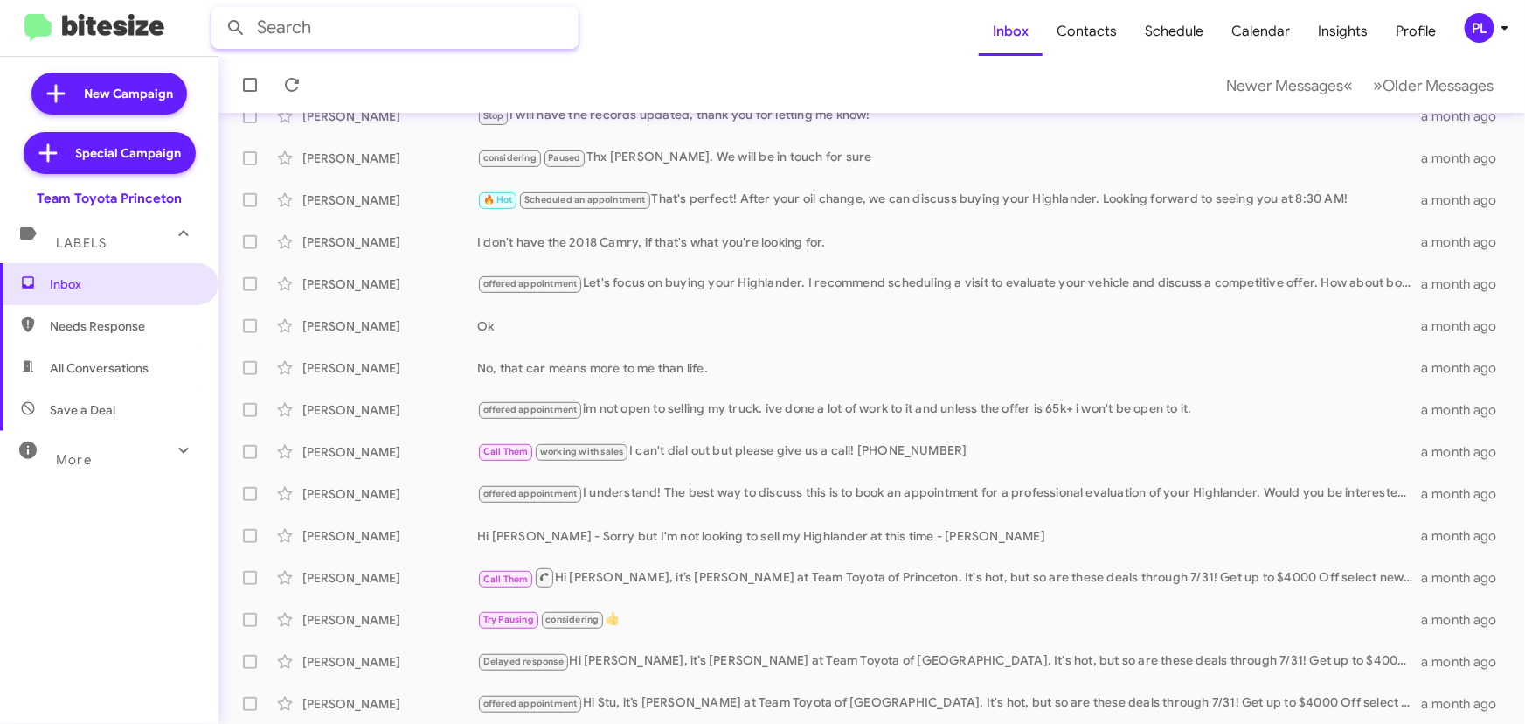
click at [502, 29] on input "text" at bounding box center [394, 28] width 367 height 42
click at [218, 10] on button at bounding box center [235, 27] width 35 height 35
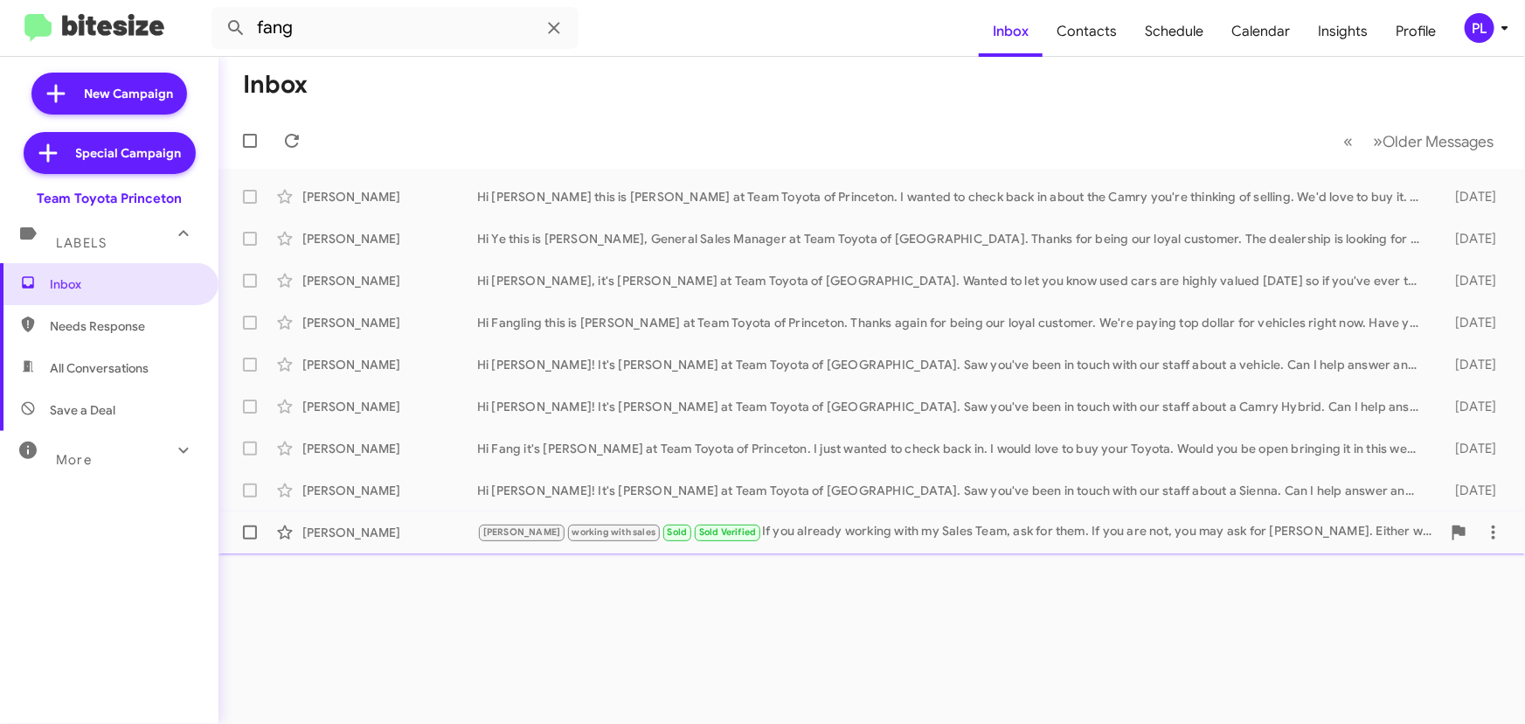
click at [841, 540] on div "[PERSON_NAME] working with sales Sold Sold Verified If you already working with…" at bounding box center [959, 532] width 964 height 20
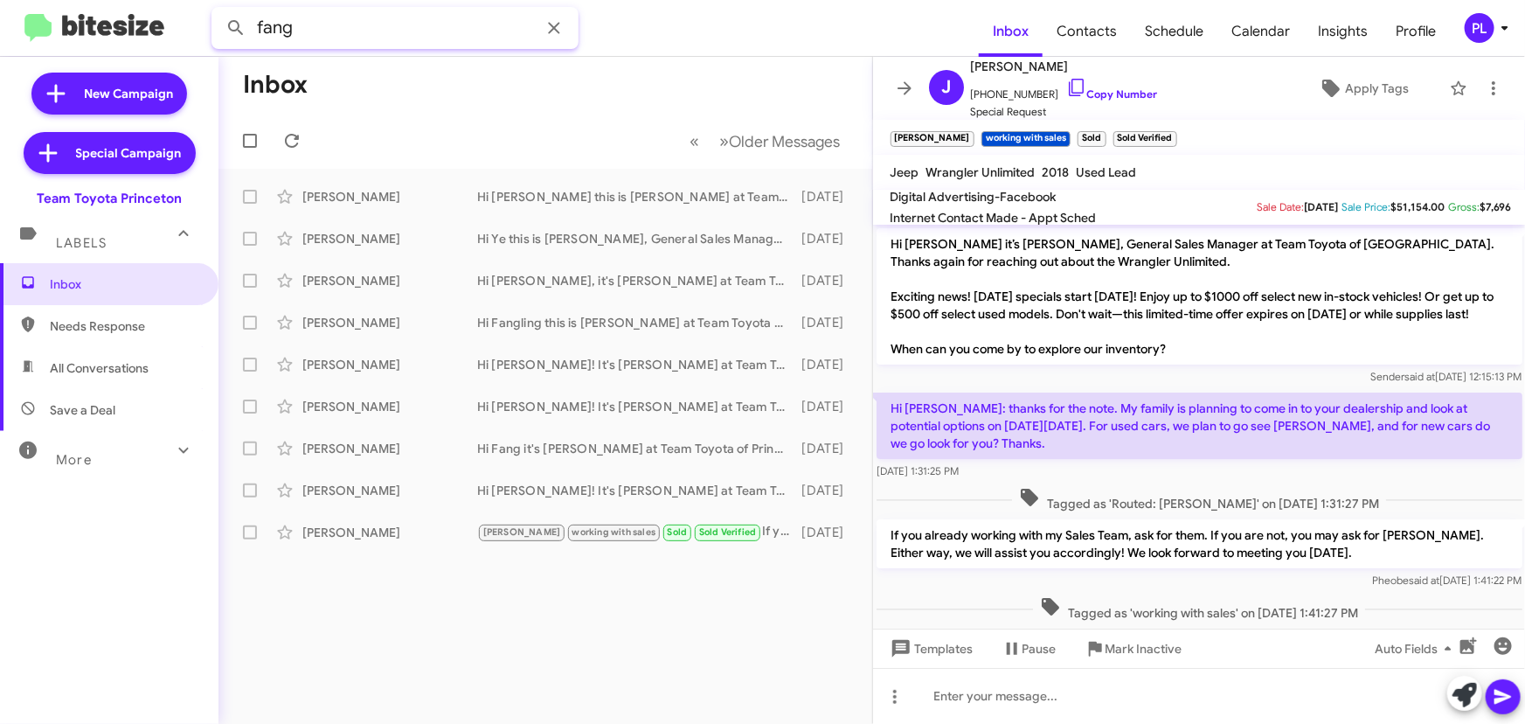
drag, startPoint x: 320, startPoint y: 28, endPoint x: 167, endPoint y: 16, distance: 153.4
click at [167, 16] on mat-toolbar "fang Inbox Contacts Schedule Calendar Insights Profile PL" at bounding box center [762, 28] width 1525 height 56
click at [218, 10] on button at bounding box center [235, 27] width 35 height 35
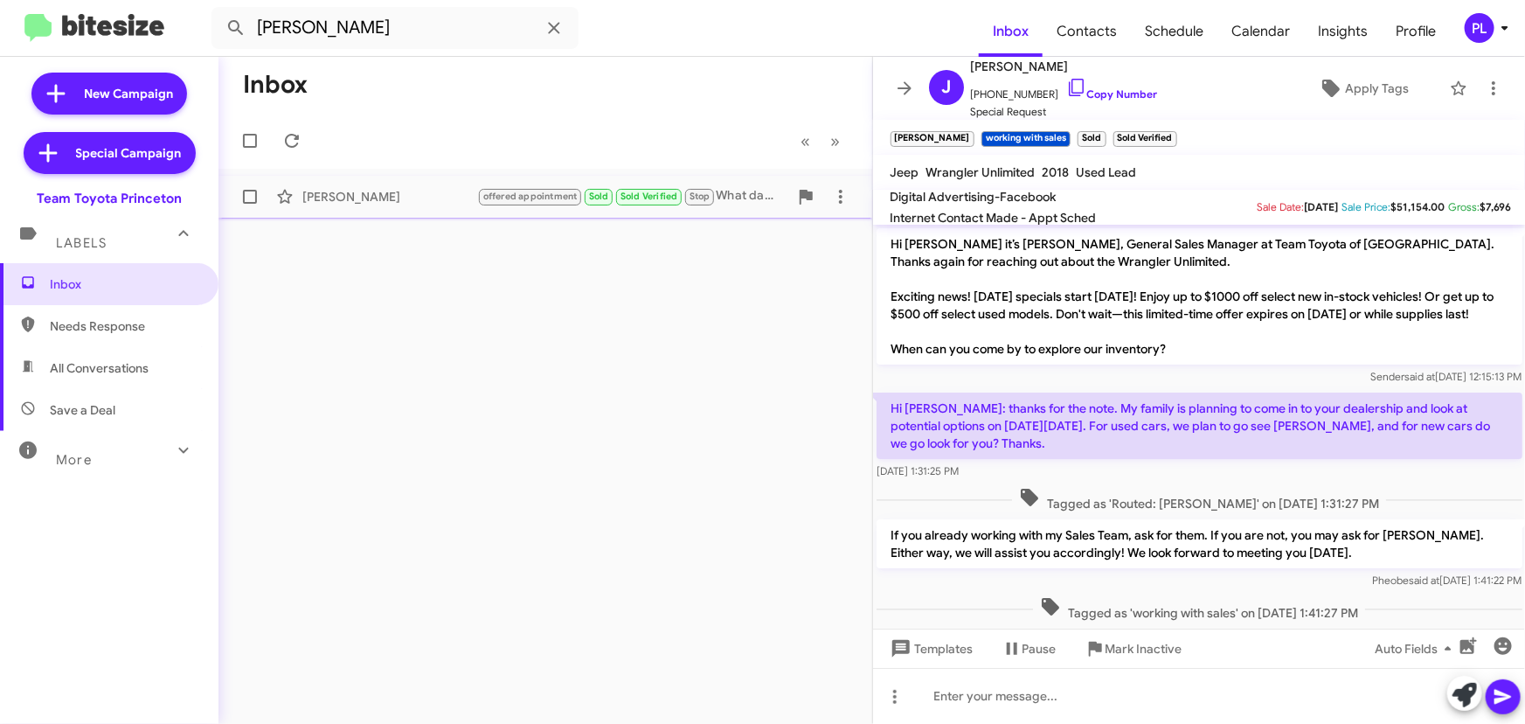
click at [447, 188] on div "[PERSON_NAME]" at bounding box center [389, 196] width 175 height 17
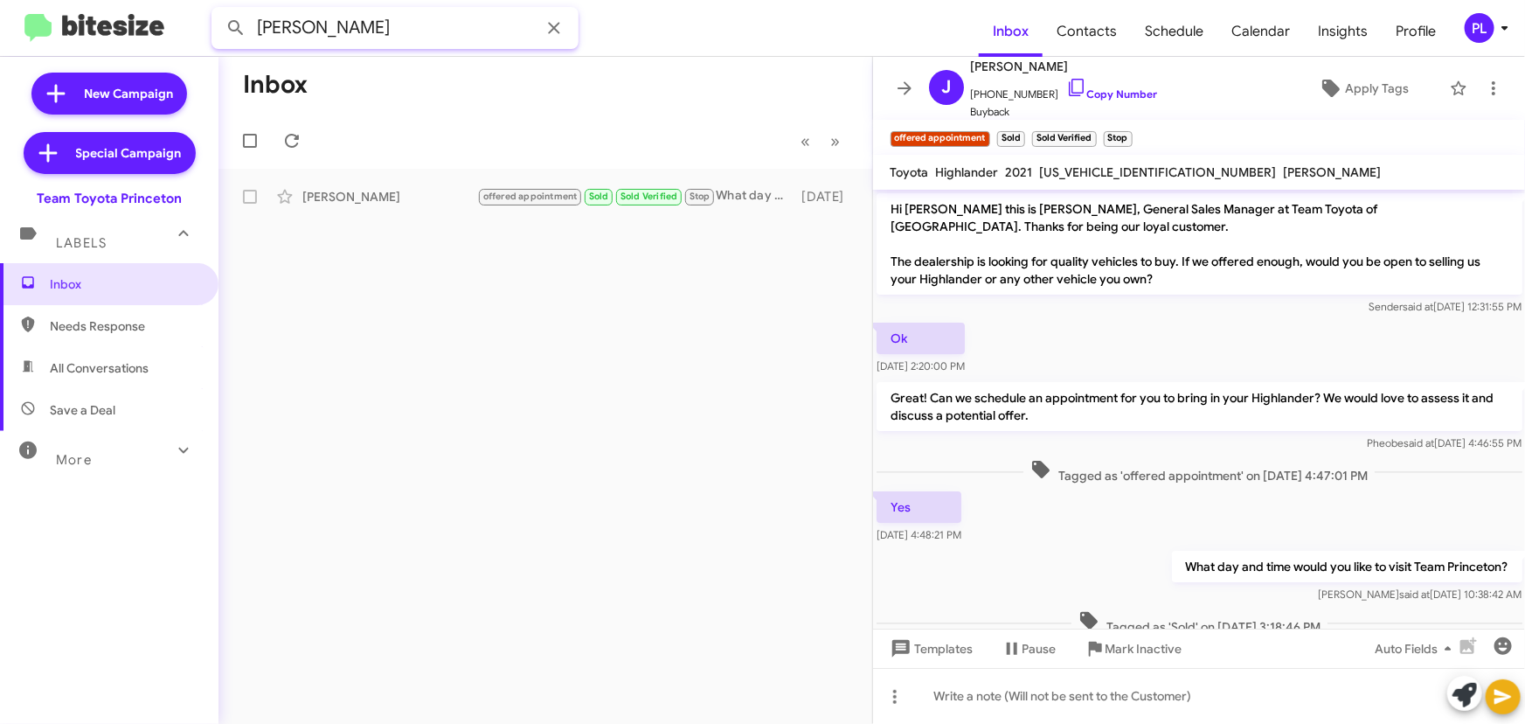
click at [23, 15] on mat-toolbar "[PERSON_NAME] Inbox Contacts Schedule Calendar Insights Profile PL" at bounding box center [762, 28] width 1525 height 56
click at [218, 10] on button at bounding box center [235, 27] width 35 height 35
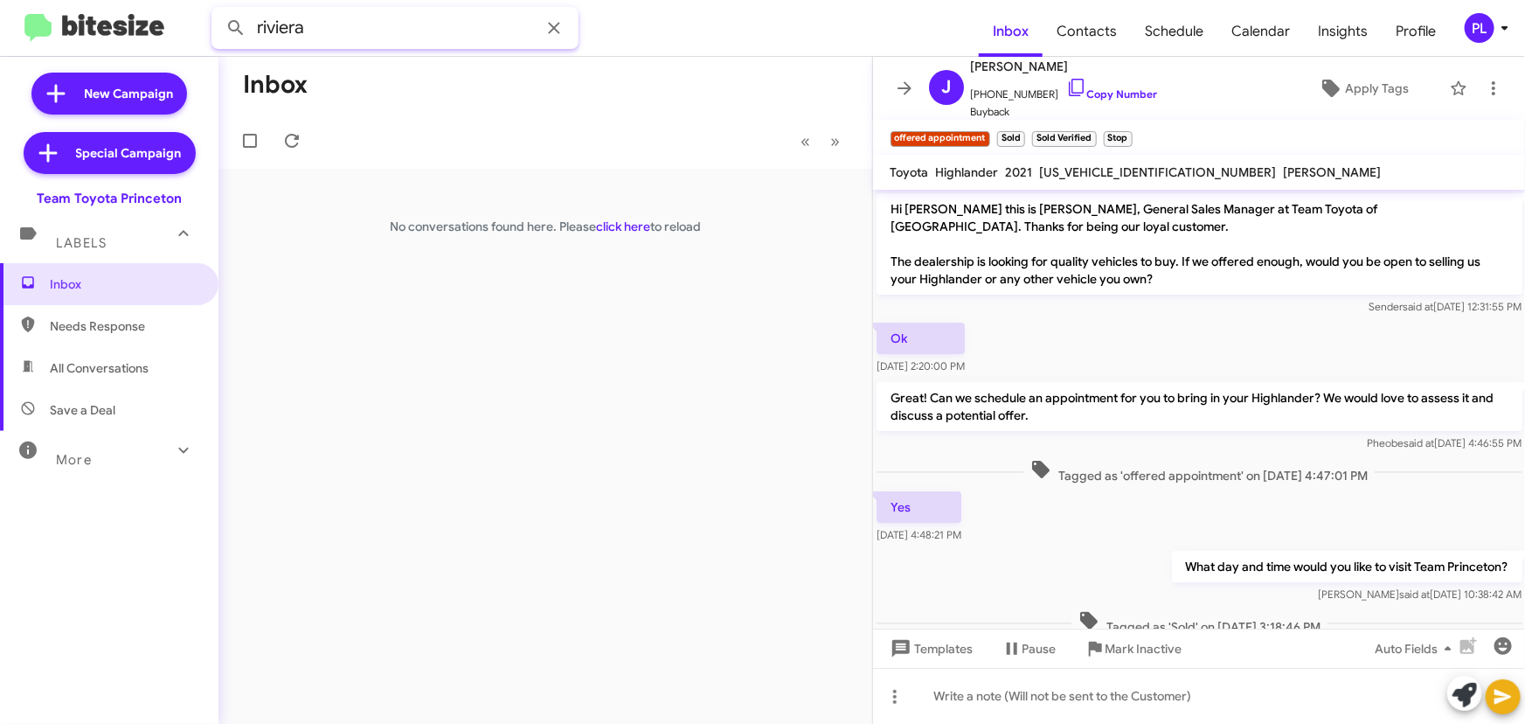
click at [277, 30] on input "riviera" at bounding box center [394, 28] width 367 height 42
click at [218, 10] on button at bounding box center [235, 27] width 35 height 35
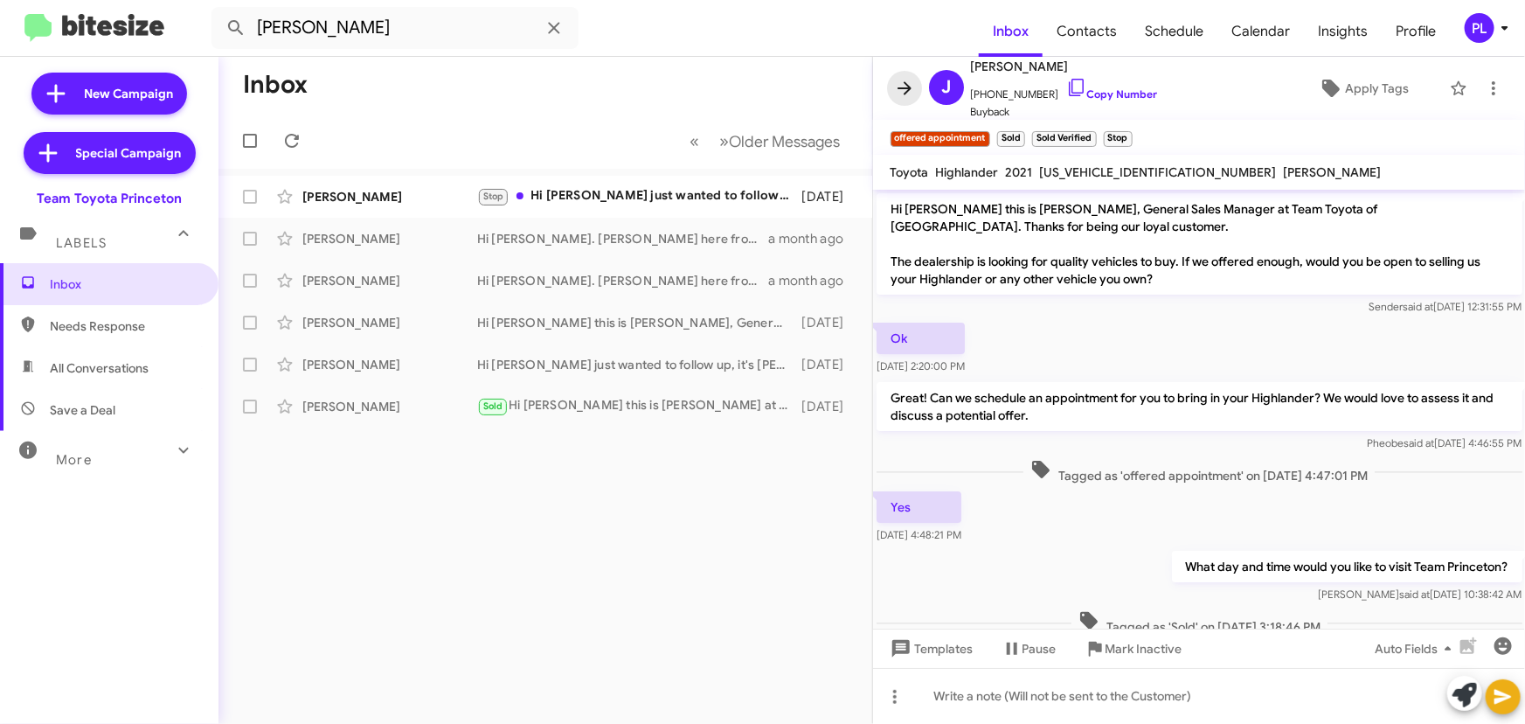
click at [904, 93] on icon at bounding box center [904, 87] width 14 height 13
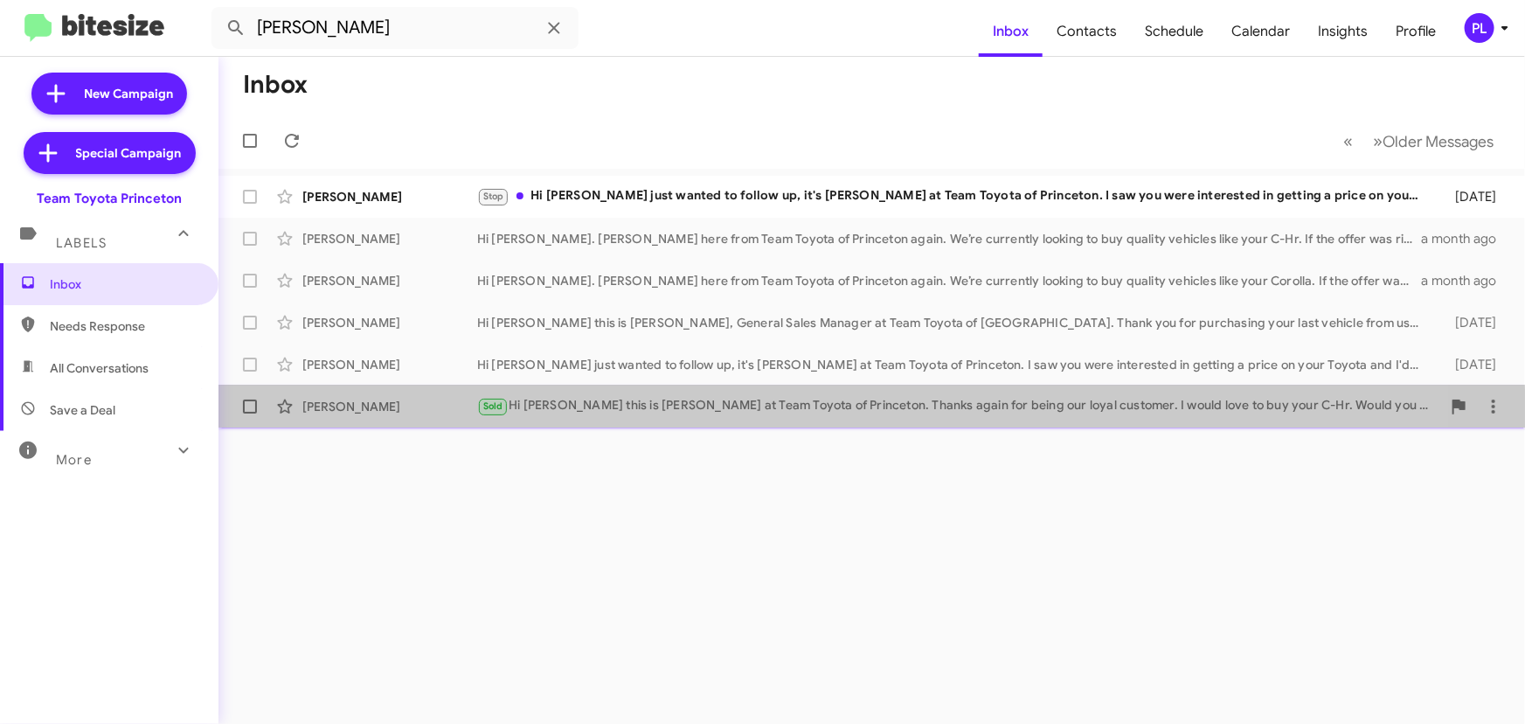
click at [599, 414] on div "Sold Hi [PERSON_NAME] this is [PERSON_NAME] at Team Toyota of [GEOGRAPHIC_DATA]…" at bounding box center [959, 406] width 964 height 20
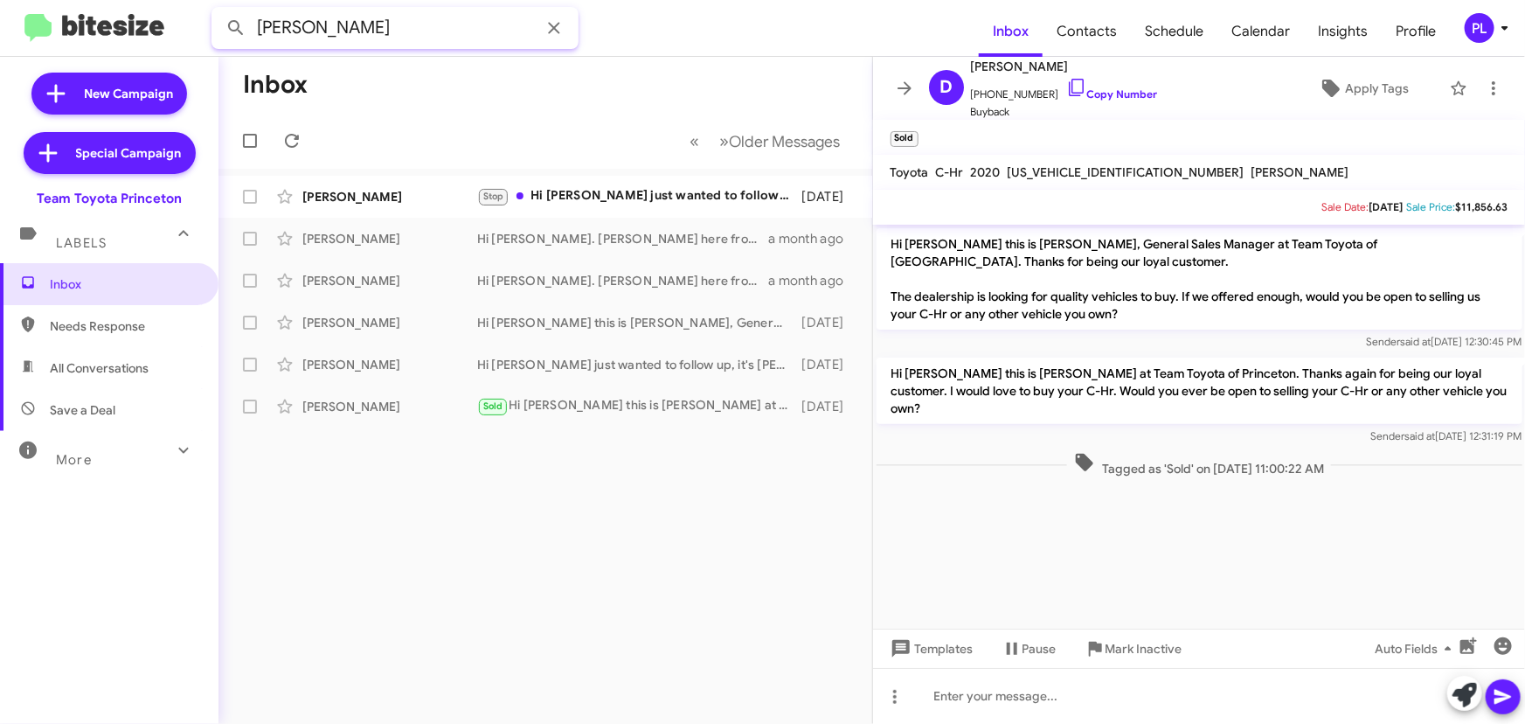
drag, startPoint x: 336, startPoint y: 25, endPoint x: 155, endPoint y: 31, distance: 181.9
click at [155, 31] on mat-toolbar "[PERSON_NAME] Inbox Contacts Schedule Calendar Insights Profile PL" at bounding box center [762, 28] width 1525 height 56
click at [218, 10] on button at bounding box center [235, 27] width 35 height 35
drag, startPoint x: 379, startPoint y: 33, endPoint x: 114, endPoint y: 10, distance: 266.7
click at [114, 10] on mat-toolbar "[PERSON_NAME] Inbox Contacts Schedule Calendar Insights Profile PL" at bounding box center [762, 28] width 1525 height 56
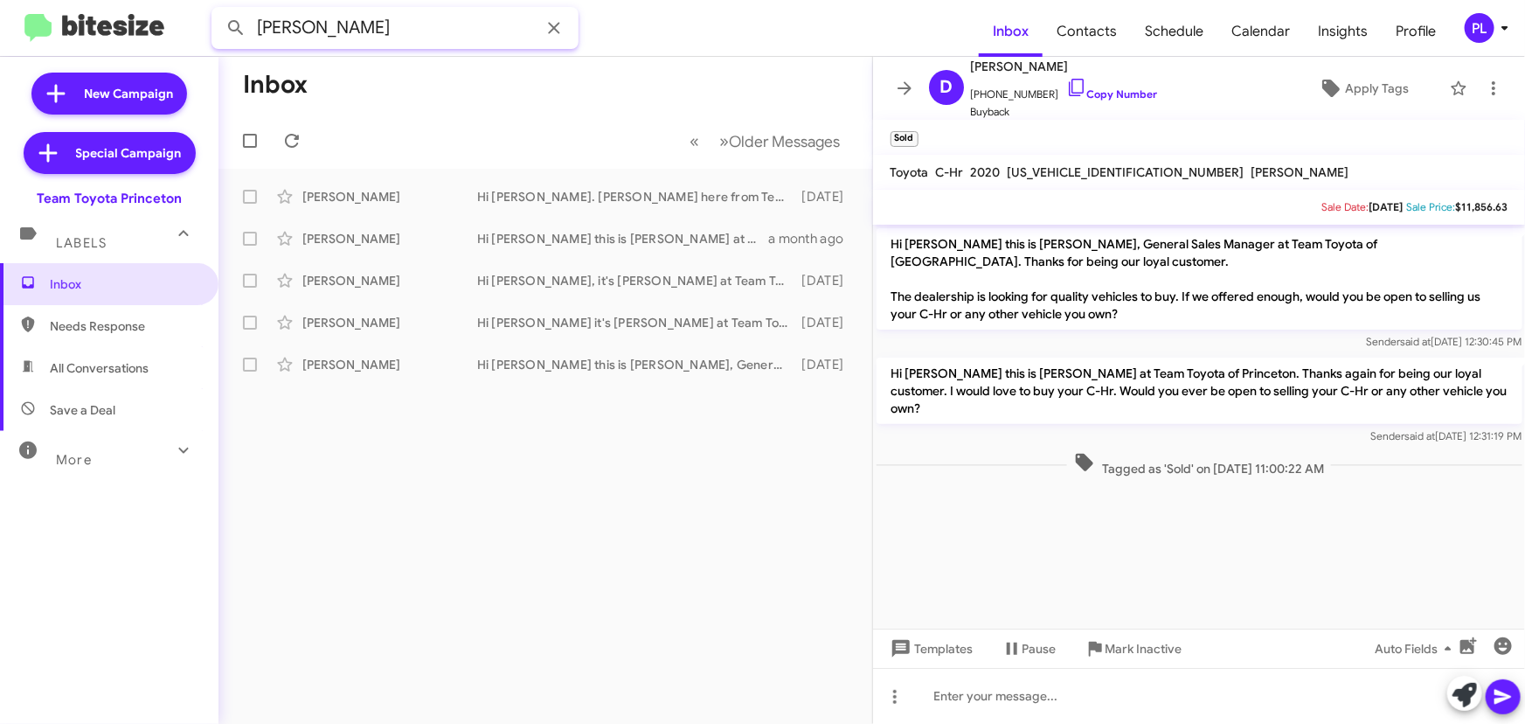
type input "t"
type input "[PERSON_NAME]"
click at [218, 10] on button at bounding box center [235, 27] width 35 height 35
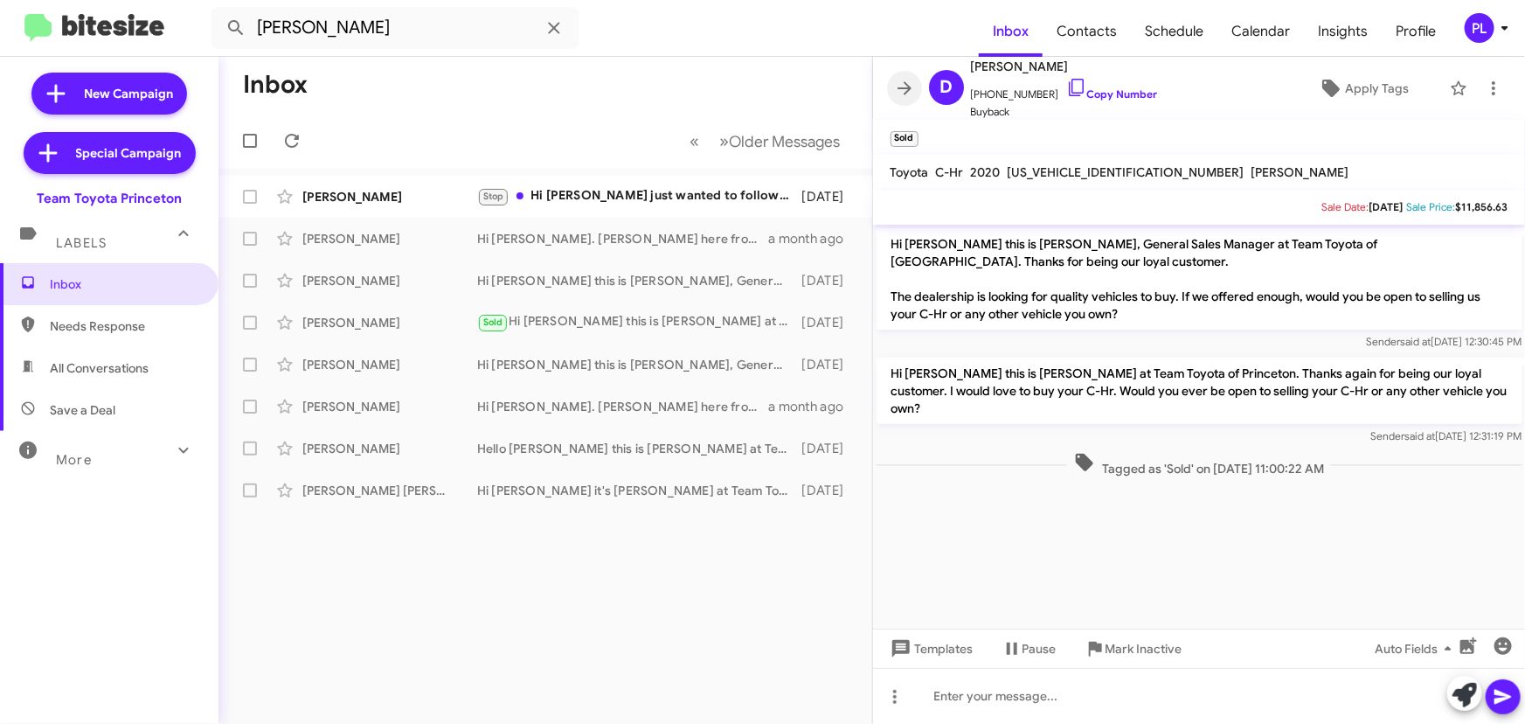
drag, startPoint x: 903, startPoint y: 87, endPoint x: 869, endPoint y: 161, distance: 80.9
click at [903, 87] on icon at bounding box center [904, 87] width 14 height 13
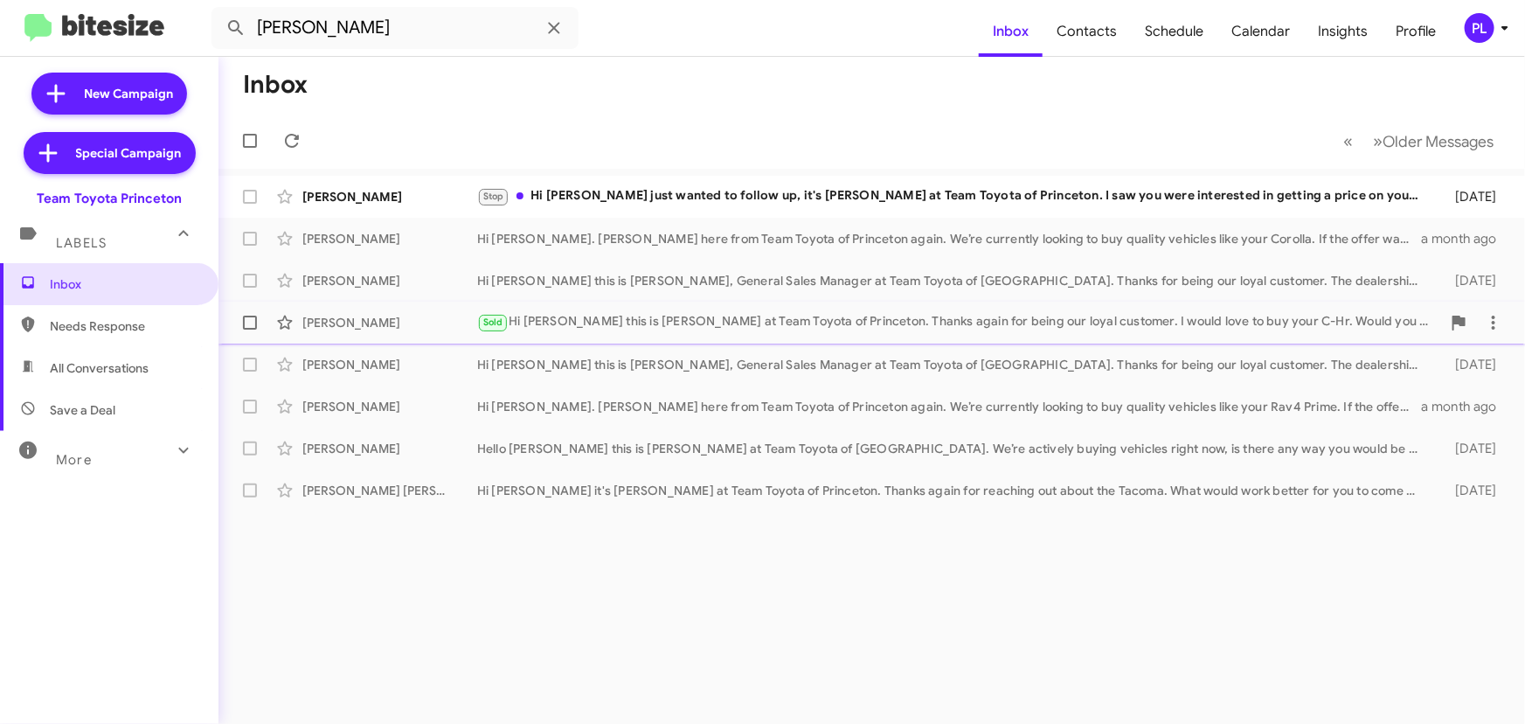
click at [652, 324] on div "Sold Hi [PERSON_NAME] this is [PERSON_NAME] at Team Toyota of [GEOGRAPHIC_DATA]…" at bounding box center [959, 322] width 964 height 20
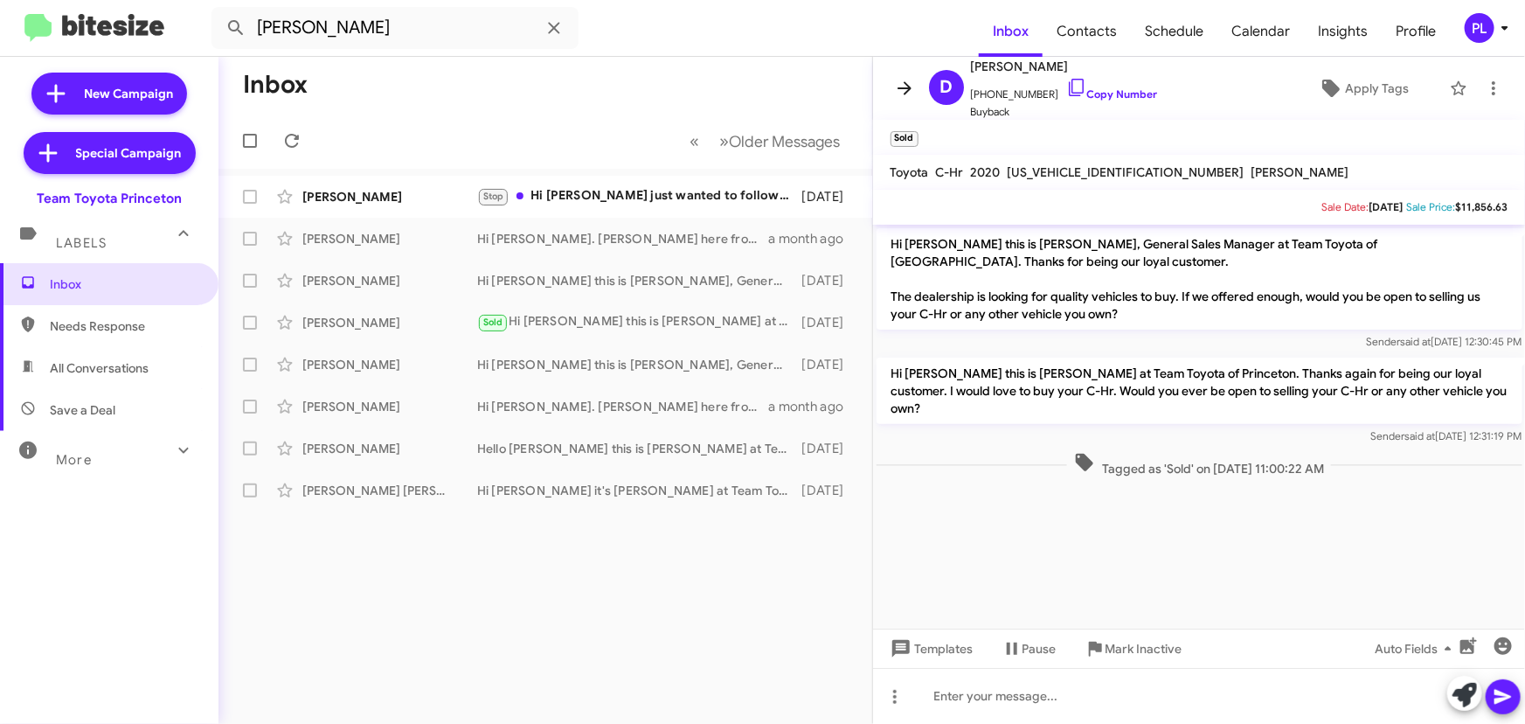
click at [909, 80] on icon at bounding box center [904, 88] width 21 height 21
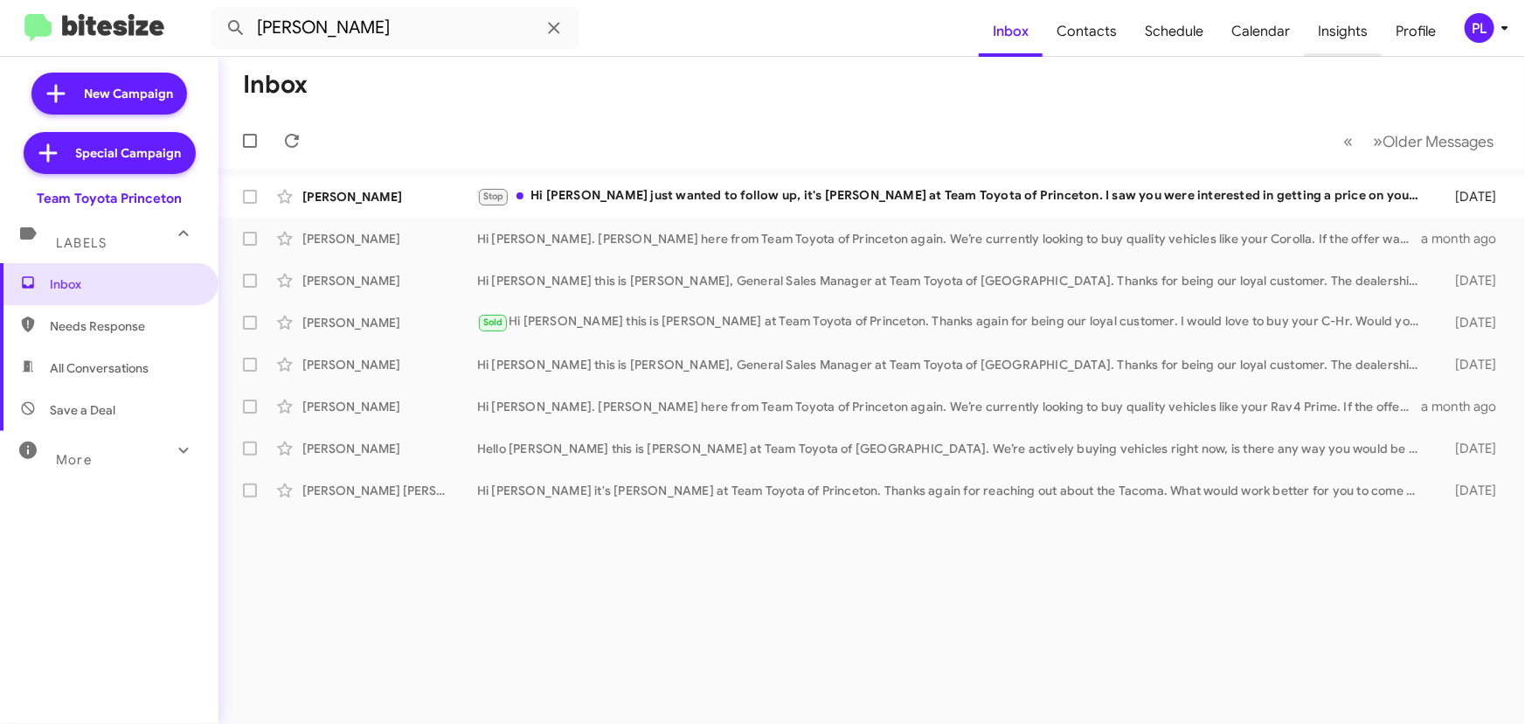
click at [1350, 25] on span "Insights" at bounding box center [1343, 31] width 78 height 51
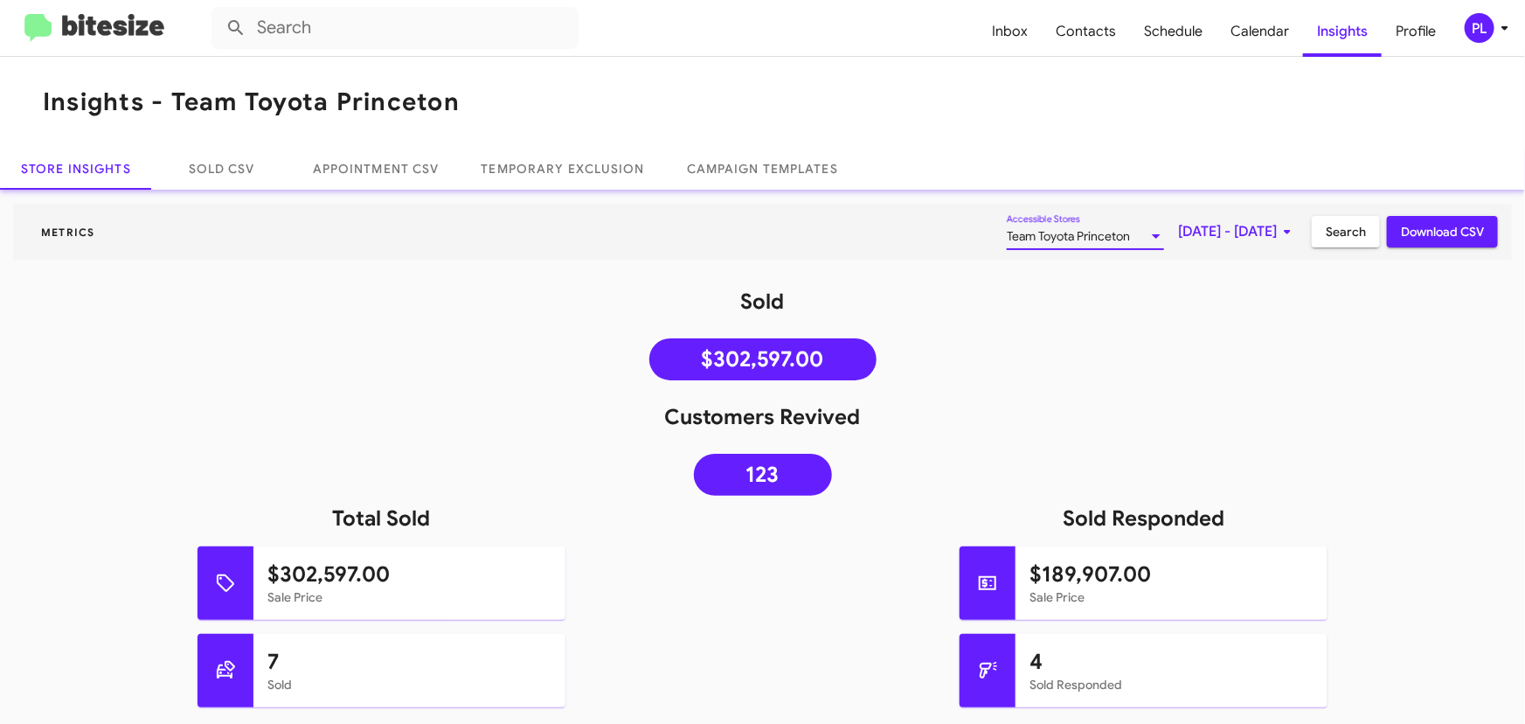
click at [1152, 236] on div at bounding box center [1156, 236] width 9 height 4
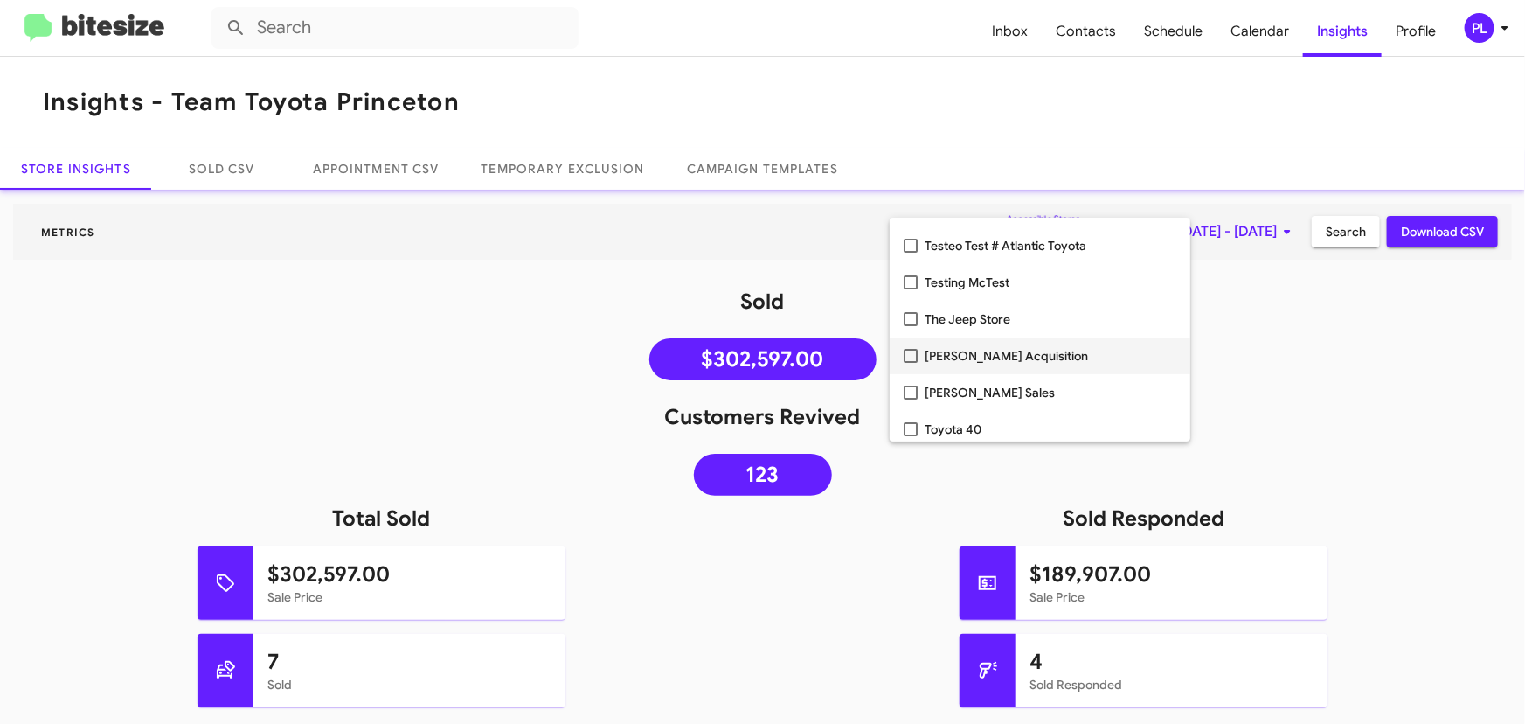
scroll to position [3177, 0]
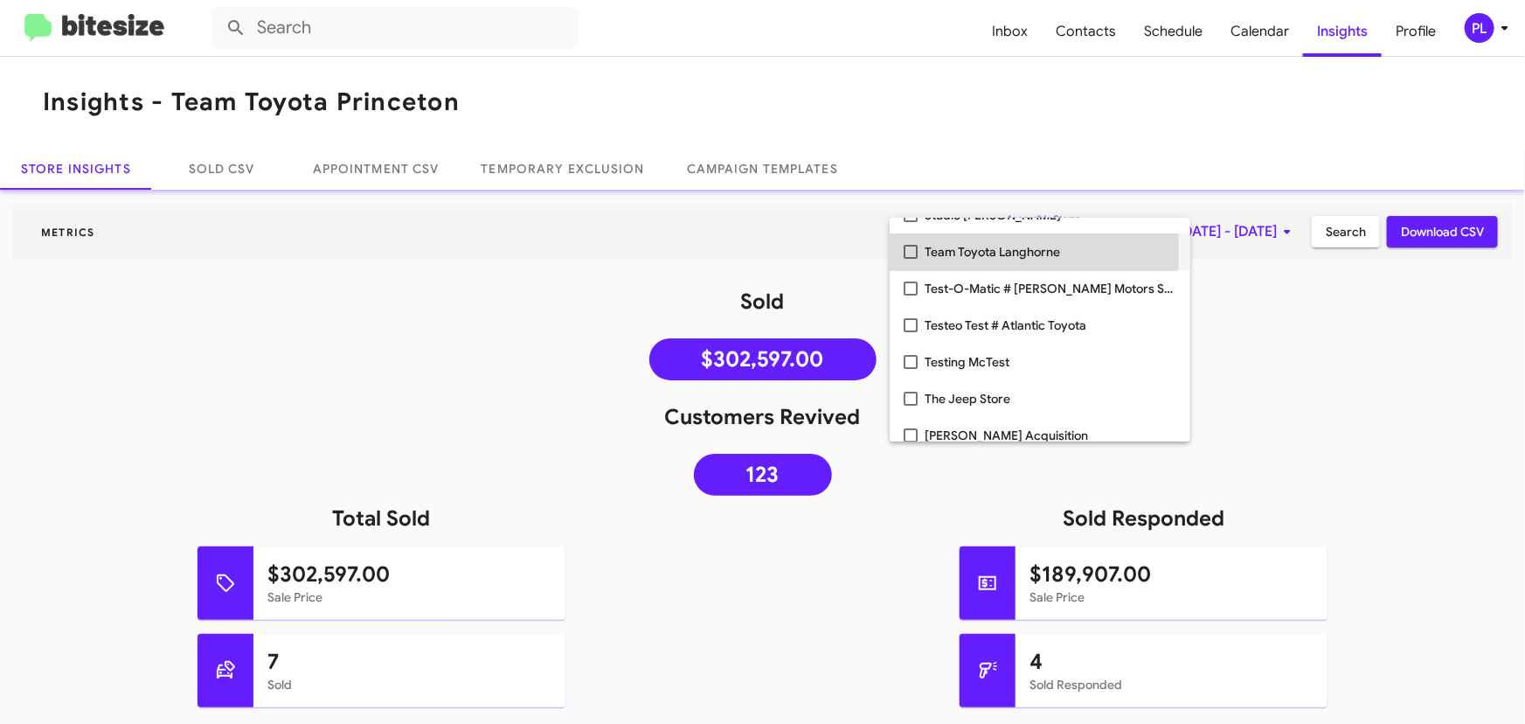
click at [909, 250] on mat-pseudo-checkbox at bounding box center [911, 252] width 14 height 14
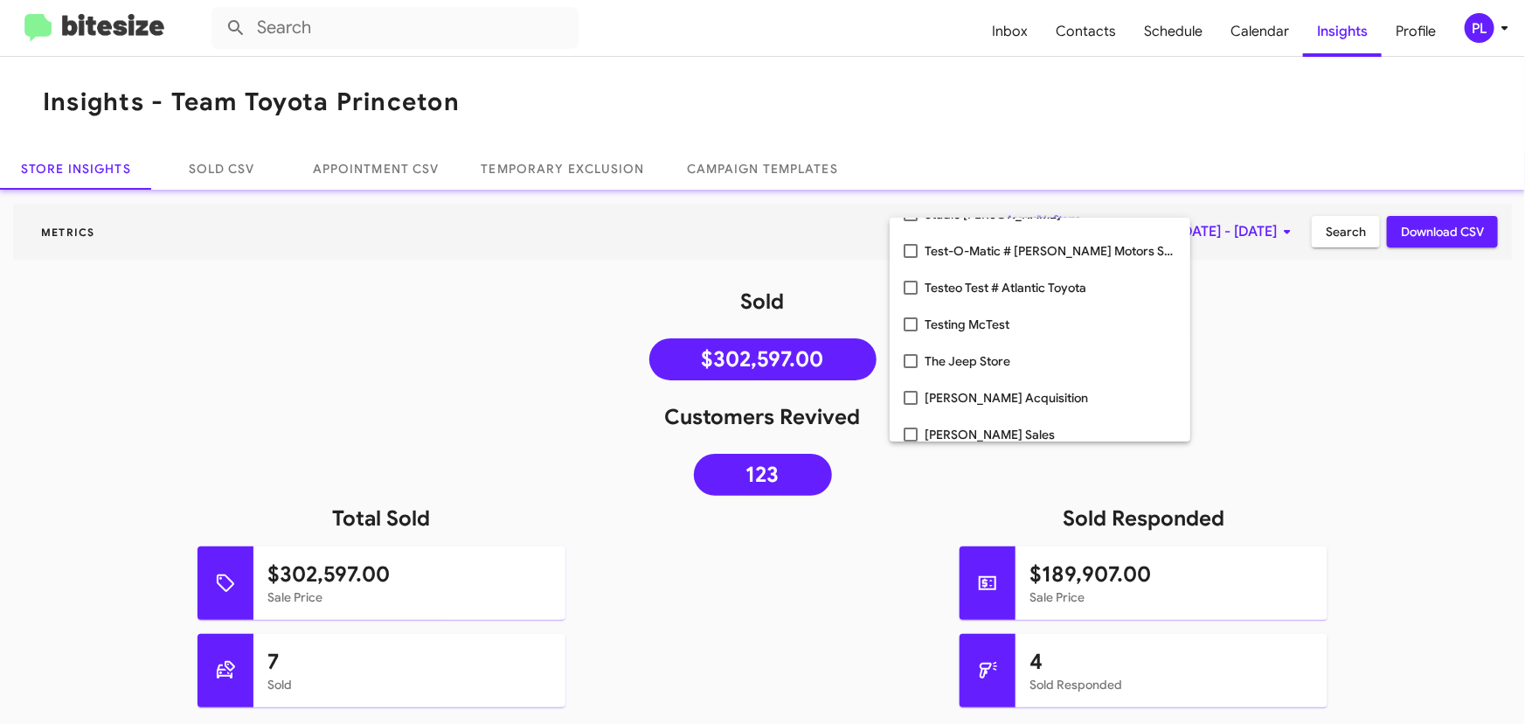
click at [1270, 236] on div at bounding box center [762, 362] width 1525 height 724
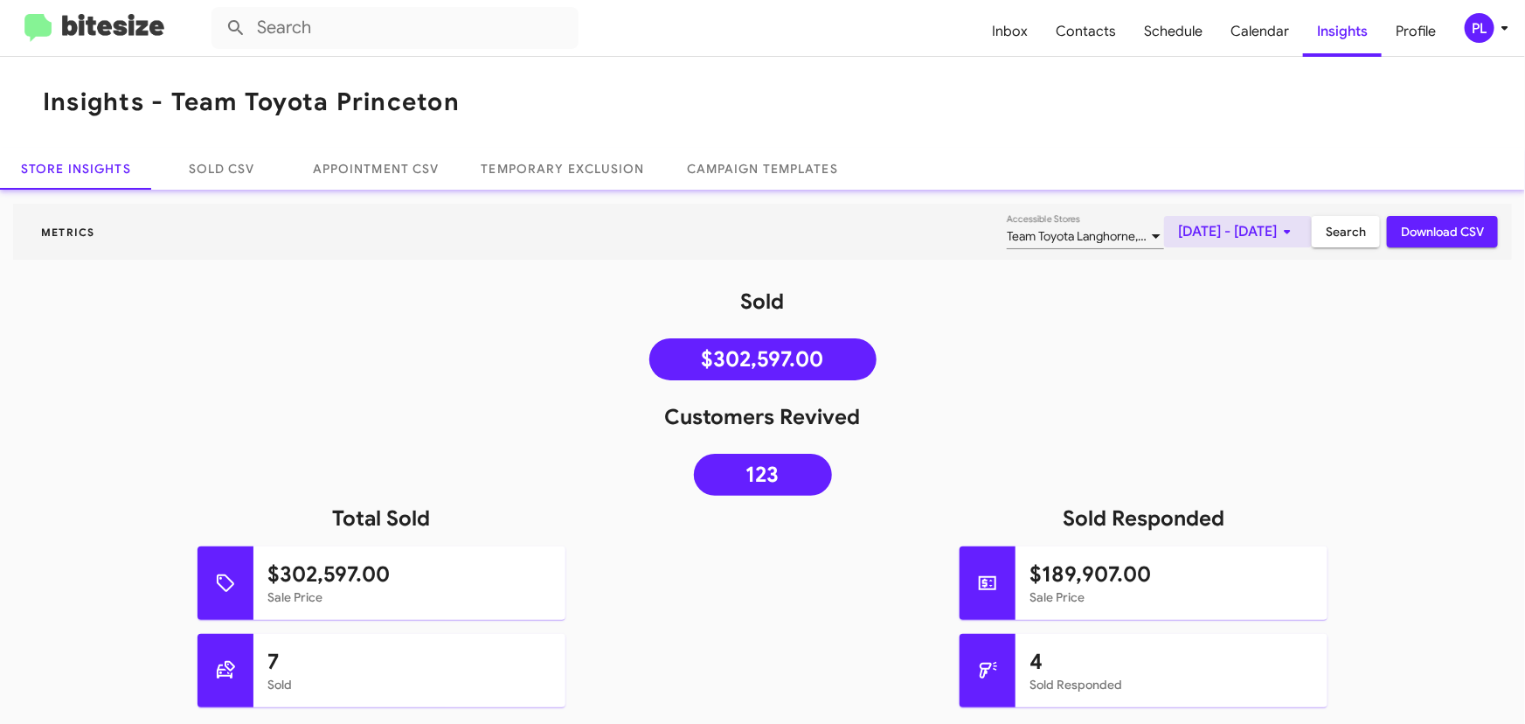
click at [1277, 231] on icon at bounding box center [1287, 231] width 21 height 21
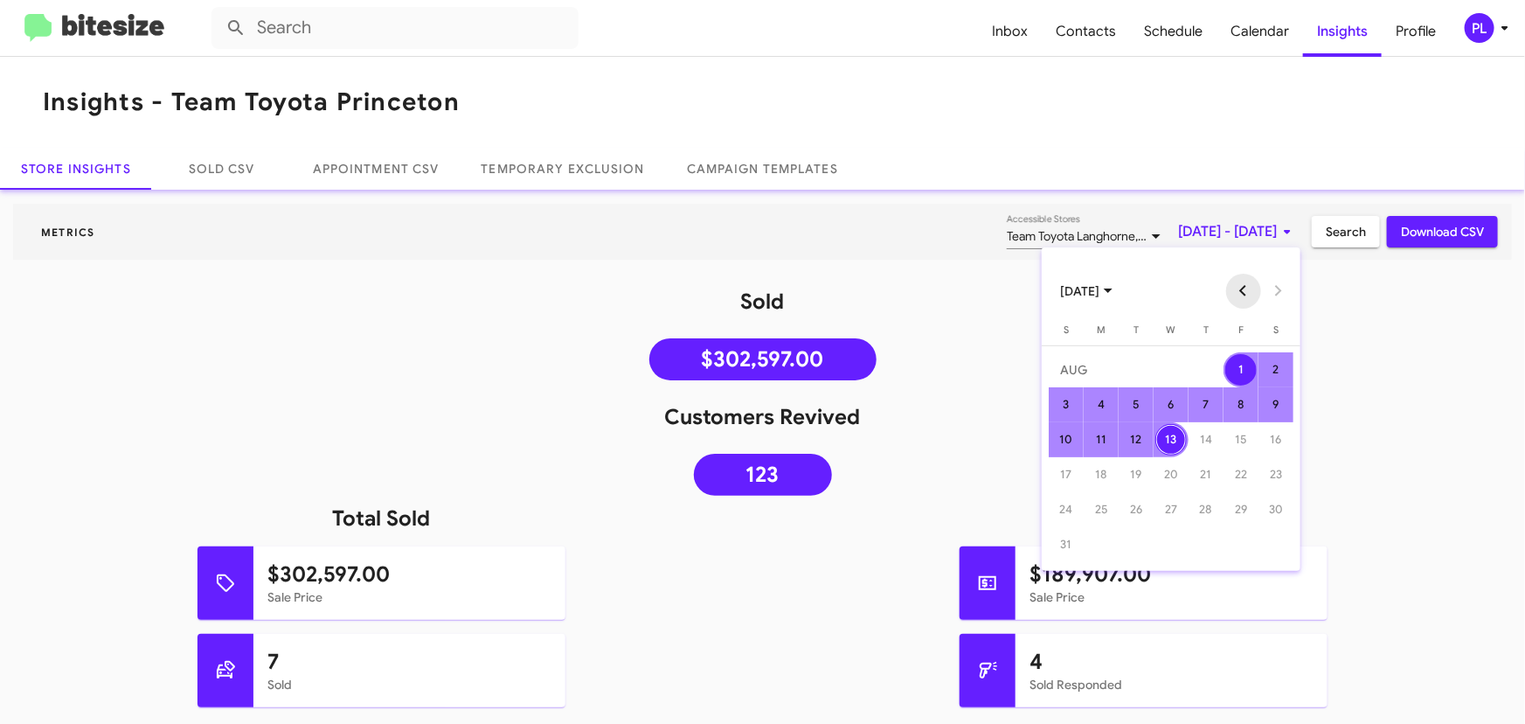
click at [1243, 296] on button "Previous month" at bounding box center [1243, 291] width 35 height 35
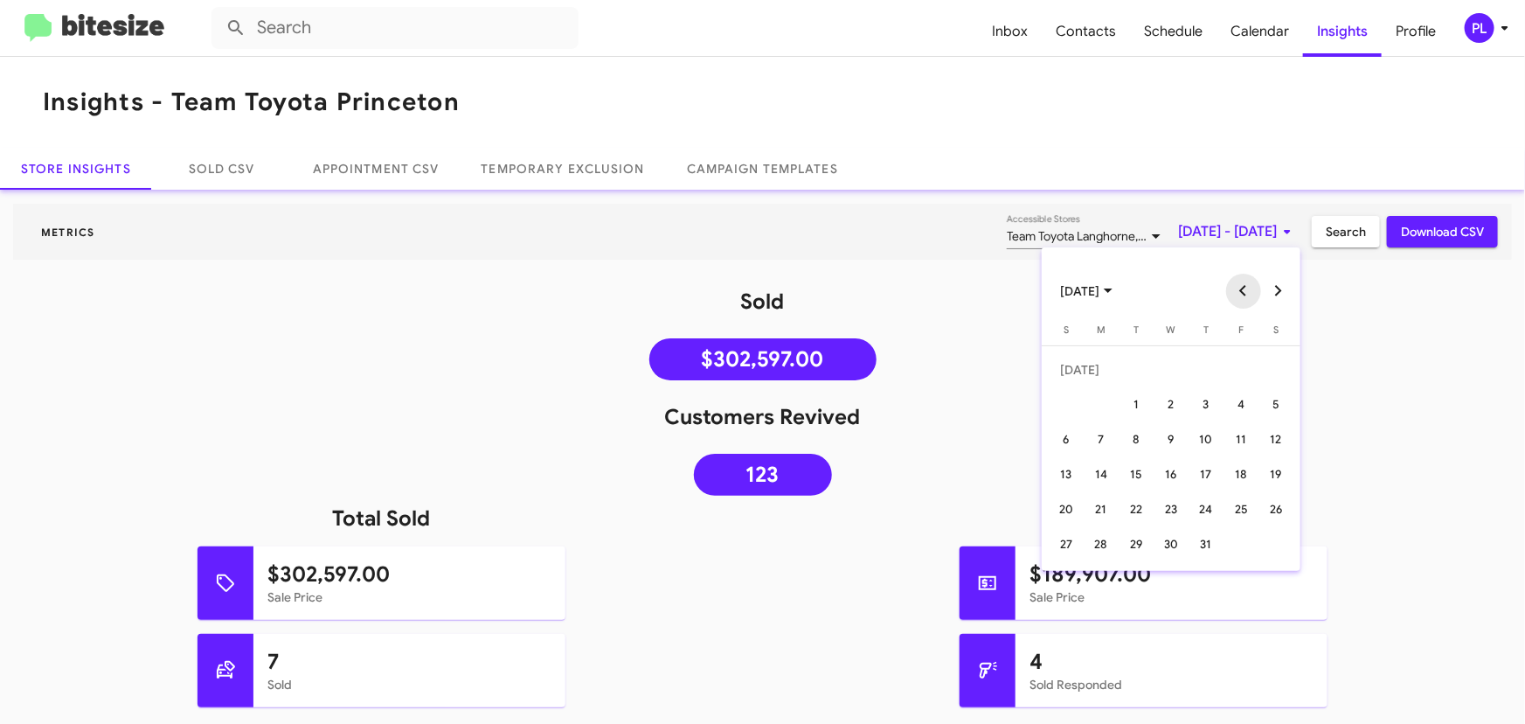
click at [1243, 296] on button "Previous month" at bounding box center [1243, 291] width 35 height 35
click at [1140, 437] on div "13" at bounding box center [1135, 439] width 31 height 31
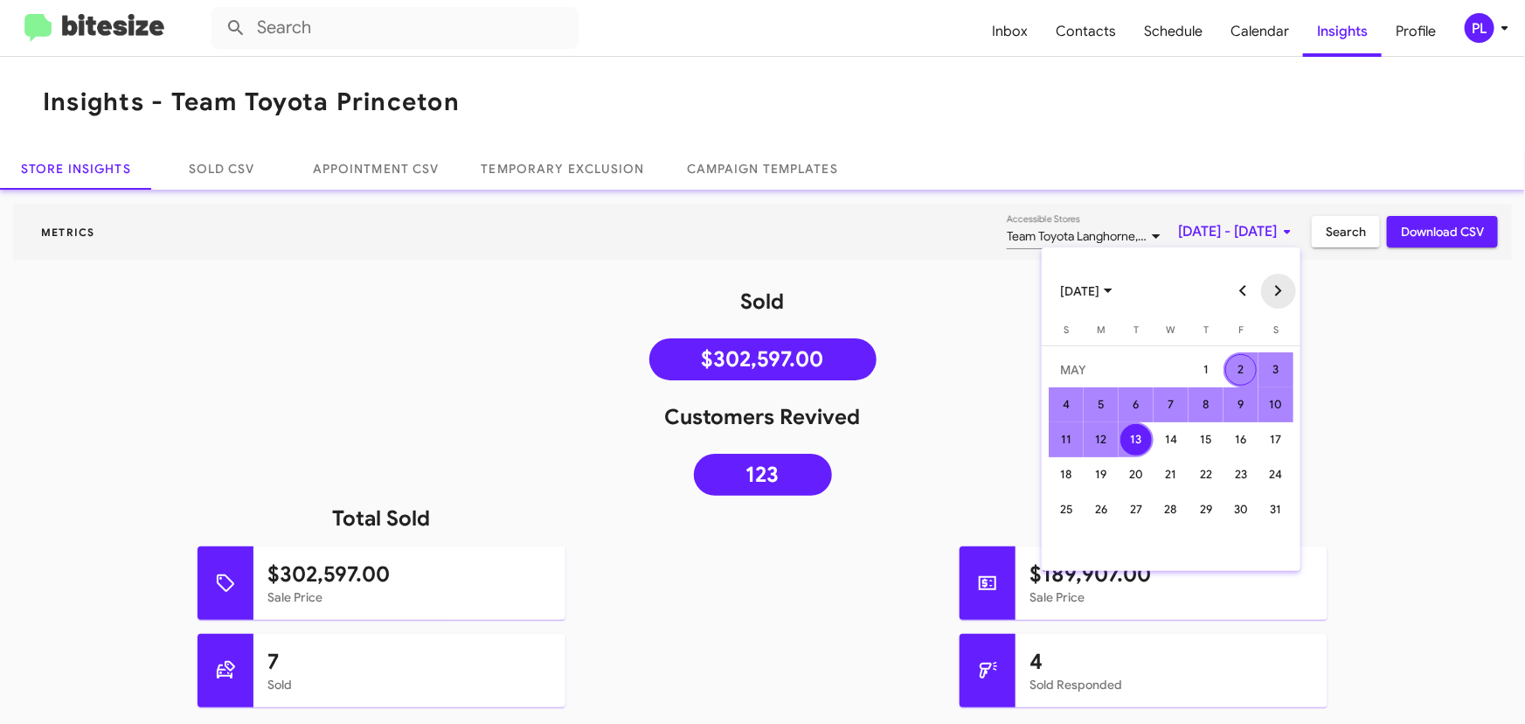
click at [1279, 299] on button "Next month" at bounding box center [1278, 291] width 35 height 35
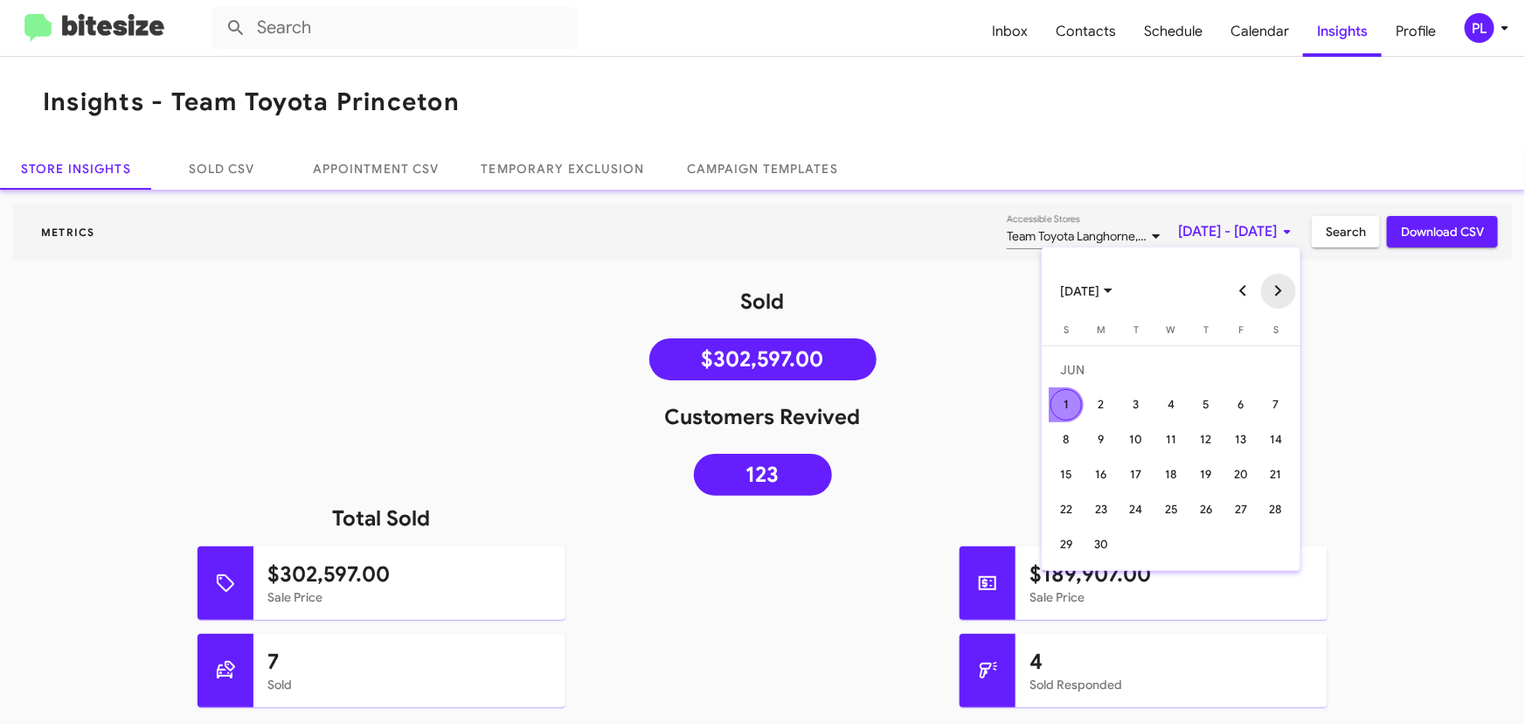
click at [1279, 299] on button "Next month" at bounding box center [1278, 291] width 35 height 35
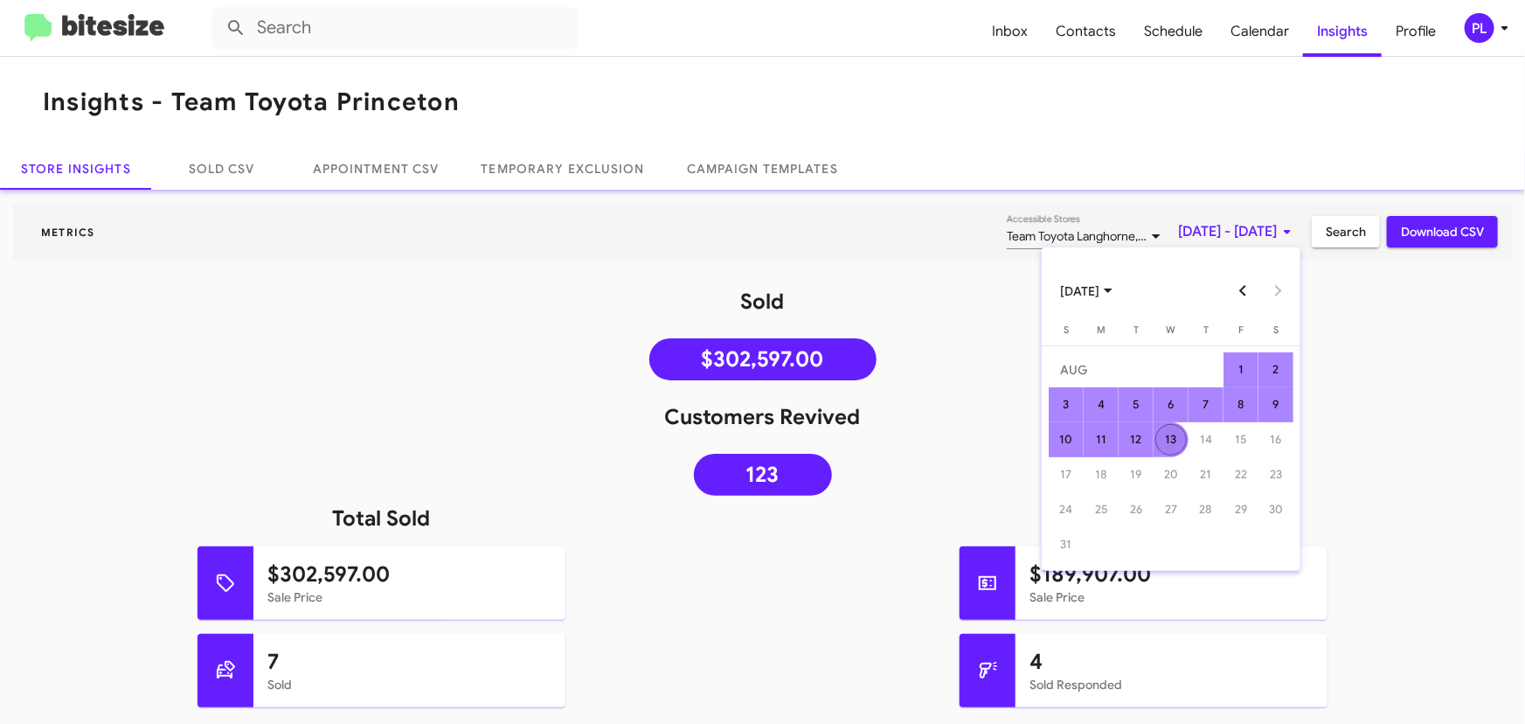
click at [1174, 436] on div "13" at bounding box center [1170, 439] width 31 height 31
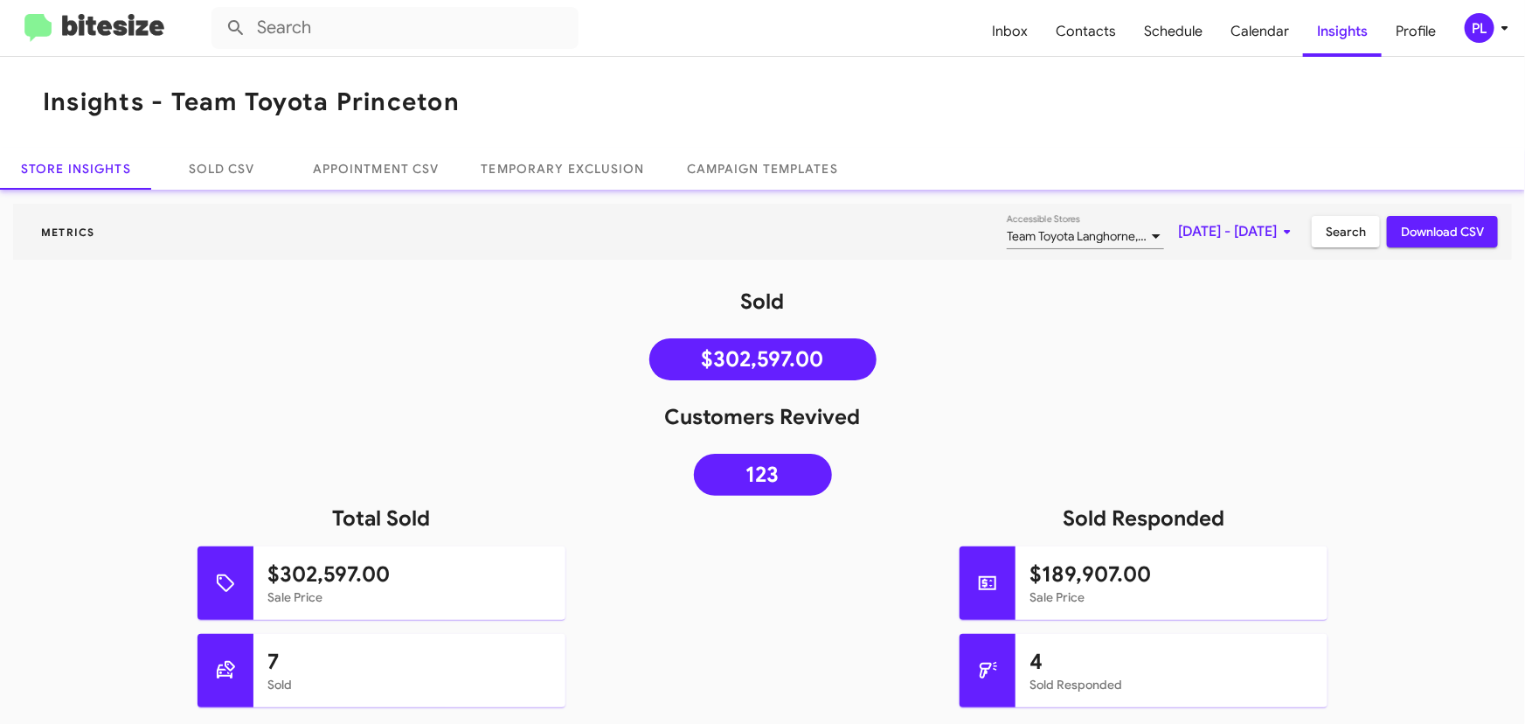
click at [1326, 236] on span "Search" at bounding box center [1346, 231] width 40 height 31
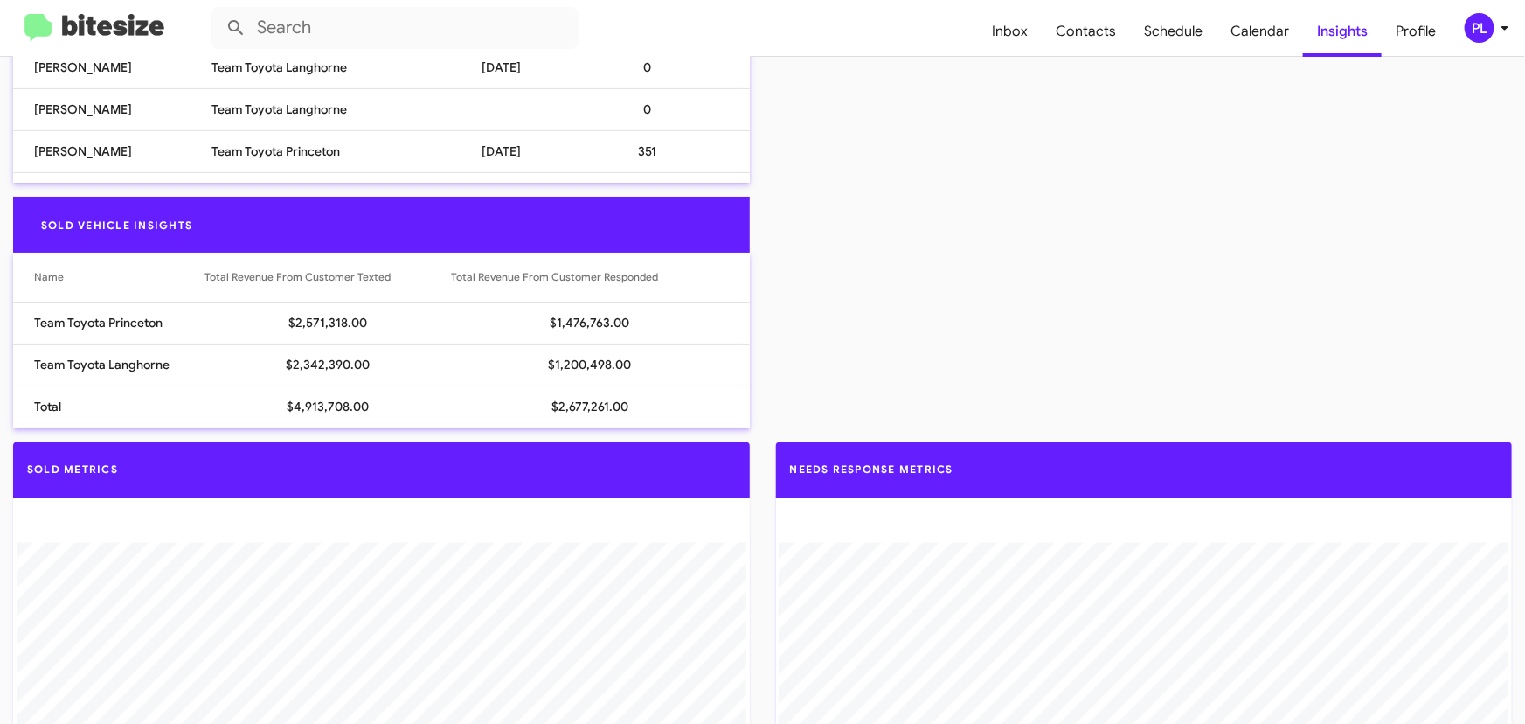
scroll to position [1350, 0]
